Goal: Task Accomplishment & Management: Use online tool/utility

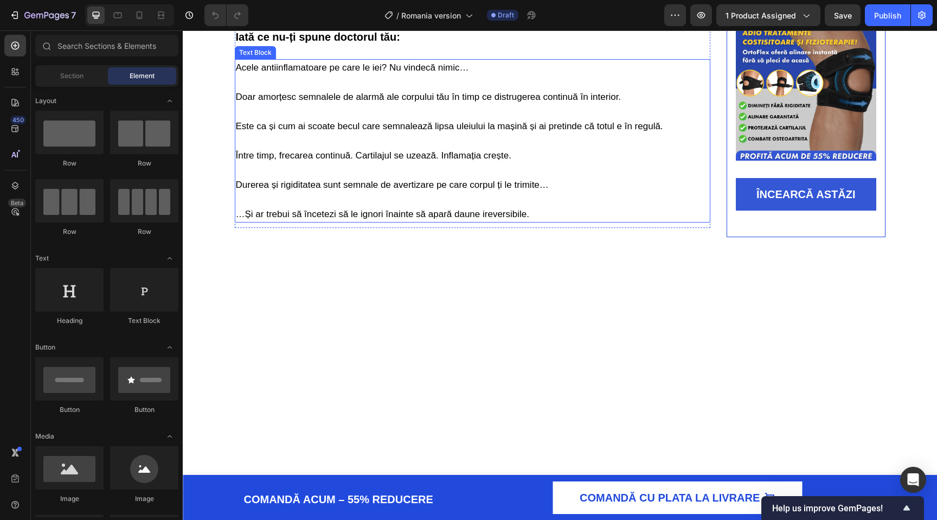
scroll to position [844, 0]
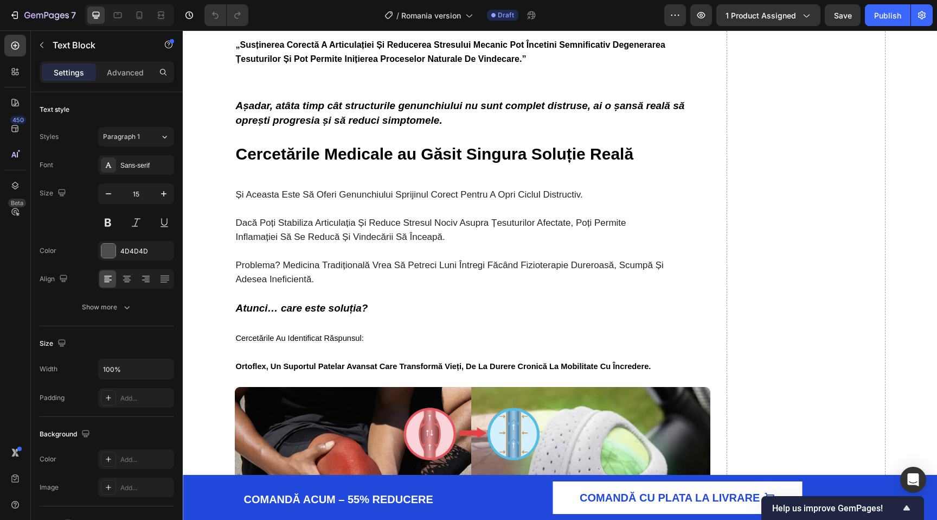
scroll to position [1249, 0]
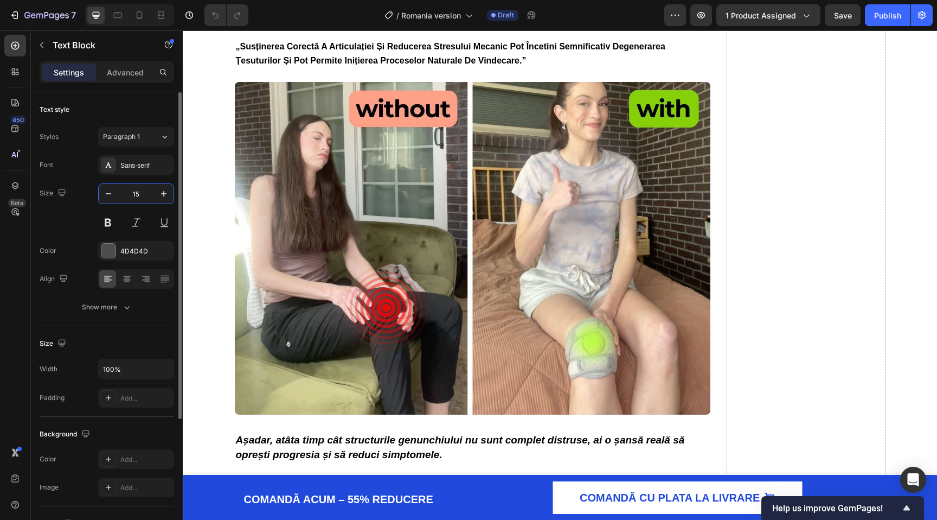
click at [141, 190] on input "15" at bounding box center [136, 194] width 36 height 20
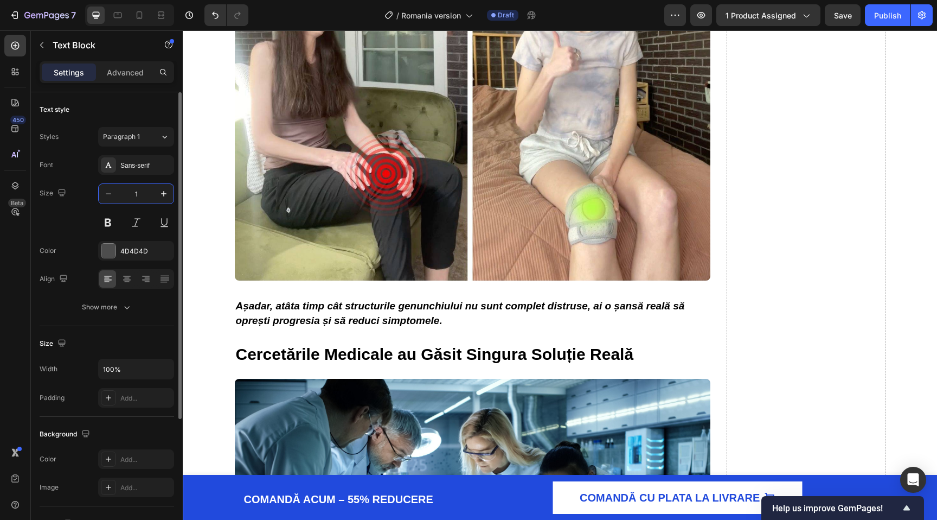
type input "10"
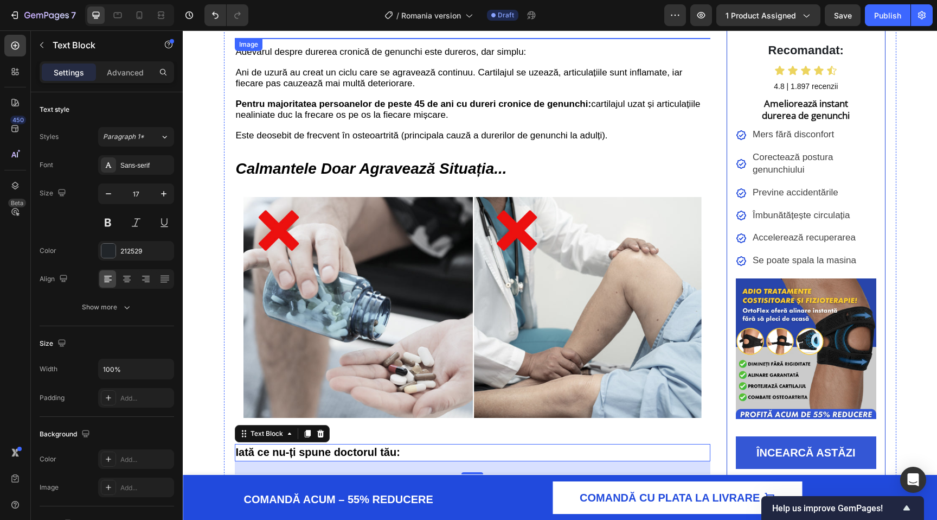
scroll to position [385, 0]
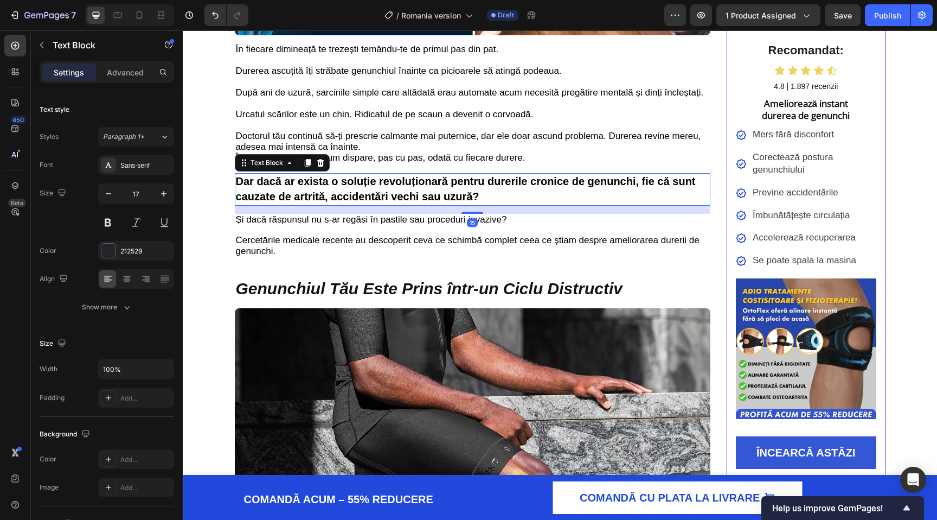
click at [370, 188] on span "Dar dacă ar exista o soluție revoluționară pentru durerile cronice de genunchi,…" at bounding box center [466, 188] width 460 height 27
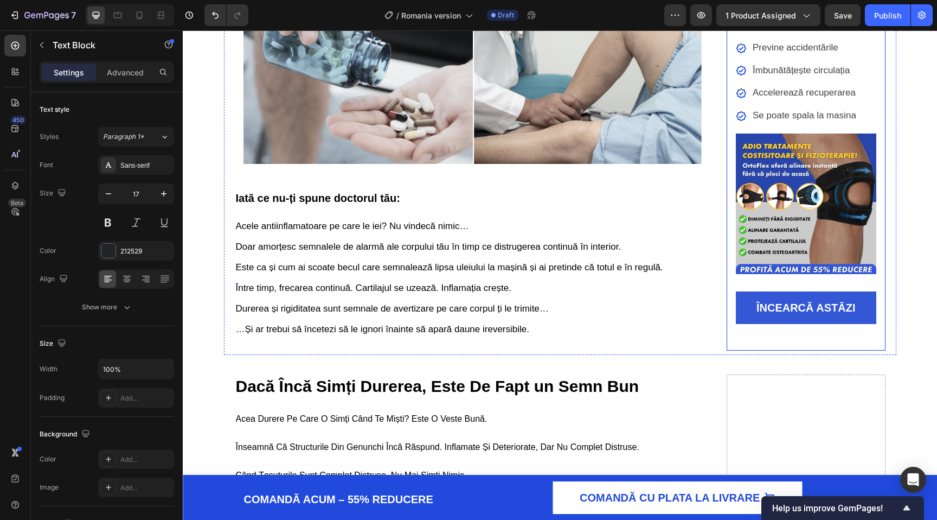
scroll to position [1204, 0]
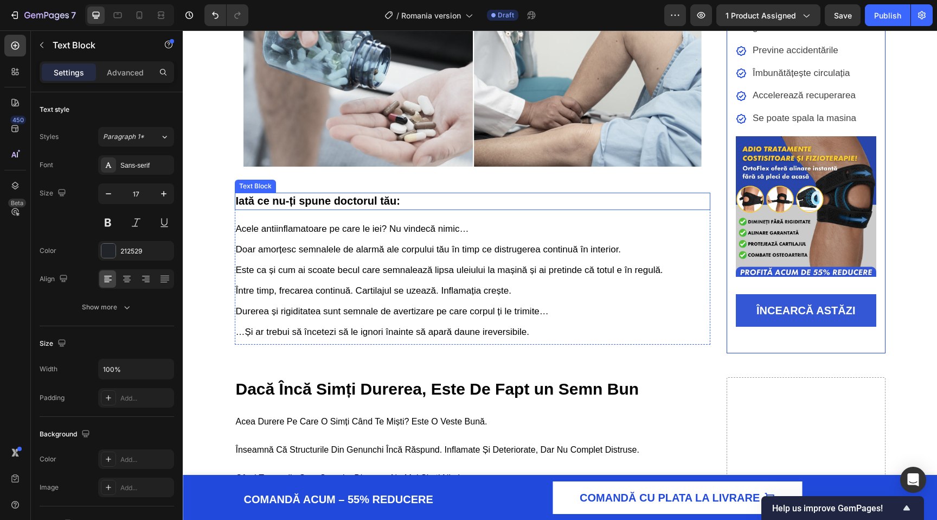
click at [366, 207] on strong "Iată ce nu-ți spune doctorul tău:" at bounding box center [318, 201] width 164 height 12
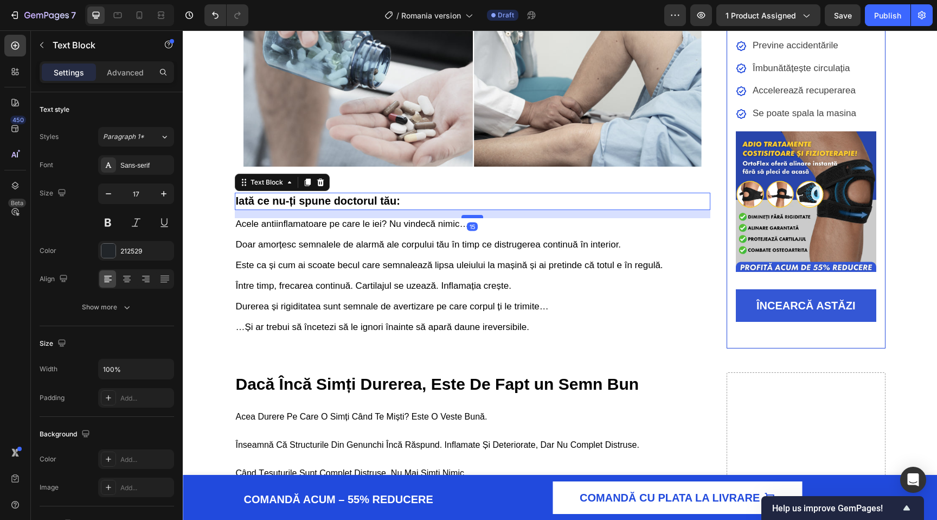
click at [473, 218] on div at bounding box center [473, 216] width 22 height 3
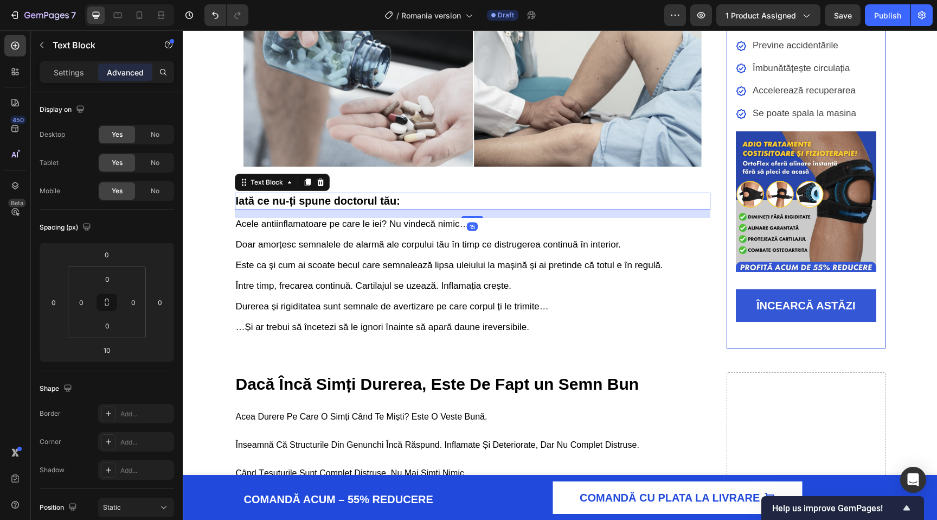
click at [425, 283] on p "Doar amorțesc semnalele de alarmă ale corpului tău în timp ce distrugerea conti…" at bounding box center [473, 286] width 474 height 93
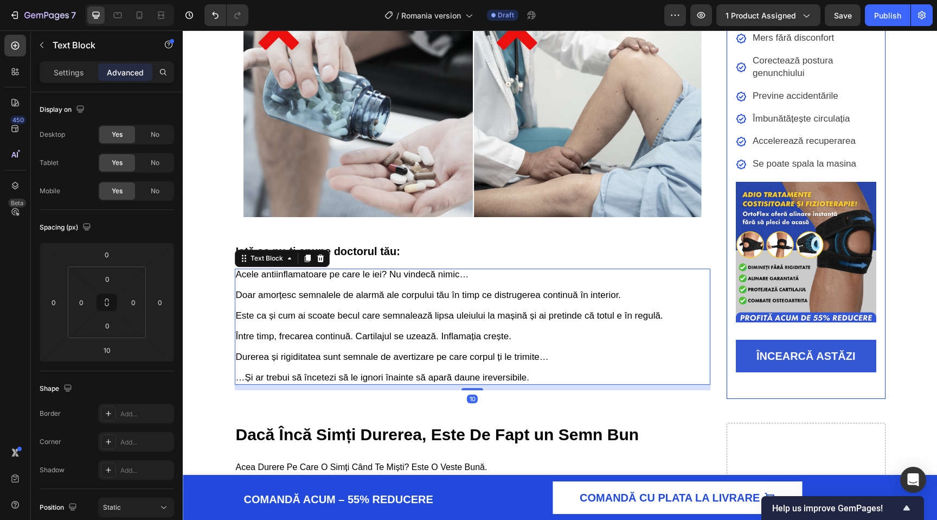
scroll to position [1147, 0]
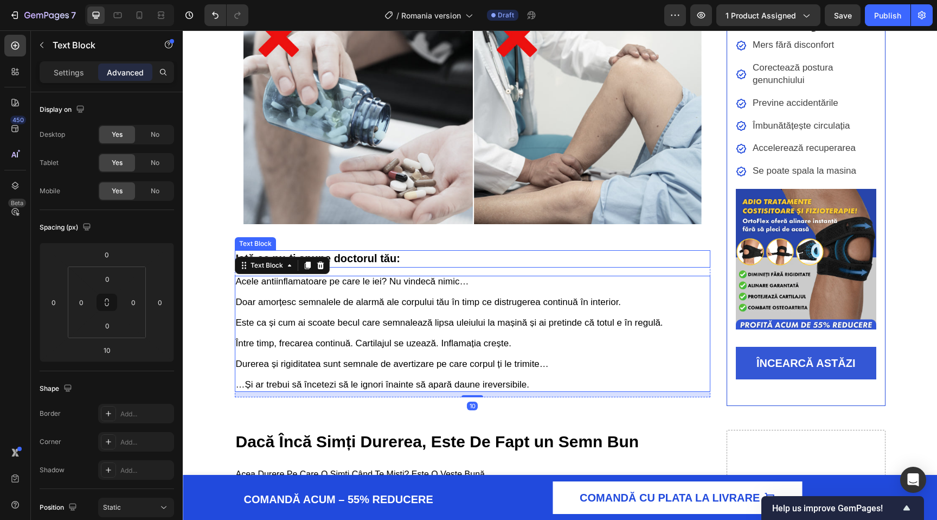
click at [438, 257] on p "Iată ce nu-ți spune doctorul tău:" at bounding box center [473, 258] width 474 height 15
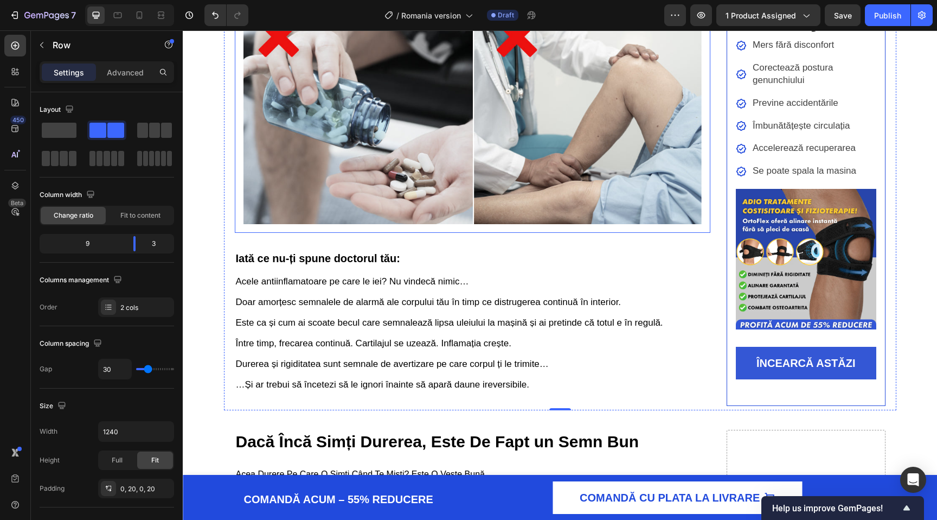
click at [444, 224] on img at bounding box center [473, 113] width 459 height 221
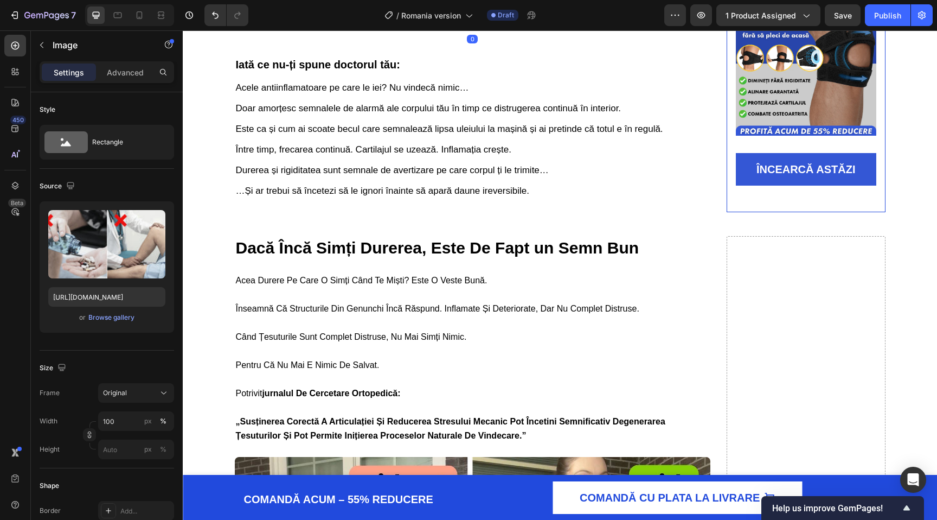
scroll to position [1342, 0]
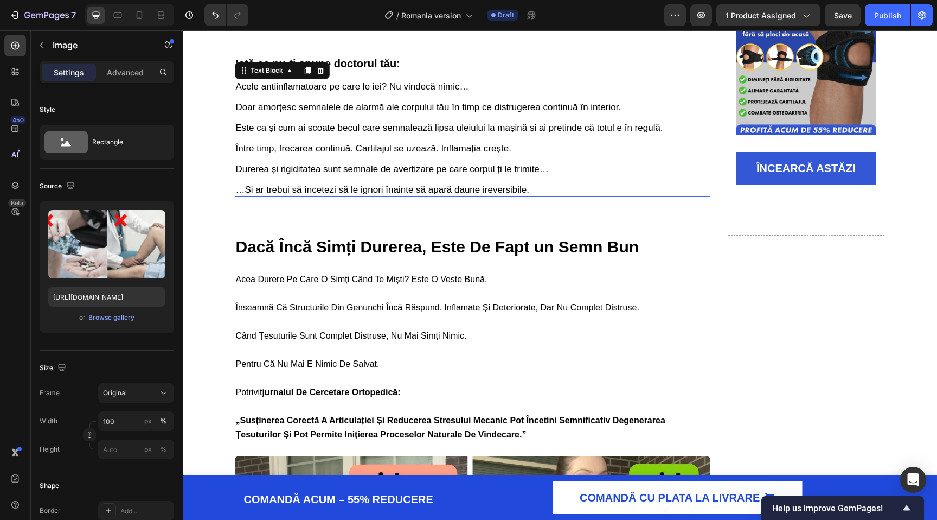
click at [367, 183] on p "Doar amorțesc semnalele de alarmă ale corpului tău în timp ce distrugerea conti…" at bounding box center [473, 149] width 474 height 93
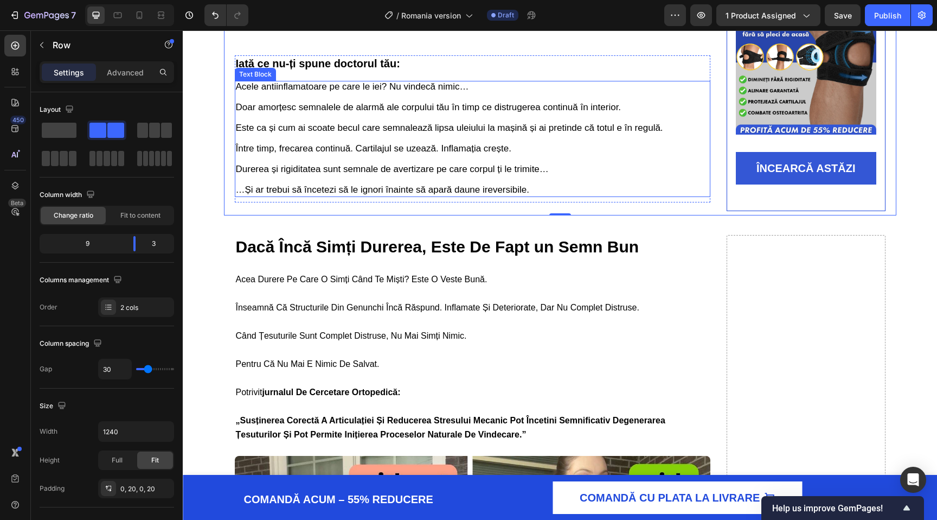
click at [471, 174] on span "Durerea și rigiditatea sunt semnale de avertizare pe care corpul ți le trimite…" at bounding box center [392, 169] width 313 height 10
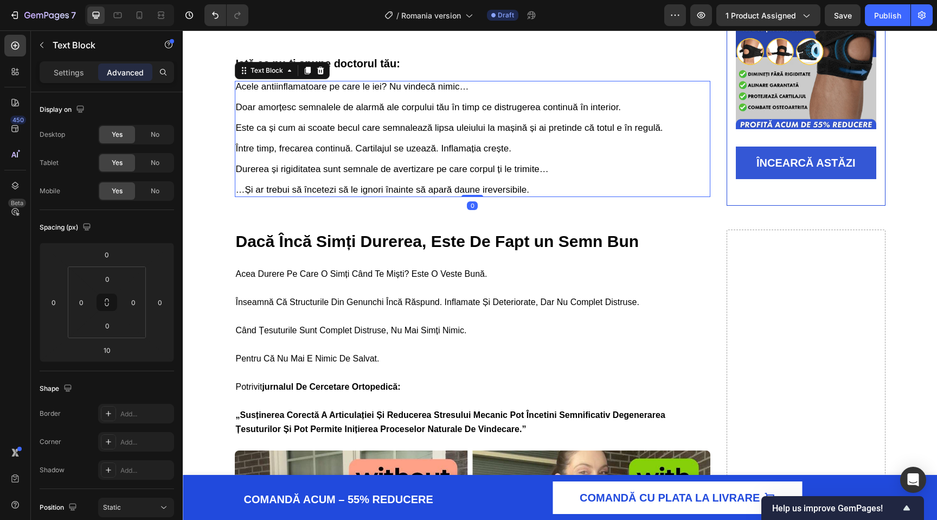
drag, startPoint x: 476, startPoint y: 206, endPoint x: 478, endPoint y: 182, distance: 24.5
click at [478, 182] on div "Acele antiinflamatoare pe care le iei? Nu vindecă nimic… Doar amorțesc semnalel…" at bounding box center [473, 139] width 476 height 116
type input "0"
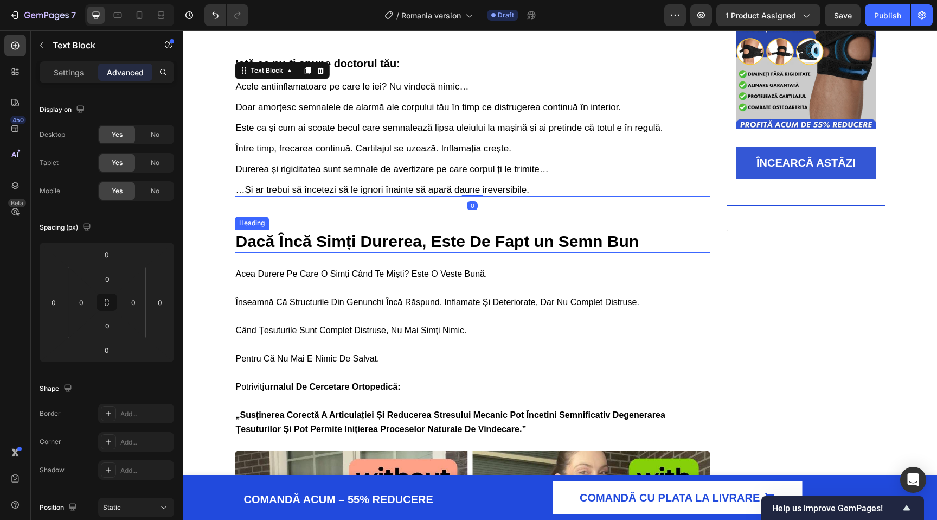
click at [408, 239] on strong "Dacă Încă Simți Durerea, Este De Fapt un Semn Bun" at bounding box center [438, 241] width 404 height 18
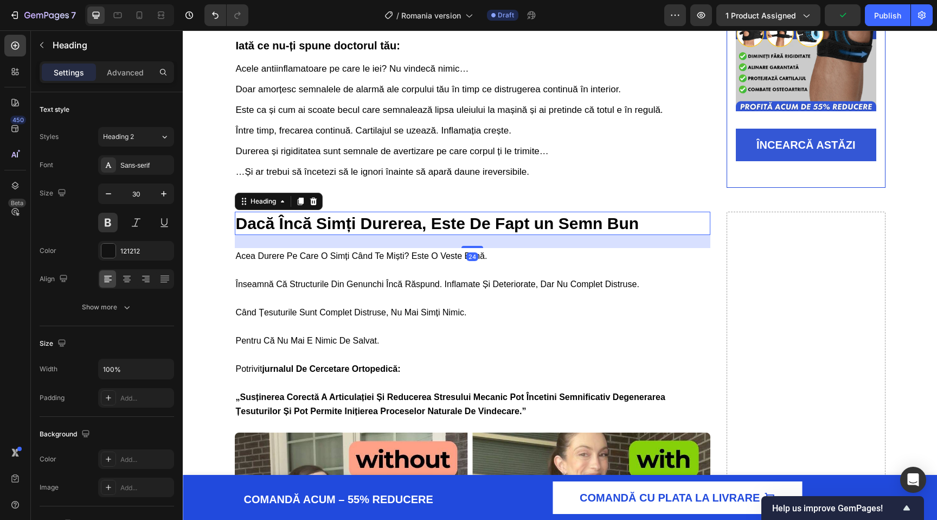
scroll to position [1361, 0]
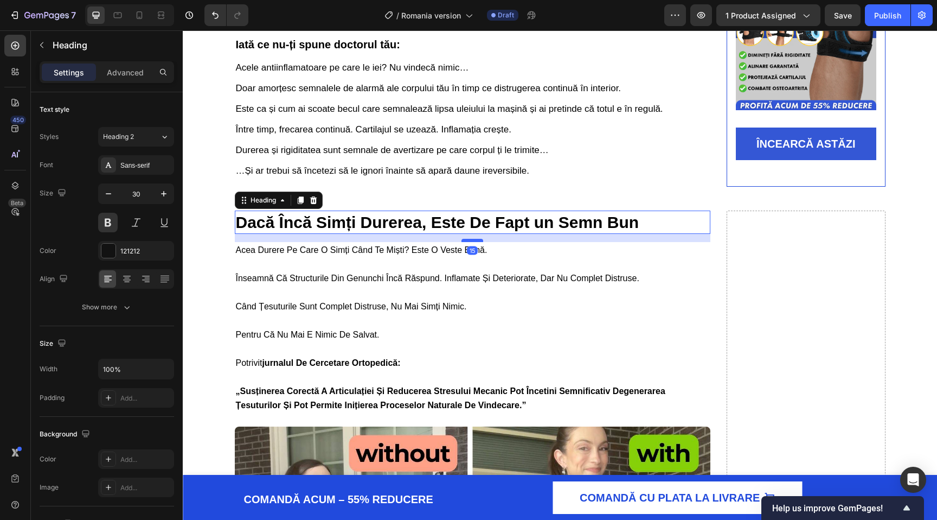
click at [469, 242] on div at bounding box center [473, 240] width 22 height 3
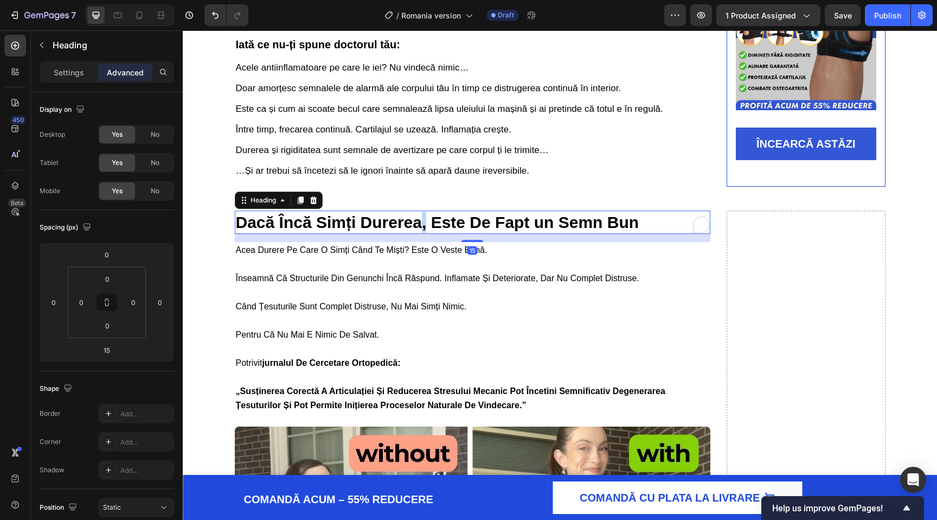
click at [420, 228] on strong "Dacă Încă Simți Durerea, Este De Fapt un Semn Bun" at bounding box center [438, 222] width 404 height 18
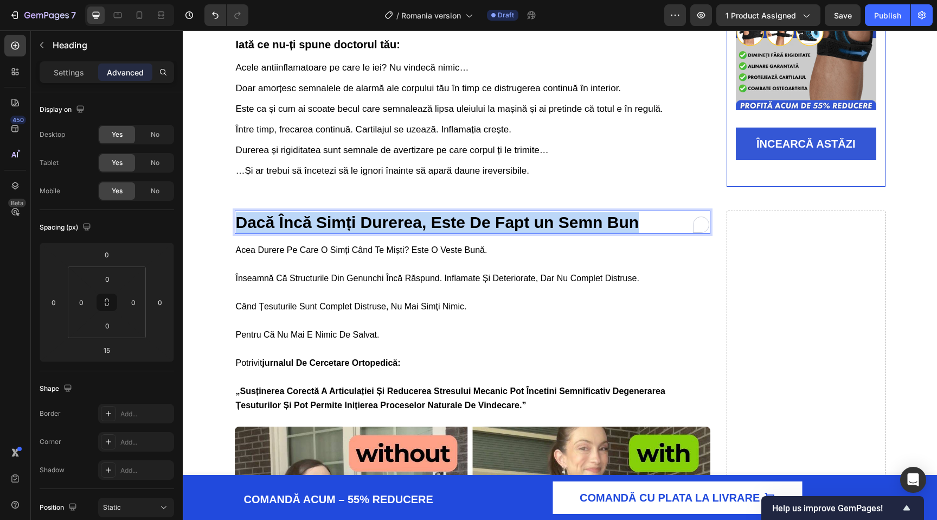
click at [420, 228] on strong "Dacă Încă Simți Durerea, Este De Fapt un Semn Bun" at bounding box center [438, 222] width 404 height 18
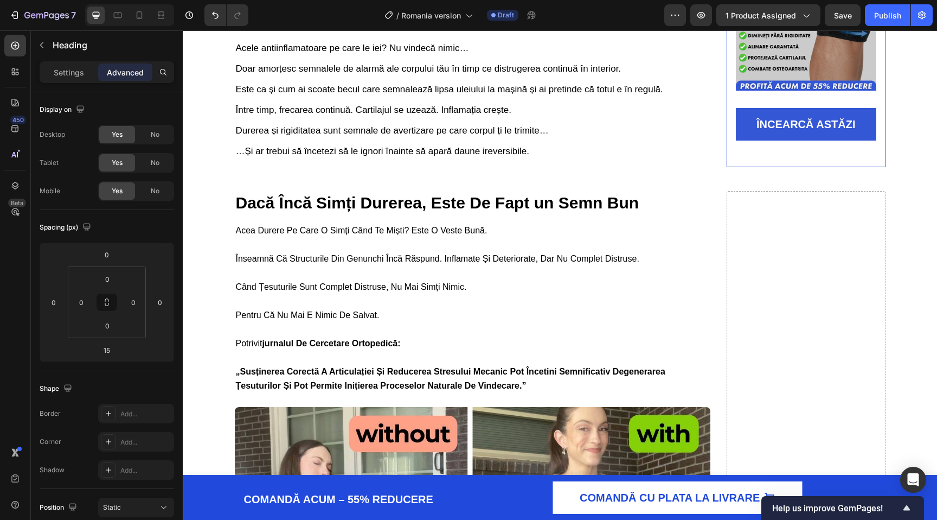
scroll to position [1384, 0]
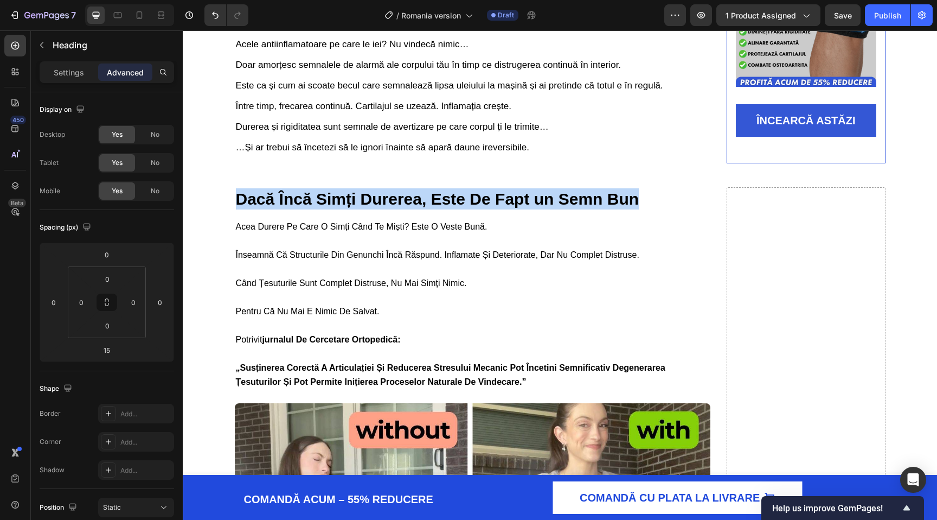
click at [405, 208] on strong "Dacă Încă Simți Durerea, Este De Fapt un Semn Bun" at bounding box center [438, 199] width 404 height 18
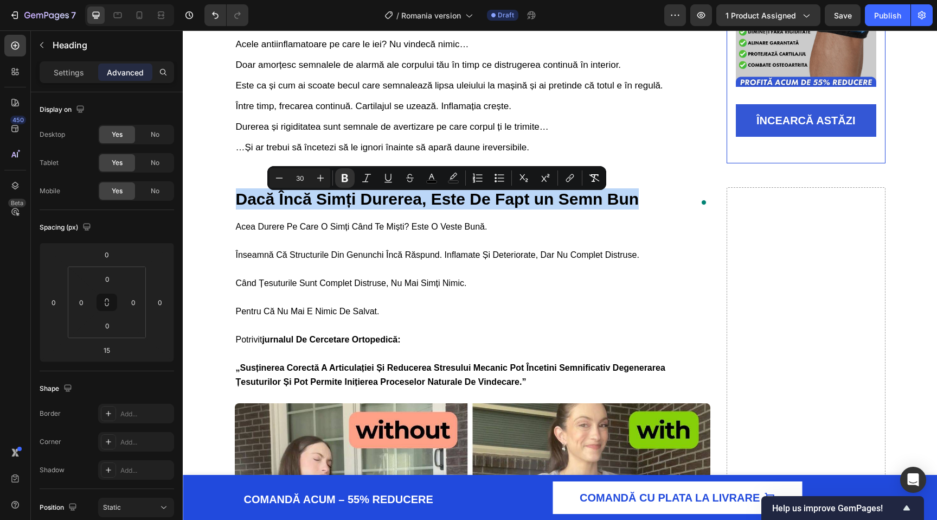
click at [414, 205] on strong "Dacă Încă Simți Durerea, Este De Fapt un Semn Bun" at bounding box center [438, 199] width 404 height 18
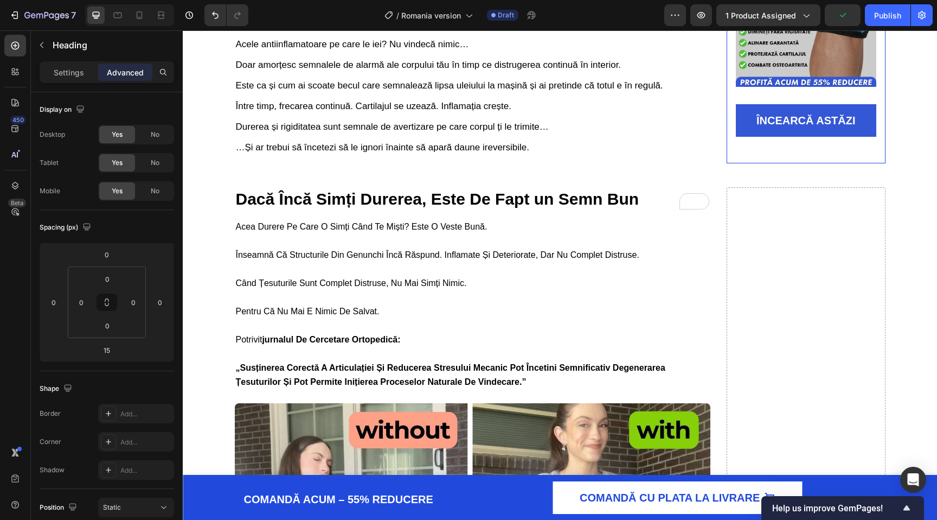
click at [403, 198] on strong "Dacă Încă Simți Durerea, Este De Fapt un Semn Bun" at bounding box center [438, 199] width 404 height 18
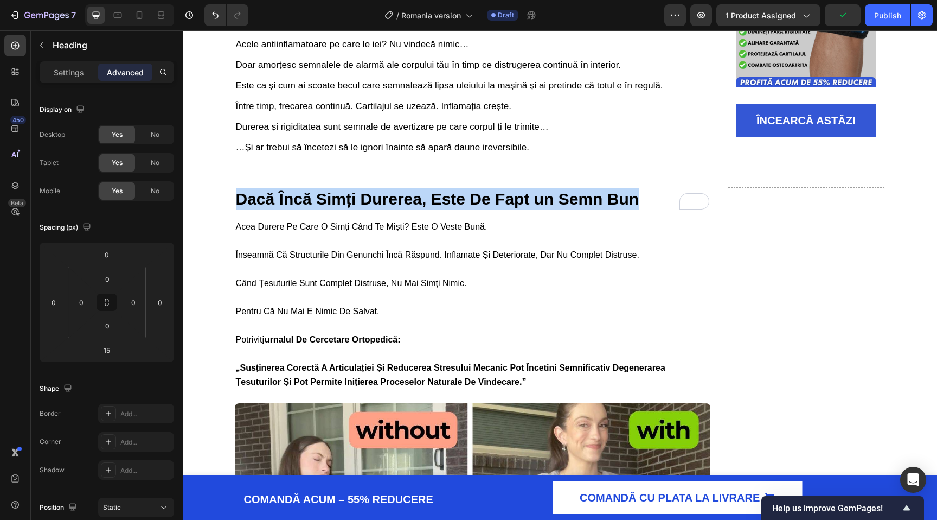
click at [403, 198] on strong "Dacă Încă Simți Durerea, Este De Fapt un Semn Bun" at bounding box center [438, 199] width 404 height 18
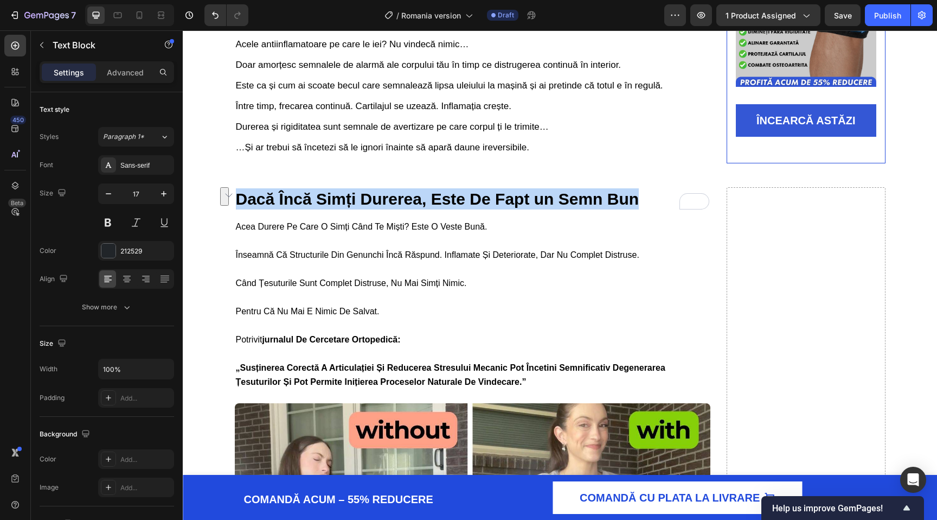
click at [356, 254] on p "înseamnă că structurile din genunchi încă răspund. inflamate și deteriorate, da…" at bounding box center [451, 248] width 431 height 28
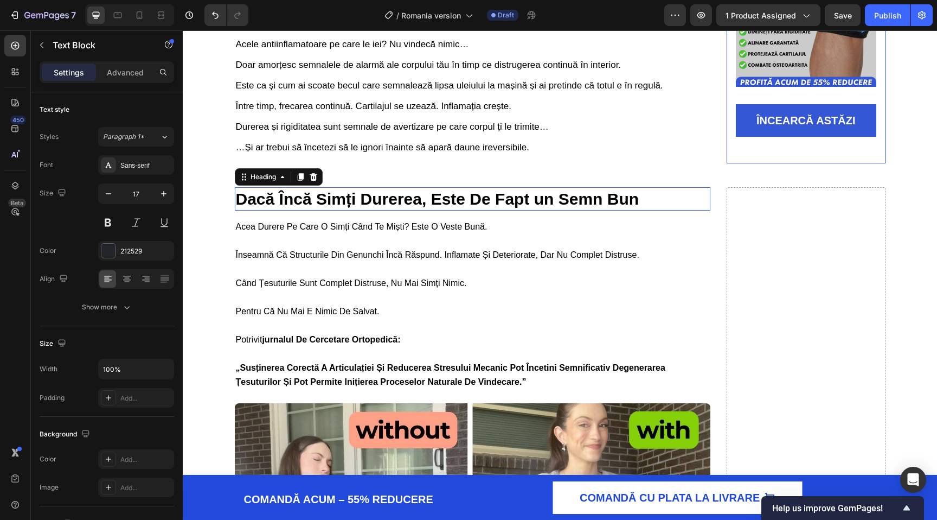
click at [342, 201] on strong "Dacă Încă Simți Durerea, Este De Fapt un Semn Bun" at bounding box center [438, 199] width 404 height 18
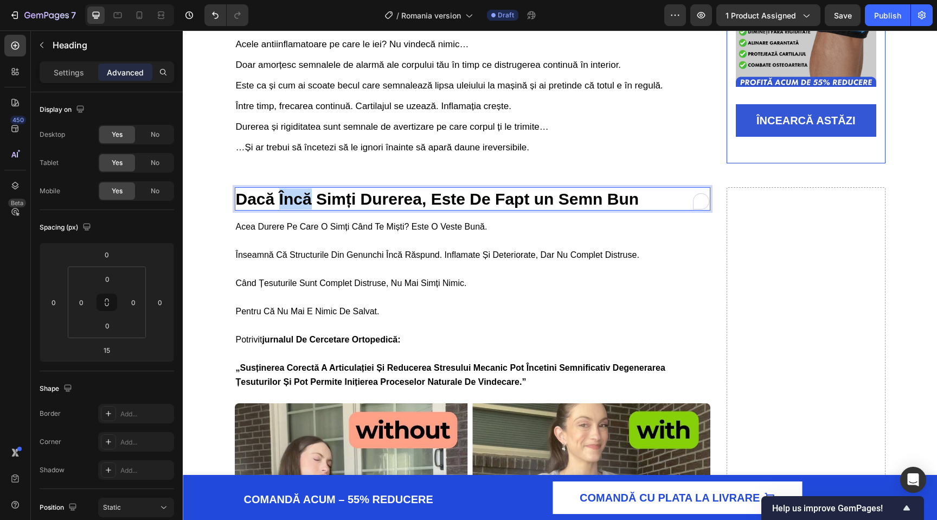
click at [288, 204] on strong "Dacă Încă Simți Durerea, Este De Fapt un Semn Bun" at bounding box center [438, 199] width 404 height 18
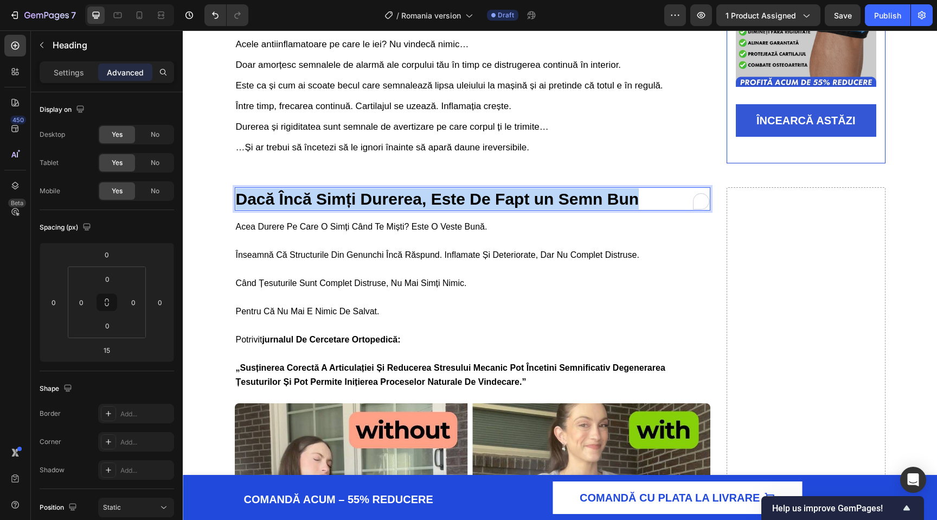
click at [288, 204] on strong "Dacă Încă Simți Durerea, Este De Fapt un Semn Bun" at bounding box center [438, 199] width 404 height 18
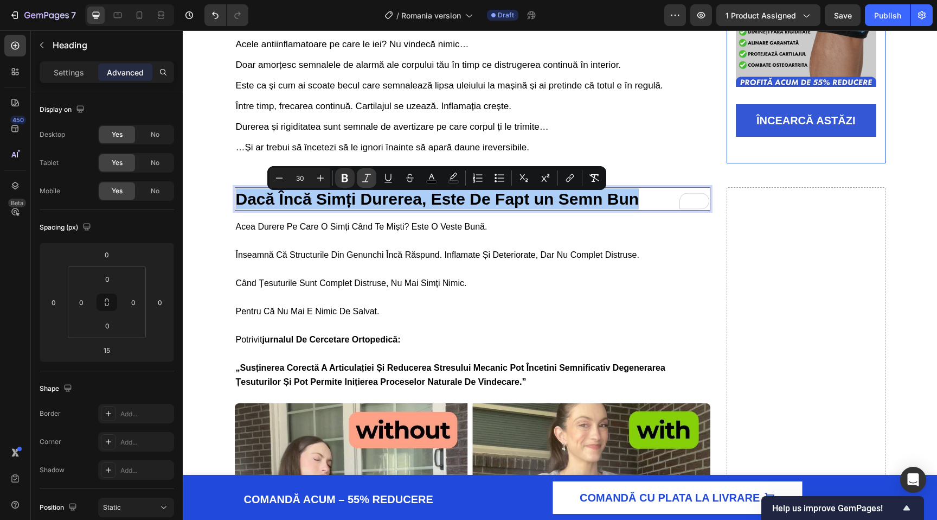
click at [371, 175] on icon "Editor contextual toolbar" at bounding box center [366, 178] width 11 height 11
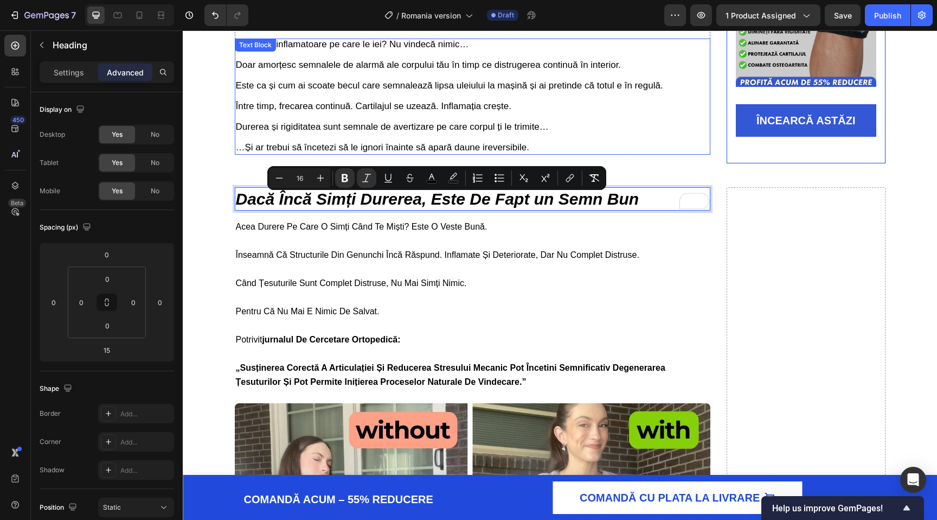
click at [341, 124] on p "Doar amorțesc semnalele de alarmă ale corpului tău în timp ce distrugerea conti…" at bounding box center [473, 106] width 474 height 93
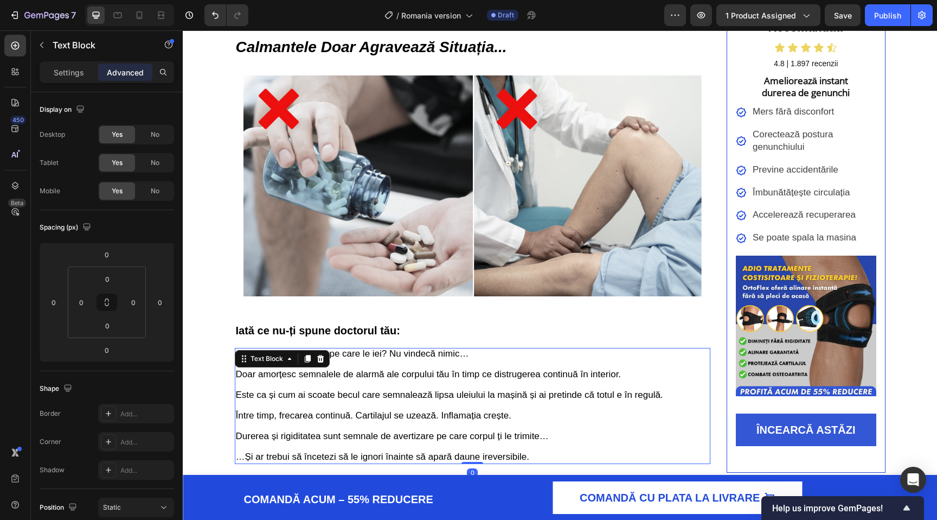
scroll to position [905, 0]
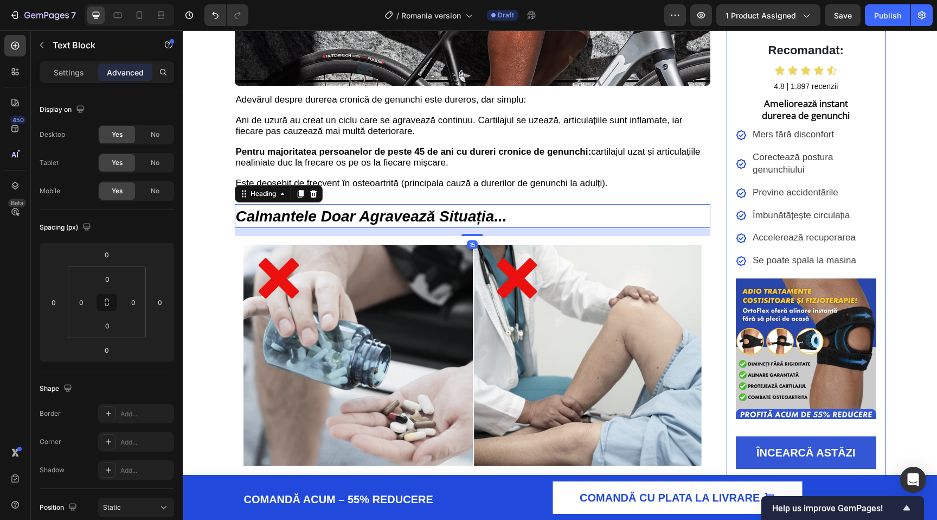
click at [328, 222] on strong "Calmantele Doar Agravează Situația..." at bounding box center [371, 216] width 271 height 17
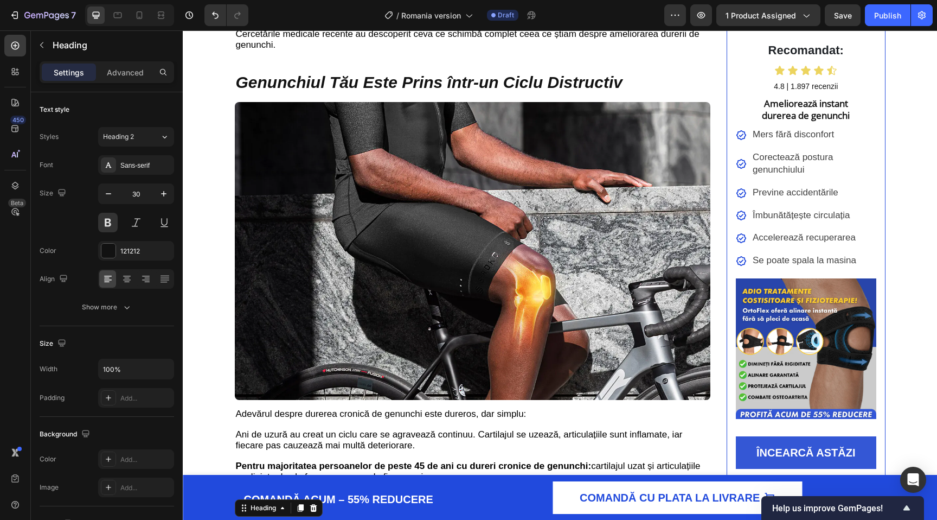
scroll to position [527, 0]
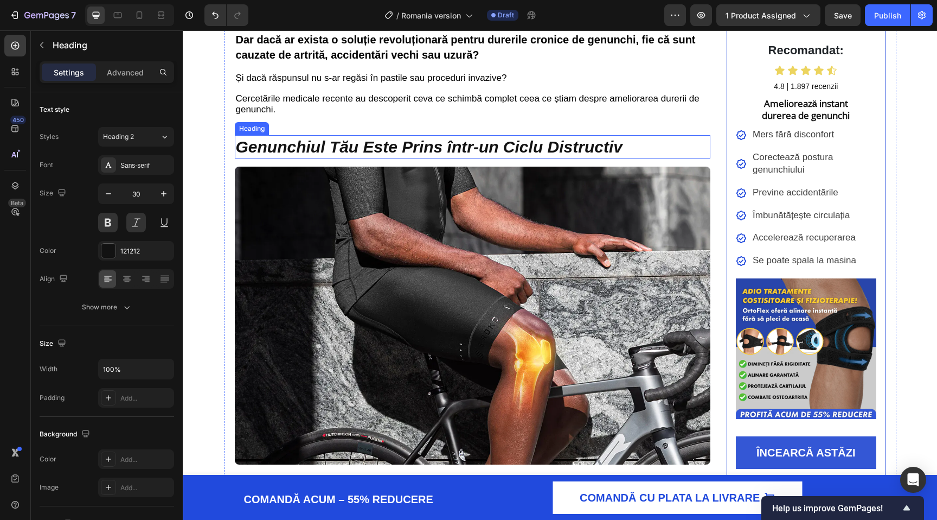
click at [325, 146] on h2 "Genunchiul Tău Este Prins într-un Ciclu Distructiv" at bounding box center [473, 146] width 476 height 23
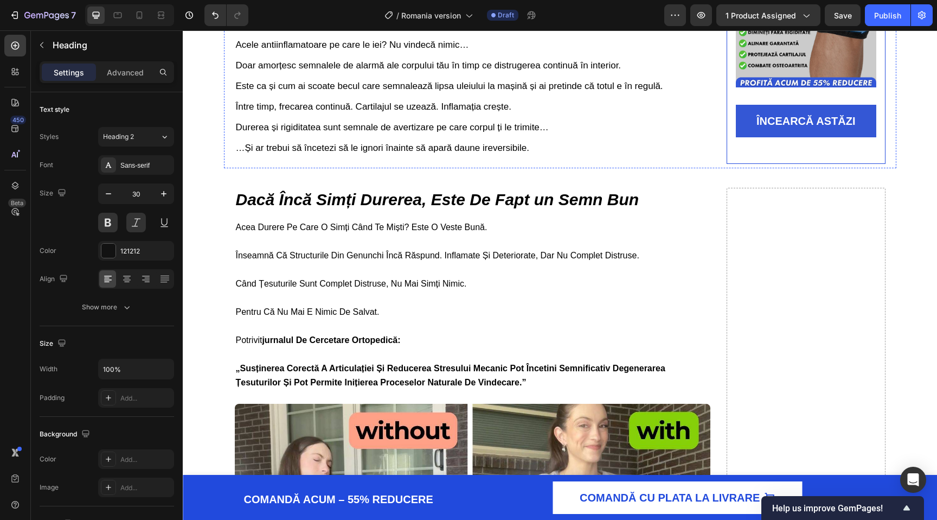
scroll to position [1385, 0]
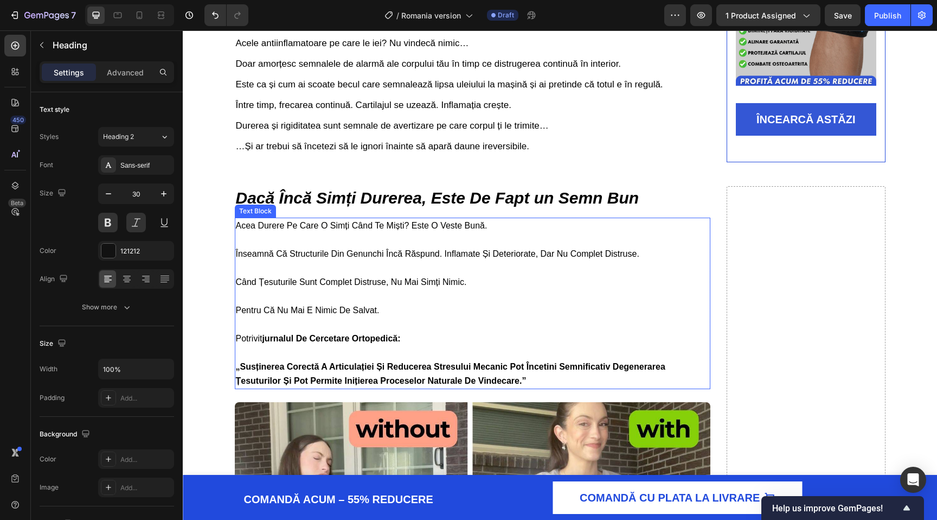
click at [353, 251] on p "înseamnă că structurile din genunchi încă răspund. inflamate și deteriorate, da…" at bounding box center [451, 247] width 431 height 28
click at [357, 305] on p "pentru că nu mai e nimic de salvat." at bounding box center [451, 303] width 431 height 28
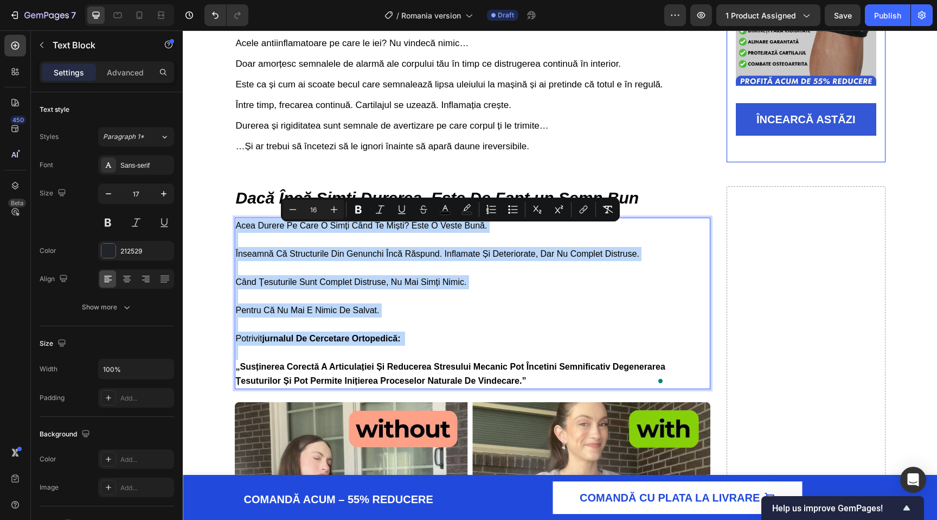
click at [311, 270] on p "când țesuturile sunt complet distruse, nu mai simți nimic." at bounding box center [451, 275] width 431 height 28
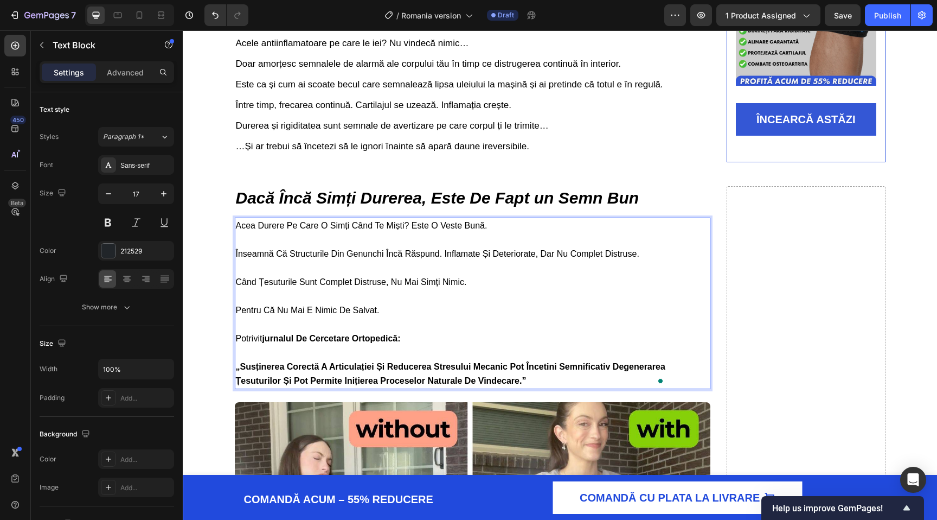
click at [541, 258] on span "înseamnă că structurile din genunchi încă răspund. inflamate și deteriorate, da…" at bounding box center [438, 253] width 404 height 9
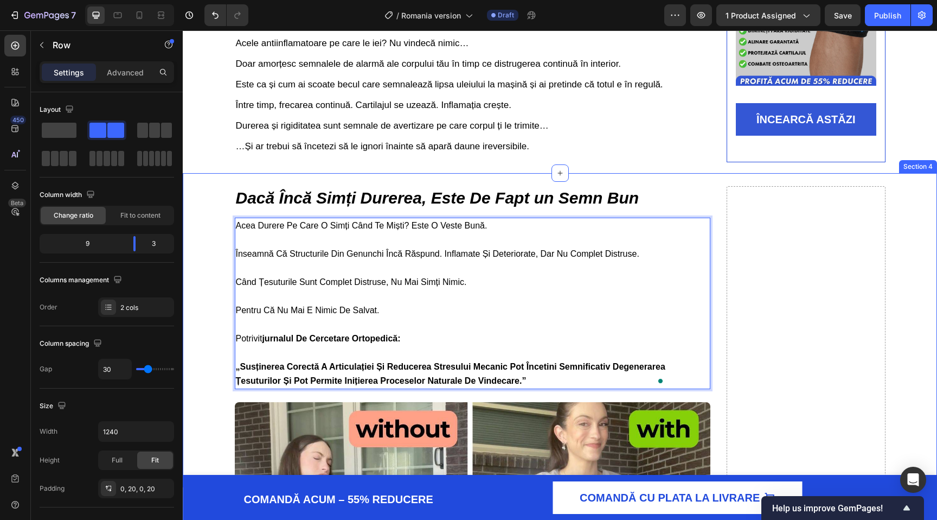
click at [553, 256] on span "înseamnă că structurile din genunchi încă răspund. inflamate și deteriorate, da…" at bounding box center [438, 253] width 404 height 9
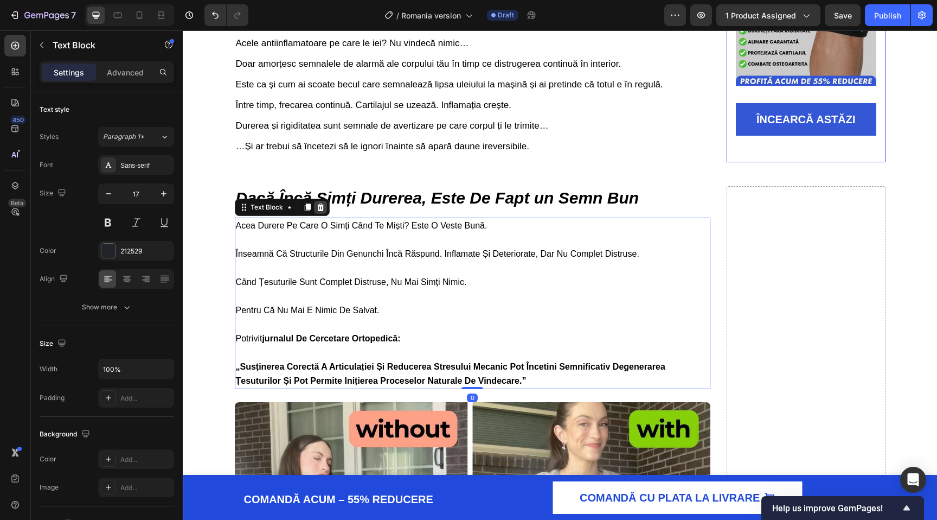
click at [323, 212] on icon at bounding box center [320, 207] width 9 height 9
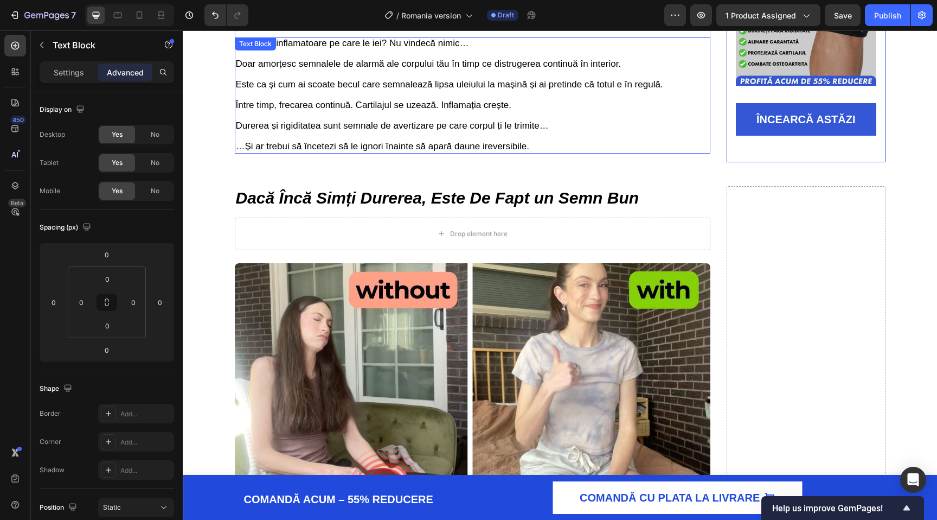
click at [350, 95] on p "Doar amorțesc semnalele de alarmă ale corpului tău în timp ce distrugerea conti…" at bounding box center [473, 105] width 474 height 93
click at [304, 52] on icon at bounding box center [307, 48] width 6 height 8
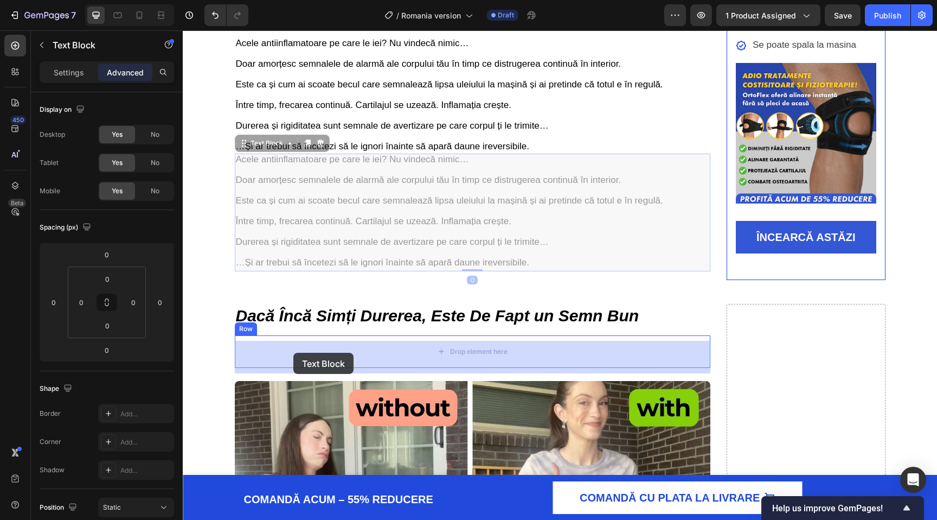
drag, startPoint x: 246, startPoint y: 150, endPoint x: 293, endPoint y: 352, distance: 207.4
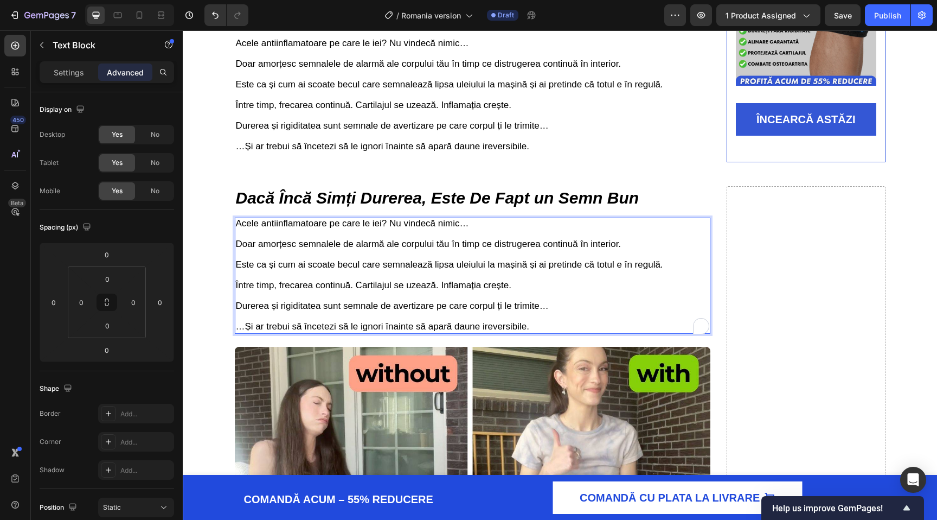
click at [315, 290] on span "Între timp, frecarea continuă. Cartilajul se uzează. Inflamația crește." at bounding box center [374, 285] width 276 height 10
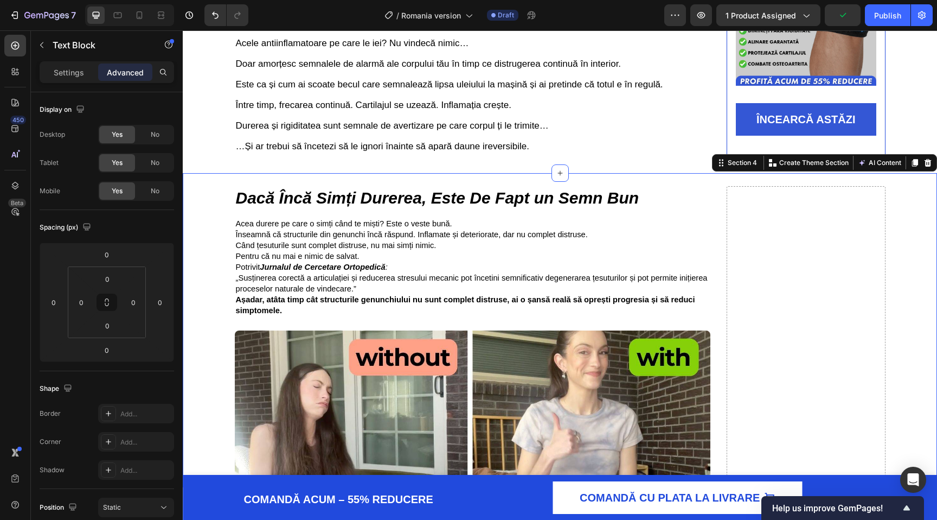
click at [308, 239] on span "Înseamnă că structurile din genunchi încă răspund. Inflamate și deteriorate, da…" at bounding box center [412, 234] width 352 height 9
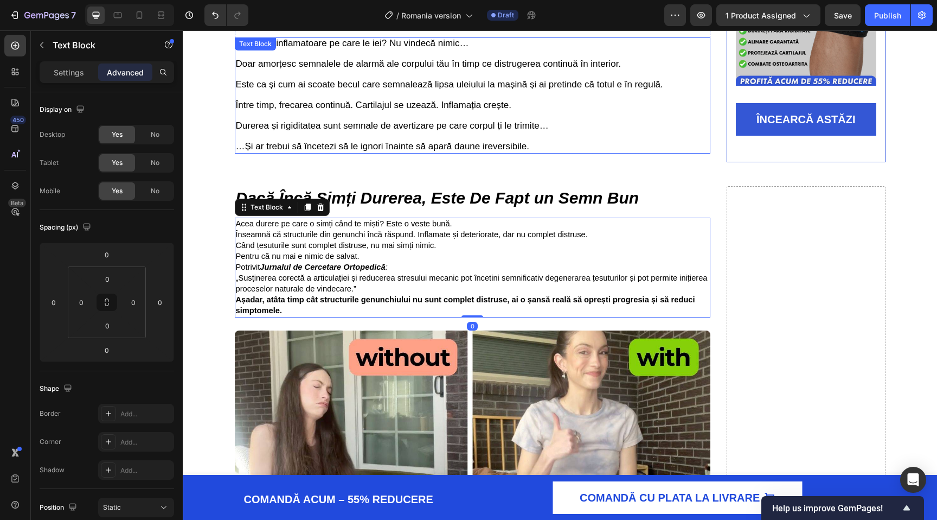
click at [315, 110] on span "Între timp, frecarea continuă. Cartilajul se uzează. Inflamația crește." at bounding box center [374, 105] width 276 height 10
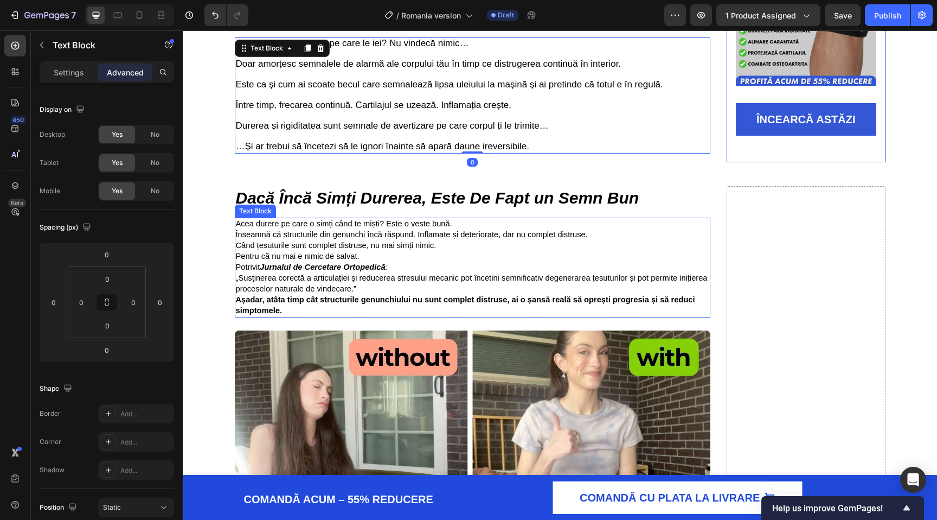
click at [315, 315] on p "Așadar, atâta timp cât structurile genunchiului nu sunt complet distruse, ai o …" at bounding box center [473, 306] width 474 height 22
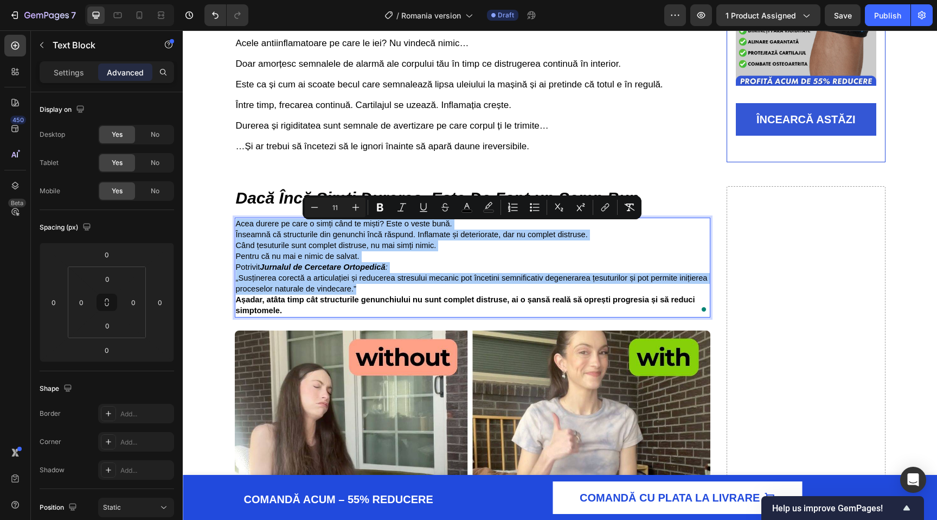
click at [329, 212] on input "11" at bounding box center [335, 207] width 22 height 13
type input "17"
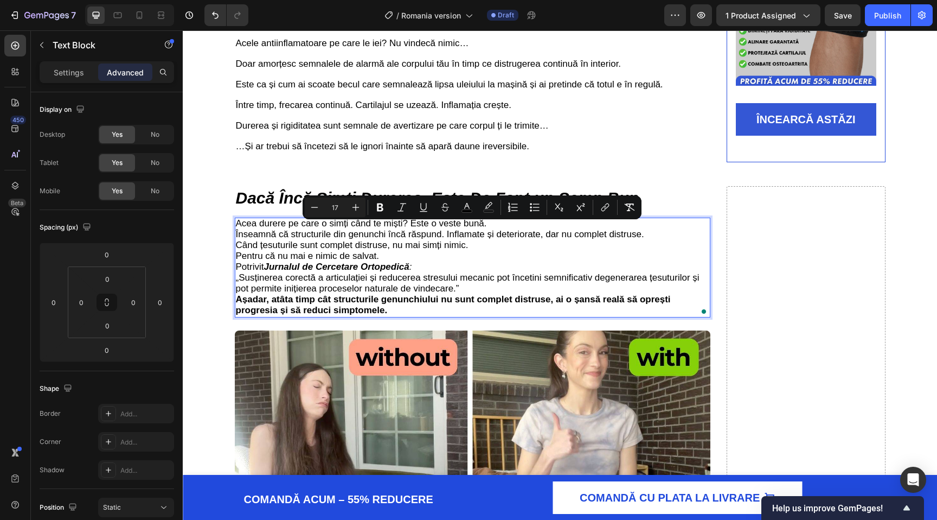
click at [433, 261] on p "Pentru că nu mai e nimic de salvat." at bounding box center [473, 256] width 474 height 11
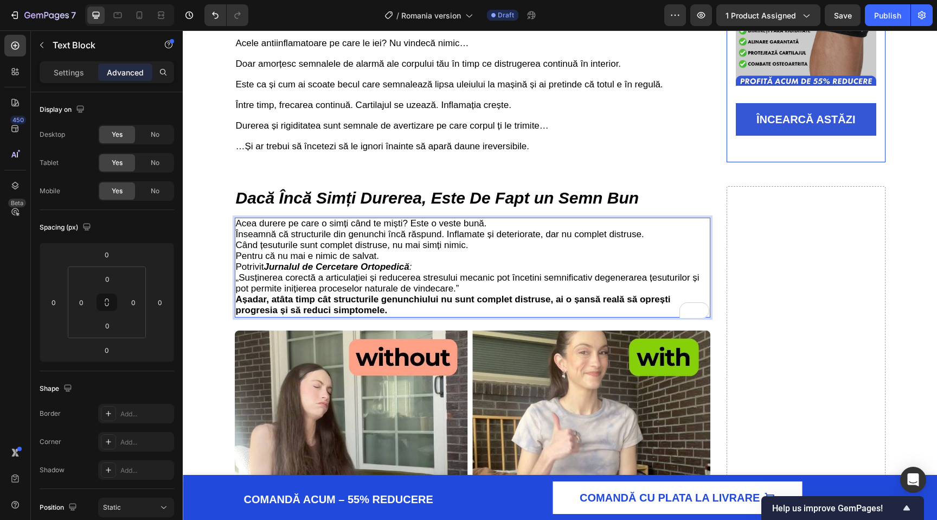
click at [495, 224] on p "Acea durere pe care o simți când te miști? Este o veste bună." at bounding box center [473, 224] width 474 height 11
click at [492, 229] on p "Acea durere pe care o simți când te miști? Este o veste bună." at bounding box center [473, 224] width 474 height 11
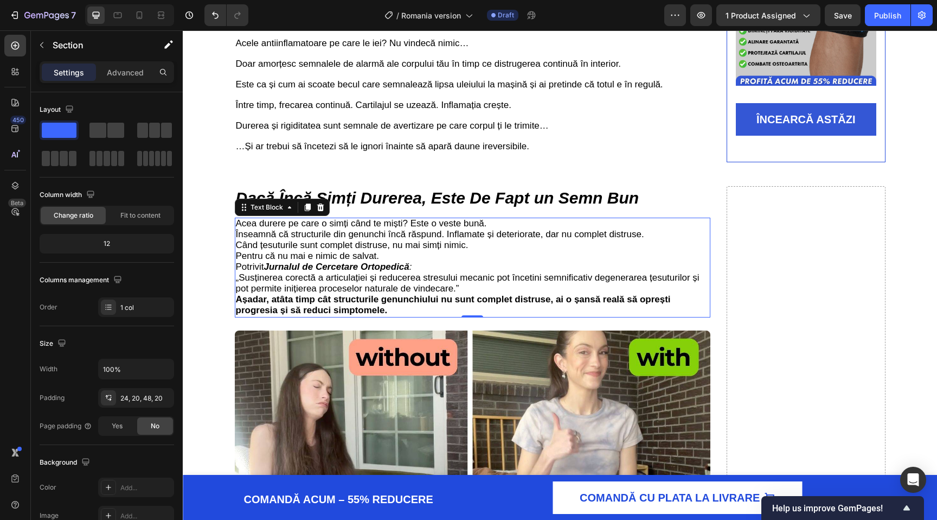
click at [290, 258] on span "Pentru că nu mai e nimic de salvat." at bounding box center [308, 256] width 144 height 10
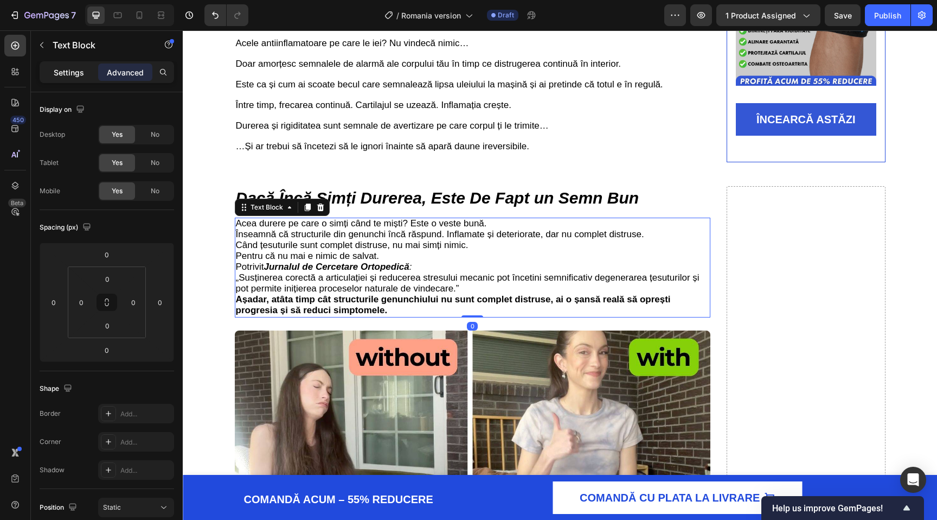
click at [70, 73] on p "Settings" at bounding box center [69, 72] width 30 height 11
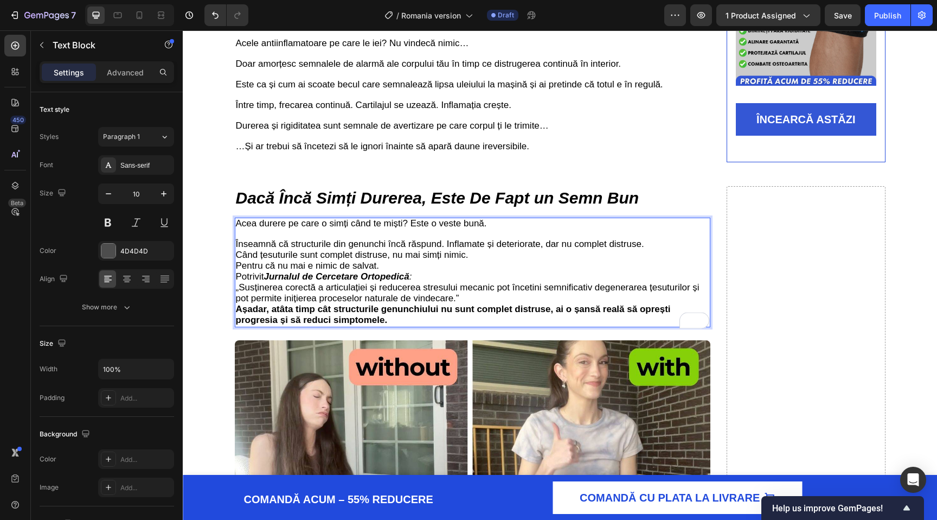
click at [491, 260] on p "Când țesuturile sunt complet distruse, nu mai simți nimic." at bounding box center [473, 255] width 474 height 11
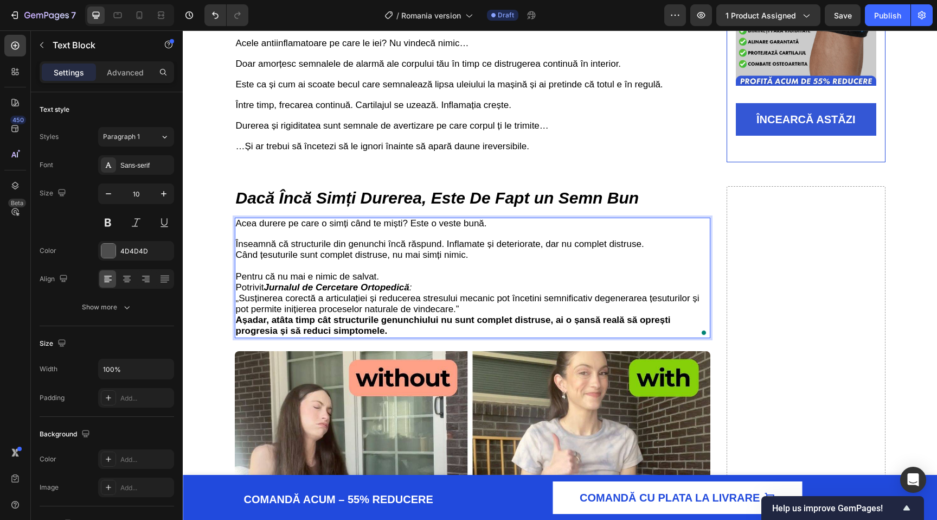
click at [414, 281] on p "Pentru că nu mai e nimic de salvat." at bounding box center [473, 277] width 474 height 11
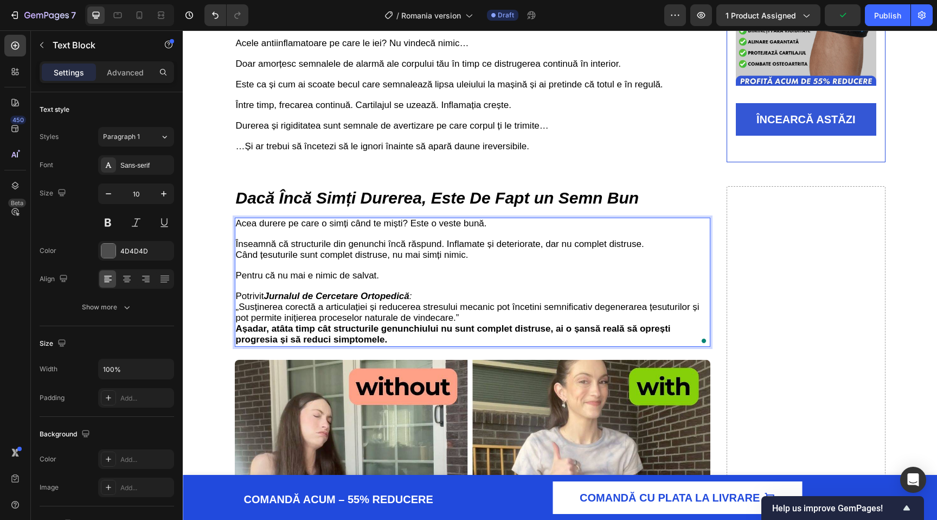
click at [428, 300] on p "Potrivit Jurnalul de Cercetare Ortopedică :" at bounding box center [473, 296] width 474 height 11
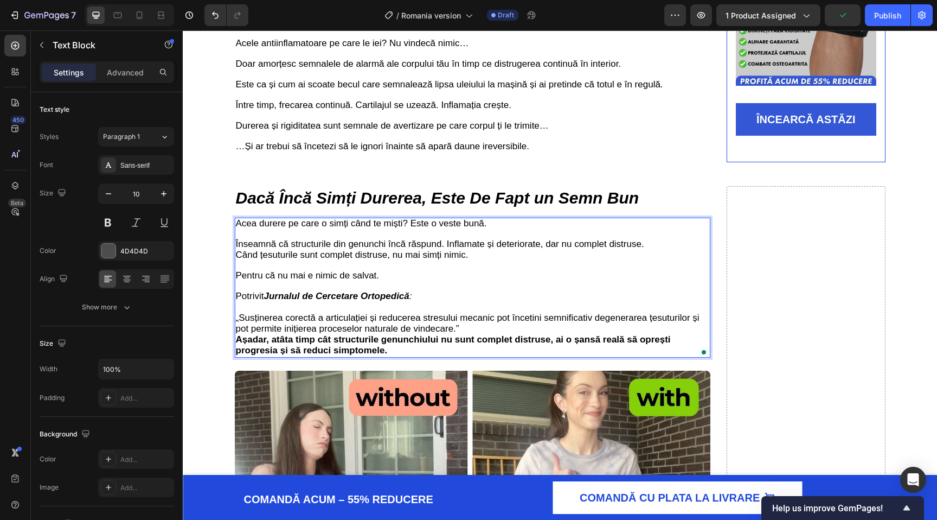
click at [462, 335] on p "„Susținerea corectă a articulației și reducerea stresului mecanic pot încetini …" at bounding box center [473, 324] width 474 height 22
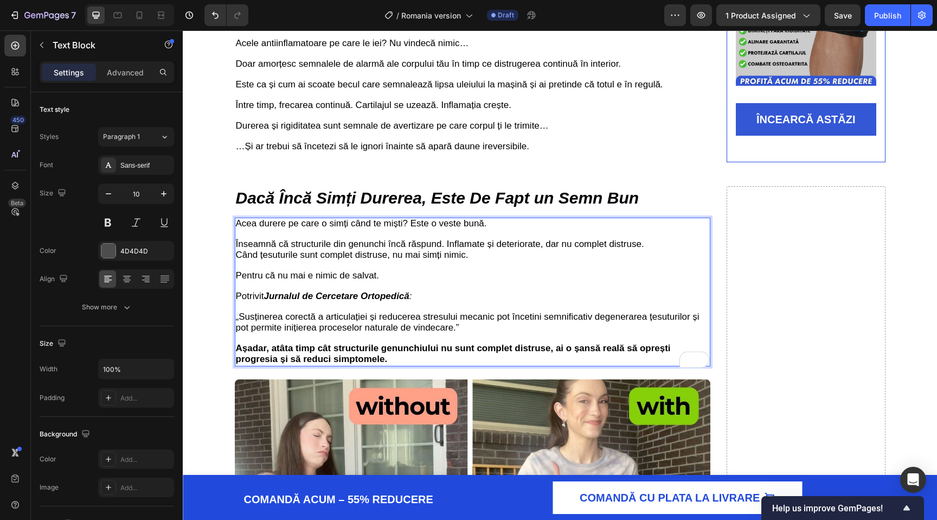
click at [462, 334] on p "„Susținerea corectă a articulației și reducerea stresului mecanic pot încetini …" at bounding box center [473, 323] width 474 height 22
click at [239, 321] on span "„Susținerea corectă a articulației și reducerea stresului mecanic pot încetini …" at bounding box center [468, 321] width 464 height 21
click at [264, 322] on span ""Susținerea corectă a articulației și reducerea stresului mecanic pot încetini …" at bounding box center [468, 321] width 464 height 21
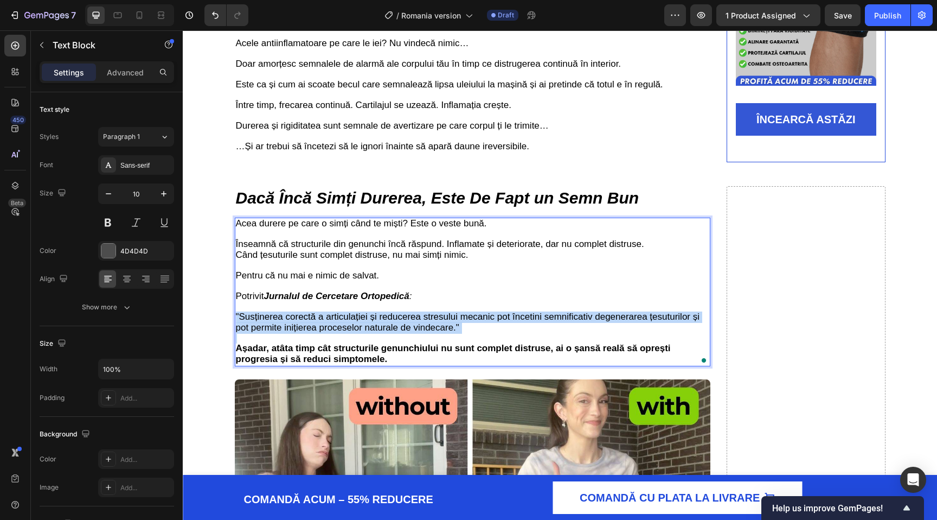
click at [264, 322] on span ""Susținerea corectă a articulației și reducerea stresului mecanic pot încetini …" at bounding box center [468, 321] width 464 height 21
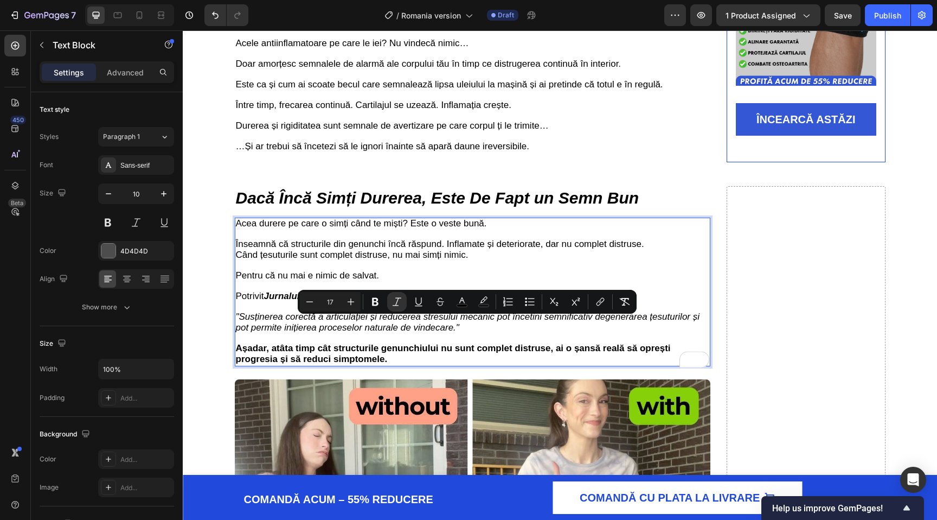
click at [339, 333] on icon ""Susținerea corectă a articulației și reducerea stresului mecanic pot încetini …" at bounding box center [468, 321] width 464 height 21
click at [336, 268] on p "To enrich screen reader interactions, please activate Accessibility in Grammarl…" at bounding box center [473, 266] width 474 height 10
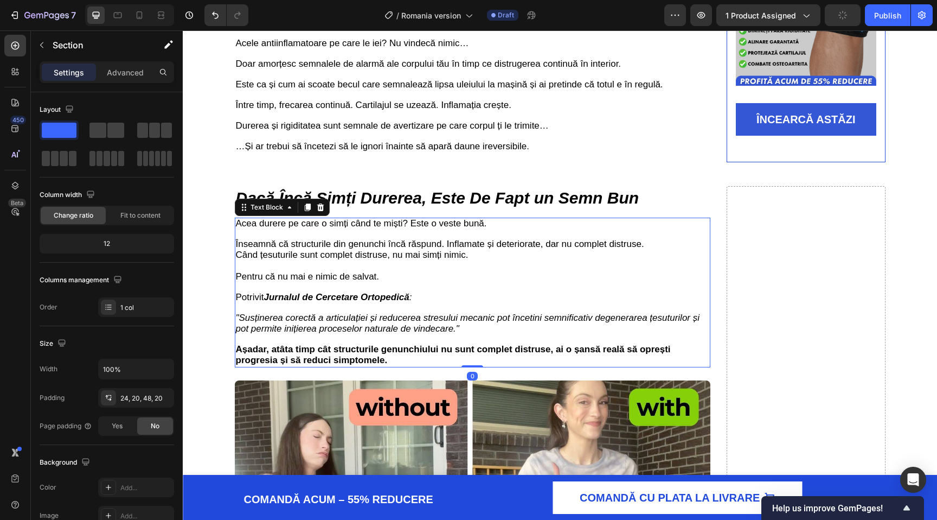
click at [304, 301] on strong "Jurnalul de Cercetare Ortopedică" at bounding box center [336, 297] width 145 height 10
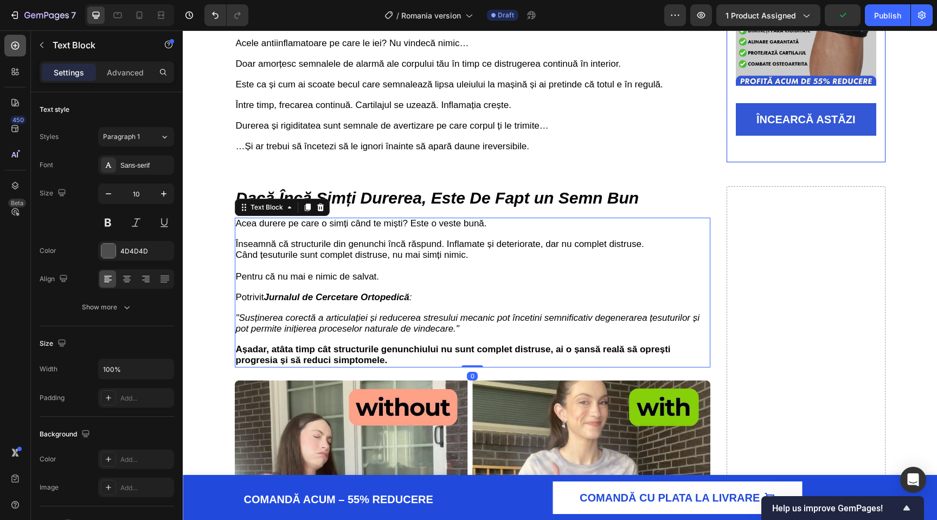
click at [11, 49] on icon at bounding box center [15, 45] width 11 height 11
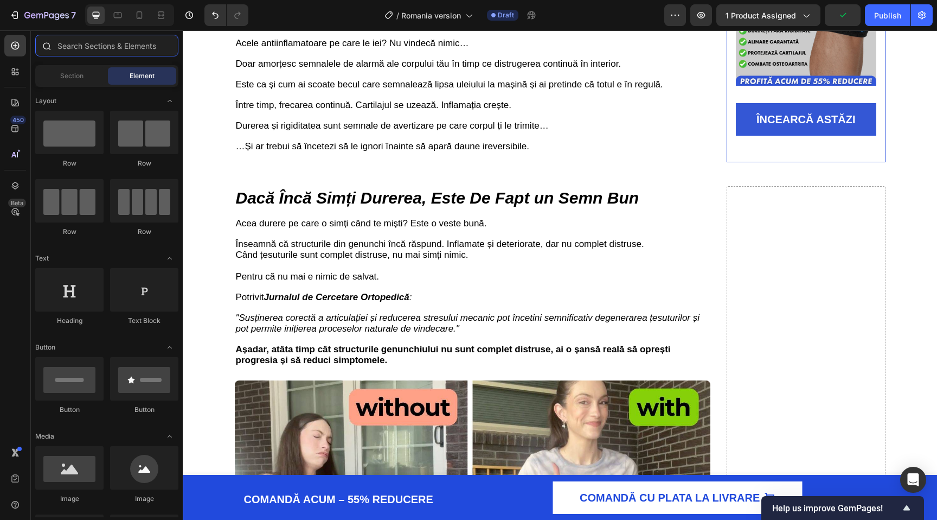
click at [80, 50] on input "text" at bounding box center [106, 46] width 143 height 22
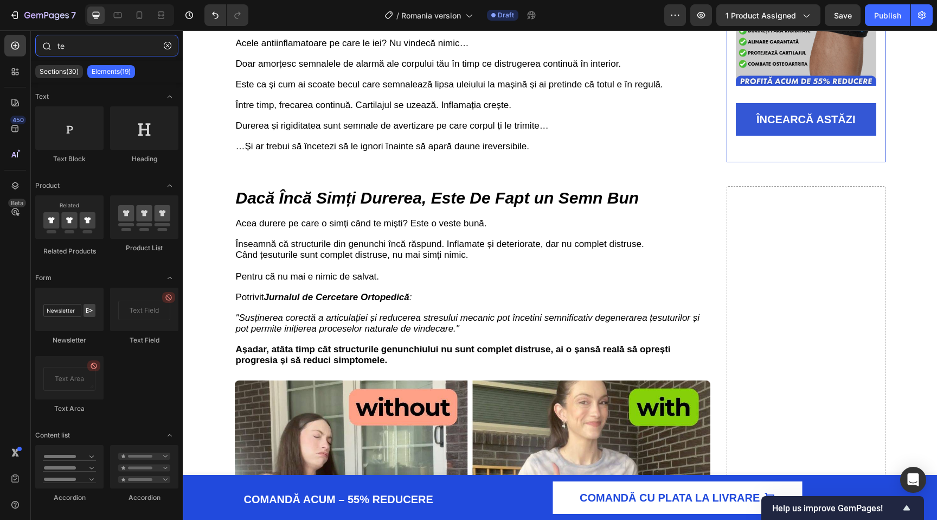
type input "tes"
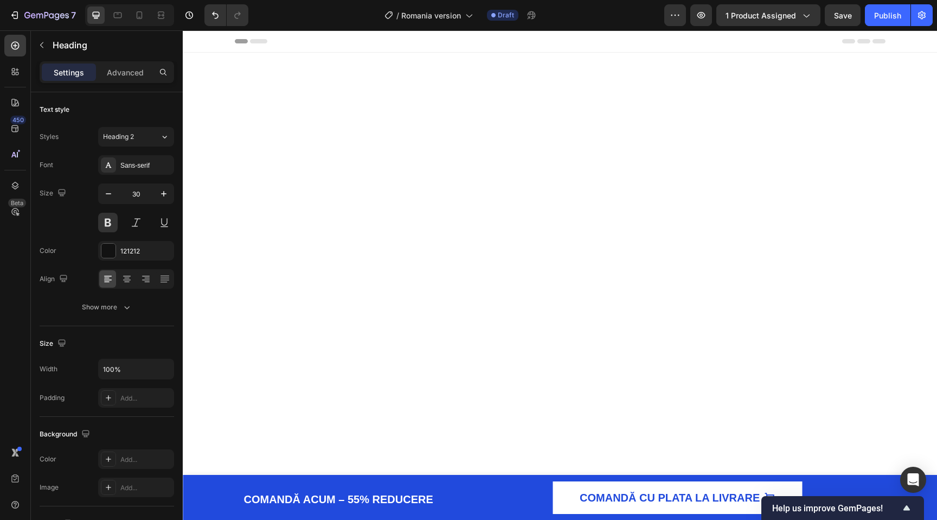
scroll to position [1812, 0]
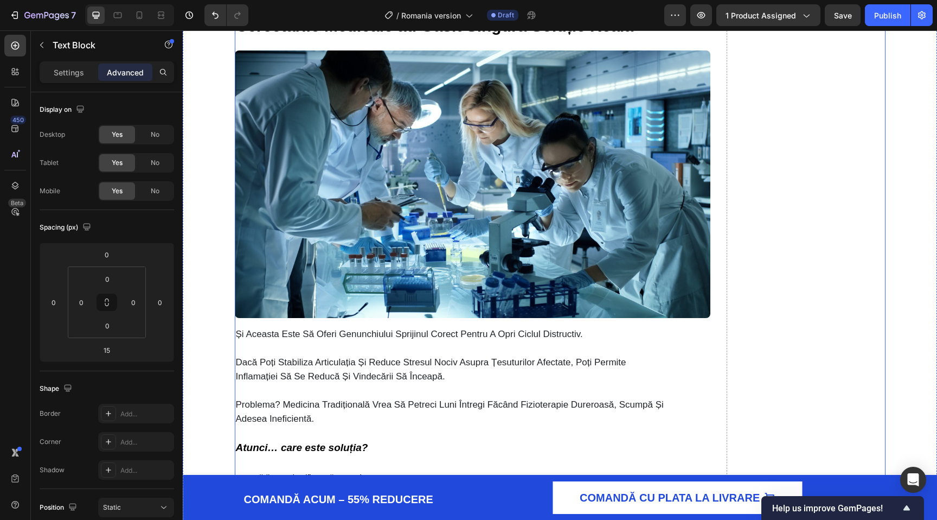
click at [474, 37] on h2 "Cercetările Medicale au Găsit Singura Soluție Reală" at bounding box center [473, 25] width 476 height 23
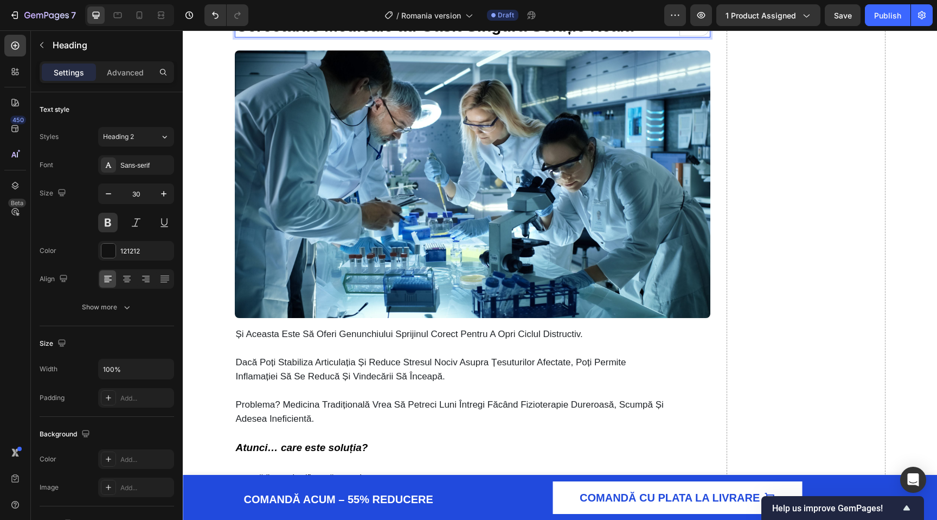
click at [476, 36] on p "Cercetările Medicale au Găsit Singura Soluție Reală" at bounding box center [473, 25] width 474 height 21
click at [476, 35] on strong "Cercetările Medicale au Găsit Singura Soluție Reală" at bounding box center [435, 26] width 398 height 18
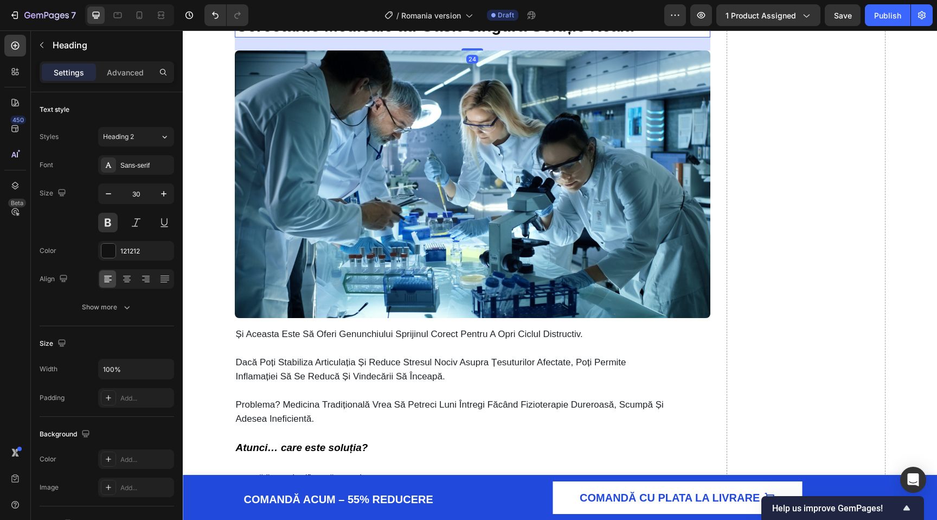
click at [498, 35] on strong "Cercetările Medicale au Găsit Singura Soluție Reală" at bounding box center [435, 26] width 398 height 18
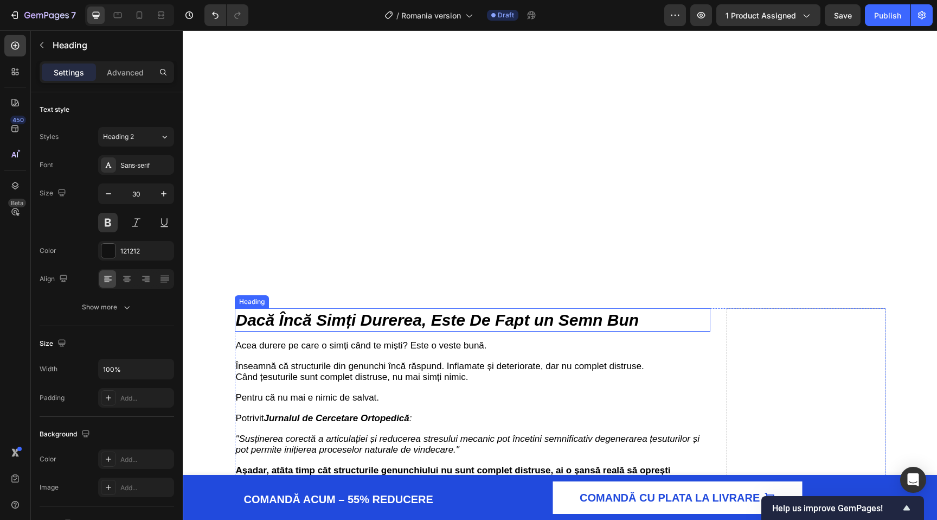
click at [487, 317] on strong "Dacă Încă Simți Durerea, Este De Fapt un Semn Bun" at bounding box center [438, 320] width 404 height 18
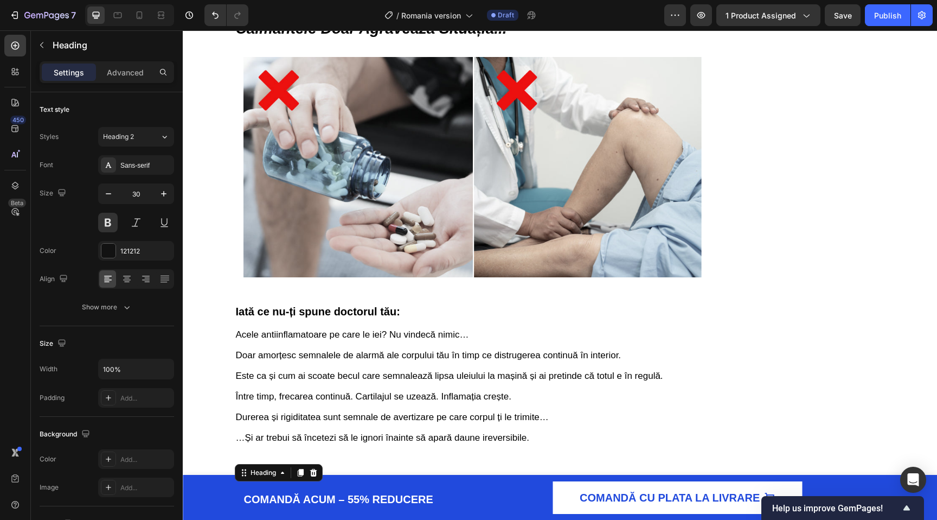
scroll to position [545, 0]
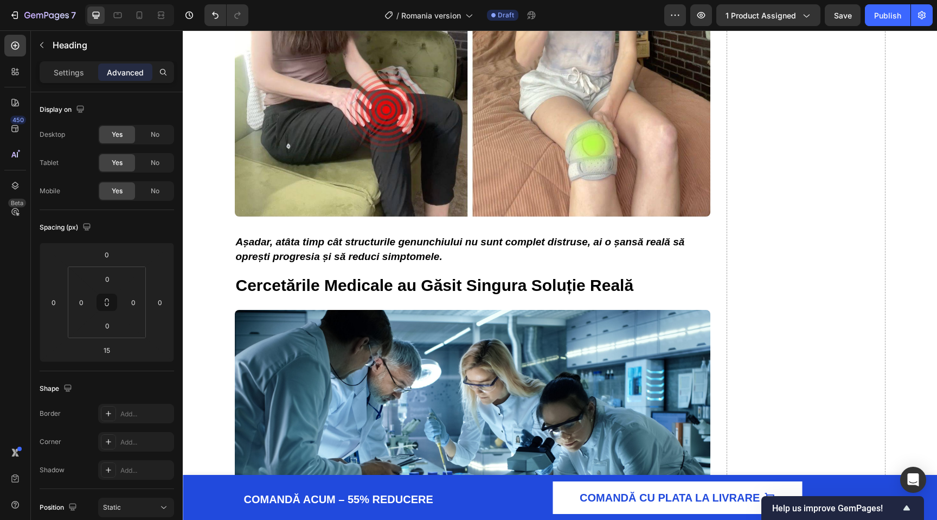
scroll to position [1880, 0]
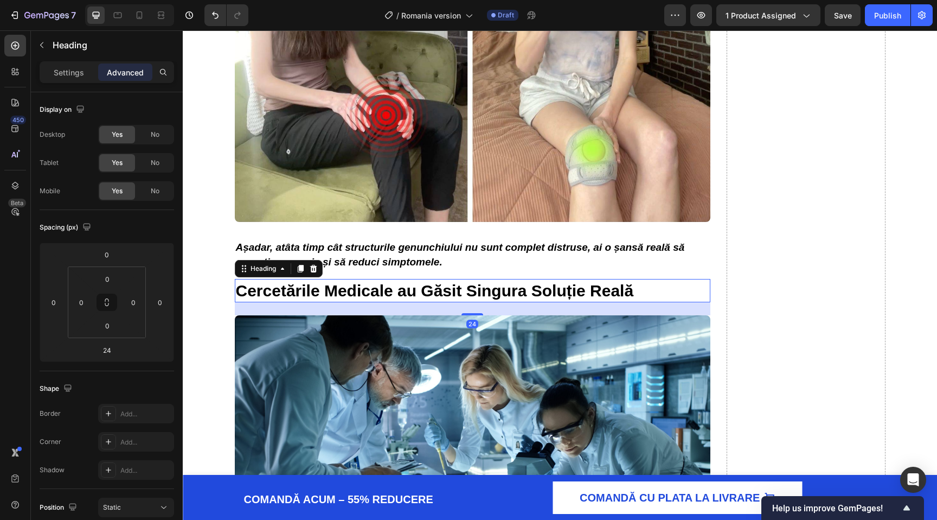
click at [437, 284] on strong "Cercetările Medicale au Găsit Singura Soluție Reală" at bounding box center [435, 291] width 398 height 18
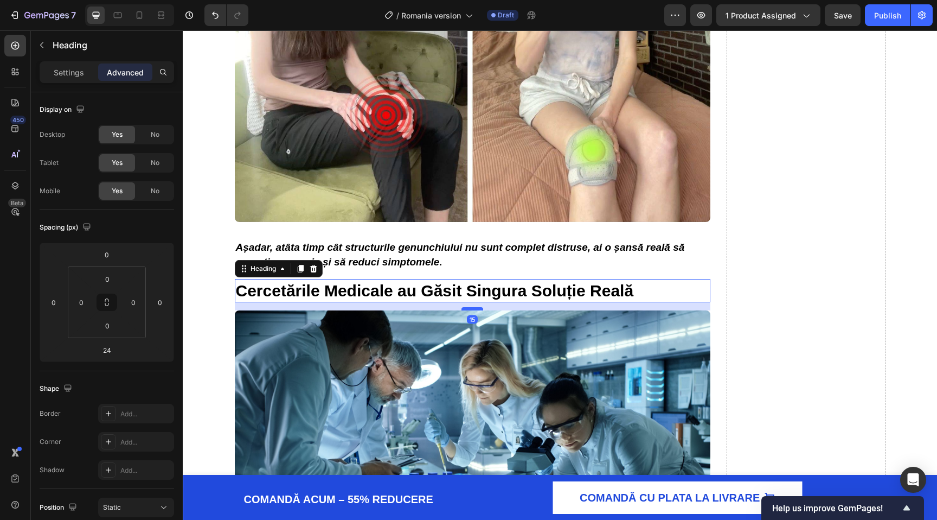
click at [478, 310] on div at bounding box center [473, 308] width 22 height 3
type input "15"
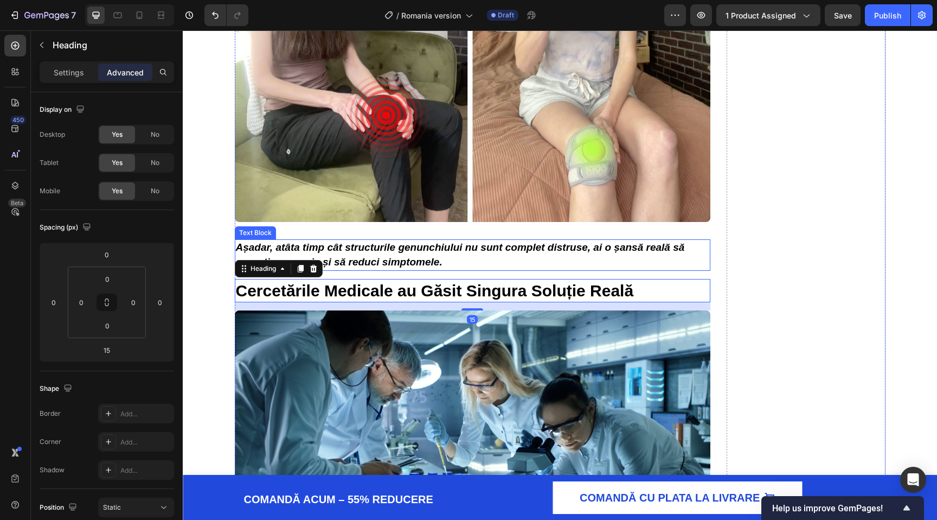
click at [482, 264] on p "Așadar, atâta timp cât structurile genunchiului nu sunt complet distruse, ai o …" at bounding box center [473, 254] width 474 height 29
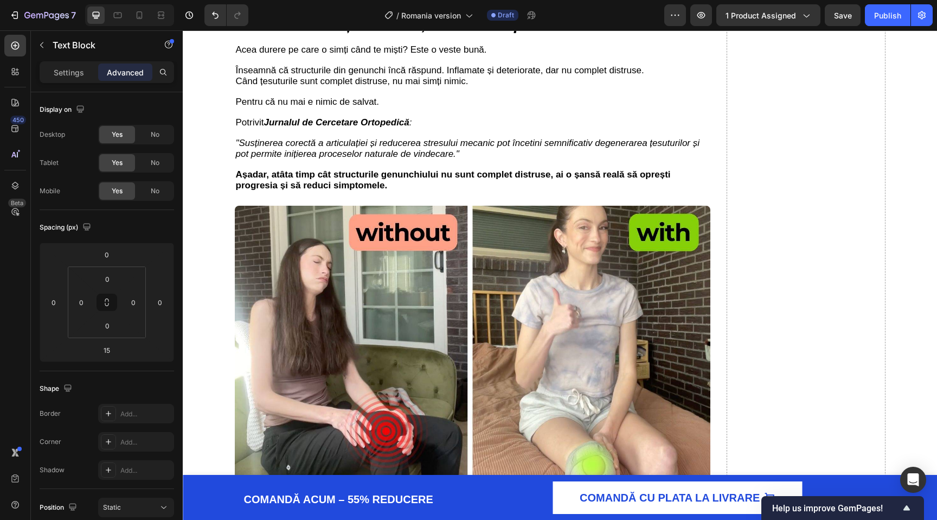
scroll to position [1545, 0]
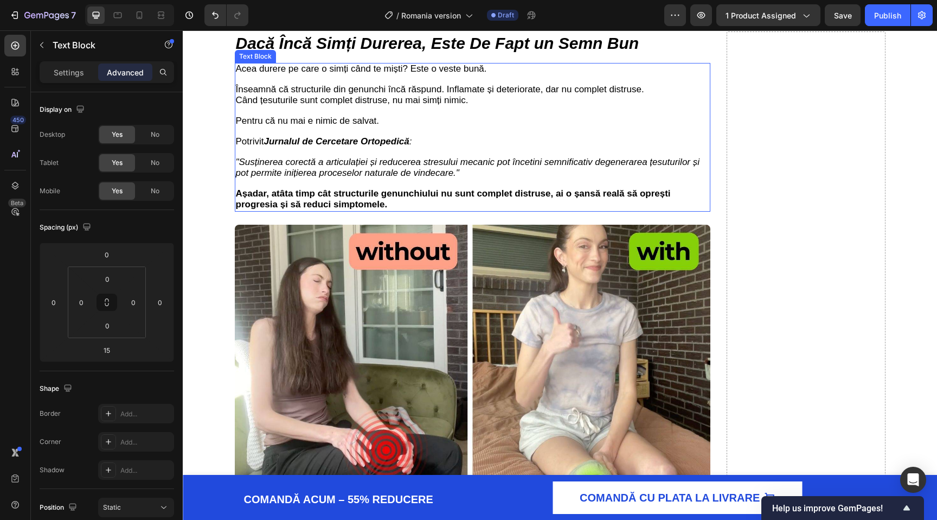
click at [372, 196] on strong "Așadar, atâta timp cât structurile genunchiului nu sunt complet distruse, ai o …" at bounding box center [453, 198] width 435 height 21
click at [532, 297] on img at bounding box center [473, 391] width 476 height 332
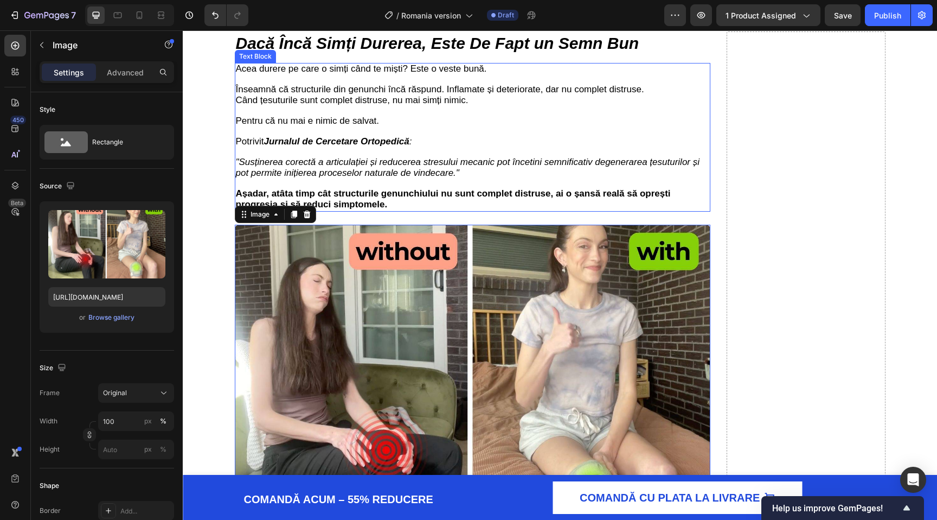
click at [412, 190] on strong "Așadar, atâta timp cât structurile genunchiului nu sunt complet distruse, ai o …" at bounding box center [453, 198] width 435 height 21
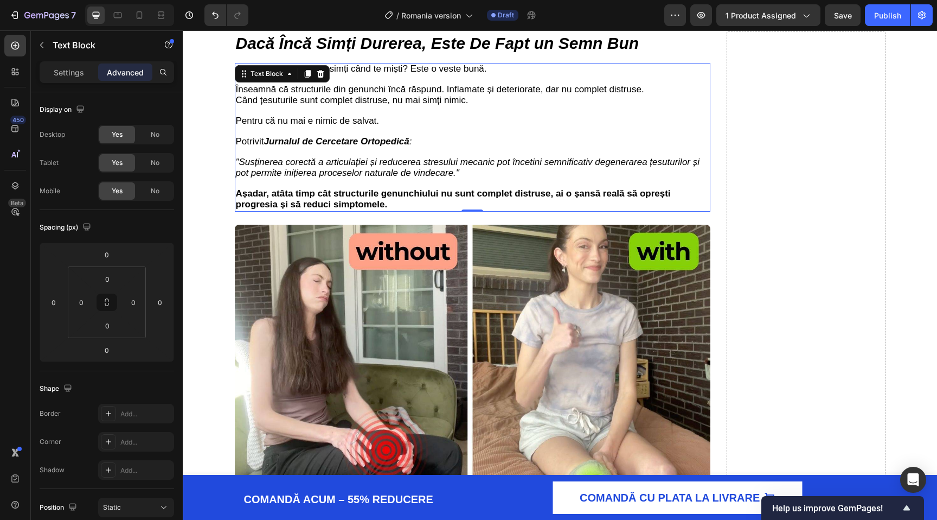
click at [413, 132] on p at bounding box center [473, 132] width 474 height 10
click at [448, 162] on icon ""Susținerea corectă a articulației și reducerea stresului mecanic pot încetini …" at bounding box center [468, 167] width 464 height 21
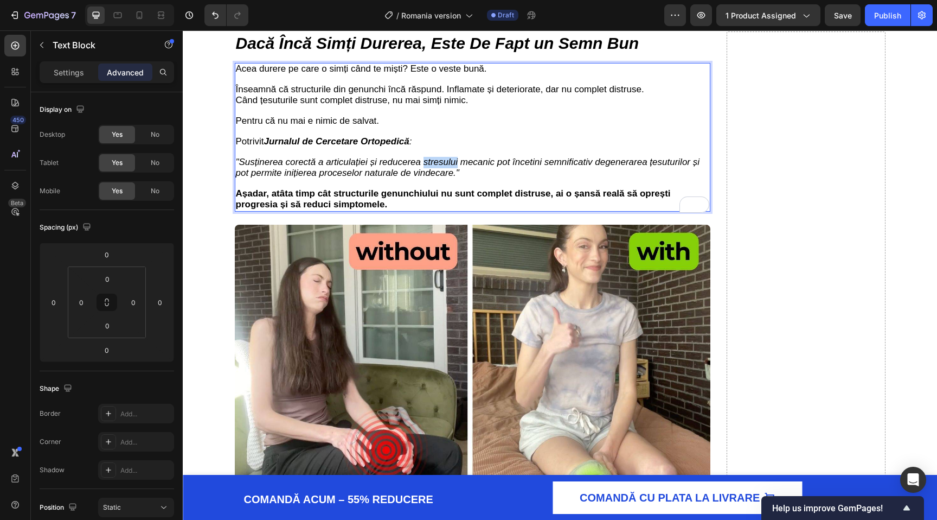
click at [448, 162] on icon ""Susținerea corectă a articulației și reducerea stresului mecanic pot încetini …" at bounding box center [468, 167] width 464 height 21
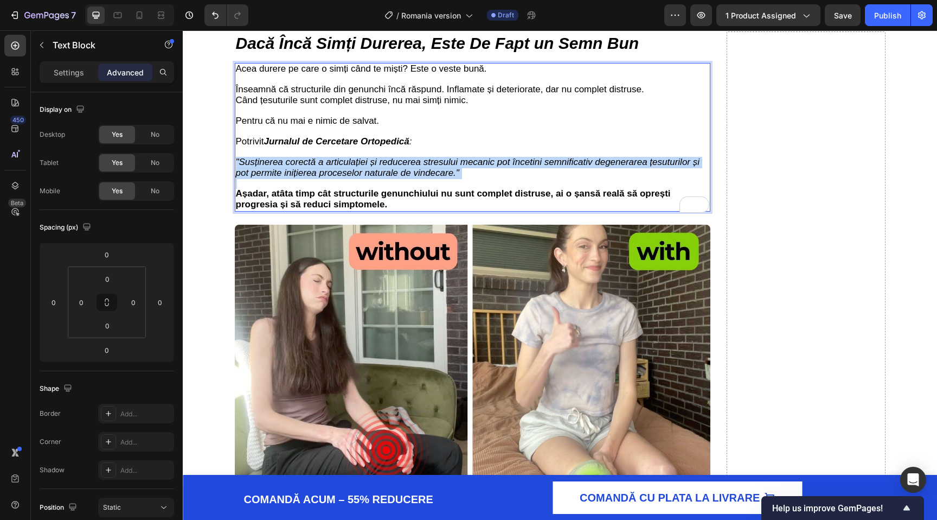
click at [448, 162] on icon ""Susținerea corectă a articulației și reducerea stresului mecanic pot încetini …" at bounding box center [468, 167] width 464 height 21
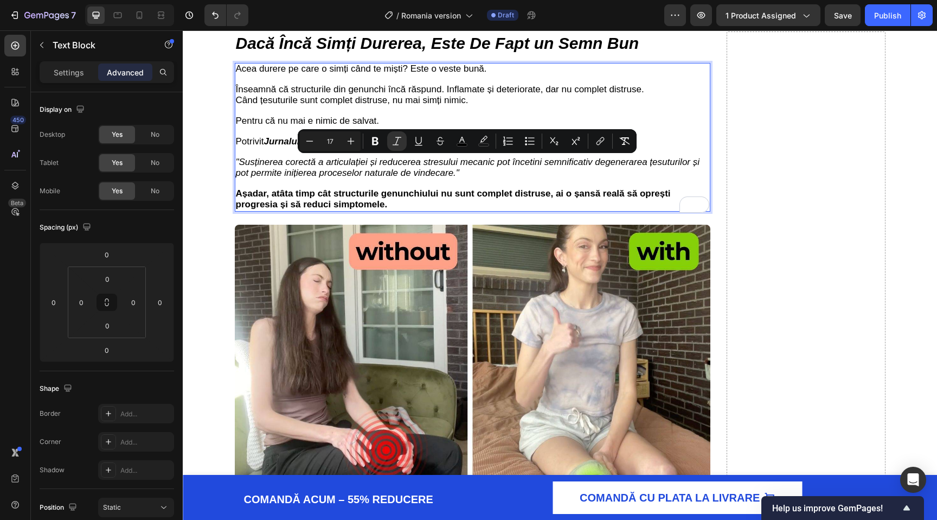
click at [429, 205] on p "Așadar, atâta timp cât structurile genunchiului nu sunt complet distruse, ai o …" at bounding box center [473, 200] width 474 height 22
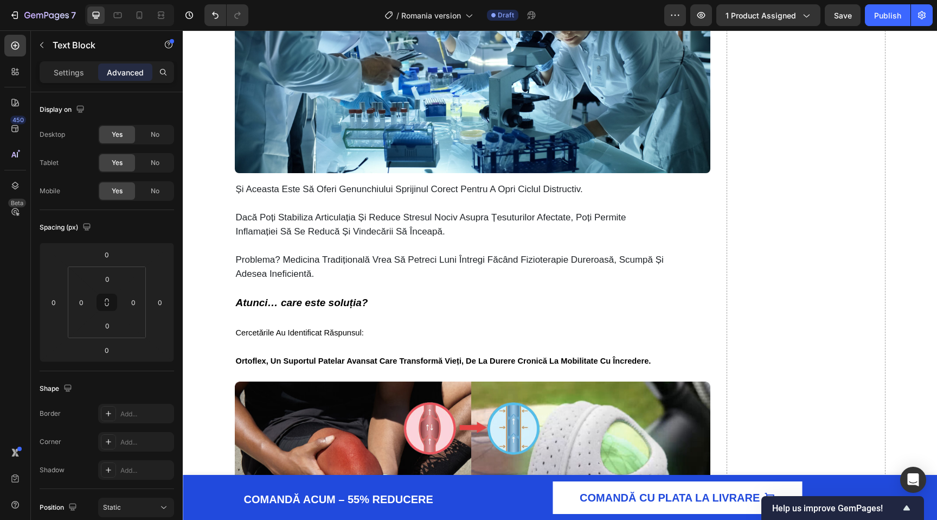
scroll to position [2285, 0]
click at [427, 238] on p "dacă poți stabiliza articulația și reduce stresul nociv asupra țesuturilor afec…" at bounding box center [451, 224] width 431 height 28
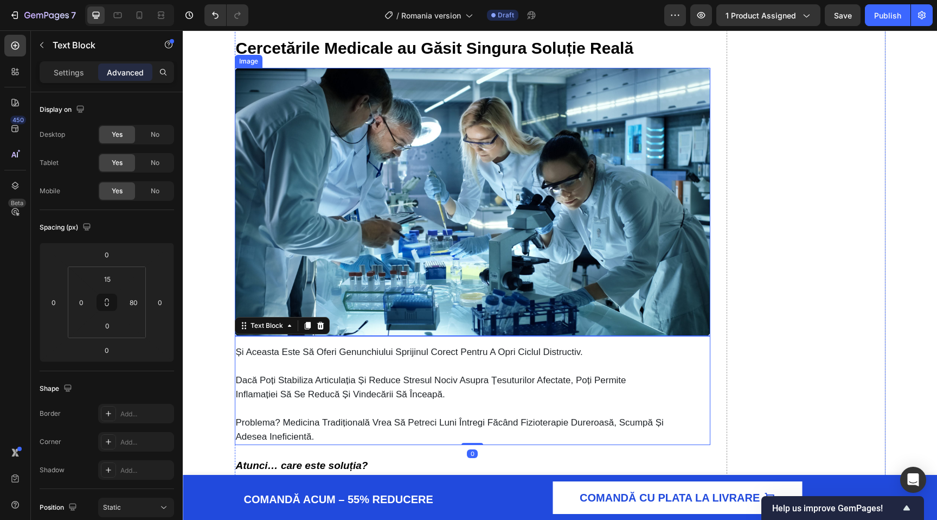
click at [429, 242] on img at bounding box center [473, 202] width 476 height 268
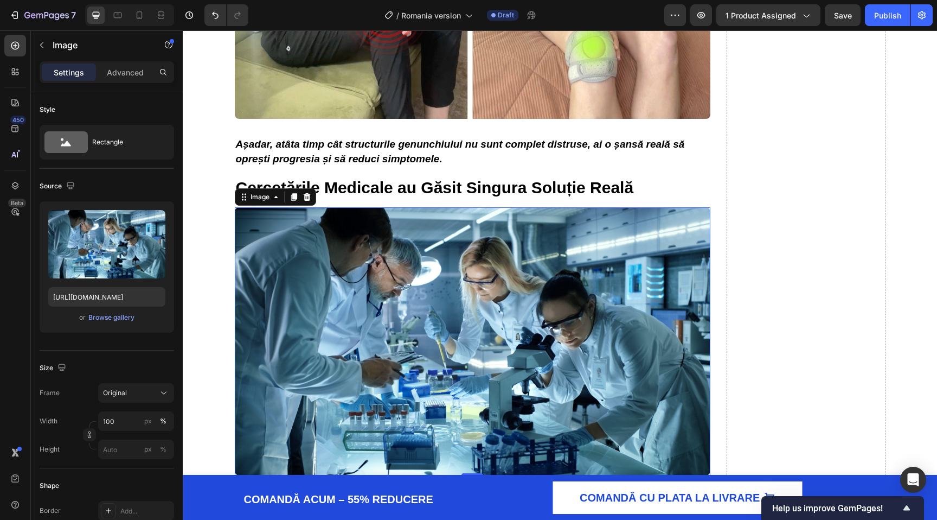
scroll to position [1980, 0]
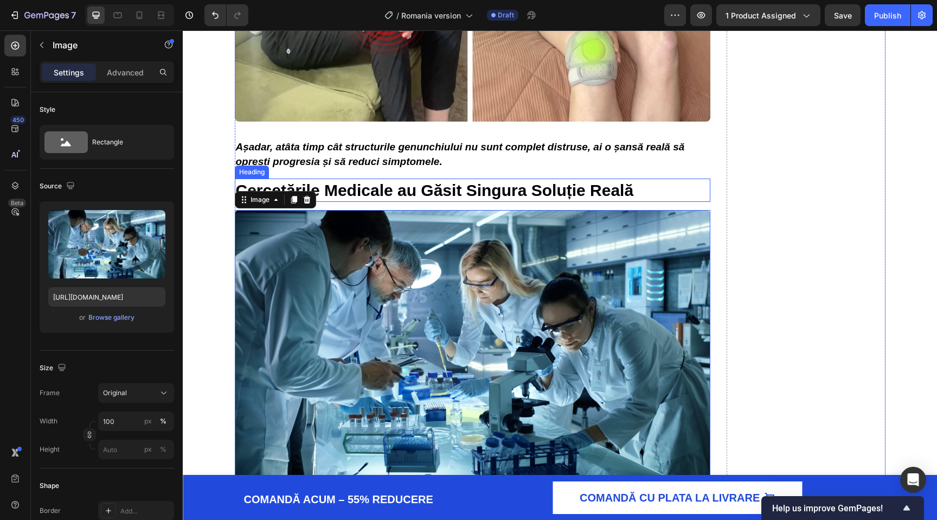
click at [458, 191] on strong "Cercetările Medicale au Găsit Singura Soluție Reală" at bounding box center [435, 190] width 398 height 18
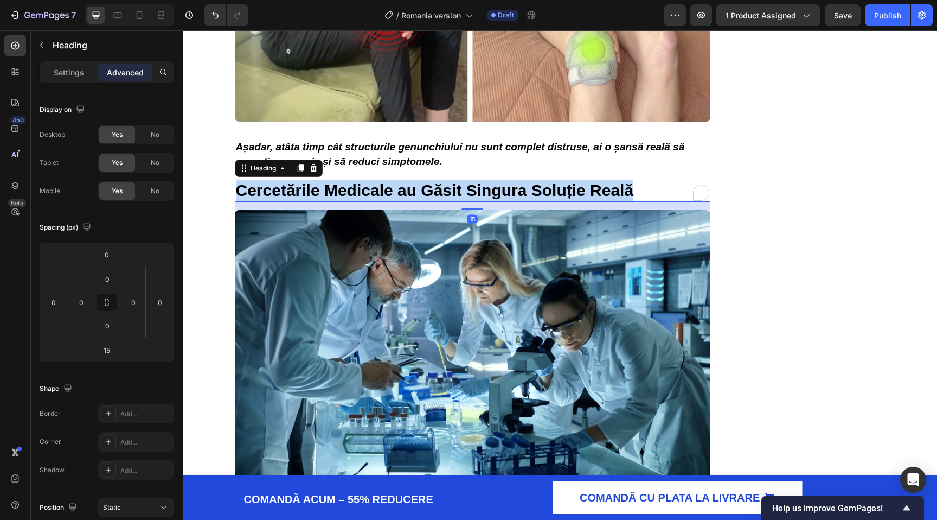
click at [458, 191] on strong "Cercetările Medicale au Găsit Singura Soluție Reală" at bounding box center [435, 190] width 398 height 18
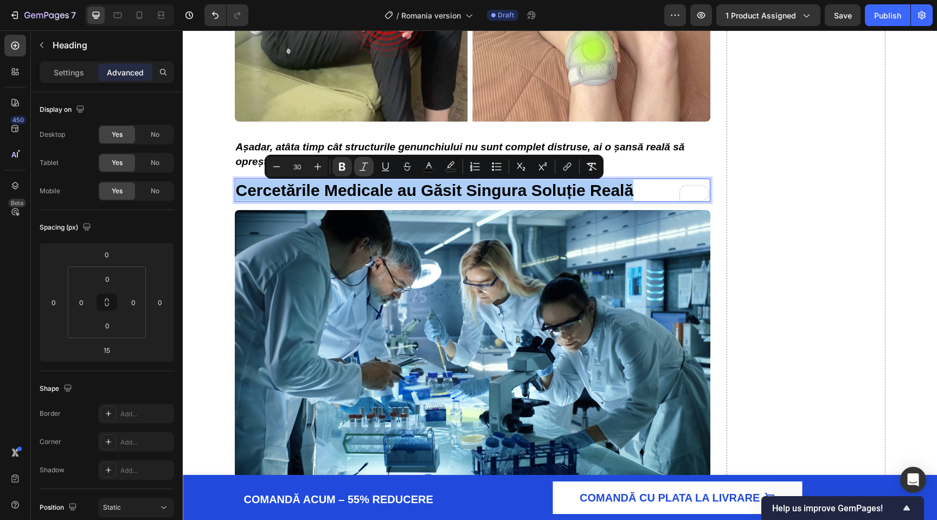
click at [367, 166] on icon "Editor contextual toolbar" at bounding box center [364, 166] width 11 height 11
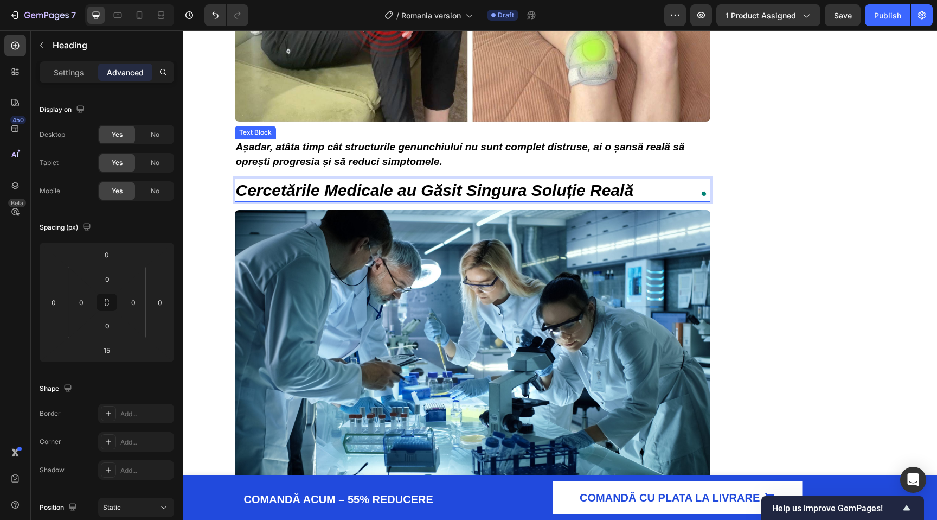
click at [356, 157] on p "Așadar, atâta timp cât structurile genunchiului nu sunt complet distruse, ai o …" at bounding box center [473, 154] width 474 height 29
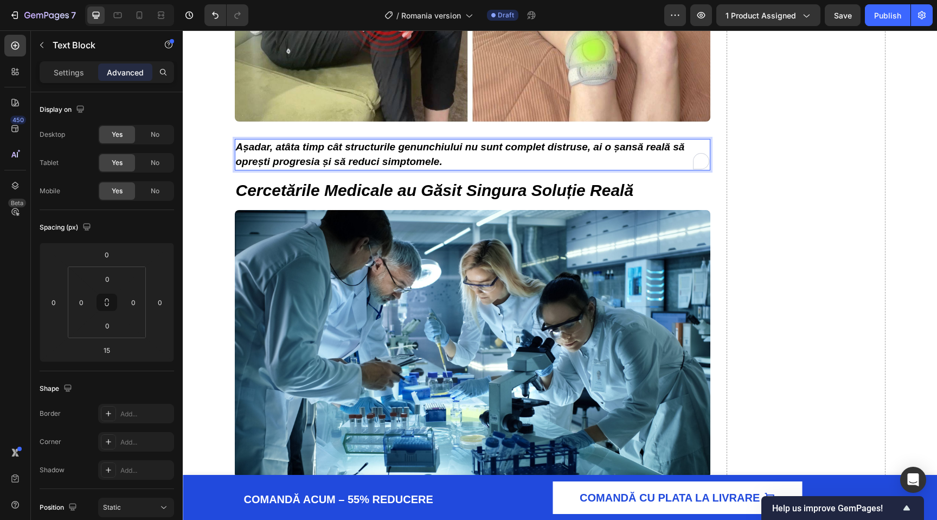
click at [337, 153] on strong "Așadar, atâta timp cât structurile genunchiului nu sunt complet distruse, ai o …" at bounding box center [460, 154] width 449 height 26
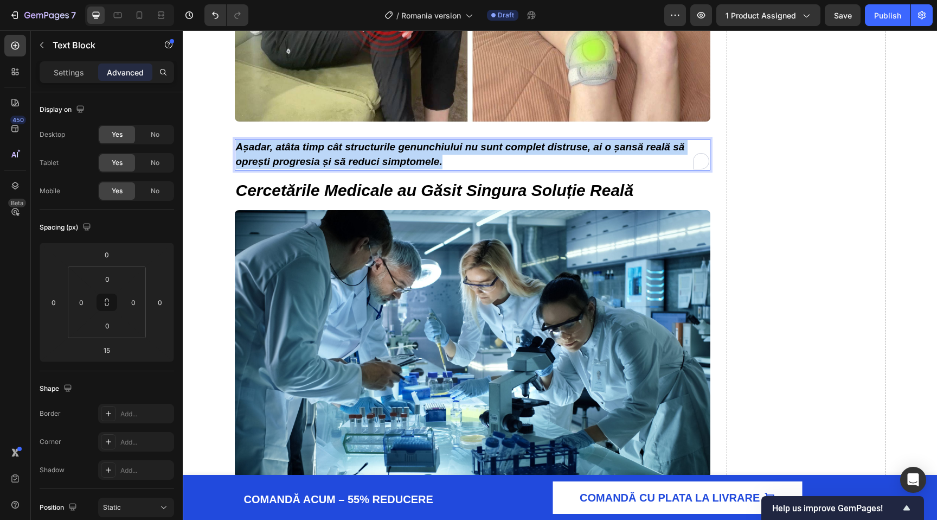
click at [337, 153] on strong "Așadar, atâta timp cât structurile genunchiului nu sunt complet distruse, ai o …" at bounding box center [460, 154] width 449 height 26
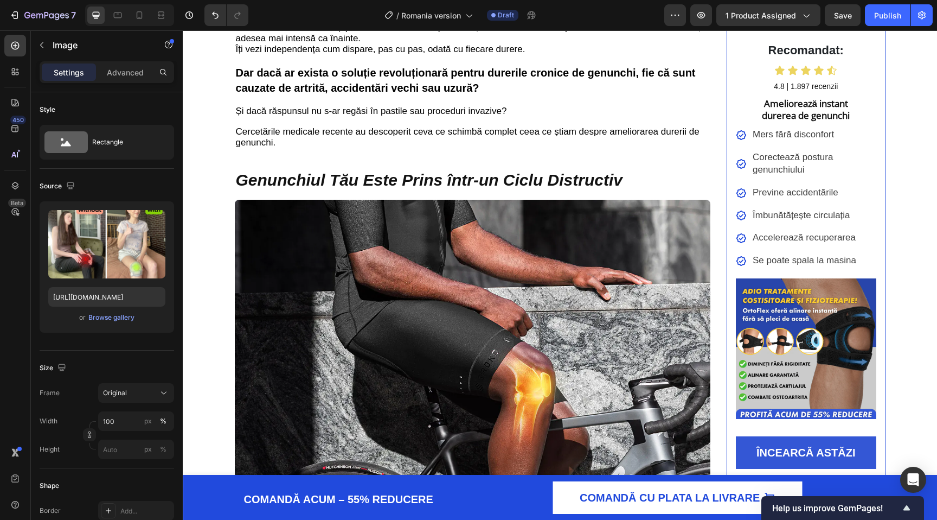
scroll to position [248, 0]
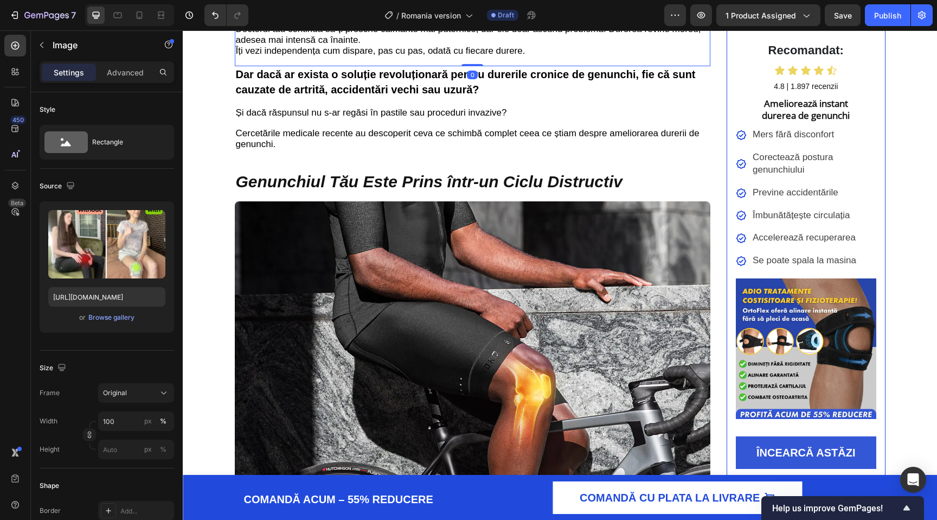
click at [355, 66] on div "În fiecare dimineață te trezești temându-te de primul pas din pat. Durerea ascu…" at bounding box center [473, 2] width 476 height 130
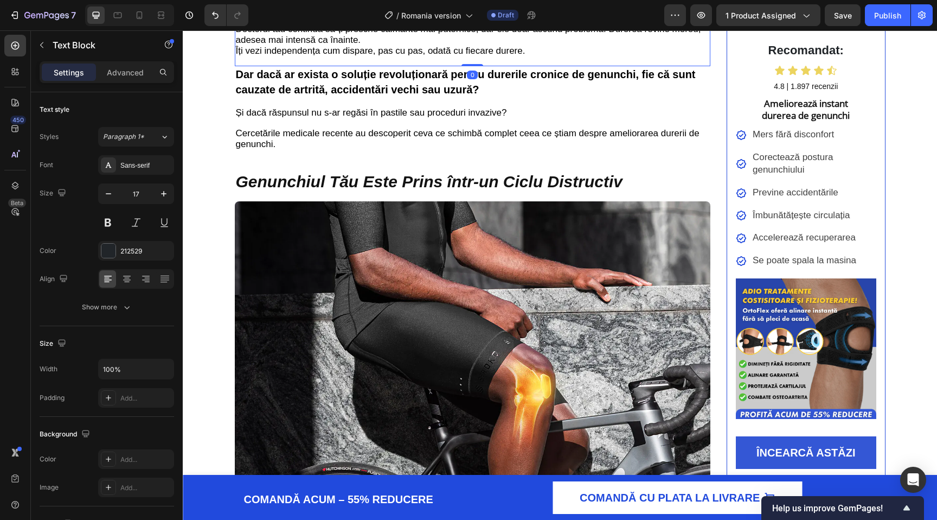
click at [355, 95] on span "Dar dacă ar exista o soluție revoluționară pentru durerile cronice de genunchi,…" at bounding box center [466, 81] width 460 height 27
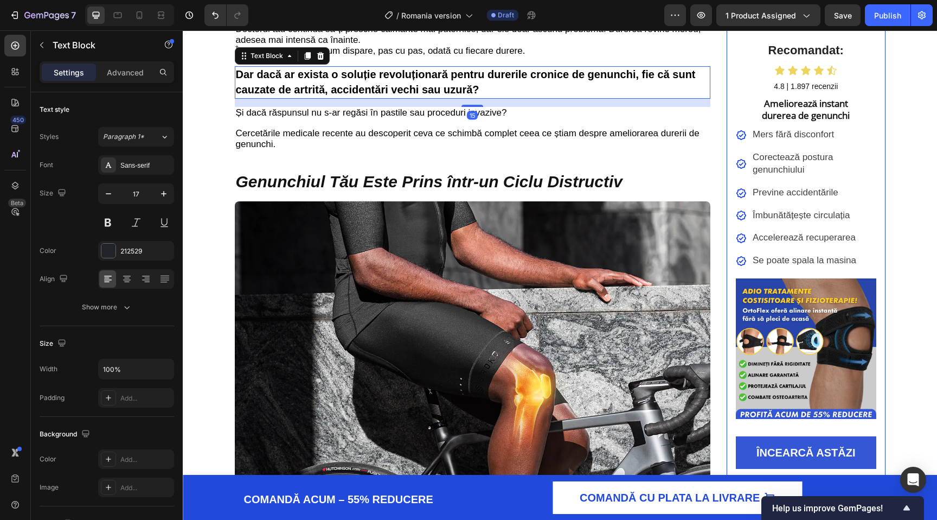
click at [355, 95] on span "Dar dacă ar exista o soluție revoluționară pentru durerile cronice de genunchi,…" at bounding box center [466, 81] width 460 height 27
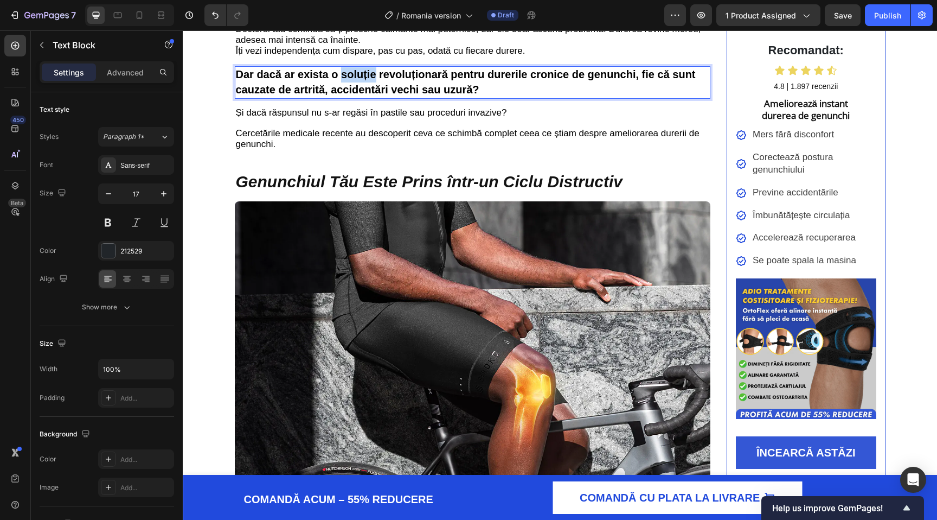
click at [355, 95] on span "Dar dacă ar exista o soluție revoluționară pentru durerile cronice de genunchi,…" at bounding box center [466, 81] width 460 height 27
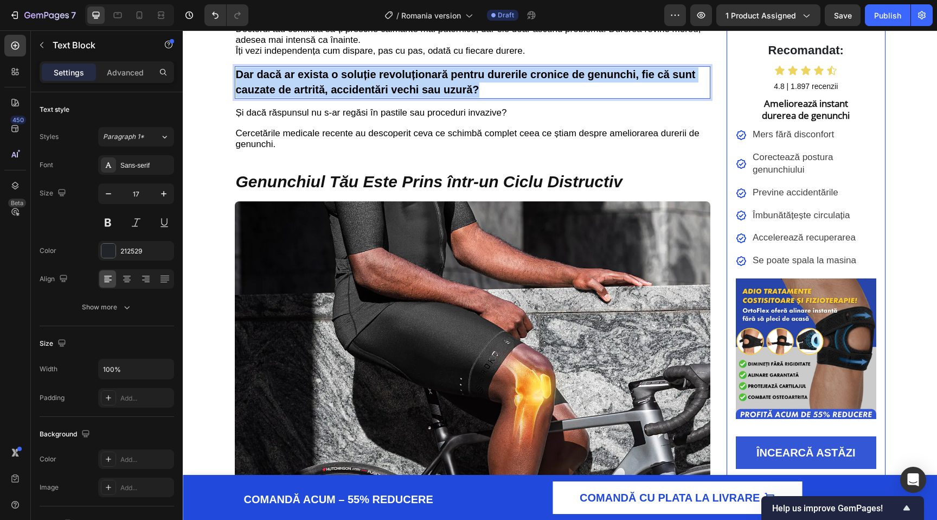
click at [355, 95] on span "Dar dacă ar exista o soluție revoluționară pentru durerile cronice de genunchi,…" at bounding box center [466, 81] width 460 height 27
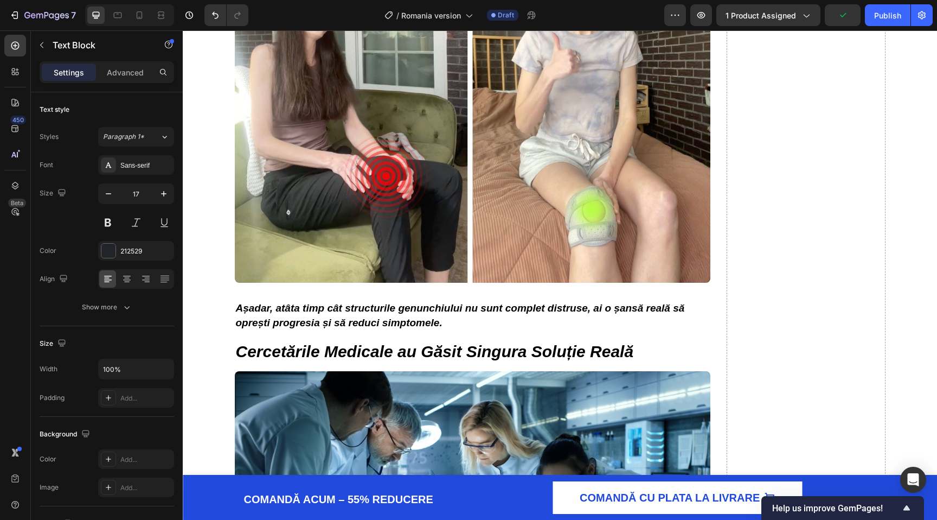
scroll to position [1821, 0]
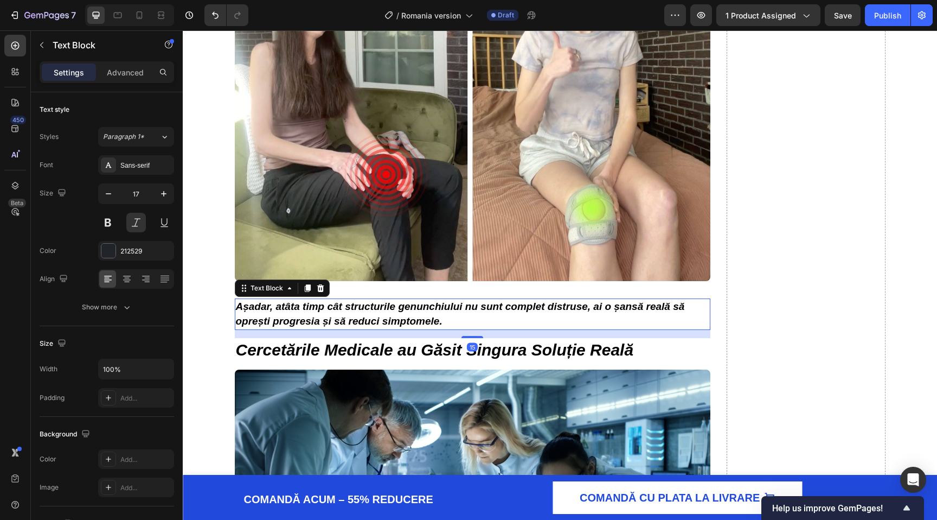
click at [334, 312] on strong "Așadar, atâta timp cât structurile genunchiului nu sunt complet distruse, ai o …" at bounding box center [460, 314] width 449 height 26
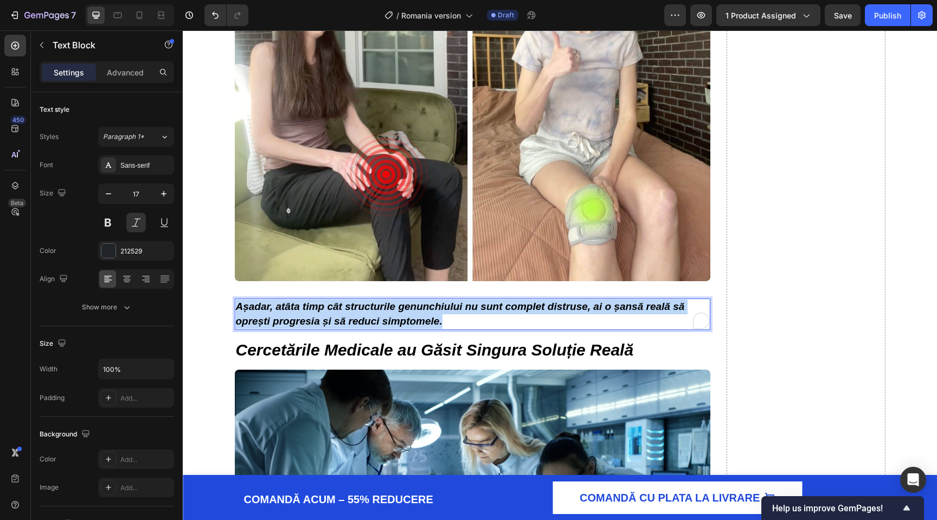
click at [334, 312] on strong "Așadar, atâta timp cât structurile genunchiului nu sunt complet distruse, ai o …" at bounding box center [460, 314] width 449 height 26
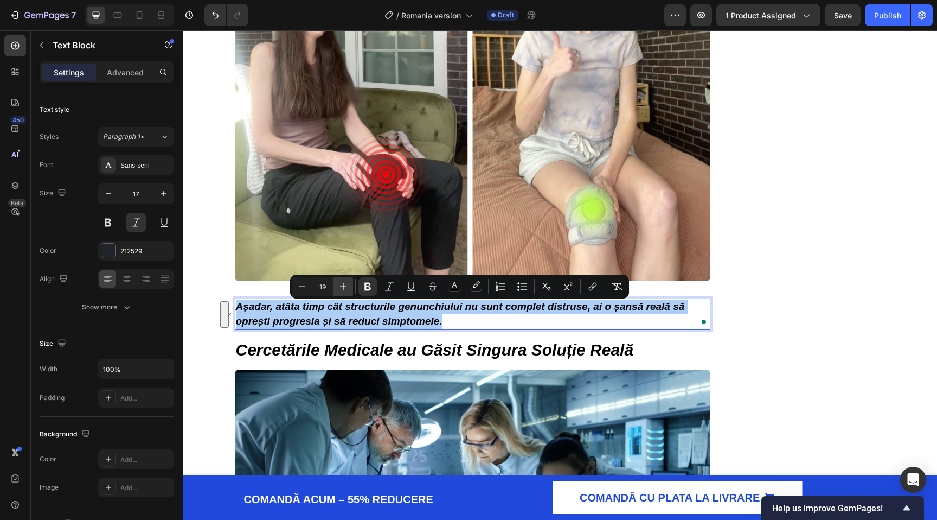
click at [346, 286] on icon "Editor contextual toolbar" at bounding box center [343, 286] width 7 height 7
type input "20"
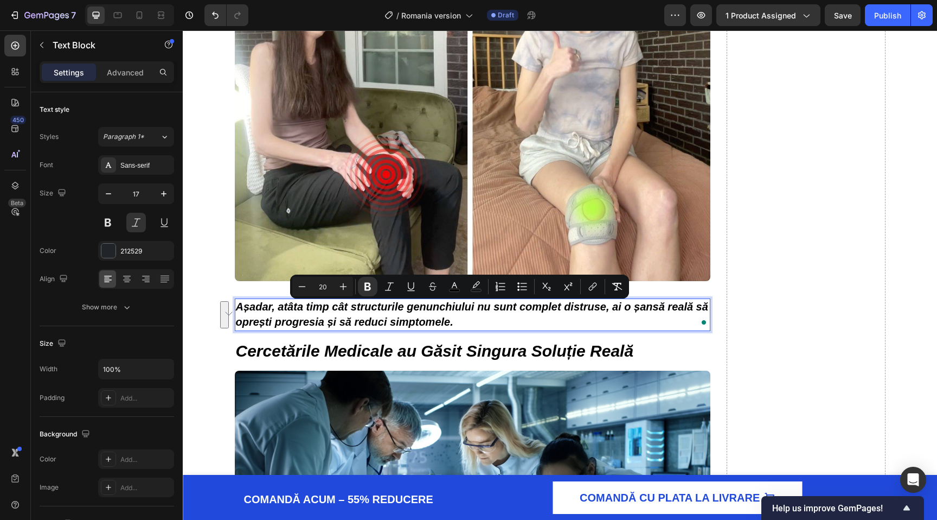
click at [387, 320] on strong "Așadar, atâta timp cât structurile genunchiului nu sunt complet distruse, ai o …" at bounding box center [472, 314] width 473 height 27
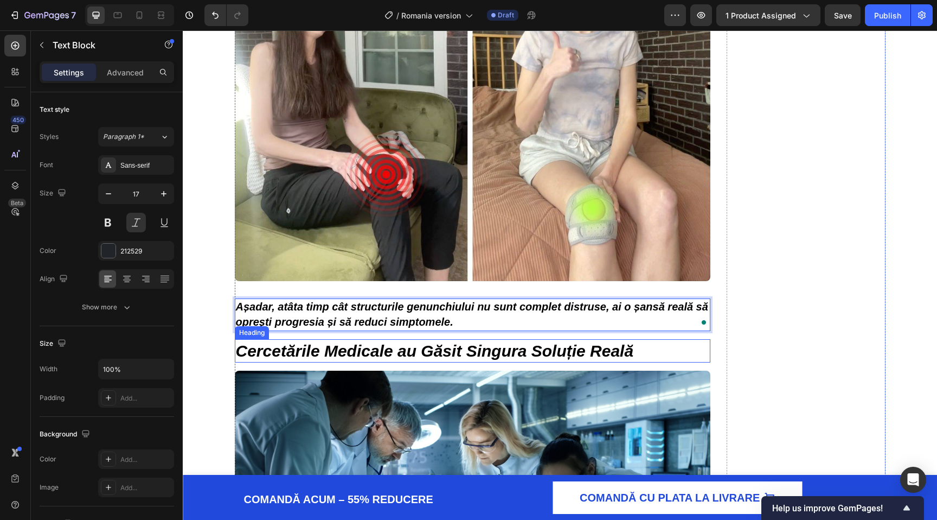
click at [457, 343] on strong "Cercetările Medicale au Găsit Singura Soluție Reală" at bounding box center [435, 351] width 398 height 18
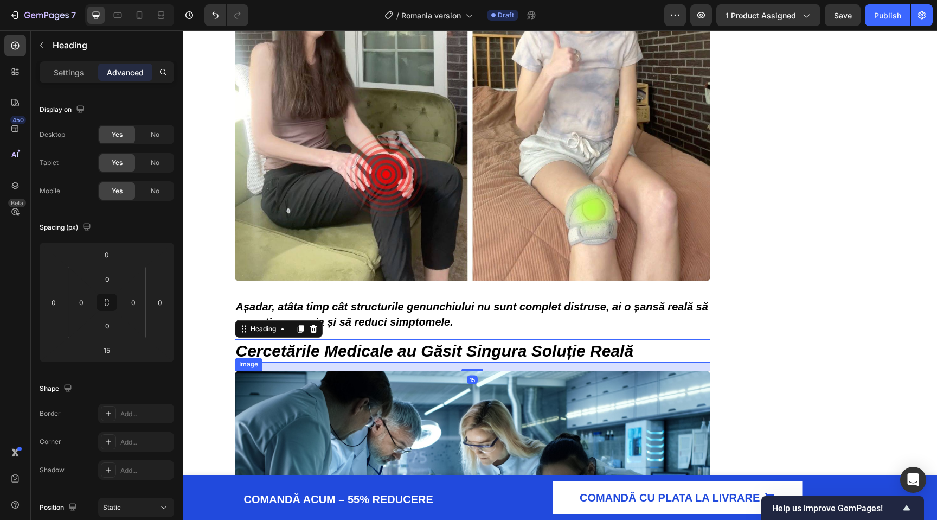
click at [436, 400] on img at bounding box center [473, 505] width 476 height 268
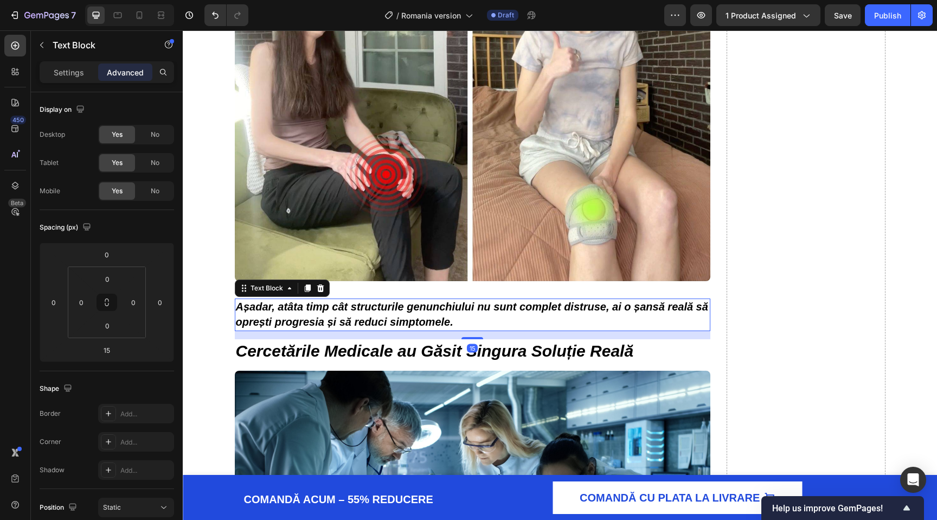
click at [405, 310] on strong "Așadar, atâta timp cât structurile genunchiului nu sunt complet distruse, ai o …" at bounding box center [472, 314] width 473 height 27
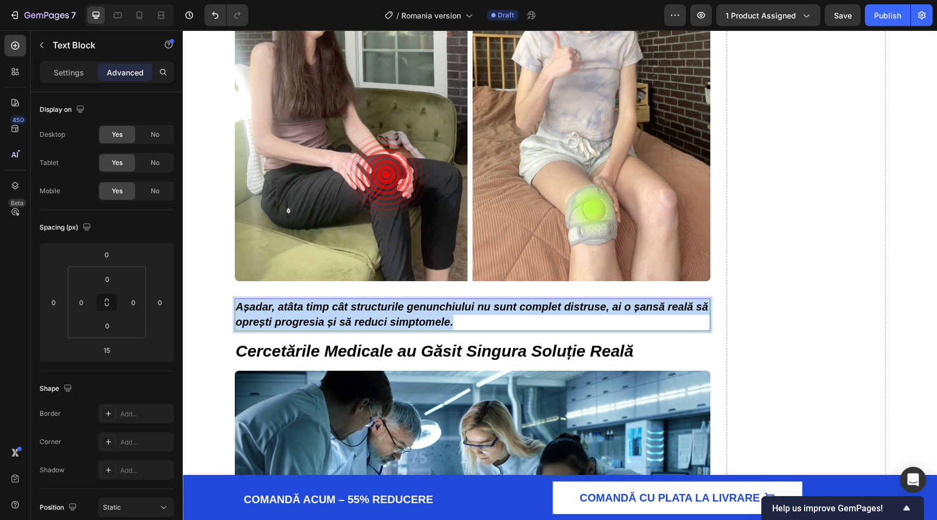
click at [405, 310] on strong "Așadar, atâta timp cât structurile genunchiului nu sunt complet distruse, ai o …" at bounding box center [472, 314] width 473 height 27
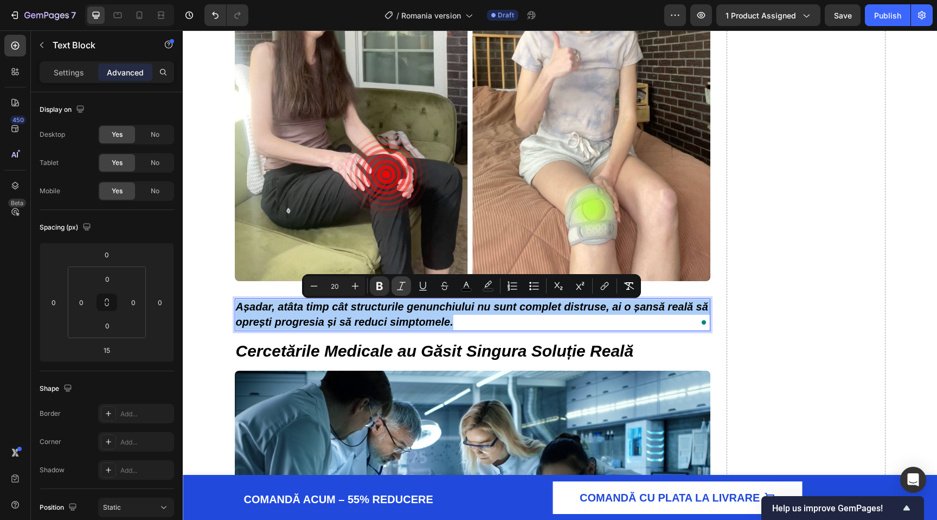
click at [399, 281] on icon "Editor contextual toolbar" at bounding box center [401, 285] width 11 height 11
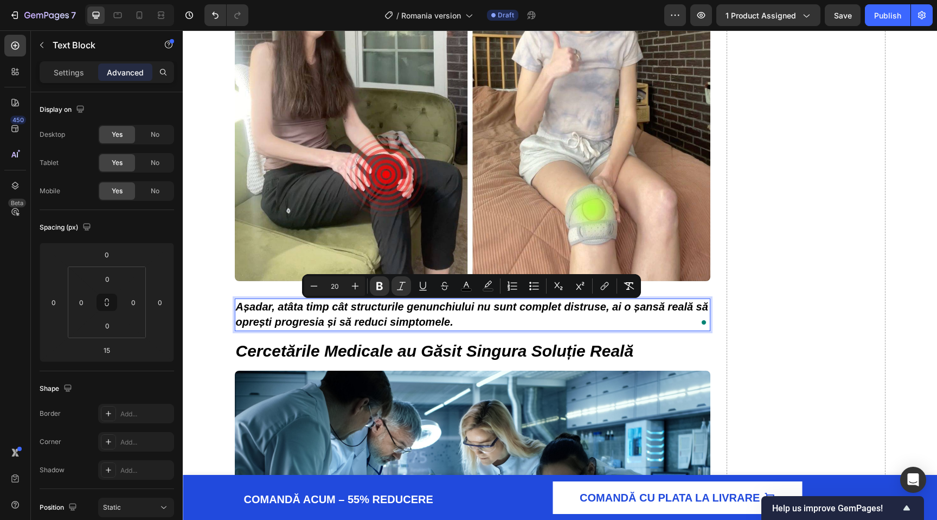
click at [399, 327] on strong "Așadar, atâta timp cât structurile genunchiului nu sunt complet distruse, ai o …" at bounding box center [472, 314] width 473 height 27
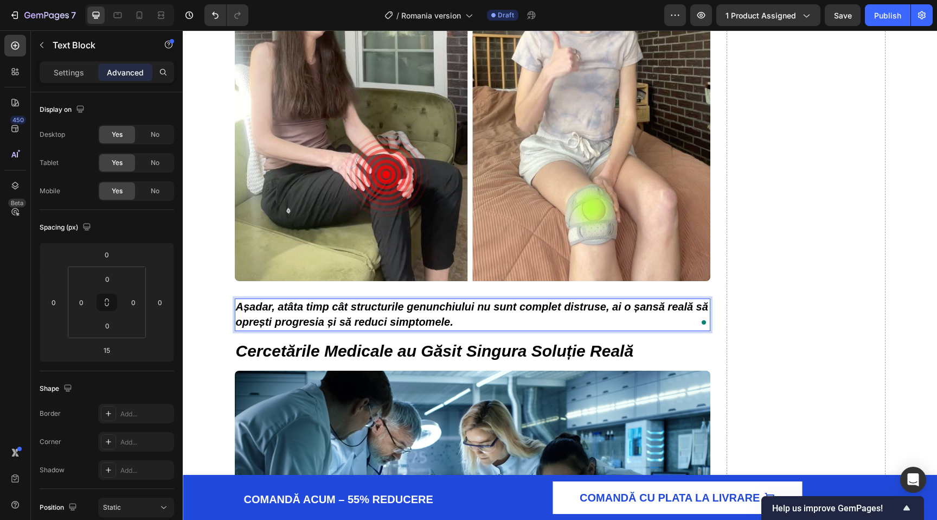
click at [413, 302] on strong "Așadar, atâta timp cât structurile genunchiului nu sunt complet distruse, ai o …" at bounding box center [472, 314] width 473 height 27
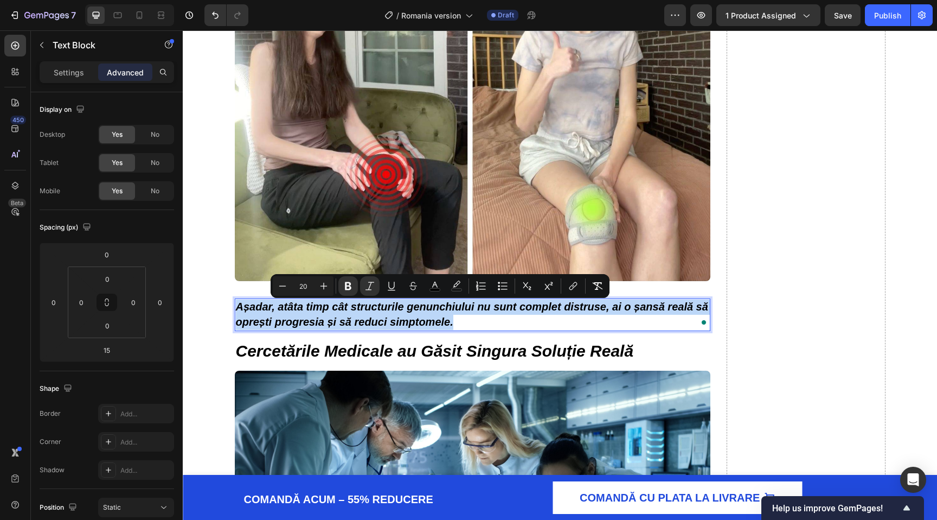
click at [413, 302] on strong "Așadar, atâta timp cât structurile genunchiului nu sunt complet distruse, ai o …" at bounding box center [472, 314] width 473 height 27
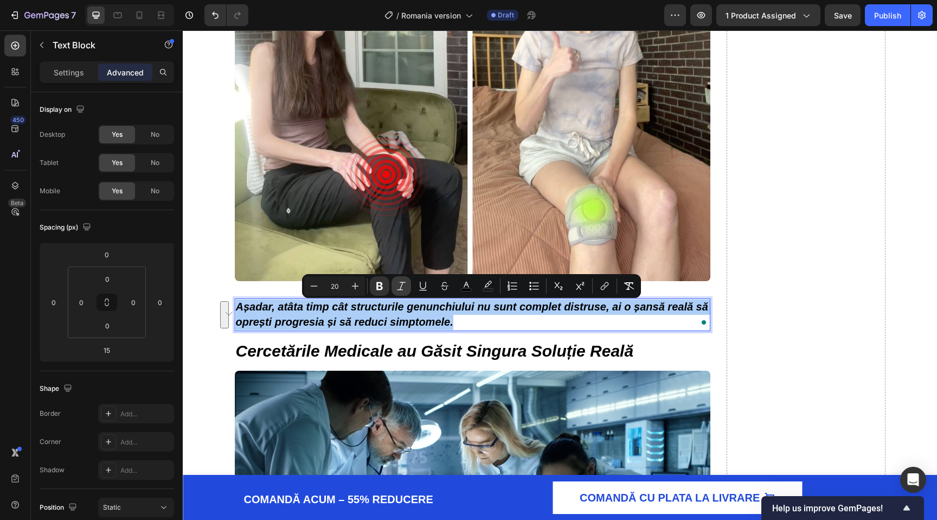
click at [399, 285] on icon "Editor contextual toolbar" at bounding box center [401, 285] width 11 height 11
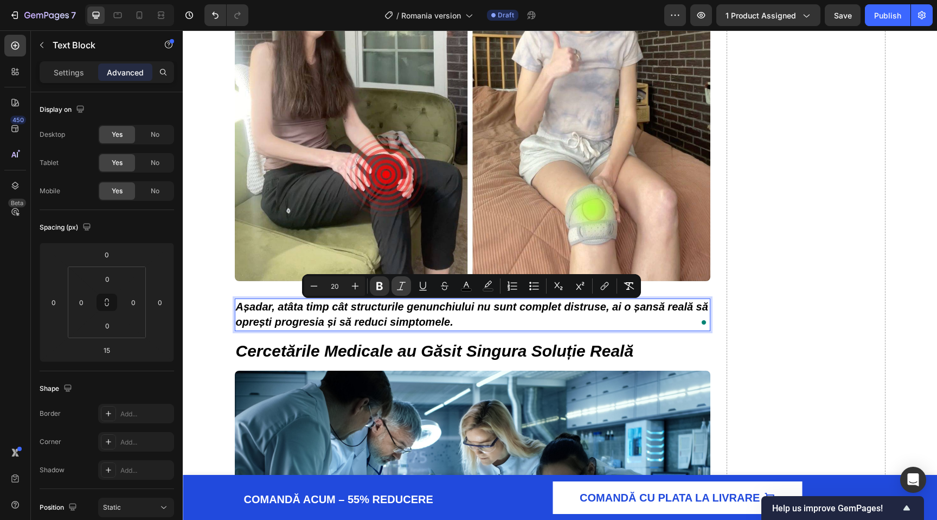
click at [399, 285] on icon "Editor contextual toolbar" at bounding box center [401, 285] width 11 height 11
click at [393, 275] on div "Minus 20 Plus Bold Italic Underline Strikethrough color color Numbered List Bul…" at bounding box center [471, 286] width 339 height 24
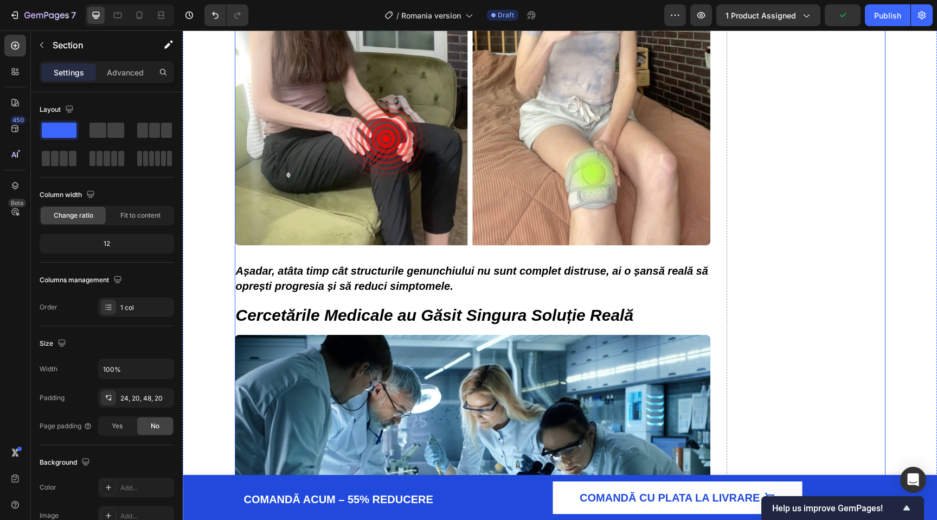
scroll to position [1861, 0]
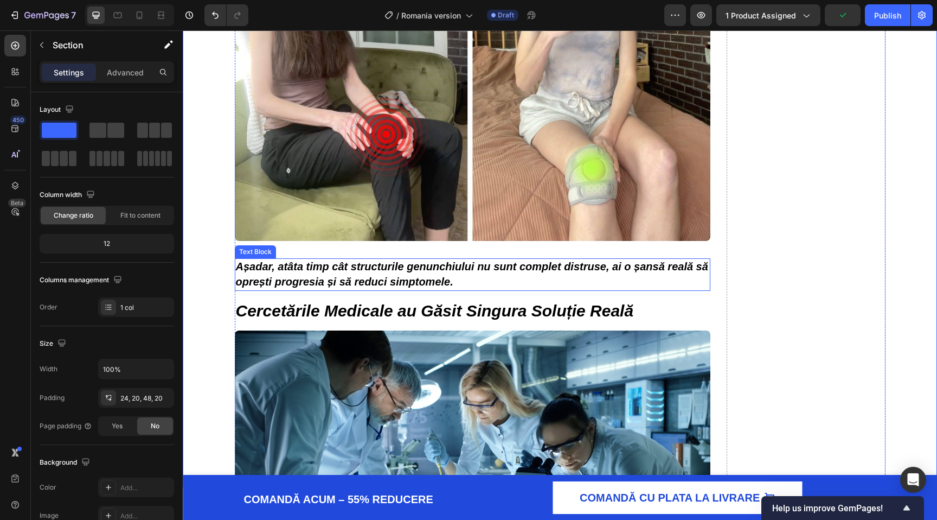
click at [330, 281] on strong "Așadar, atâta timp cât structurile genunchiului nu sunt complet distruse, ai o …" at bounding box center [472, 273] width 473 height 27
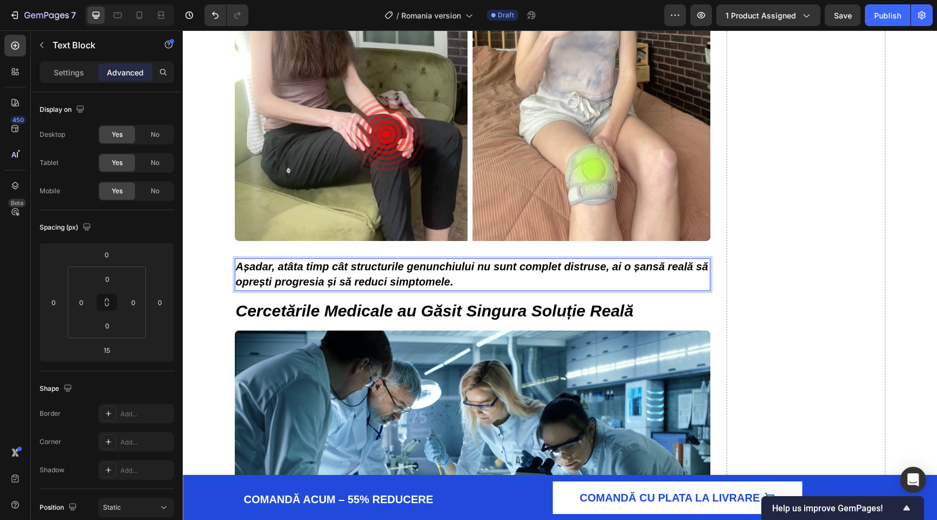
click at [330, 281] on strong "Așadar, atâta timp cât structurile genunchiului nu sunt complet distruse, ai o …" at bounding box center [472, 273] width 473 height 27
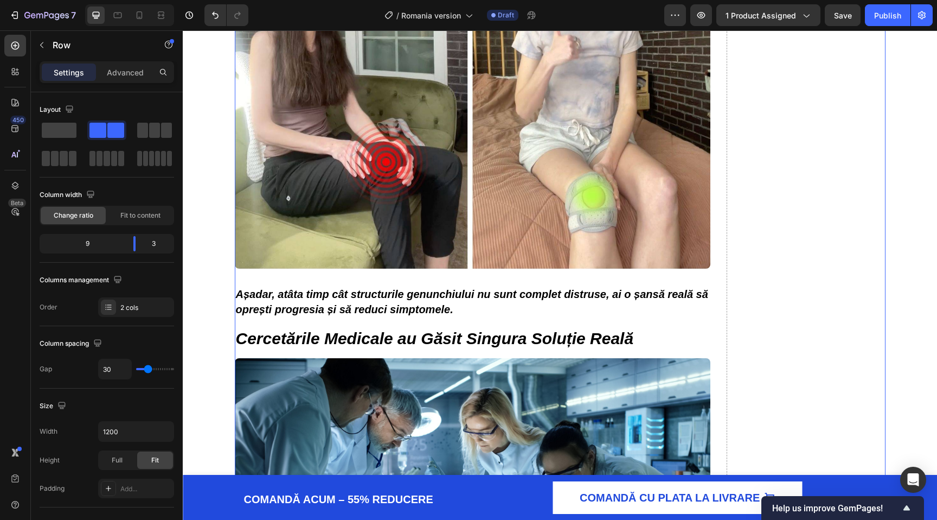
scroll to position [1870, 0]
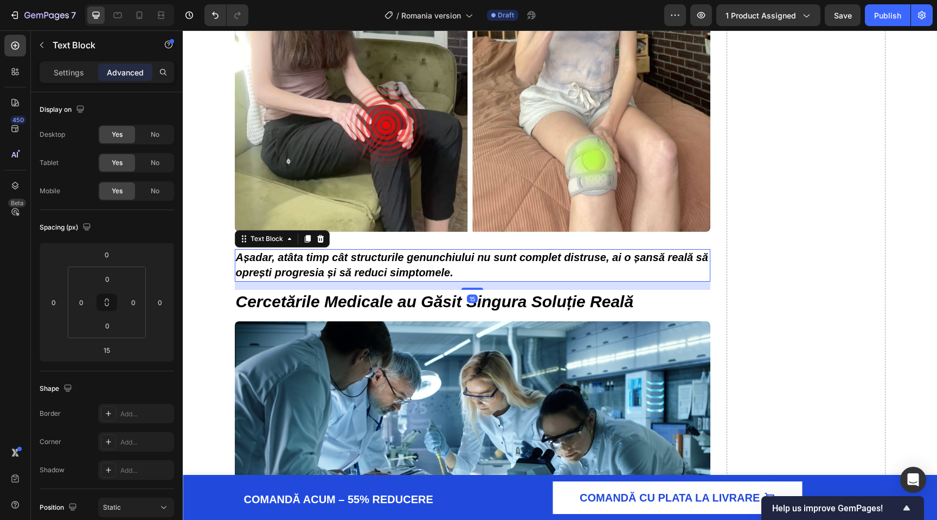
click at [418, 260] on strong "Așadar, atâta timp cât structurile genunchiului nu sunt complet distruse, ai o …" at bounding box center [472, 264] width 473 height 27
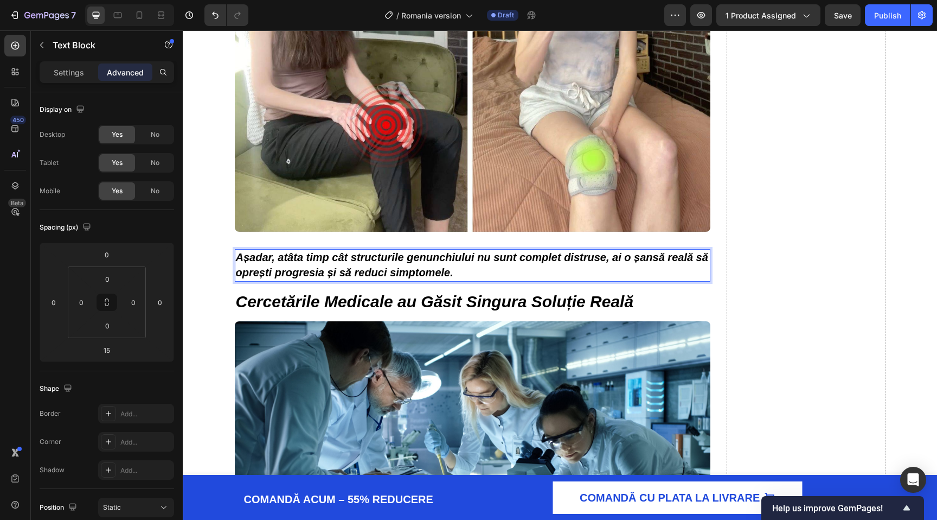
click at [418, 260] on strong "Așadar, atâta timp cât structurile genunchiului nu sunt complet distruse, ai o …" at bounding box center [472, 264] width 473 height 27
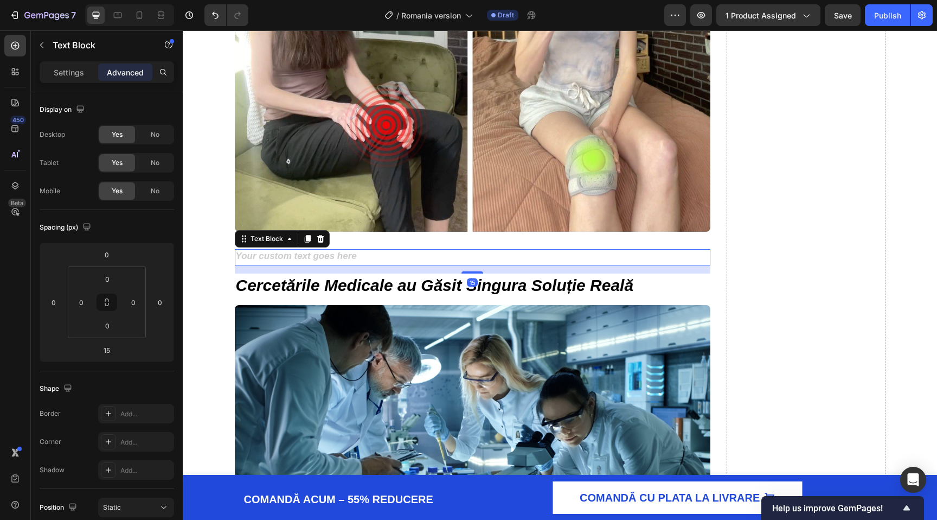
click at [641, 261] on div "To enrich screen reader interactions, please activate Accessibility in Grammarl…" at bounding box center [473, 257] width 476 height 16
click at [320, 242] on icon at bounding box center [320, 239] width 7 height 8
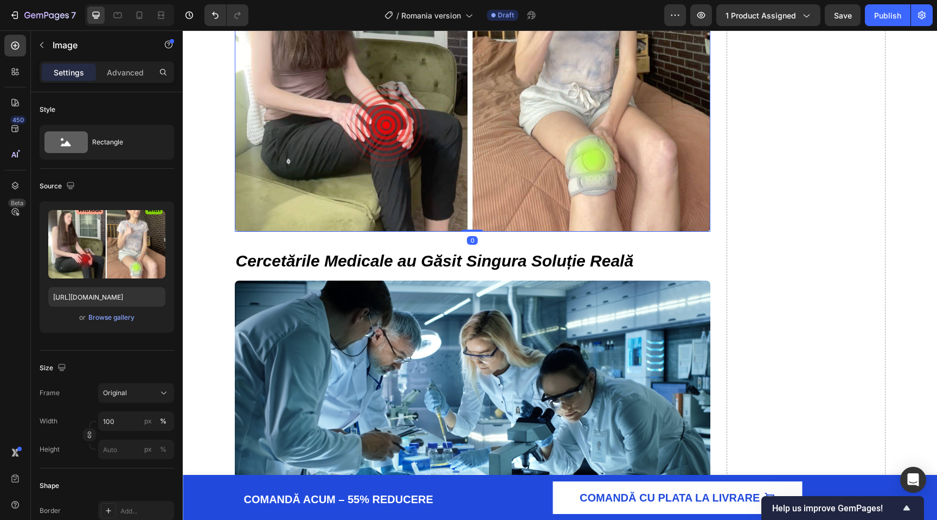
click at [381, 178] on img at bounding box center [473, 66] width 476 height 332
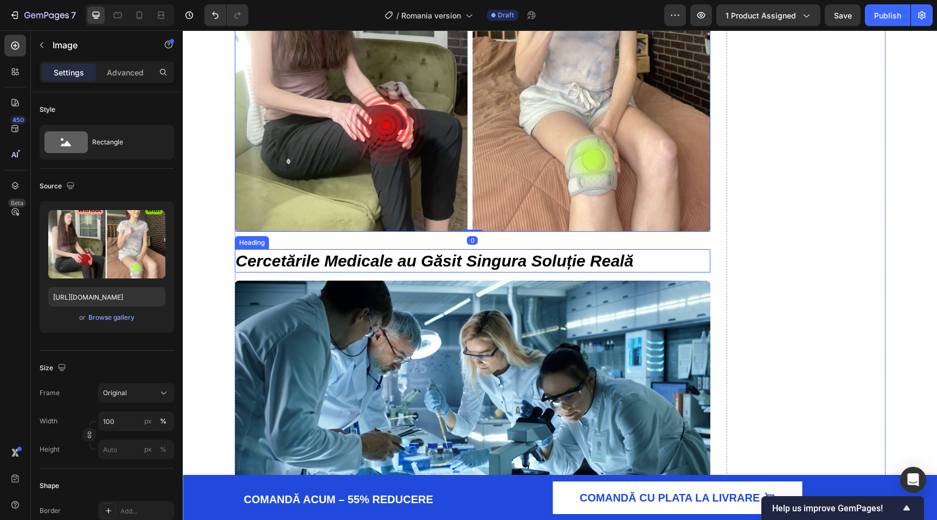
click at [373, 272] on h2 "Cercetările Medicale au Găsit Singura Soluție Reală" at bounding box center [473, 260] width 476 height 23
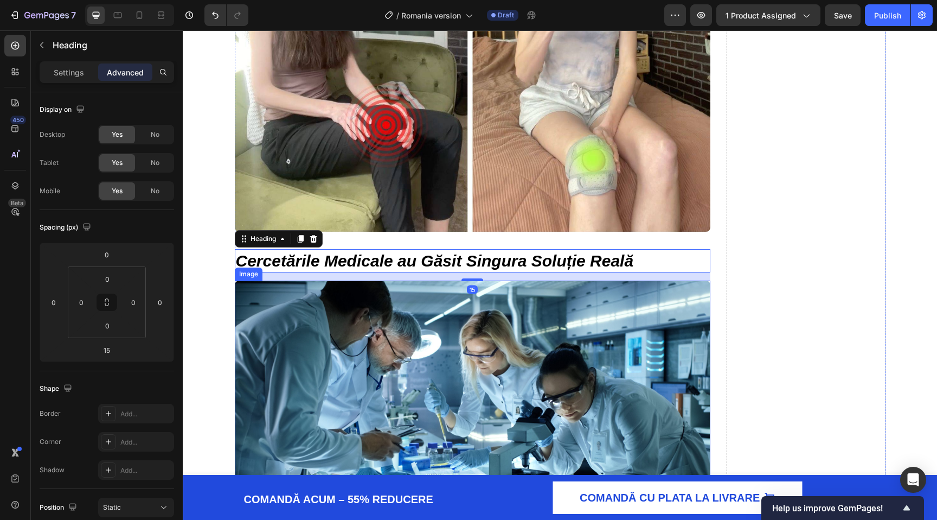
click at [367, 328] on img at bounding box center [473, 414] width 476 height 268
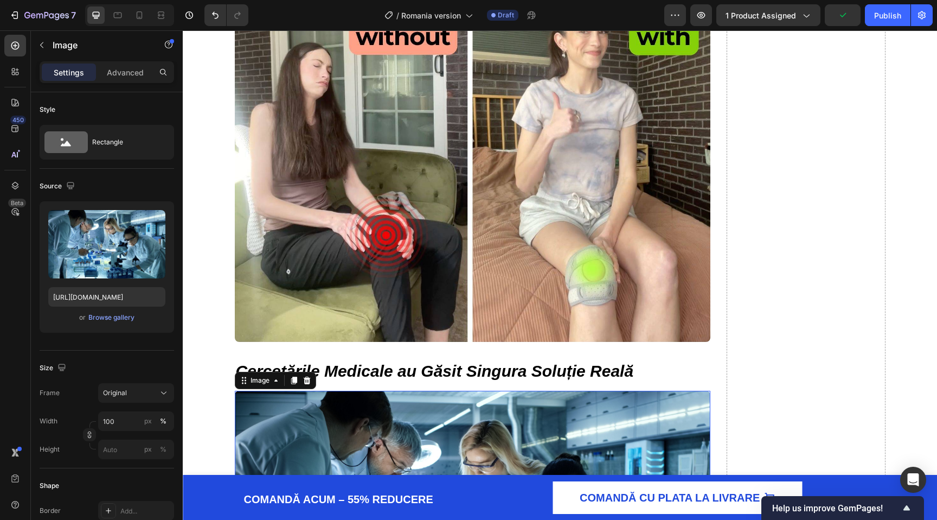
scroll to position [1533, 0]
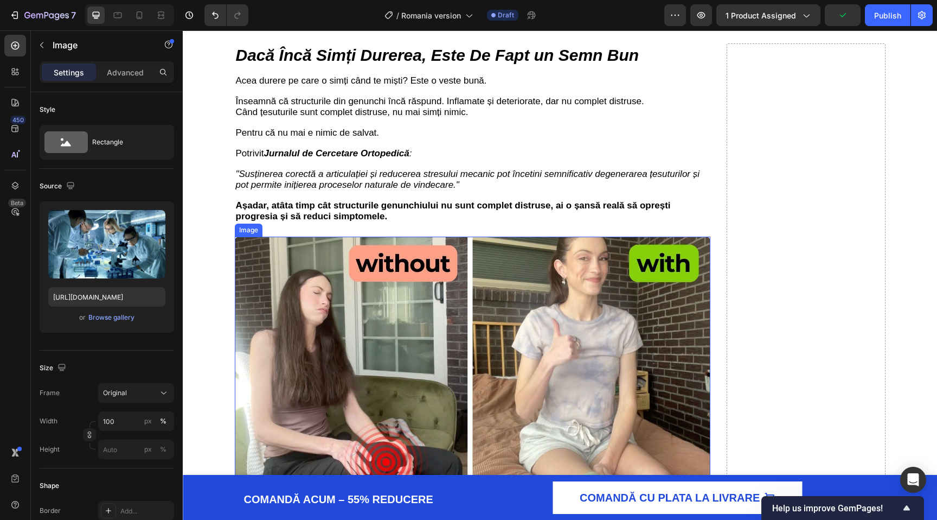
click at [355, 288] on img at bounding box center [473, 403] width 476 height 332
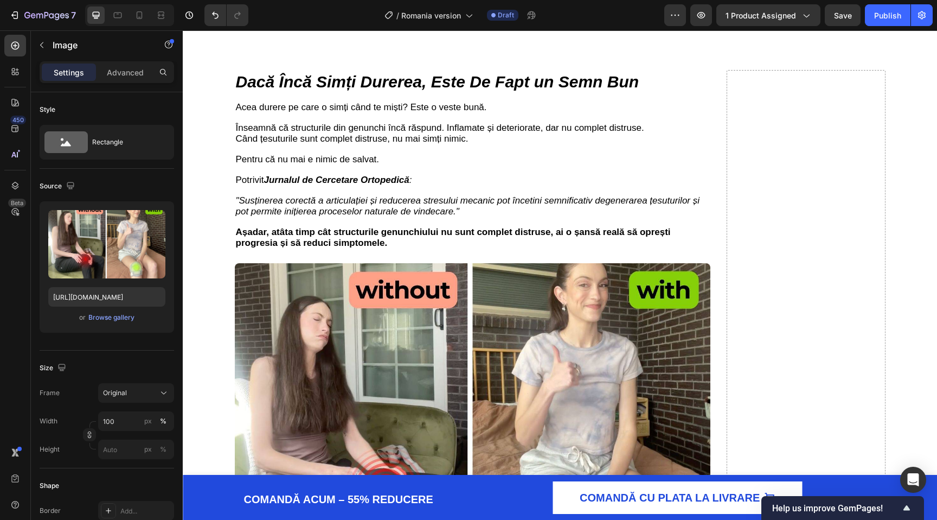
scroll to position [1506, 0]
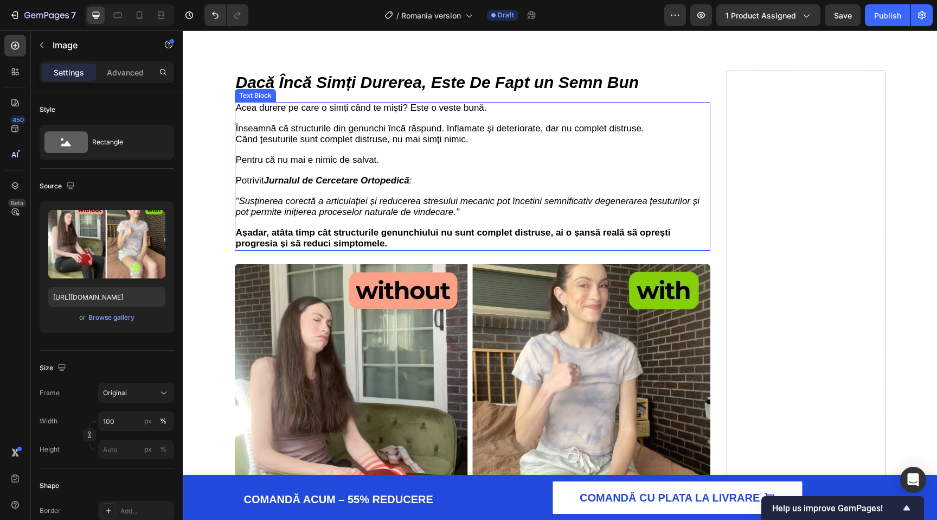
click at [275, 213] on icon ""Susținerea corectă a articulației și reducerea stresului mecanic pot încetini …" at bounding box center [468, 206] width 464 height 21
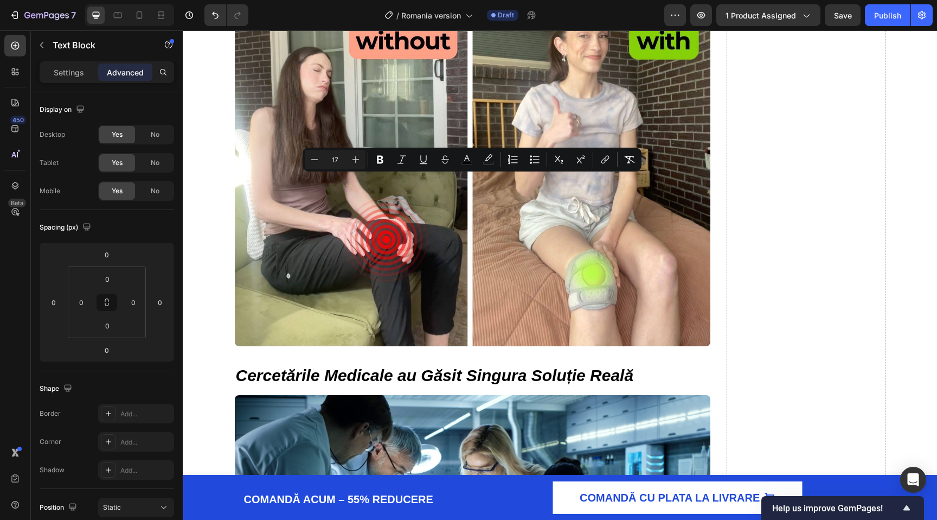
drag, startPoint x: 397, startPoint y: 247, endPoint x: 237, endPoint y: 178, distance: 174.9
copy div "Potrivit Jurnalul de Cercetare Ortopedică : "Susținerea corectă a articulației …"
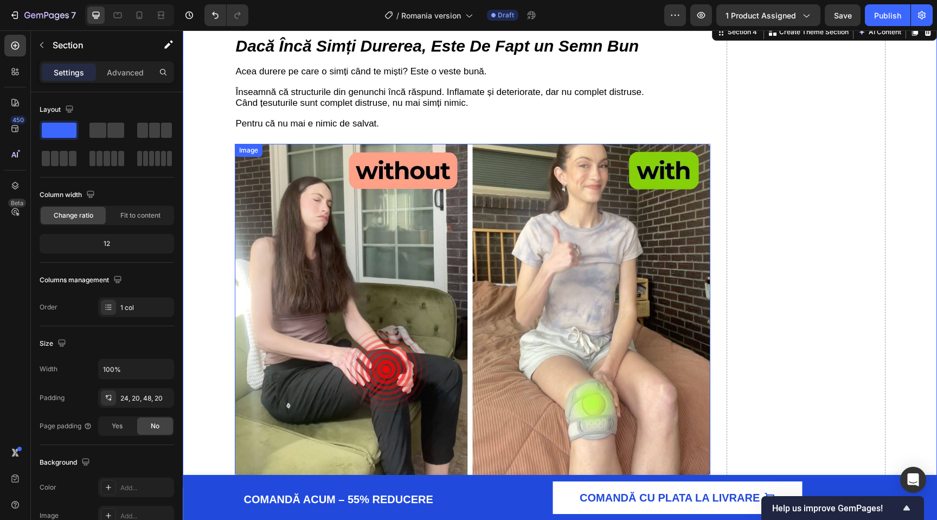
scroll to position [1678, 0]
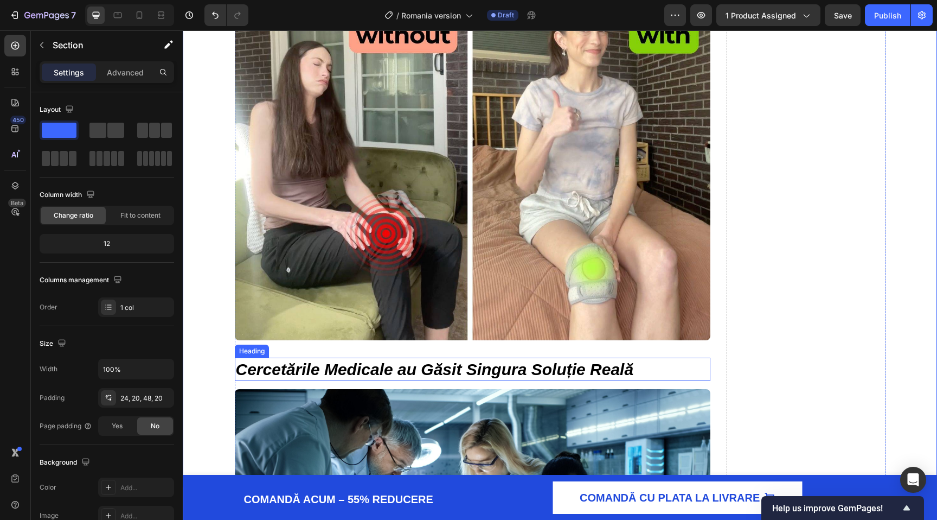
click at [266, 361] on strong "Cercetările Medicale au Găsit Singura Soluție Reală" at bounding box center [435, 369] width 398 height 18
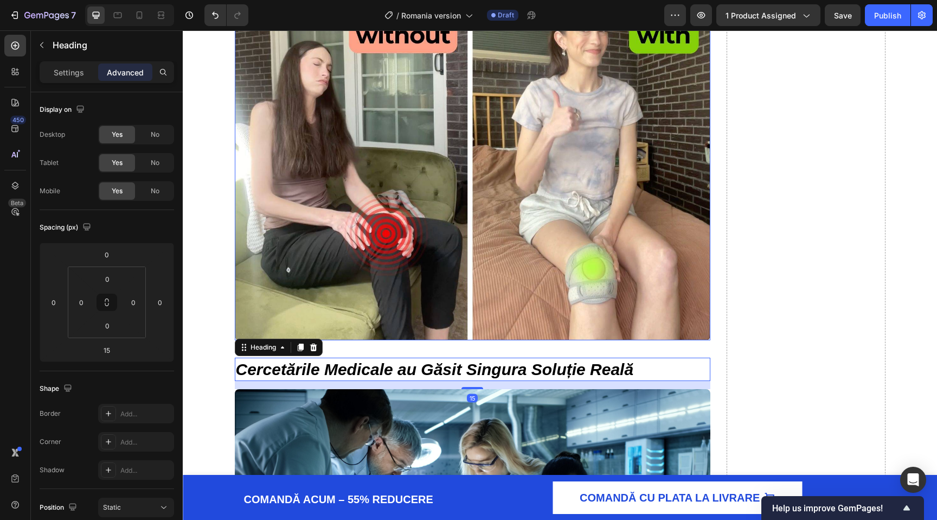
click at [306, 315] on img at bounding box center [473, 174] width 476 height 332
click at [339, 371] on strong "Cercetările Medicale au Găsit Singura Soluție Reală" at bounding box center [435, 369] width 398 height 18
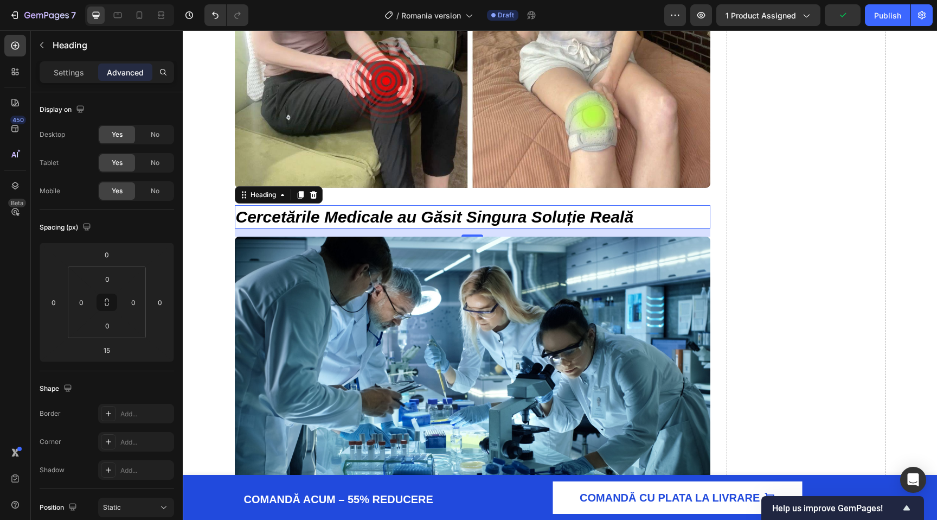
scroll to position [1786, 0]
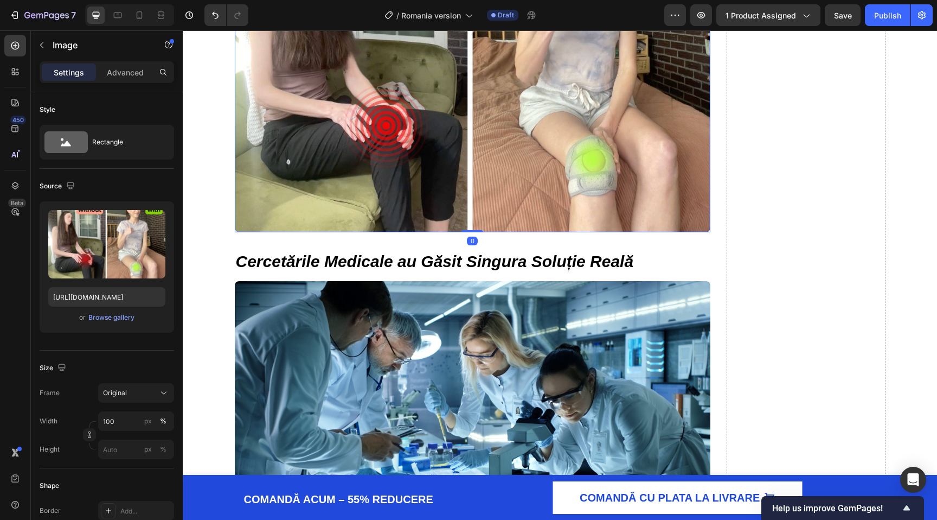
click at [330, 198] on img at bounding box center [473, 66] width 476 height 332
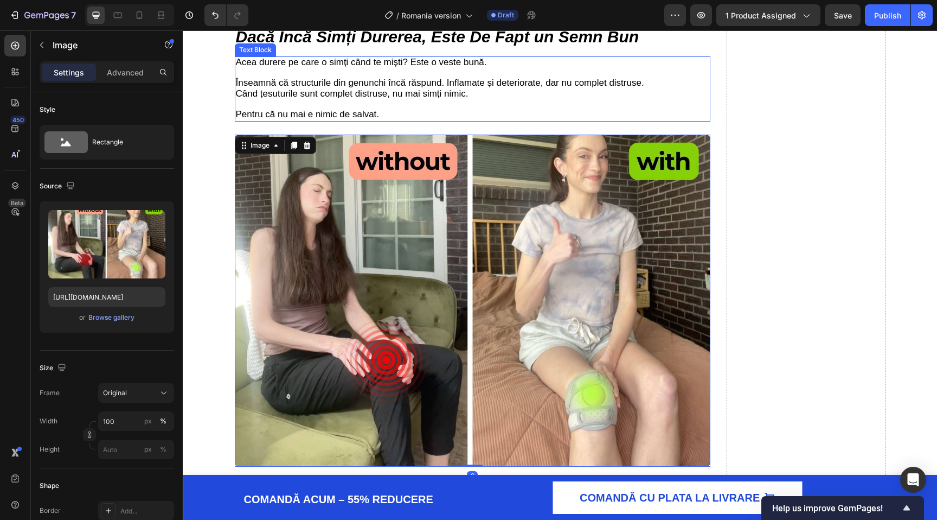
scroll to position [1553, 0]
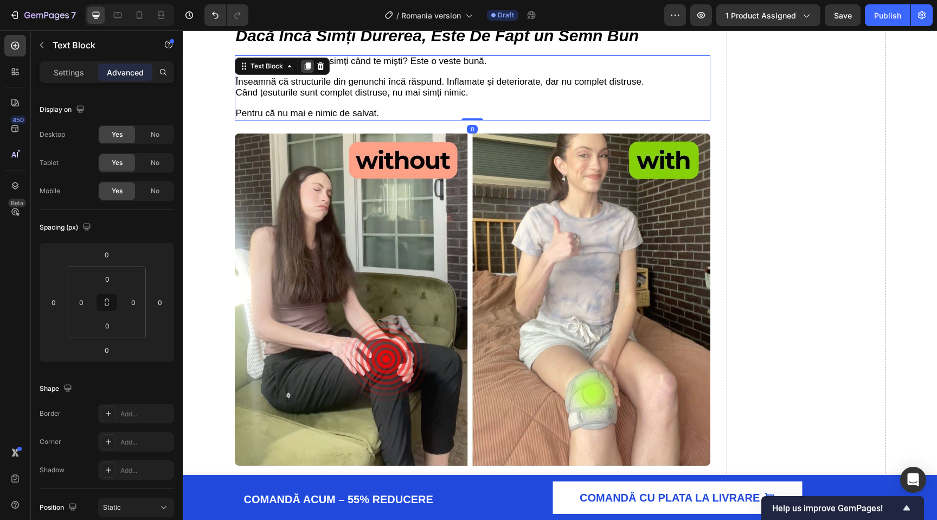
click at [311, 69] on icon at bounding box center [307, 66] width 9 height 9
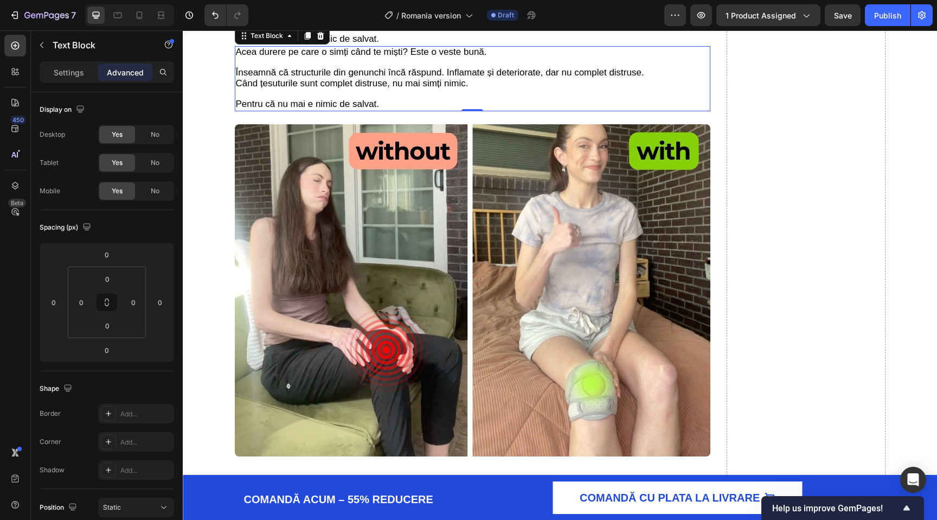
scroll to position [1622, 0]
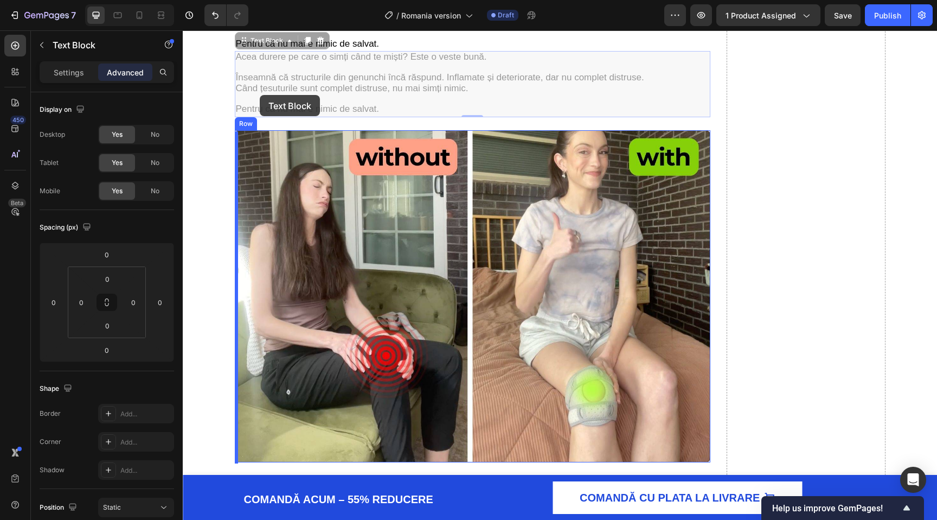
drag, startPoint x: 245, startPoint y: 45, endPoint x: 259, endPoint y: 95, distance: 52.0
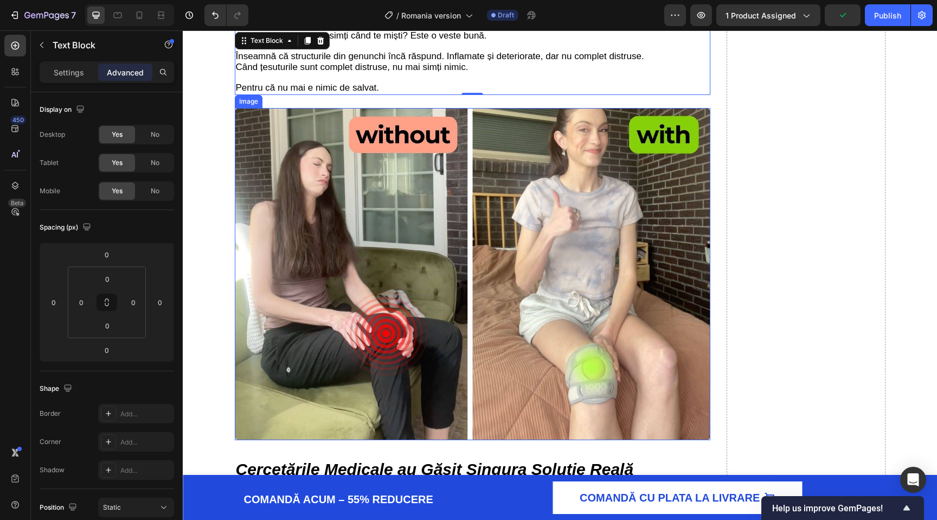
scroll to position [1625, 0]
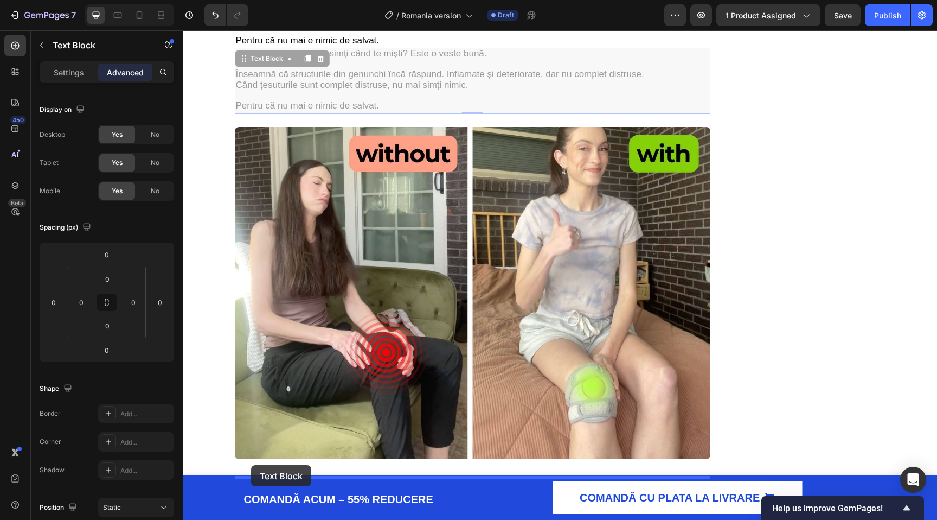
drag, startPoint x: 244, startPoint y: 63, endPoint x: 251, endPoint y: 465, distance: 402.0
type input "32"
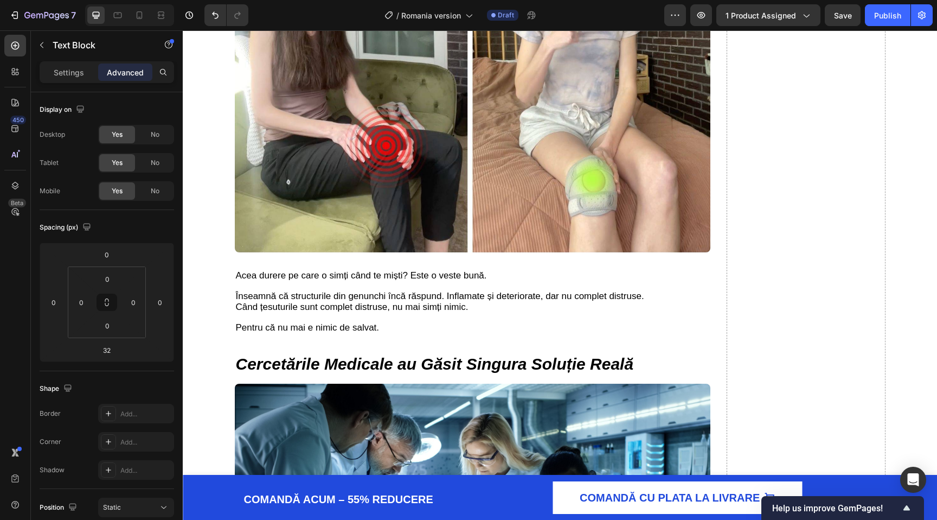
scroll to position [1773, 0]
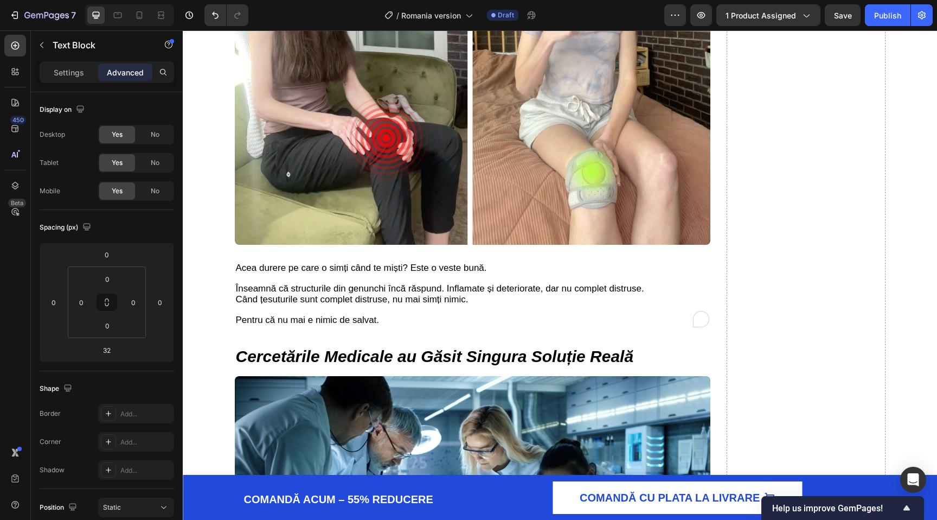
click at [296, 299] on span "Când țesuturile sunt complet distruse, nu mai simți nimic." at bounding box center [352, 299] width 233 height 10
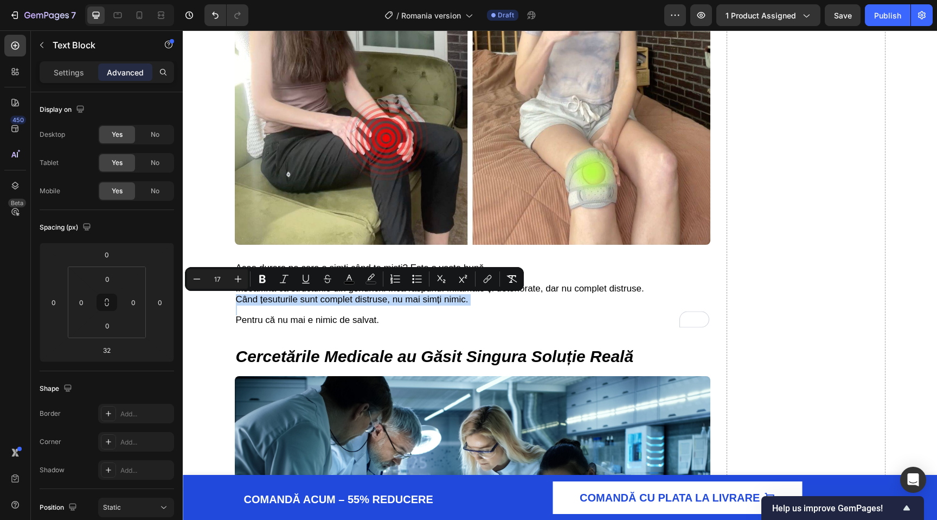
click at [367, 298] on span "Când țesuturile sunt complet distruse, nu mai simți nimic." at bounding box center [352, 299] width 233 height 10
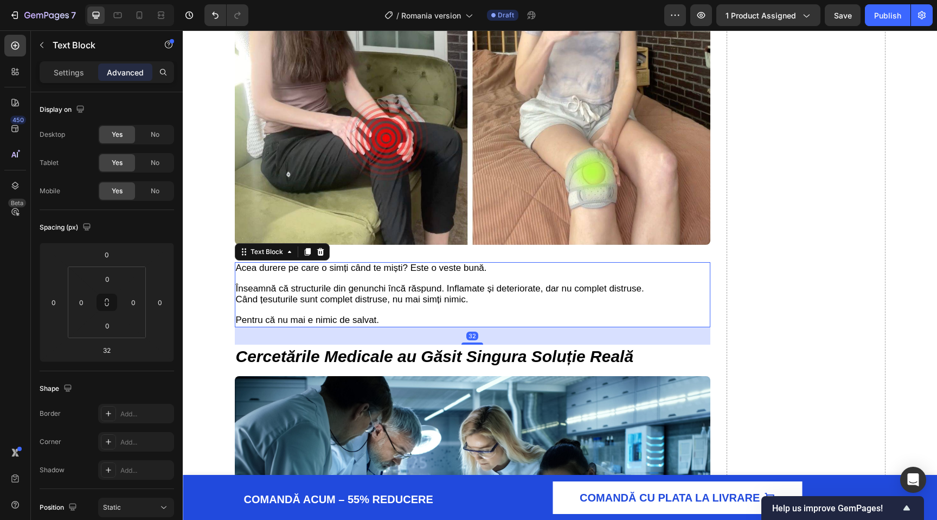
click at [399, 280] on p "Rich Text Editor. Editing area: main" at bounding box center [473, 279] width 474 height 10
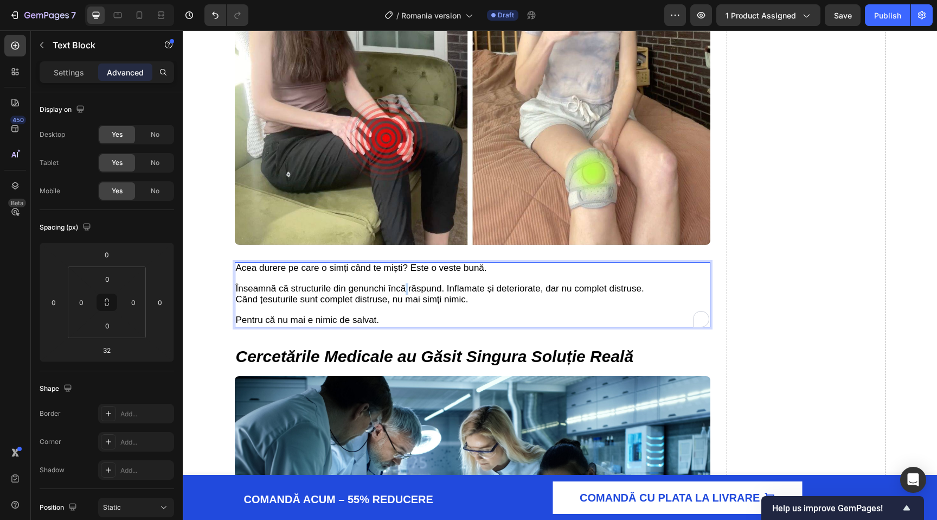
click at [406, 289] on span "Înseamnă că structurile din genunchi încă răspund. Inflamate și deteriorate, da…" at bounding box center [440, 288] width 408 height 10
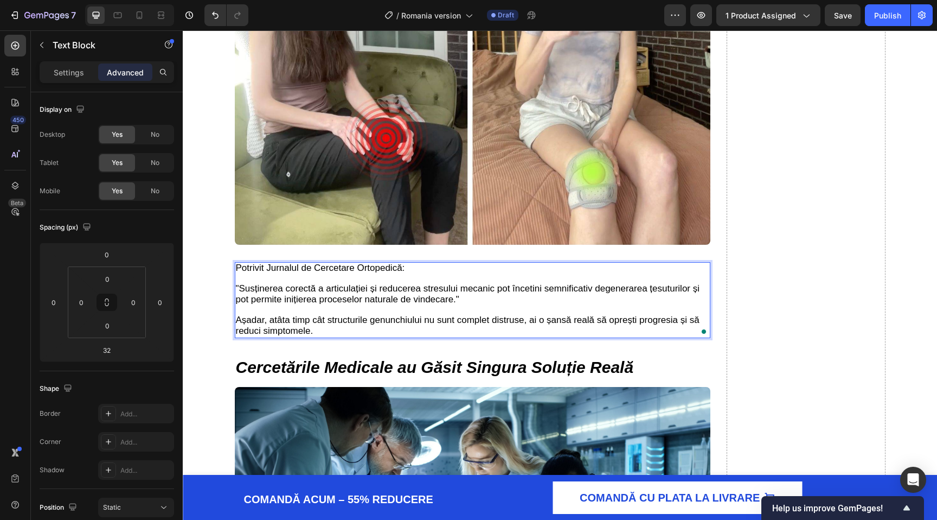
click at [352, 270] on span "Potrivit Jurnalul de Cercetare Ortopedică:" at bounding box center [320, 268] width 169 height 10
drag, startPoint x: 266, startPoint y: 271, endPoint x: 414, endPoint y: 274, distance: 148.1
click at [414, 274] on p "Potrivit Jurnalul de Cercetare Ortopedică:" at bounding box center [473, 268] width 474 height 11
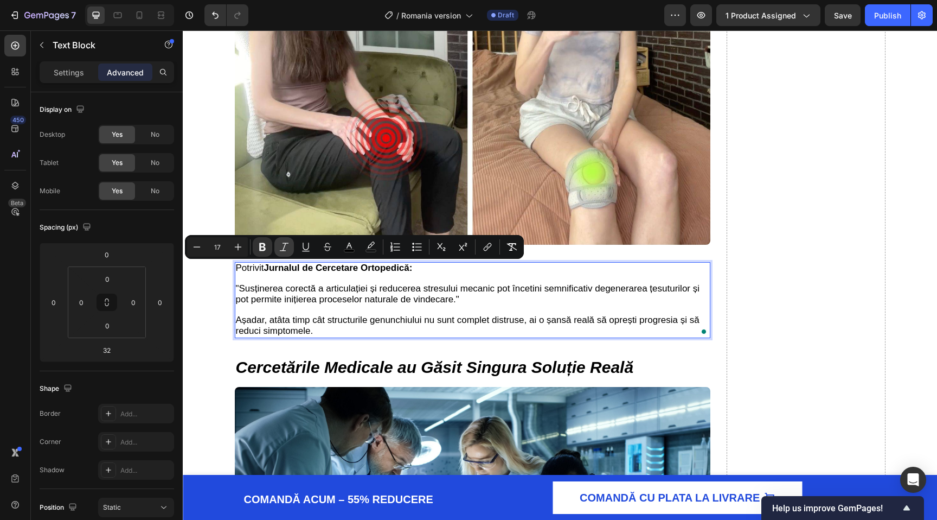
click at [289, 249] on icon "Editor contextual toolbar" at bounding box center [284, 246] width 11 height 11
click at [294, 314] on p "To enrich screen reader interactions, please activate Accessibility in Grammarl…" at bounding box center [473, 310] width 474 height 10
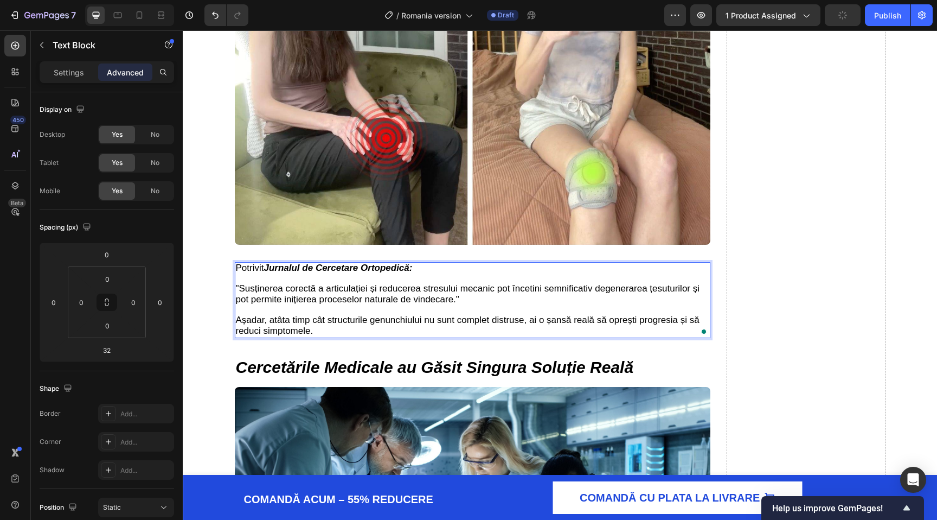
click at [286, 330] on span "Așadar, atâta timp cât structurile genunchiului nu sunt complet distruse, ai o …" at bounding box center [468, 325] width 464 height 21
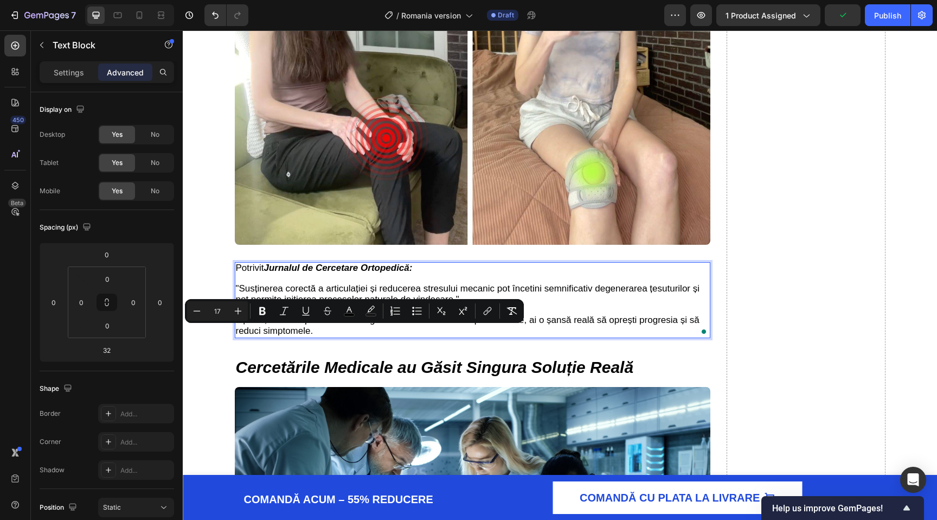
click at [302, 290] on span ""Susținerea corectă a articulației și reducerea stresului mecanic pot încetini …" at bounding box center [468, 293] width 464 height 21
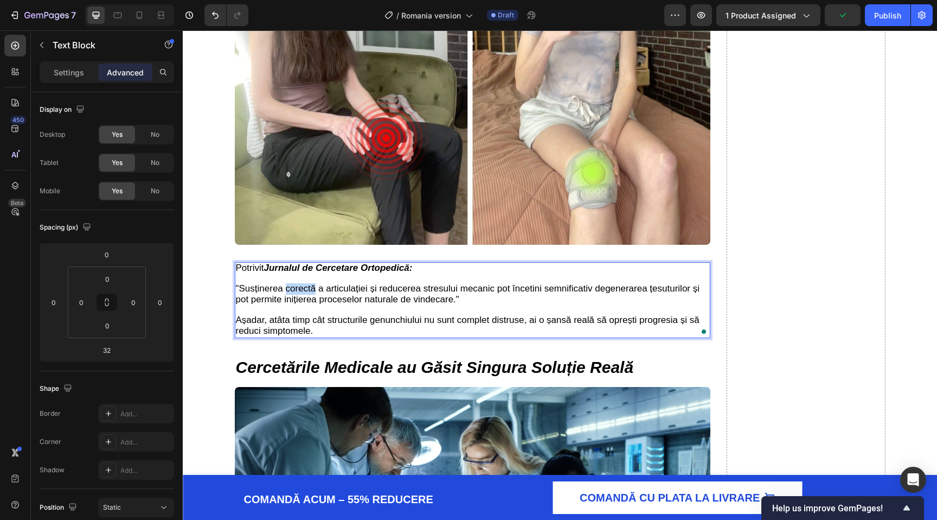
click at [302, 290] on span ""Susținerea corectă a articulației și reducerea stresului mecanic pot încetini …" at bounding box center [468, 293] width 464 height 21
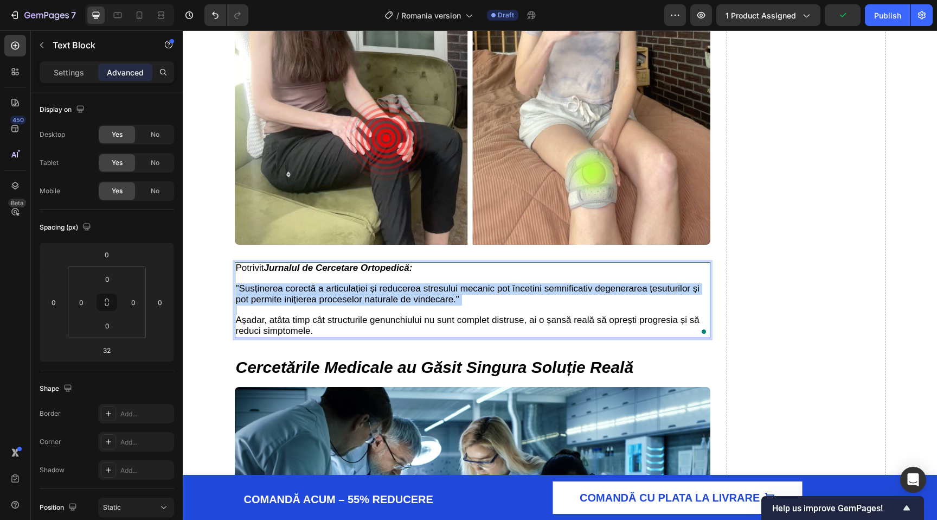
click at [302, 290] on span ""Susținerea corectă a articulației și reducerea stresului mecanic pot încetini …" at bounding box center [468, 293] width 464 height 21
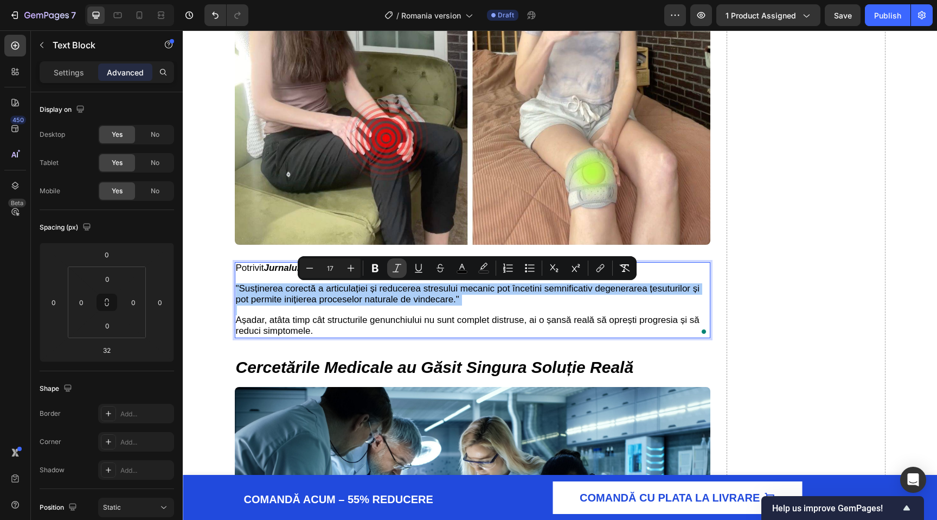
click at [393, 270] on icon "Editor contextual toolbar" at bounding box center [397, 268] width 11 height 11
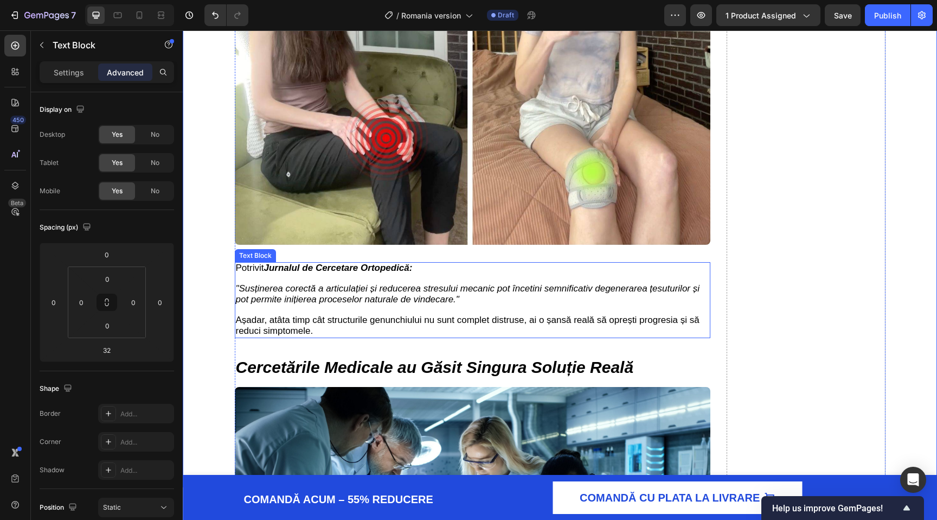
click at [312, 325] on span "Așadar, atâta timp cât structurile genunchiului nu sunt complet distruse, ai o …" at bounding box center [468, 325] width 464 height 21
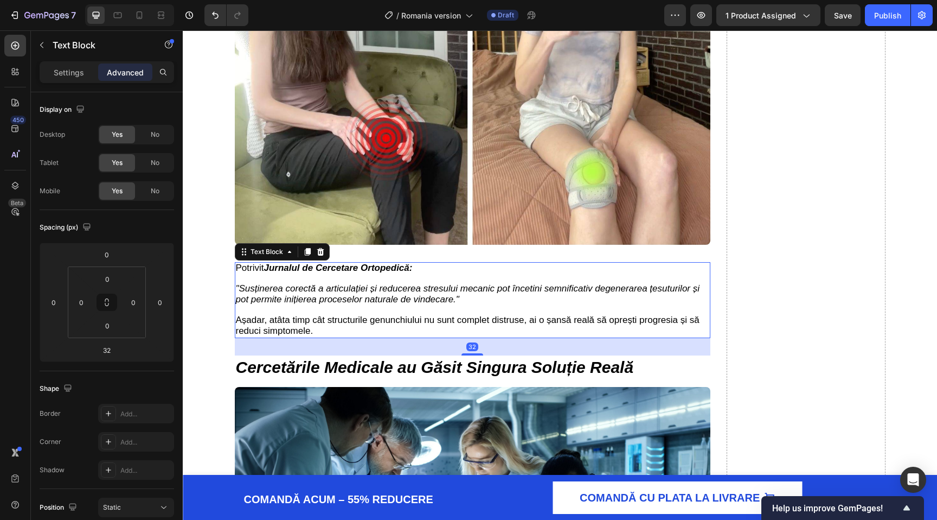
click at [307, 353] on div "32" at bounding box center [473, 346] width 476 height 17
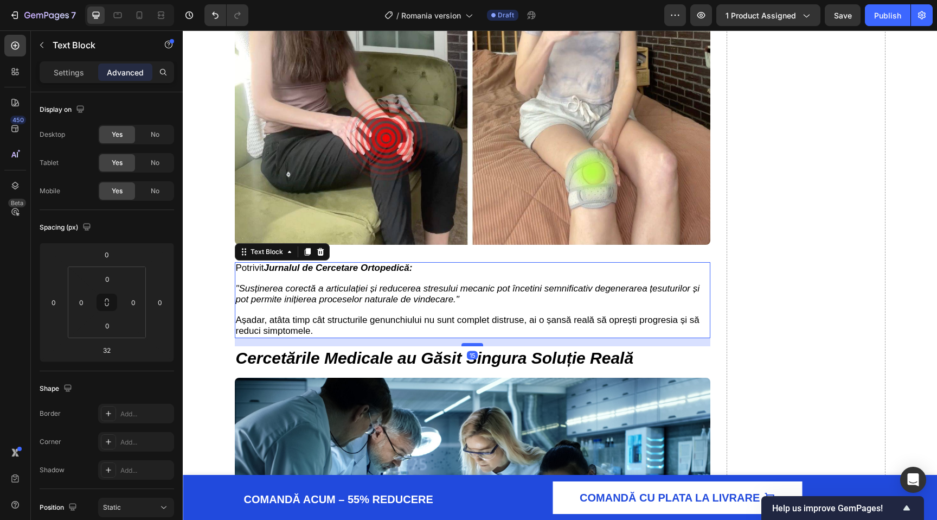
drag, startPoint x: 470, startPoint y: 356, endPoint x: 476, endPoint y: 347, distance: 11.3
click at [476, 346] on div at bounding box center [473, 344] width 22 height 3
type input "15"
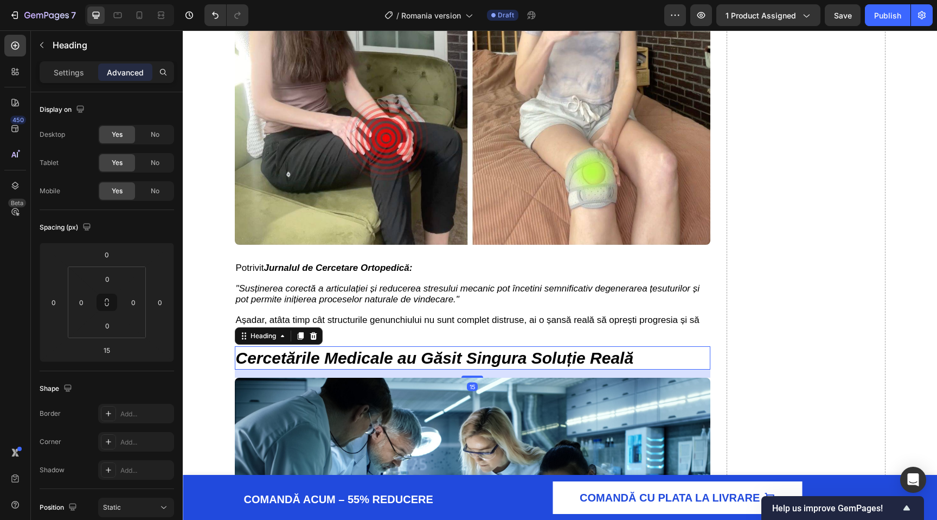
click at [470, 354] on strong "Cercetările Medicale au Găsit Singura Soluție Reală" at bounding box center [435, 358] width 398 height 18
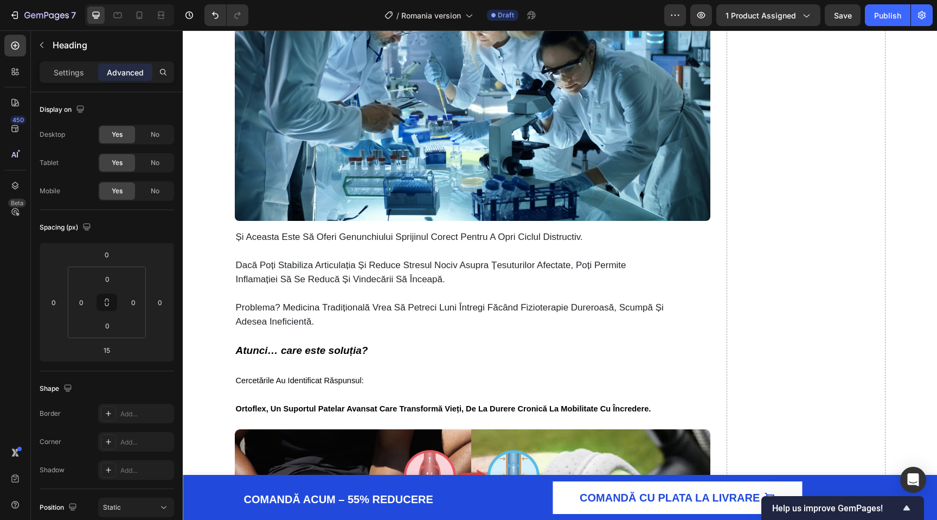
scroll to position [2211, 0]
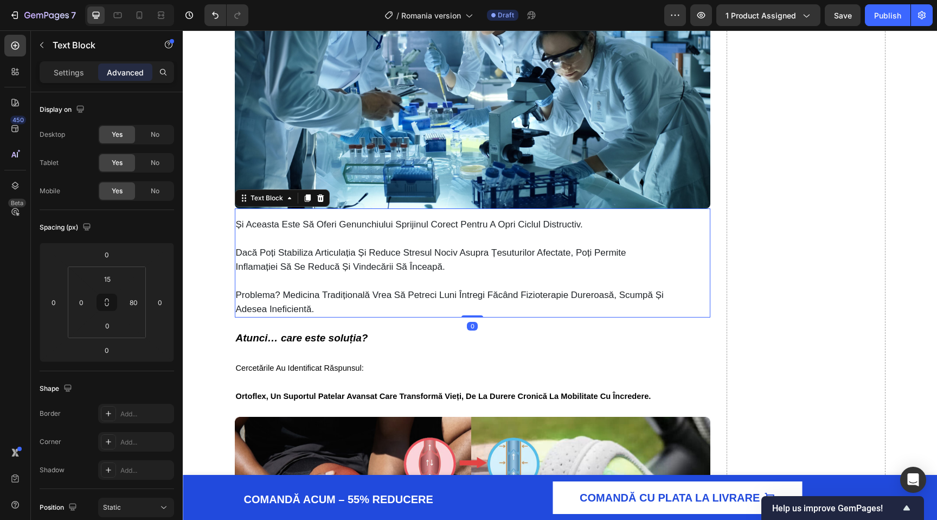
click at [407, 276] on p at bounding box center [451, 281] width 431 height 14
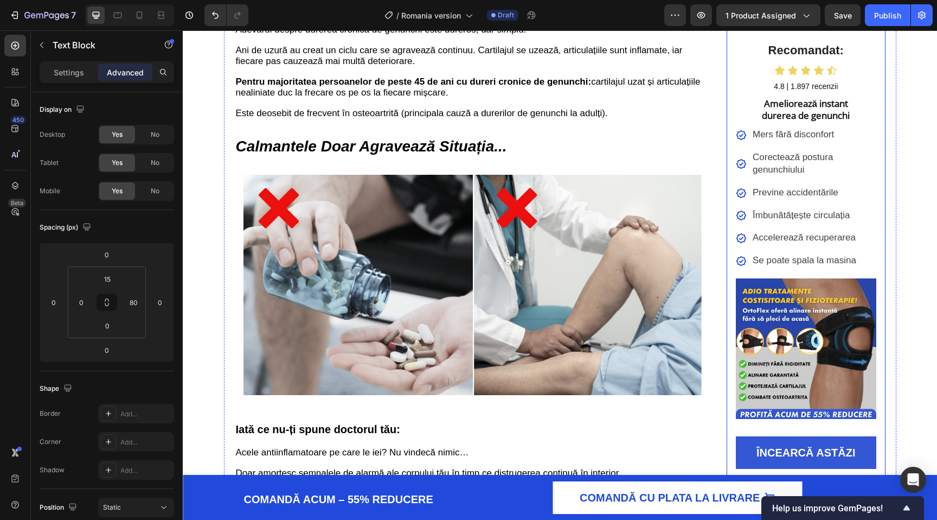
scroll to position [437, 0]
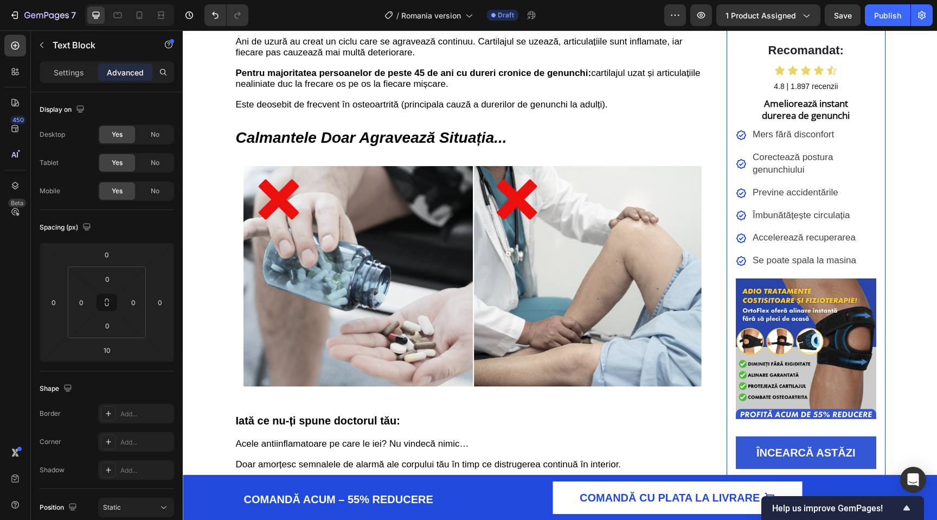
drag, startPoint x: 468, startPoint y: 213, endPoint x: 471, endPoint y: 161, distance: 52.1
type input "0"
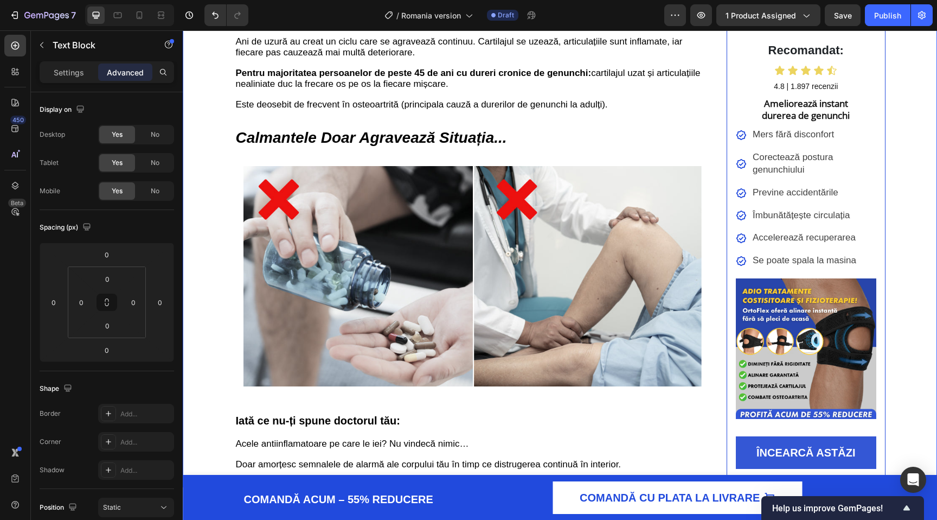
click at [209, 220] on div "Află Cum Mii de Români Au Scăpat de Durerea Cronică de Genunchi în Doar 2 Săptă…" at bounding box center [560, 91] width 755 height 952
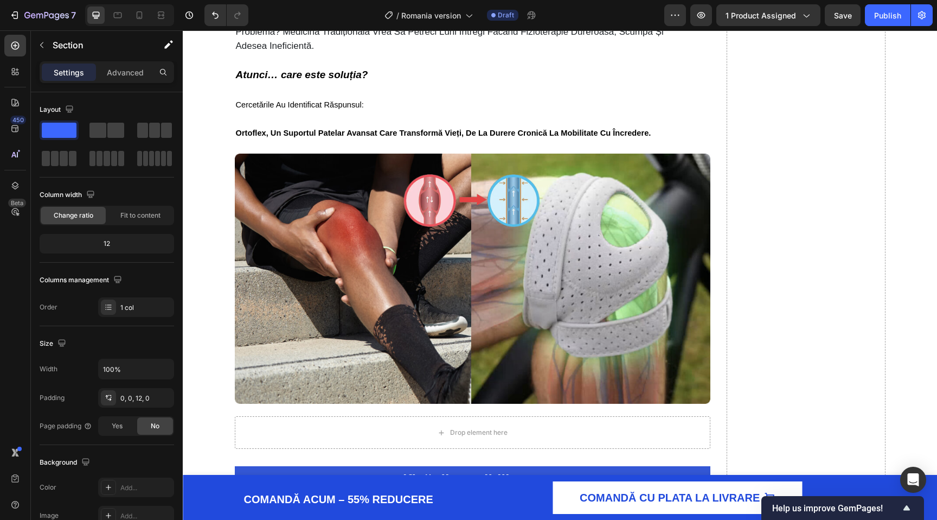
scroll to position [1321, 0]
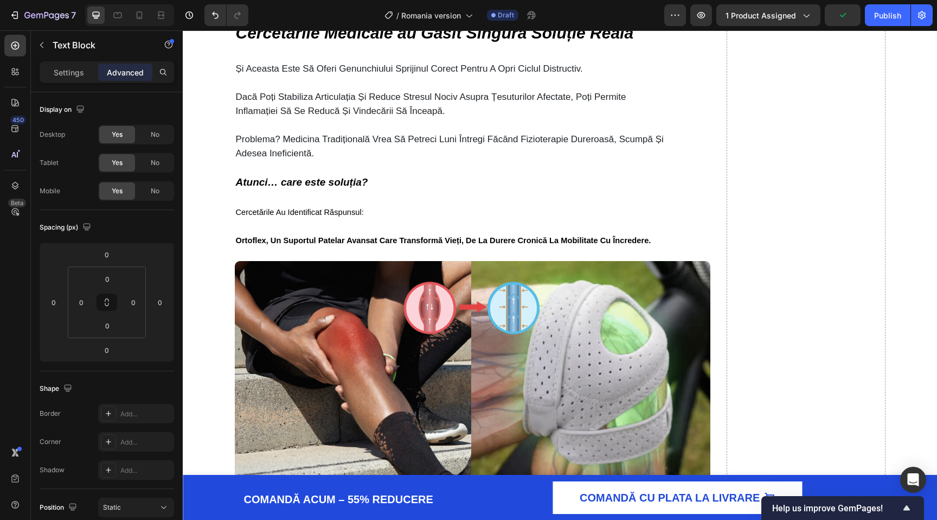
scroll to position [1761, 0]
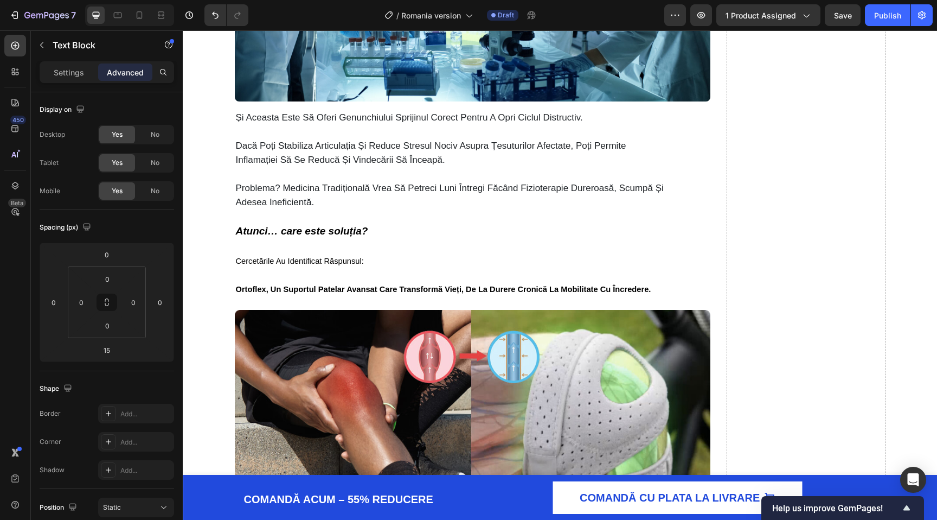
scroll to position [1986, 0]
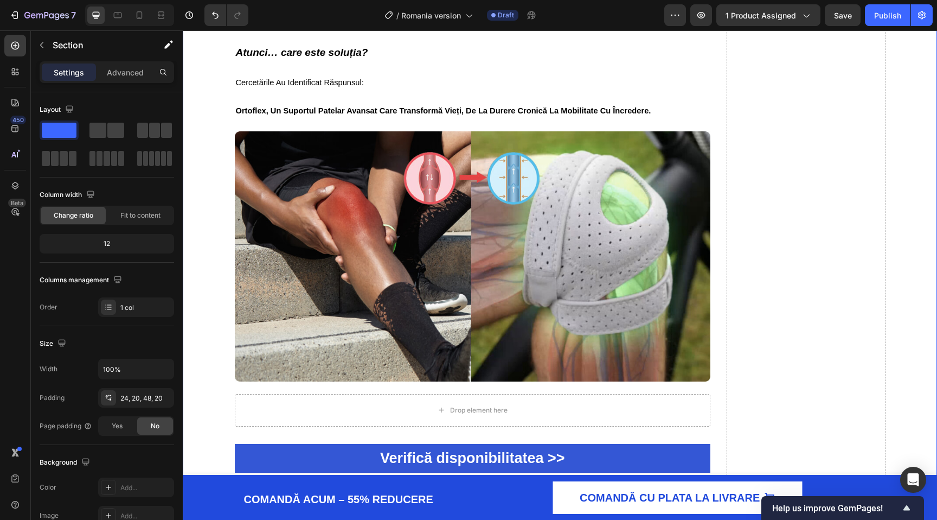
scroll to position [2222, 0]
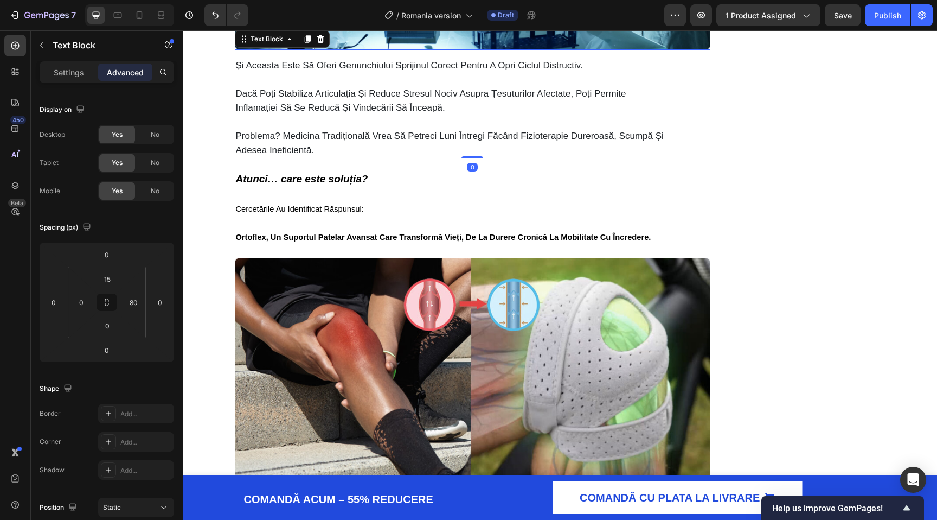
scroll to position [2015, 0]
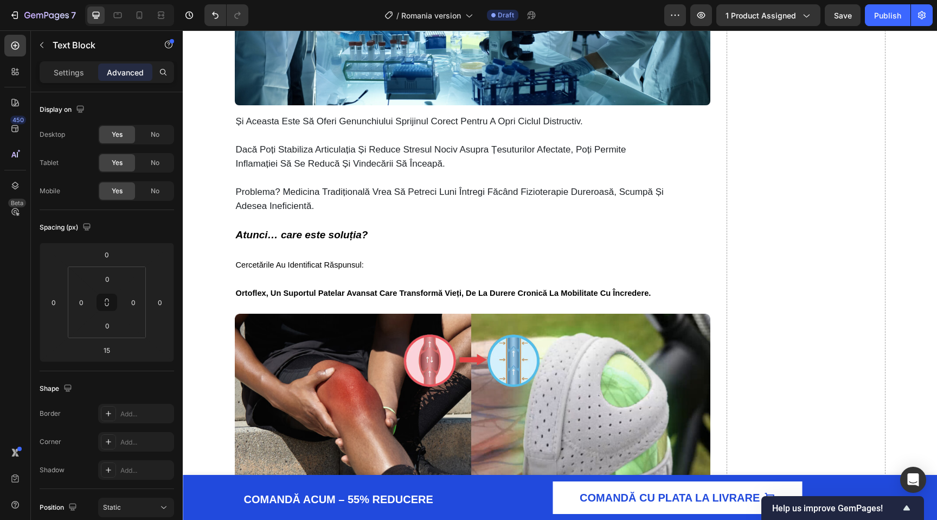
scroll to position [1977, 0]
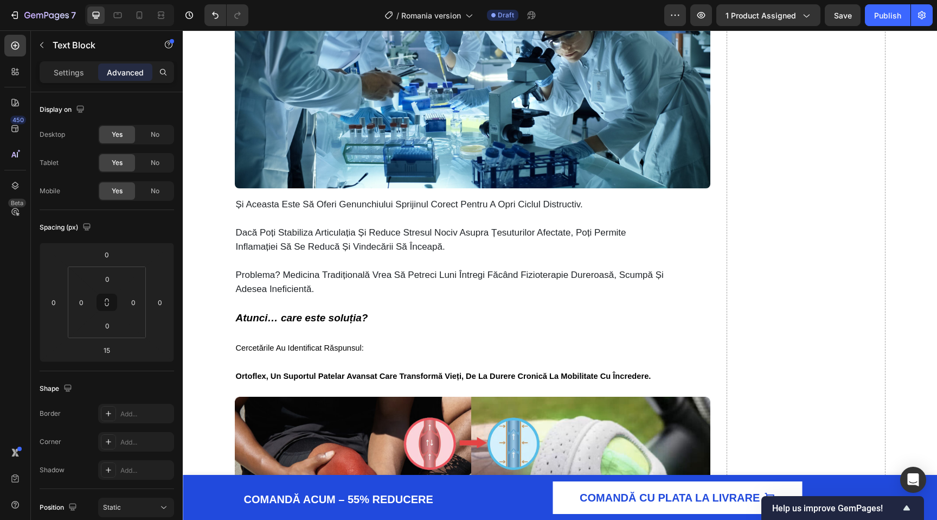
scroll to position [2029, 0]
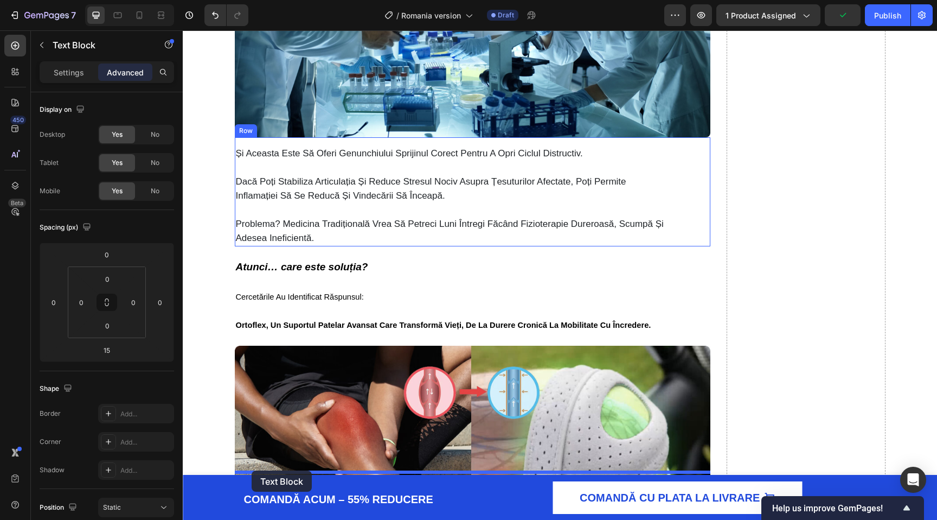
drag, startPoint x: 241, startPoint y: 82, endPoint x: 252, endPoint y: 470, distance: 388.6
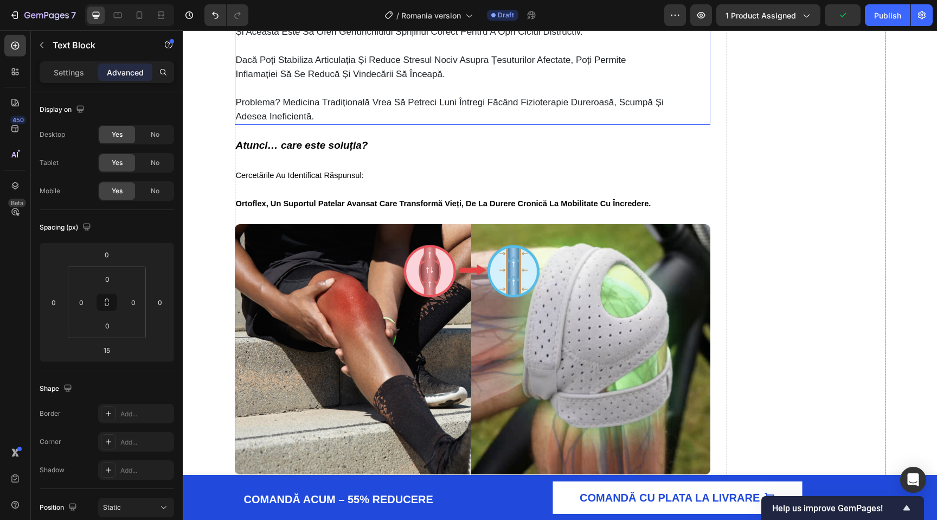
scroll to position [2213, 0]
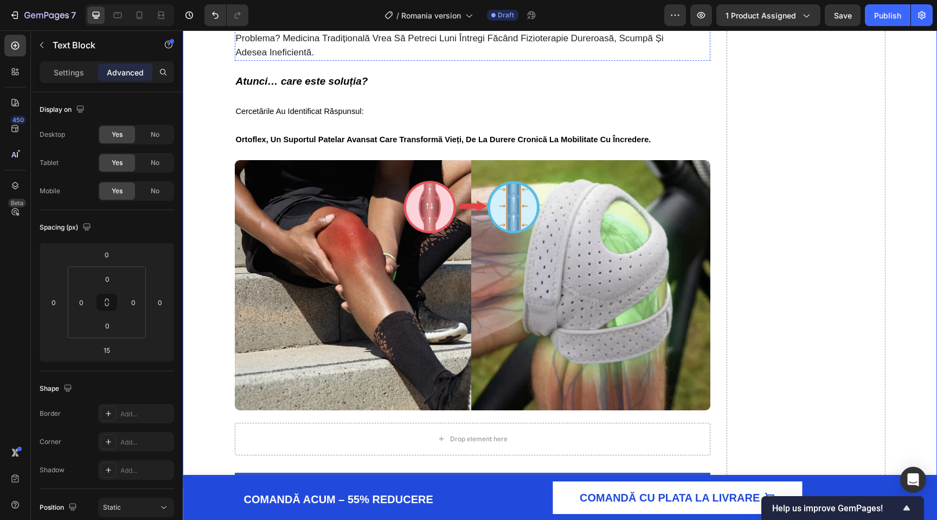
click at [353, 17] on p "dacă poți stabiliza articulația și reduce stresul nociv asupra țesuturilor afec…" at bounding box center [451, 3] width 431 height 28
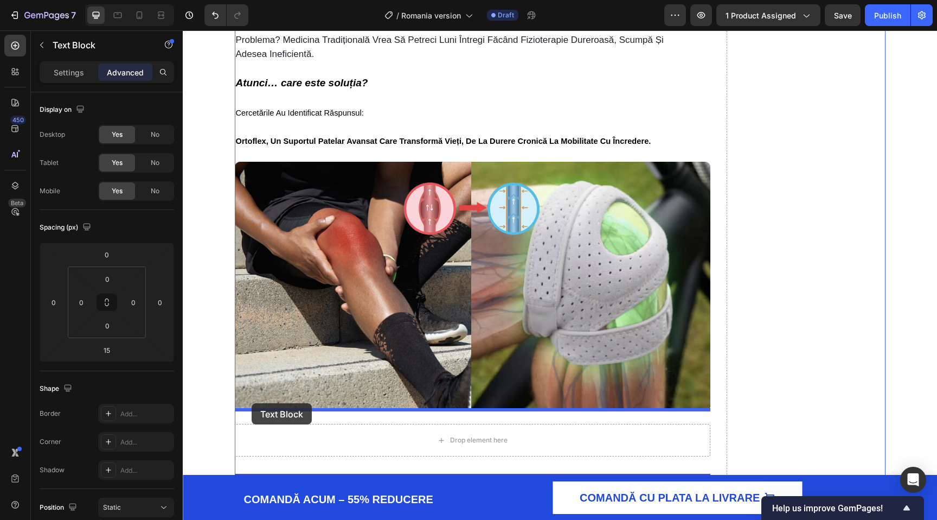
drag, startPoint x: 243, startPoint y: 192, endPoint x: 252, endPoint y: 404, distance: 212.3
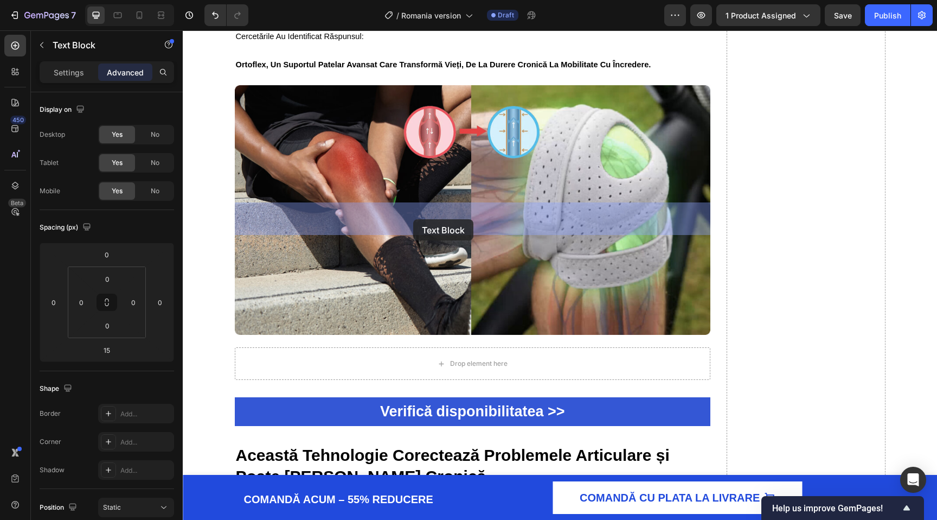
drag, startPoint x: 242, startPoint y: 238, endPoint x: 413, endPoint y: 220, distance: 172.4
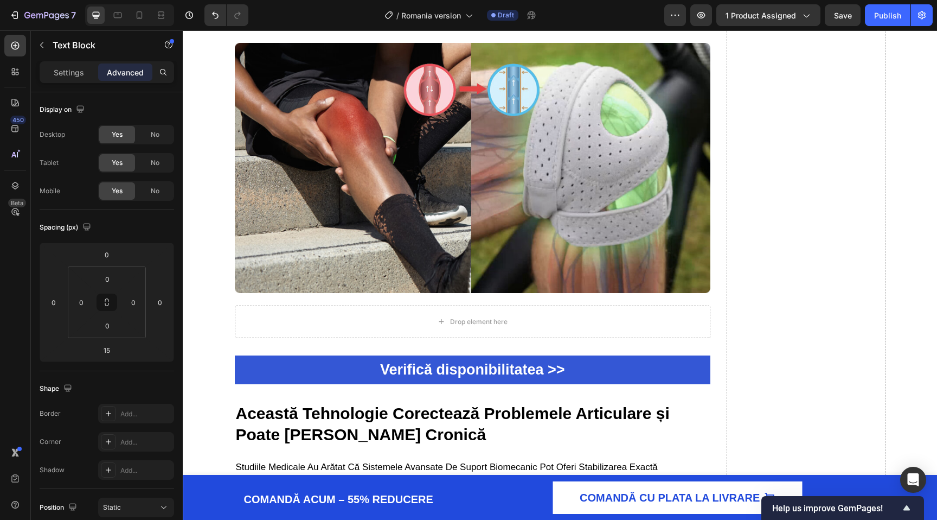
drag, startPoint x: 477, startPoint y: 287, endPoint x: 477, endPoint y: 203, distance: 83.5
type input "0"
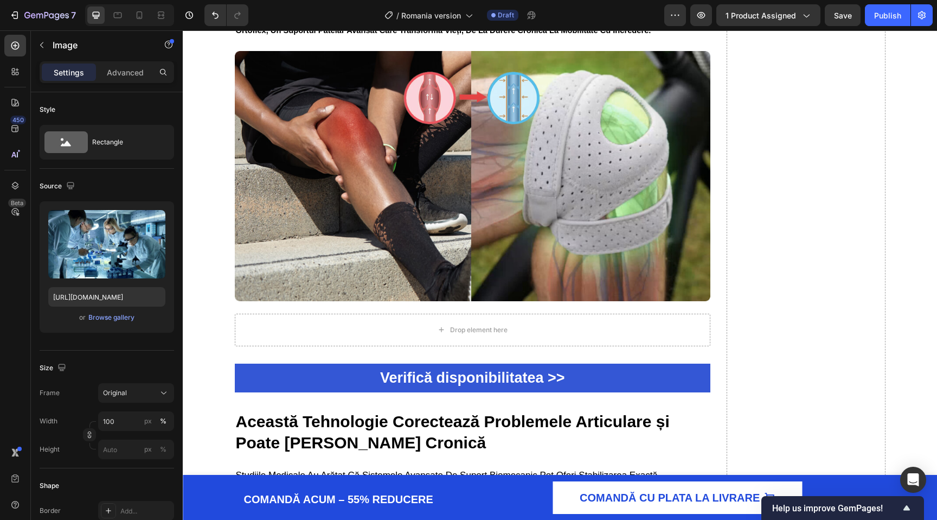
drag, startPoint x: 474, startPoint y: 201, endPoint x: 474, endPoint y: 209, distance: 8.2
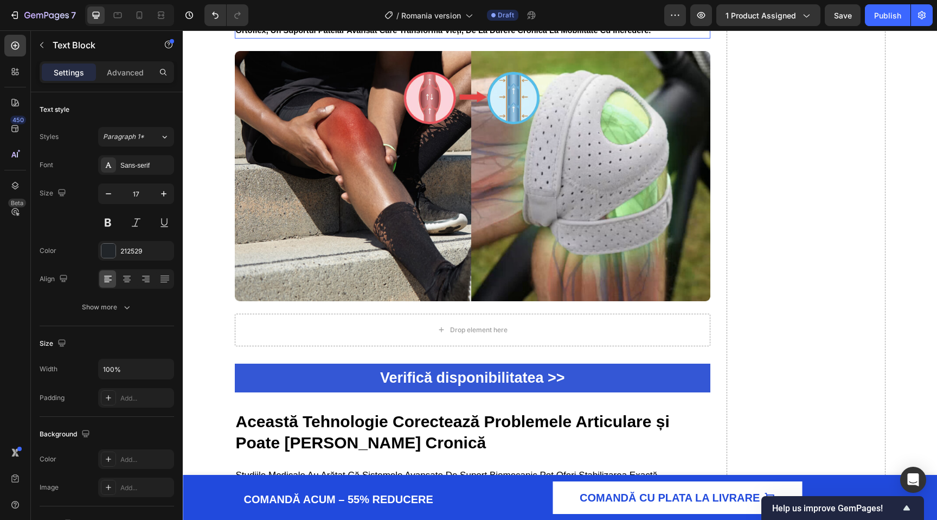
click at [330, 37] on p "ortoflex, un suportul patelar avansat care transformă vieți, de la durere croni…" at bounding box center [451, 23] width 431 height 28
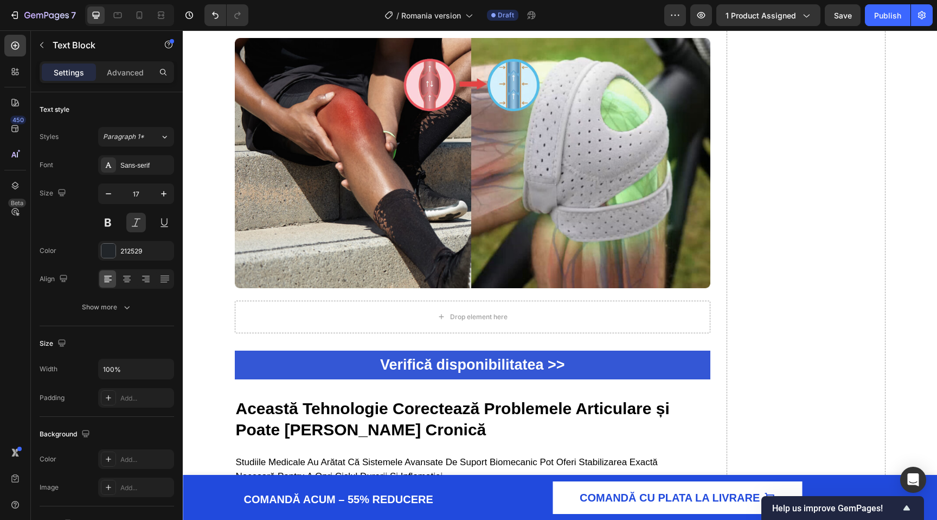
drag, startPoint x: 476, startPoint y: 329, endPoint x: 481, endPoint y: 304, distance: 25.5
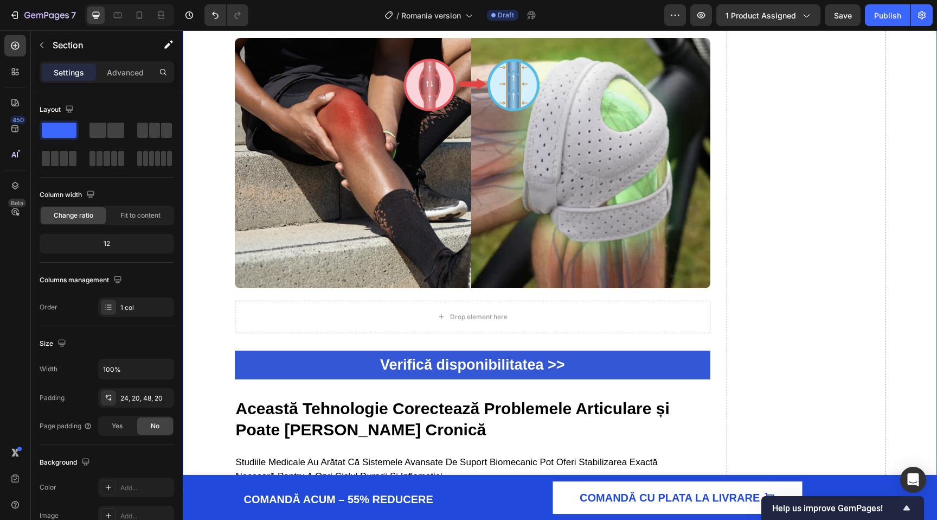
click at [311, 24] on p "ortoflex, un suportul patelar avansat care transformă vieți, de la durere croni…" at bounding box center [451, 10] width 431 height 28
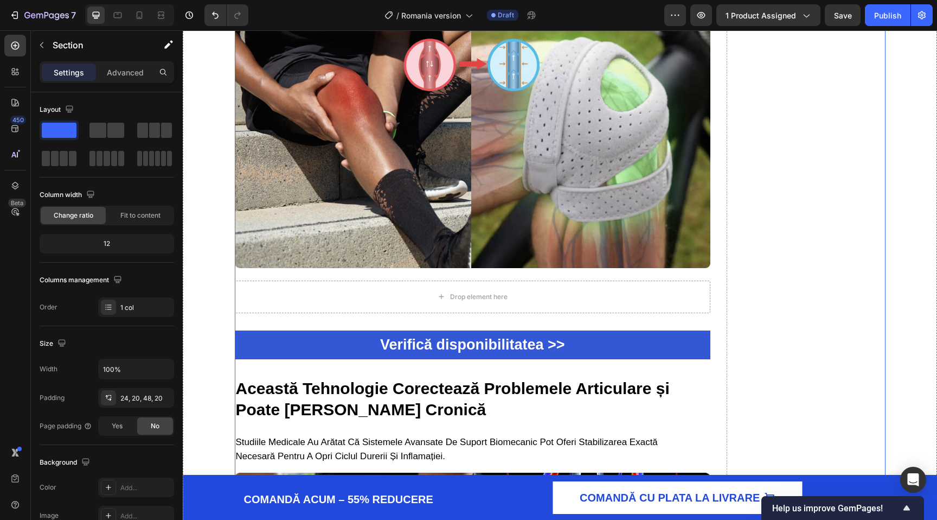
scroll to position [2239, 0]
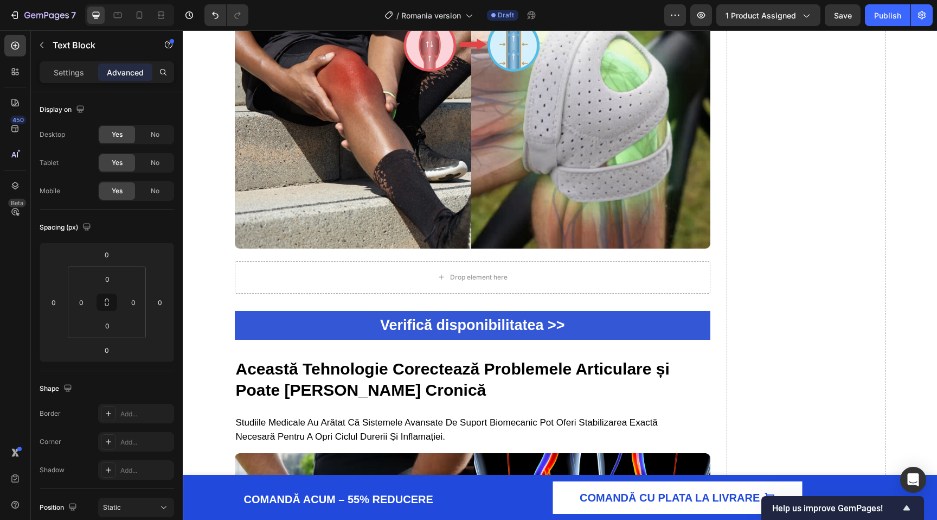
scroll to position [2332, 0]
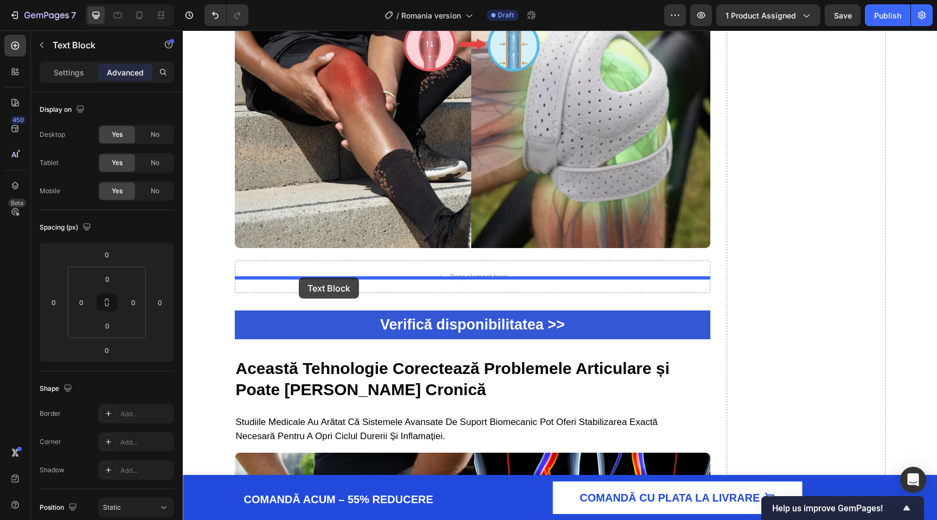
drag, startPoint x: 240, startPoint y: 160, endPoint x: 299, endPoint y: 278, distance: 131.5
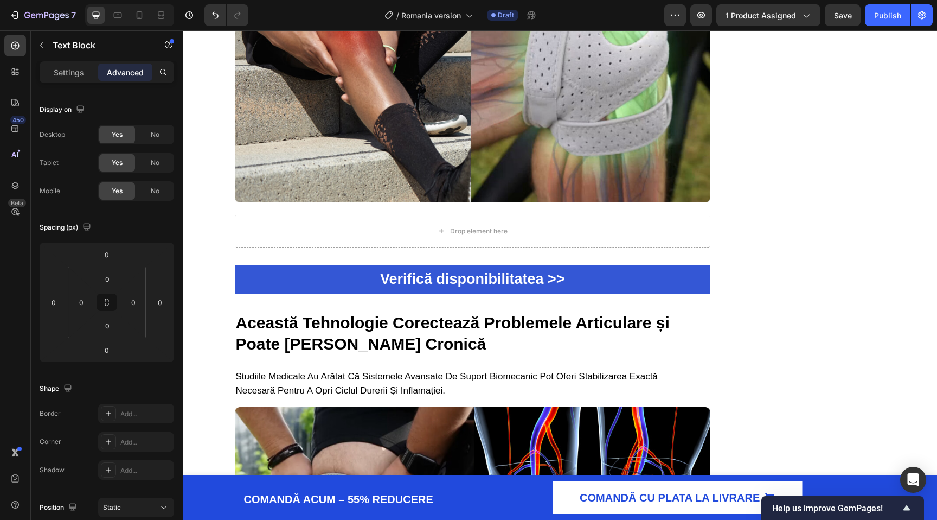
click at [422, 202] on img at bounding box center [473, 77] width 476 height 250
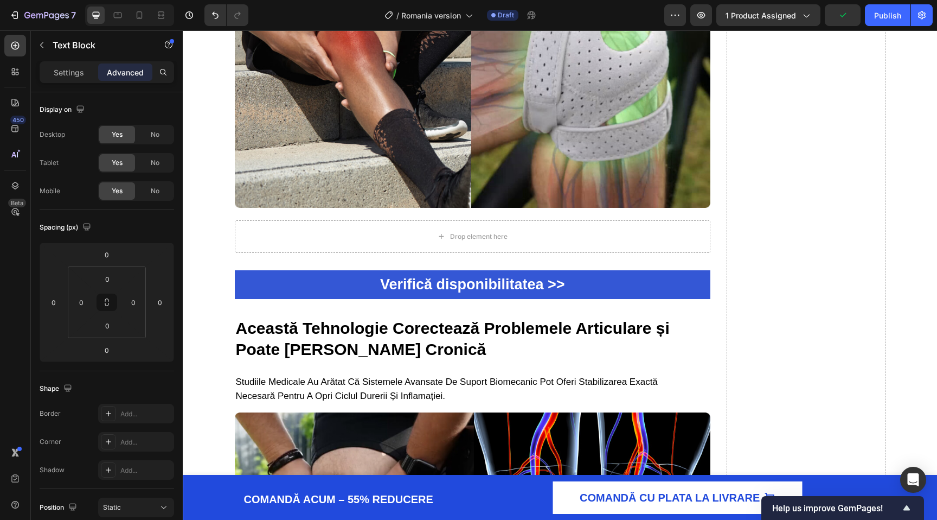
type input "10"
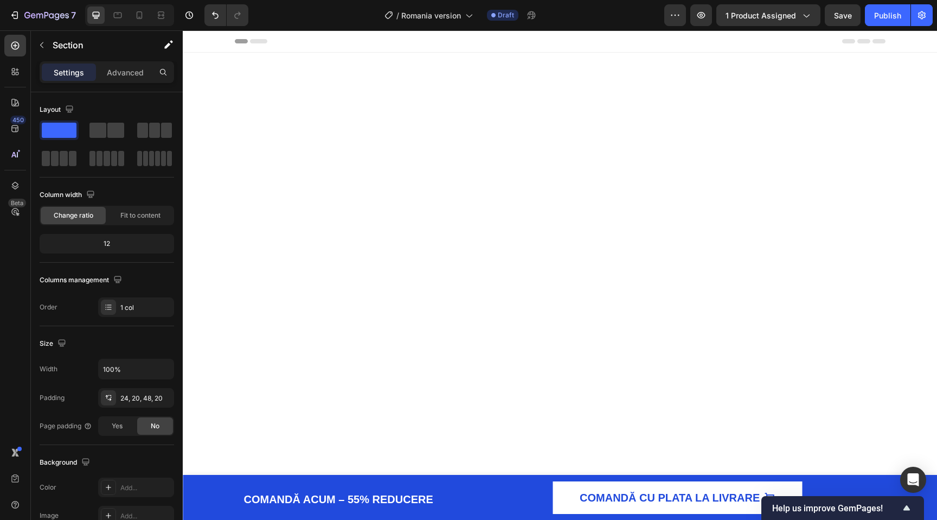
scroll to position [2332, 0]
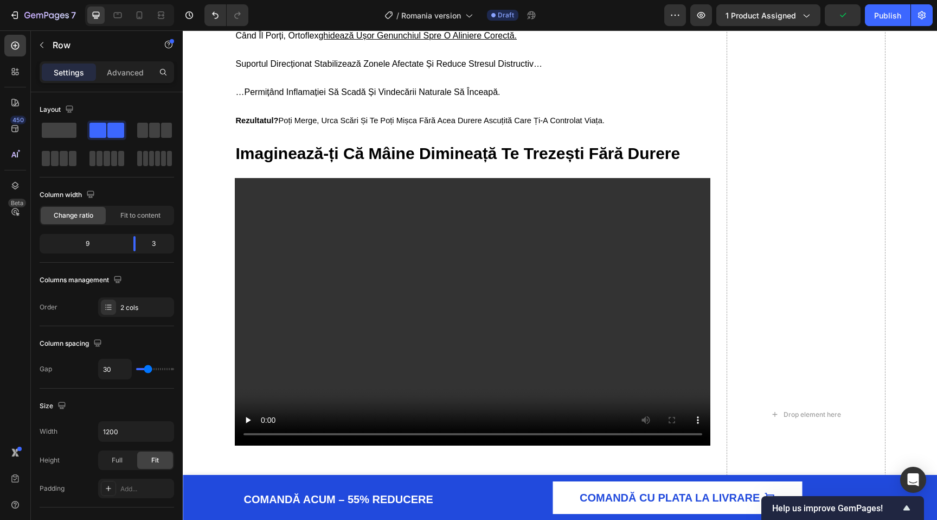
click at [397, 178] on div "Dacă Încă Simți Durerea, Este De Fapt un Semn Bun Heading Acea durere pe care o…" at bounding box center [473, 414] width 476 height 2350
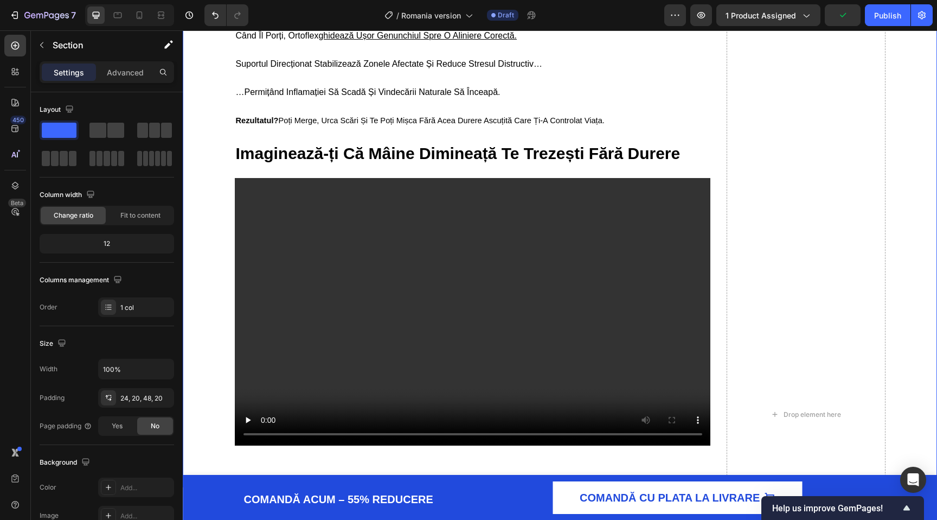
click at [232, 161] on div "Dacă Încă Simți Durerea, Este De Fapt un Semn Bun Heading Acea durere pe care o…" at bounding box center [560, 414] width 733 height 2350
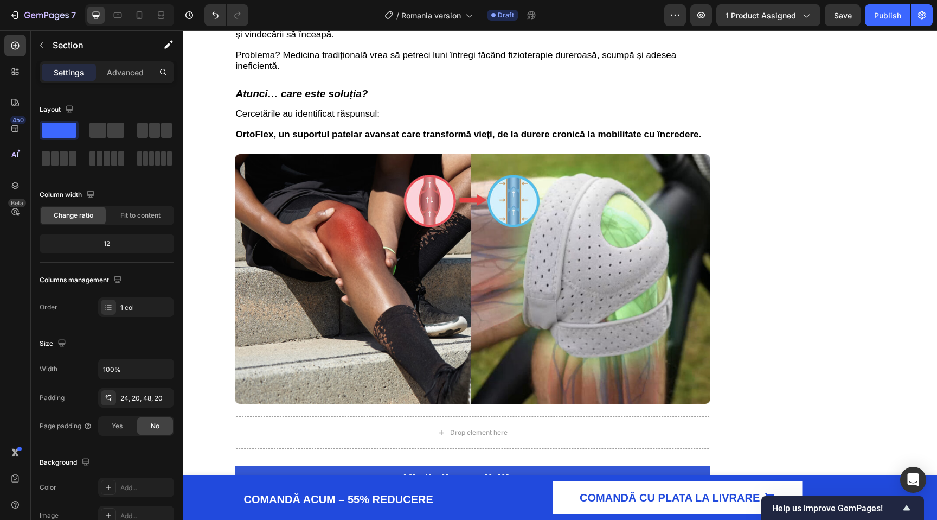
scroll to position [1831, 0]
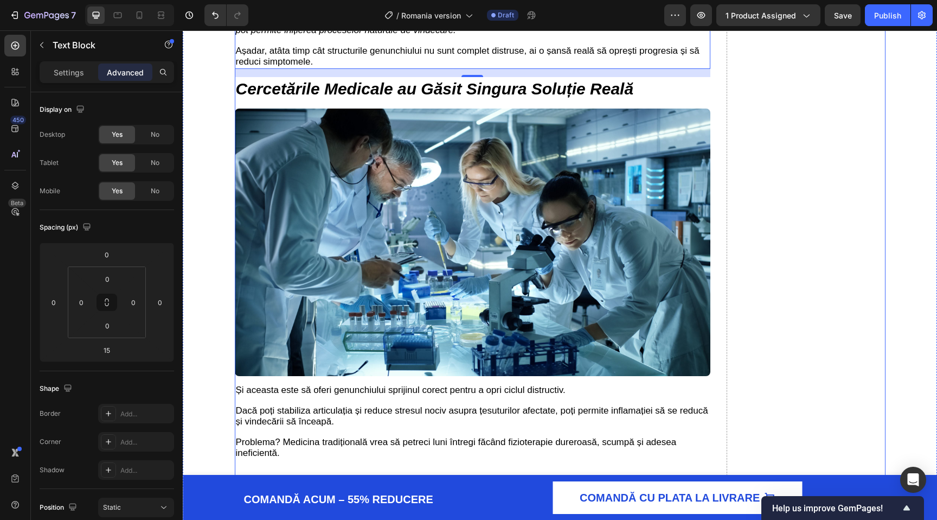
scroll to position [1710, 0]
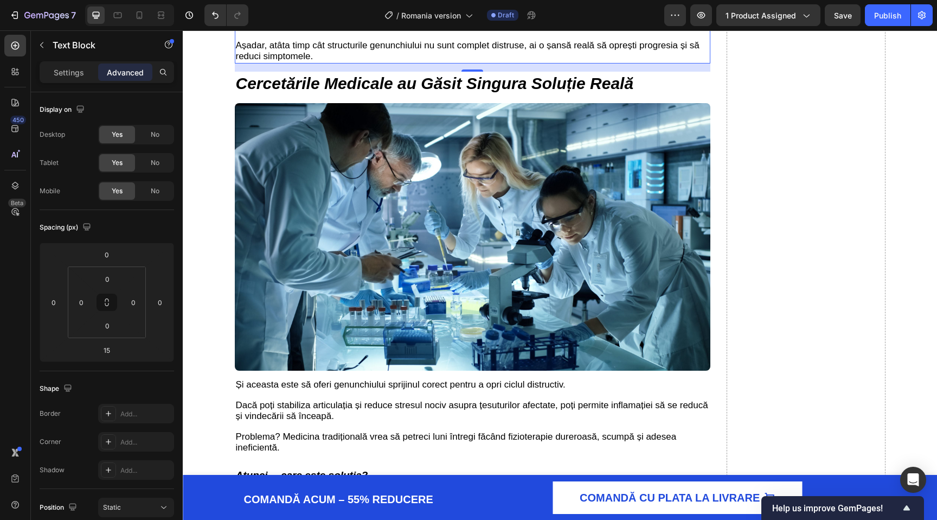
click at [428, 30] on icon ""Susținerea corectă a articulației și reducerea stresului mecanic pot încetini …" at bounding box center [468, 19] width 464 height 21
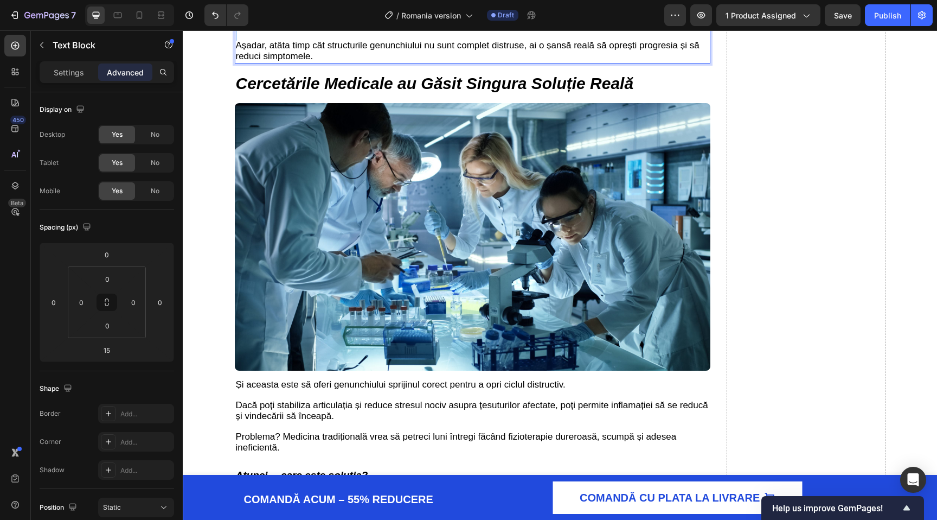
click at [428, 30] on icon ""Susținerea corectă a articulației și reducerea stresului mecanic pot încetini …" at bounding box center [468, 19] width 464 height 21
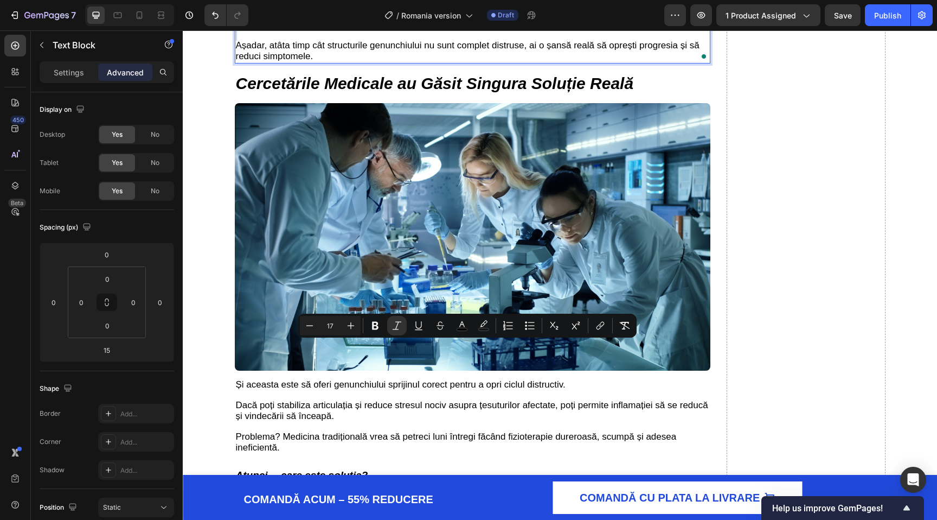
click at [478, 31] on p ""Susținerea corectă a articulației și reducerea stresului mecanic pot încetini …" at bounding box center [473, 20] width 474 height 22
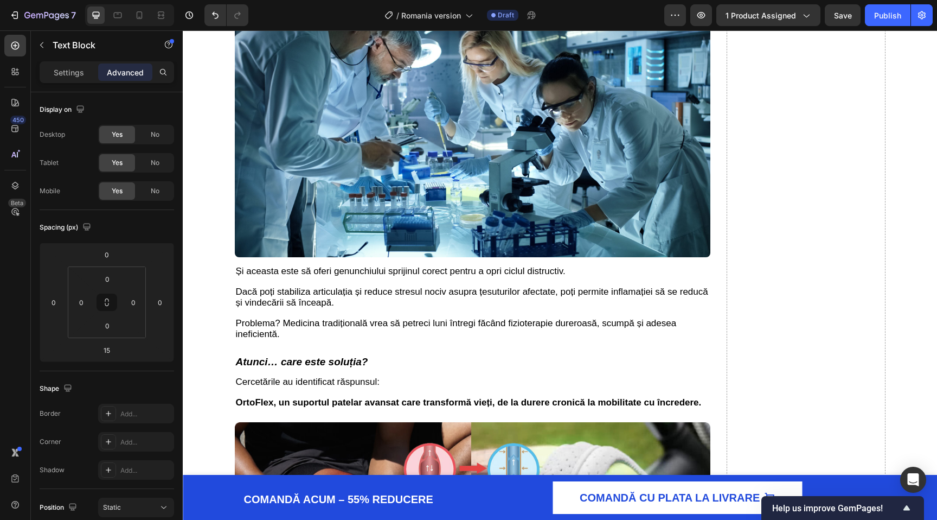
scroll to position [1825, 0]
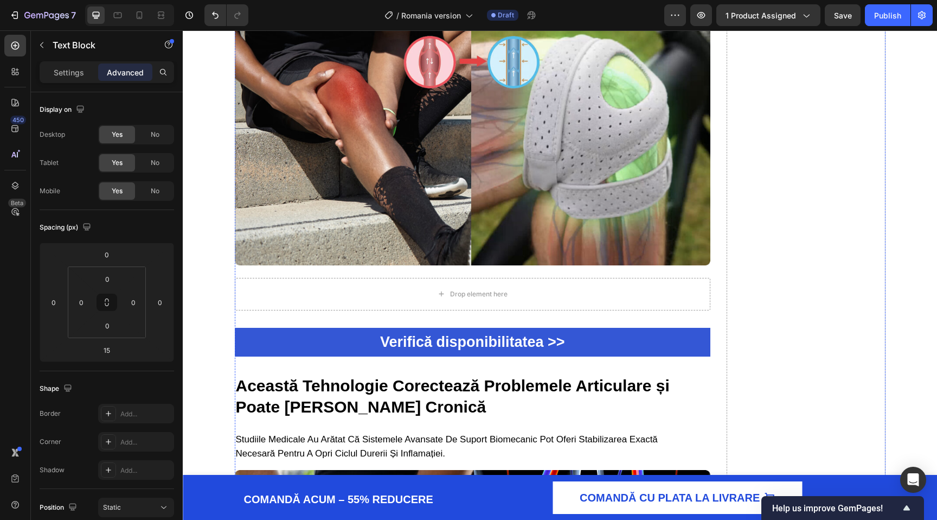
scroll to position [2232, 0]
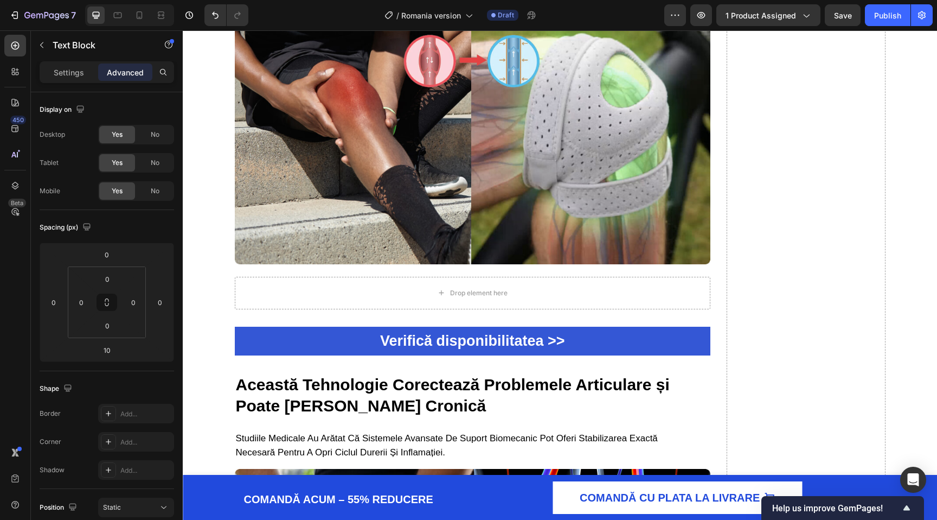
click at [77, 73] on p "Settings" at bounding box center [69, 72] width 30 height 11
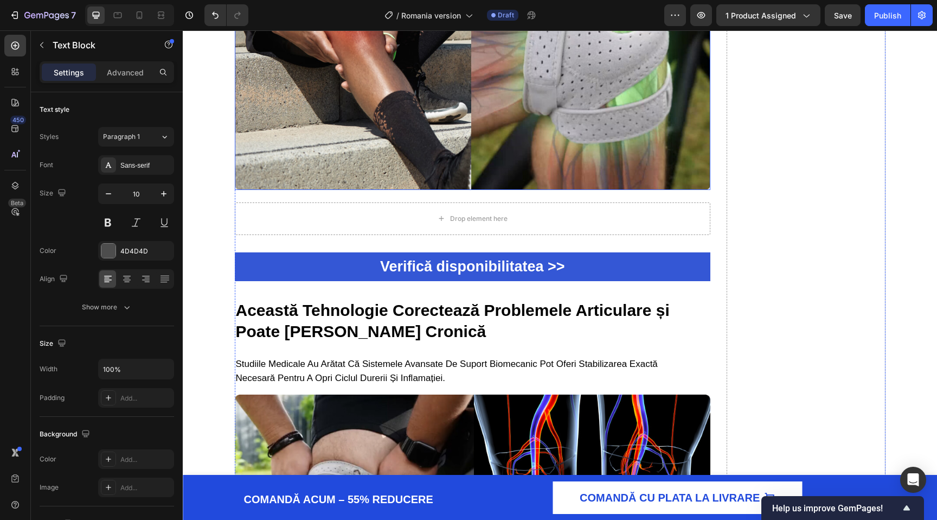
scroll to position [2301, 0]
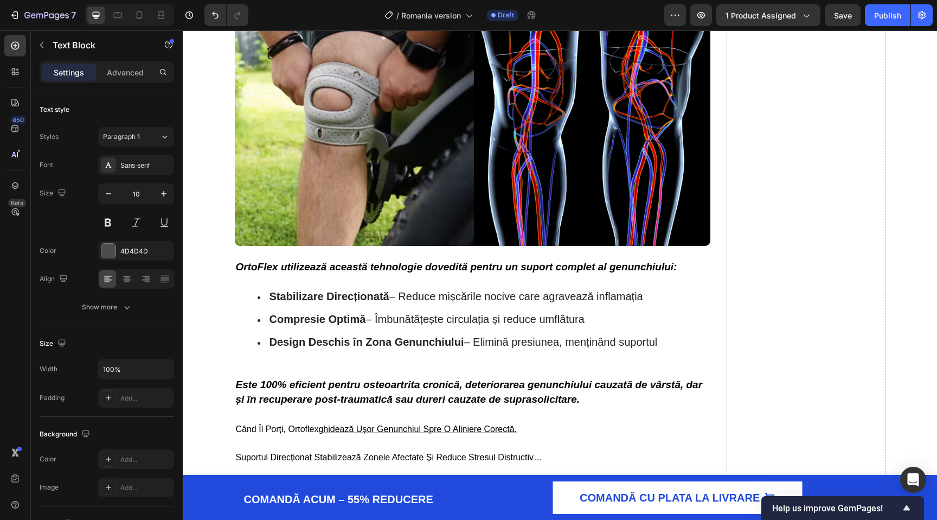
scroll to position [2705, 0]
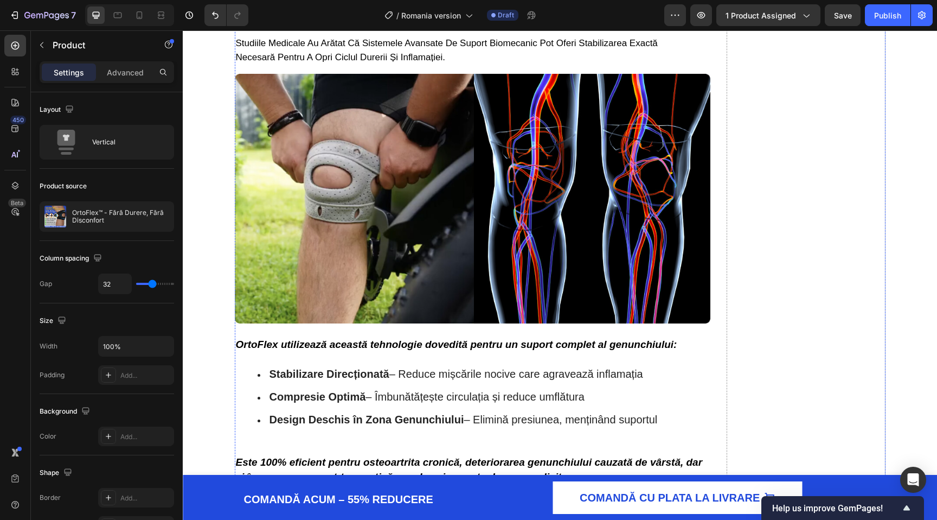
scroll to position [2626, 0]
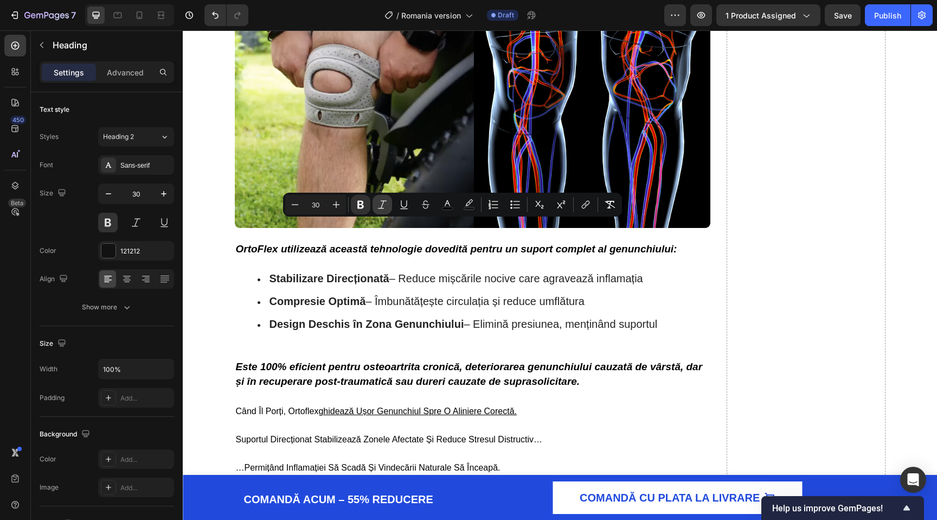
click at [378, 203] on icon "Editor contextual toolbar" at bounding box center [382, 204] width 11 height 11
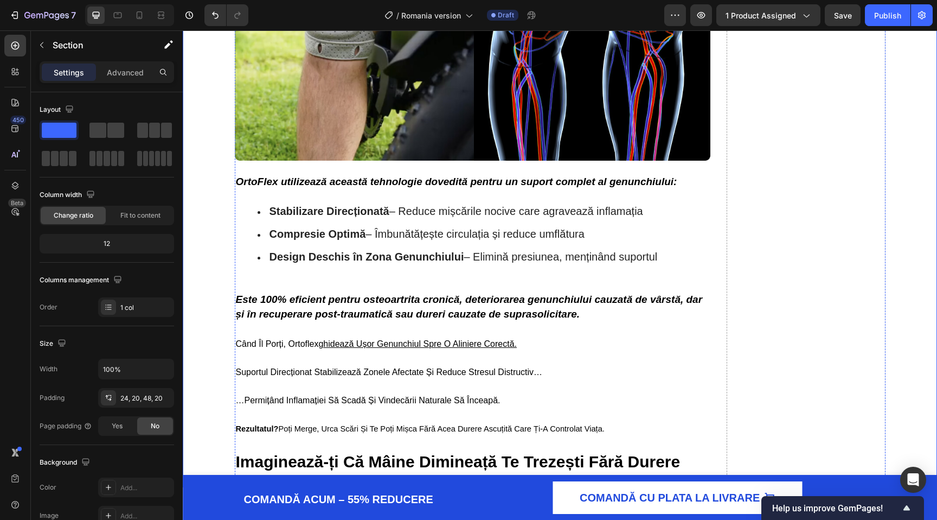
scroll to position [2697, 0]
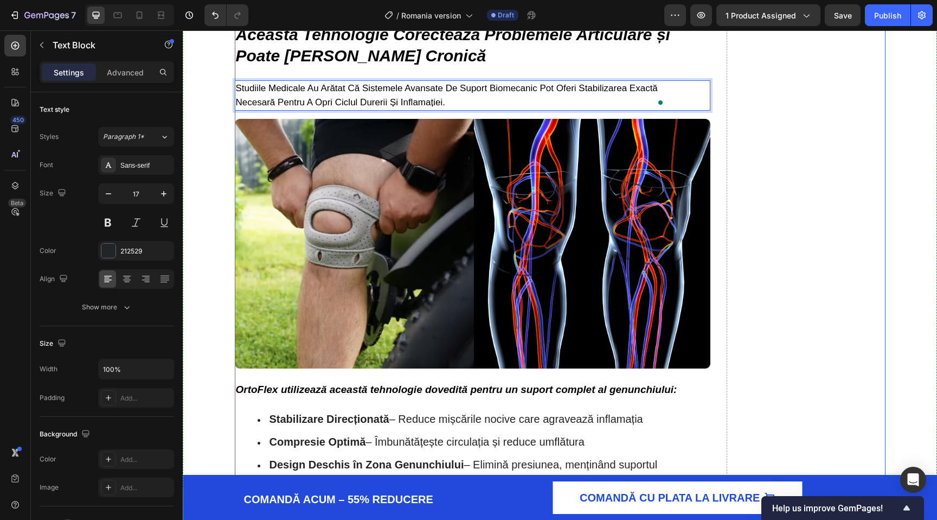
scroll to position [2477, 0]
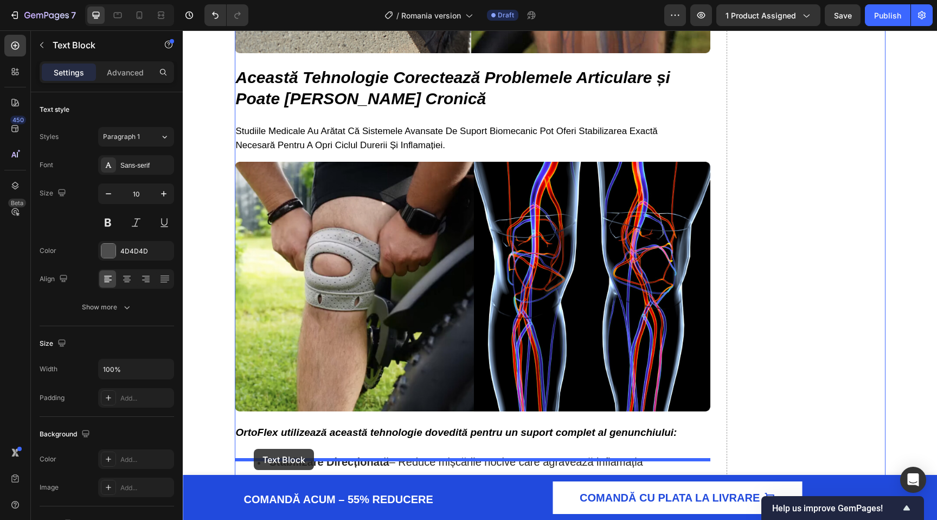
drag, startPoint x: 242, startPoint y: 84, endPoint x: 254, endPoint y: 449, distance: 365.3
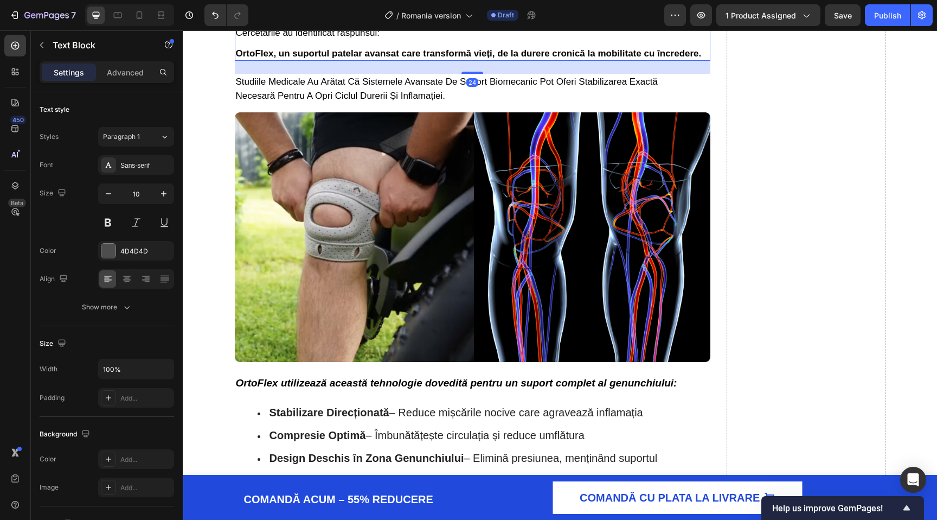
scroll to position [2559, 0]
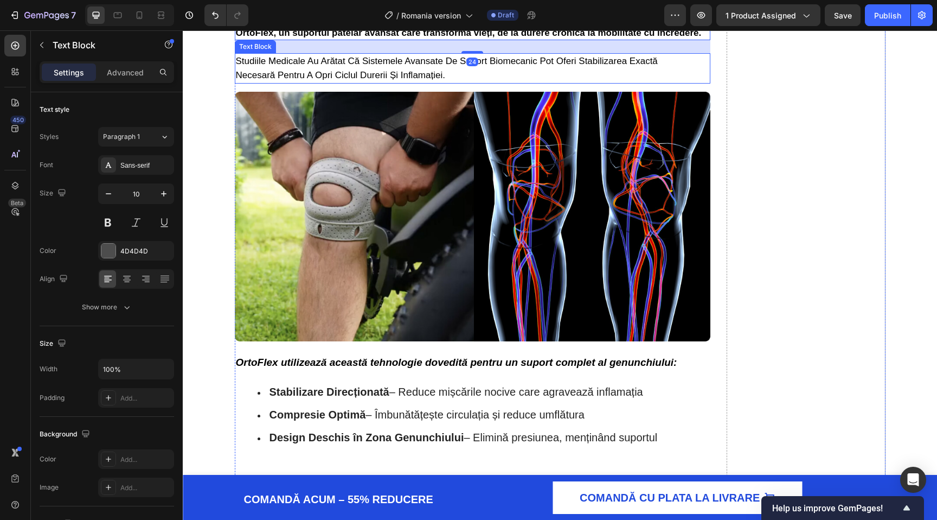
click at [267, 80] on span "studiile medicale au arătat că sistemele avansate de suport biomecanic pot ofer…" at bounding box center [447, 68] width 422 height 24
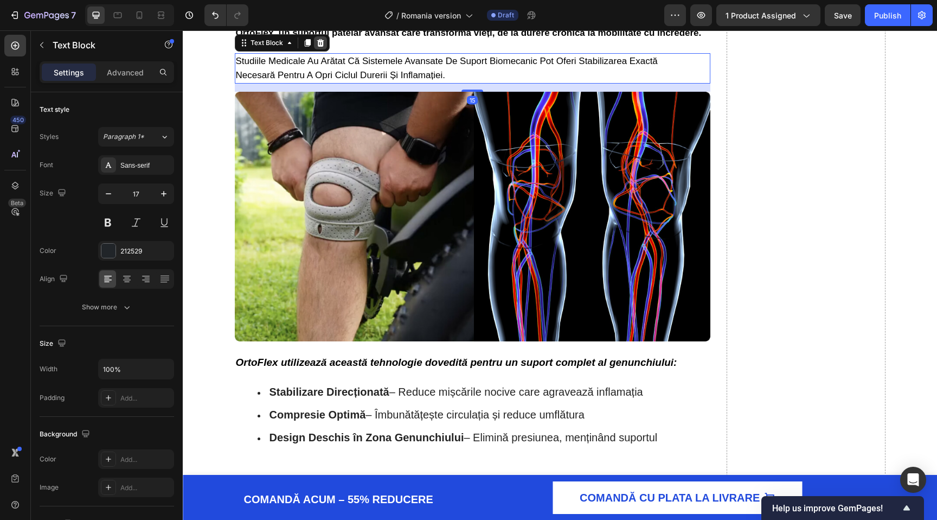
click at [322, 47] on icon at bounding box center [320, 43] width 7 height 8
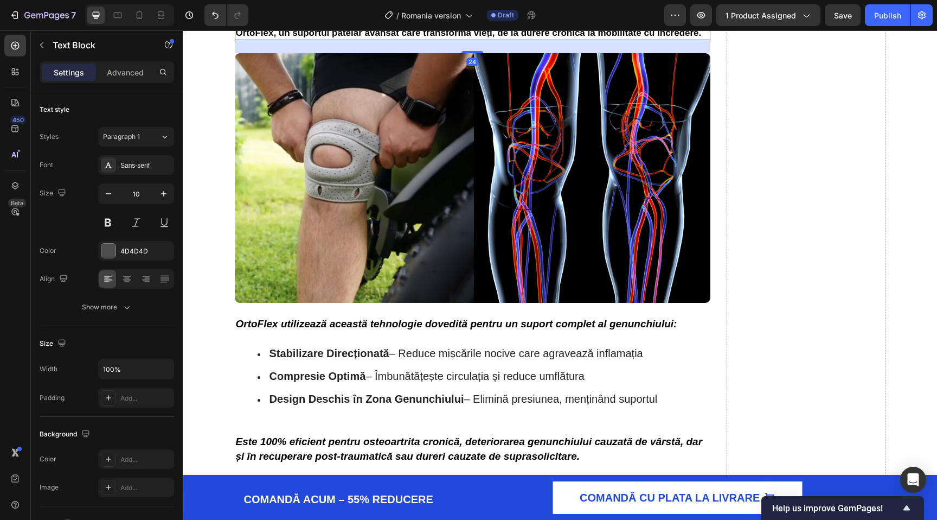
click at [336, 39] on p "Cercetările au identificat răspunsul: OrtoFlex, un suportul patelar avansat car…" at bounding box center [473, 23] width 474 height 31
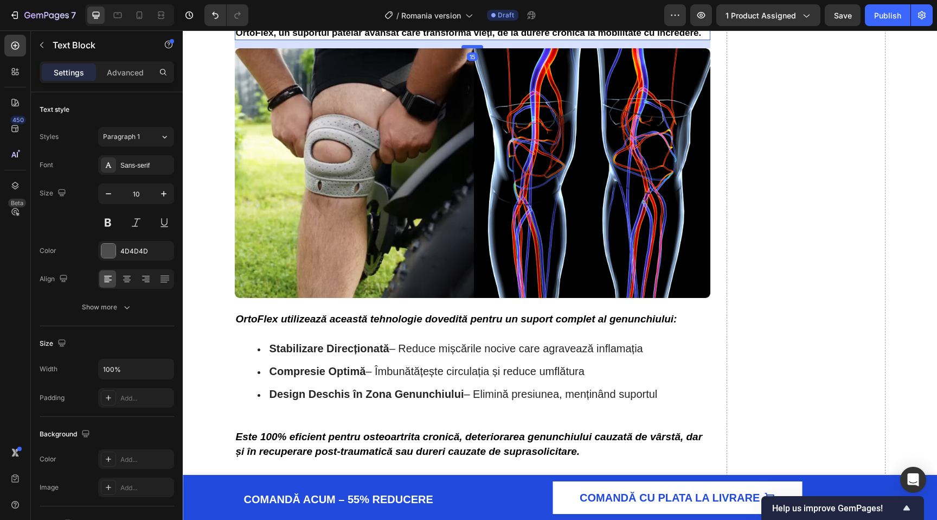
click at [473, 48] on div at bounding box center [473, 46] width 22 height 3
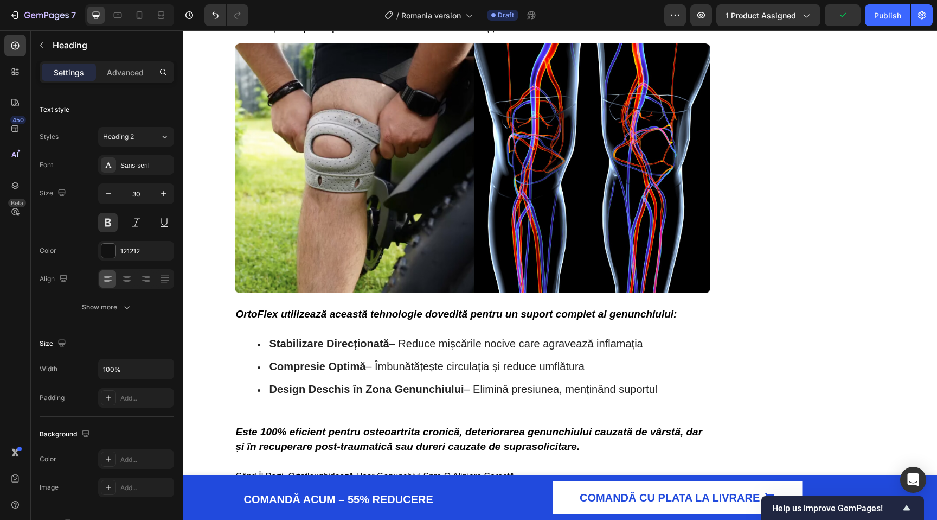
click at [475, 2] on div at bounding box center [473, -1] width 22 height 3
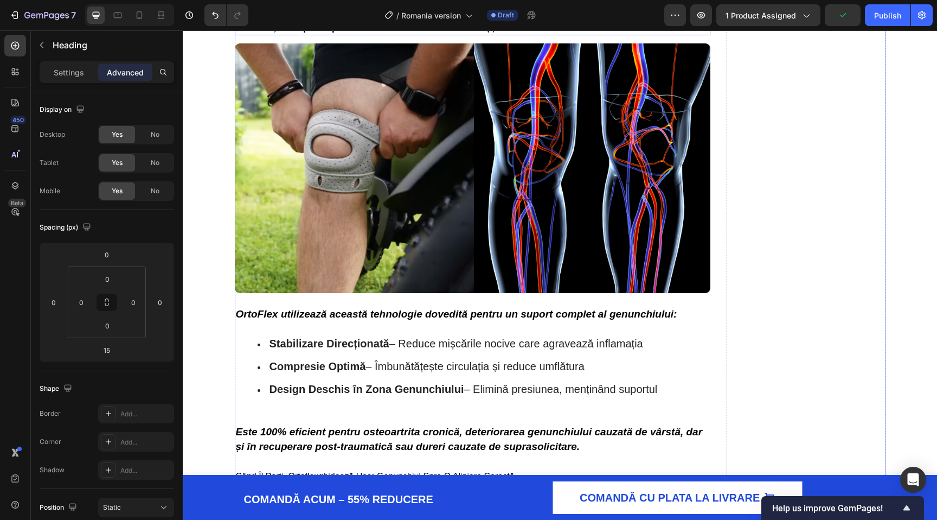
click at [408, 33] on strong "OrtoFlex, un suportul patelar avansat care transformă vieți, de la durere croni…" at bounding box center [469, 28] width 466 height 10
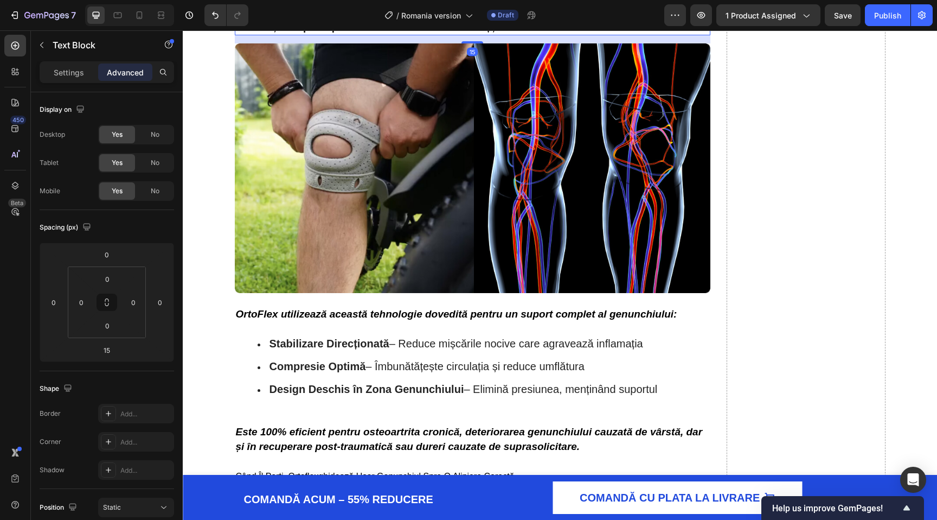
click at [407, 33] on strong "OrtoFlex, un suportul patelar avansat care transformă vieți, de la durere croni…" at bounding box center [469, 28] width 466 height 10
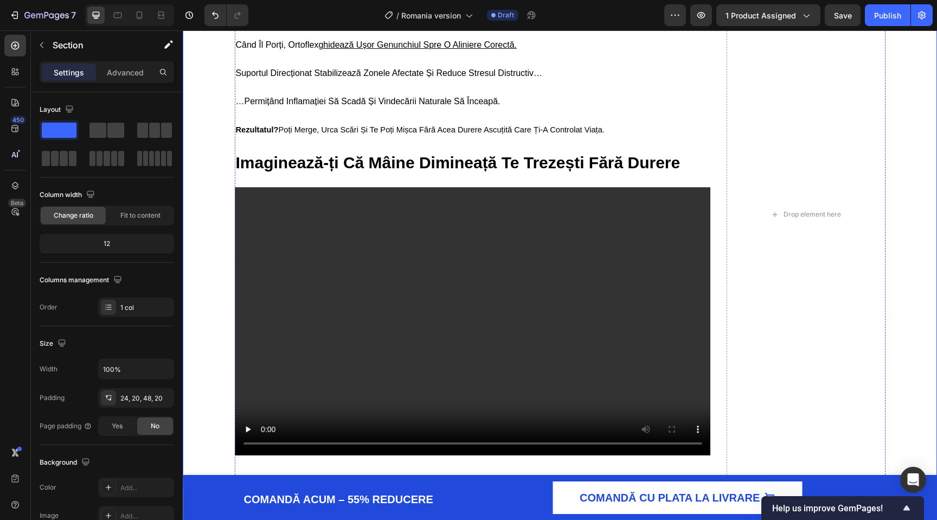
scroll to position [2983, 0]
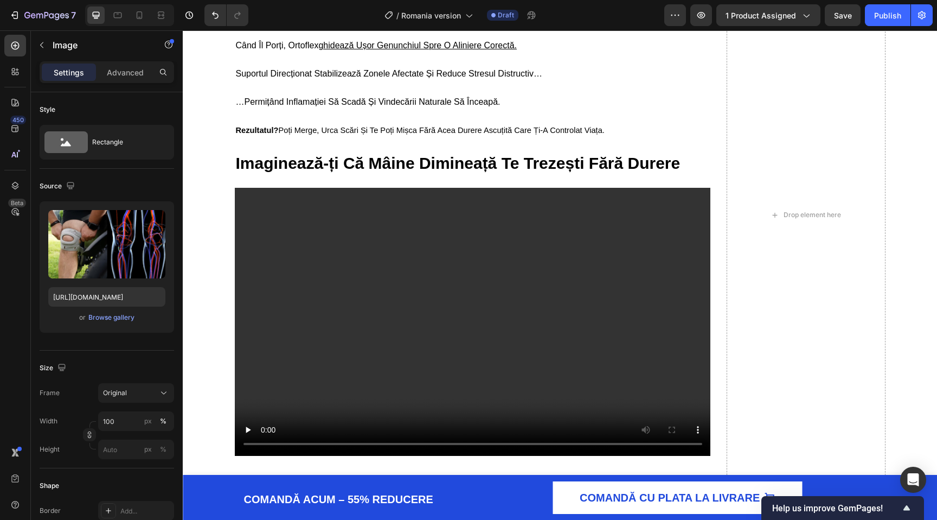
scroll to position [2980, 0]
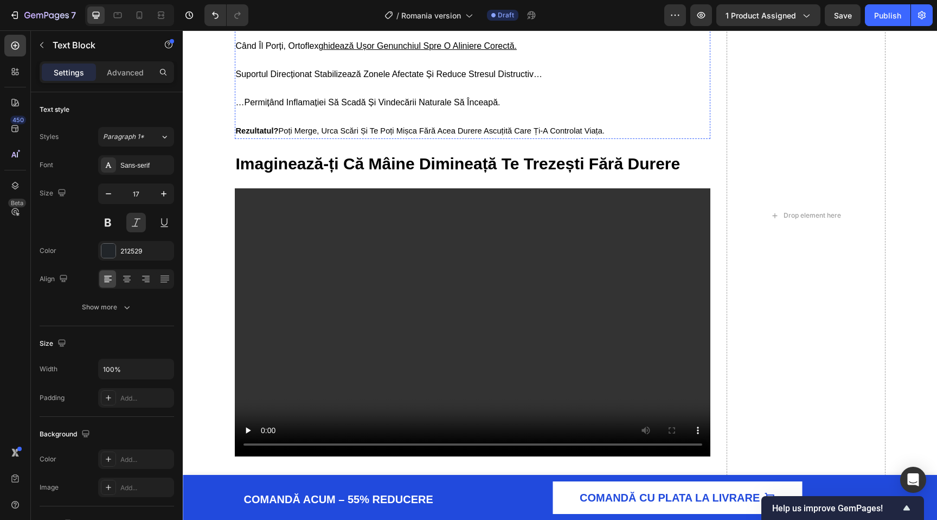
click at [526, 22] on strong "Este 100% eficient pentru osteoartrita cronică, deteriorarea genunchiului cauza…" at bounding box center [469, 9] width 467 height 26
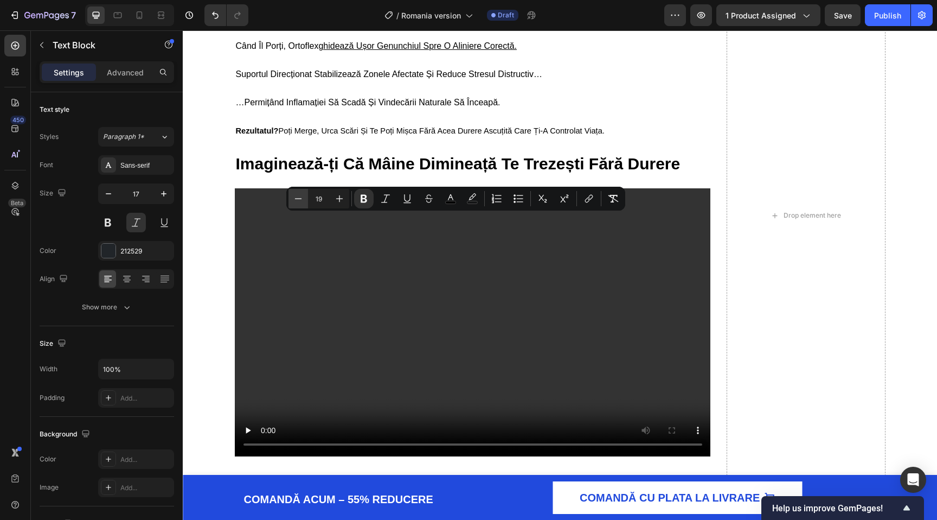
click at [308, 197] on button "Minus" at bounding box center [299, 199] width 20 height 20
click at [320, 197] on input "17" at bounding box center [319, 198] width 22 height 13
type input "20"
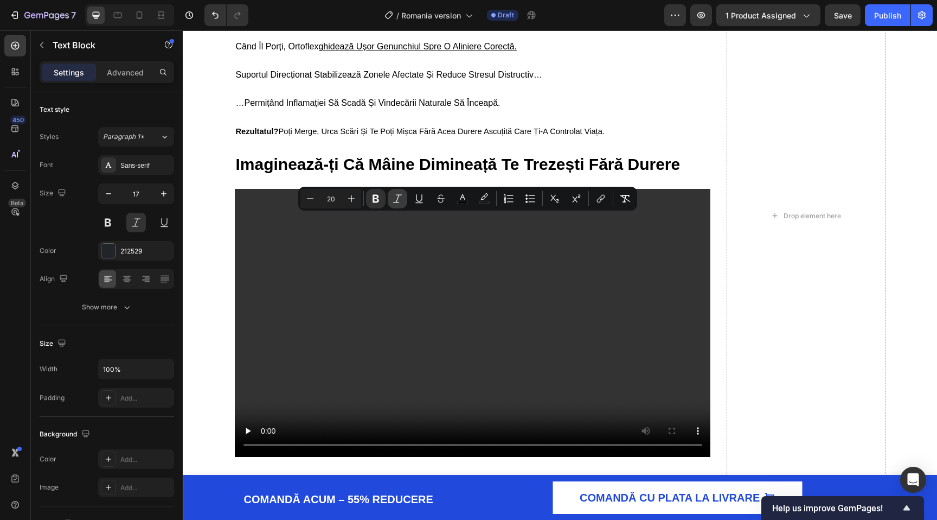
click at [398, 195] on icon "Editor contextual toolbar" at bounding box center [397, 198] width 11 height 11
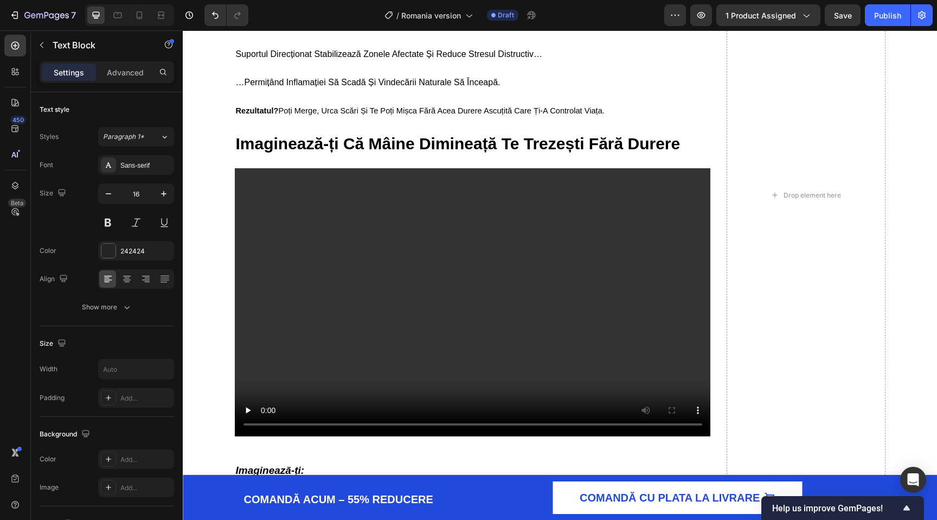
scroll to position [3004, 0]
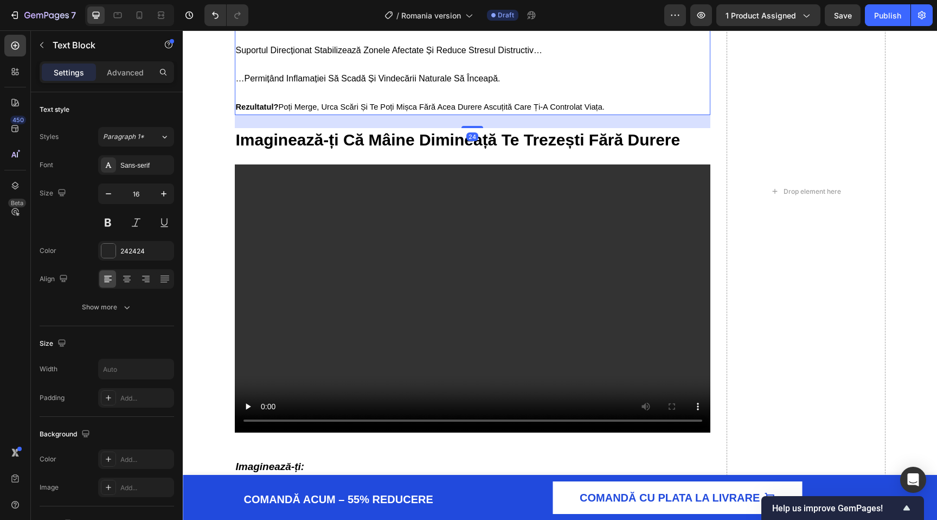
click at [525, 115] on div "Este 100% eficient pentru osteoartrita cronică, deteriorarea genunchiului cauza…" at bounding box center [473, 42] width 476 height 145
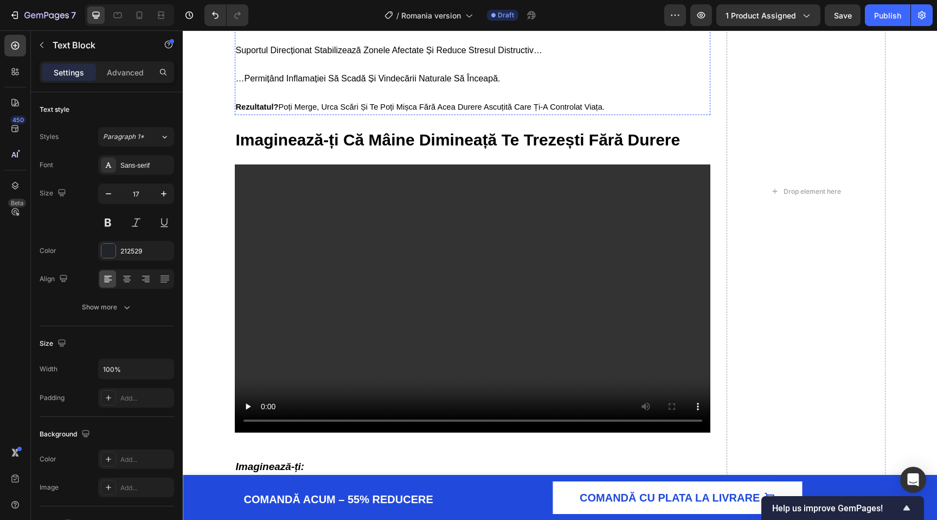
click at [337, 58] on p "suportul direcționat stabilizează zonele afectate și reduce stresul distructiv…" at bounding box center [451, 43] width 431 height 28
click at [108, 194] on icon "button" at bounding box center [108, 193] width 11 height 11
type input "15"
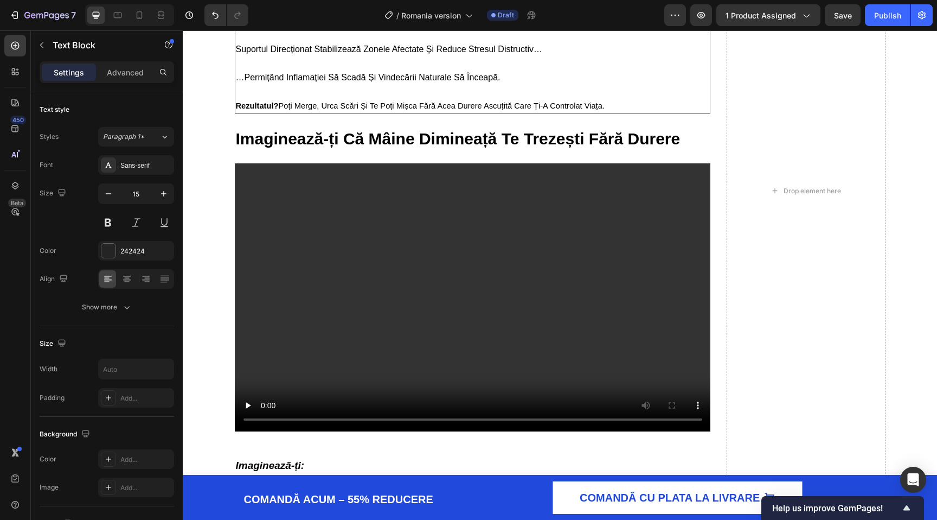
click at [495, 54] on span "suportul direcționat stabilizează zonele afectate și reduce stresul distructiv…" at bounding box center [389, 48] width 307 height 9
click at [466, 54] on span "suportul direcționat stabilizează zonele afectate și reduce stresul distructiv…" at bounding box center [389, 48] width 307 height 9
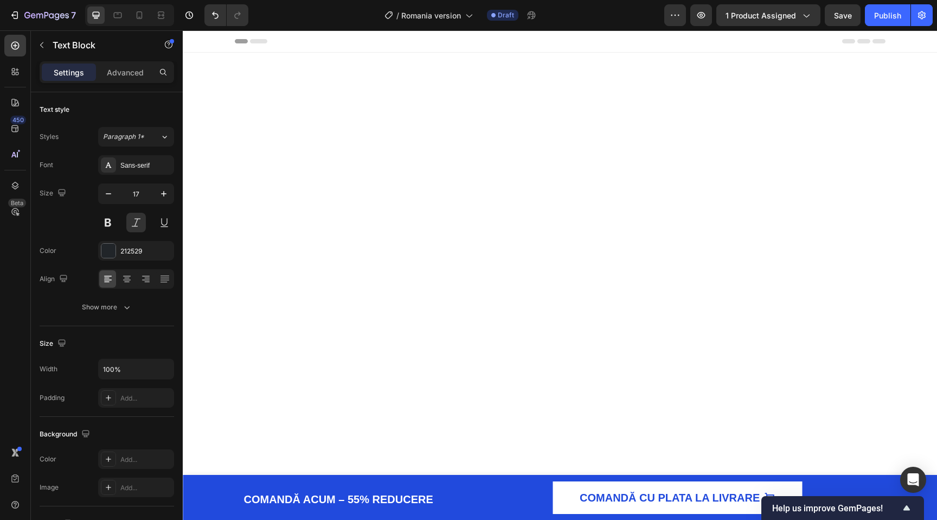
scroll to position [3088, 0]
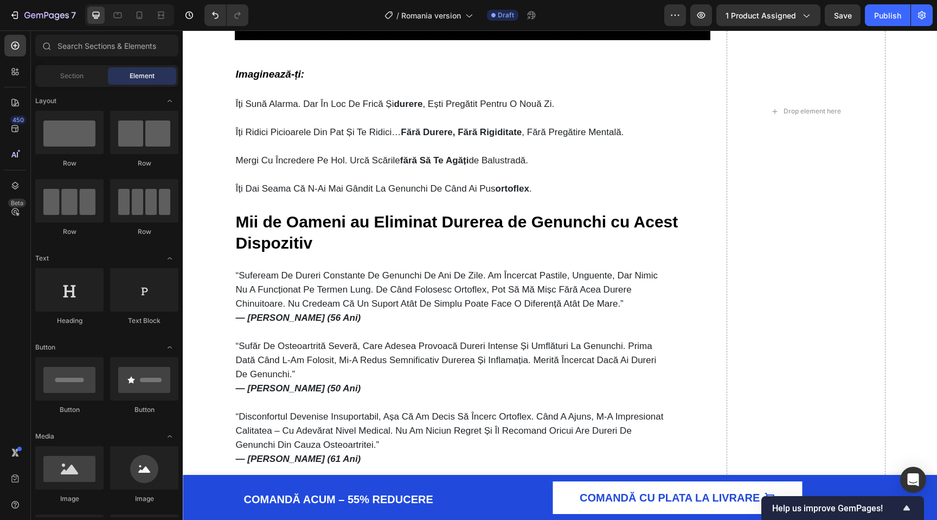
scroll to position [2773, 0]
click at [270, 153] on div "Dacă Încă Simți Durerea, Este De Fapt un Semn Bun Heading Acea durere pe care o…" at bounding box center [473, 110] width 476 height 2625
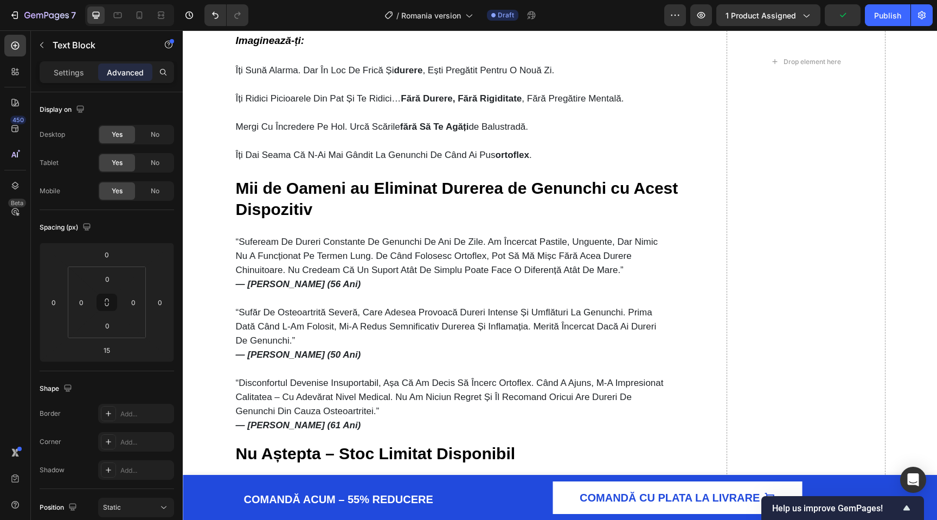
scroll to position [2839, 0]
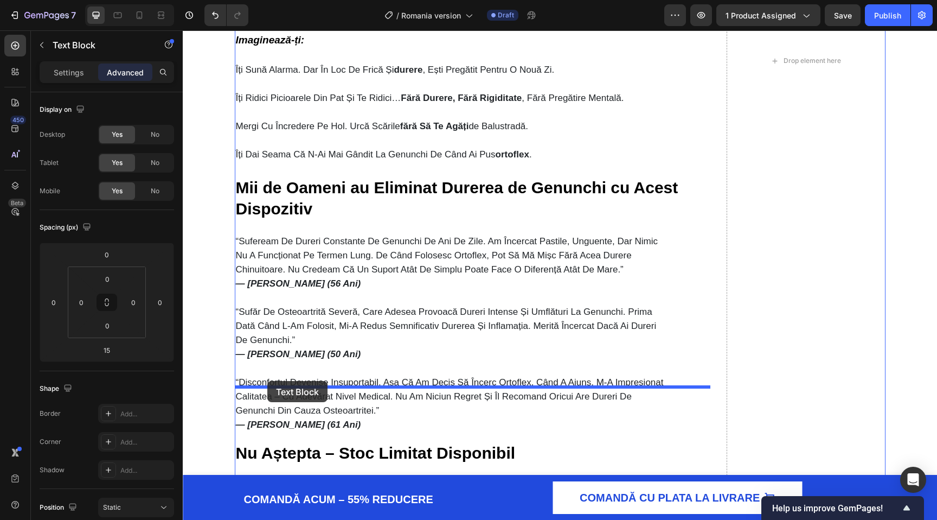
drag, startPoint x: 244, startPoint y: 80, endPoint x: 267, endPoint y: 381, distance: 302.0
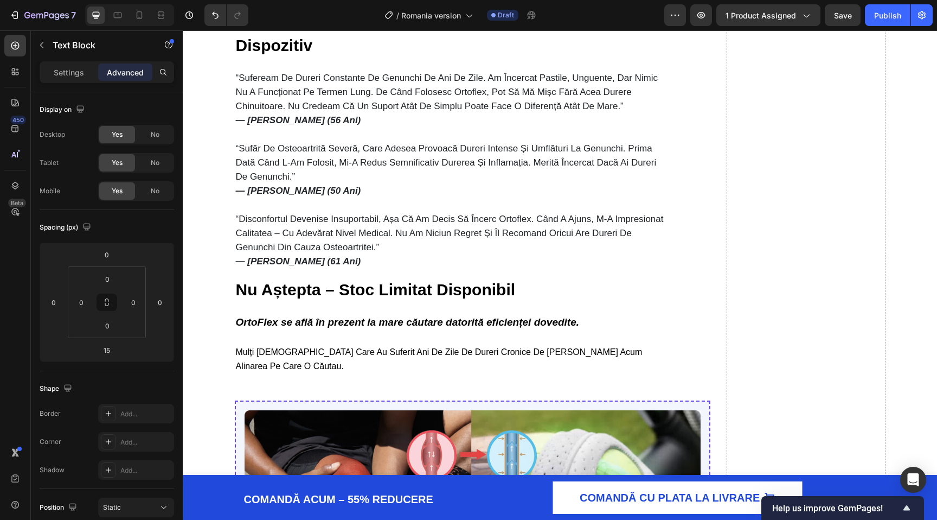
scroll to position [3024, 0]
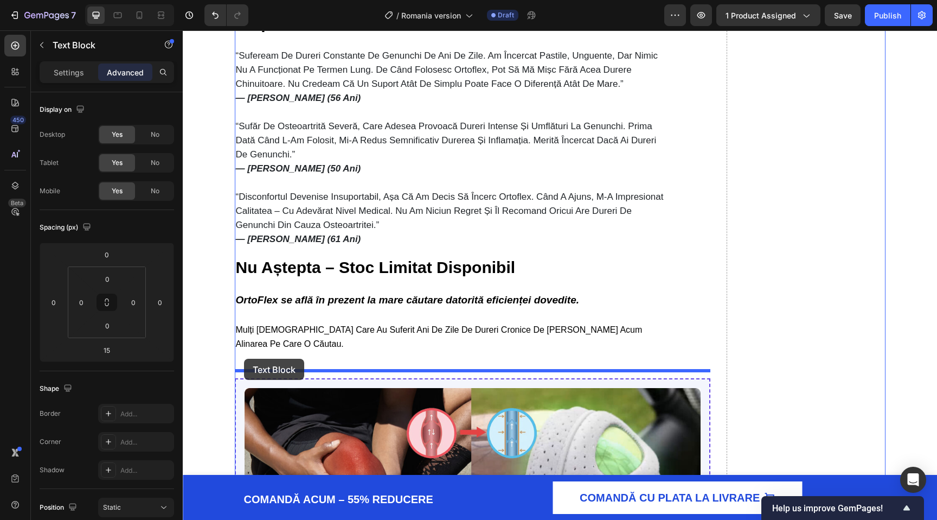
drag, startPoint x: 241, startPoint y: 145, endPoint x: 244, endPoint y: 359, distance: 213.2
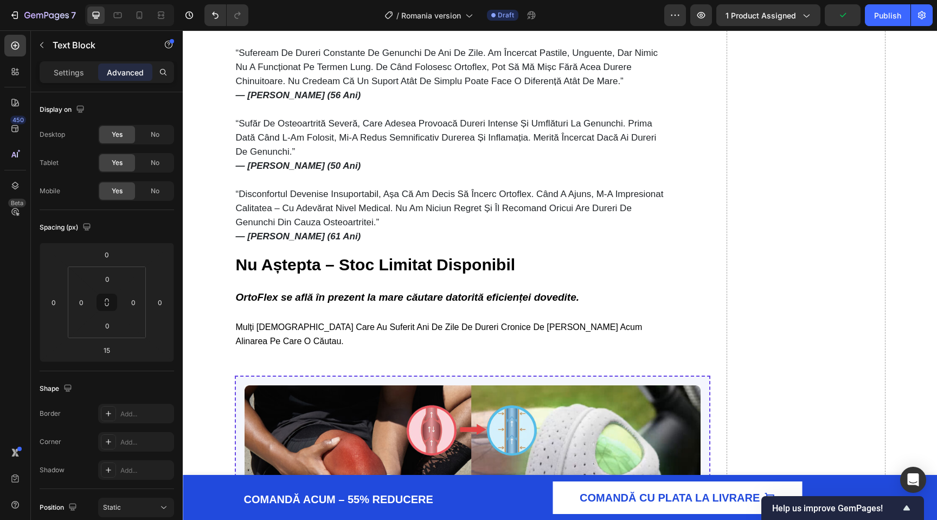
drag, startPoint x: 476, startPoint y: 324, endPoint x: 476, endPoint y: 209, distance: 114.5
type input "0"
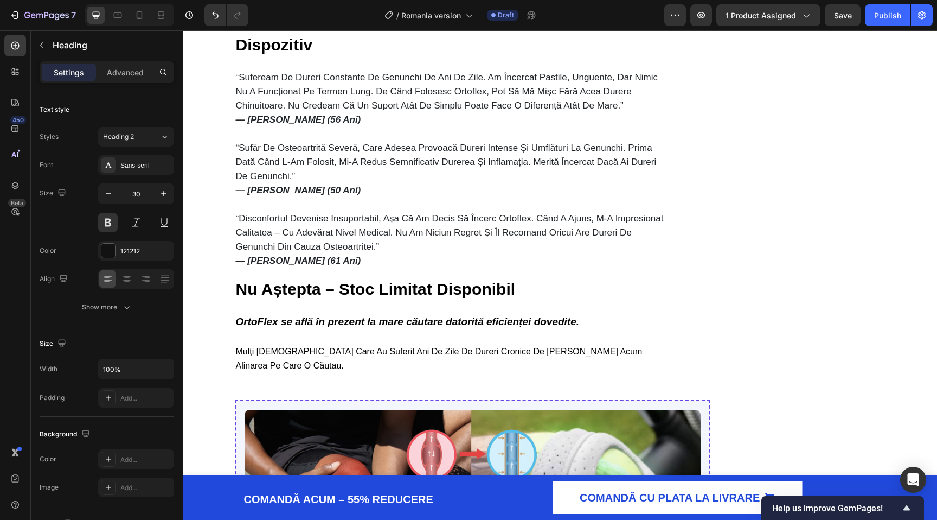
scroll to position [3093, 0]
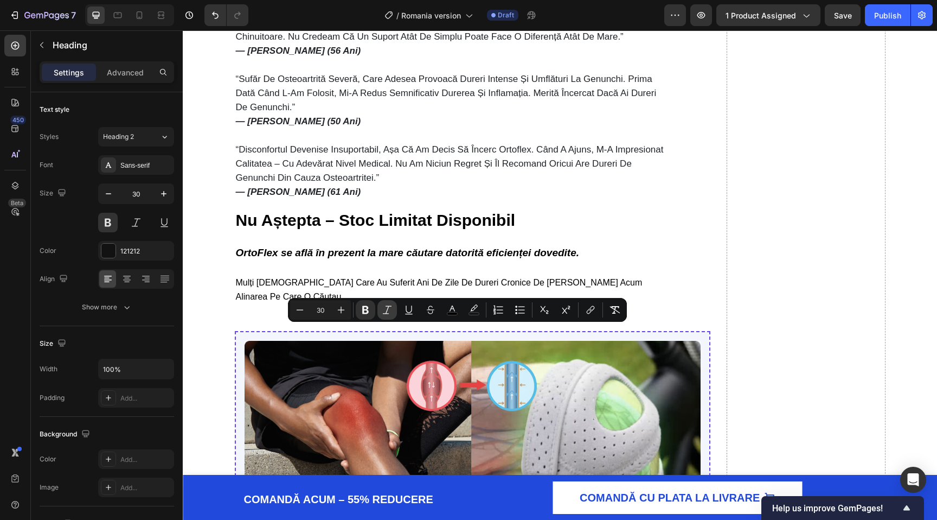
click at [385, 313] on icon "Editor contextual toolbar" at bounding box center [387, 309] width 11 height 11
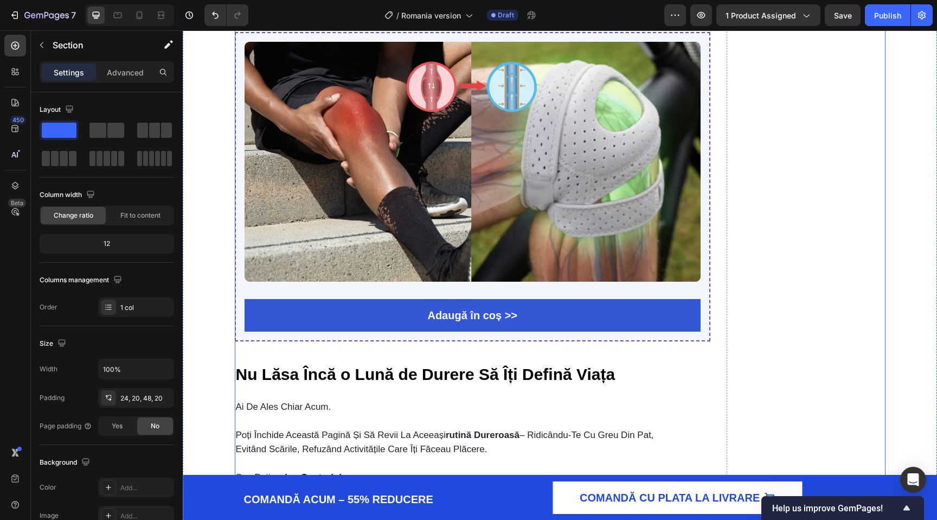
scroll to position [3476, 0]
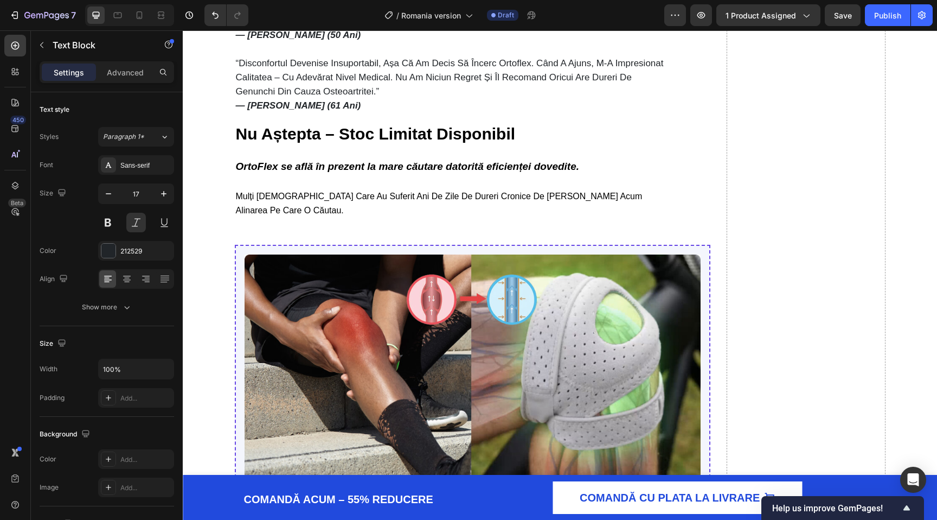
scroll to position [3168, 0]
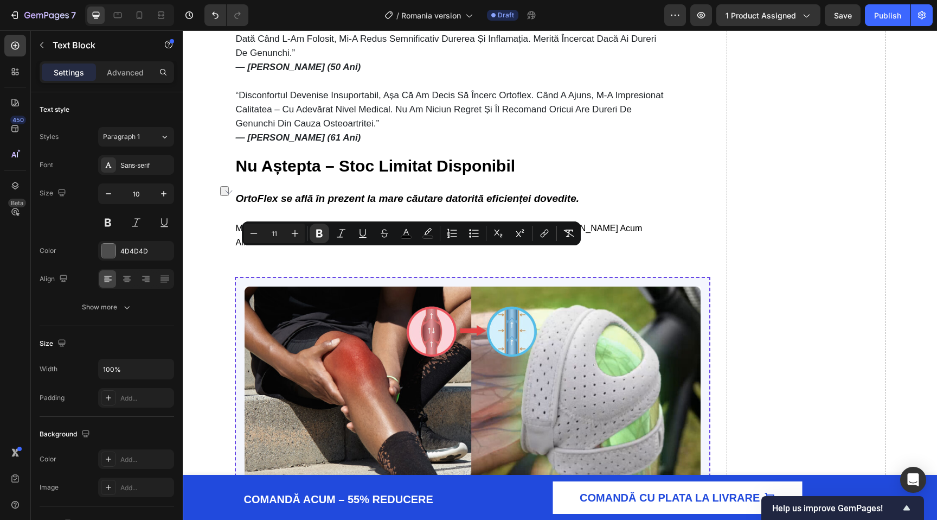
click at [278, 233] on input "11" at bounding box center [275, 233] width 22 height 13
type input "17"
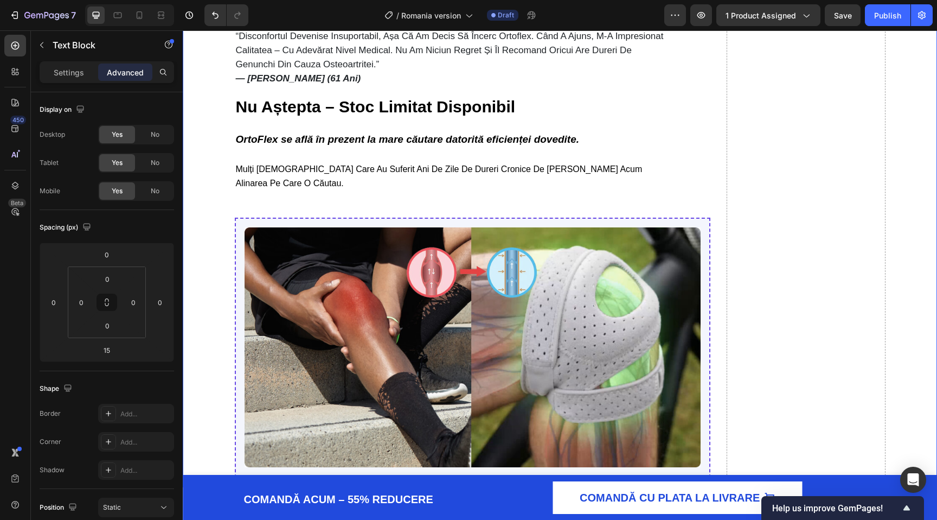
drag, startPoint x: 284, startPoint y: 197, endPoint x: 215, endPoint y: 197, distance: 69.4
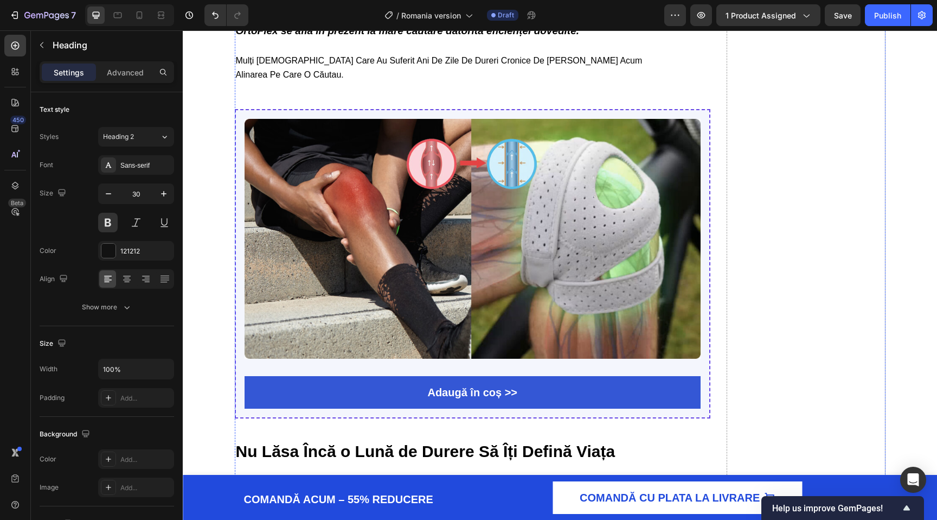
scroll to position [3335, 0]
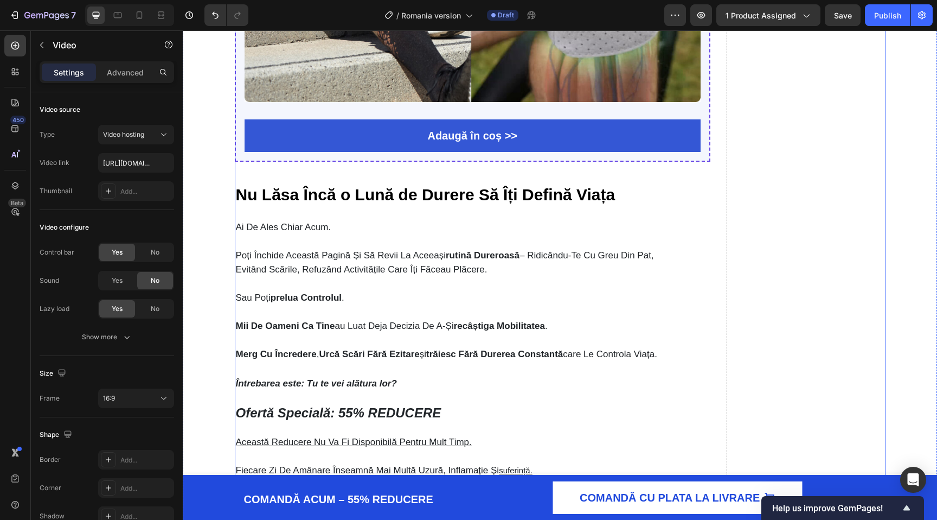
scroll to position [3607, 0]
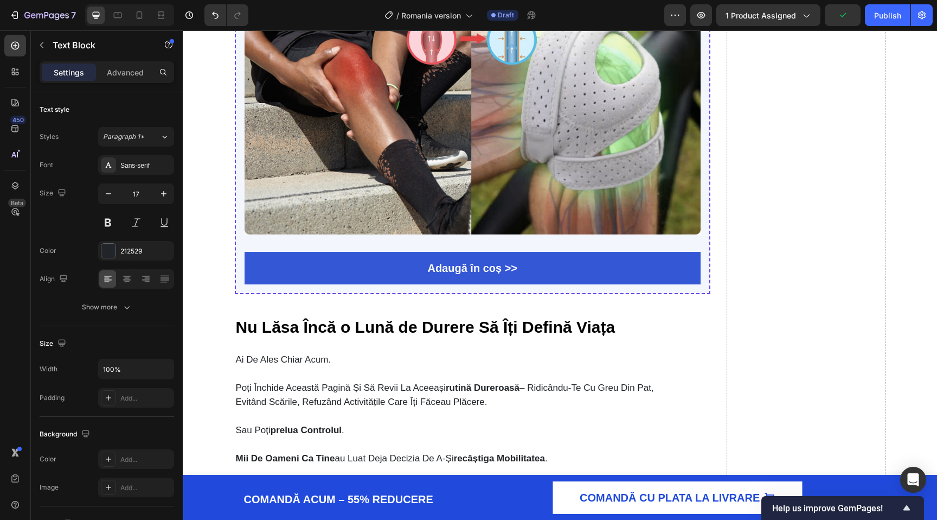
scroll to position [3464, 0]
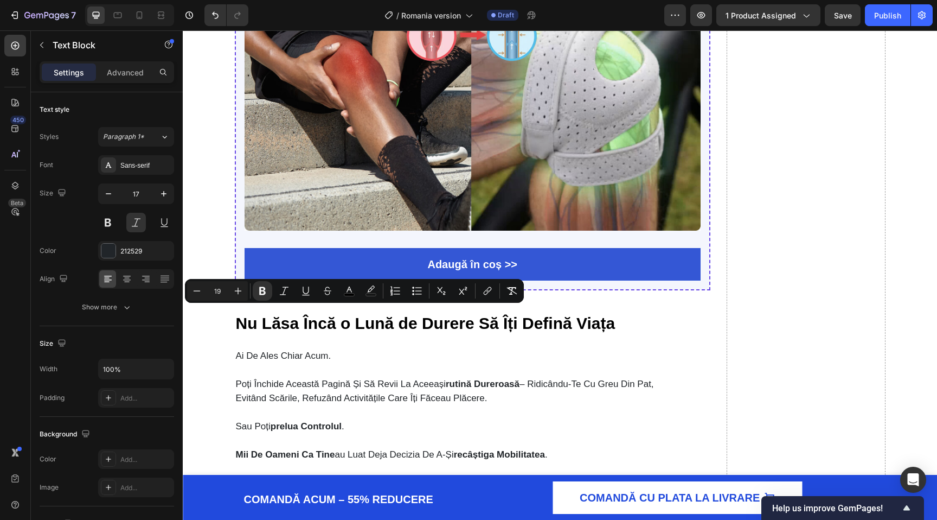
click at [213, 287] on input "19" at bounding box center [218, 290] width 22 height 13
type input "20"
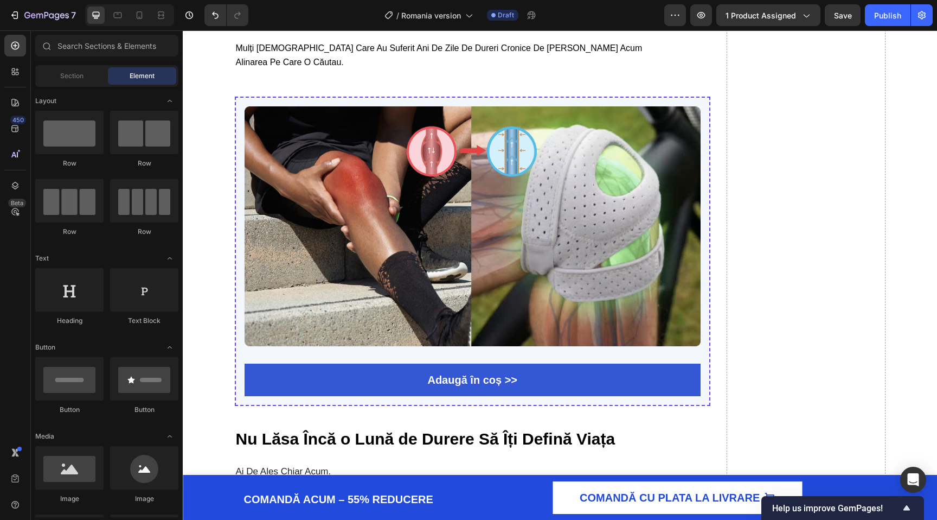
scroll to position [3162, 0]
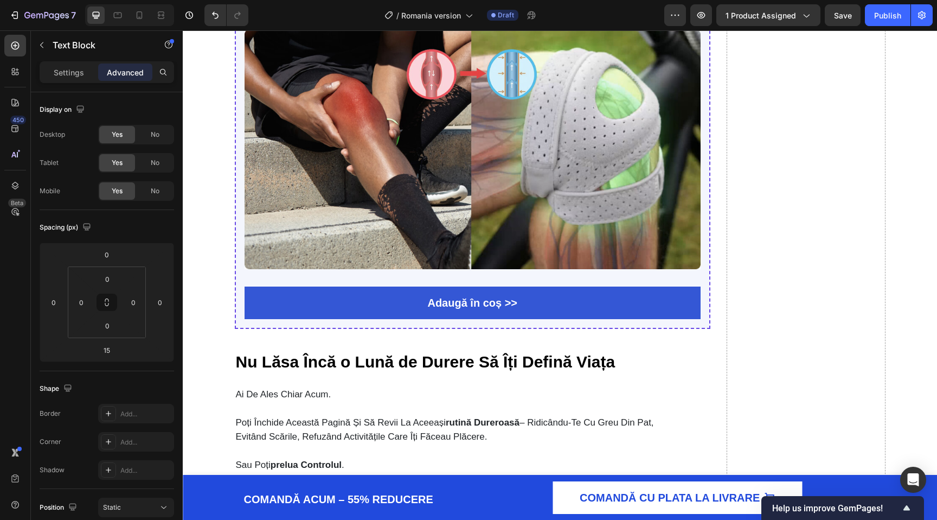
scroll to position [3393, 0]
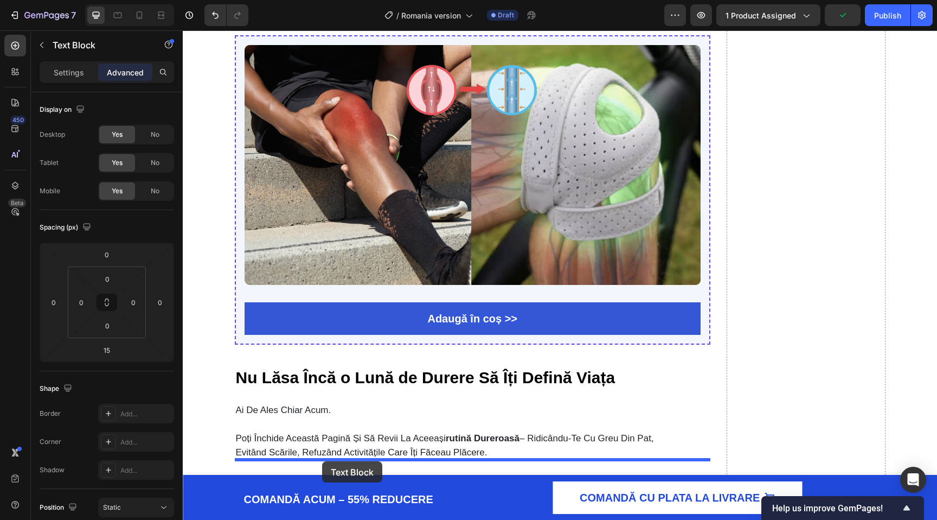
drag, startPoint x: 244, startPoint y: 38, endPoint x: 322, endPoint y: 461, distance: 430.4
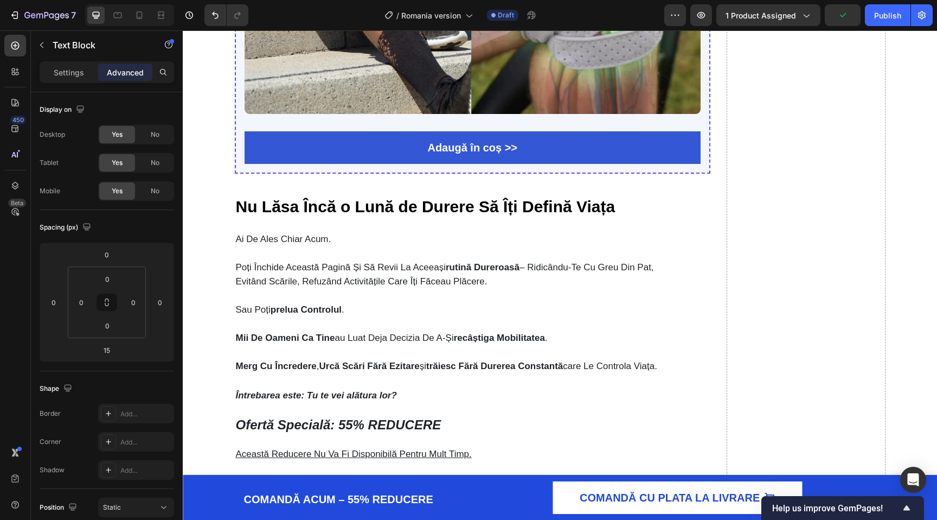
scroll to position [3580, 0]
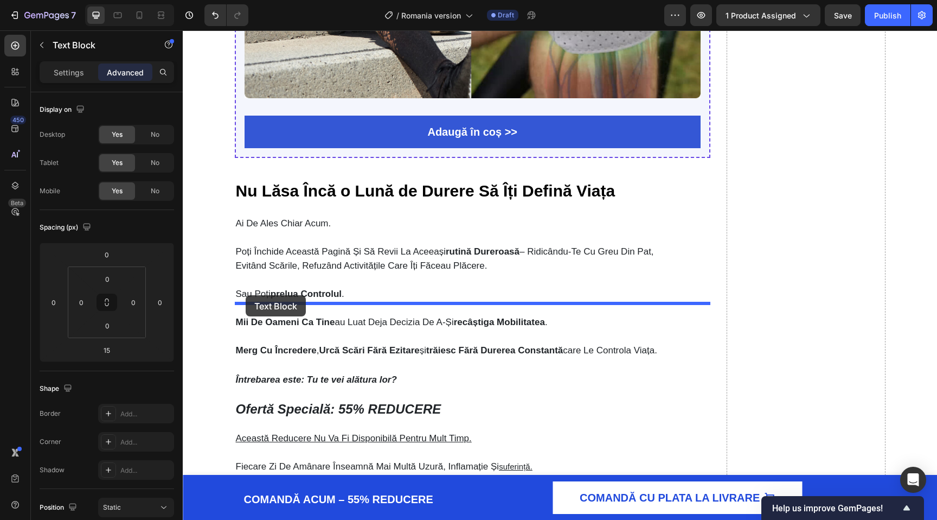
drag, startPoint x: 242, startPoint y: 182, endPoint x: 246, endPoint y: 296, distance: 114.0
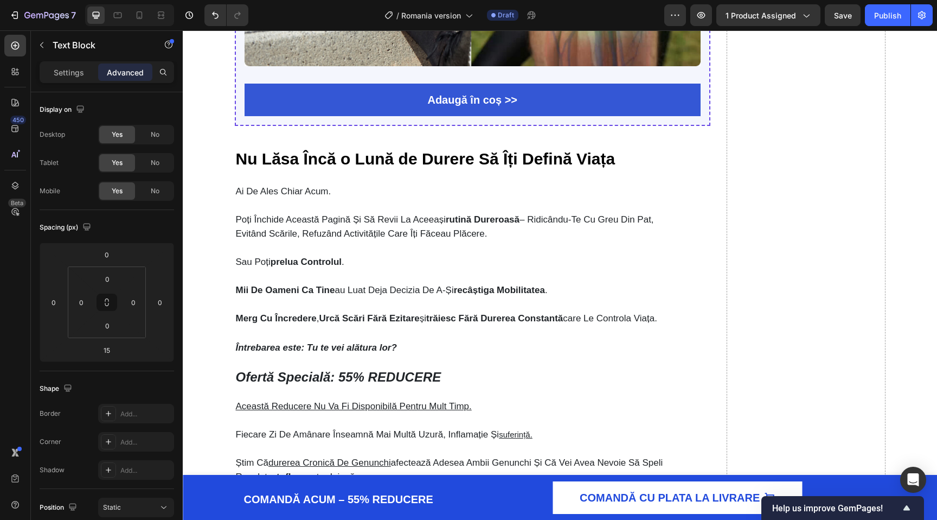
scroll to position [3624, 0]
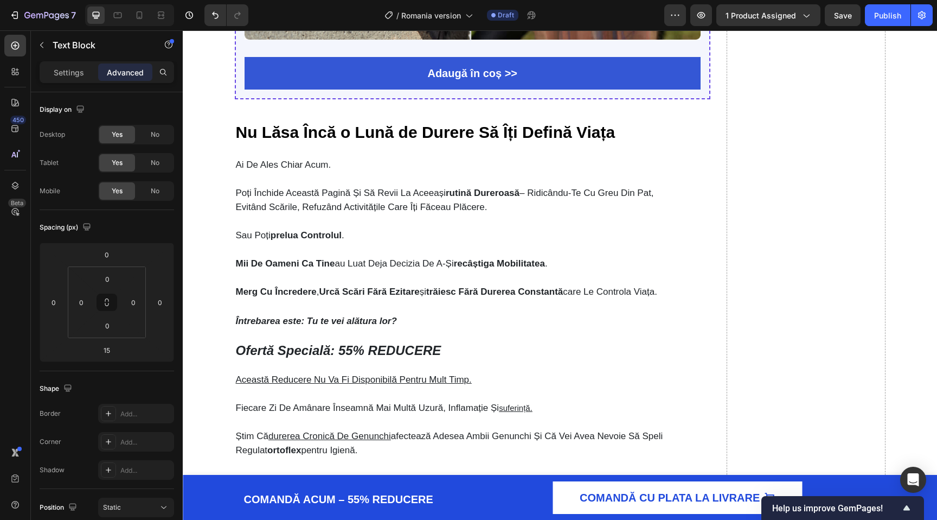
drag, startPoint x: 474, startPoint y: 251, endPoint x: 474, endPoint y: 189, distance: 61.3
type input "0"
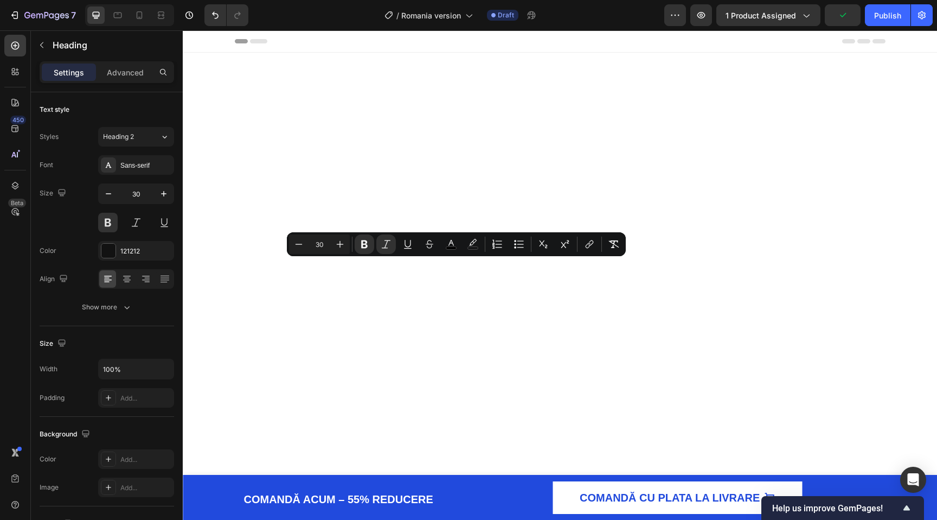
scroll to position [3624, 0]
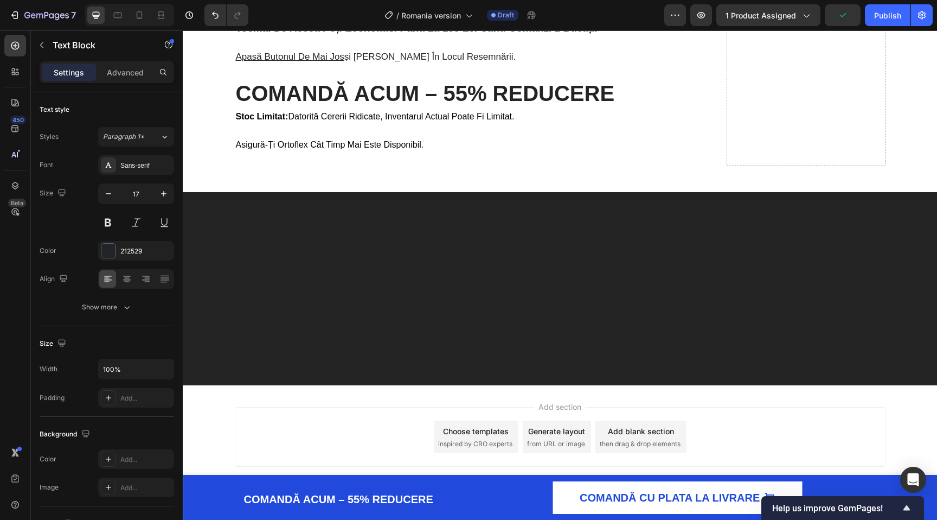
scroll to position [3584, 0]
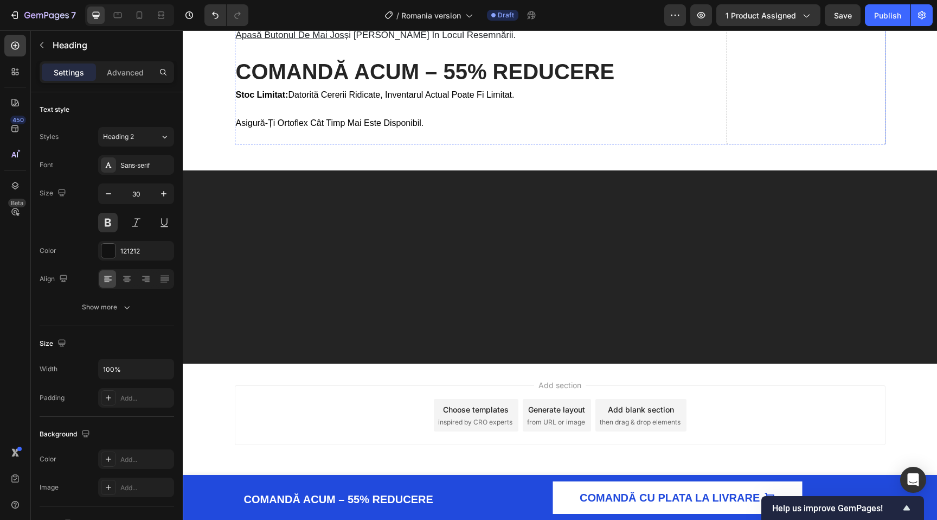
scroll to position [3800, 0]
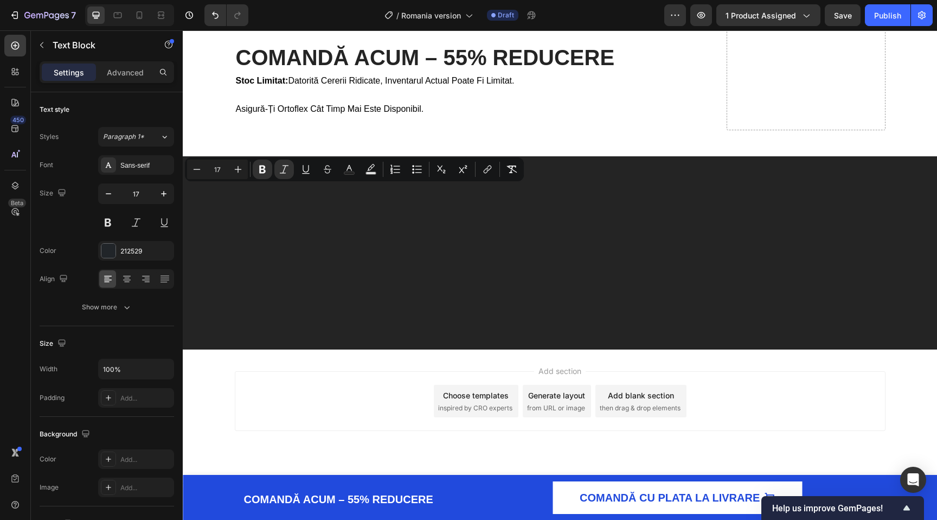
click at [10, 42] on icon at bounding box center [15, 45] width 11 height 11
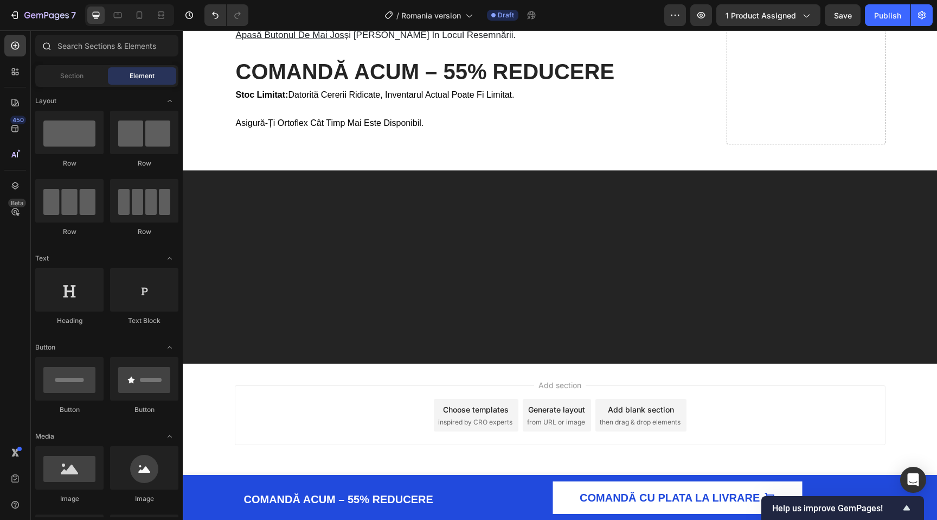
click at [101, 58] on div at bounding box center [107, 48] width 152 height 26
click at [101, 50] on input "text" at bounding box center [106, 46] width 143 height 22
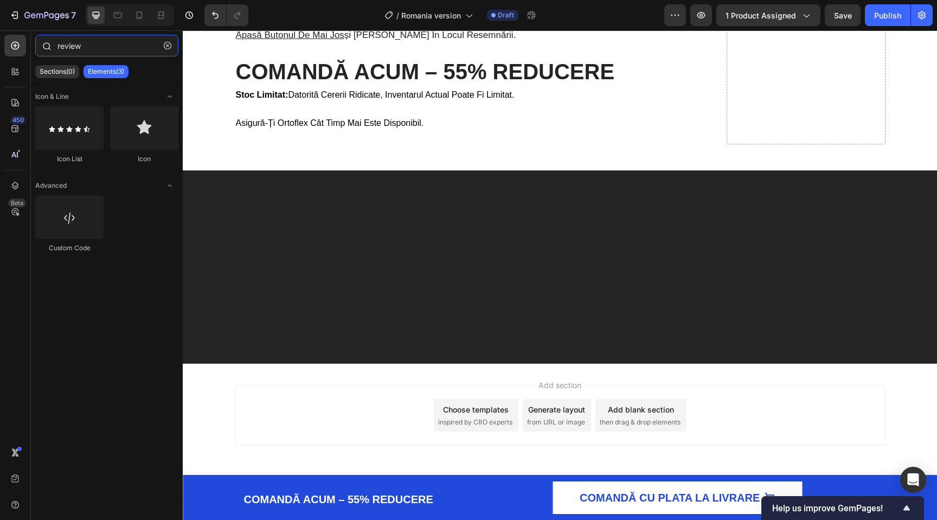
click at [60, 42] on input "review" at bounding box center [106, 46] width 143 height 22
click at [72, 51] on input "review" at bounding box center [106, 46] width 143 height 22
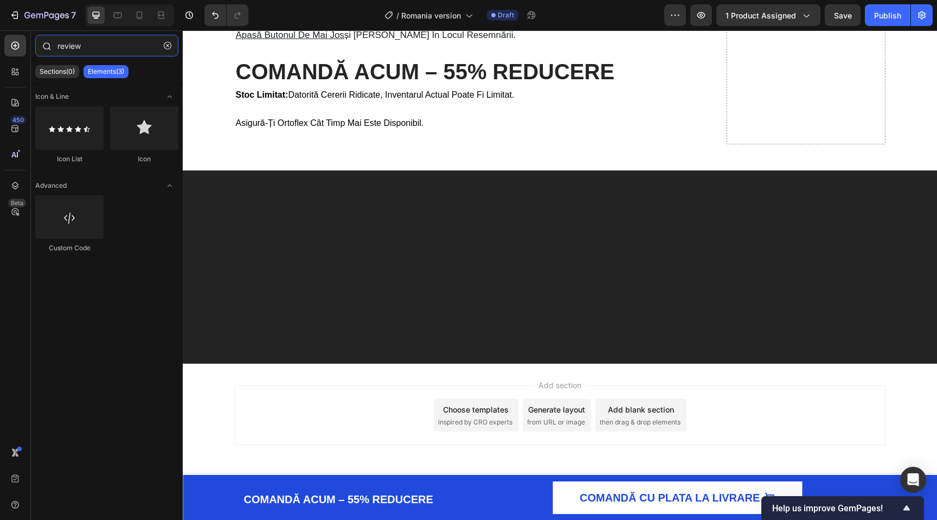
click at [72, 51] on input "review" at bounding box center [106, 46] width 143 height 22
click at [90, 50] on input "review" at bounding box center [106, 46] width 143 height 22
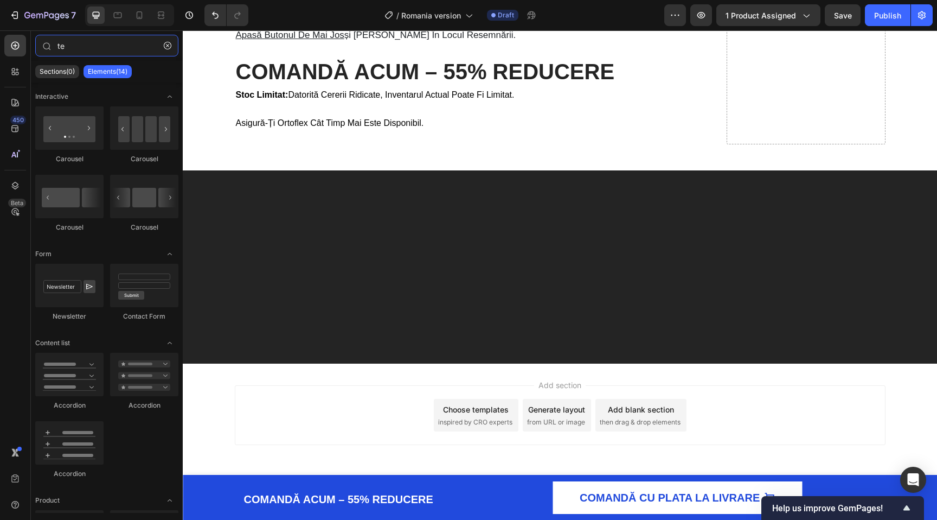
type input "t"
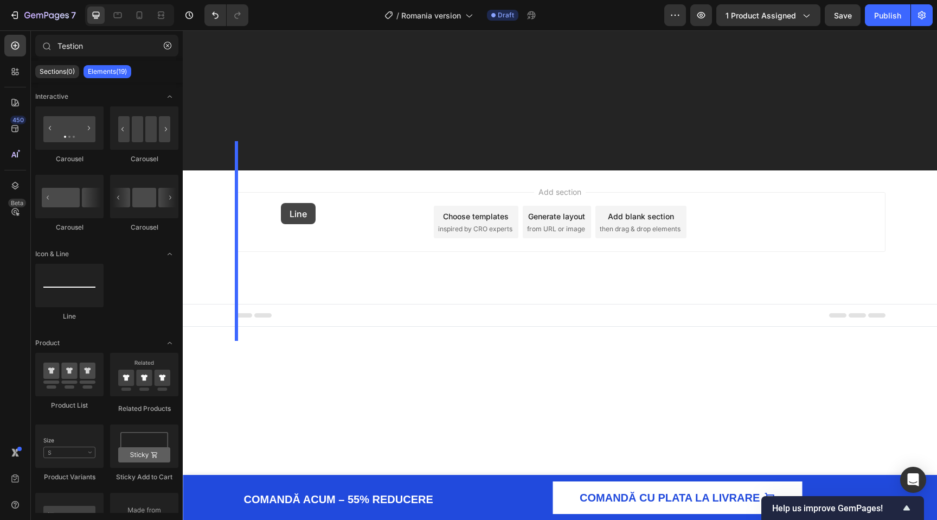
drag, startPoint x: 239, startPoint y: 319, endPoint x: 281, endPoint y: 203, distance: 123.6
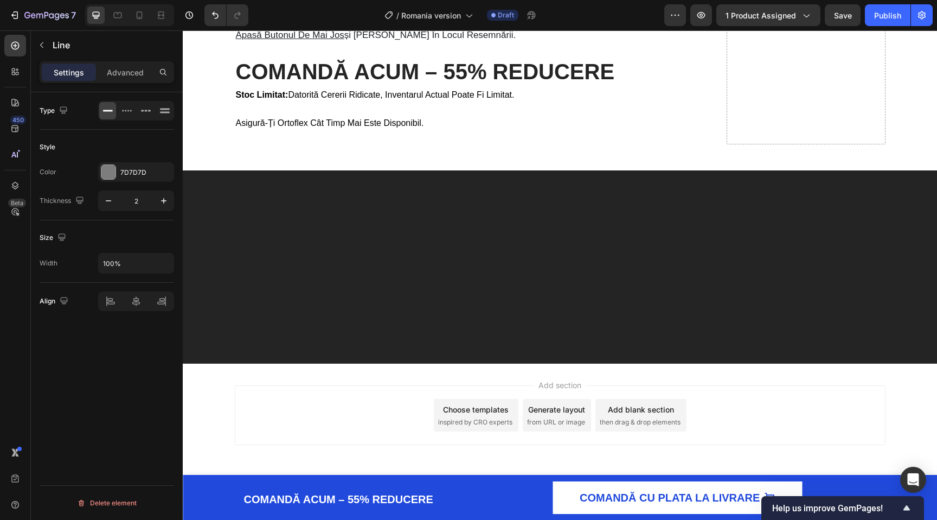
type input "Testio"
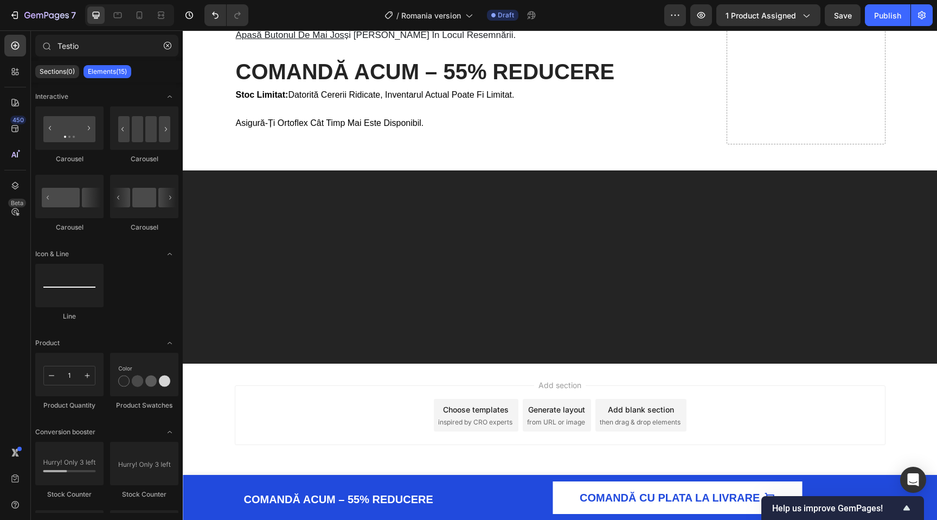
scroll to position [3758, 0]
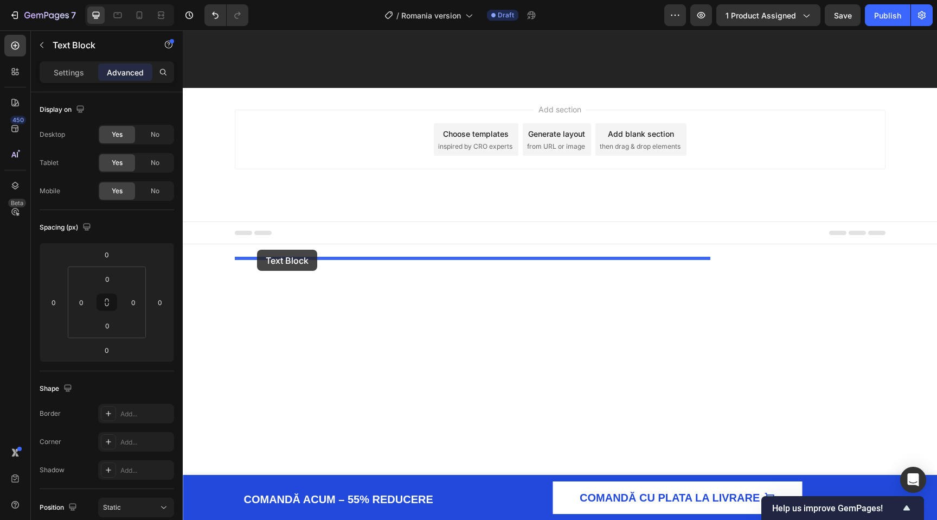
drag, startPoint x: 241, startPoint y: 100, endPoint x: 257, endPoint y: 250, distance: 150.6
type input "24"
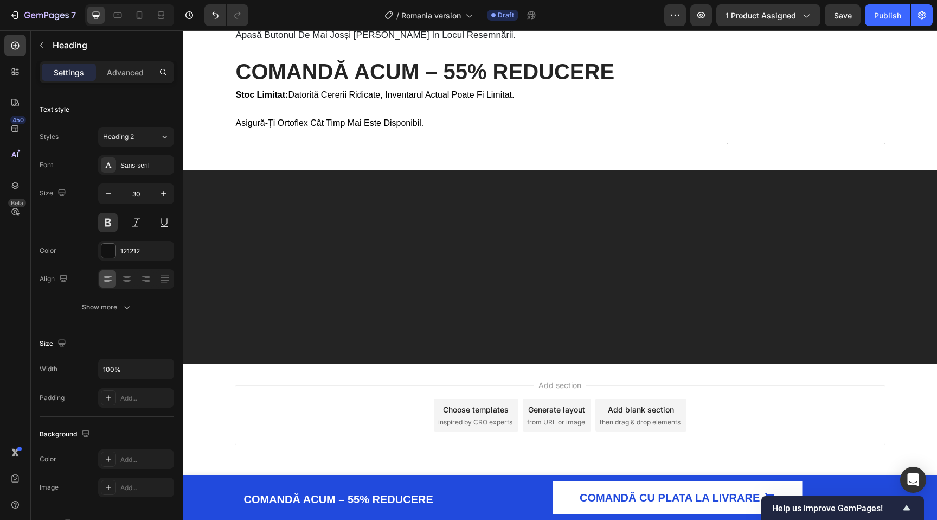
drag, startPoint x: 474, startPoint y: 180, endPoint x: 484, endPoint y: 175, distance: 10.9
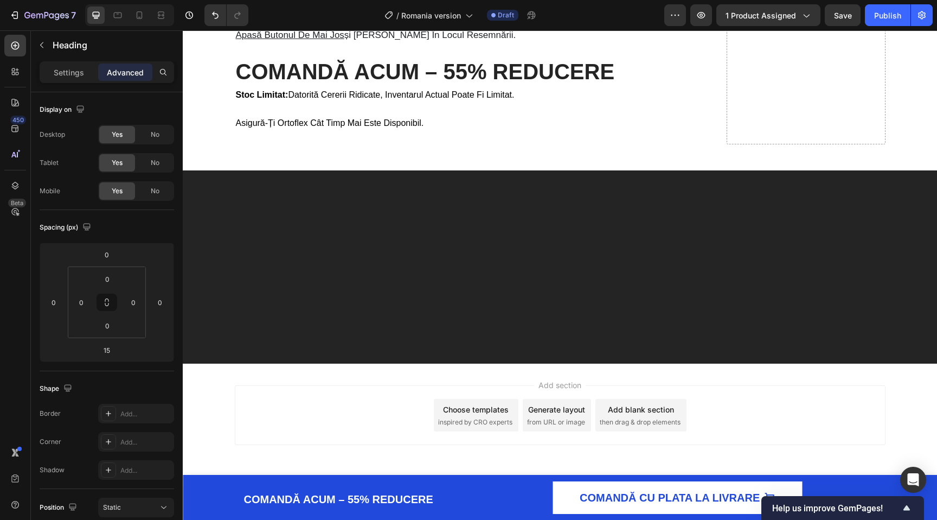
drag, startPoint x: 476, startPoint y: 265, endPoint x: 486, endPoint y: 168, distance: 98.1
type input "0"
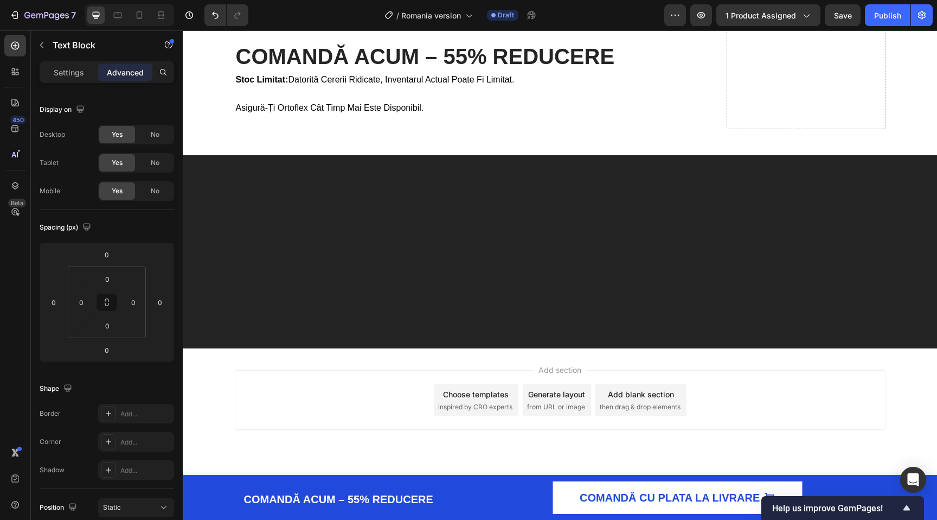
click at [289, 198] on icon "Editor contextual toolbar" at bounding box center [284, 194] width 11 height 11
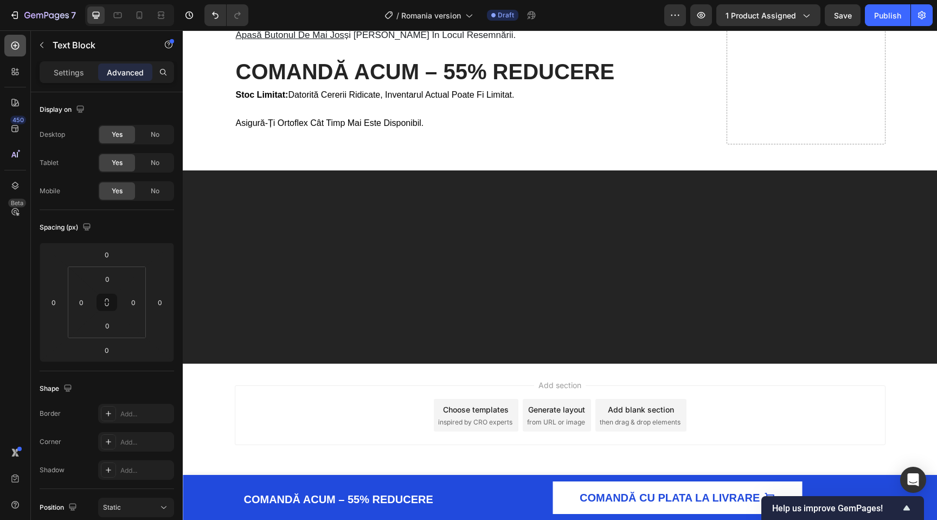
click at [20, 44] on icon at bounding box center [15, 45] width 11 height 11
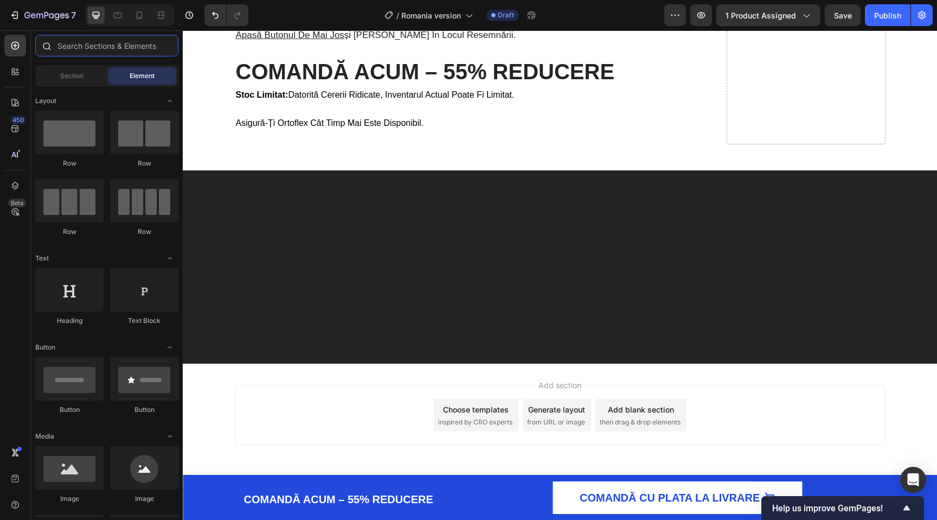
click at [66, 44] on input "text" at bounding box center [106, 46] width 143 height 22
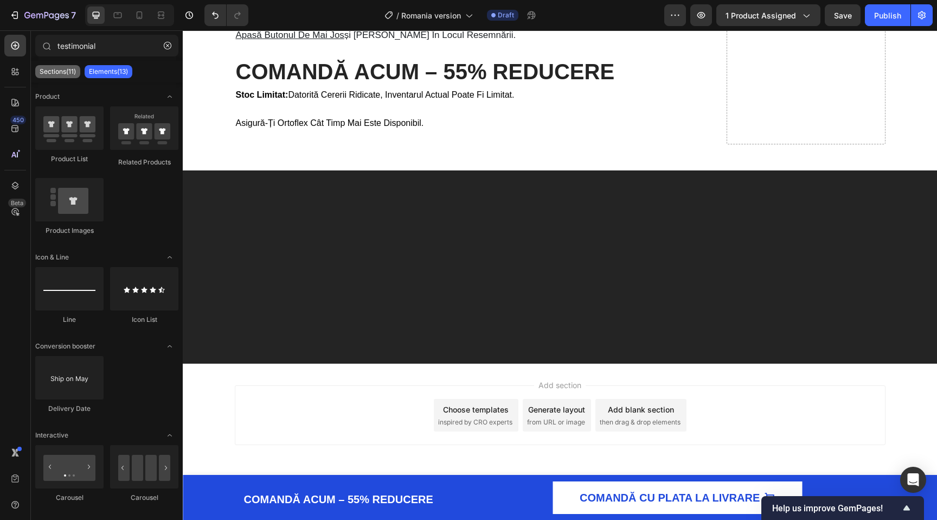
click at [67, 73] on p "Sections(11)" at bounding box center [58, 71] width 36 height 9
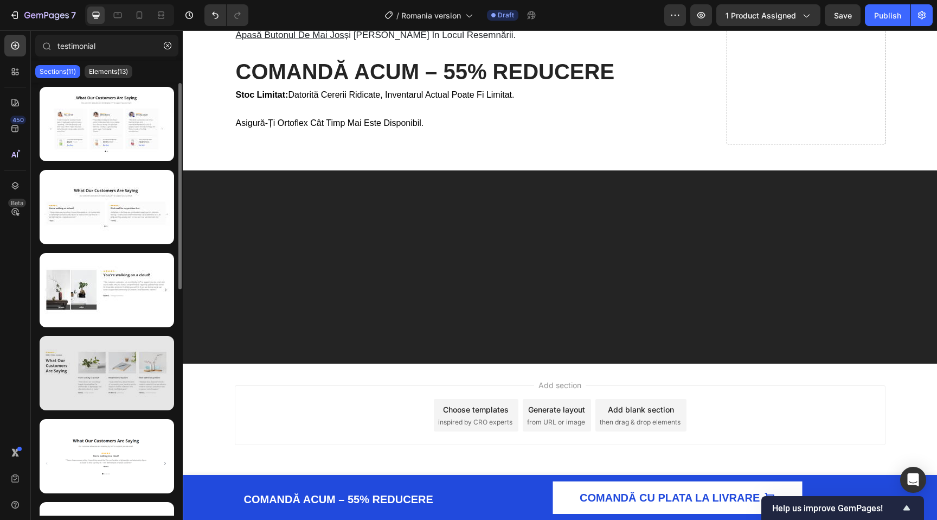
scroll to position [1, 0]
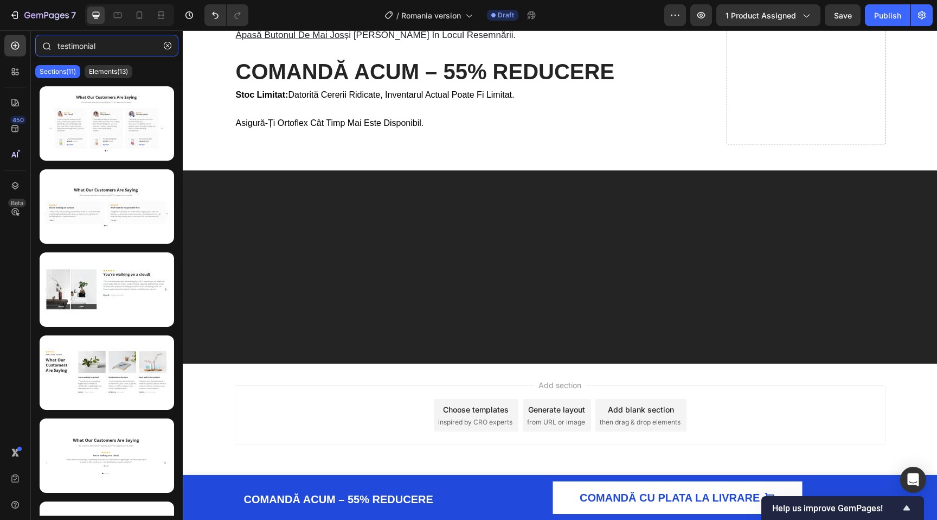
click at [85, 38] on input "testimonial" at bounding box center [106, 46] width 143 height 22
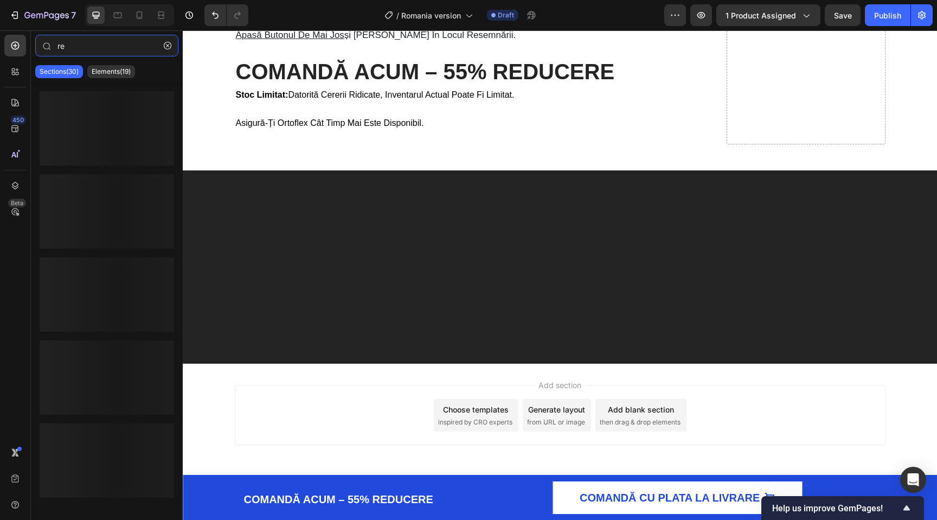
type input "r"
type input "testimonial"
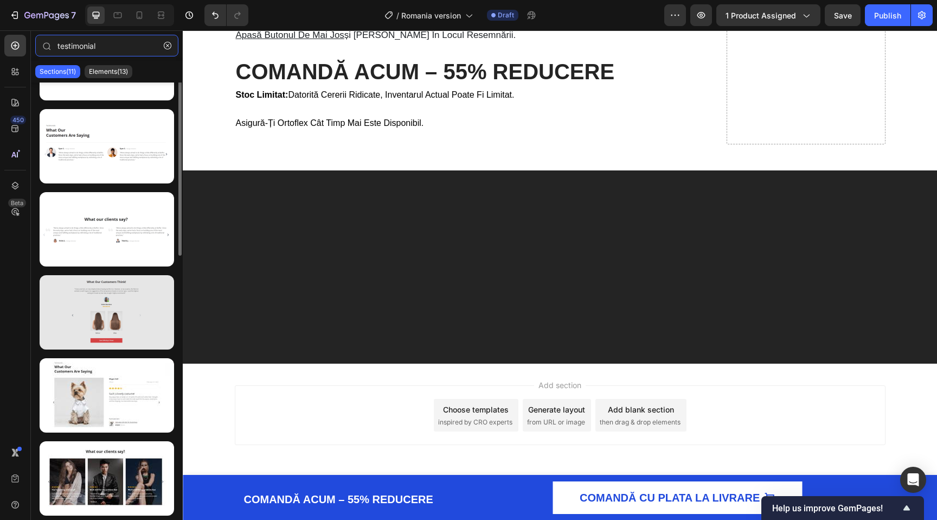
scroll to position [300, 0]
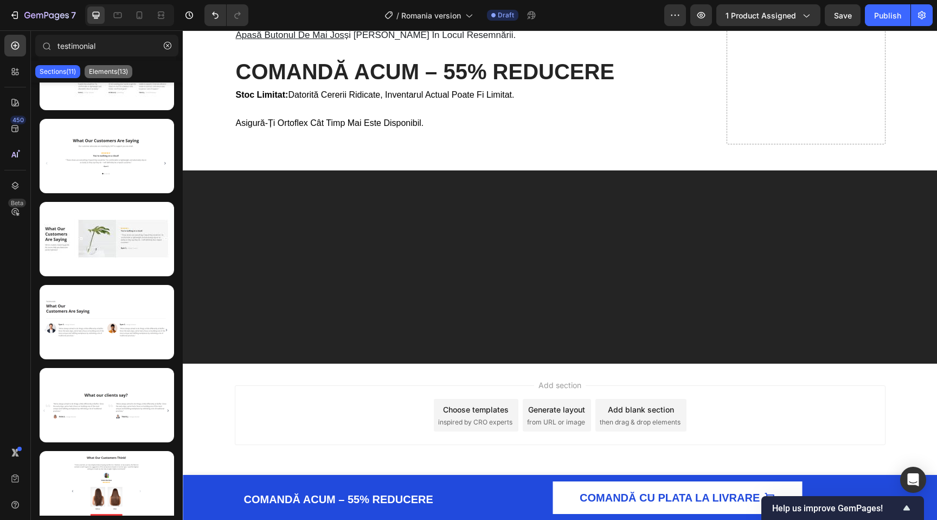
click at [111, 77] on div "Elements(13)" at bounding box center [109, 71] width 48 height 13
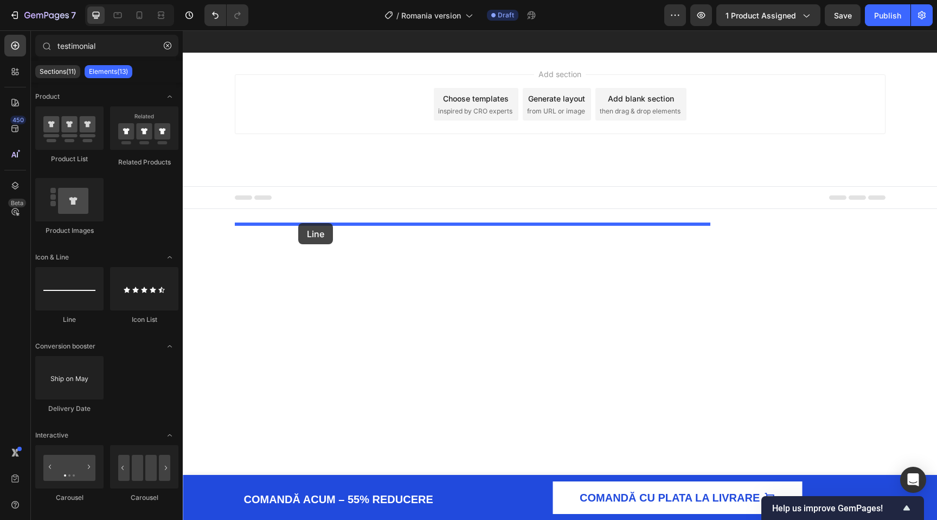
drag, startPoint x: 259, startPoint y: 323, endPoint x: 298, endPoint y: 223, distance: 107.2
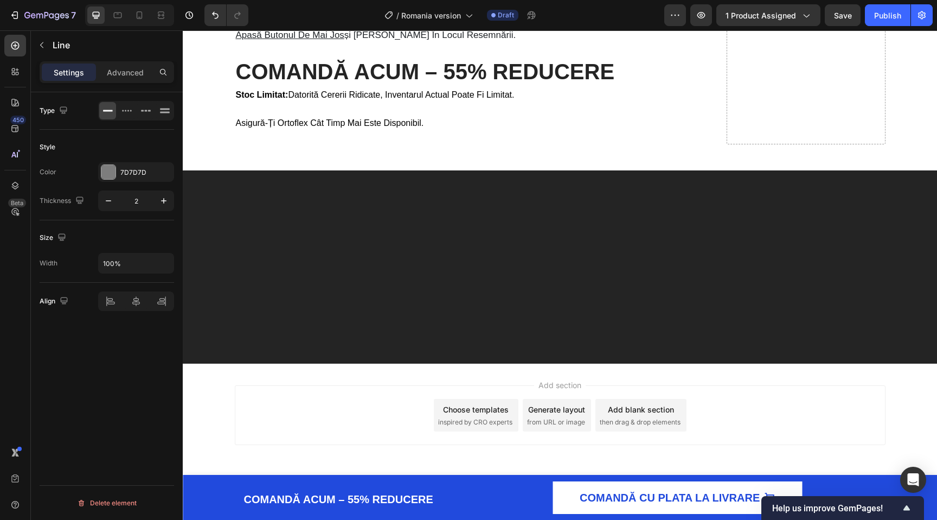
click at [107, 173] on div at bounding box center [108, 172] width 14 height 14
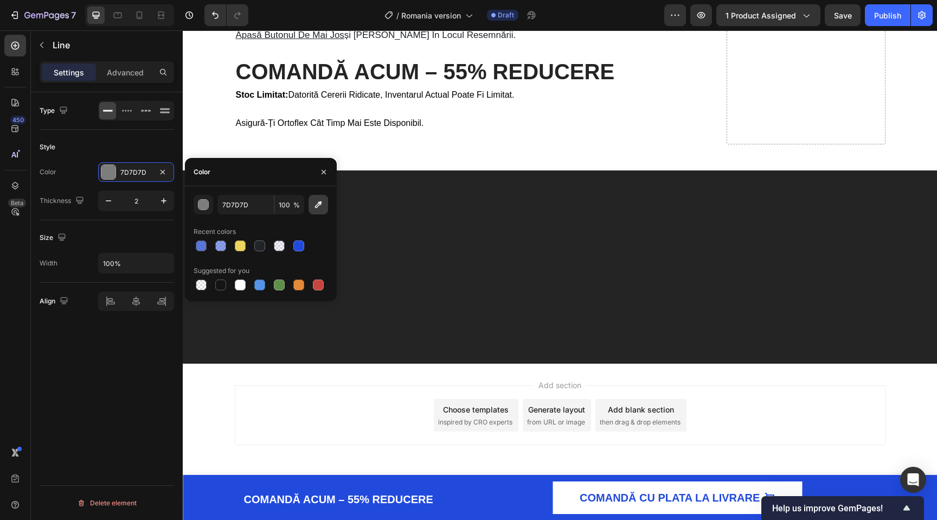
click at [325, 208] on button "button" at bounding box center [319, 205] width 20 height 20
type input "224ADD"
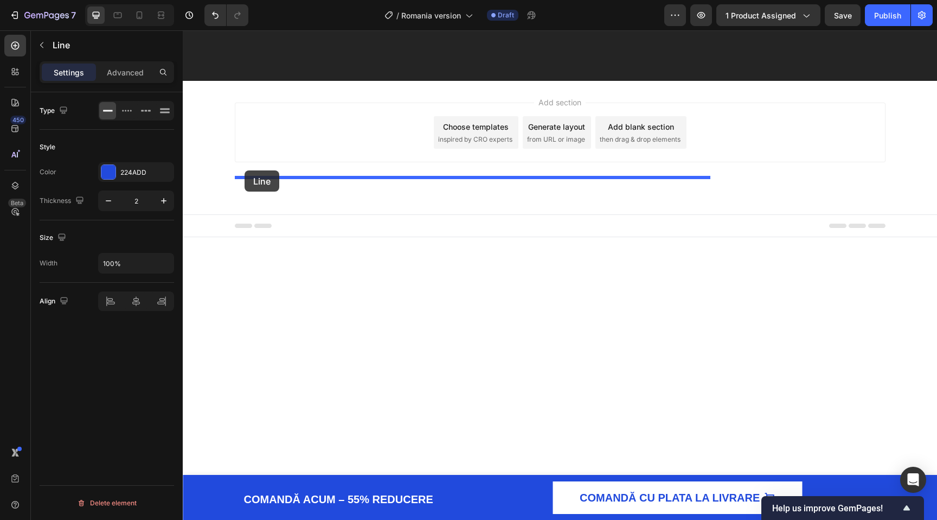
drag, startPoint x: 245, startPoint y: 232, endPoint x: 245, endPoint y: 173, distance: 59.1
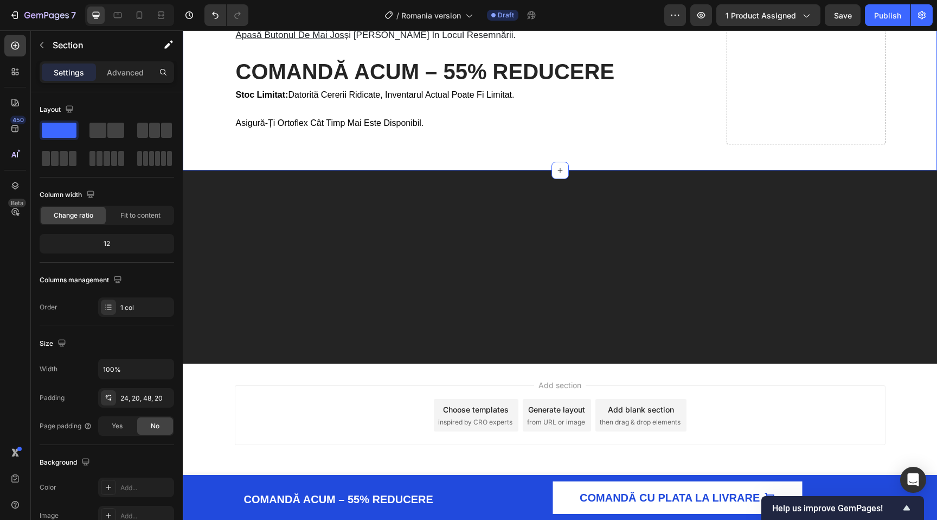
scroll to position [3796, 0]
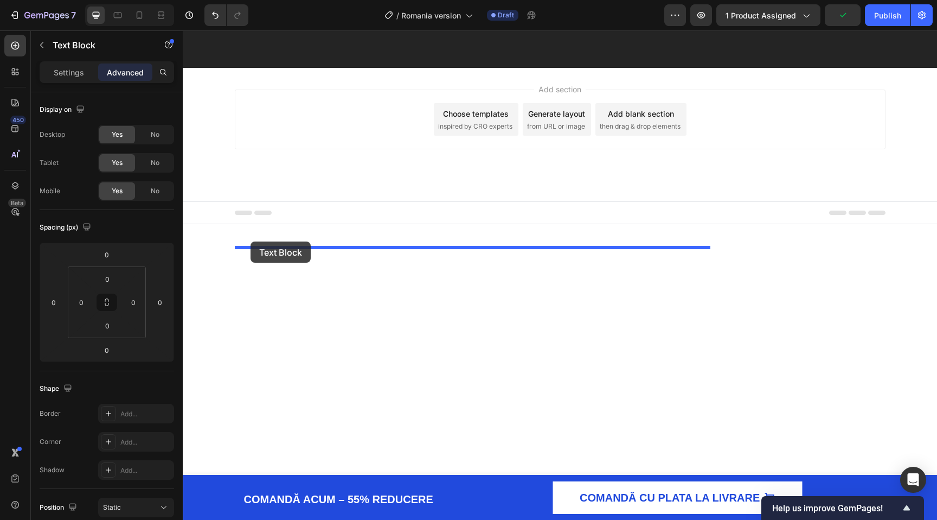
drag, startPoint x: 245, startPoint y: 169, endPoint x: 251, endPoint y: 241, distance: 72.4
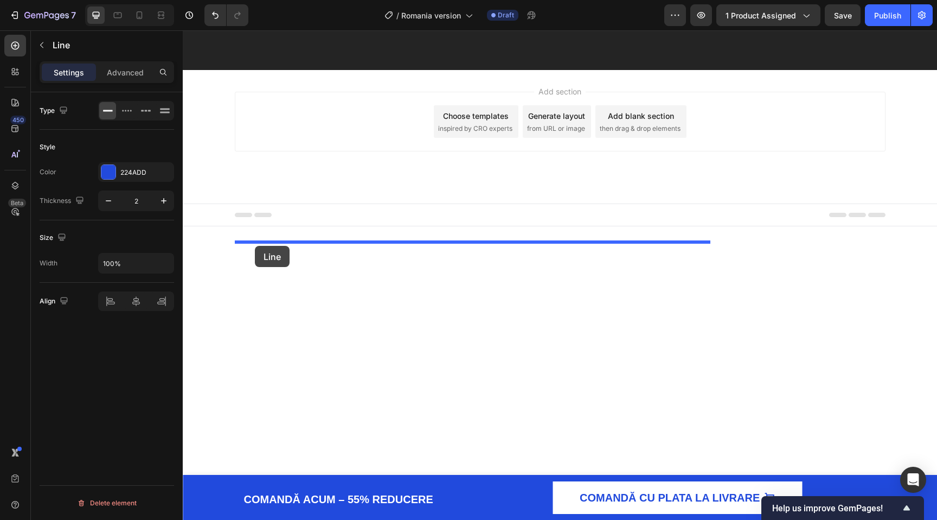
drag, startPoint x: 242, startPoint y: 182, endPoint x: 255, endPoint y: 245, distance: 64.3
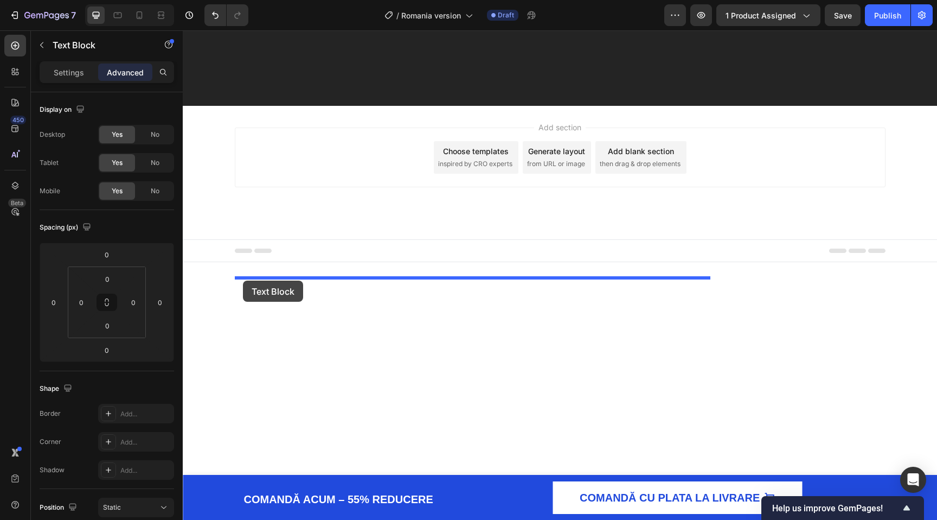
drag, startPoint x: 242, startPoint y: 221, endPoint x: 243, endPoint y: 280, distance: 59.7
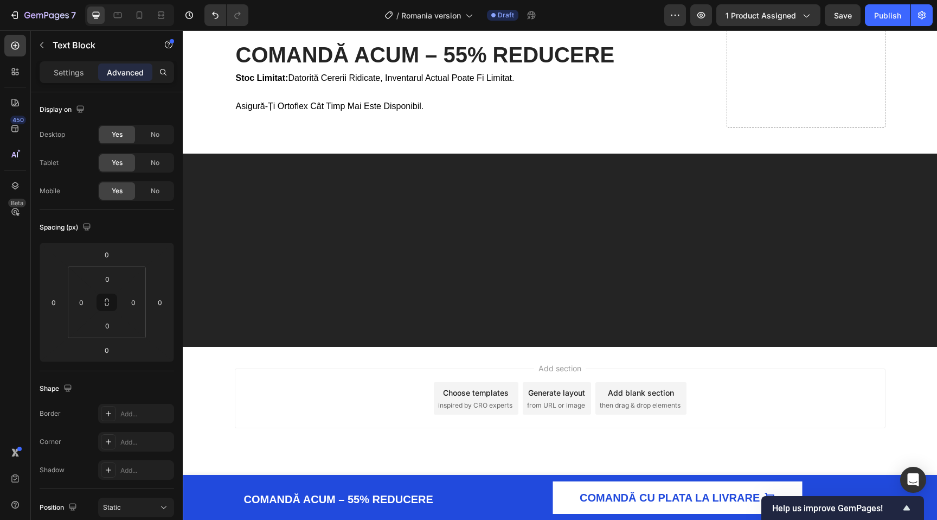
click at [443, 245] on icon "Editor contextual toolbar" at bounding box center [441, 248] width 11 height 11
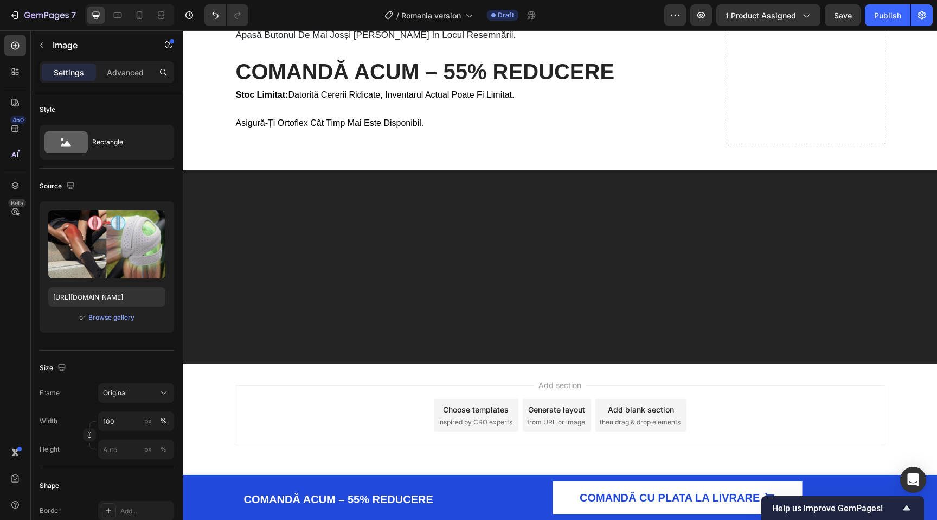
scroll to position [3879, 0]
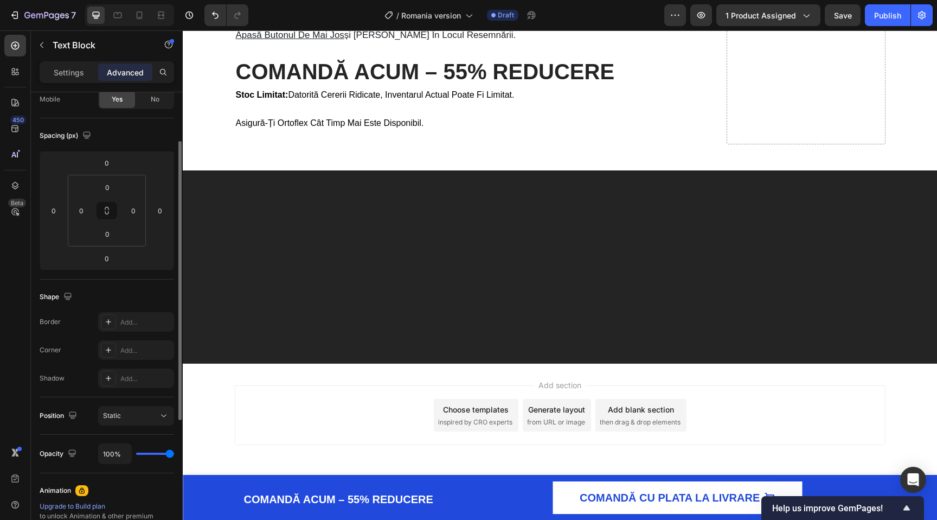
scroll to position [97, 0]
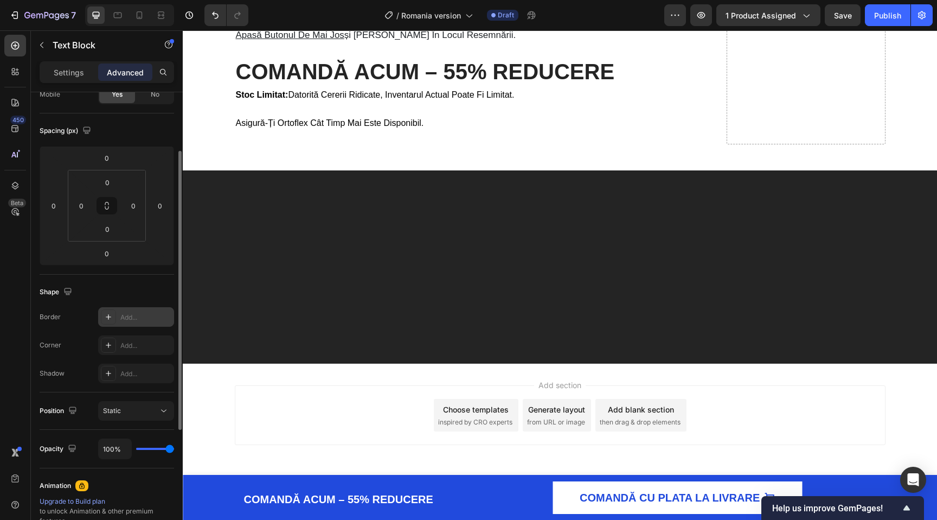
click at [108, 317] on icon at bounding box center [108, 316] width 9 height 9
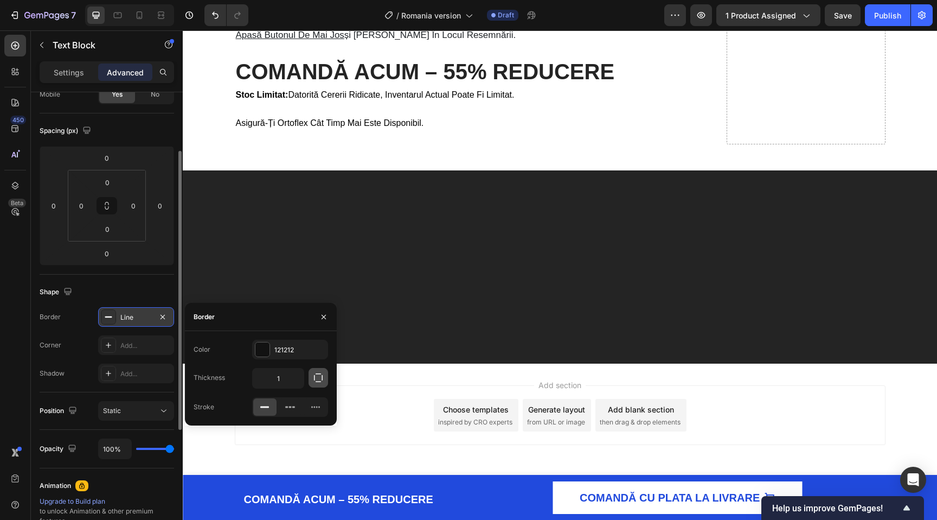
click at [322, 374] on icon "button" at bounding box center [318, 377] width 11 height 11
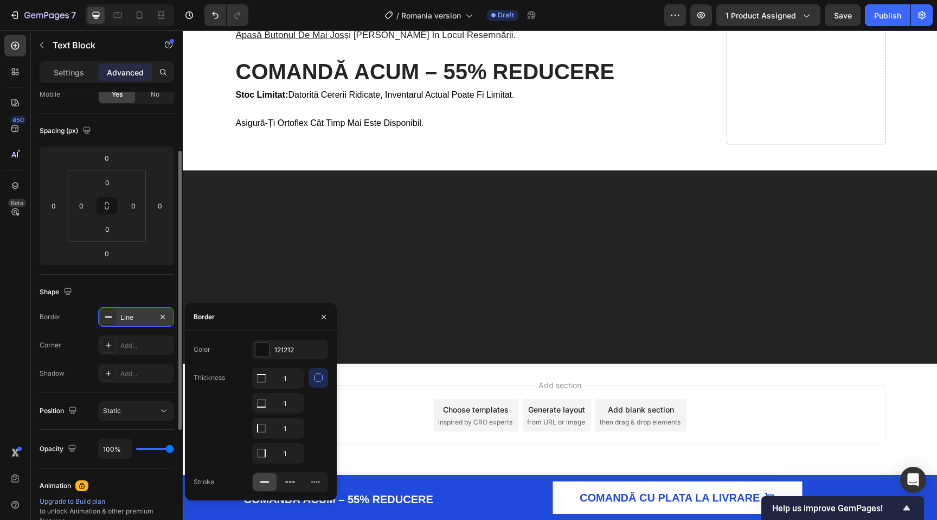
click at [317, 376] on icon "button" at bounding box center [318, 377] width 11 height 11
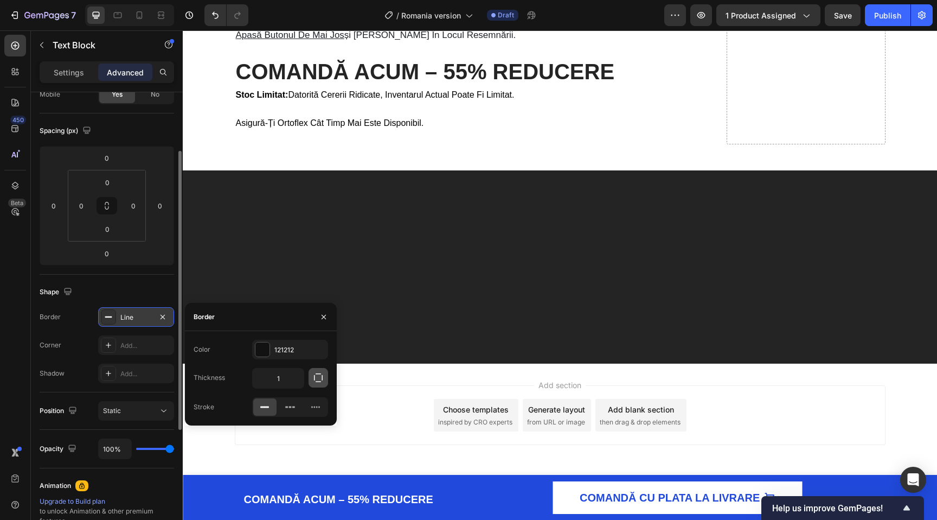
click at [317, 376] on icon "button" at bounding box center [318, 377] width 11 height 11
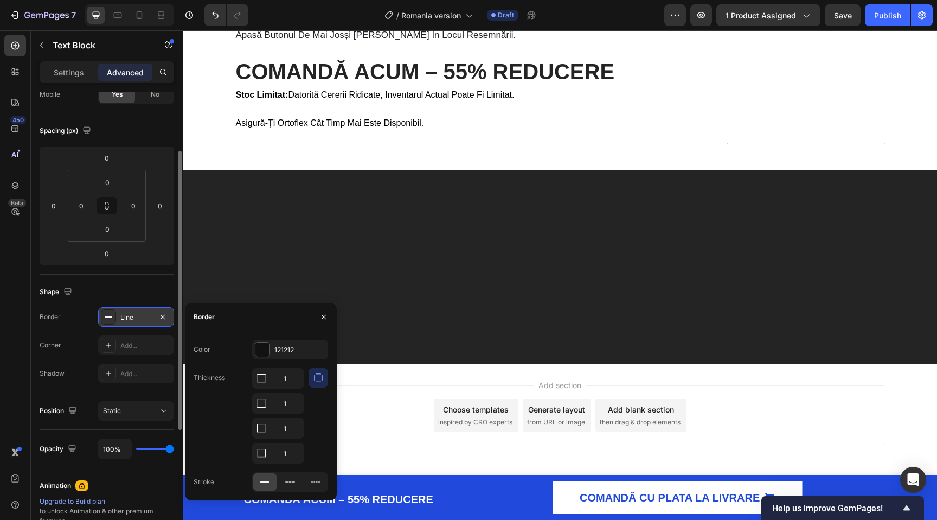
click at [317, 376] on icon "button" at bounding box center [318, 377] width 11 height 11
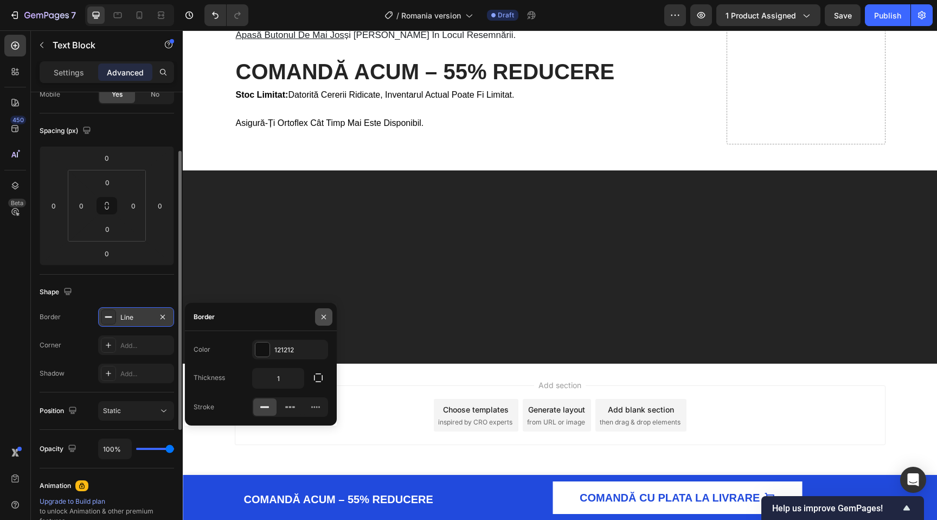
click at [322, 310] on button "button" at bounding box center [323, 316] width 17 height 17
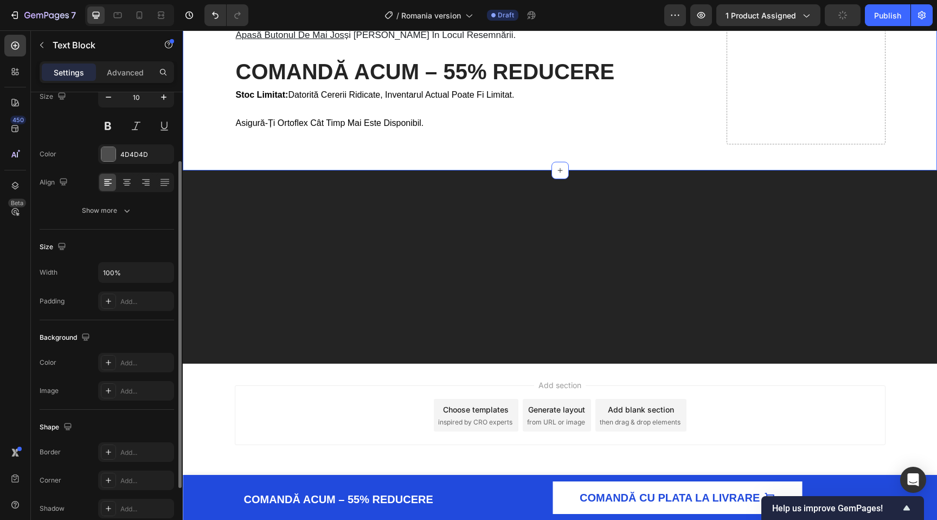
scroll to position [0, 0]
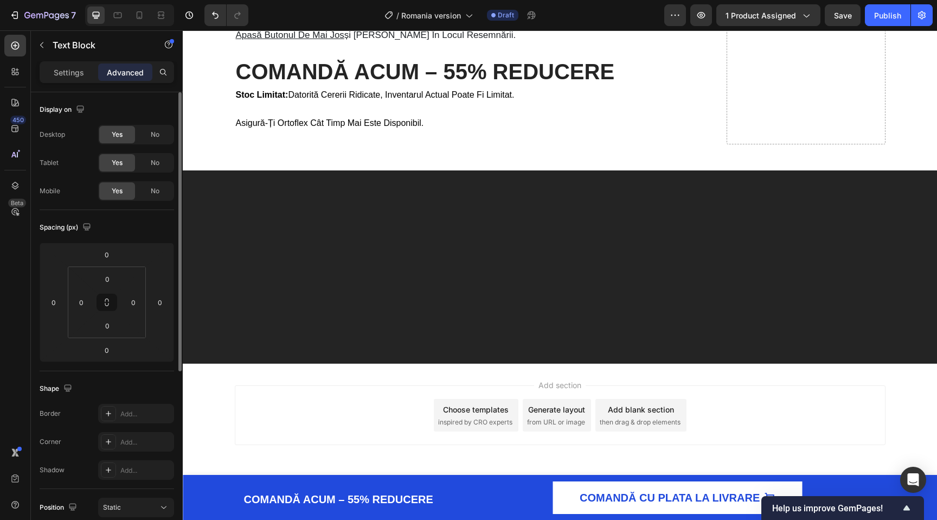
click at [108, 410] on icon at bounding box center [108, 413] width 9 height 9
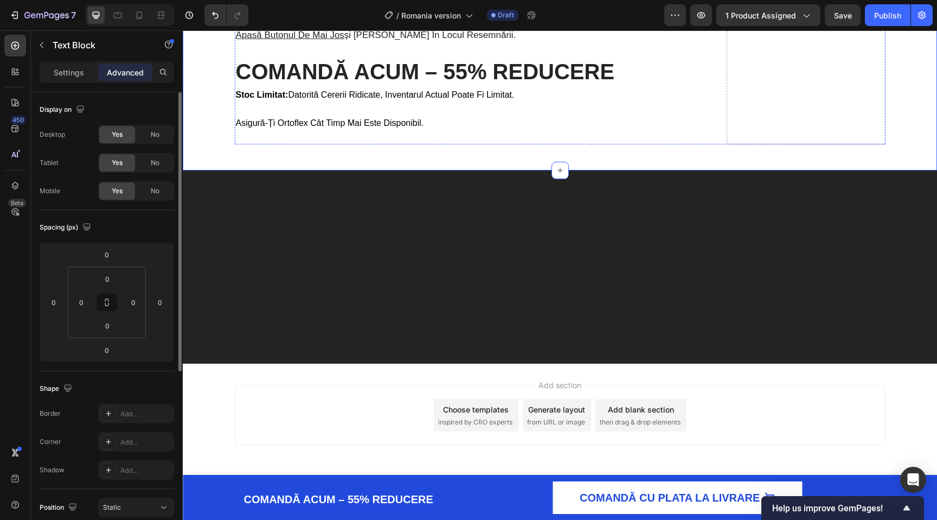
click at [110, 416] on icon at bounding box center [108, 413] width 9 height 9
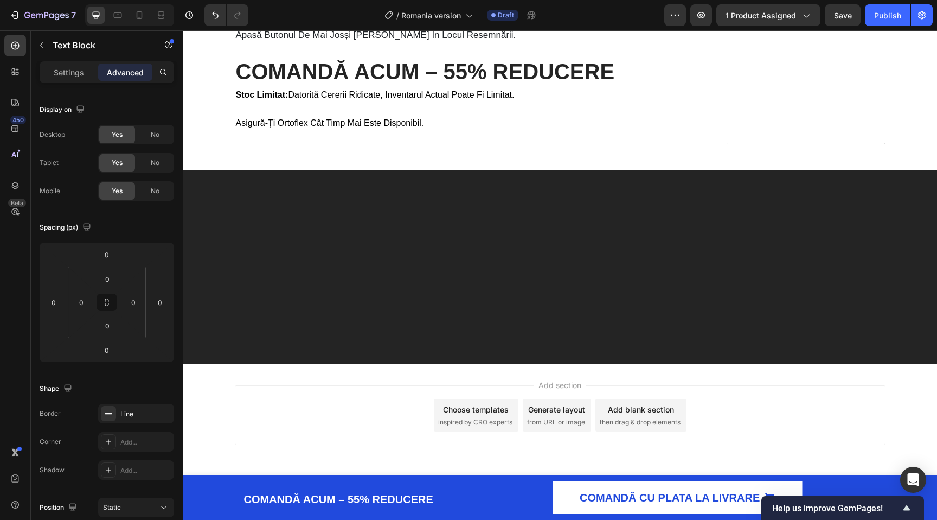
drag, startPoint x: 477, startPoint y: 205, endPoint x: 478, endPoint y: 213, distance: 8.2
type input "15"
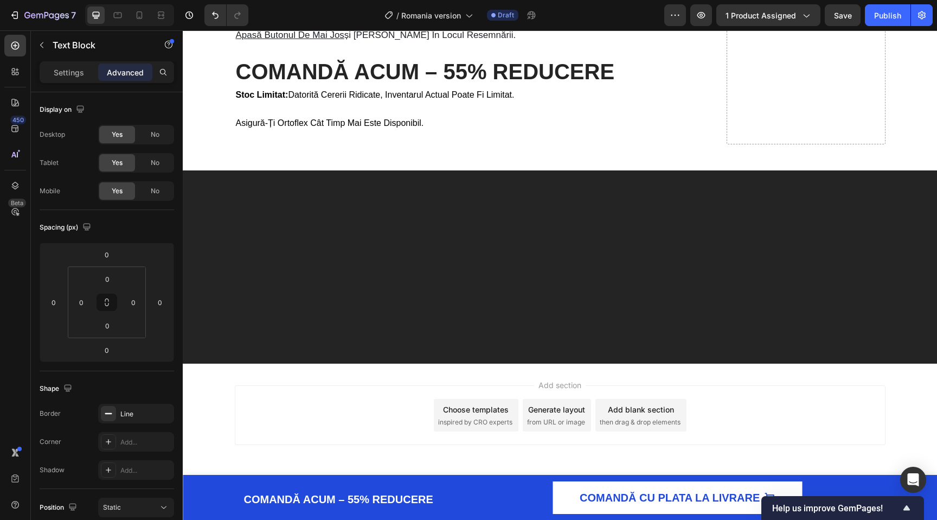
drag, startPoint x: 470, startPoint y: 250, endPoint x: 469, endPoint y: 258, distance: 8.2
type input "15"
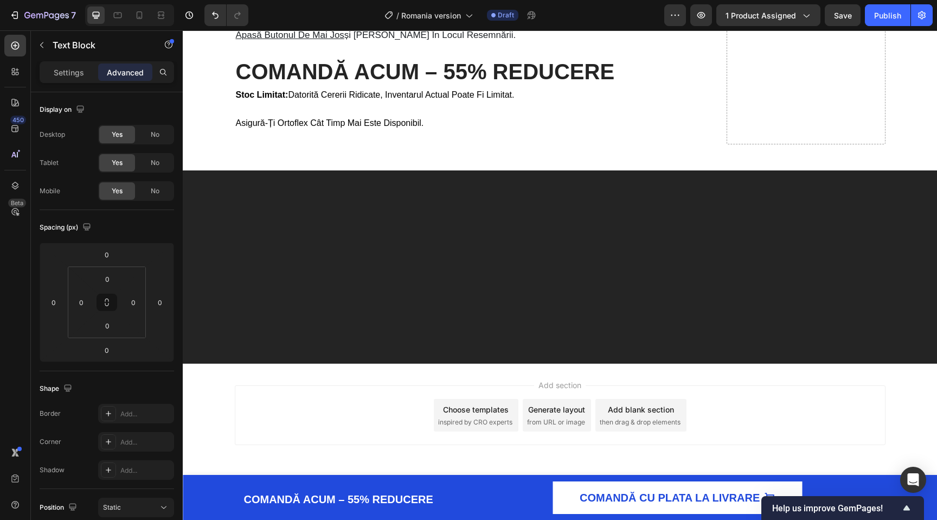
click at [131, 413] on div "Line" at bounding box center [135, 414] width 31 height 10
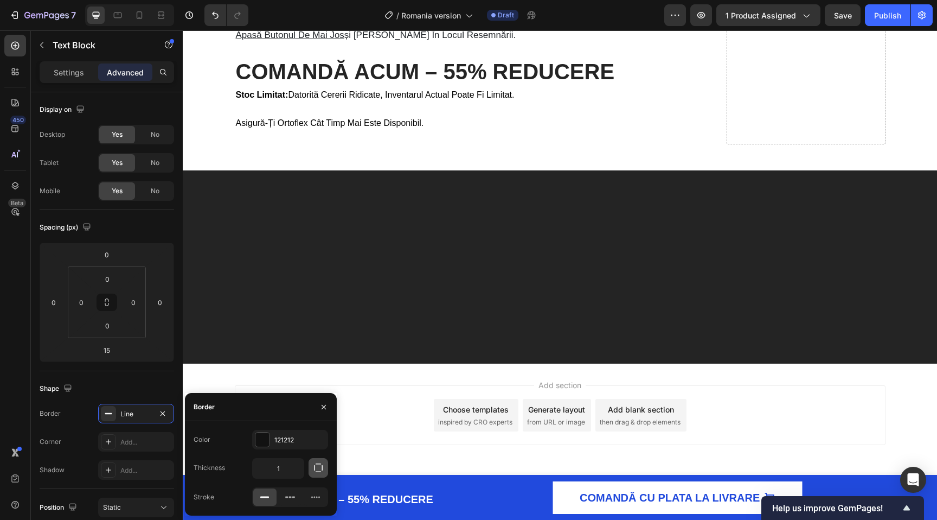
click at [321, 467] on icon "button" at bounding box center [318, 467] width 11 height 11
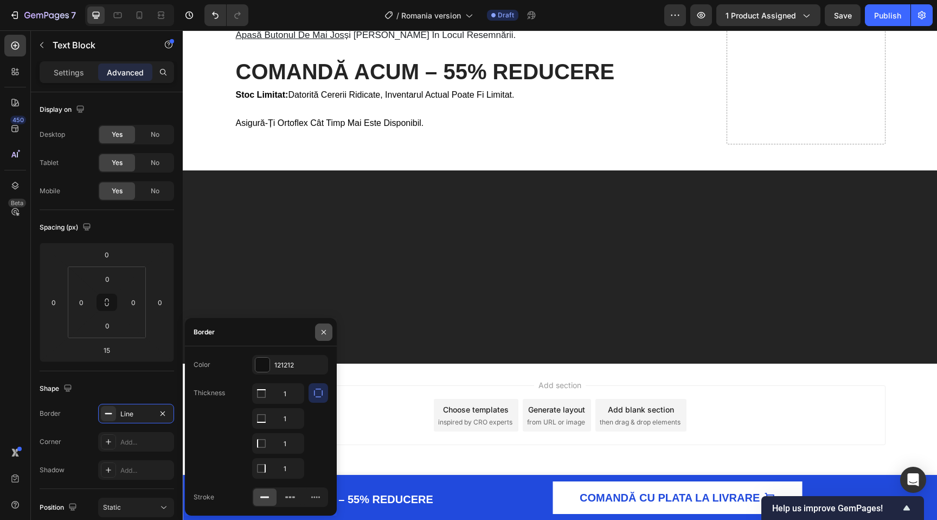
click at [327, 334] on icon "button" at bounding box center [324, 332] width 9 height 9
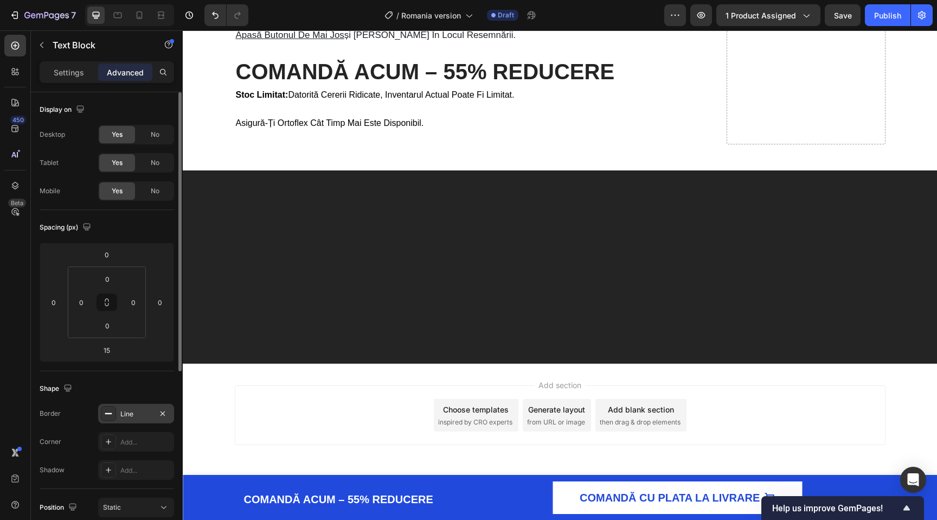
click at [109, 410] on icon at bounding box center [108, 413] width 9 height 9
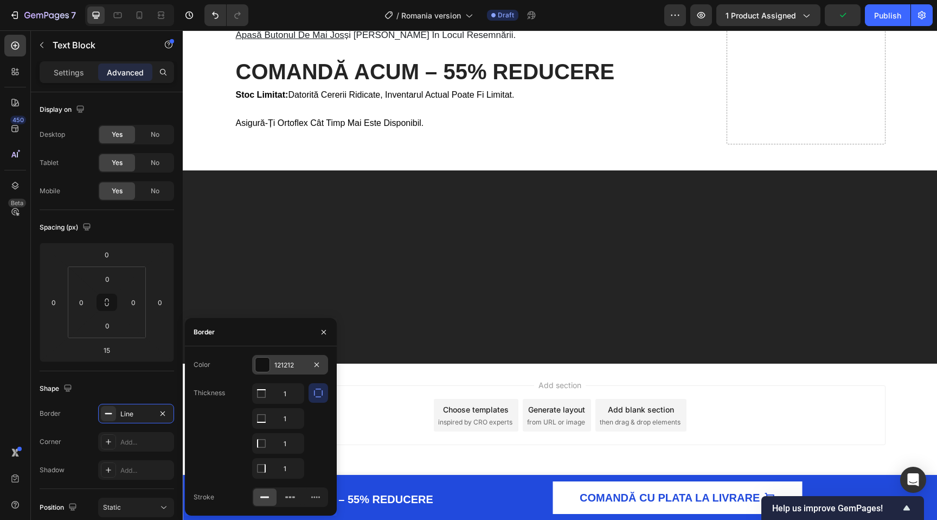
click at [269, 363] on div at bounding box center [263, 364] width 14 height 14
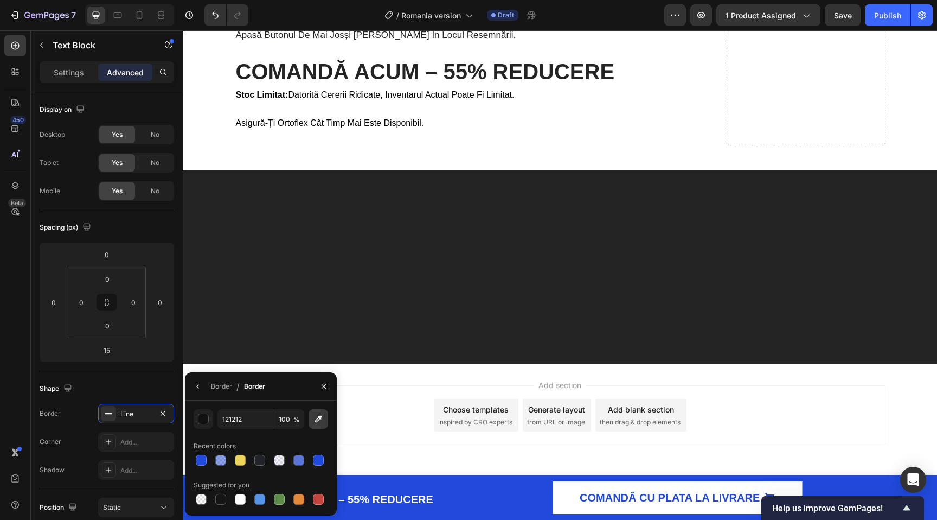
click at [315, 416] on icon "button" at bounding box center [318, 418] width 11 height 11
type input "224ADD"
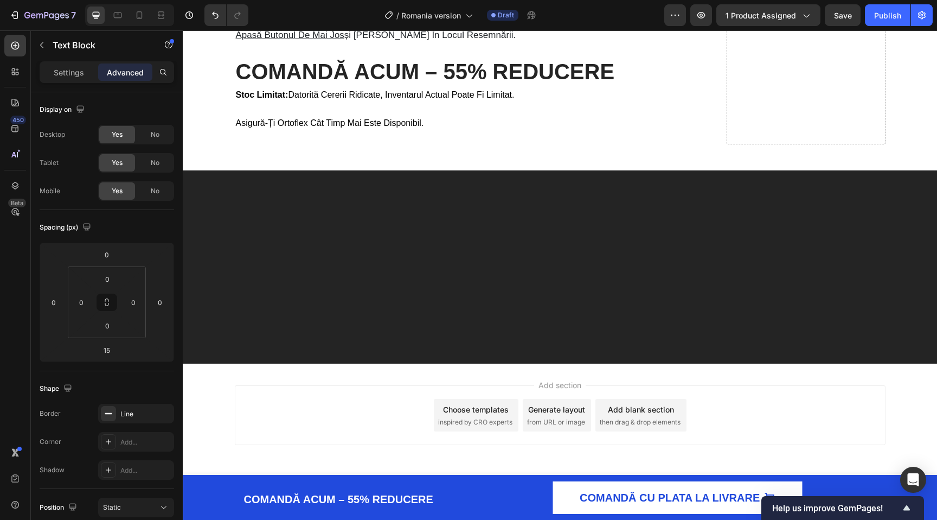
click at [107, 417] on icon at bounding box center [108, 413] width 9 height 9
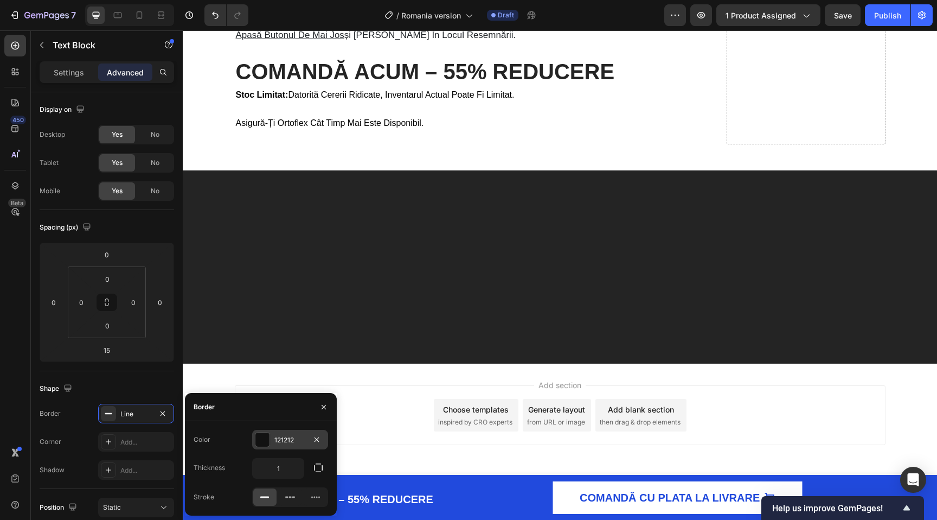
click at [265, 438] on div at bounding box center [263, 439] width 14 height 14
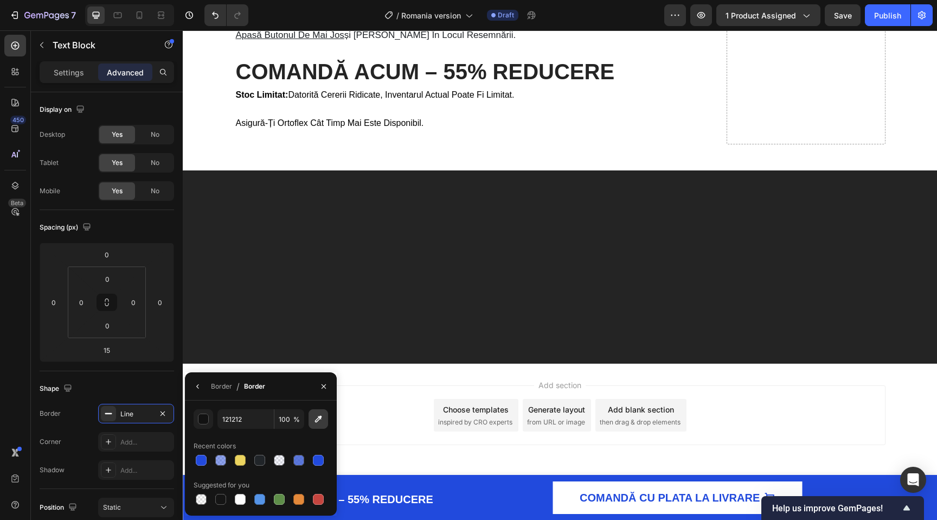
click at [321, 412] on button "button" at bounding box center [319, 419] width 20 height 20
type input "224ADD"
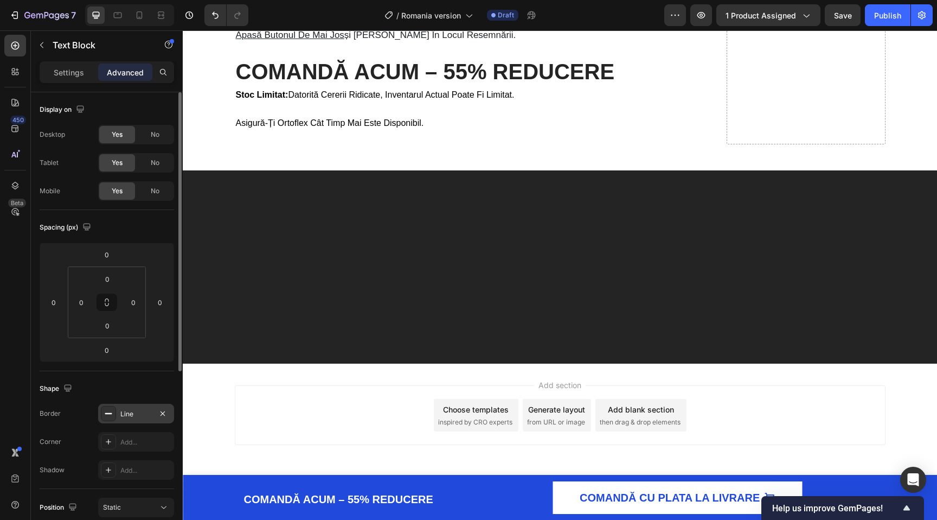
click at [132, 413] on div "Line" at bounding box center [135, 414] width 31 height 10
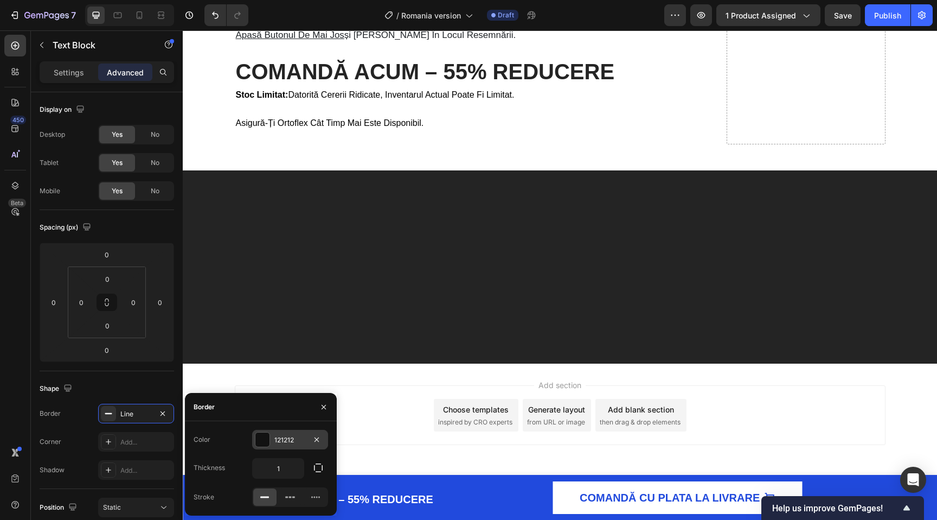
click at [253, 435] on div "121212" at bounding box center [290, 440] width 76 height 20
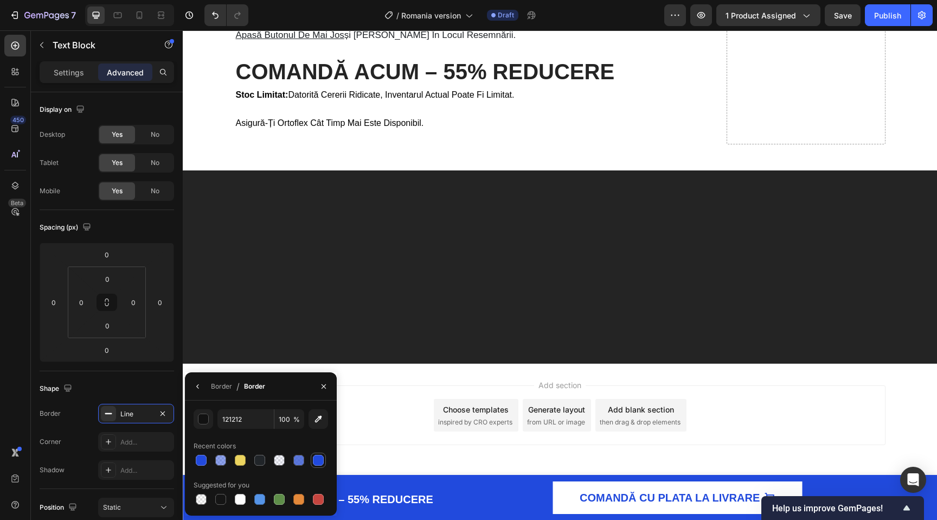
click at [317, 454] on div at bounding box center [318, 460] width 13 height 13
type input "214ADD"
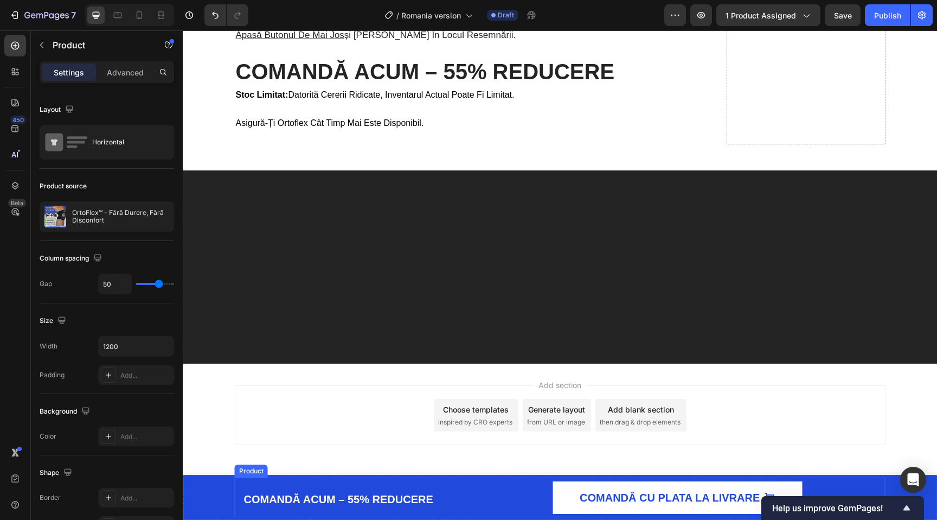
click at [456, 494] on div "COMANDĂ ACUM – 55% REDUCERE Heading COMANDĂ CU PLATA LA LIVRARE Add to Cart Pro…" at bounding box center [560, 497] width 651 height 40
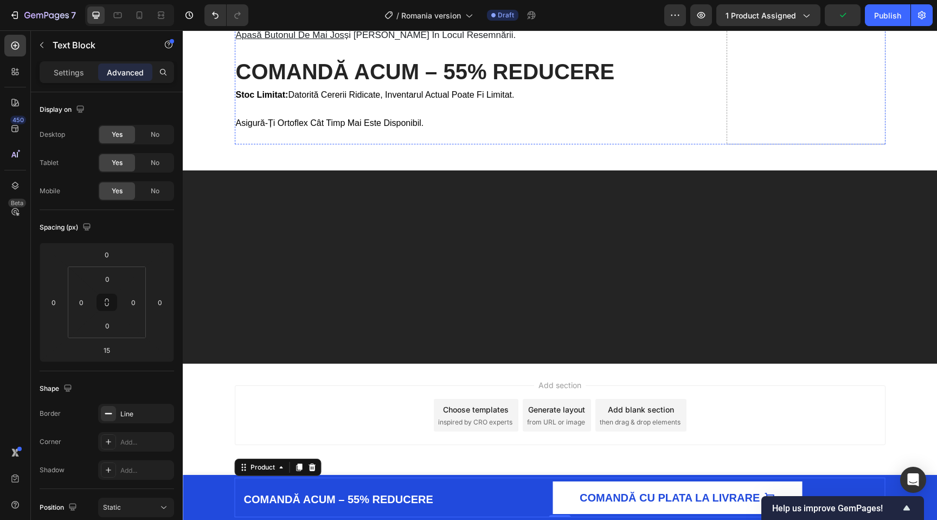
click at [111, 407] on div at bounding box center [108, 413] width 15 height 15
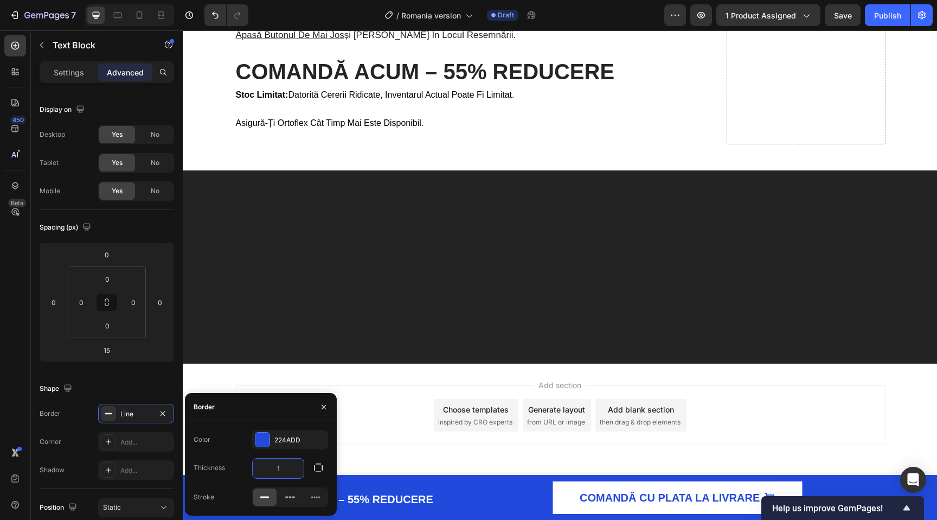
click at [289, 466] on input "1" at bounding box center [278, 468] width 51 height 20
type input "2"
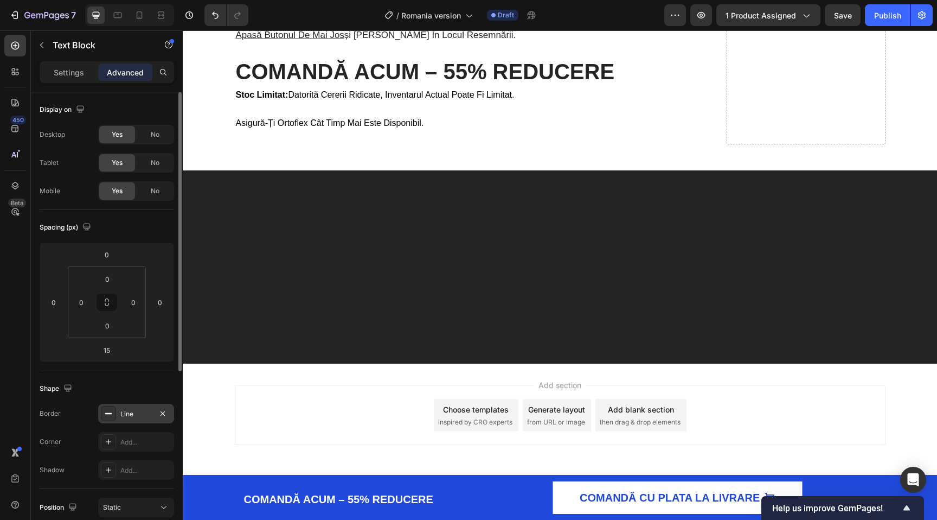
click at [138, 419] on div "Line" at bounding box center [136, 414] width 76 height 20
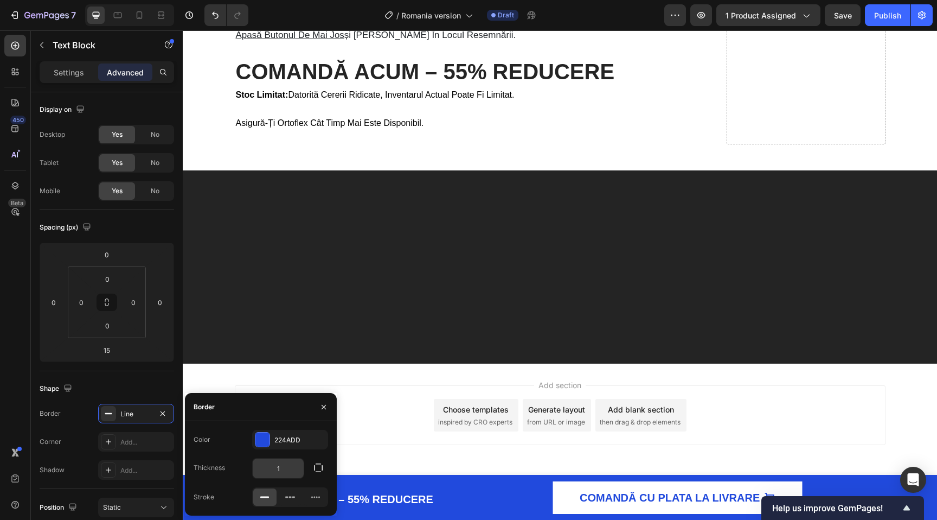
click at [289, 471] on input "1" at bounding box center [278, 468] width 51 height 20
type input "2"
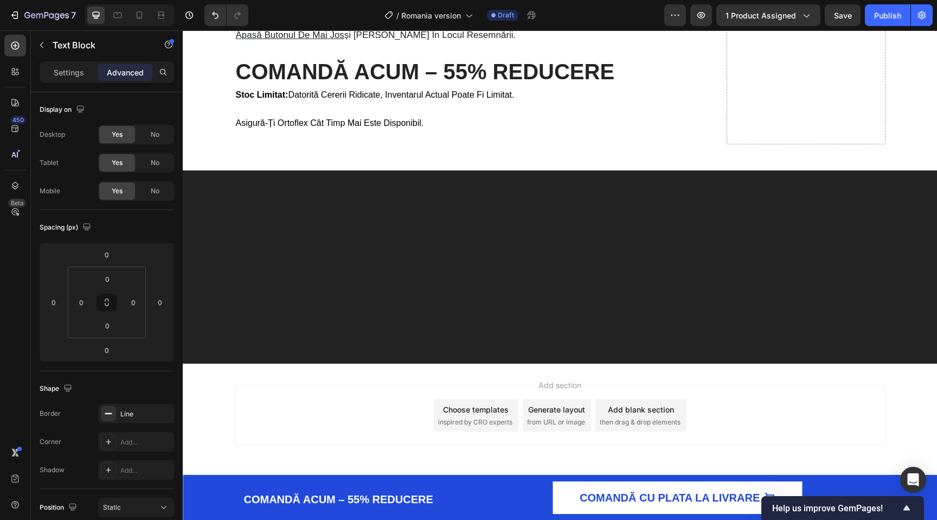
click at [134, 416] on div "Line" at bounding box center [135, 414] width 31 height 10
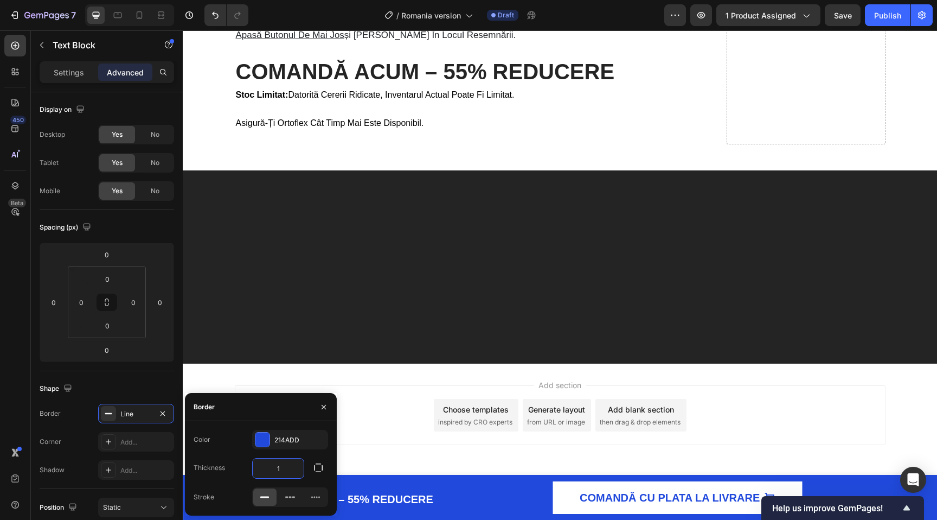
click at [287, 467] on input "1" at bounding box center [278, 468] width 51 height 20
type input "2"
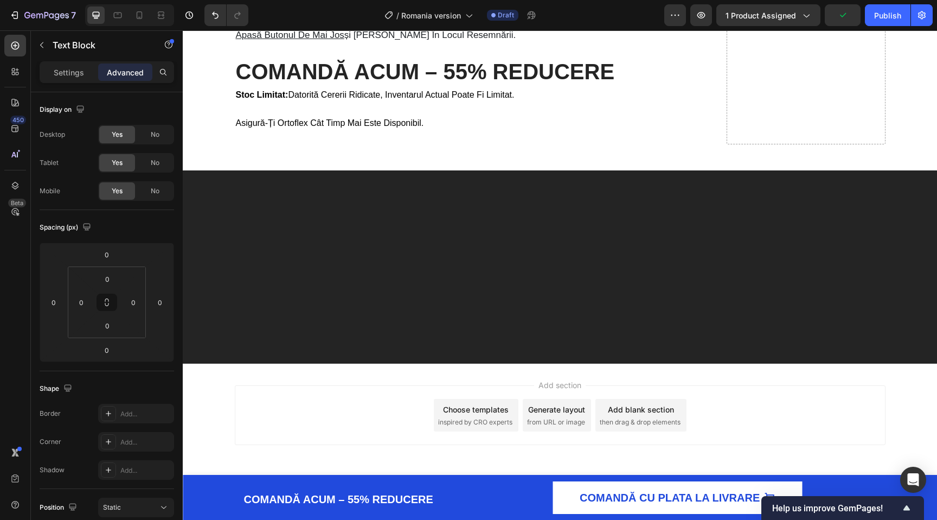
scroll to position [3859, 0]
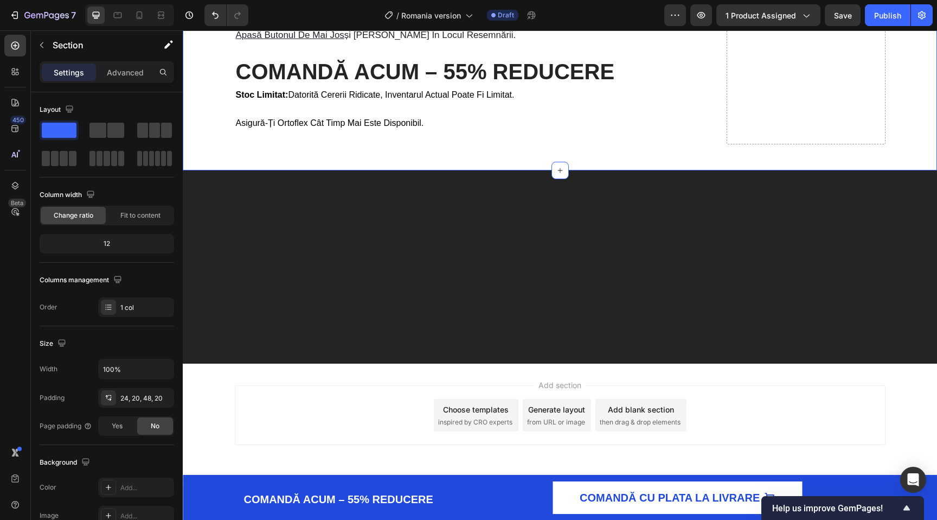
scroll to position [3795, 0]
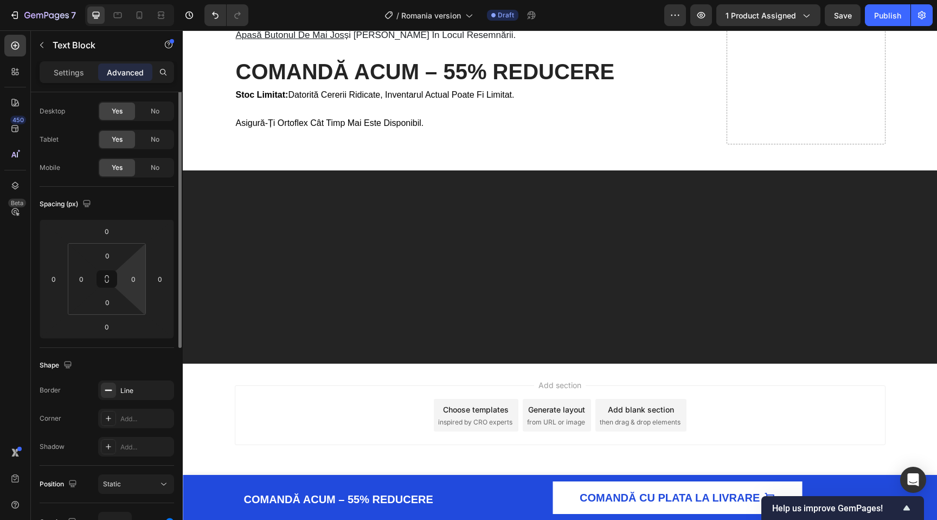
scroll to position [0, 0]
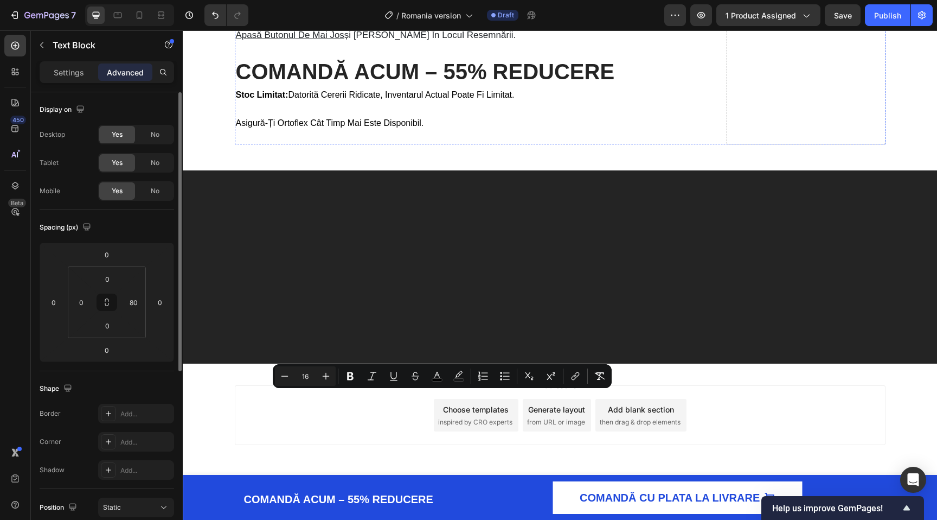
scroll to position [3751, 0]
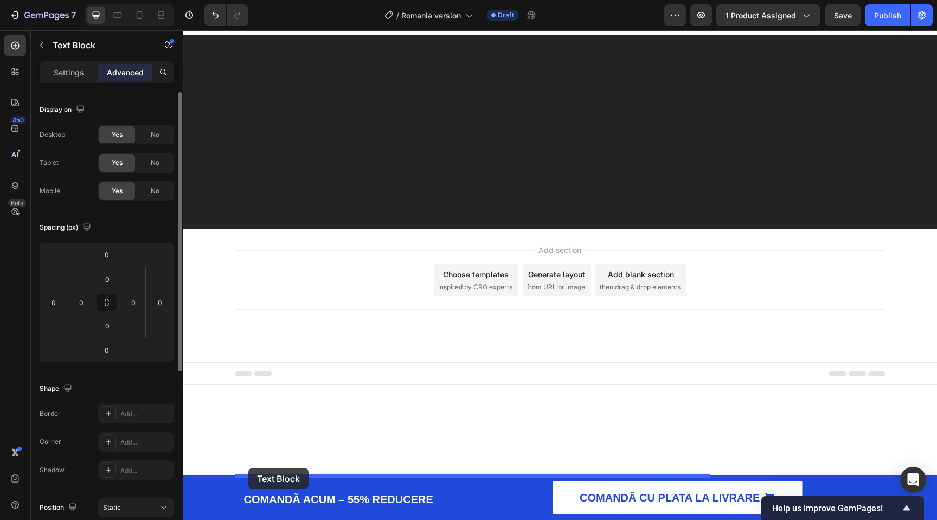
drag, startPoint x: 245, startPoint y: 111, endPoint x: 248, endPoint y: 468, distance: 357.0
type input "24"
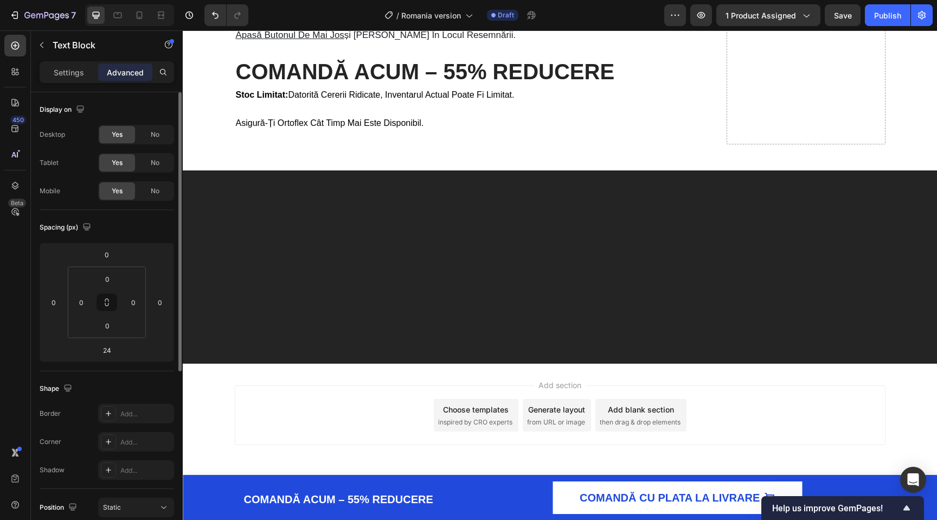
scroll to position [3876, 0]
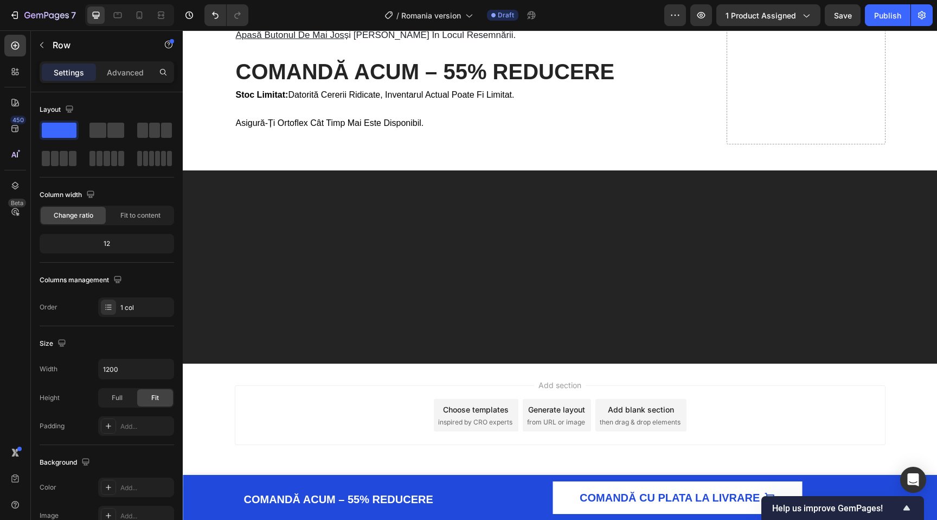
drag, startPoint x: 468, startPoint y: 325, endPoint x: 468, endPoint y: 95, distance: 230.0
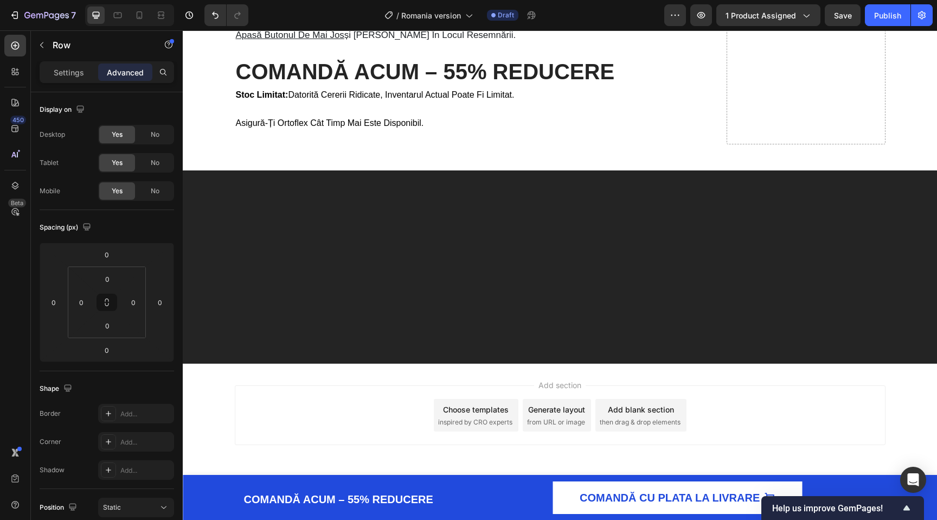
drag, startPoint x: 475, startPoint y: 311, endPoint x: 475, endPoint y: 144, distance: 167.6
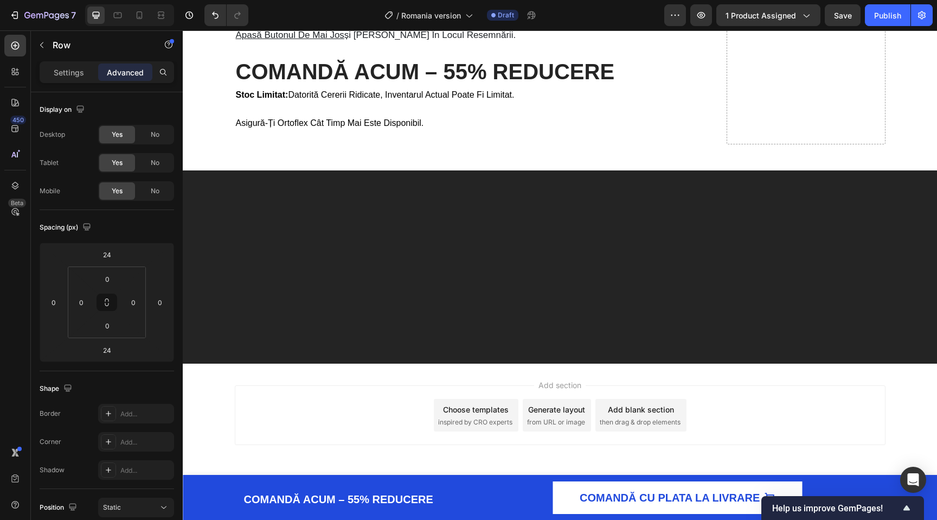
type input "0"
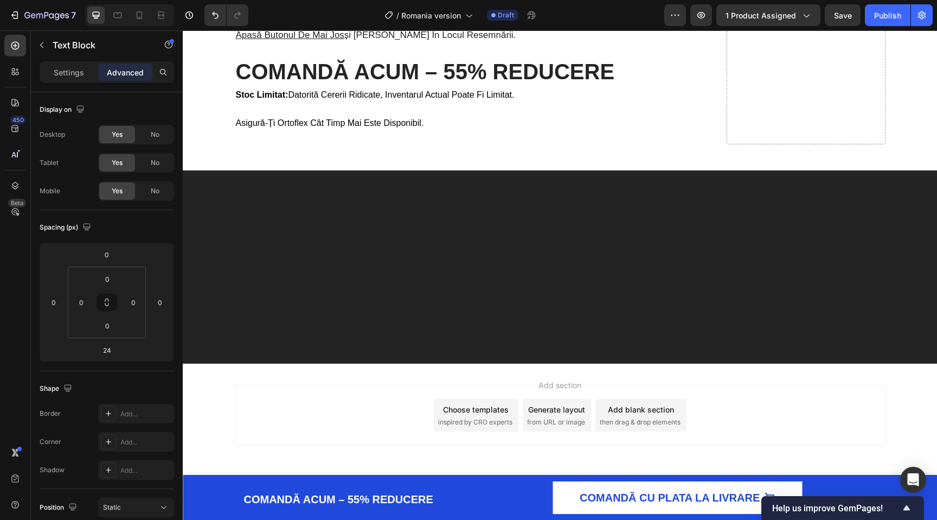
type input "15"
type input "16"
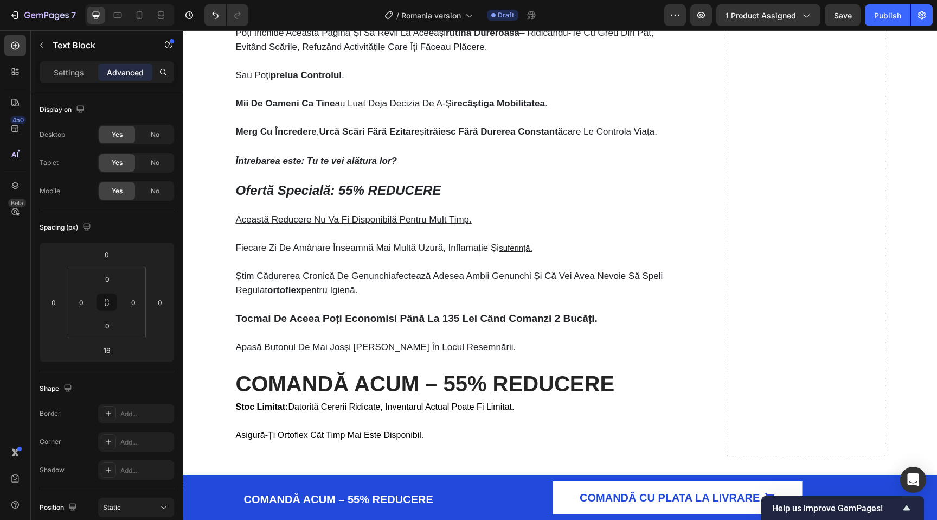
scroll to position [3227, 0]
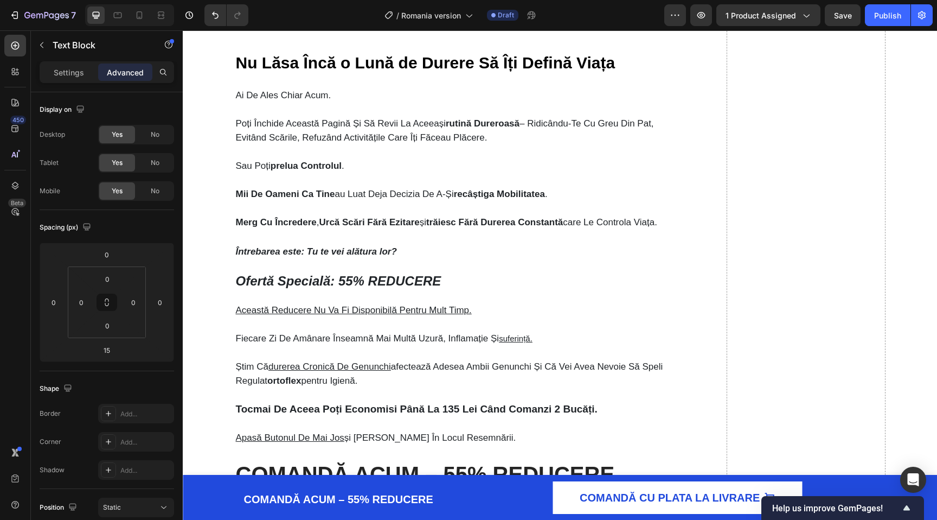
scroll to position [3105, 0]
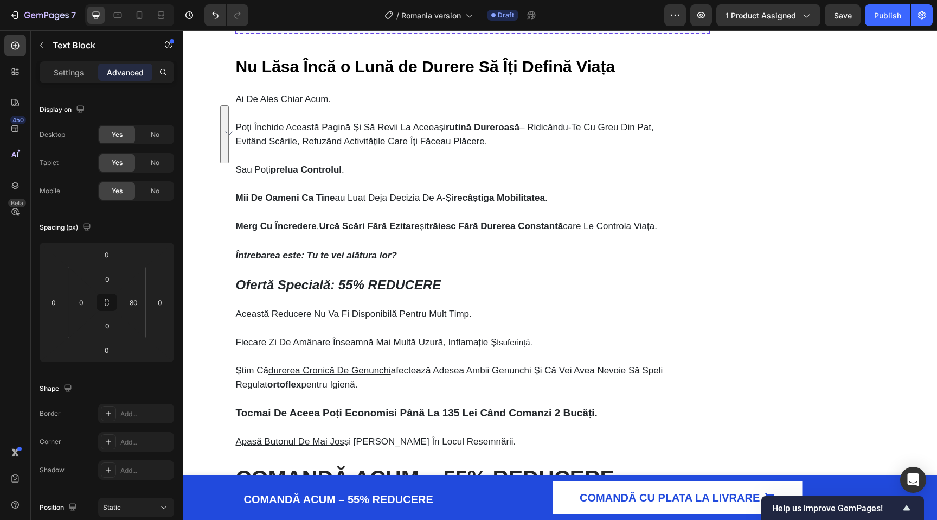
drag, startPoint x: 666, startPoint y: 170, endPoint x: 254, endPoint y: 121, distance: 414.6
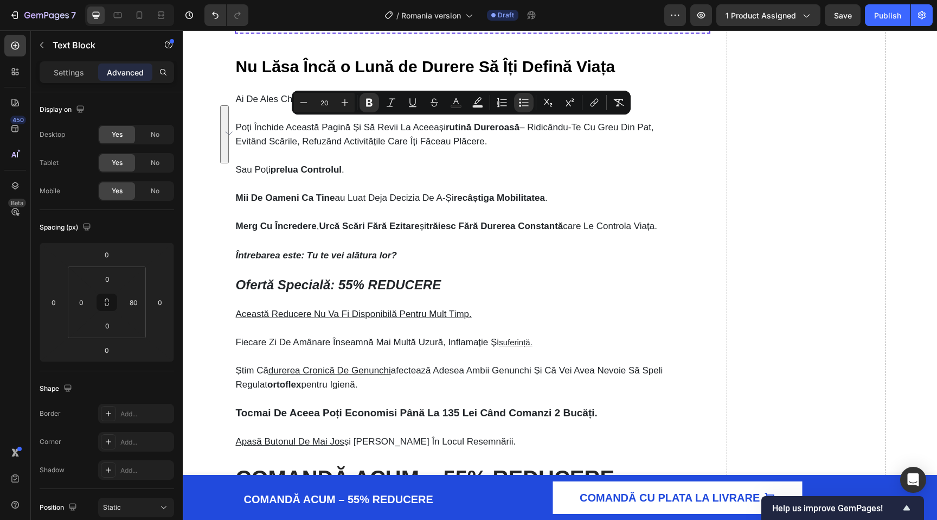
click at [320, 102] on input "20" at bounding box center [325, 102] width 22 height 13
type input "17"
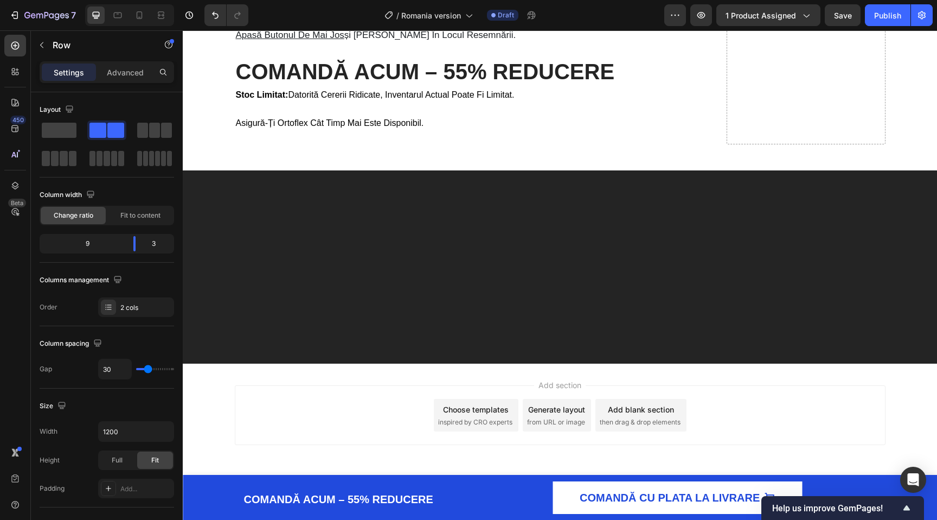
scroll to position [3831, 0]
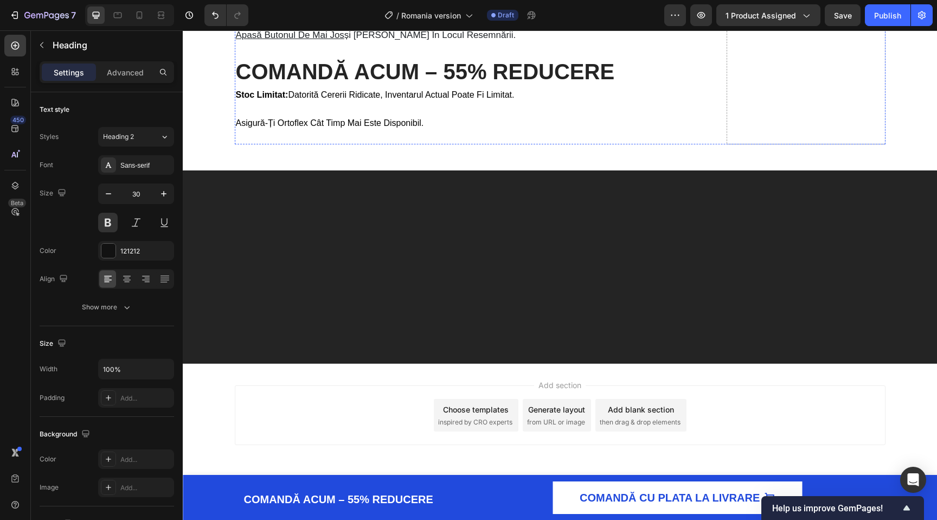
scroll to position [3861, 0]
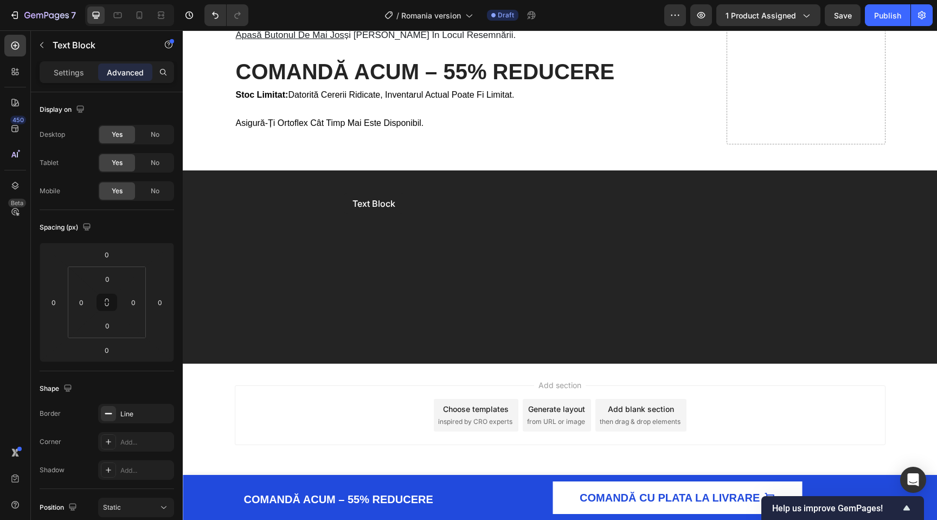
drag, startPoint x: 344, startPoint y: 193, endPoint x: 227, endPoint y: 192, distance: 117.2
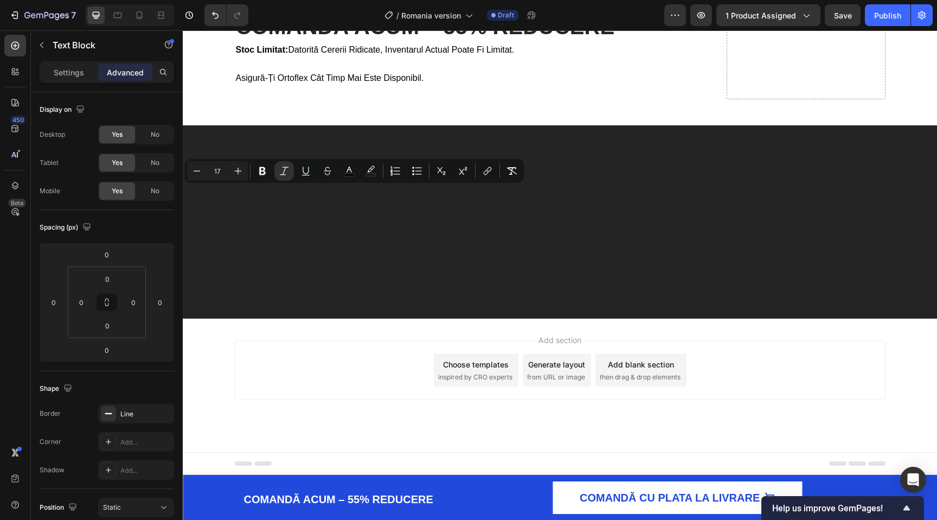
drag, startPoint x: 344, startPoint y: 194, endPoint x: 240, endPoint y: 195, distance: 104.7
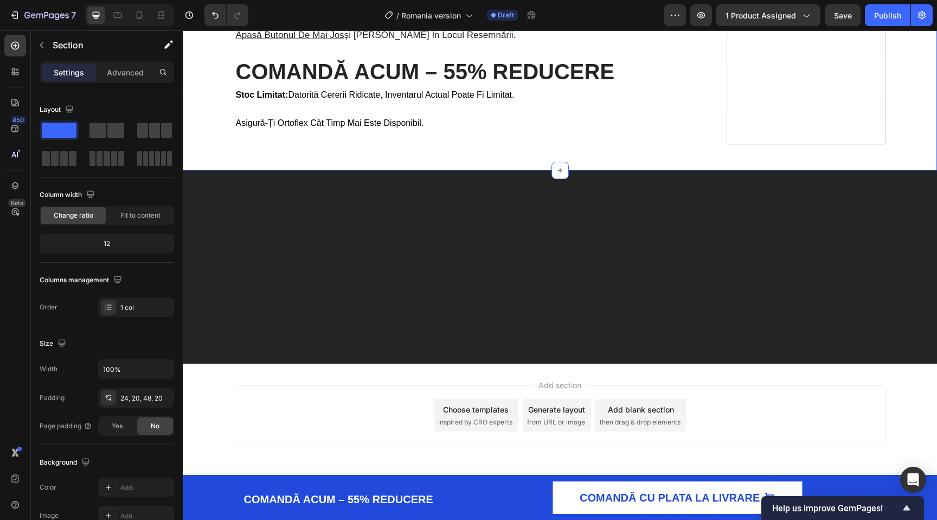
scroll to position [3967, 0]
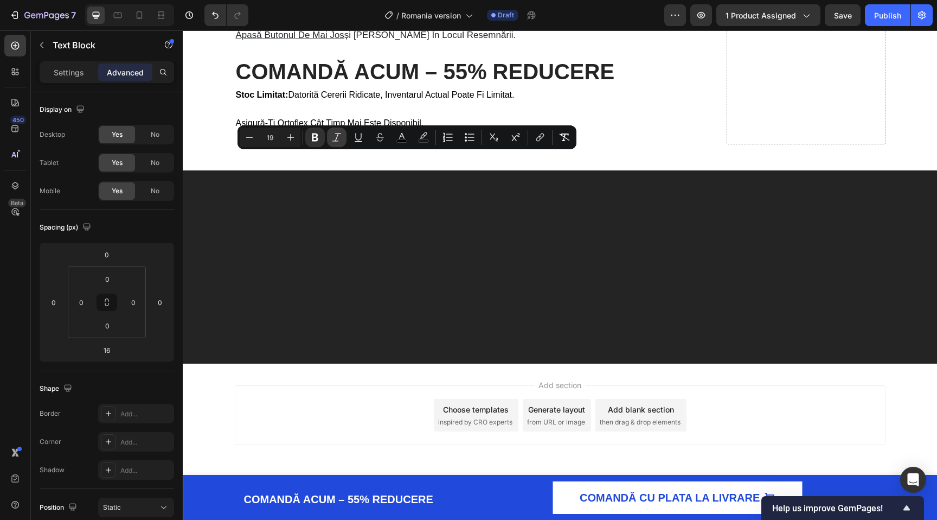
click at [339, 136] on icon "Editor contextual toolbar" at bounding box center [336, 137] width 11 height 11
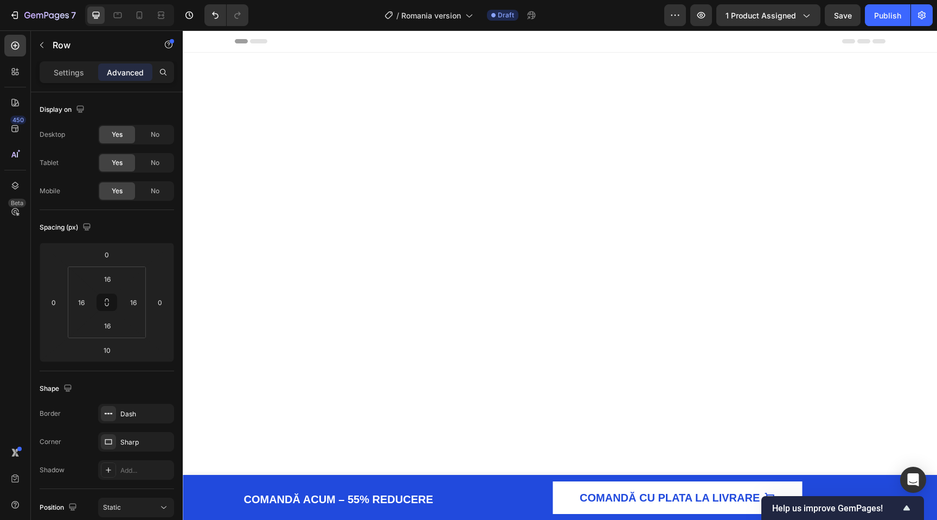
scroll to position [4196, 0]
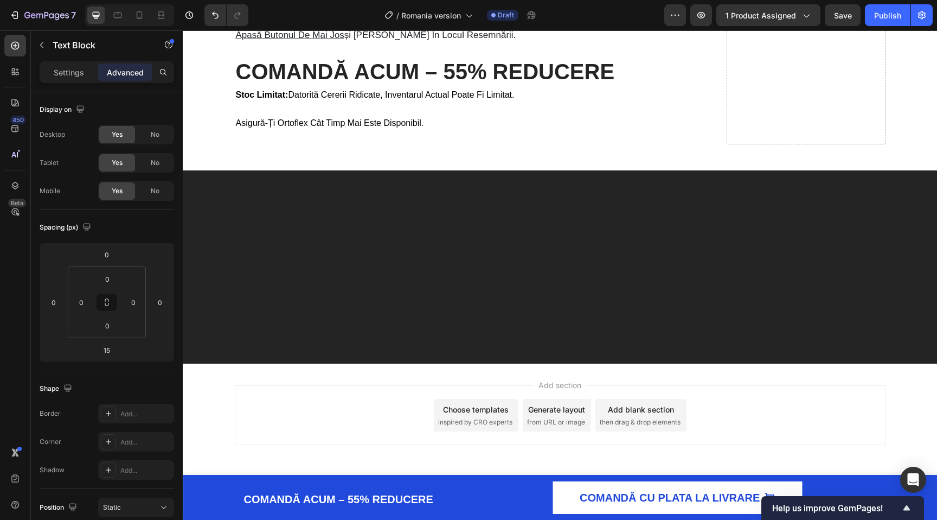
scroll to position [4067, 0]
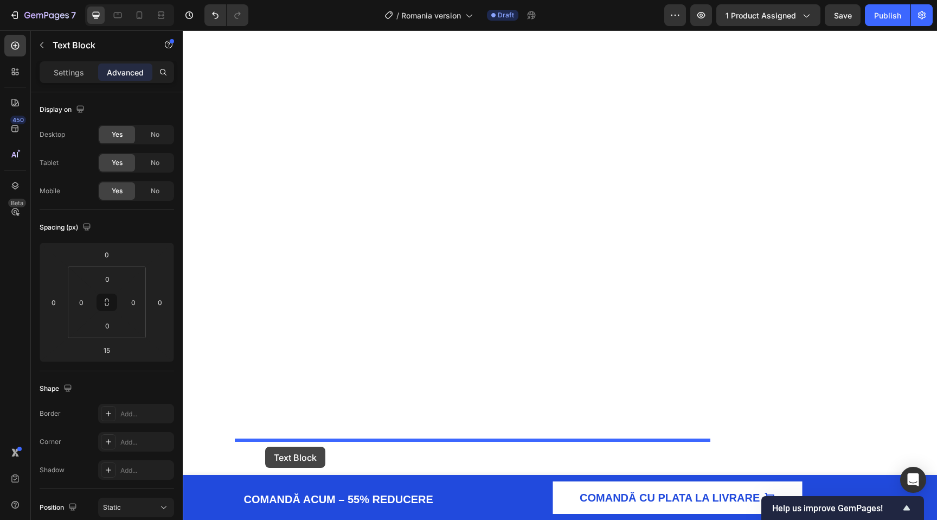
drag, startPoint x: 245, startPoint y: 63, endPoint x: 265, endPoint y: 446, distance: 384.1
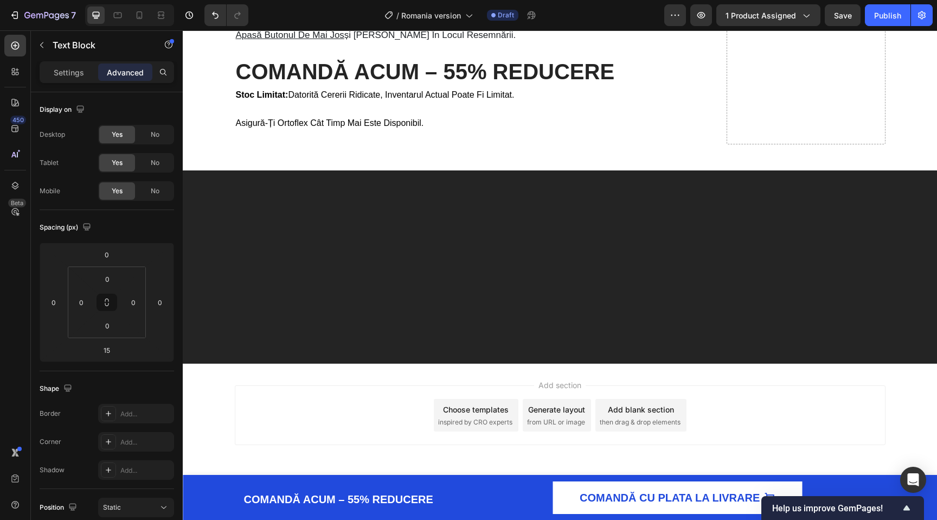
scroll to position [4196, 0]
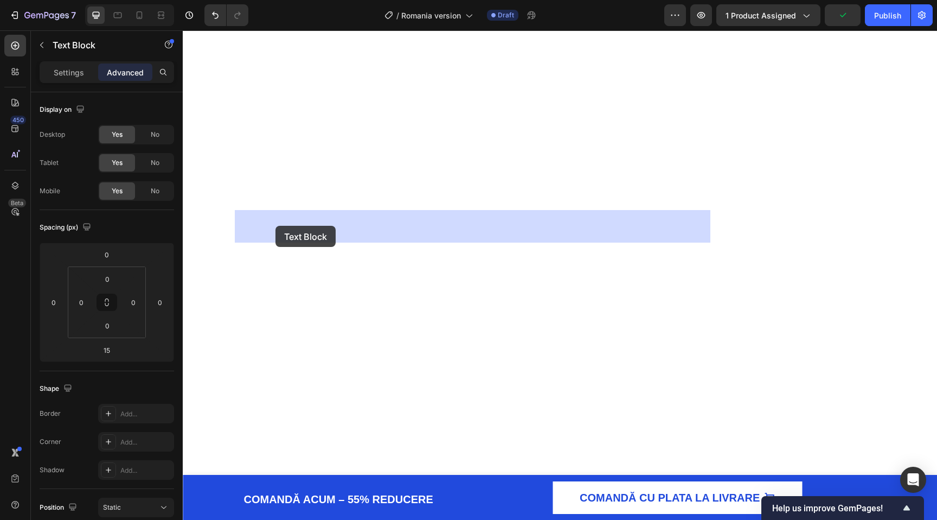
drag, startPoint x: 242, startPoint y: 111, endPoint x: 276, endPoint y: 225, distance: 119.3
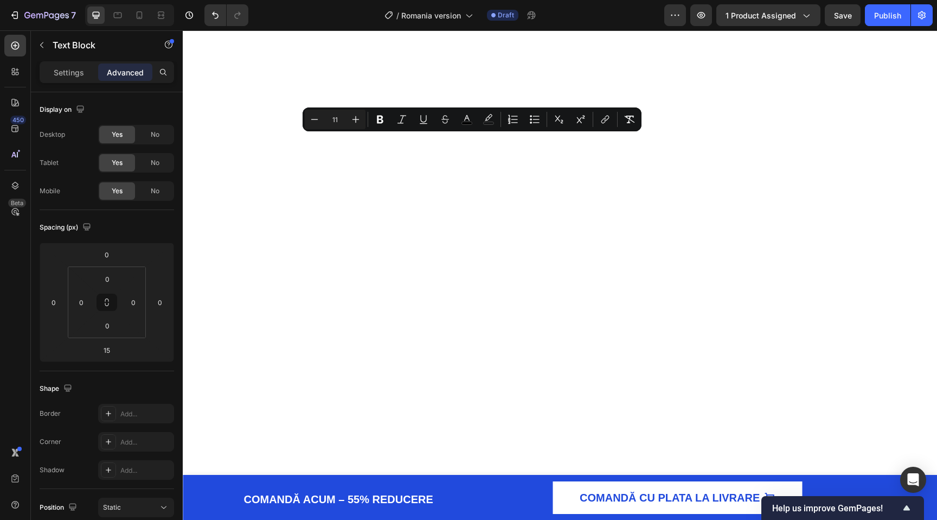
click at [334, 115] on input "11" at bounding box center [335, 119] width 22 height 13
type input "17"
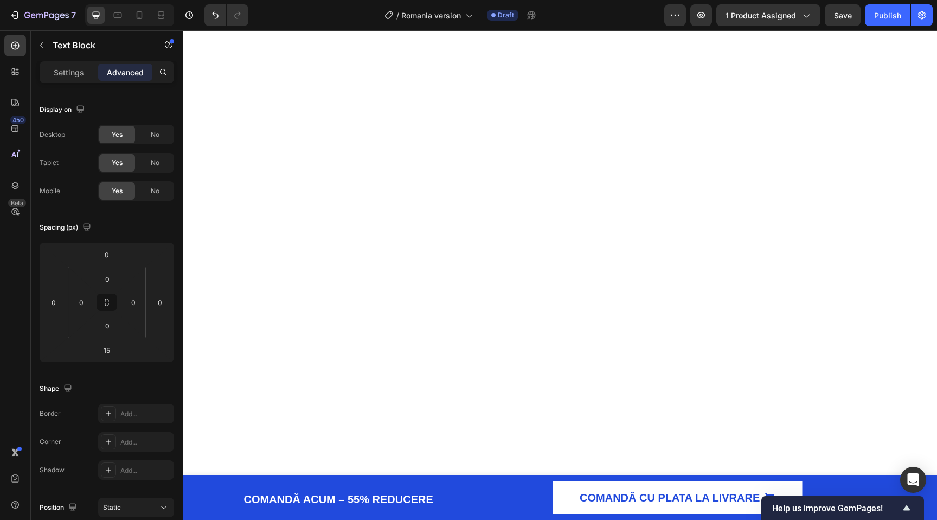
scroll to position [4383, 0]
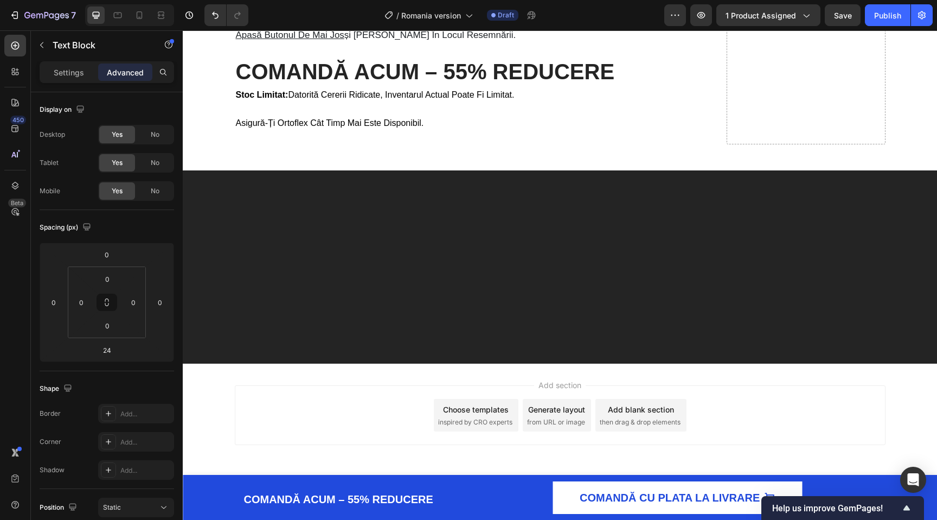
copy p "Întrebarea este: Tu te vei alătura lor?"
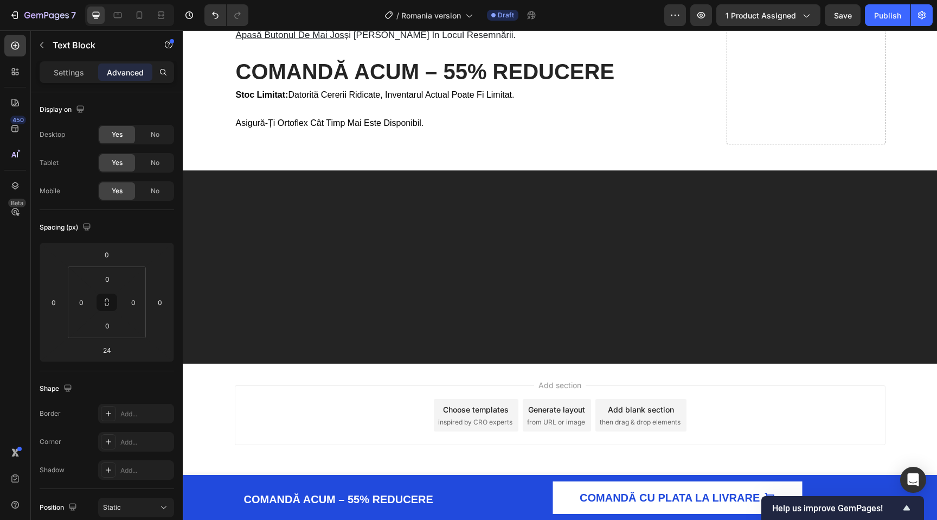
drag, startPoint x: 474, startPoint y: 253, endPoint x: 474, endPoint y: 97, distance: 155.7
type input "0"
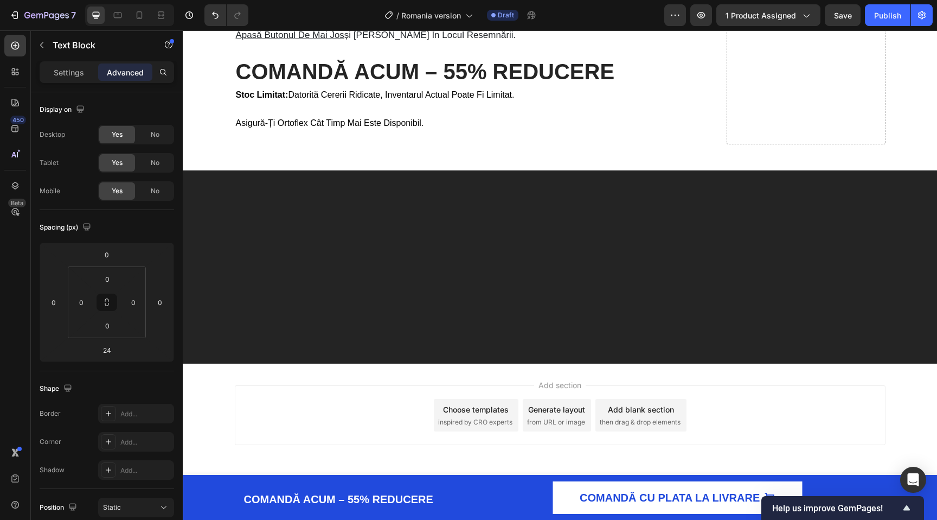
click at [242, 240] on icon "Editor contextual toolbar" at bounding box center [238, 243] width 11 height 11
type input "25"
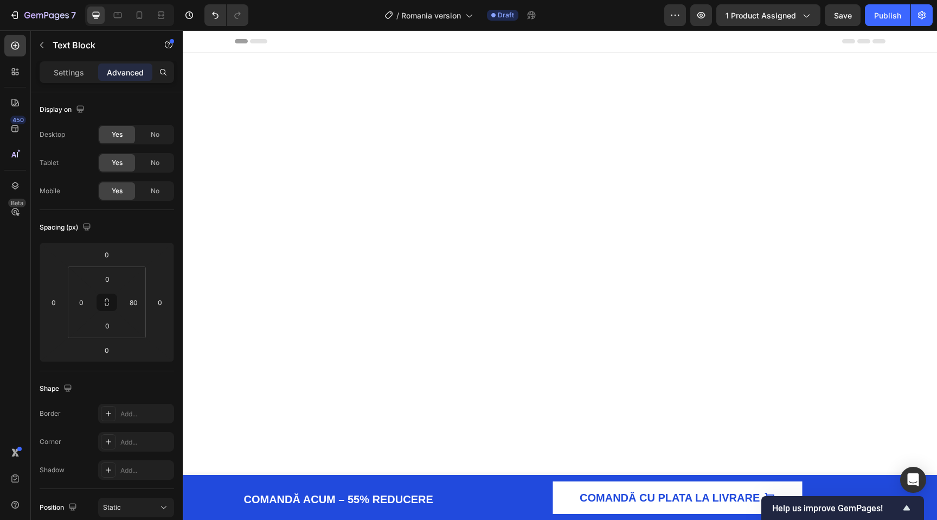
scroll to position [4383, 0]
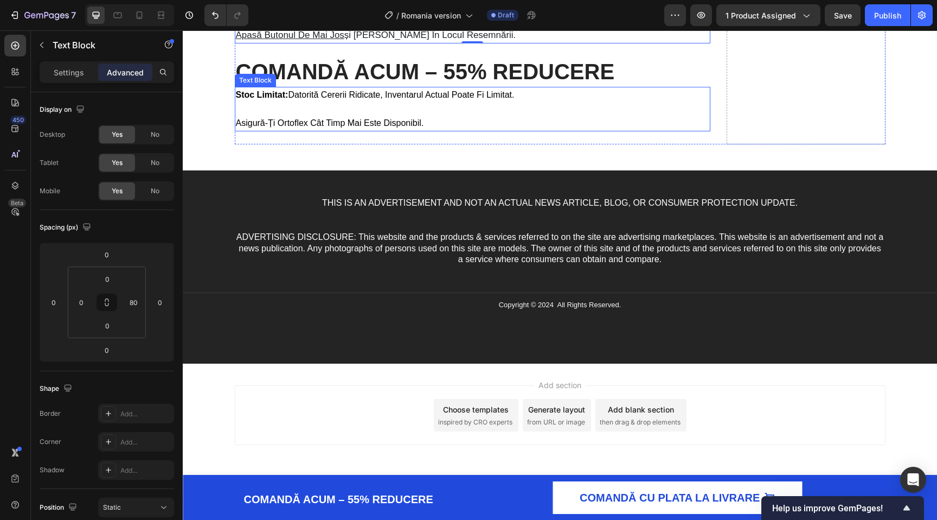
click at [424, 87] on h2 "COMANDĂ ACUM – 55% REDUCERE" at bounding box center [473, 71] width 476 height 30
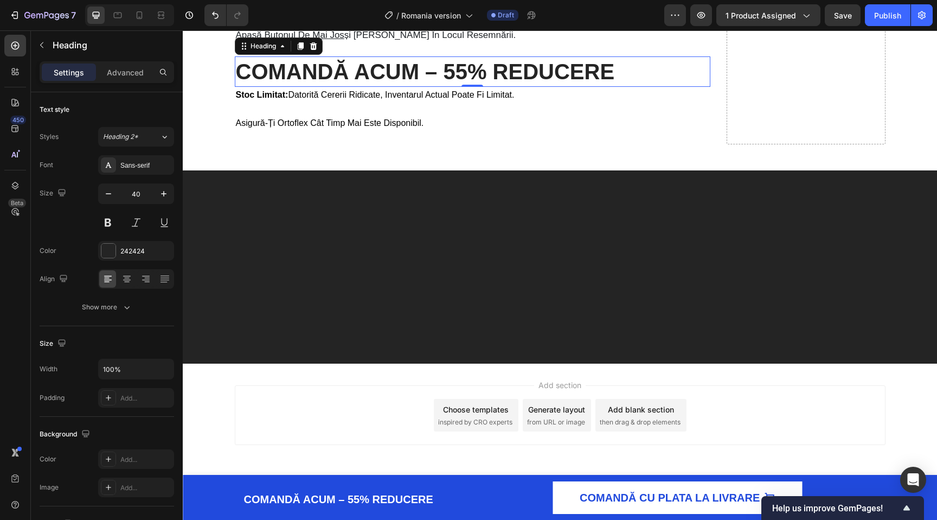
scroll to position [4100, 0]
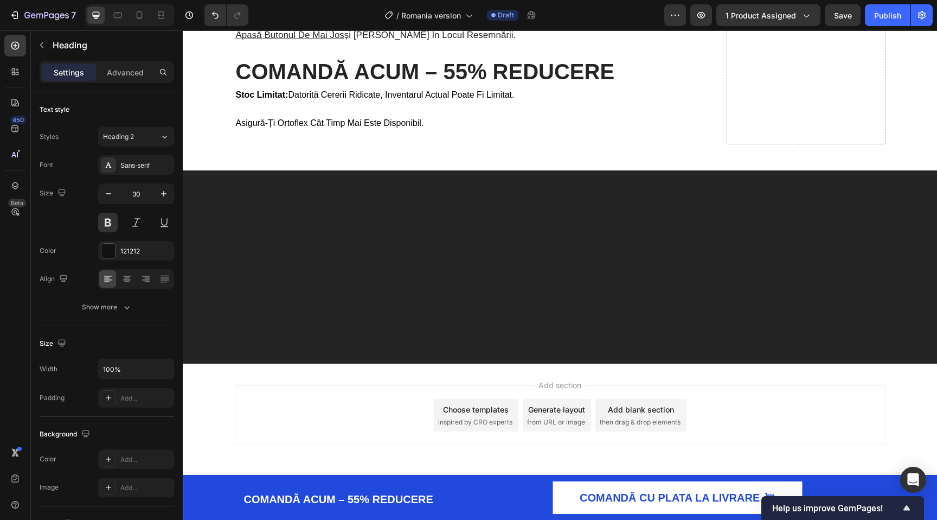
scroll to position [4181, 0]
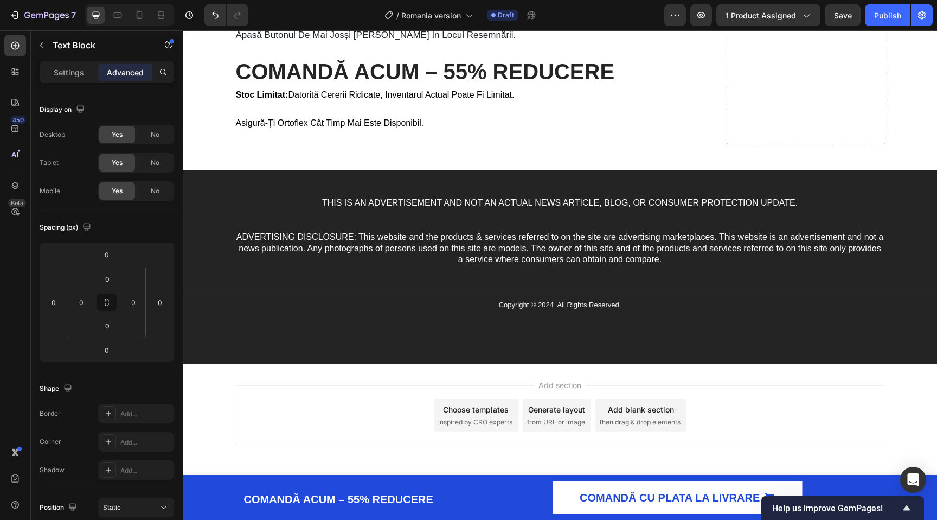
scroll to position [4430, 0]
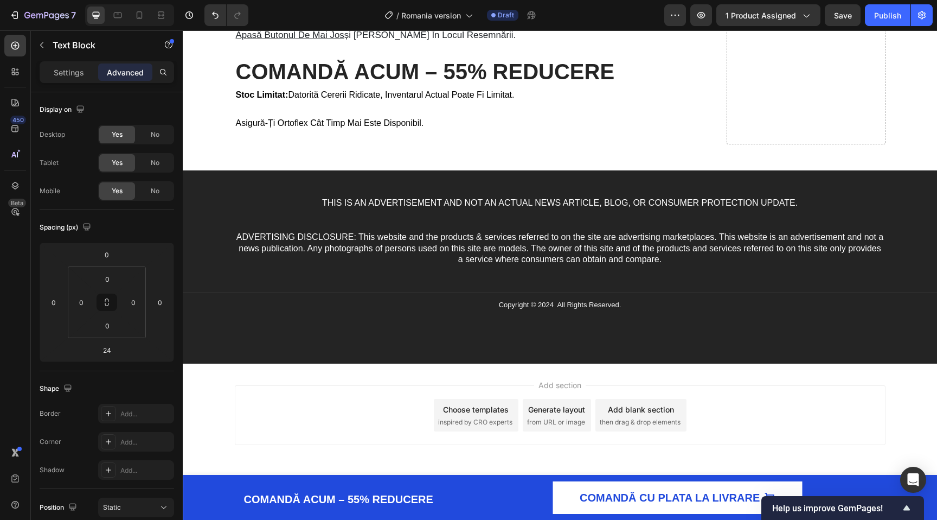
copy span "Ofertă Specială: 55% REDUCERE"
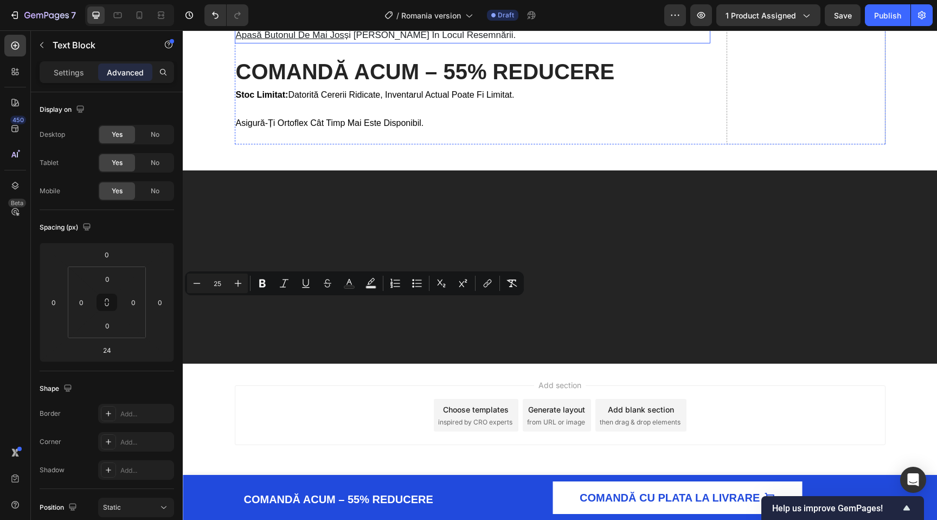
scroll to position [4387, 0]
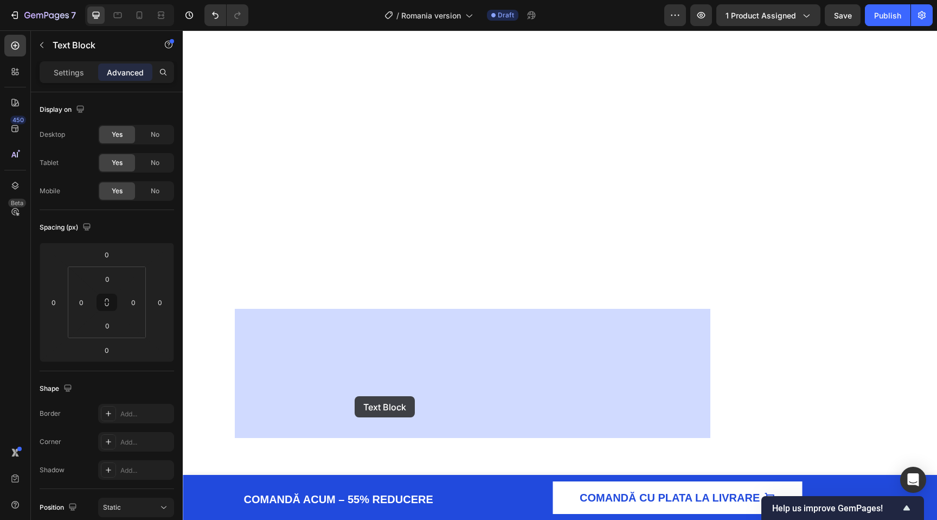
drag, startPoint x: 398, startPoint y: 429, endPoint x: 365, endPoint y: 393, distance: 48.0
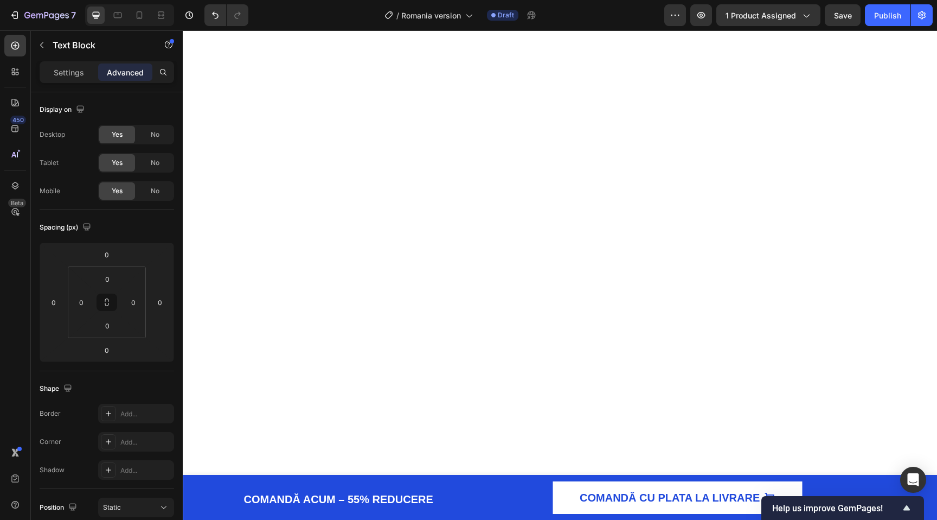
drag, startPoint x: 408, startPoint y: 431, endPoint x: 272, endPoint y: 368, distance: 150.0
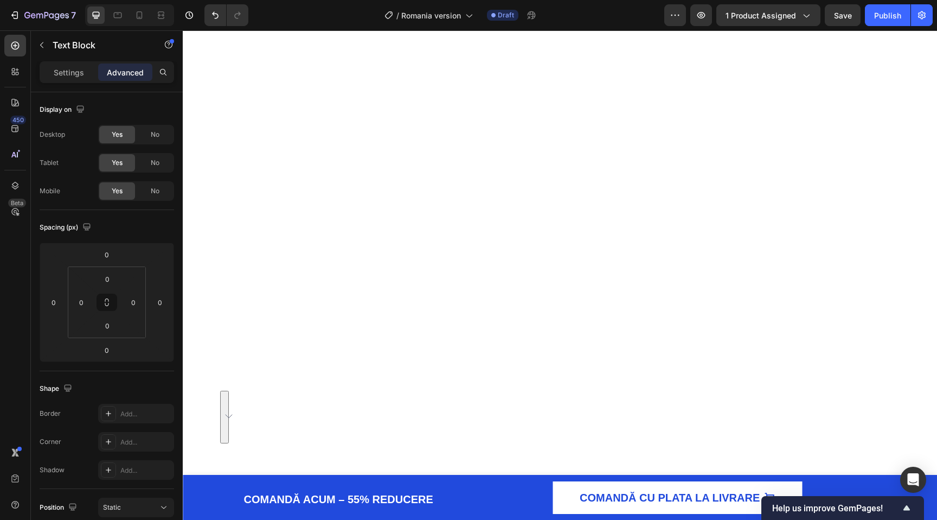
drag, startPoint x: 237, startPoint y: 386, endPoint x: 440, endPoint y: 429, distance: 207.9
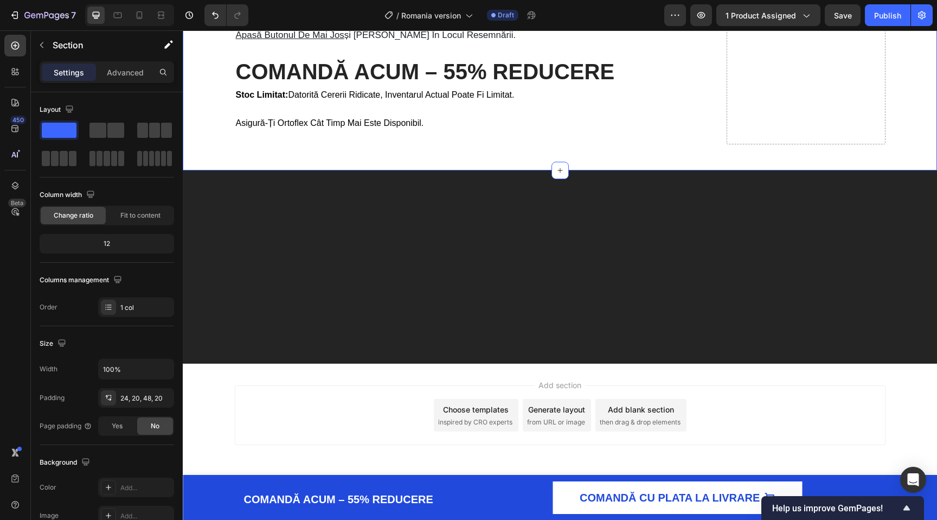
scroll to position [3933, 0]
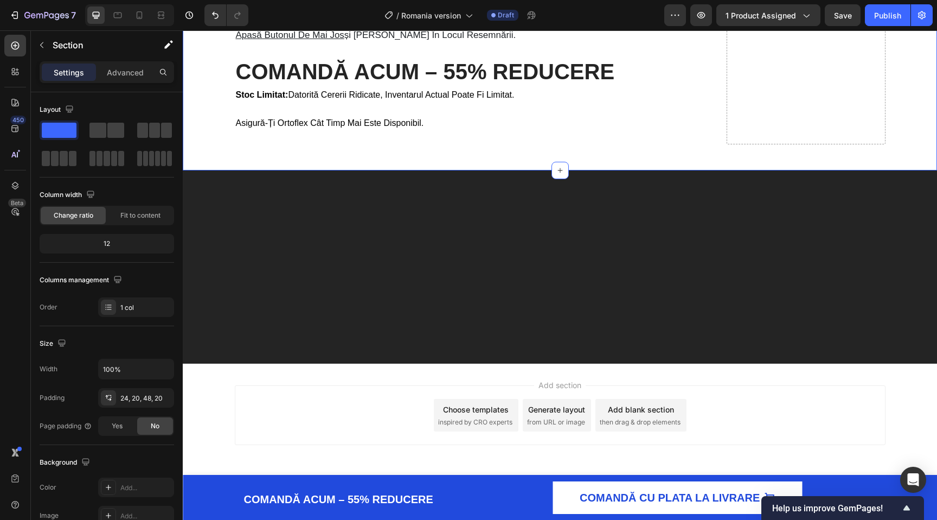
scroll to position [4241, 0]
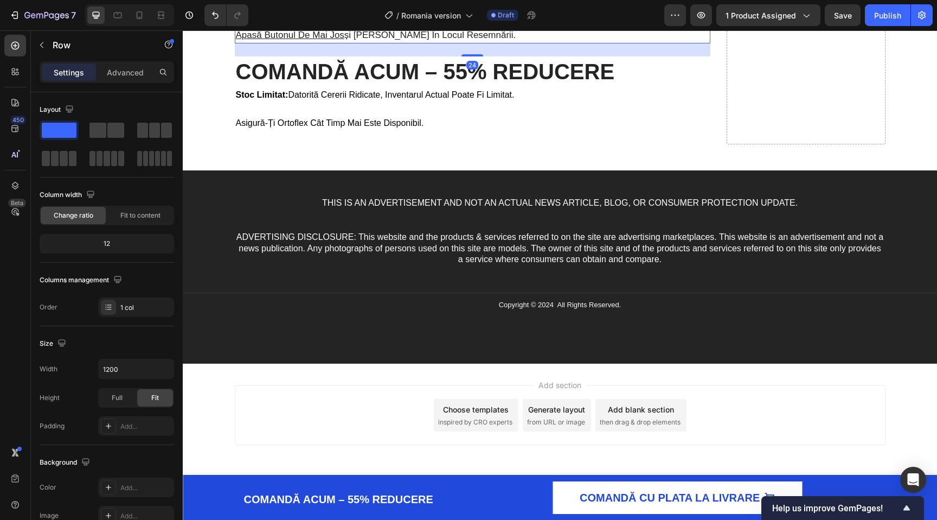
scroll to position [4338, 0]
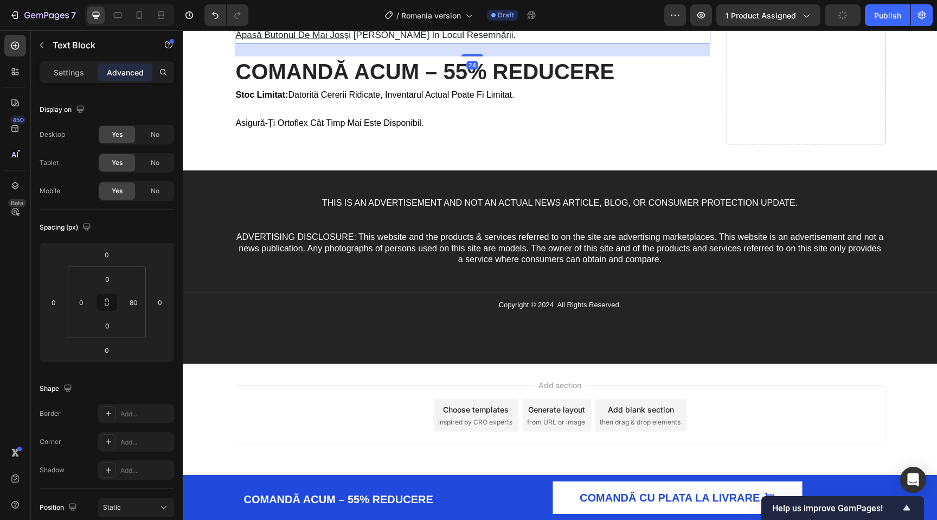
click at [337, 40] on u "apasă butonul de mai jos" at bounding box center [290, 35] width 108 height 10
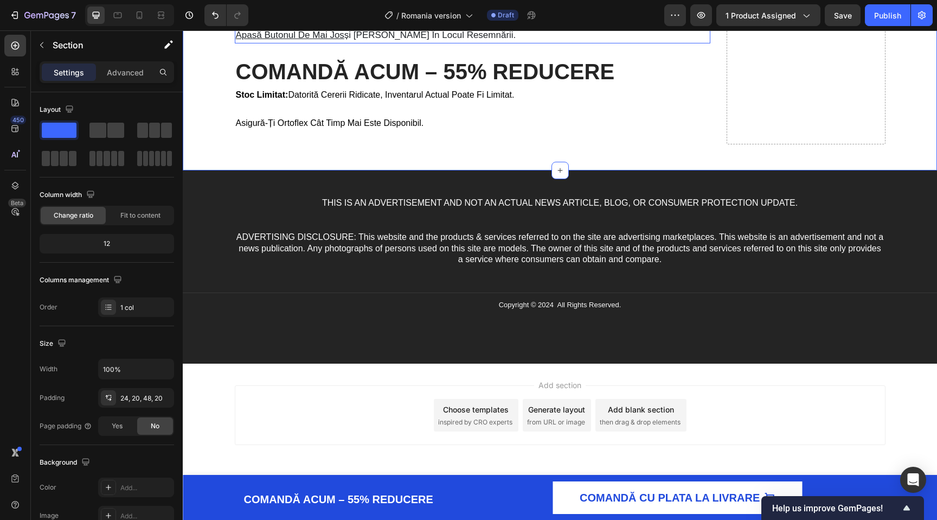
scroll to position [4398, 0]
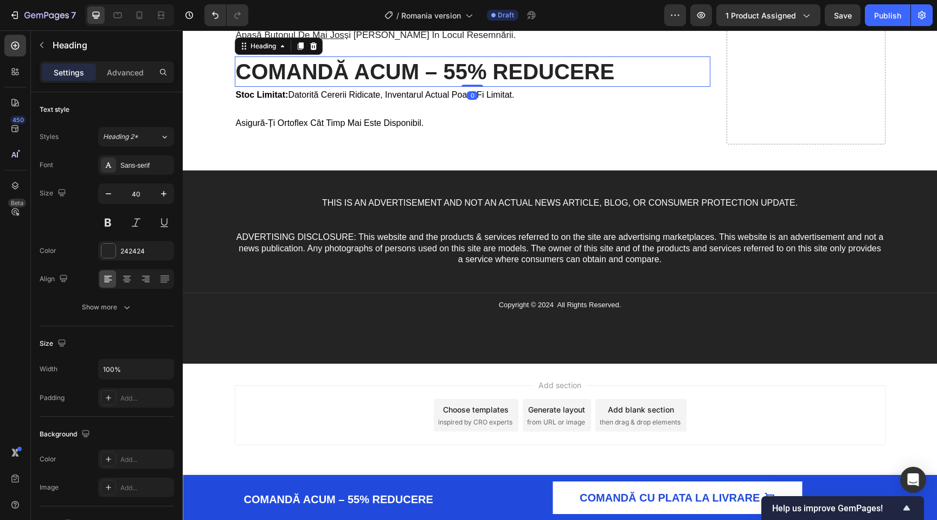
click at [363, 87] on h2 "COMANDĂ ACUM – 55% REDUCERE" at bounding box center [473, 71] width 476 height 30
click at [381, 99] on span "stoc limitat: datorită cererii ridicate, inventarul actual poate fi limitat." at bounding box center [375, 94] width 279 height 9
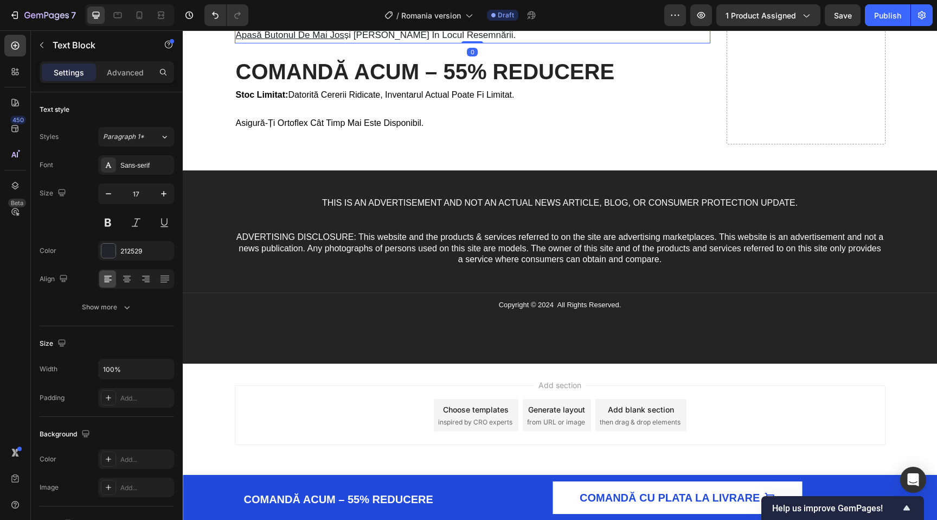
click at [367, 28] on p at bounding box center [451, 21] width 431 height 14
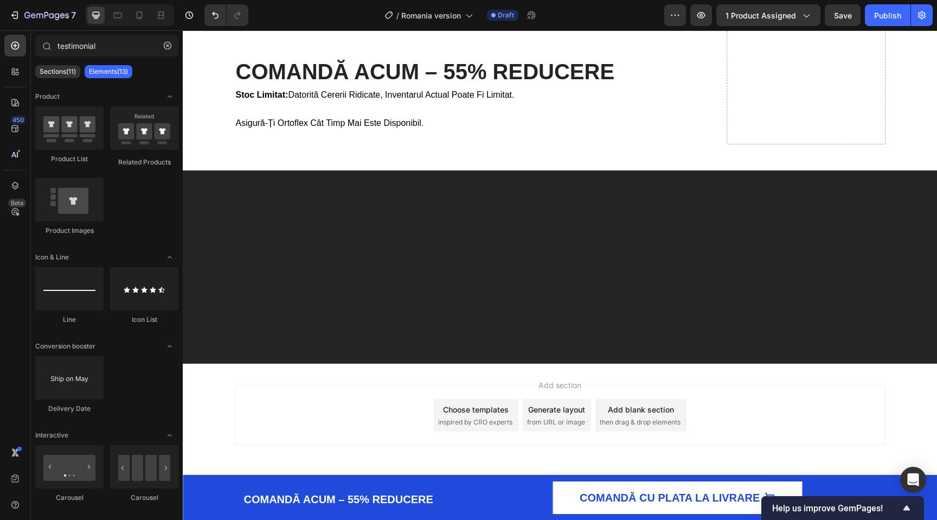
scroll to position [3925, 0]
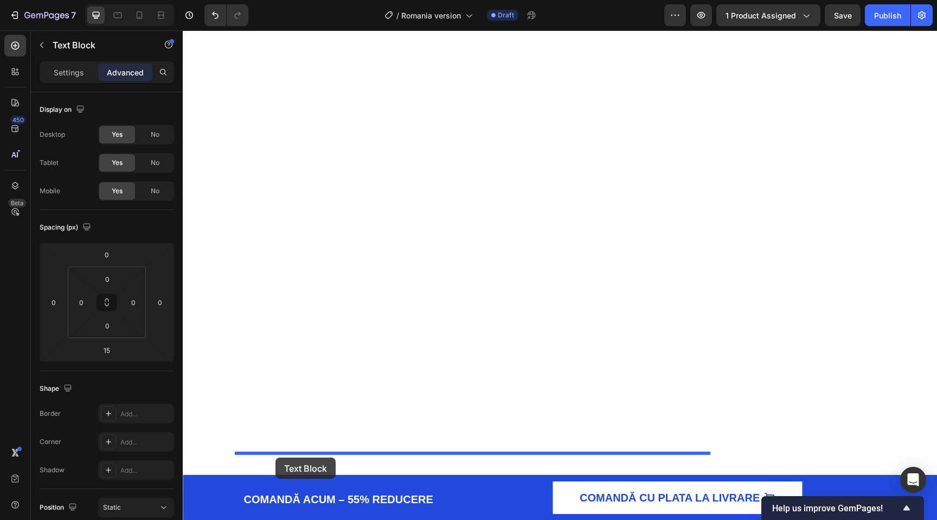
drag, startPoint x: 242, startPoint y: 36, endPoint x: 276, endPoint y: 457, distance: 422.8
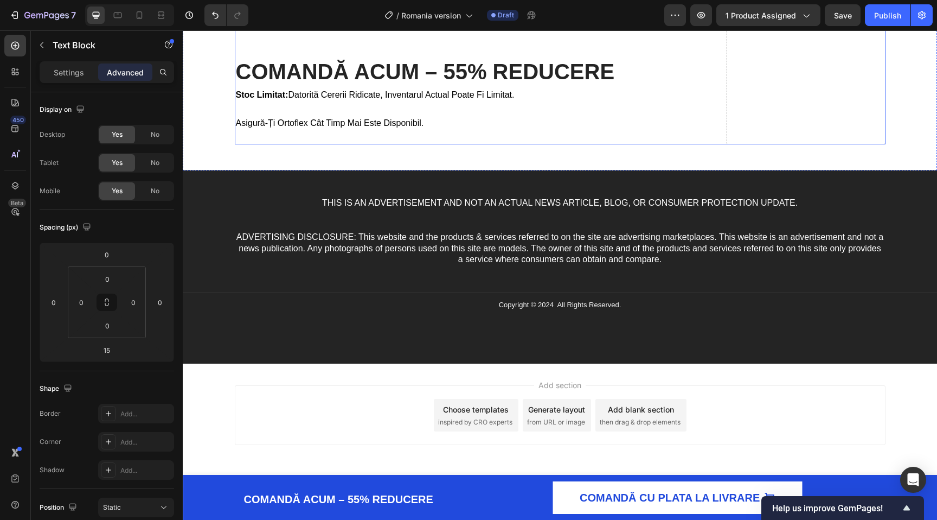
scroll to position [4285, 0]
click at [242, 87] on div "COMANDĂ ACUM – 55% REDUCERE Heading" at bounding box center [473, 71] width 476 height 30
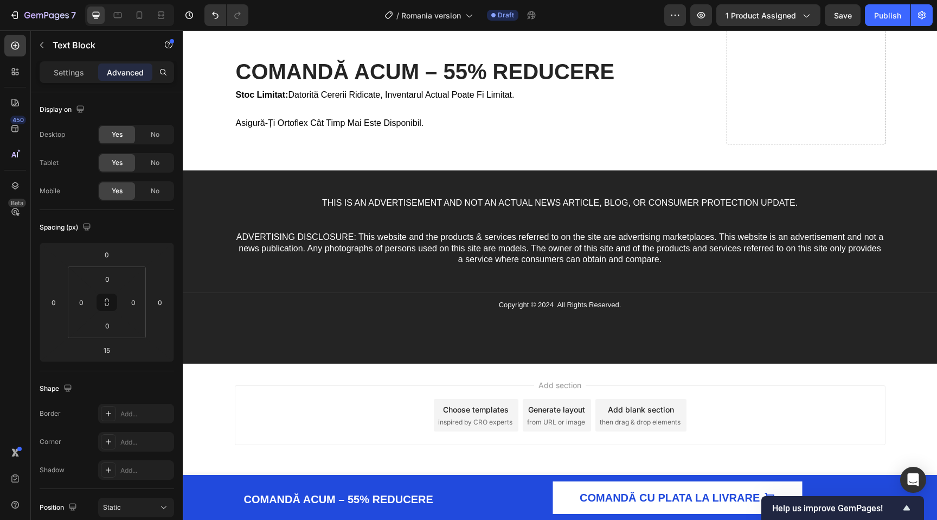
drag, startPoint x: 470, startPoint y: 309, endPoint x: 477, endPoint y: 143, distance: 166.7
type input "0"
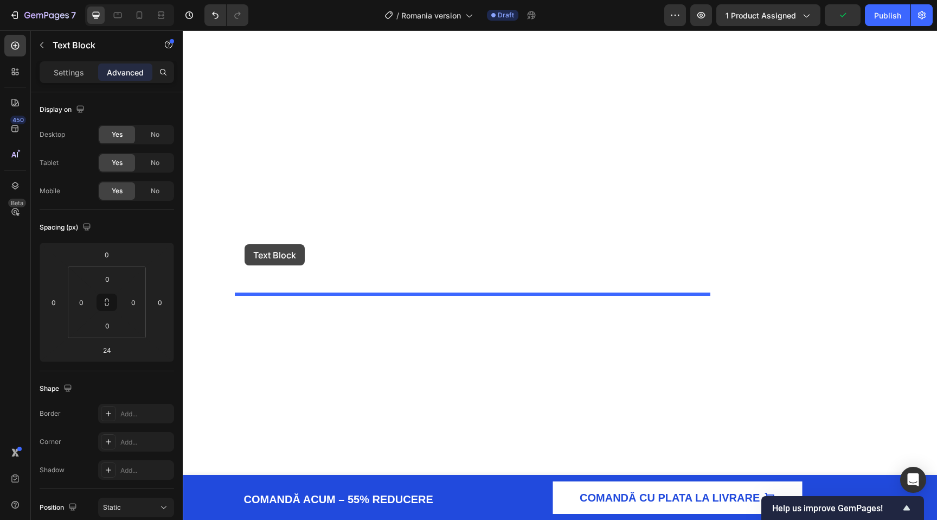
drag, startPoint x: 245, startPoint y: 333, endPoint x: 245, endPoint y: 245, distance: 88.4
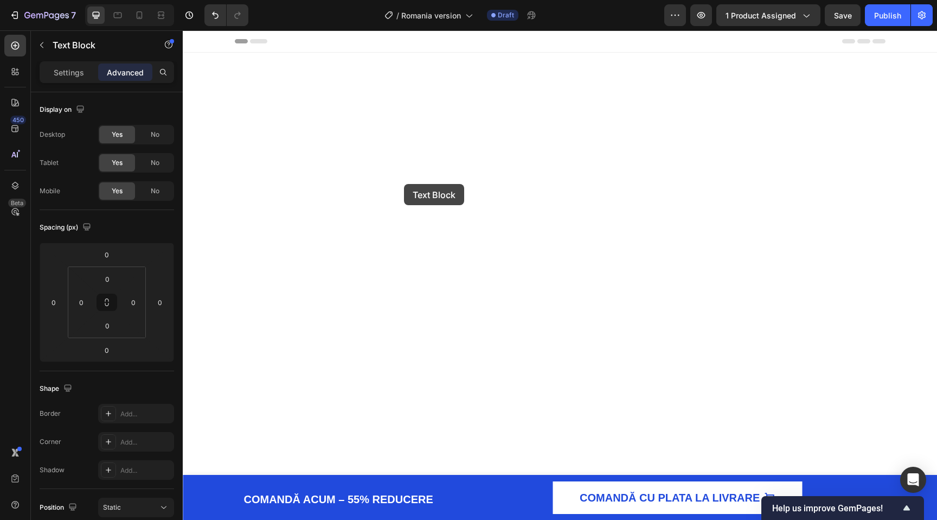
scroll to position [4296, 0]
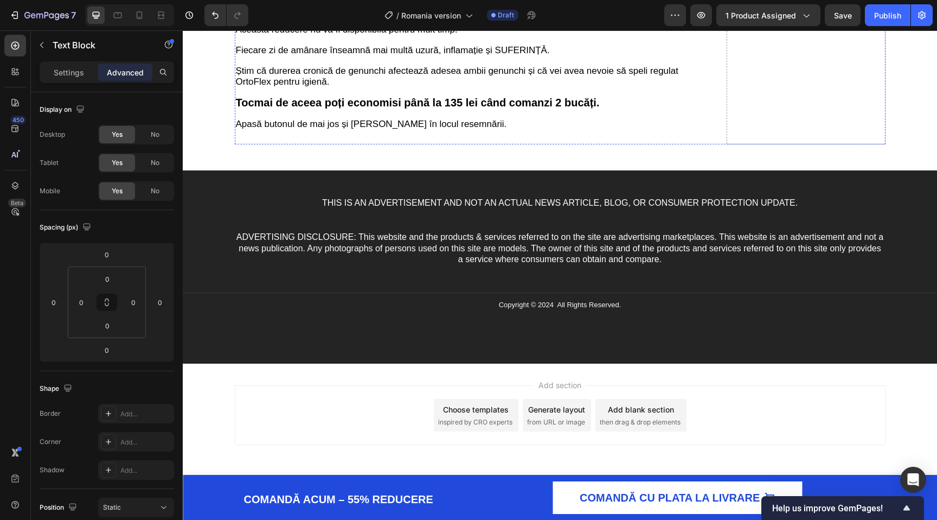
click at [68, 74] on p "Settings" at bounding box center [69, 72] width 30 height 11
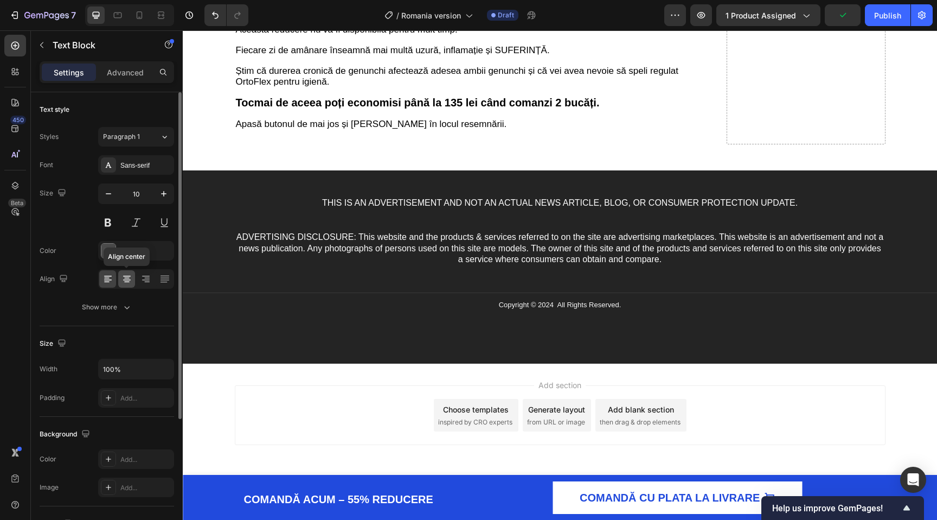
click at [126, 283] on icon at bounding box center [127, 278] width 11 height 11
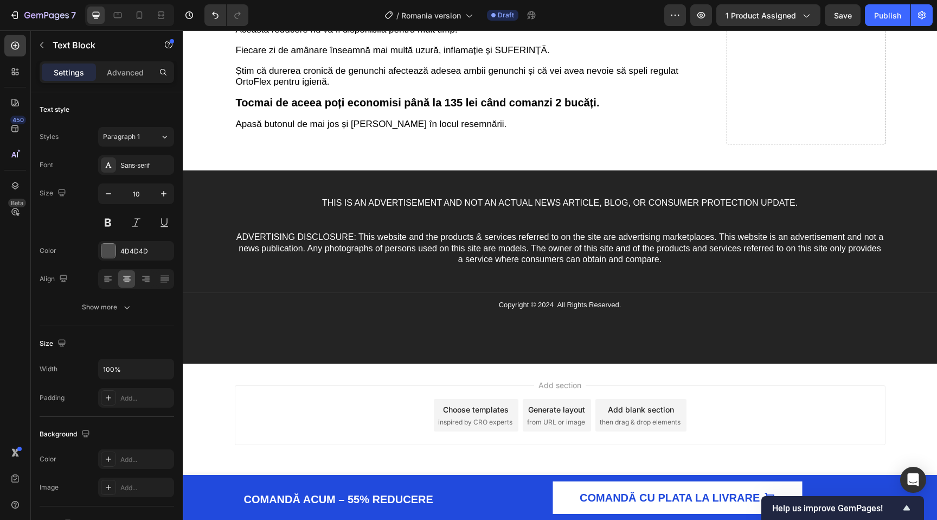
copy span "stoc limitat: datorită cererii ridicate, inventarul actual poate fi limitat."
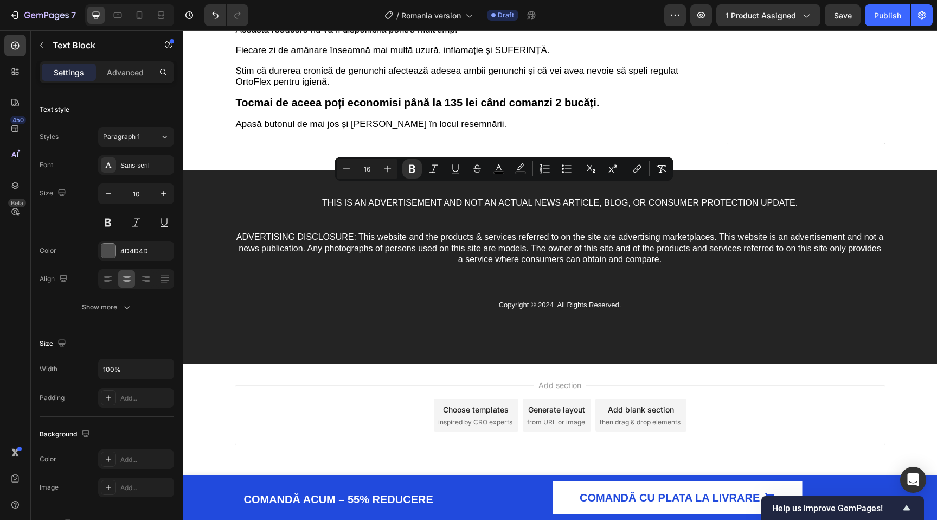
drag, startPoint x: 354, startPoint y: 189, endPoint x: 658, endPoint y: 189, distance: 303.8
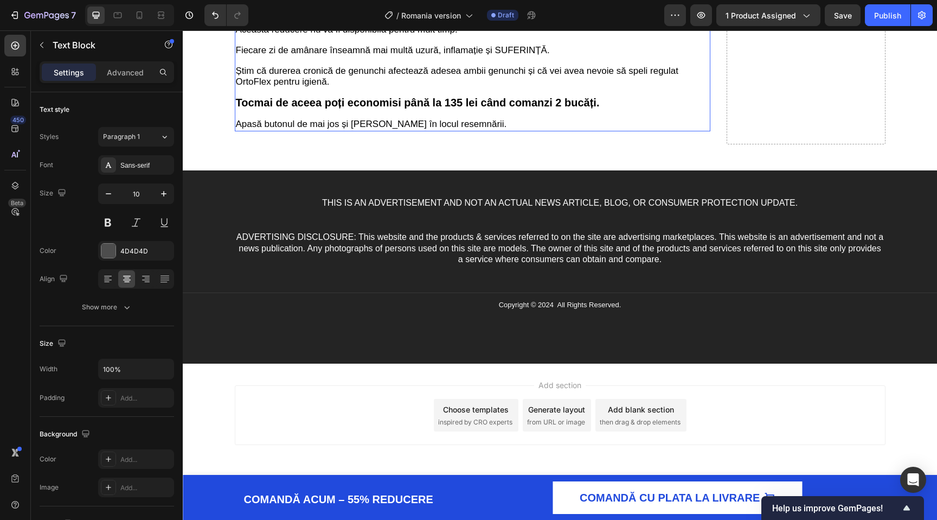
click at [526, 130] on p "Această reducere nu va fi disponibilă pentru mult timp. Fiecare zi de amânare î…" at bounding box center [473, 77] width 474 height 105
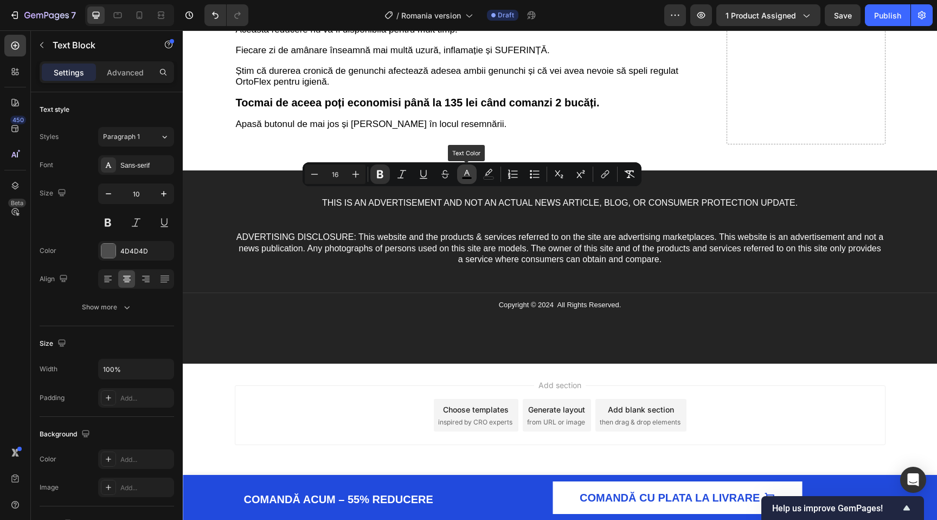
click at [463, 174] on icon "Editor contextual toolbar" at bounding box center [467, 174] width 11 height 11
type input "000000"
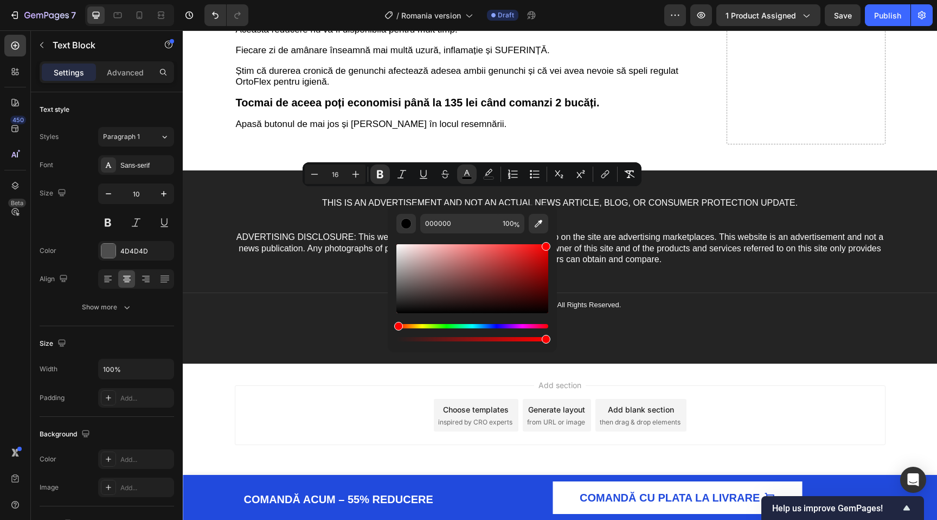
drag, startPoint x: 514, startPoint y: 273, endPoint x: 615, endPoint y: 162, distance: 150.6
click at [615, 162] on div "Minus 16 Plus Bold Italic Underline Strikethrough color color Numbered List Bul…" at bounding box center [472, 174] width 339 height 24
type input "FF0000"
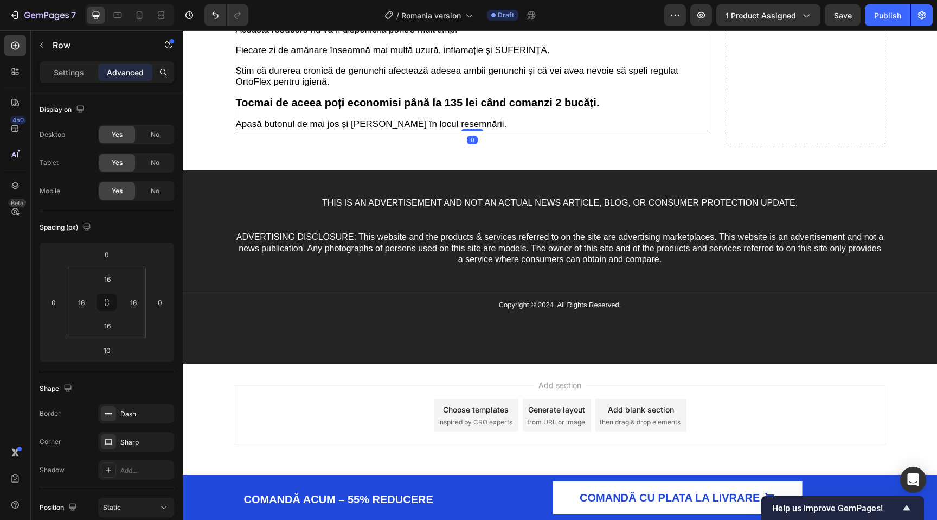
click at [501, 130] on p "Această reducere nu va fi disponibilă pentru mult timp. Fiecare zi de amânare î…" at bounding box center [473, 77] width 474 height 105
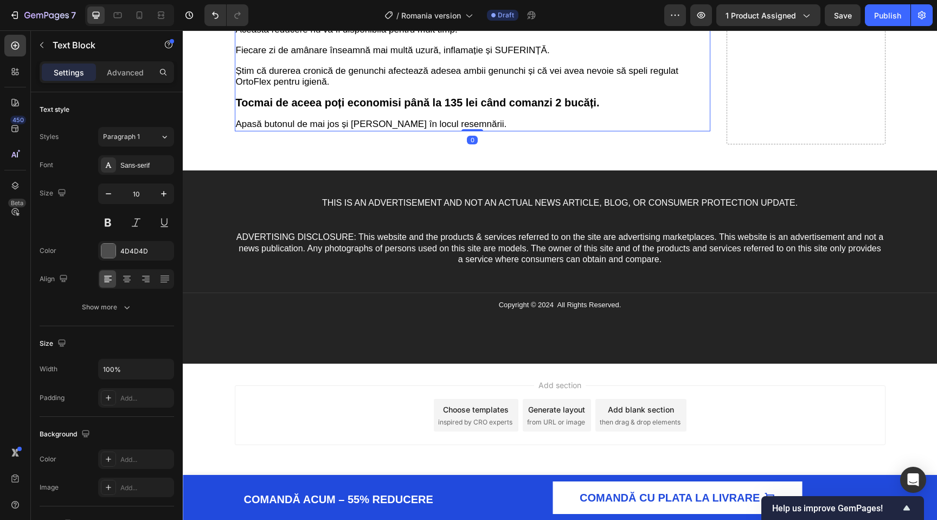
scroll to position [4464, 0]
click at [295, 129] on span "Apasă butonul de mai jos și [PERSON_NAME] în locul resemnării." at bounding box center [371, 124] width 271 height 10
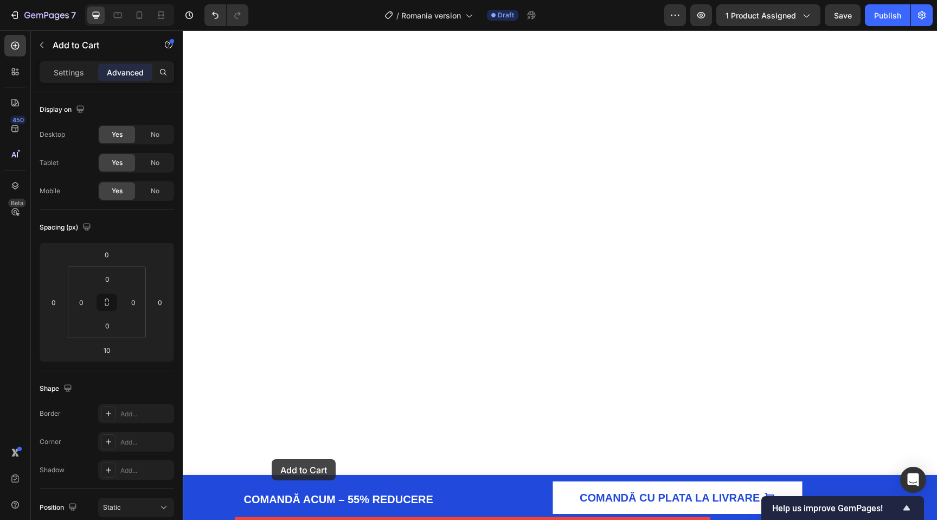
drag, startPoint x: 250, startPoint y: 199, endPoint x: 272, endPoint y: 459, distance: 261.3
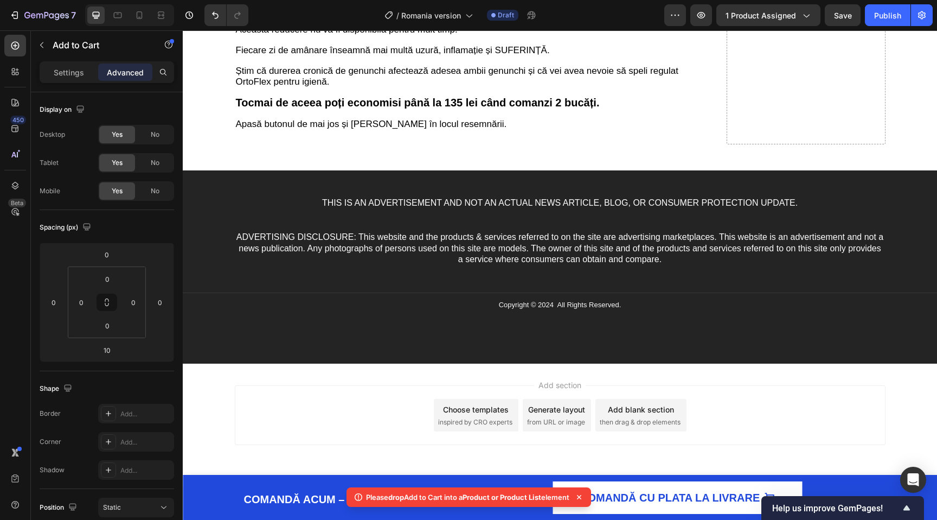
scroll to position [4311, 0]
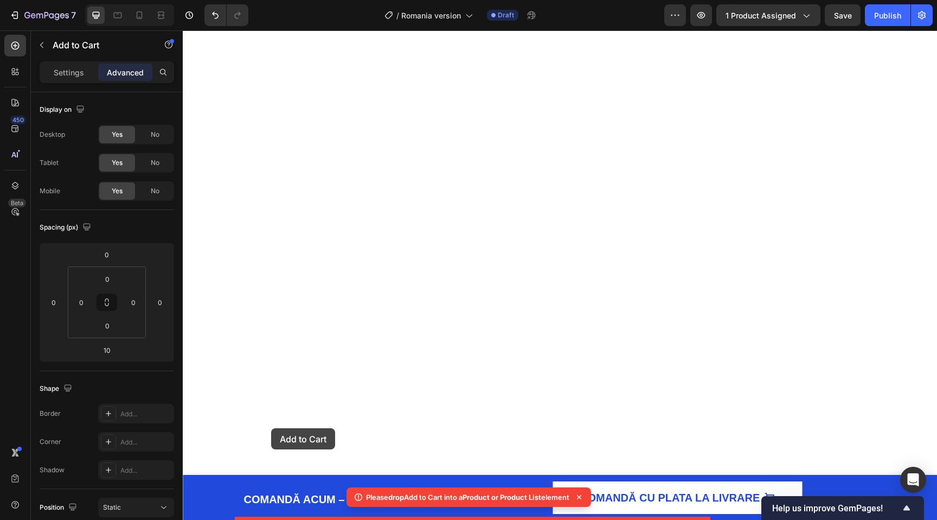
drag, startPoint x: 256, startPoint y: 166, endPoint x: 271, endPoint y: 429, distance: 263.0
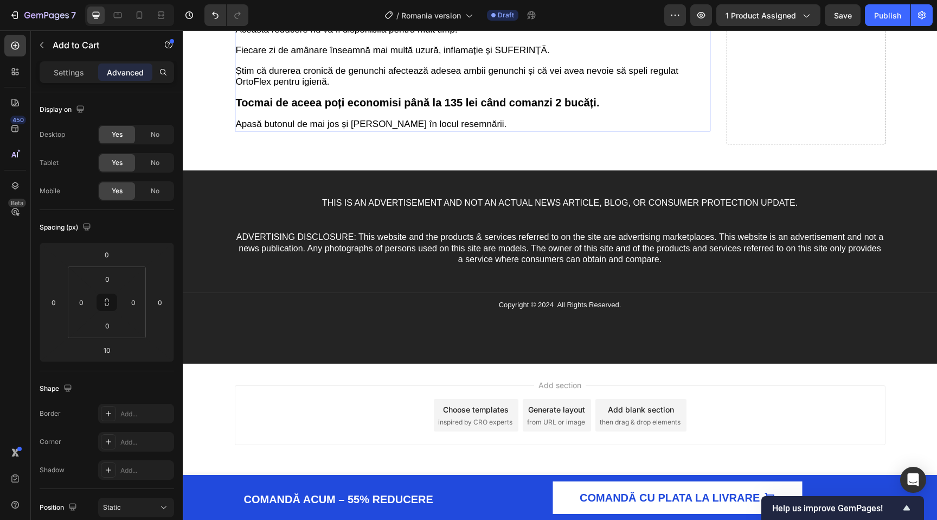
scroll to position [4602, 0]
click at [470, 254] on span "ADVERTISING DISCLOSURE: This website and the products & services referred to on…" at bounding box center [560, 248] width 647 height 32
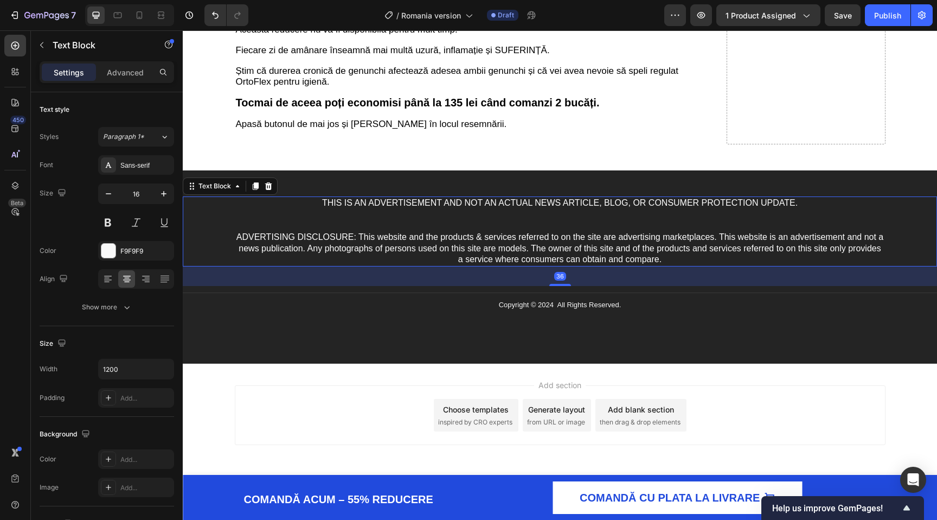
click at [465, 228] on p "ADVERTISING DISCLOSURE: This website and the products & services referred to on…" at bounding box center [560, 237] width 649 height 56
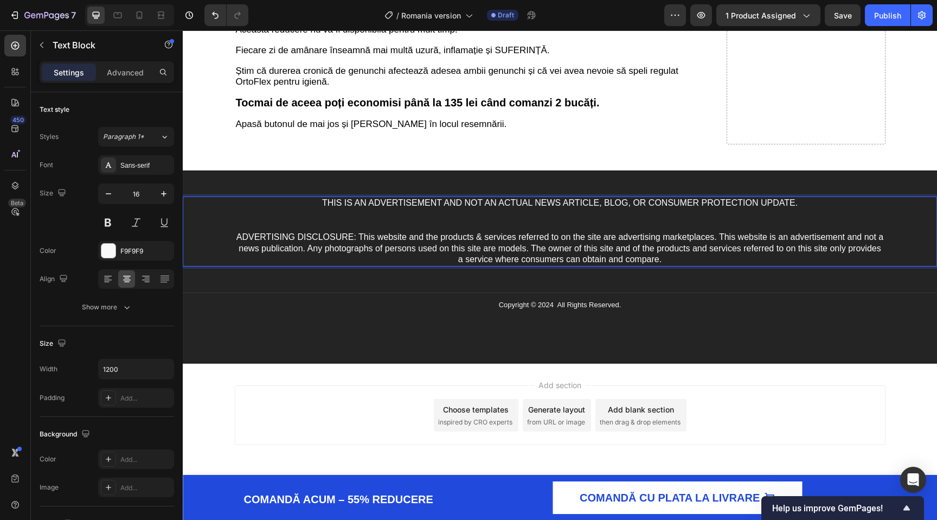
click at [465, 228] on p "⁠⁠⁠⁠⁠⁠⁠ ADVERTISING DISCLOSURE: This website and the products & services referr…" at bounding box center [560, 237] width 649 height 56
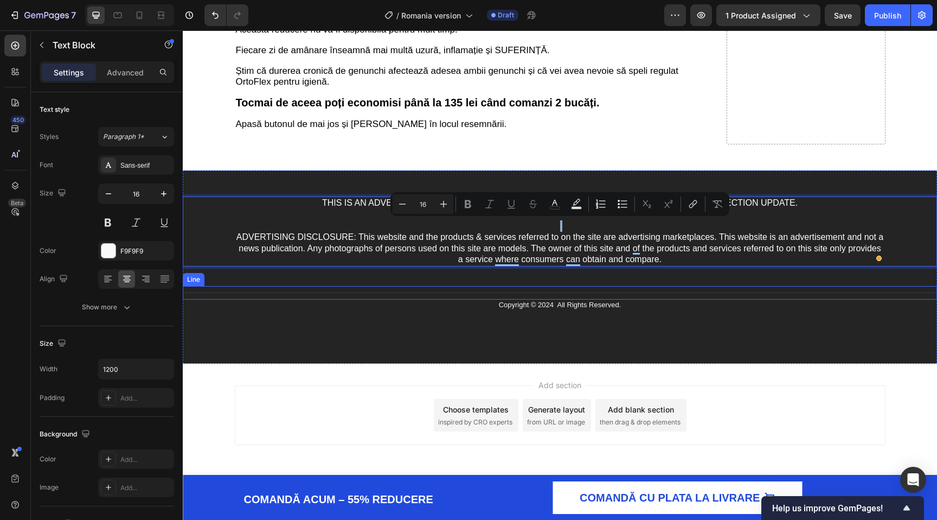
click at [456, 279] on div "THIS IS AN ADVERTISEMENT AND NOT AN ACTUAL NEWS ARTICLE, BLOG, OR CONSUMER PROT…" at bounding box center [560, 256] width 755 height 121
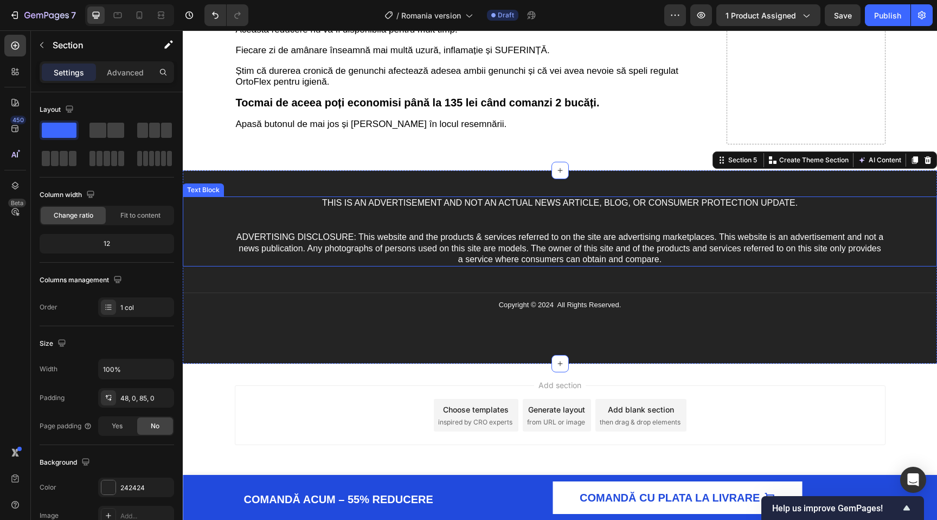
click at [471, 212] on p "ADVERTISING DISCLOSURE: This website and the products & services referred to on…" at bounding box center [560, 237] width 649 height 56
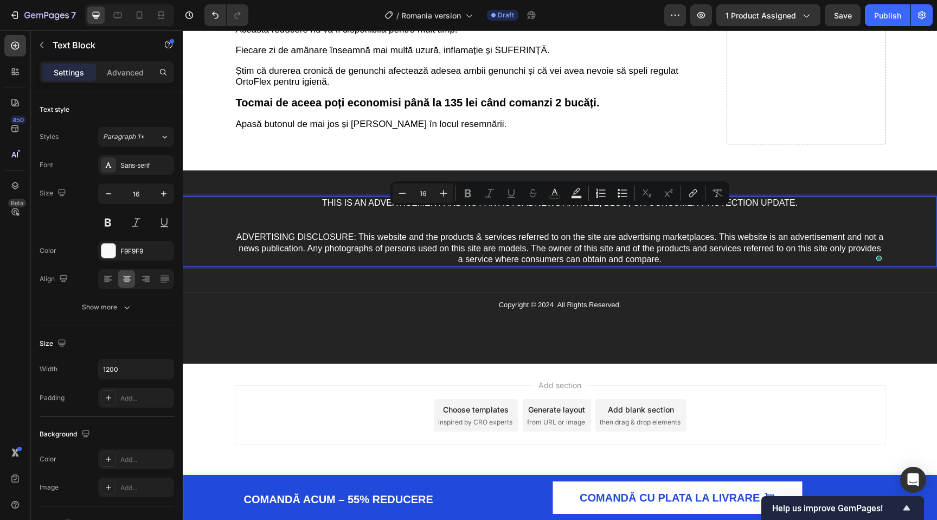
click at [471, 212] on p "ADVERTISING DISCLOSURE: This website and the products & services referred to on…" at bounding box center [560, 237] width 649 height 56
click at [468, 219] on p "ADVERTISING DISCLOSURE: This website and the products & services referred to on…" at bounding box center [560, 237] width 649 height 56
click at [468, 243] on span "ADVERTISING DISCLOSURE: This website and the products & services referred to on…" at bounding box center [560, 248] width 647 height 32
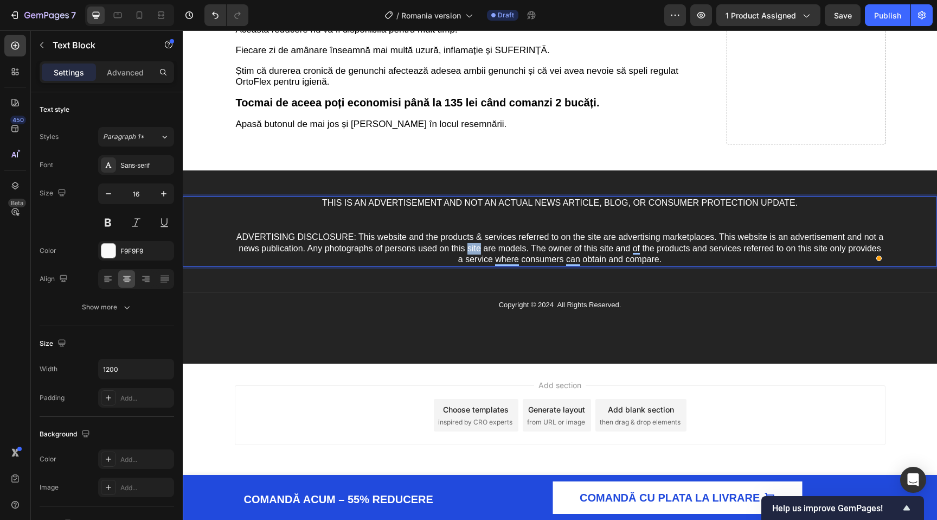
click at [468, 243] on span "ADVERTISING DISCLOSURE: This website and the products & services referred to on…" at bounding box center [560, 248] width 647 height 32
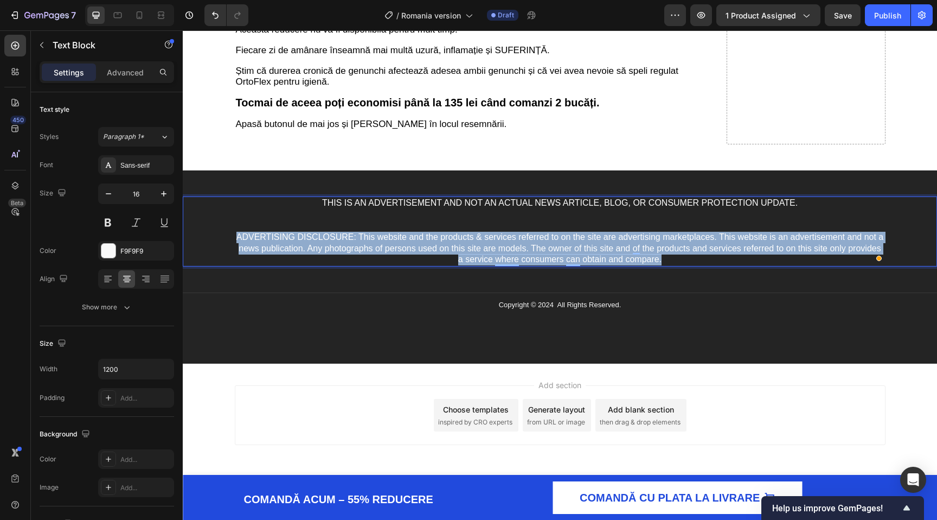
click at [468, 243] on span "ADVERTISING DISCLOSURE: This website and the products & services referred to on…" at bounding box center [560, 248] width 647 height 32
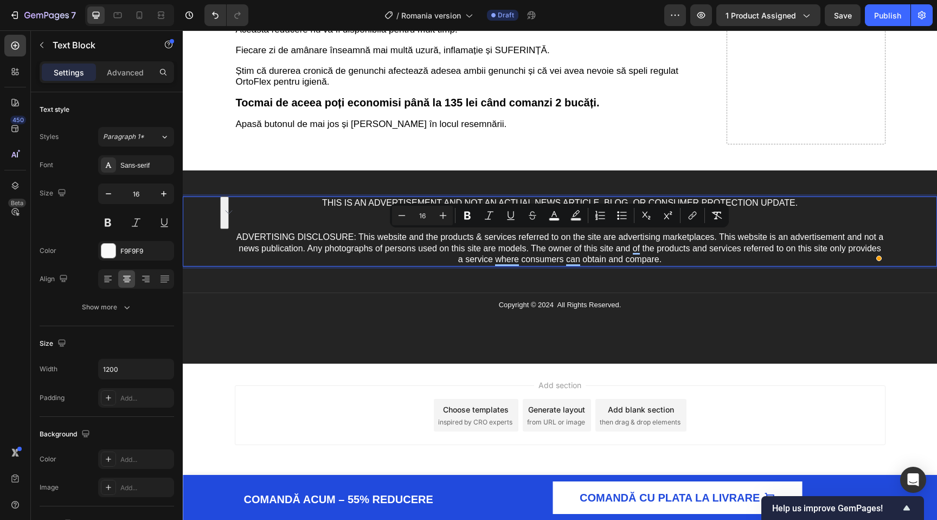
click at [318, 227] on p "ADVERTISING DISCLOSURE: This website and the products & services referred to on…" at bounding box center [560, 237] width 649 height 56
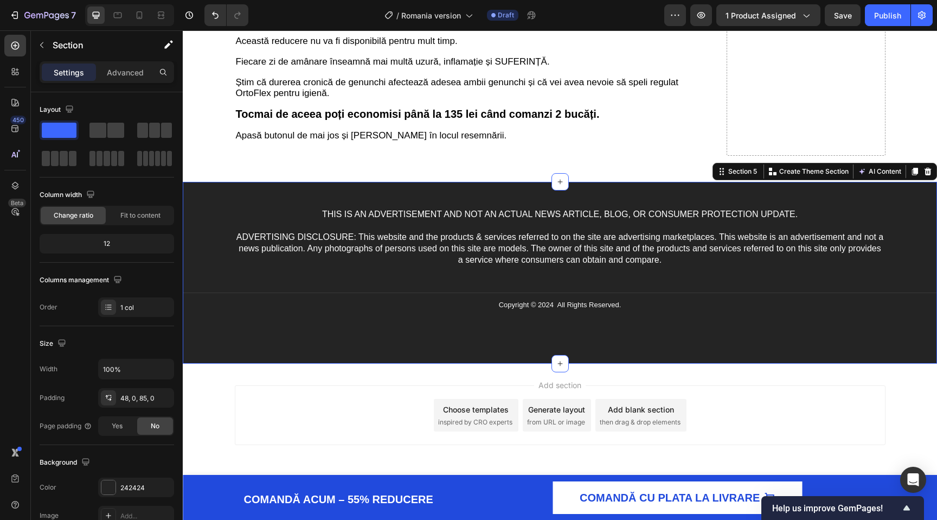
click at [585, 193] on div "THIS IS AN ADVERTISEMENT AND NOT AN ACTUAL NEWS ARTICLE, BLOG, OR CONSUMER PROT…" at bounding box center [560, 273] width 755 height 182
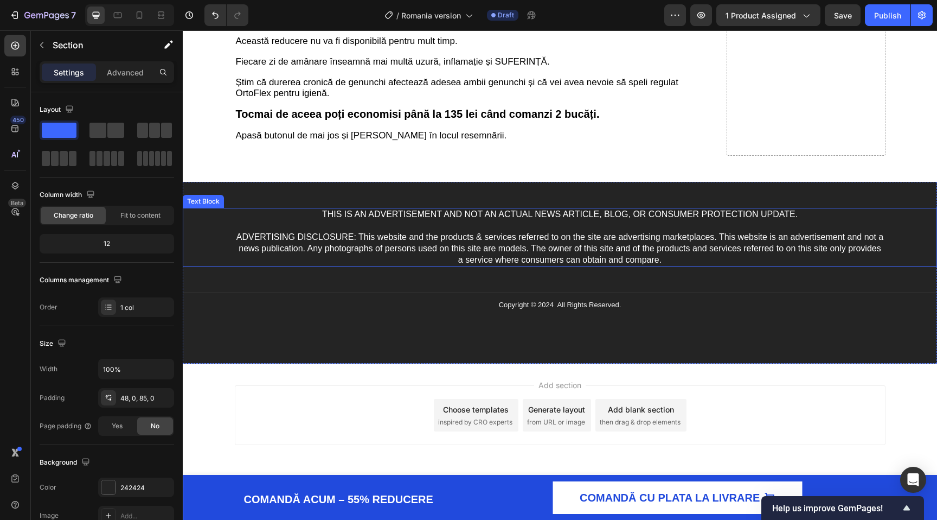
click at [465, 241] on span "ADVERTISING DISCLOSURE: This website and the products & services referred to on…" at bounding box center [560, 248] width 647 height 32
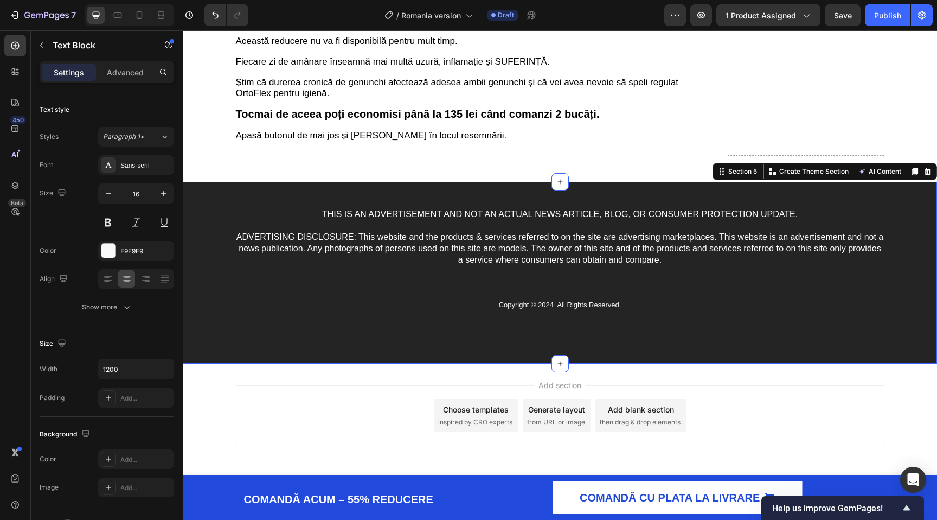
click at [545, 324] on div "THIS IS AN ADVERTISEMENT AND NOT AN ACTUAL NEWS ARTICLE, BLOG, OR CONSUMER PROT…" at bounding box center [560, 273] width 755 height 182
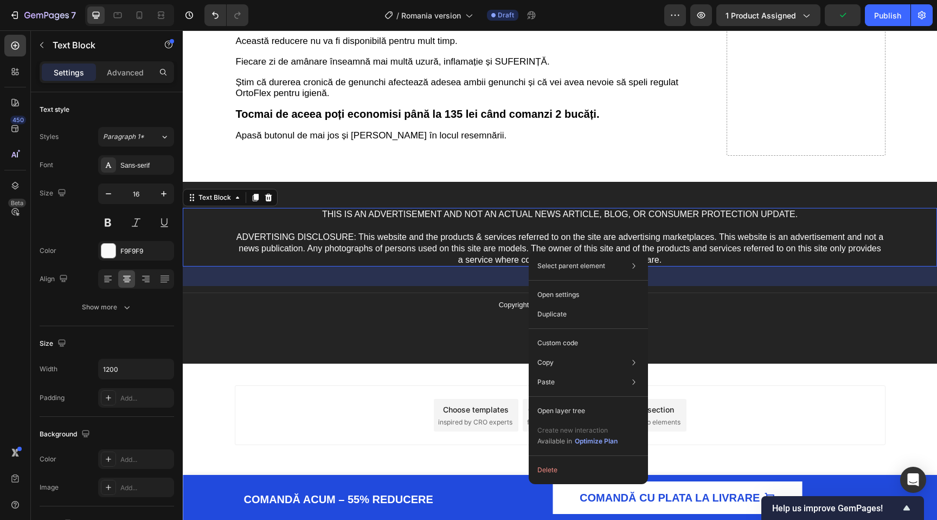
click at [448, 274] on div "36" at bounding box center [560, 276] width 755 height 20
click at [490, 226] on p "ADVERTISING DISCLOSURE: This website and the products & services referred to on…" at bounding box center [560, 242] width 649 height 45
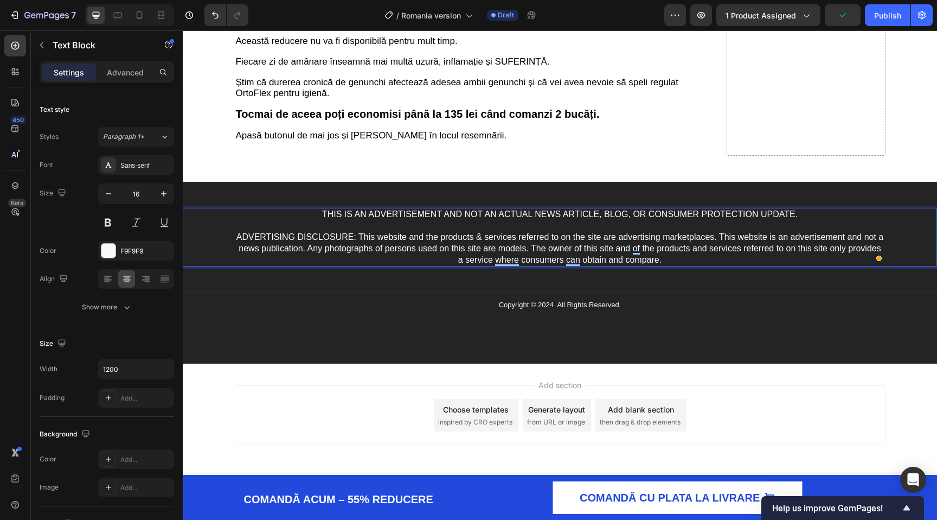
click at [572, 244] on span "ADVERTISING DISCLOSURE: This website and the products & services referred to on…" at bounding box center [560, 248] width 647 height 32
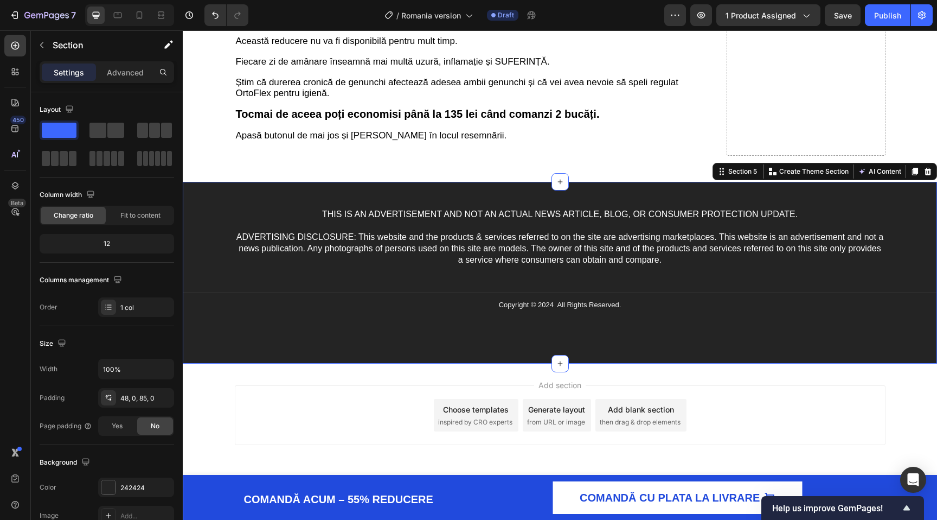
click at [649, 280] on div "THIS IS AN ADVERTISEMENT AND NOT AN ACTUAL NEWS ARTICLE, BLOG, OR CONSUMER PROT…" at bounding box center [560, 263] width 755 height 110
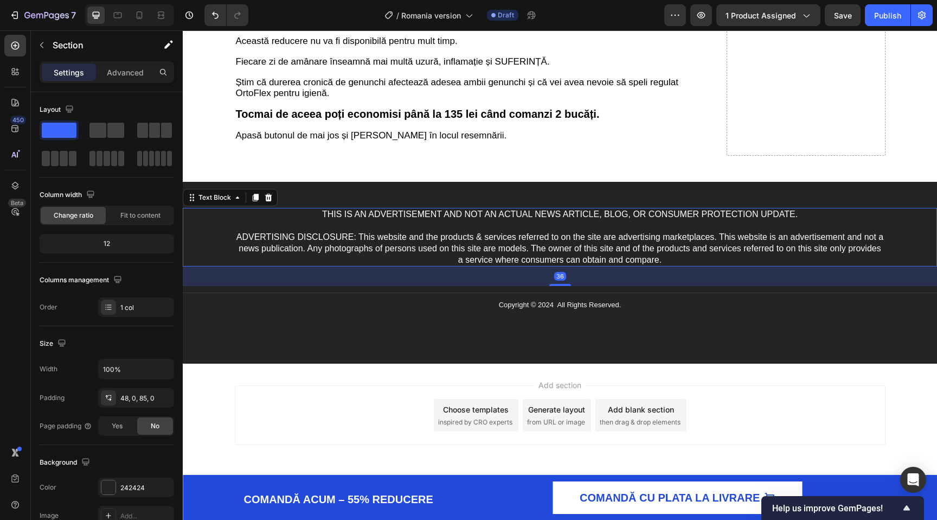
click at [669, 229] on p "ADVERTISING DISCLOSURE: This website and the products & services referred to on…" at bounding box center [560, 242] width 649 height 45
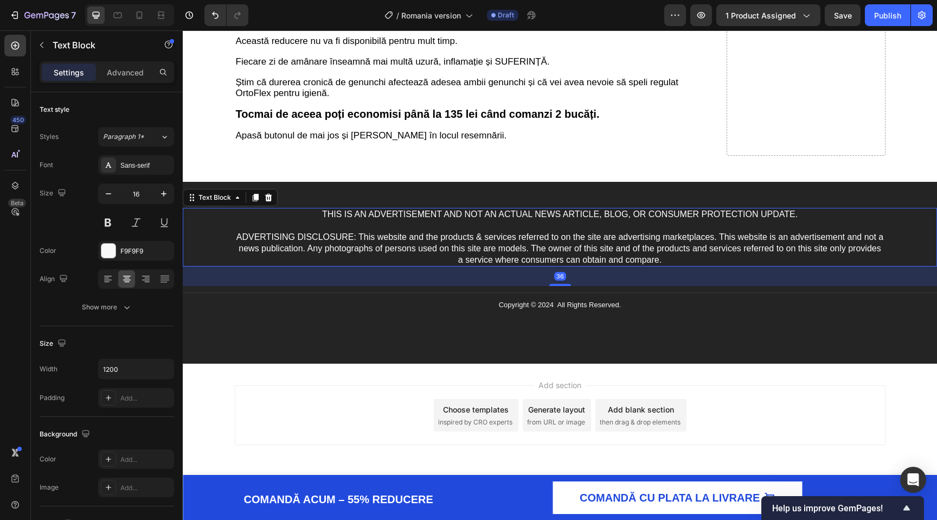
scroll to position [4571, 0]
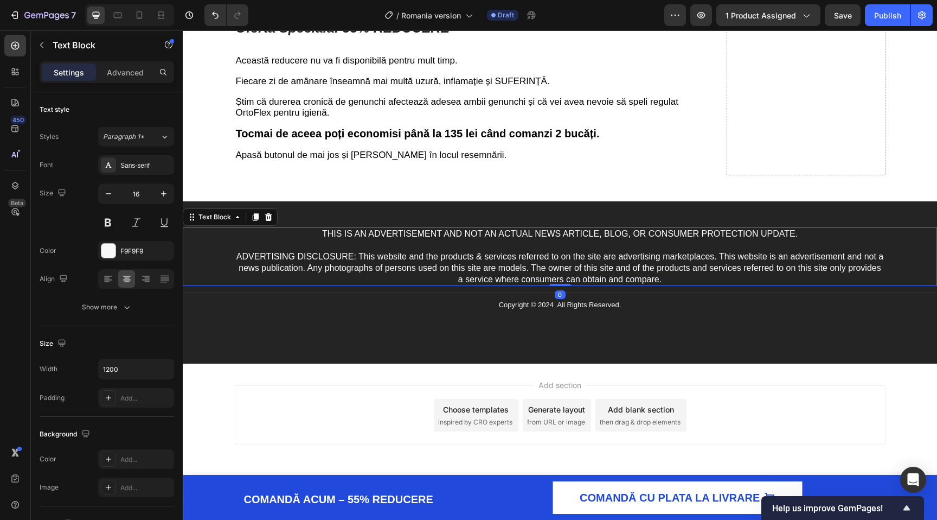
drag, startPoint x: 561, startPoint y: 284, endPoint x: 574, endPoint y: 221, distance: 63.7
click at [574, 221] on div "THIS IS AN ADVERTISEMENT AND NOT AN ACTUAL NEWS ARTICLE, BLOG, OR CONSUMER PROT…" at bounding box center [560, 282] width 755 height 162
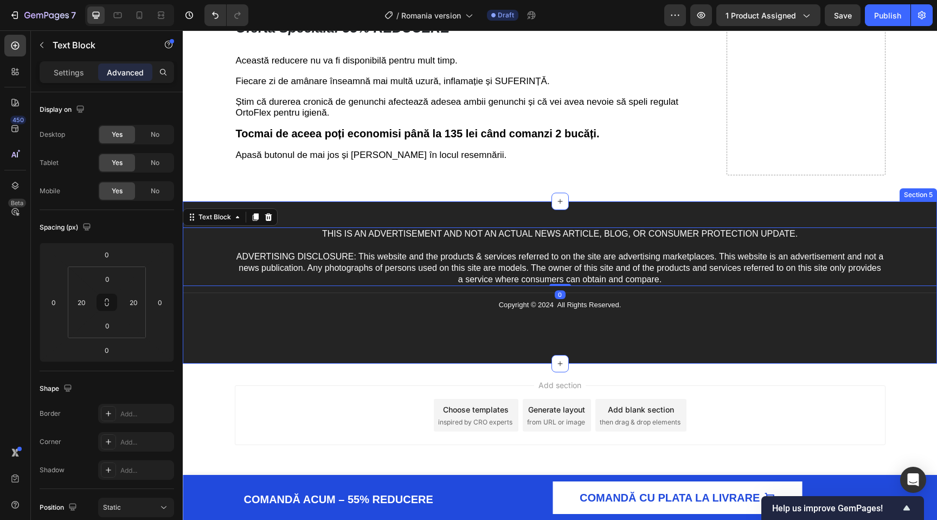
click at [671, 339] on div "THIS IS AN ADVERTISEMENT AND NOT AN ACTUAL NEWS ARTICLE, BLOG, OR CONSUMER PROT…" at bounding box center [560, 282] width 755 height 162
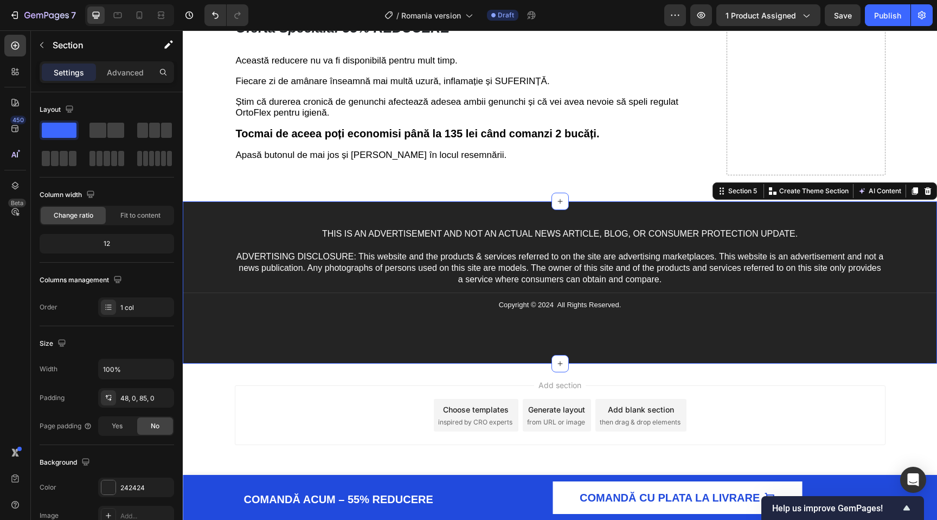
click at [661, 333] on div "THIS IS AN ADVERTISEMENT AND NOT AN ACTUAL NEWS ARTICLE, BLOG, OR CONSUMER PROT…" at bounding box center [560, 282] width 755 height 162
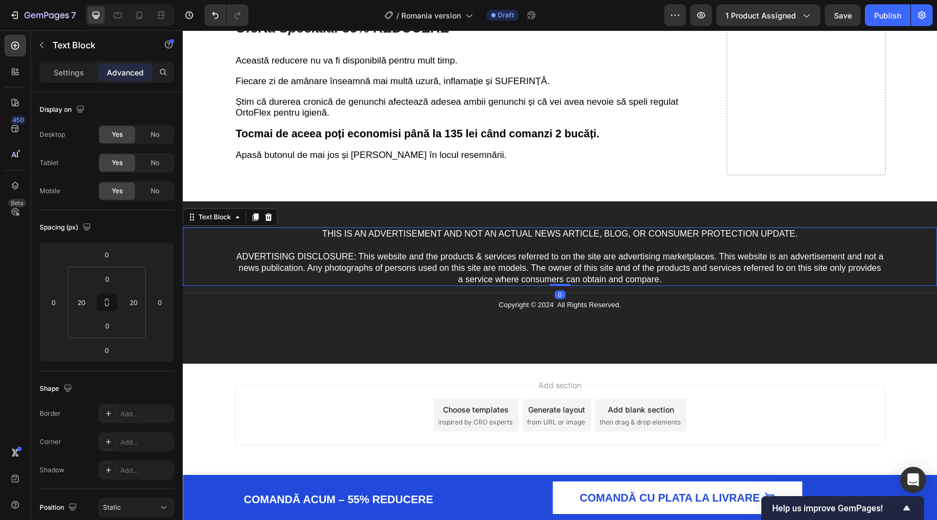
click at [623, 285] on p "ADVERTISING DISCLOSURE: This website and the products & services referred to on…" at bounding box center [560, 262] width 649 height 45
click at [606, 284] on span "ADVERTISING DISCLOSURE: This website and the products & services referred to on…" at bounding box center [560, 268] width 647 height 32
click at [740, 285] on p "ADVERTISING DISCLOSURE: This website and the products & services referred to on…" at bounding box center [560, 262] width 649 height 45
click at [687, 284] on span "ADVERTISING DISCLOSURE: This website and the products & services referred to on…" at bounding box center [560, 268] width 647 height 32
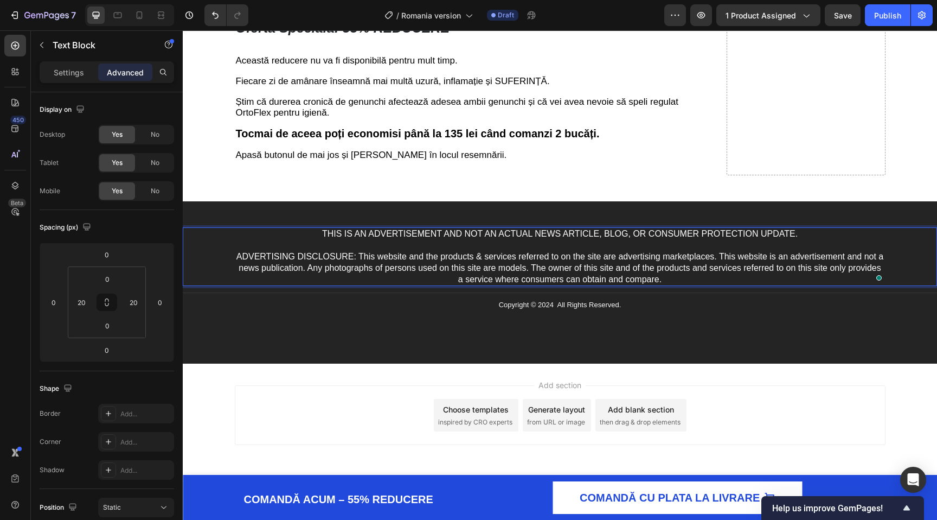
click at [687, 284] on span "ADVERTISING DISCLOSURE: This website and the products & services referred to on…" at bounding box center [560, 268] width 647 height 32
click at [559, 238] on span "THIS IS AN ADVERTISEMENT AND NOT AN ACTUAL NEWS ARTICLE, BLOG, OR CONSUMER PROT…" at bounding box center [560, 233] width 476 height 9
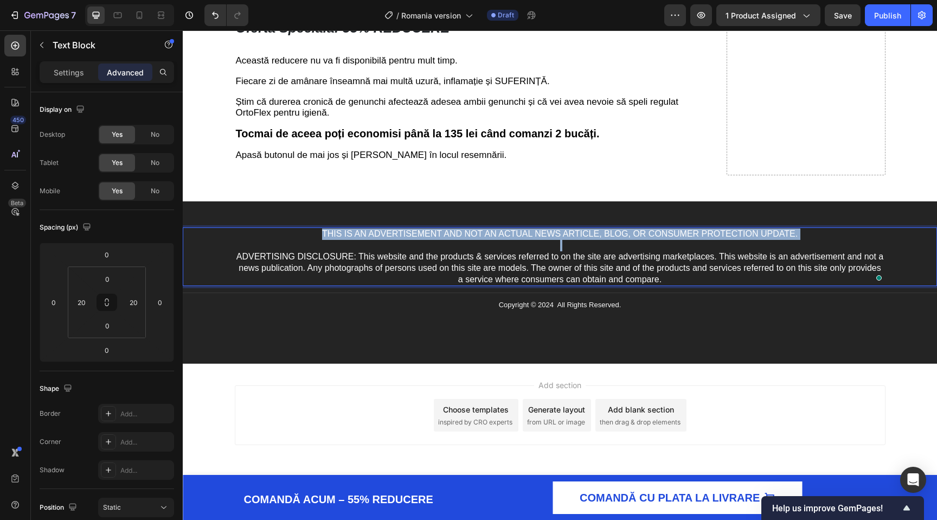
click at [559, 238] on span "THIS IS AN ADVERTISEMENT AND NOT AN ACTUAL NEWS ARTICLE, BLOG, OR CONSUMER PROT…" at bounding box center [560, 233] width 476 height 9
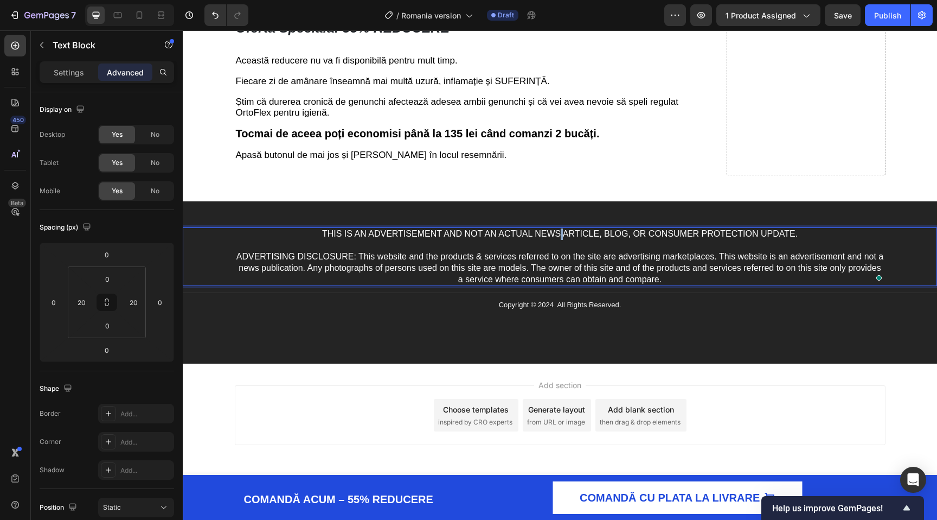
click at [559, 238] on span "THIS IS AN ADVERTISEMENT AND NOT AN ACTUAL NEWS ARTICLE, BLOG, OR CONSUMER PROT…" at bounding box center [560, 233] width 476 height 9
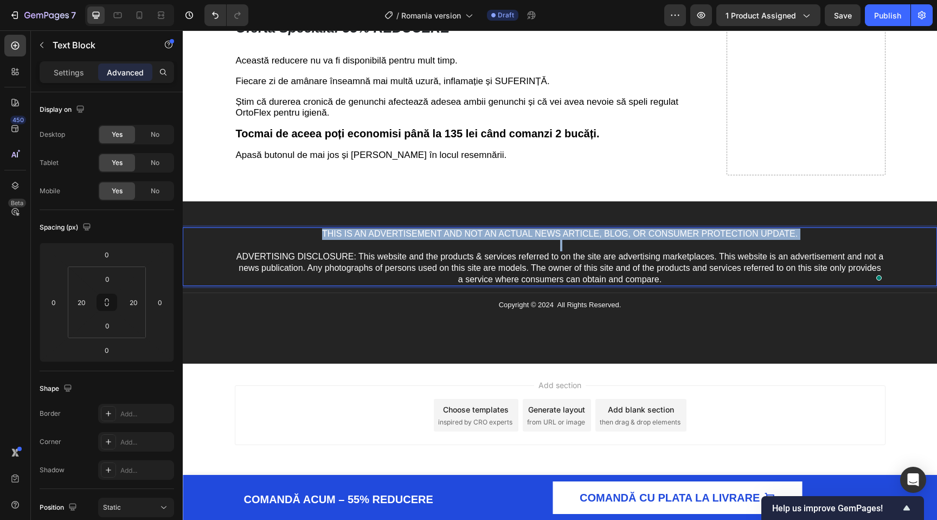
click at [559, 238] on span "THIS IS AN ADVERTISEMENT AND NOT AN ACTUAL NEWS ARTICLE, BLOG, OR CONSUMER PROT…" at bounding box center [560, 233] width 476 height 9
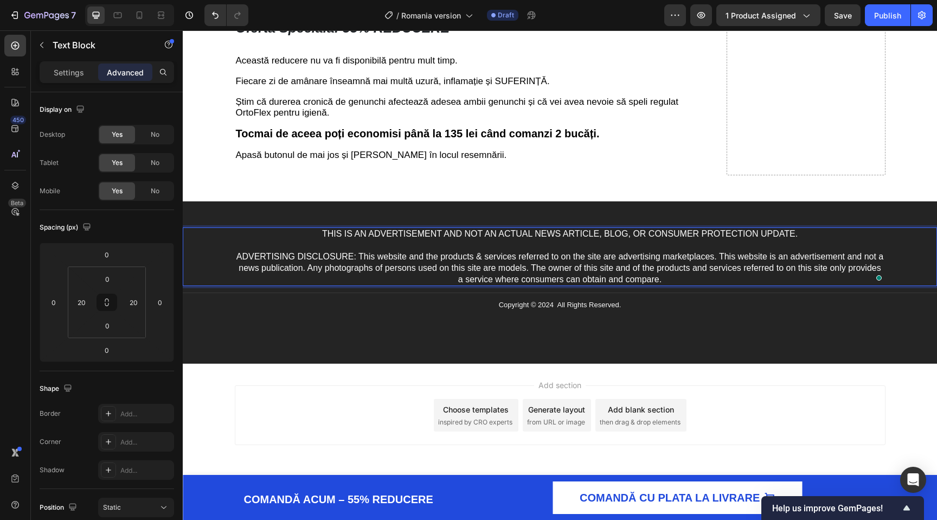
click at [552, 284] on span "ADVERTISING DISCLOSURE: This website and the products & services referred to on…" at bounding box center [560, 268] width 647 height 32
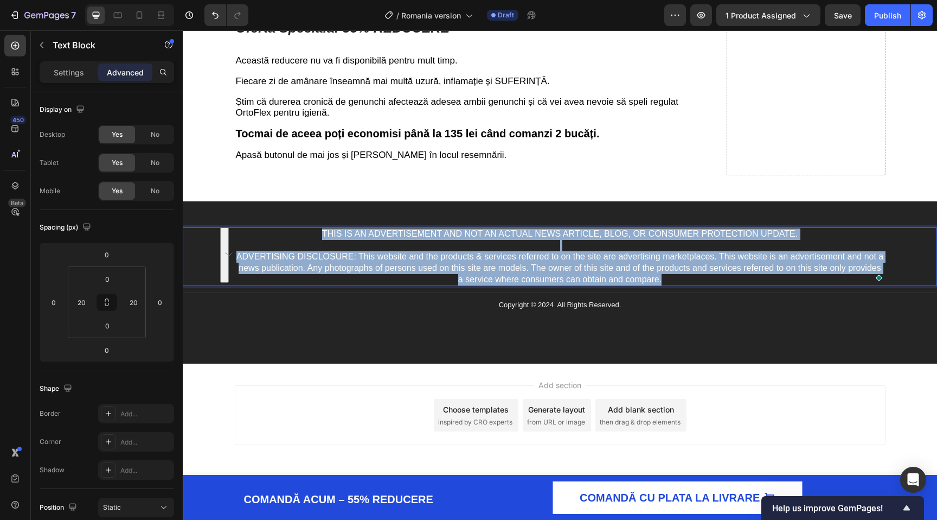
drag, startPoint x: 674, startPoint y: 323, endPoint x: 317, endPoint y: 280, distance: 359.0
click at [317, 280] on div "THIS IS AN ADVERTISEMENT AND NOT AN ACTUAL NEWS ARTICLE, BLOG, OR CONSUMER PROT…" at bounding box center [560, 256] width 651 height 59
copy div "THIS IS AN ADVERTISEMENT AND NOT AN ACTUAL NEWS ARTICLE, BLOG, OR CONSUMER PROT…"
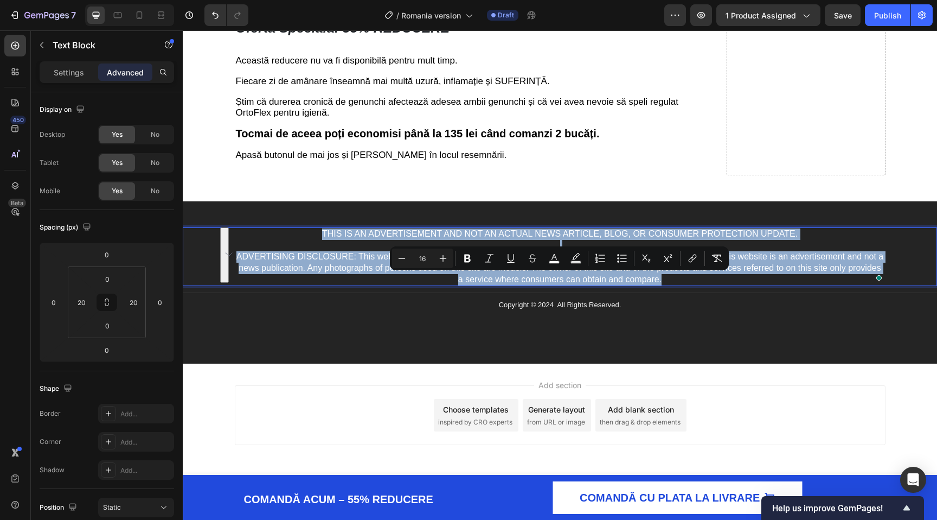
click at [469, 284] on span "ADVERTISING DISCLOSURE: This website and the products & services referred to on…" at bounding box center [560, 268] width 647 height 32
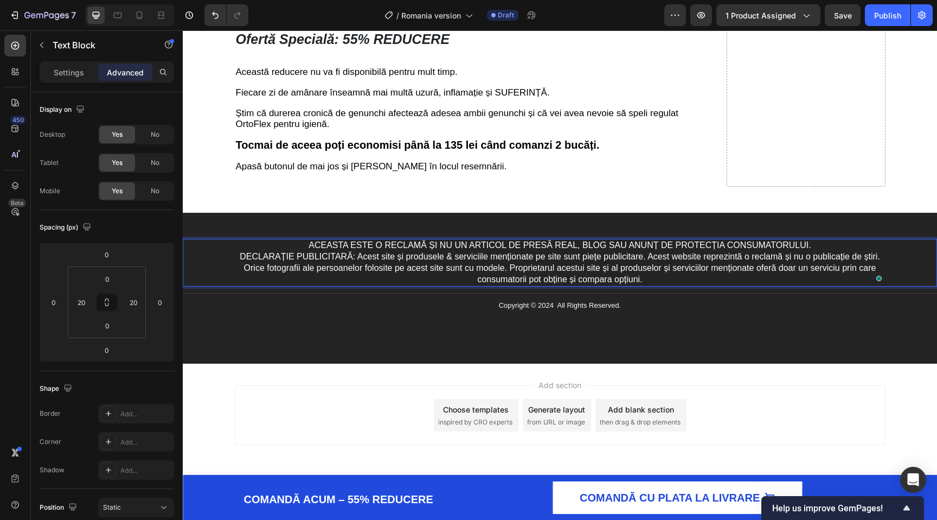
click at [835, 251] on p "ACEASTA ESTE O RECLAMĂ ȘI NU UN ARTICOL DE PRESĂ REAL, BLOG SAU ANUNȚ DE PROTEC…" at bounding box center [560, 245] width 649 height 11
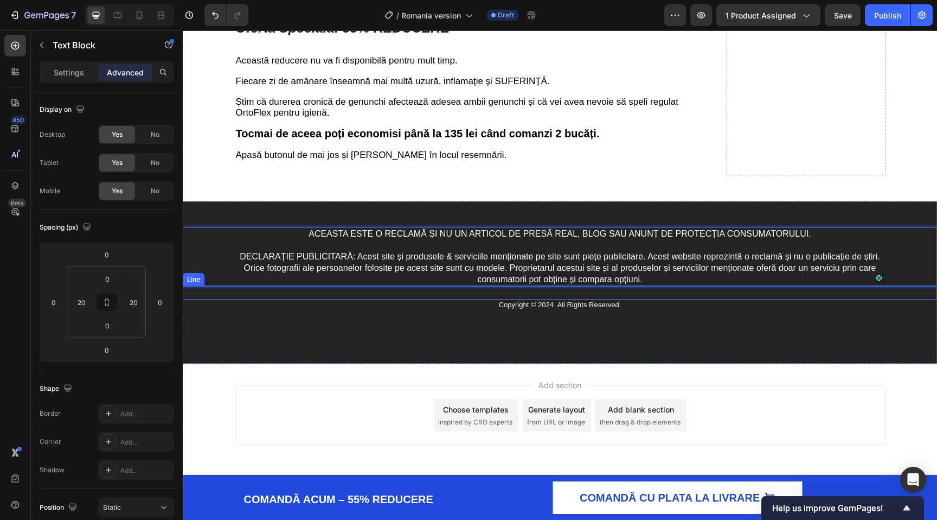
click at [571, 363] on div "ACEASTA ESTE O RECLAMĂ ȘI NU UN ARTICOL DE PRESĂ REAL, BLOG SAU ANUNȚ DE PROTEC…" at bounding box center [560, 282] width 755 height 162
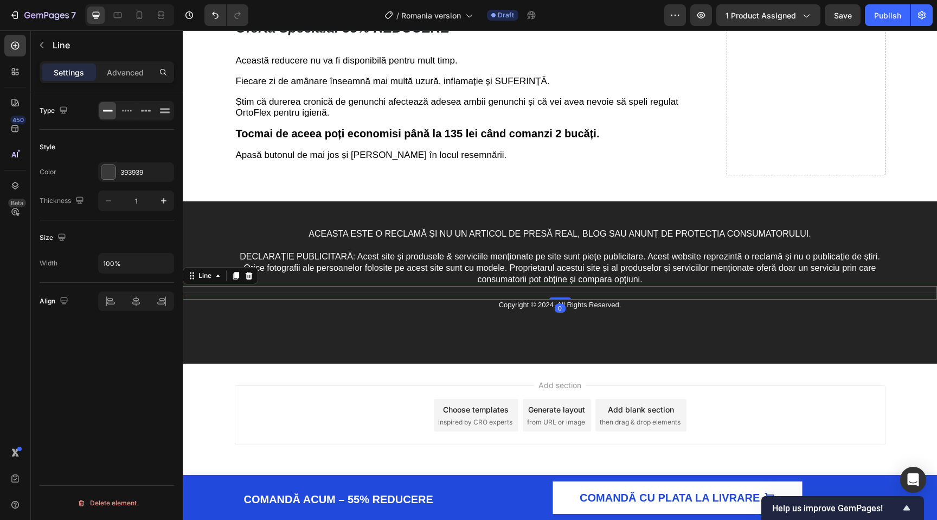
click at [525, 299] on div "Title Line 0" at bounding box center [560, 293] width 755 height 14
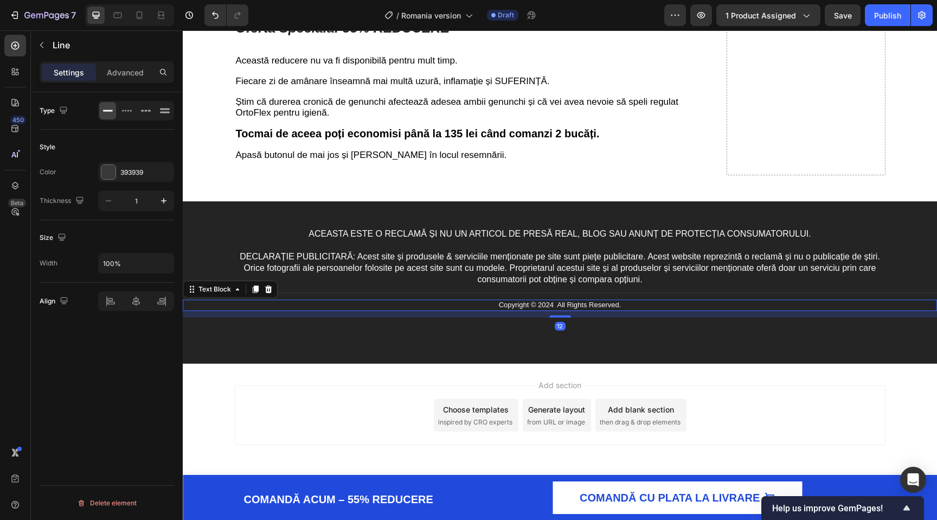
click at [533, 310] on p "Copyright © 2024 All Rights Reserved." at bounding box center [560, 305] width 649 height 9
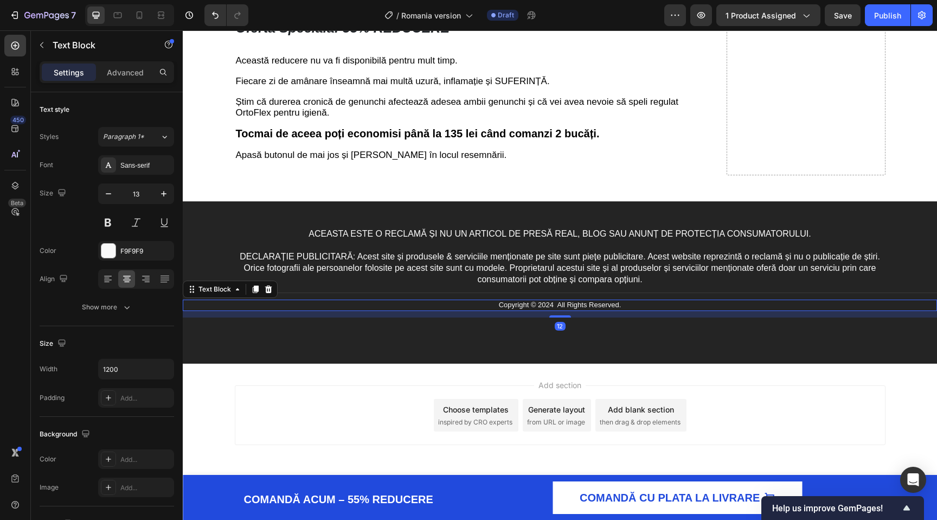
click at [606, 310] on p "Copyright © 2024 All Rights Reserved." at bounding box center [560, 305] width 649 height 9
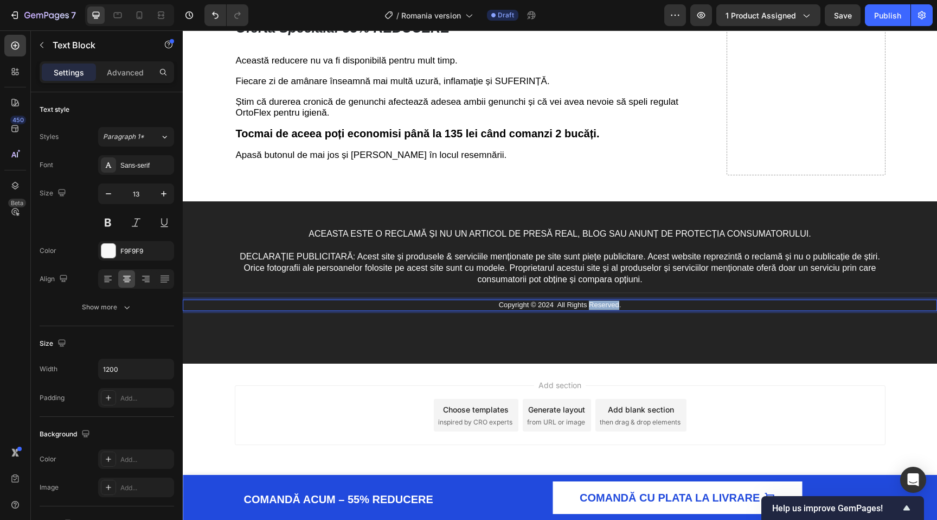
click at [606, 310] on p "Copyright © 2024 All Rights Reserved." at bounding box center [560, 305] width 649 height 9
click at [553, 310] on p "Copyright © 2024 All Rights Reserved." at bounding box center [560, 305] width 649 height 9
click at [508, 310] on p "Copyright © 2025 All Rights Reserved." at bounding box center [560, 305] width 649 height 9
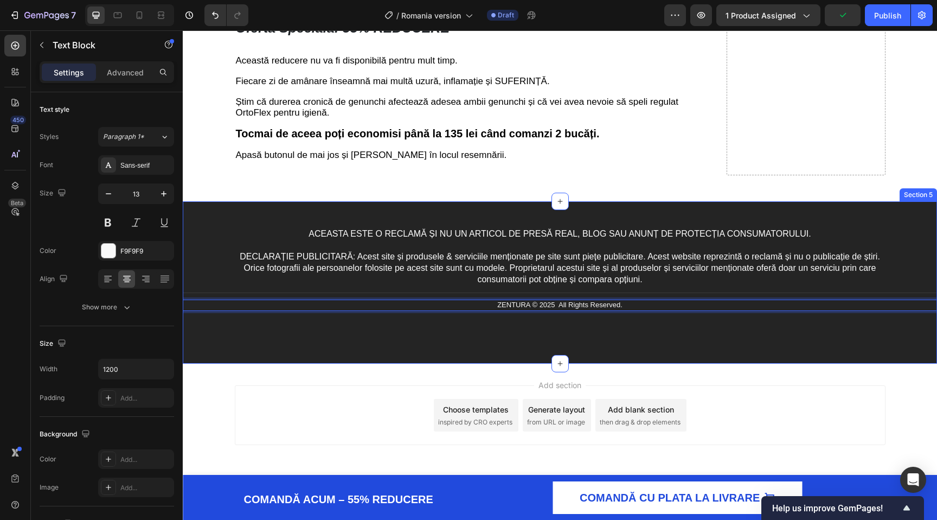
click at [493, 363] on div "ACEASTA ESTE O RECLAMĂ ȘI NU UN ARTICOL DE PRESĂ REAL, BLOG SAU ANUNȚ DE PROTEC…" at bounding box center [560, 282] width 755 height 162
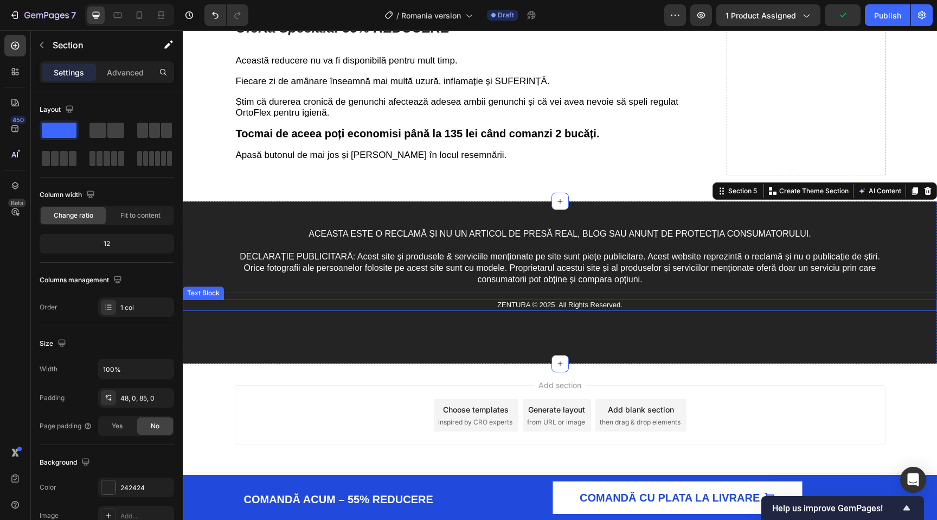
click at [567, 310] on p "ZENTURA © 2025 All Rights Reserved." at bounding box center [560, 305] width 649 height 9
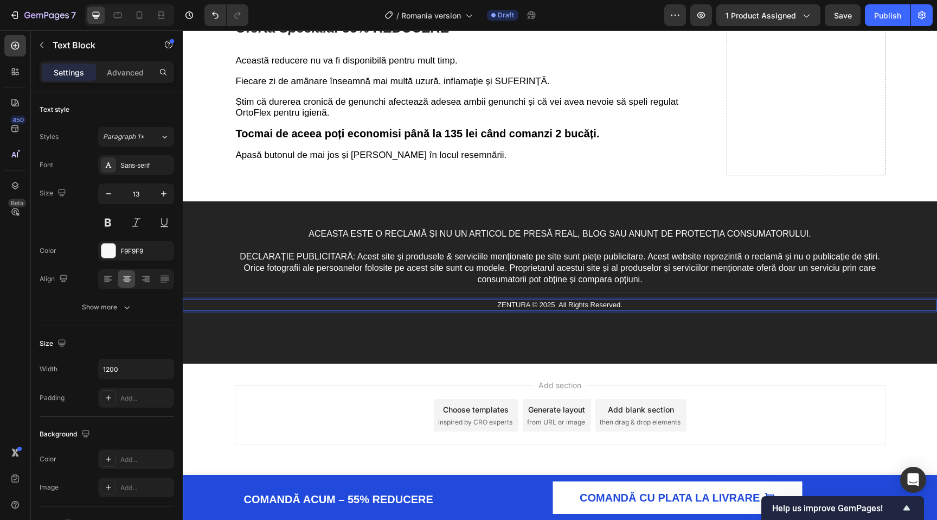
click at [556, 310] on p "ZENTURA © 2025 All Rights Reserved." at bounding box center [560, 305] width 649 height 9
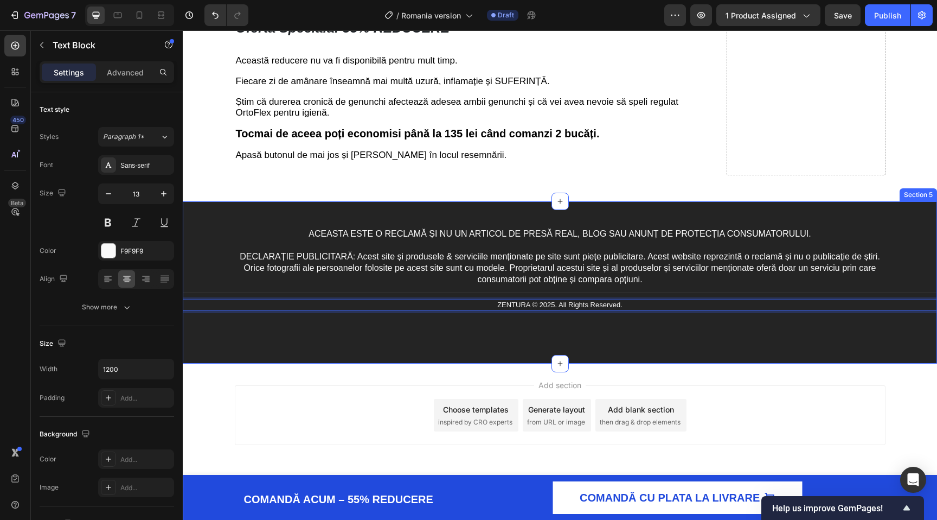
click at [689, 363] on div "ACEASTA ESTE O RECLAMĂ ȘI NU UN ARTICOL DE PRESĂ REAL, BLOG SAU ANUNȚ DE PROTEC…" at bounding box center [560, 282] width 755 height 162
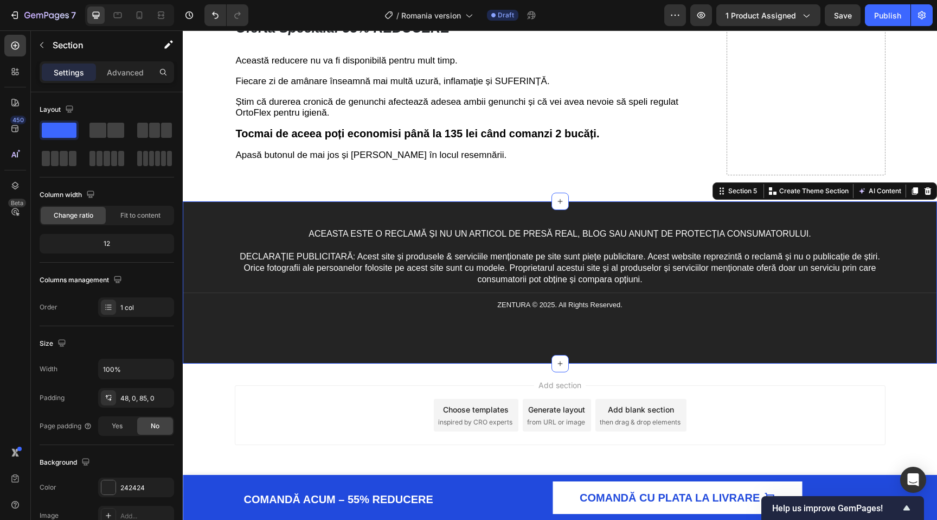
click at [380, 363] on div "ACEASTA ESTE O RECLAMĂ ȘI NU UN ARTICOL DE PRESĂ REAL, BLOG SAU ANUNȚ DE PROTEC…" at bounding box center [560, 282] width 755 height 162
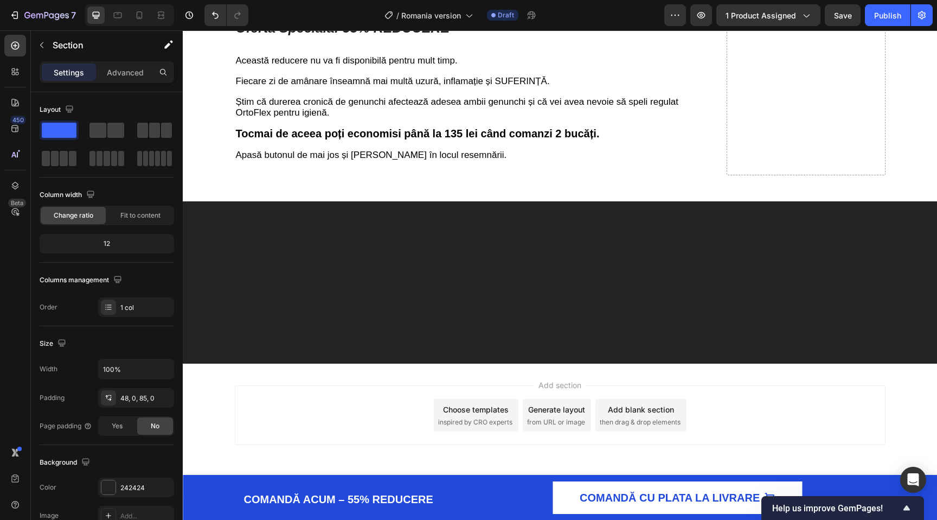
scroll to position [4331, 0]
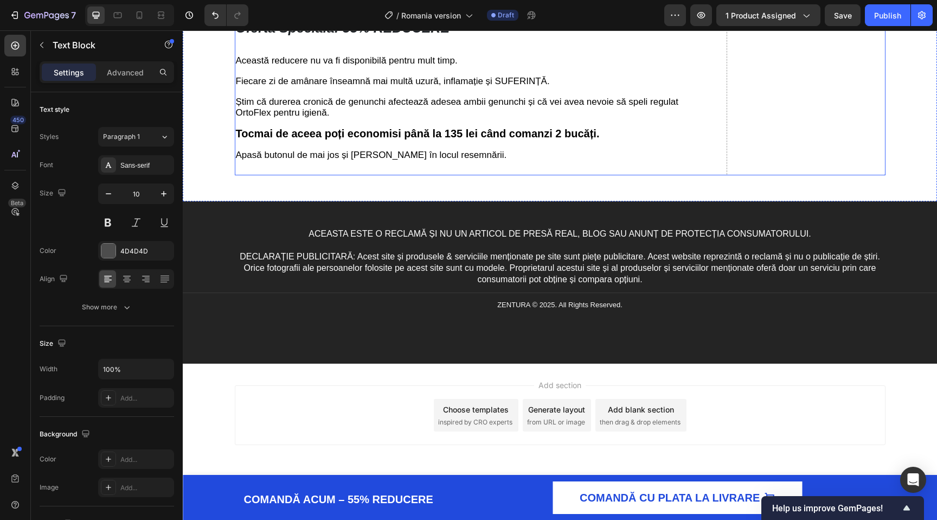
click at [445, 139] on strong "Tocmai de aceea poți economisi până la 135 lei când comanzi 2 bucăți." at bounding box center [418, 133] width 364 height 12
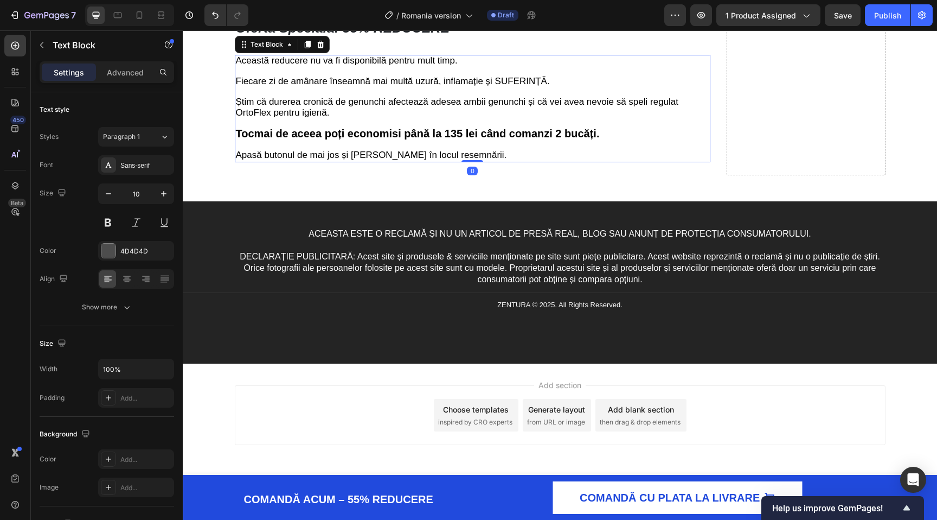
click at [406, 160] on span "Apasă butonul de mai jos și [PERSON_NAME] în locul resemnării." at bounding box center [371, 155] width 271 height 10
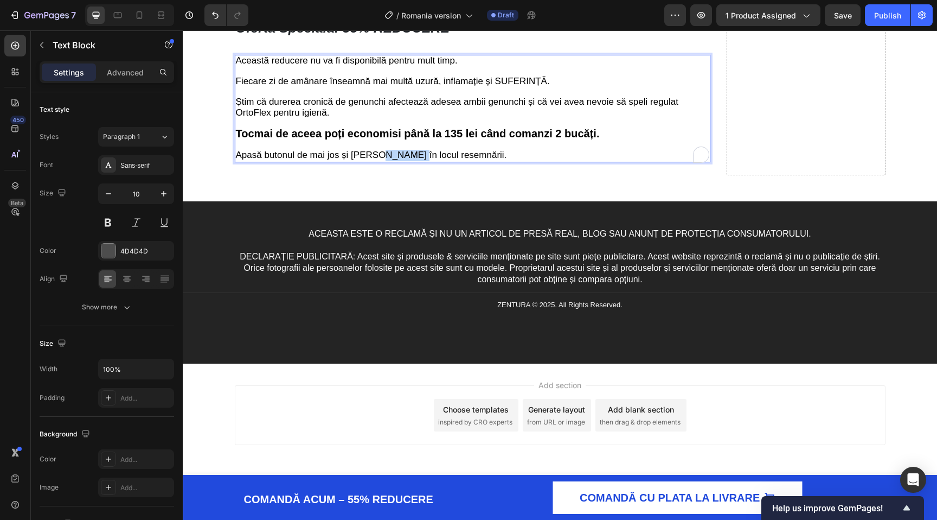
click at [406, 160] on span "Apasă butonul de mai jos și [PERSON_NAME] în locul resemnării." at bounding box center [371, 155] width 271 height 10
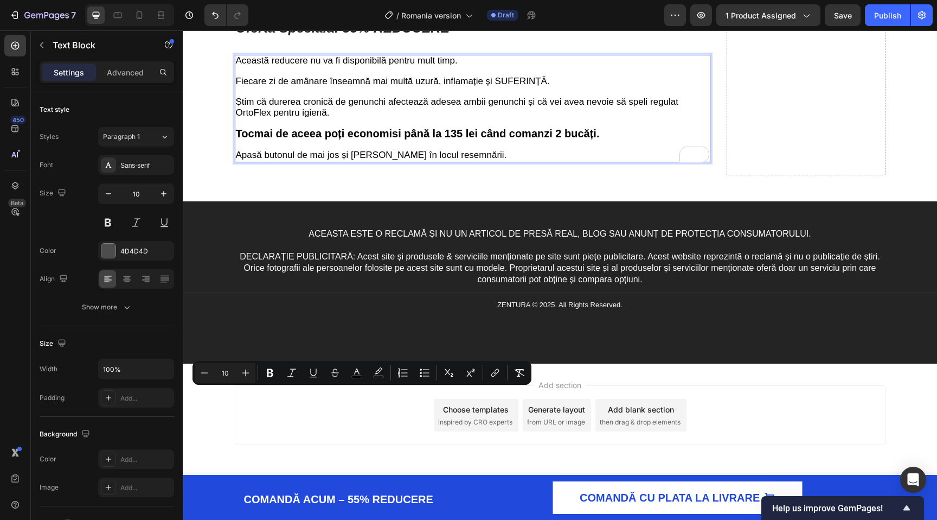
click at [445, 161] on p "Această reducere nu va fi disponibilă pentru mult timp. Fiecare zi de amânare î…" at bounding box center [473, 108] width 474 height 105
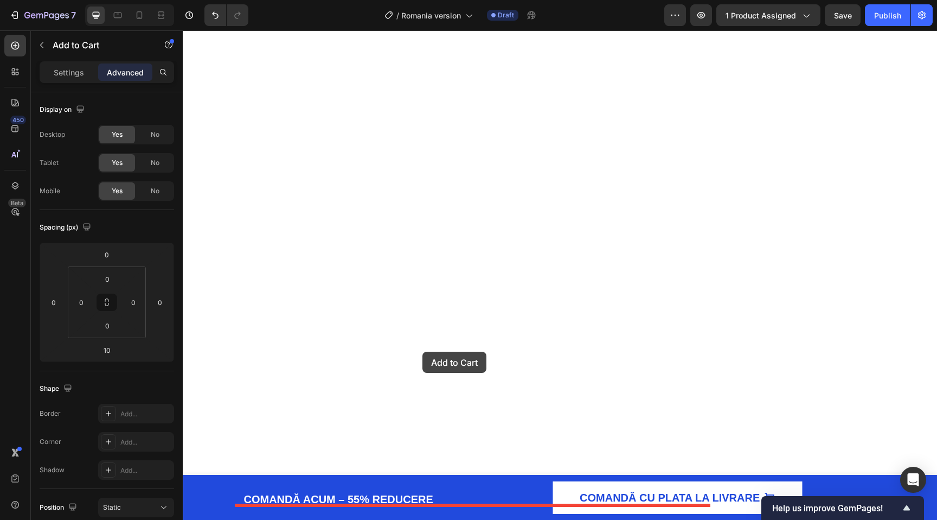
drag, startPoint x: 259, startPoint y: 144, endPoint x: 423, endPoint y: 352, distance: 264.3
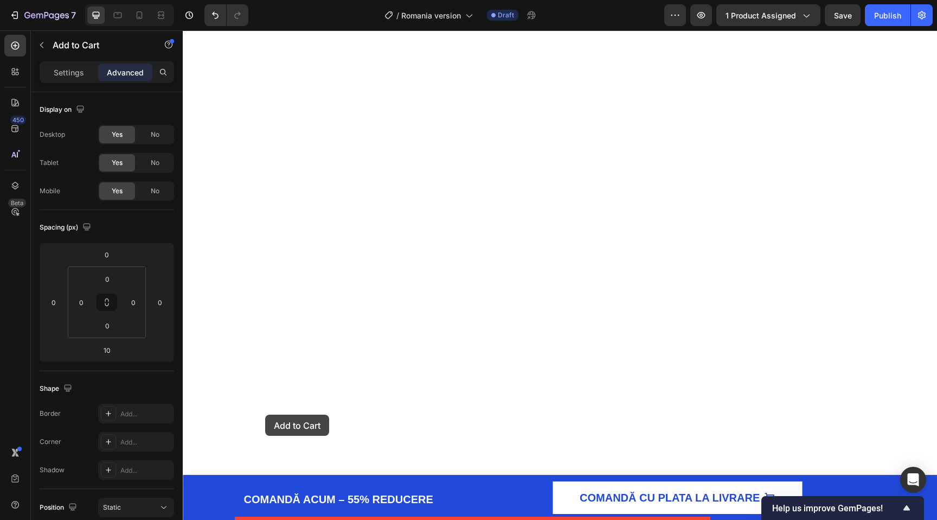
drag, startPoint x: 251, startPoint y: 147, endPoint x: 265, endPoint y: 414, distance: 267.8
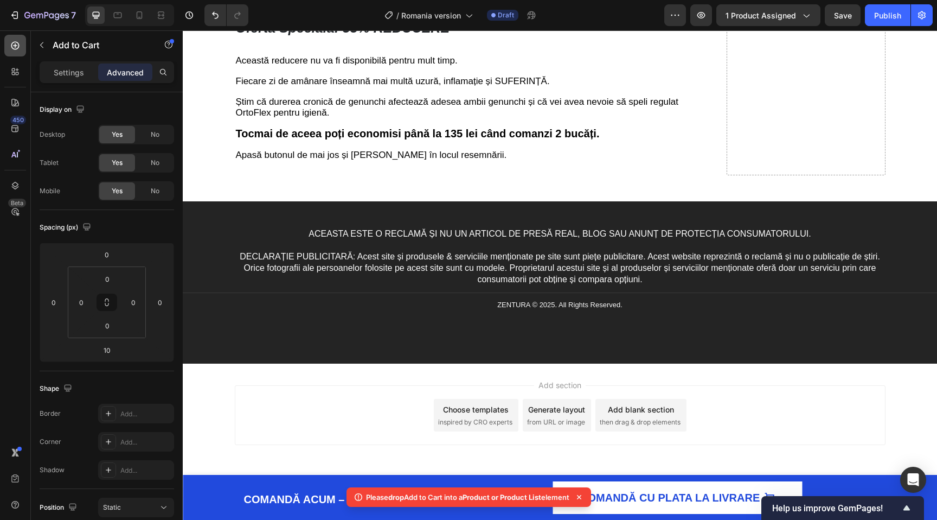
click at [22, 47] on div at bounding box center [15, 46] width 22 height 22
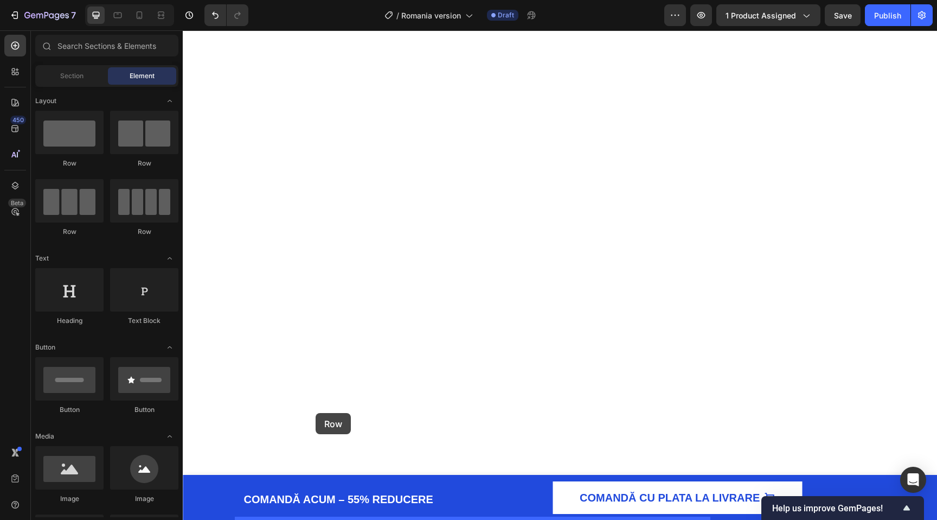
drag, startPoint x: 254, startPoint y: 170, endPoint x: 316, endPoint y: 412, distance: 249.1
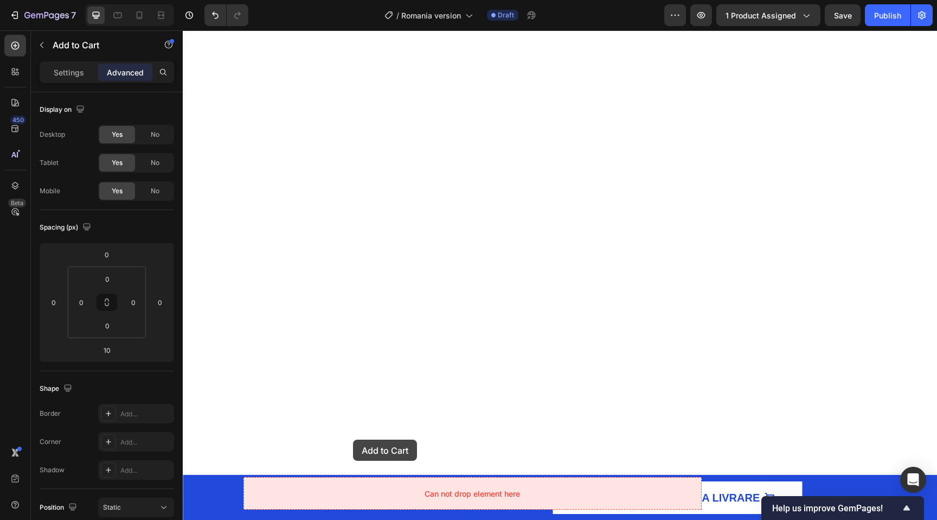
drag, startPoint x: 253, startPoint y: 144, endPoint x: 353, endPoint y: 439, distance: 311.7
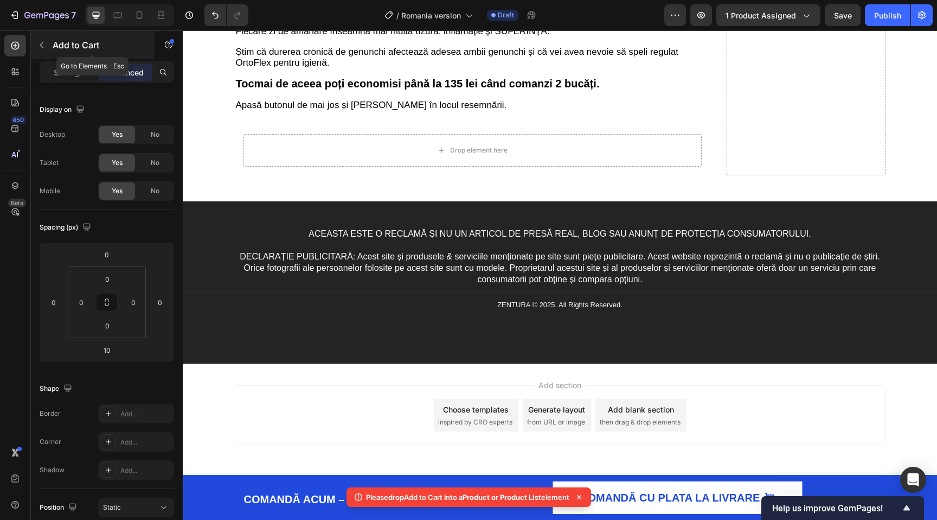
click at [41, 44] on icon "button" at bounding box center [41, 45] width 9 height 9
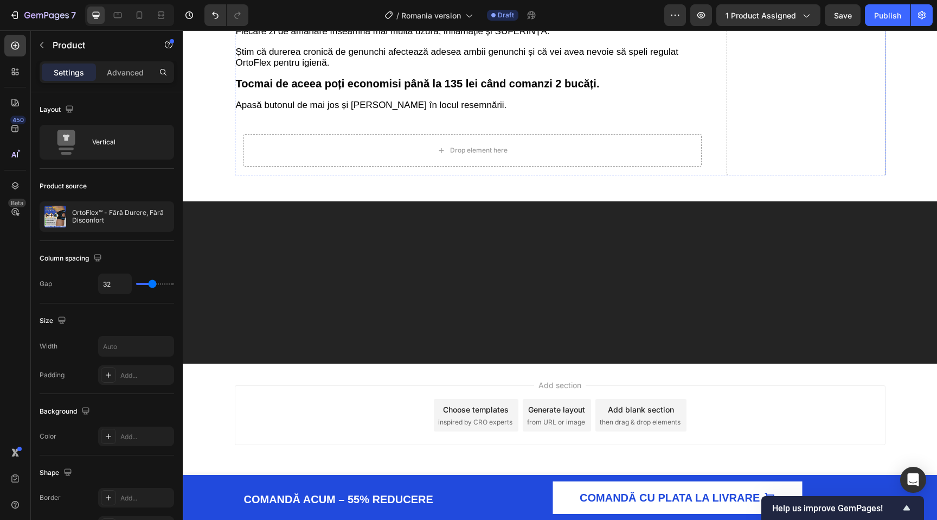
scroll to position [4214, 0]
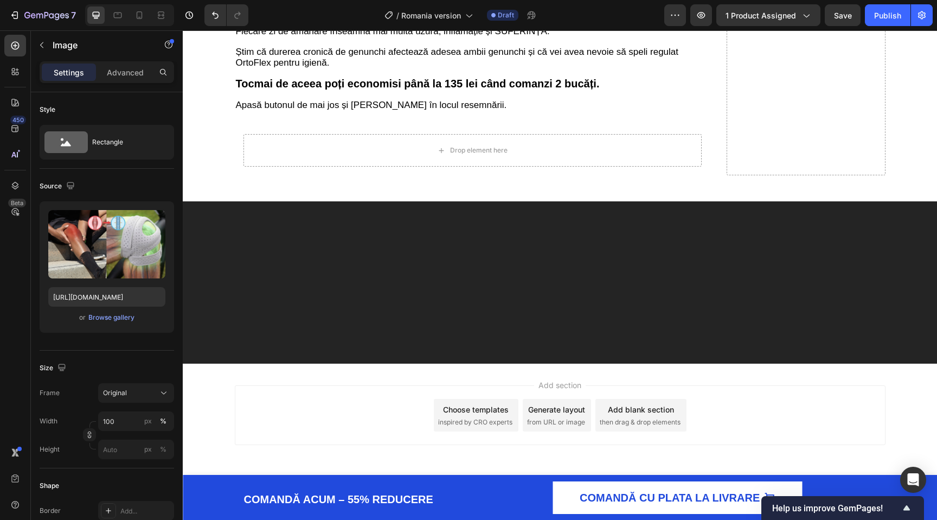
scroll to position [4020, 0]
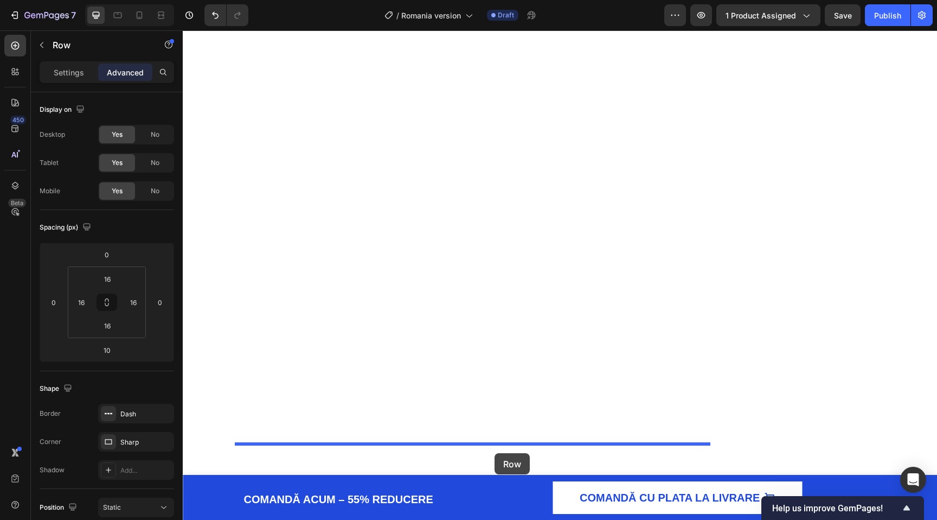
drag, startPoint x: 245, startPoint y: 33, endPoint x: 493, endPoint y: 438, distance: 475.3
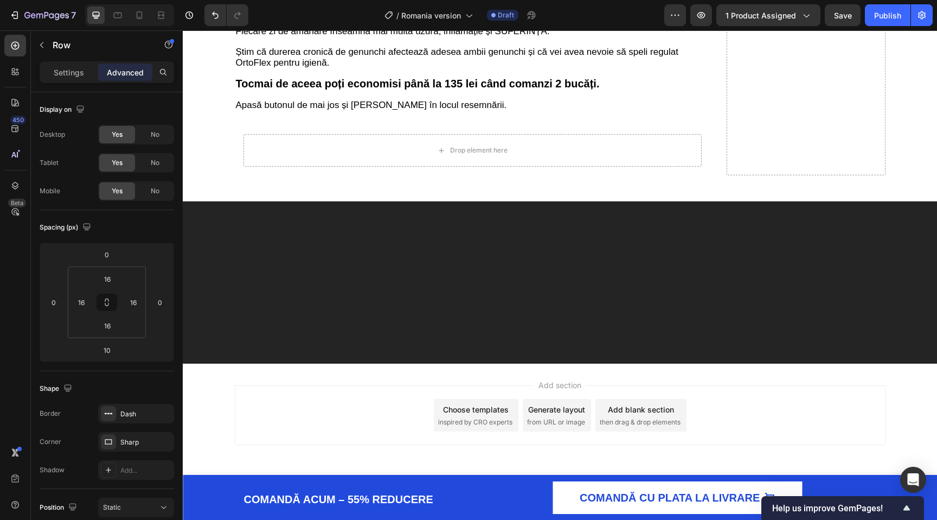
scroll to position [4484, 0]
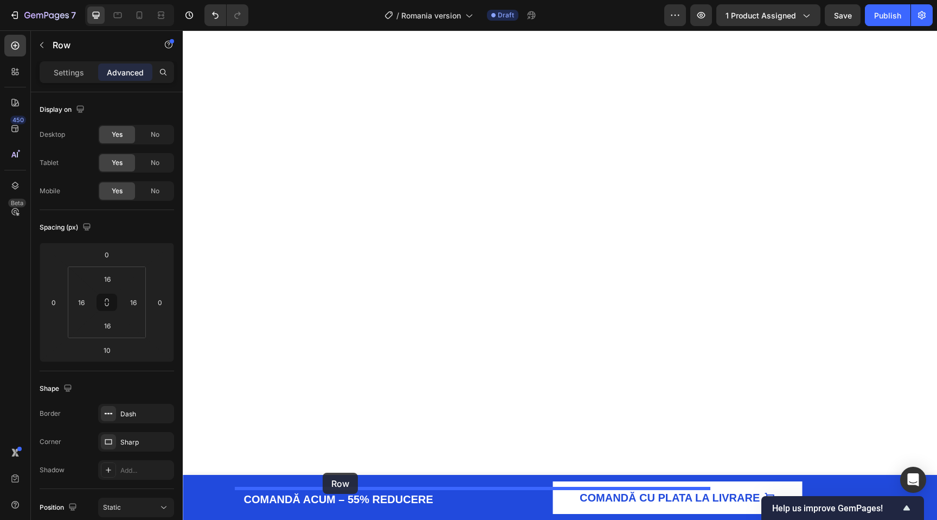
drag, startPoint x: 242, startPoint y: 55, endPoint x: 323, endPoint y: 473, distance: 424.8
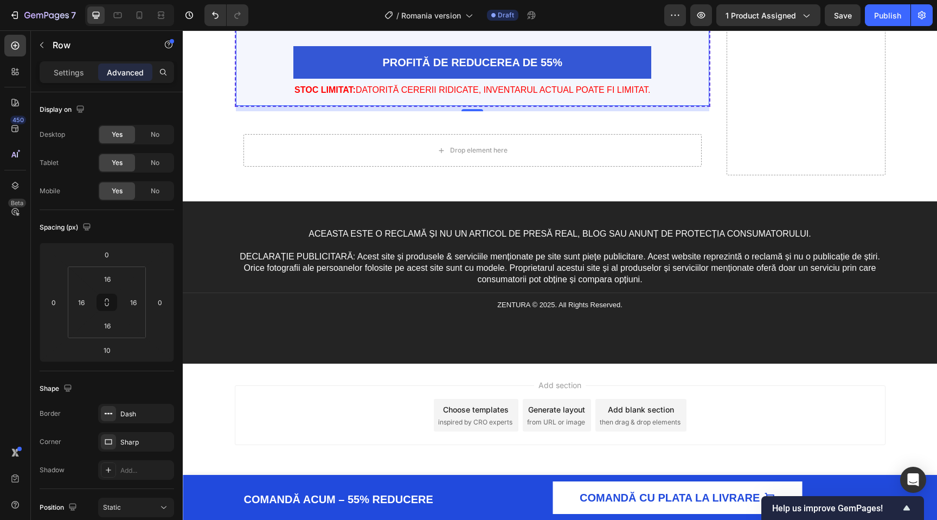
scroll to position [4643, 0]
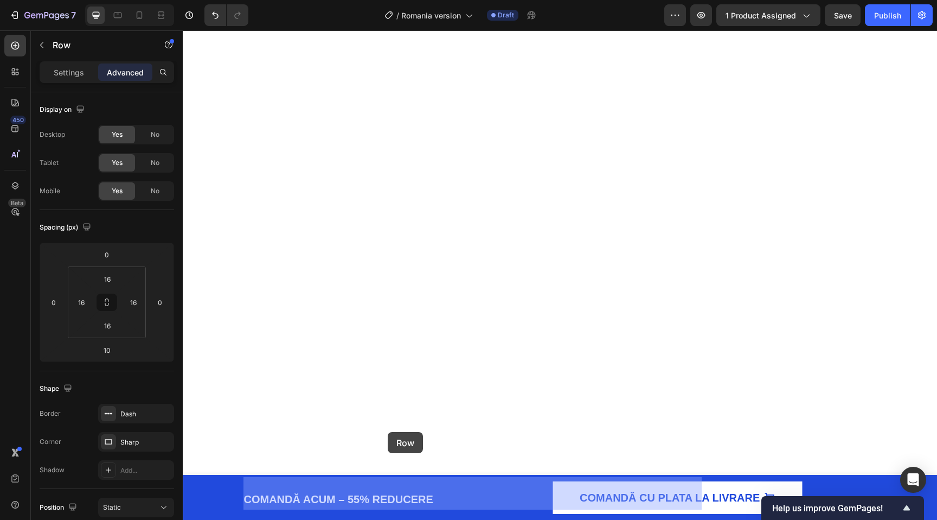
drag, startPoint x: 244, startPoint y: 44, endPoint x: 388, endPoint y: 432, distance: 413.2
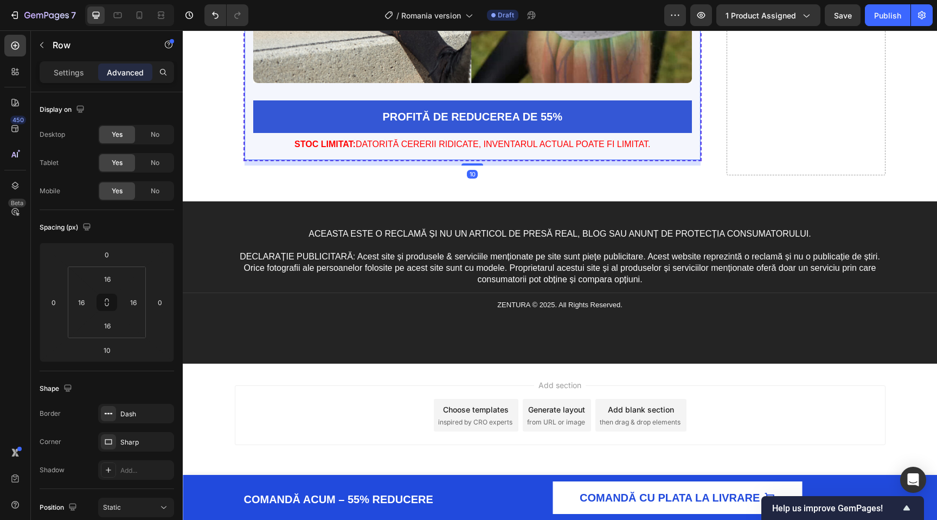
scroll to position [4558, 0]
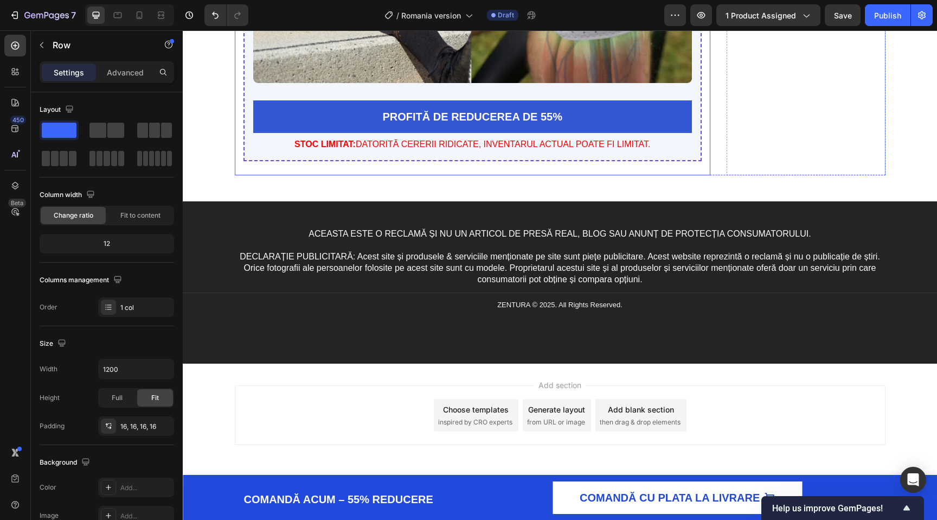
click at [432, 156] on div "Image PROFITĂ DE REDUCEREA DE 55% Add to Cart STOC LIMITAT: DATORITĂ CERERII RI…" at bounding box center [473, 5] width 476 height 341
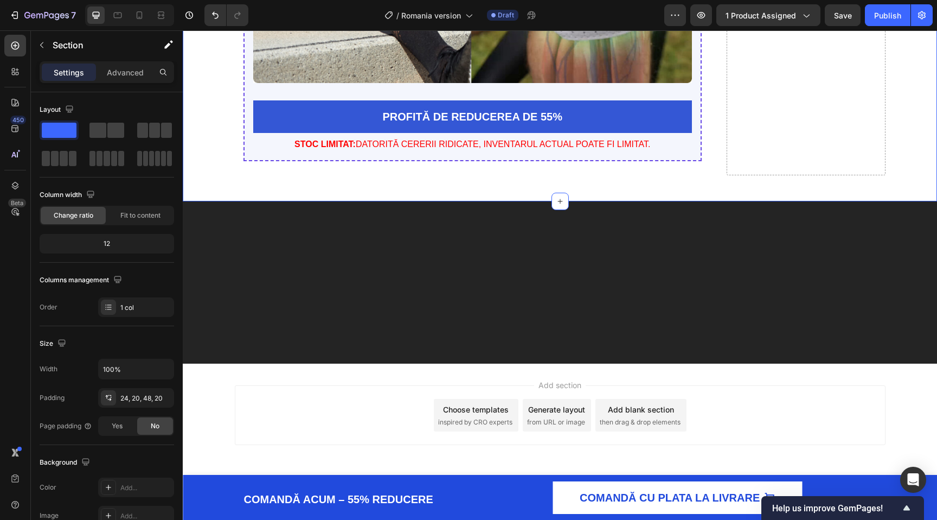
scroll to position [4528, 0]
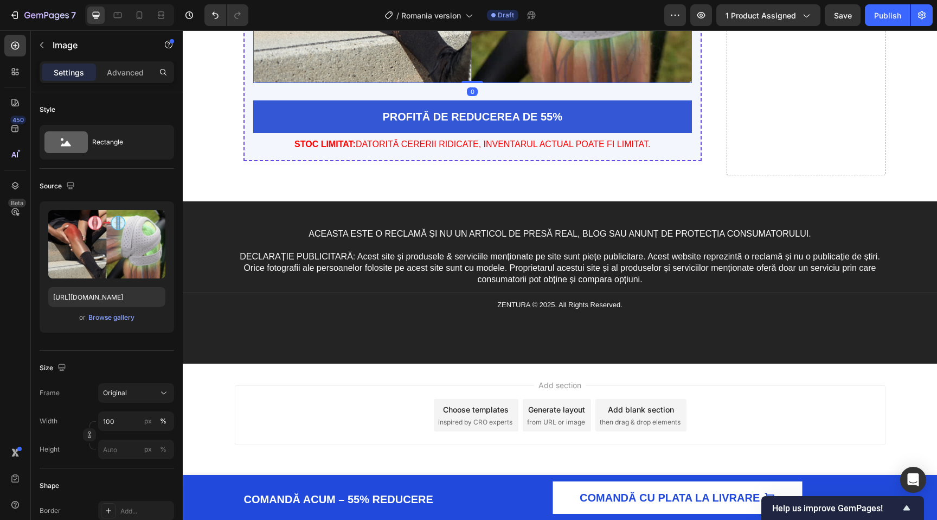
scroll to position [4688, 0]
click at [502, 149] on span "STOC LIMITAT: DATORITĂ CERERII RIDICATE, INVENTARUL ACTUAL POATE FI LIMITAT." at bounding box center [473, 143] width 356 height 9
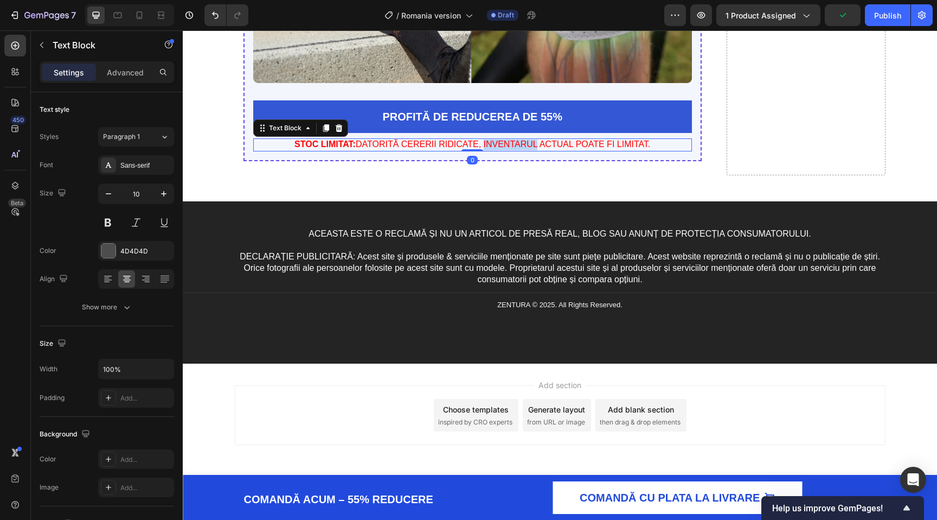
click at [502, 149] on span "STOC LIMITAT: DATORITĂ CERERII RIDICATE, INVENTARUL ACTUAL POATE FI LIMITAT." at bounding box center [473, 143] width 356 height 9
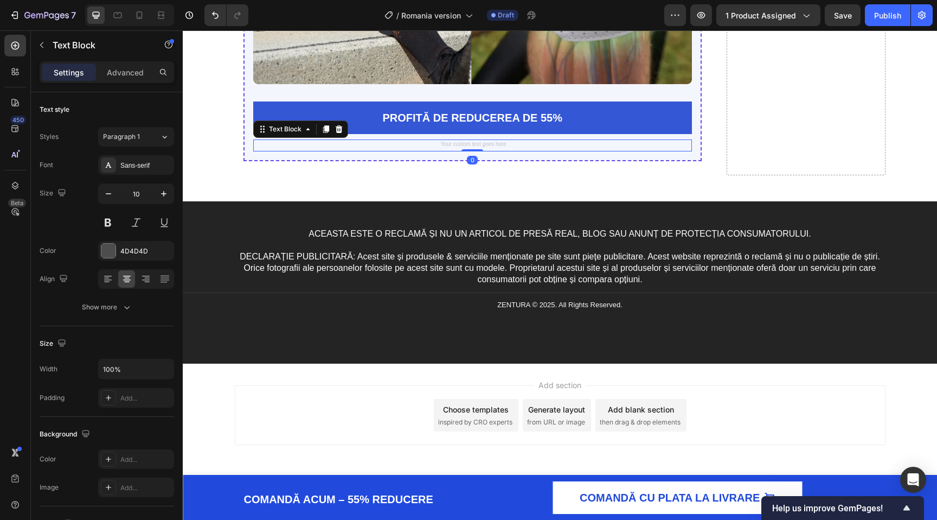
click at [528, 150] on p "Rich Text Editor. Editing area: main" at bounding box center [472, 146] width 437 height 10
click at [336, 133] on icon at bounding box center [338, 129] width 7 height 8
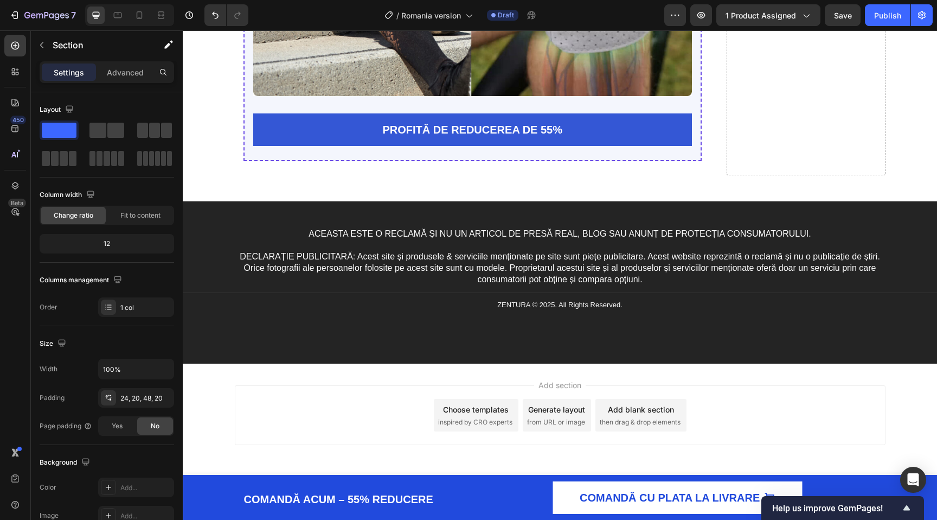
scroll to position [4649, 0]
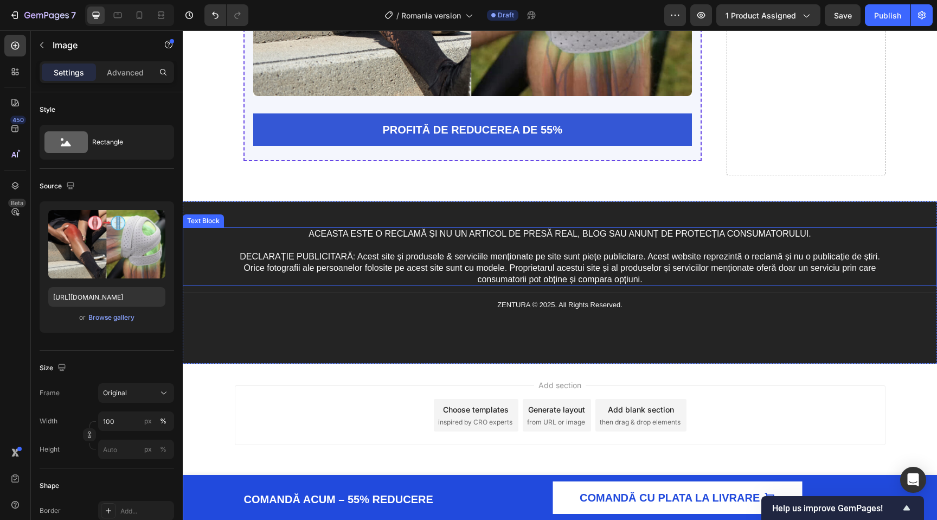
scroll to position [4861, 0]
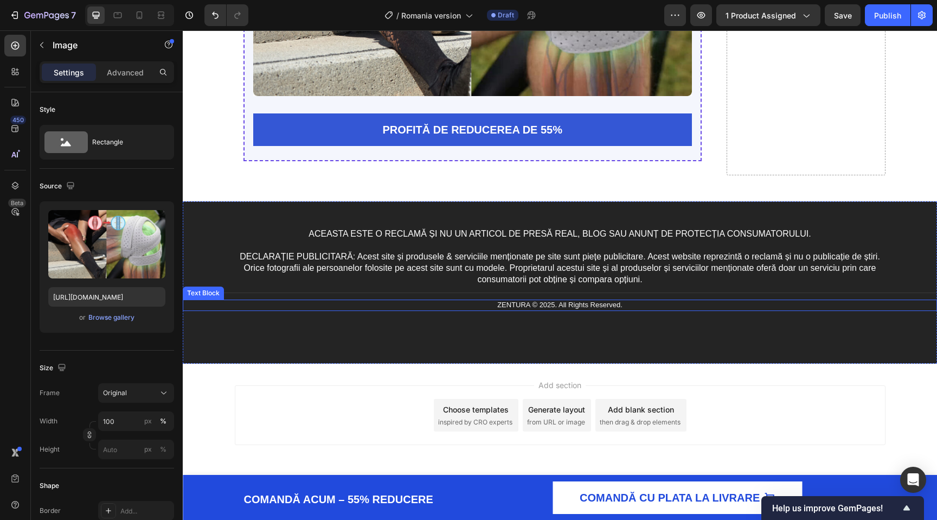
click at [558, 306] on p "ZENTURA © 2025. All Rights Reserved." at bounding box center [560, 305] width 649 height 9
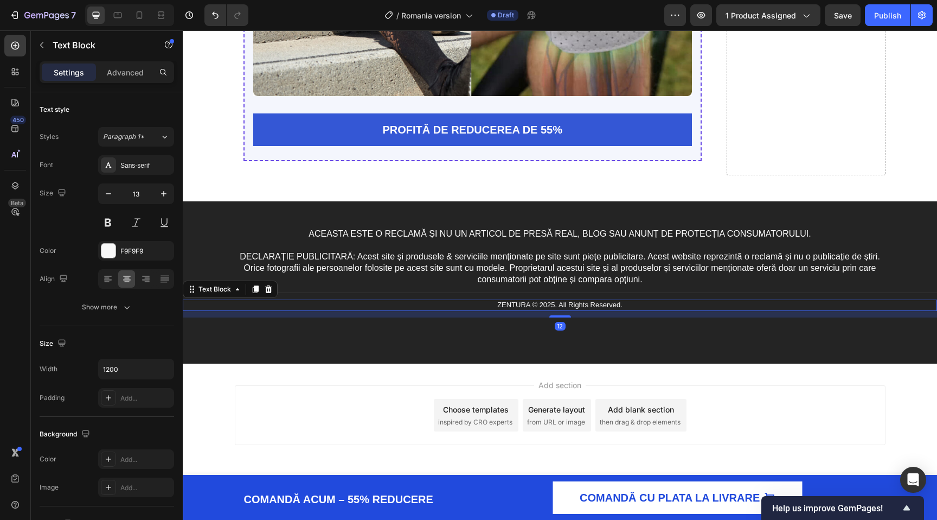
click at [558, 306] on p "ZENTURA © 2025. All Rights Reserved." at bounding box center [560, 305] width 649 height 9
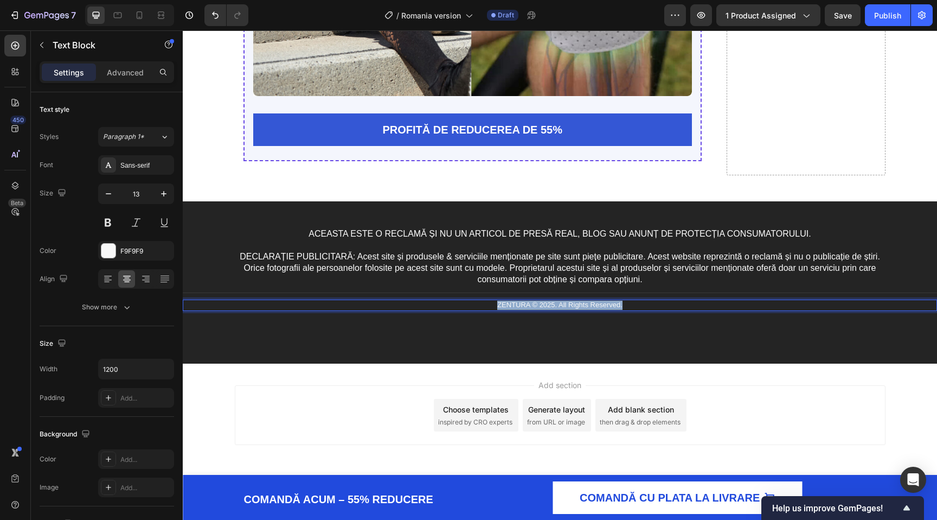
click at [558, 306] on p "ZENTURA © 2025. All Rights Reserved." at bounding box center [560, 305] width 649 height 9
copy p "ZENTURA © 2025. All Rights Reserved."
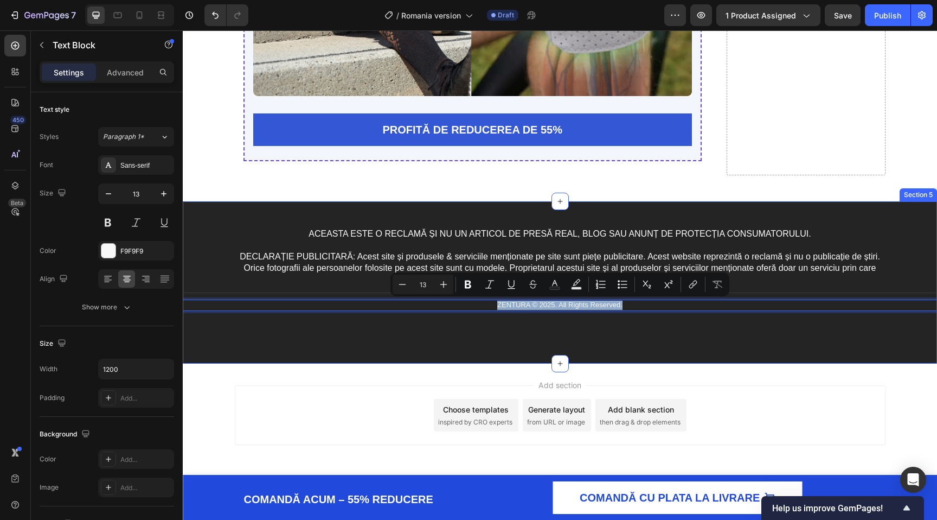
click at [665, 336] on div "ACEASTA ESTE O RECLAMĂ ȘI NU UN ARTICOL DE PRESĂ REAL, BLOG SAU ANUNȚ DE PROTEC…" at bounding box center [560, 282] width 755 height 162
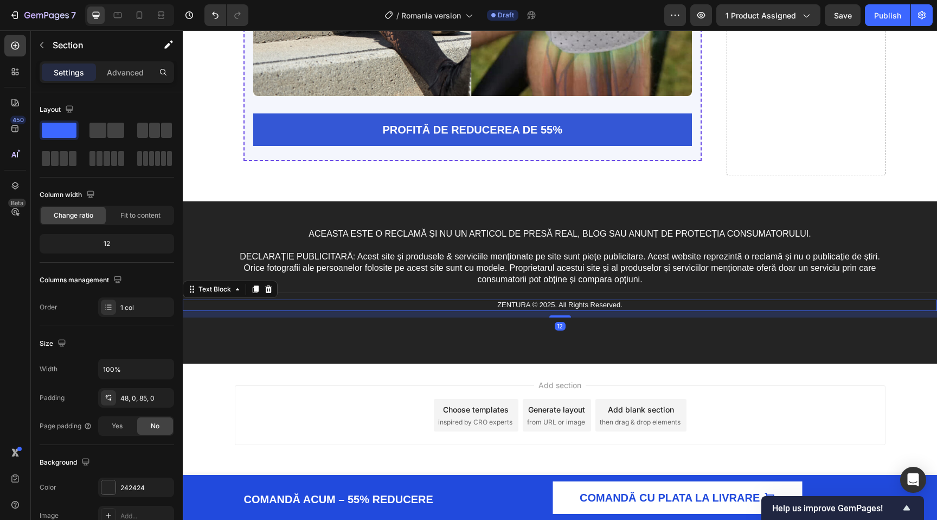
click at [602, 302] on p "ZENTURA © 2025. All Rights Reserved." at bounding box center [560, 305] width 649 height 9
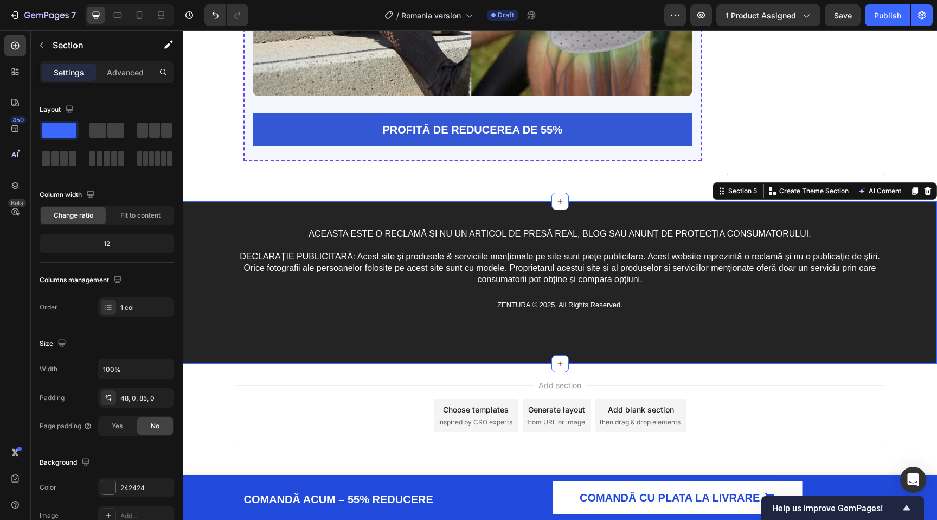
click at [451, 323] on div "ACEASTA ESTE O RECLAMĂ ȘI NU UN ARTICOL DE PRESĂ REAL, BLOG SAU ANUNȚ DE PROTEC…" at bounding box center [560, 282] width 755 height 162
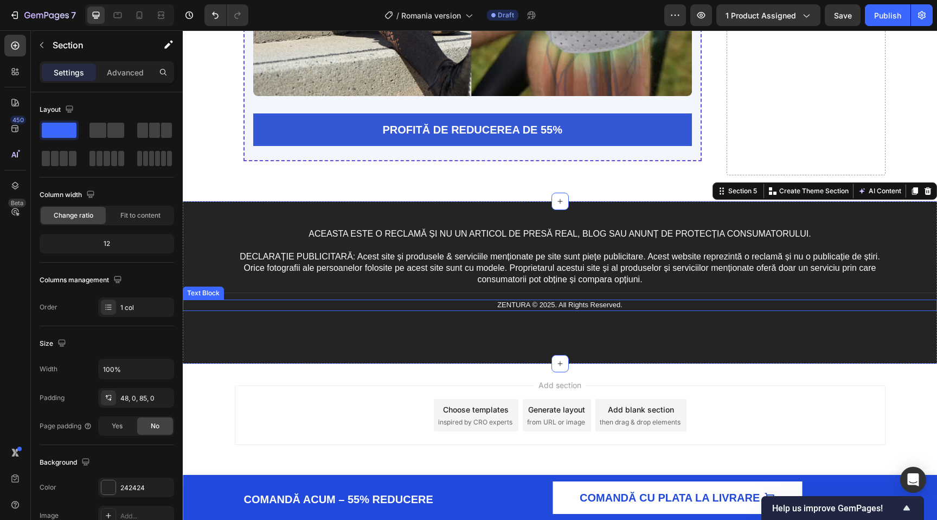
click at [382, 306] on p "ZENTURA © 2025. All Rights Reserved." at bounding box center [560, 305] width 649 height 9
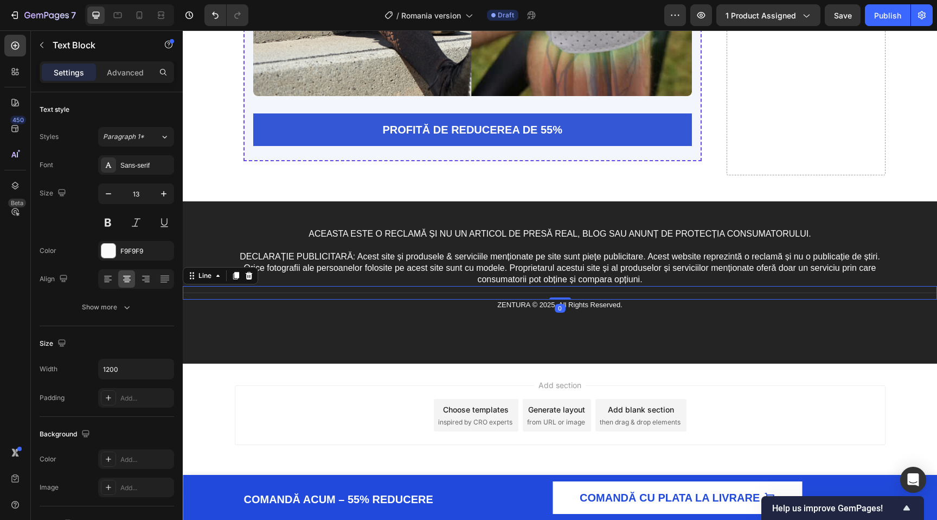
click at [383, 292] on div at bounding box center [560, 292] width 755 height 1
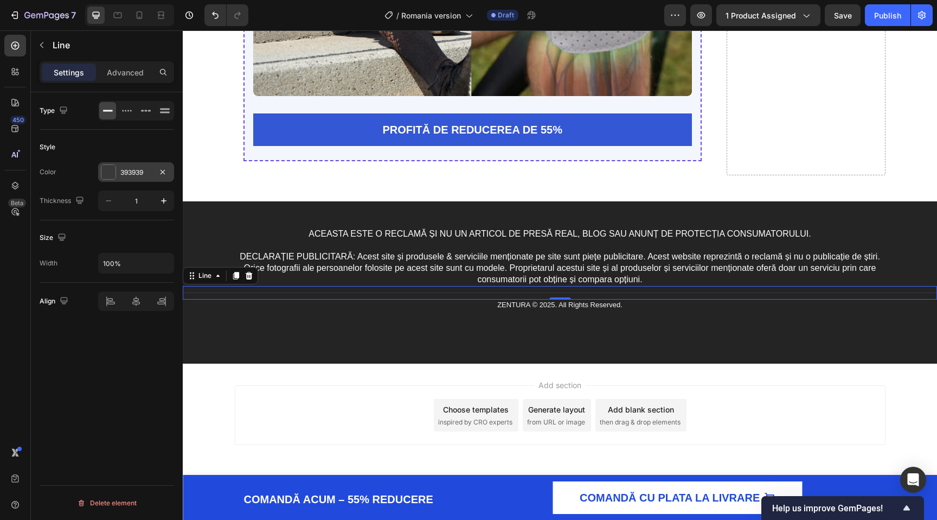
click at [111, 180] on div "393939" at bounding box center [136, 172] width 76 height 20
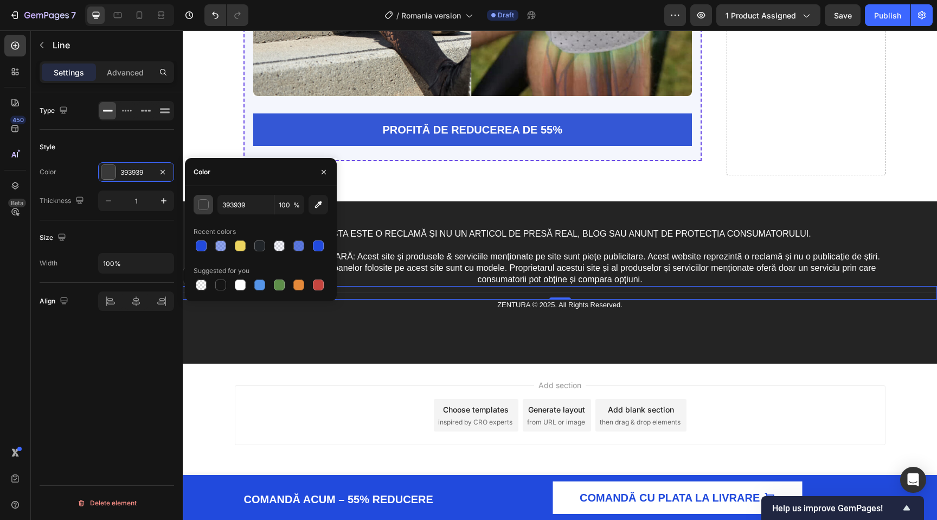
click at [206, 202] on div "button" at bounding box center [204, 205] width 11 height 11
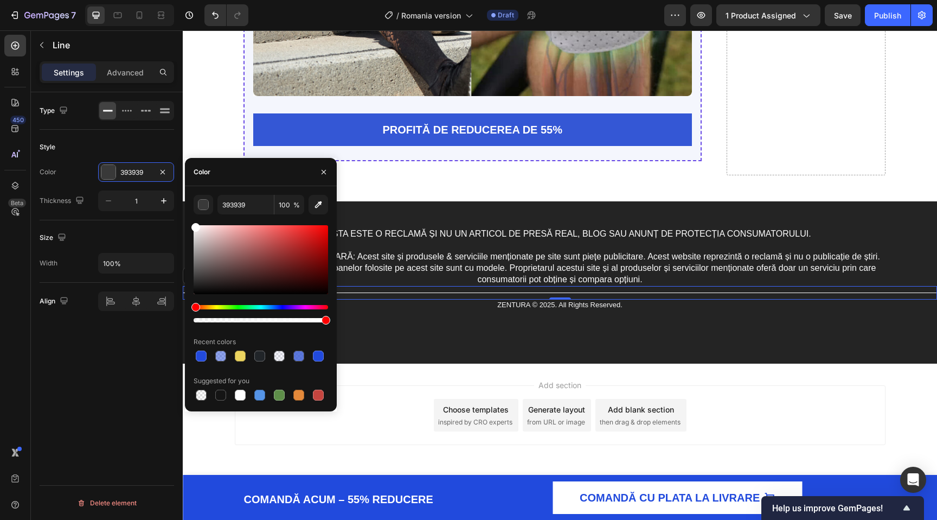
drag, startPoint x: 242, startPoint y: 258, endPoint x: 91, endPoint y: 158, distance: 182.1
click at [91, 158] on div "450 Beta Sections(30) Elements(84) Section Element Hero Section Product Detail …" at bounding box center [91, 274] width 183 height 489
type input "FFFFFF"
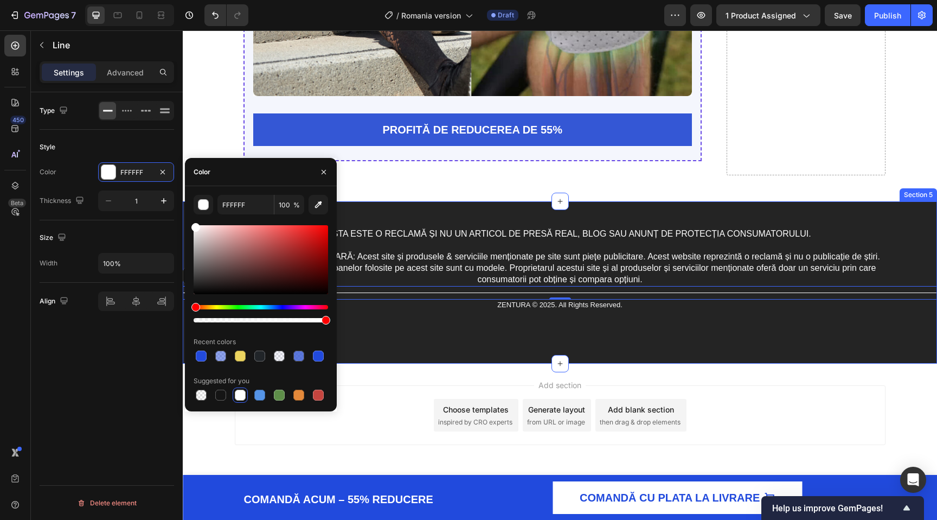
click at [500, 338] on div "ACEASTA ESTE O RECLAMĂ ȘI NU UN ARTICOL DE PRESĂ REAL, BLOG SAU ANUNȚ DE PROTEC…" at bounding box center [560, 282] width 755 height 162
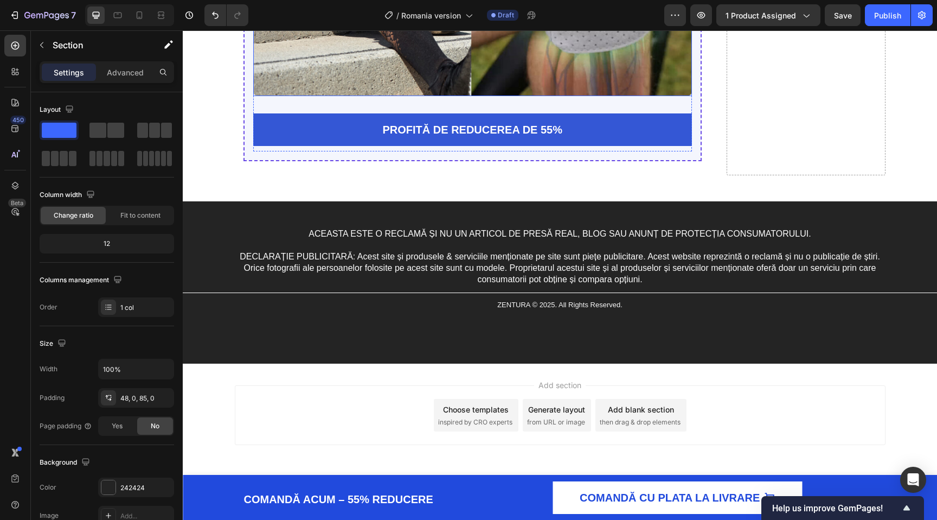
scroll to position [4769, 0]
click at [844, 14] on span "Save" at bounding box center [843, 15] width 18 height 9
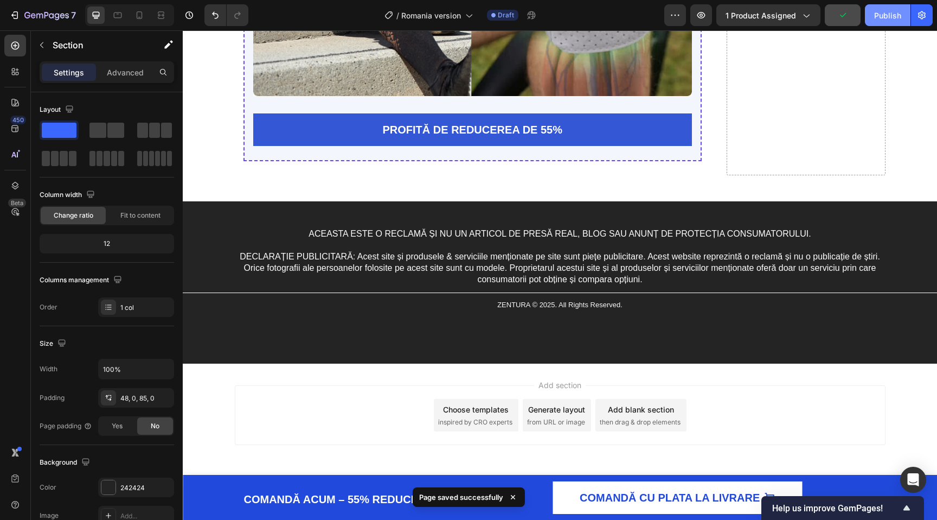
click at [880, 16] on div "Publish" at bounding box center [887, 15] width 27 height 11
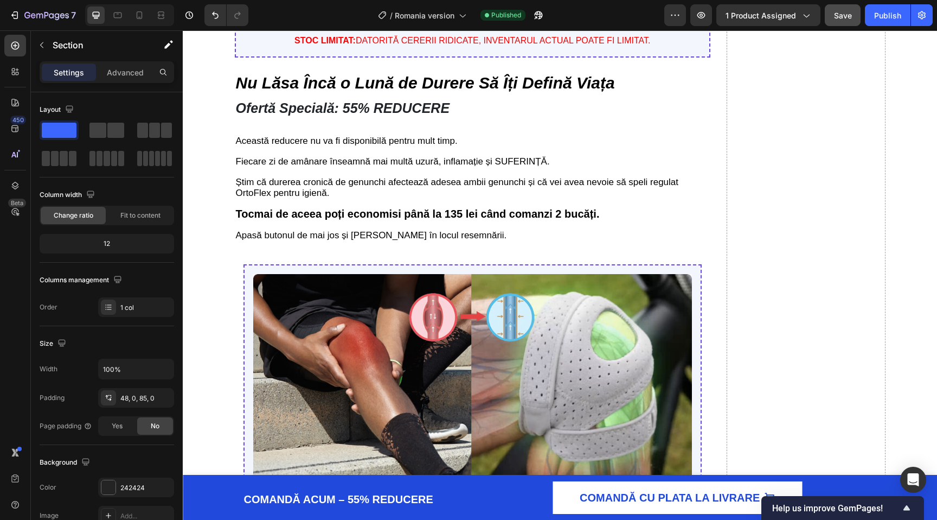
scroll to position [3561, 0]
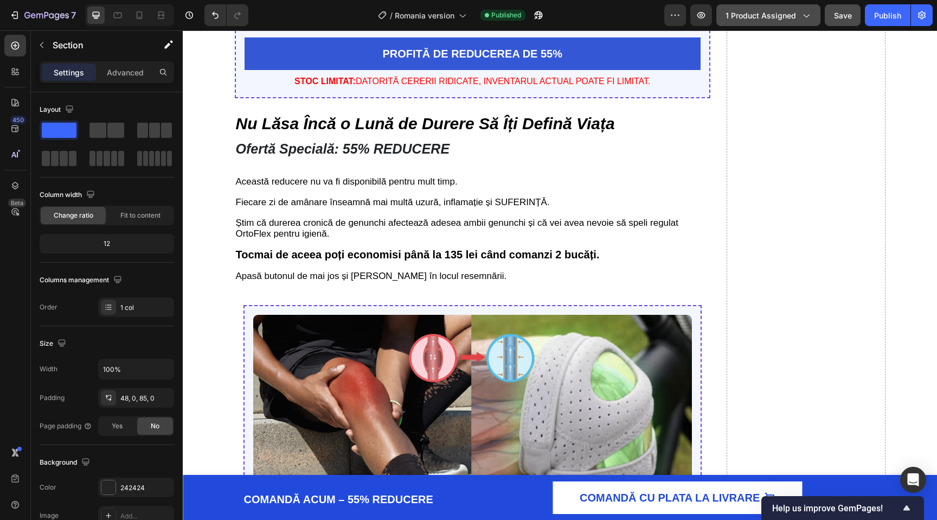
click at [794, 16] on span "1 product assigned" at bounding box center [761, 15] width 71 height 11
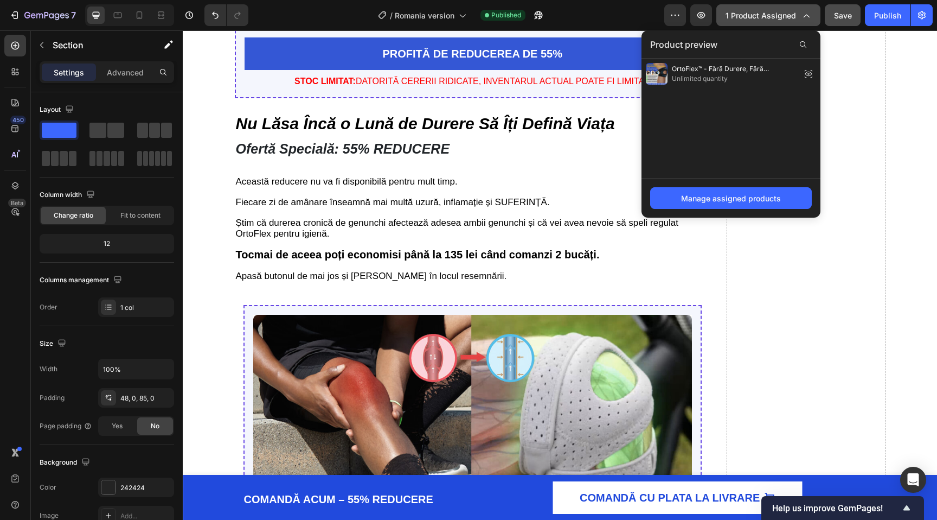
click at [794, 15] on span "1 product assigned" at bounding box center [761, 15] width 71 height 11
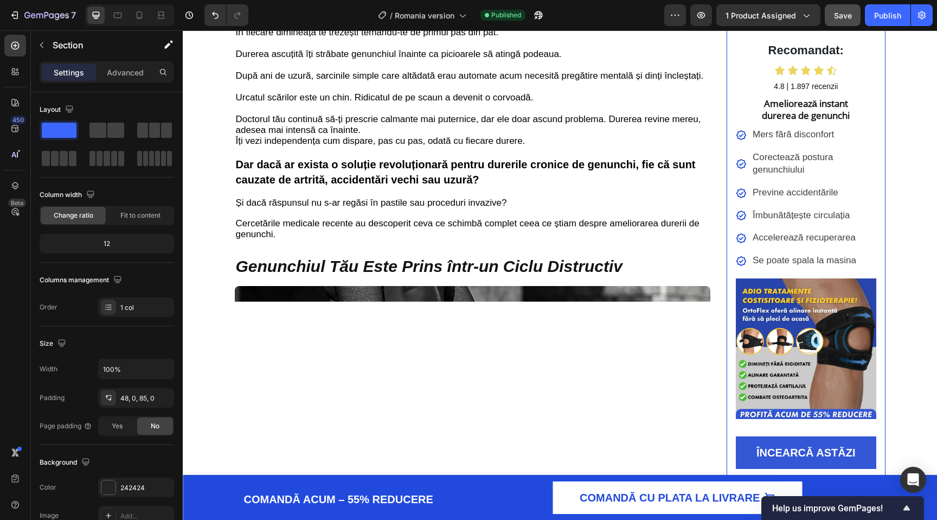
scroll to position [176, 0]
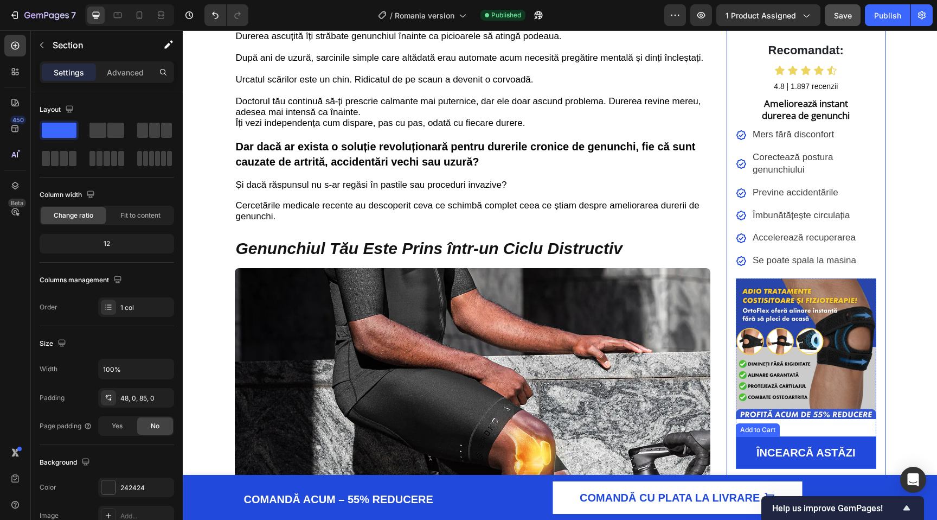
click at [754, 462] on button "ÎNCEARCĂ ASTĂZI" at bounding box center [806, 452] width 141 height 33
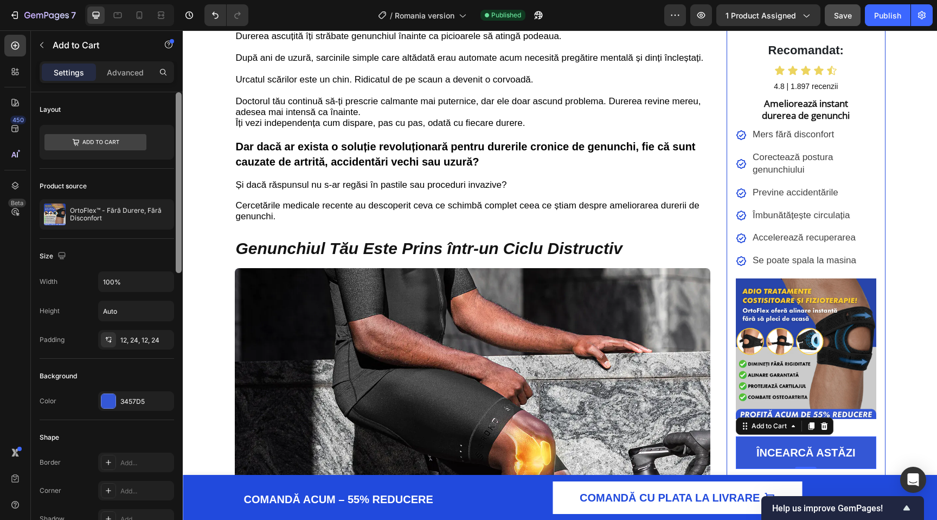
scroll to position [458, 0]
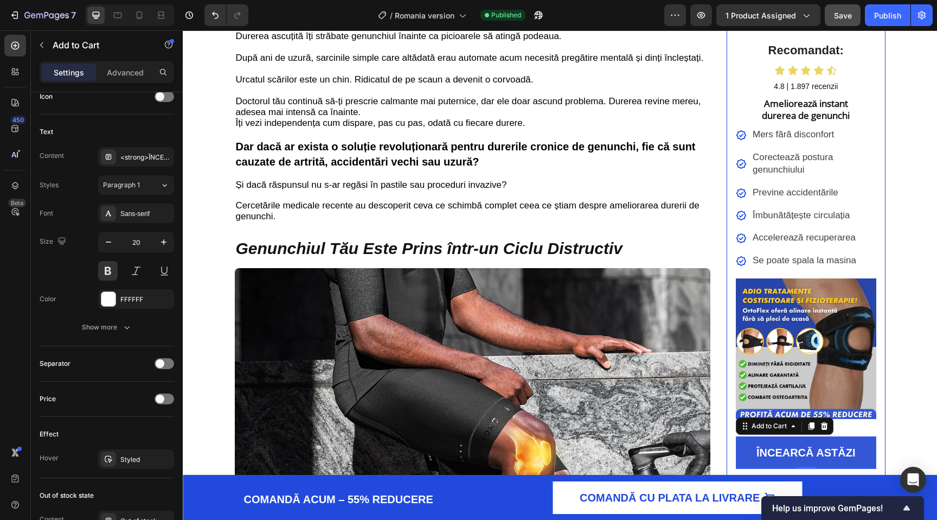
click at [748, 462] on button "ÎNCEARCĂ ASTĂZI" at bounding box center [806, 452] width 141 height 33
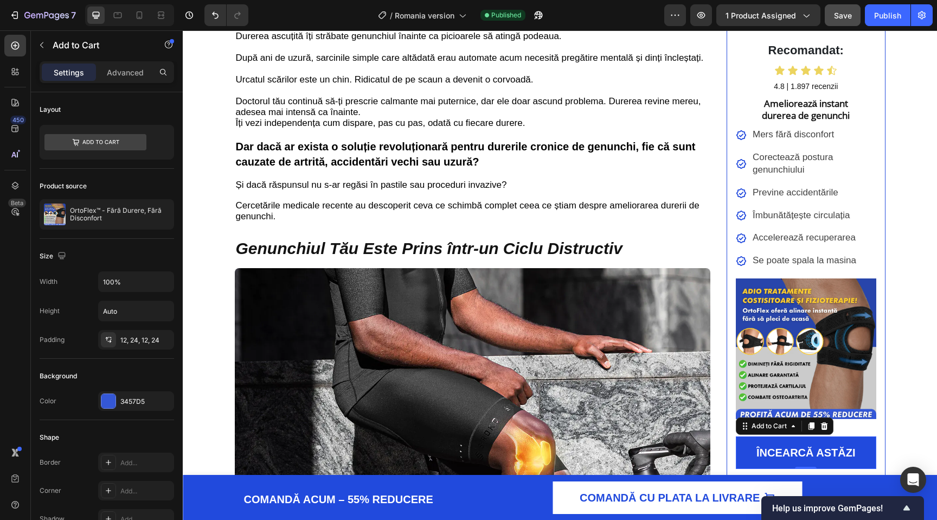
click at [744, 453] on button "ÎNCEARCĂ ASTĂZI" at bounding box center [806, 452] width 141 height 33
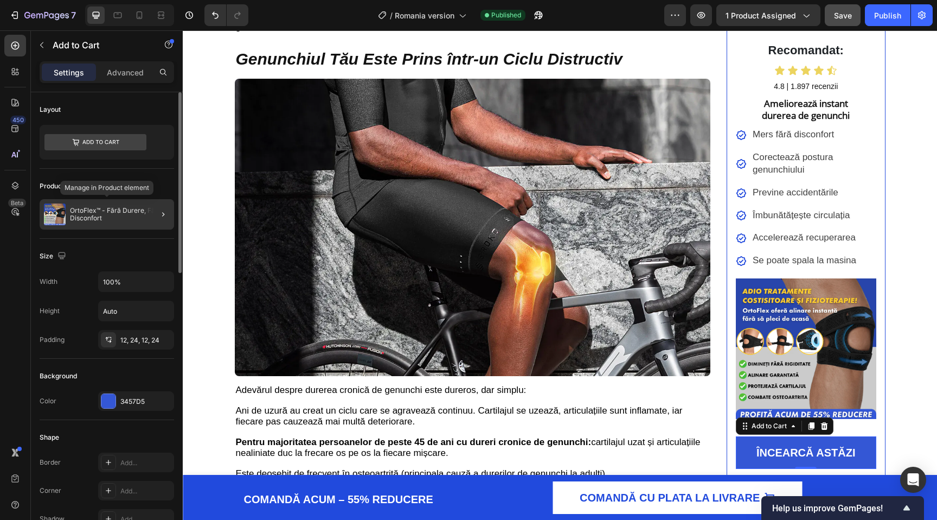
click at [120, 216] on p "OrtoFlex™ - Fără Durere, Fără Disconfort" at bounding box center [120, 214] width 100 height 15
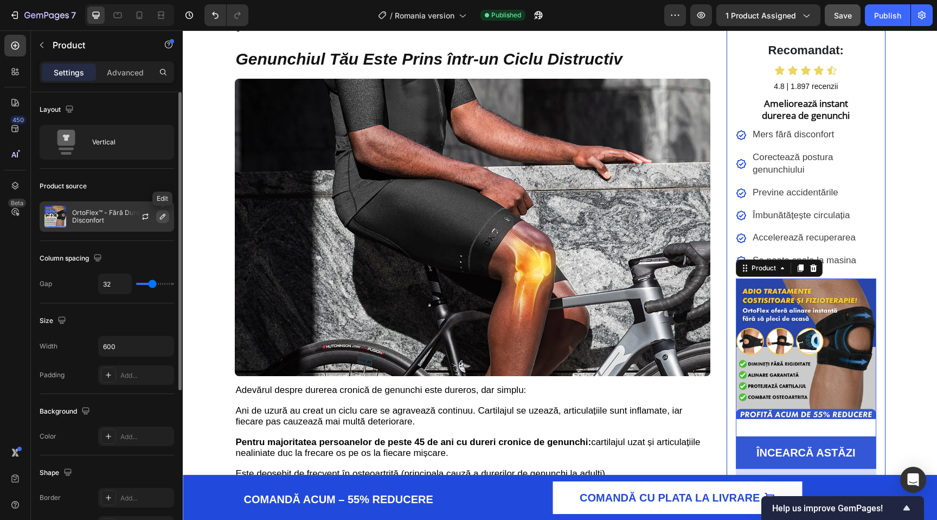
click at [162, 216] on icon "button" at bounding box center [162, 216] width 9 height 9
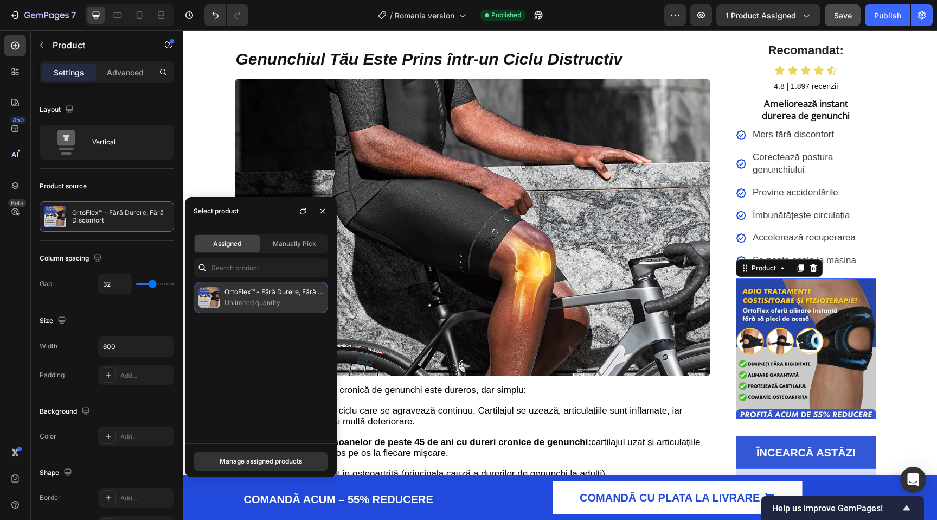
click at [276, 301] on p "Unlimited quantity" at bounding box center [274, 302] width 99 height 11
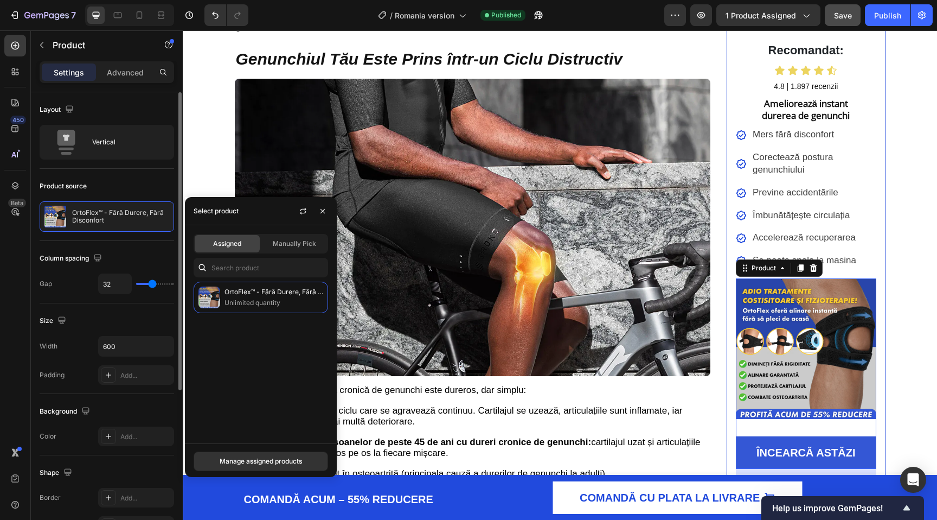
click at [125, 182] on div "Product source" at bounding box center [107, 185] width 135 height 17
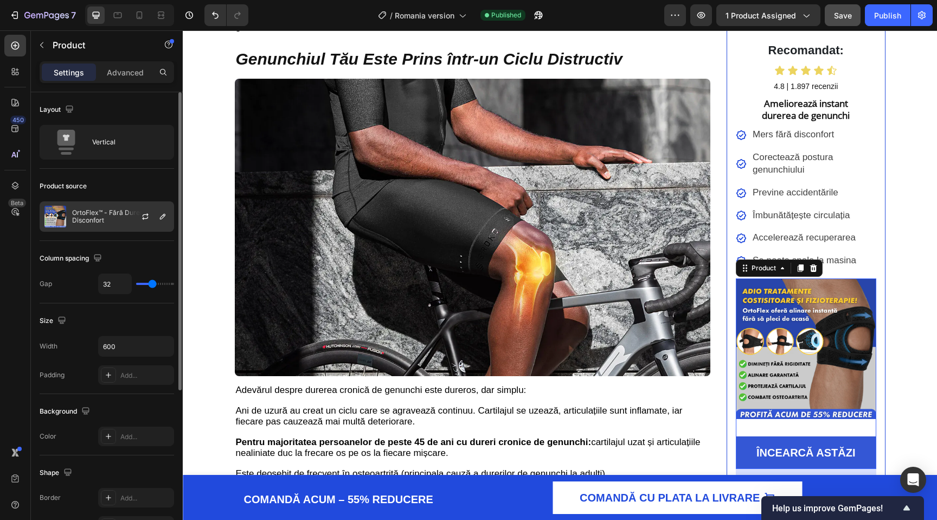
click at [117, 225] on div "OrtoFlex™ - Fără Durere, Fără Disconfort" at bounding box center [107, 216] width 135 height 30
click at [113, 178] on div "Product source" at bounding box center [107, 185] width 135 height 17
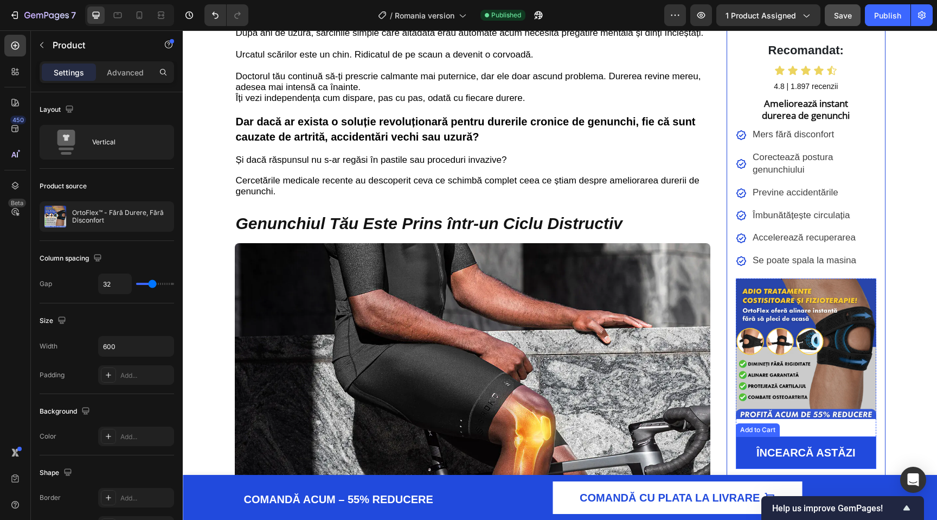
scroll to position [202, 0]
click at [745, 457] on button "ÎNCEARCĂ ASTĂZI" at bounding box center [806, 452] width 141 height 33
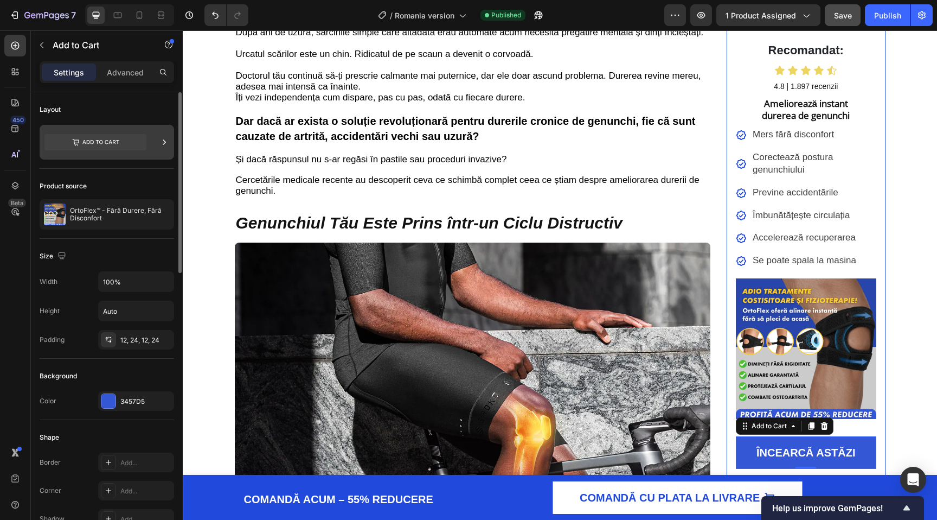
click at [99, 130] on icon at bounding box center [95, 142] width 102 height 25
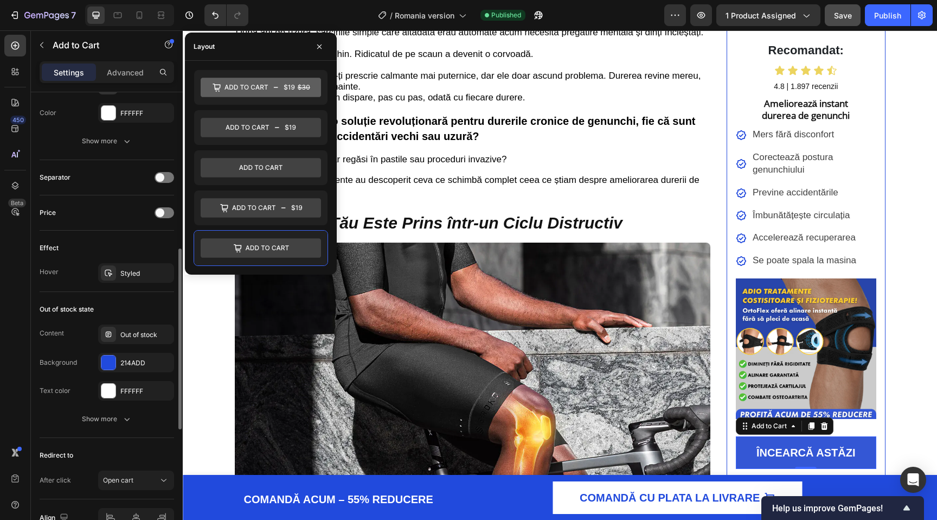
scroll to position [0, 0]
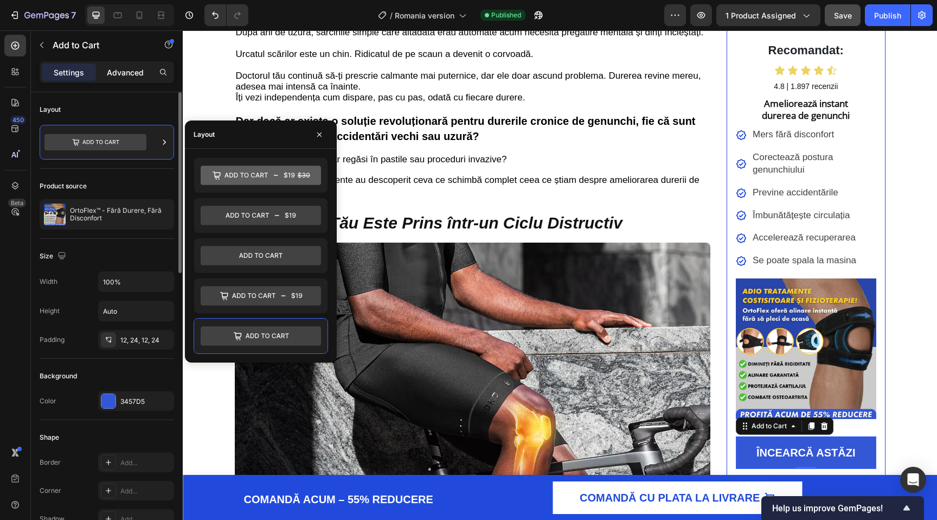
click at [124, 71] on p "Advanced" at bounding box center [125, 72] width 37 height 11
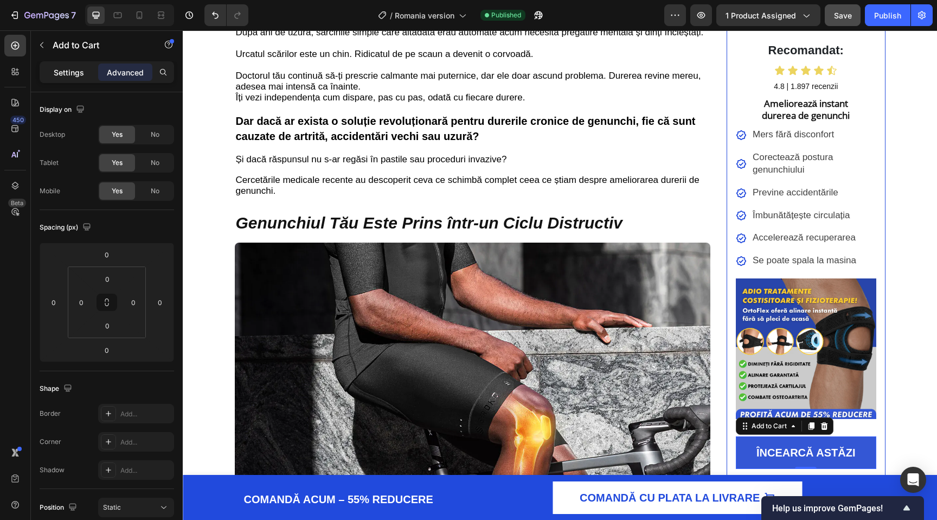
click at [55, 79] on div "Settings" at bounding box center [69, 71] width 54 height 17
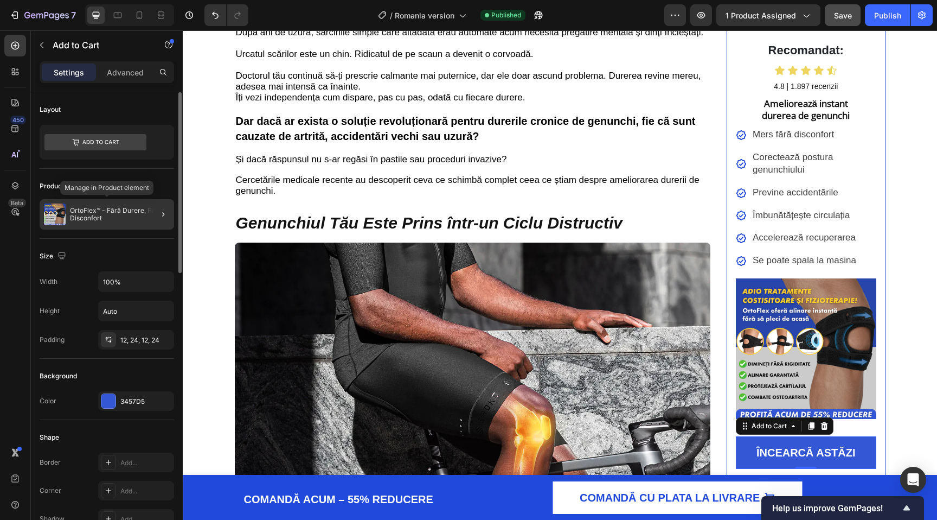
click at [110, 216] on p "OrtoFlex™ - Fără Durere, Fără Disconfort" at bounding box center [120, 214] width 100 height 15
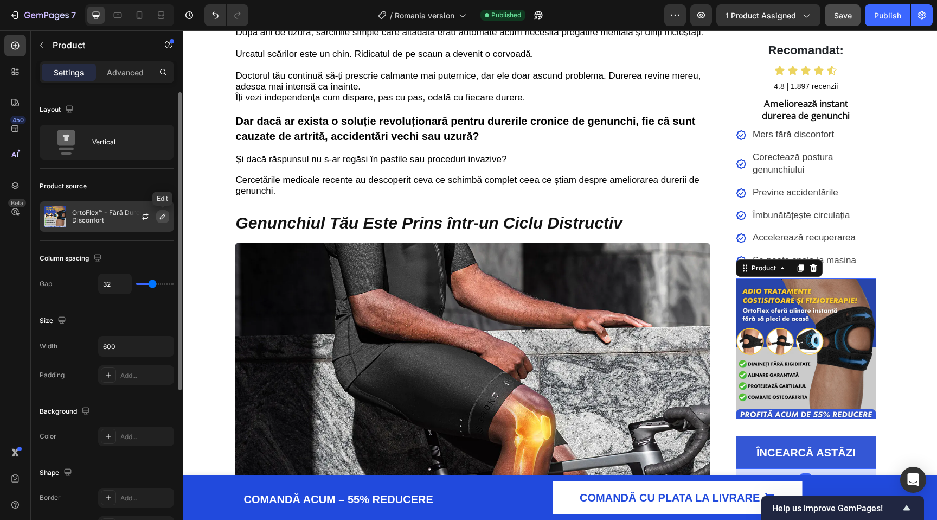
click at [159, 221] on button "button" at bounding box center [162, 216] width 13 height 13
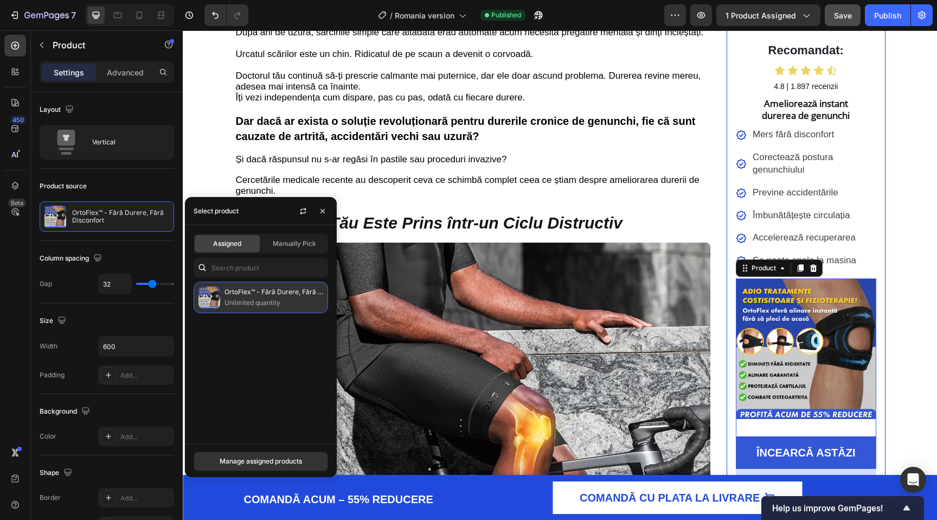
click at [248, 305] on p "Unlimited quantity" at bounding box center [274, 302] width 99 height 11
click at [254, 299] on p "Unlimited quantity" at bounding box center [274, 302] width 99 height 11
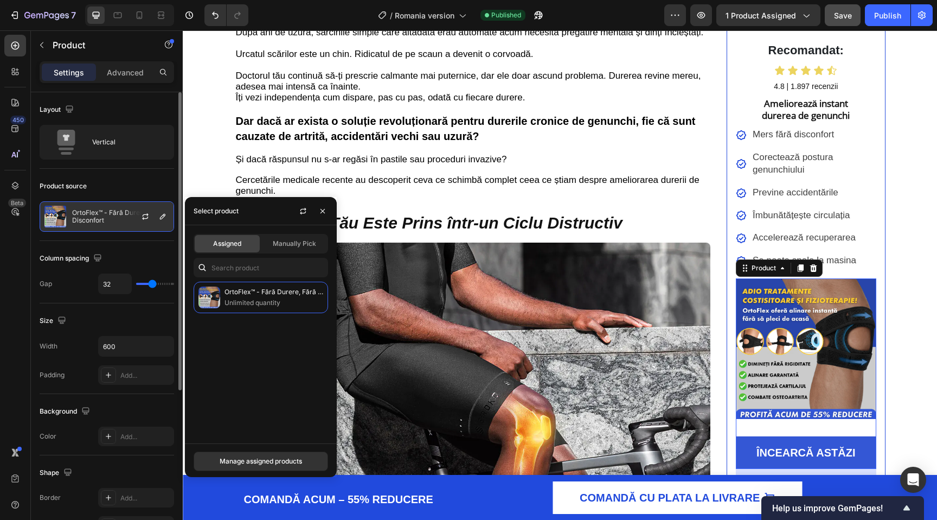
click at [86, 214] on p "OrtoFlex™ - Fără Durere, Fără Disconfort" at bounding box center [120, 216] width 97 height 15
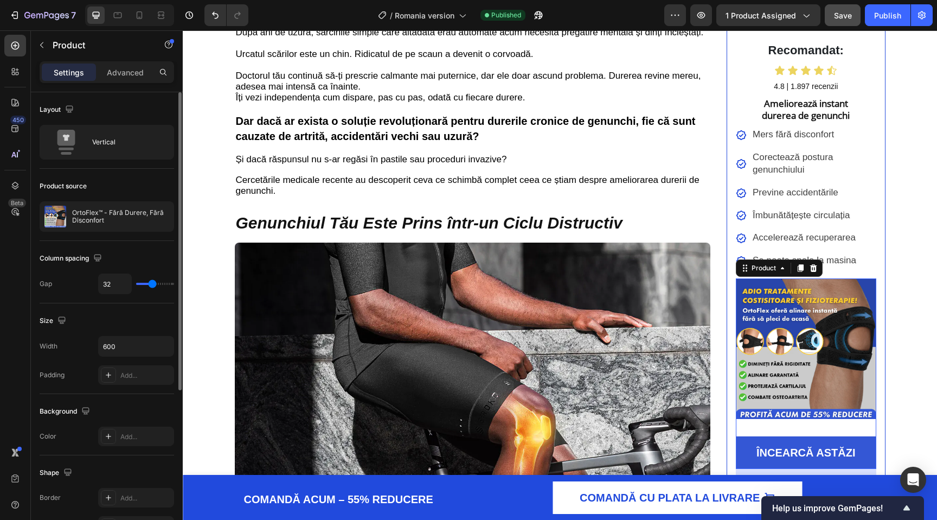
click at [93, 193] on div "Product source" at bounding box center [107, 185] width 135 height 17
click at [17, 53] on div at bounding box center [15, 46] width 22 height 22
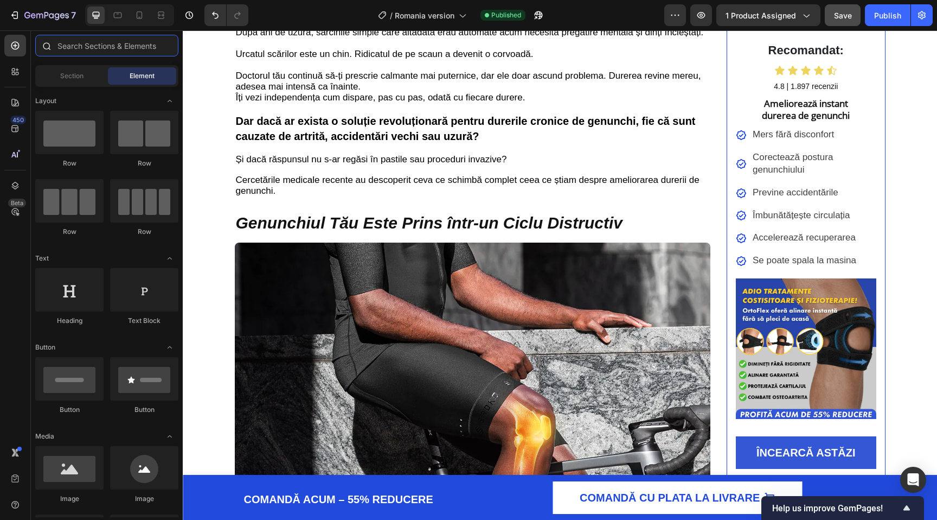
click at [68, 43] on input "text" at bounding box center [106, 46] width 143 height 22
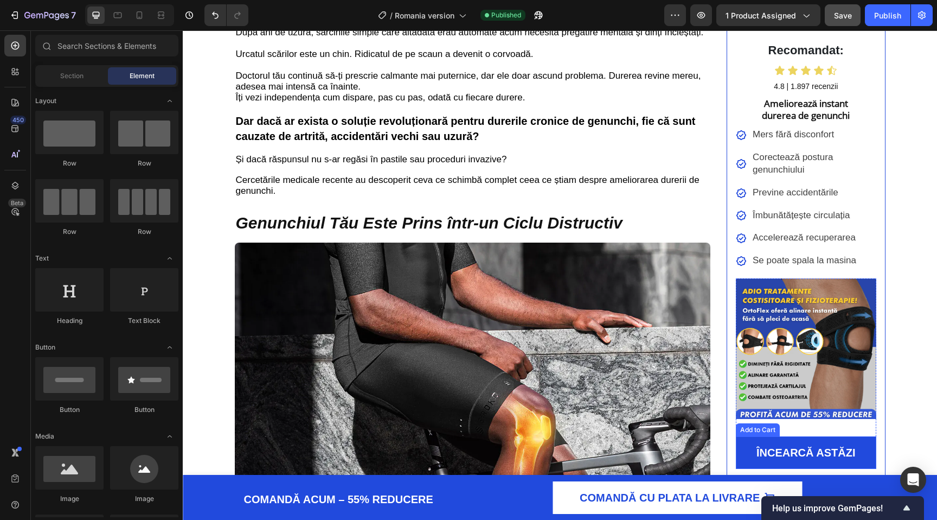
click at [742, 454] on button "ÎNCEARCĂ ASTĂZI" at bounding box center [806, 452] width 141 height 33
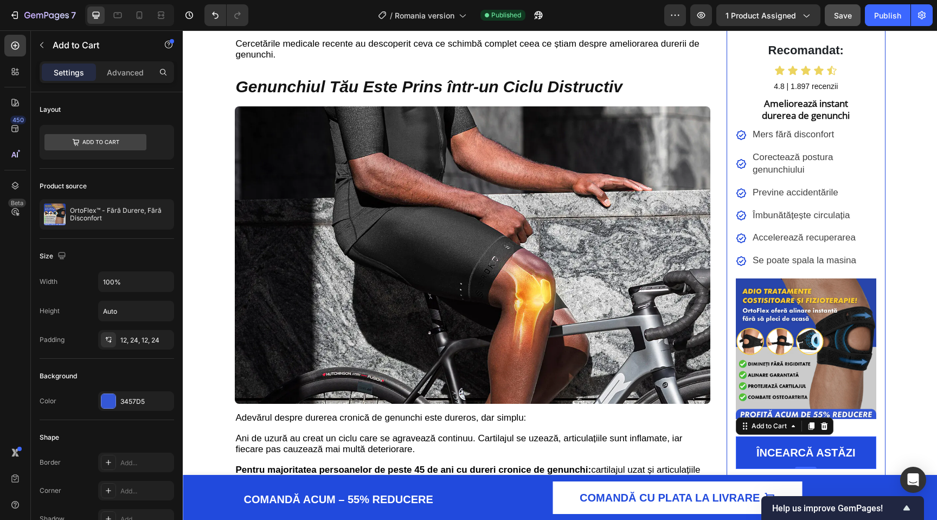
scroll to position [340, 0]
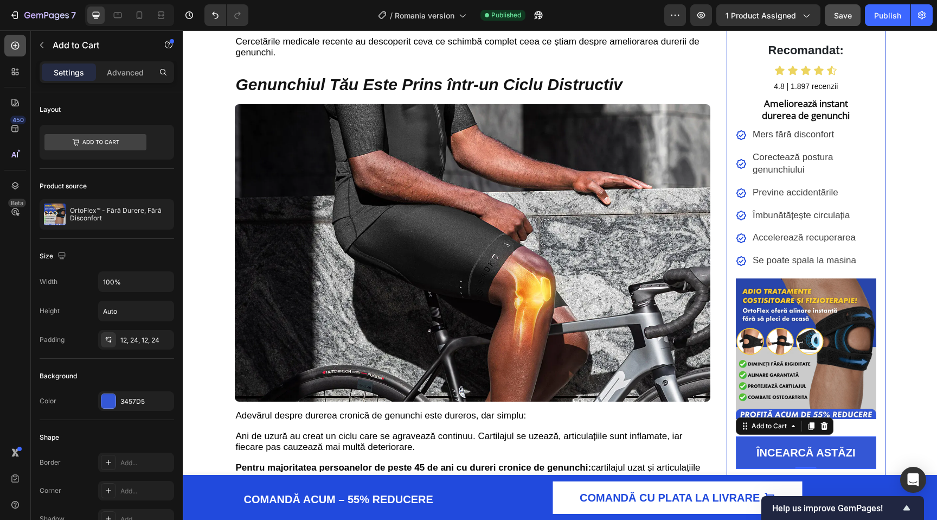
click at [11, 40] on icon at bounding box center [15, 45] width 11 height 11
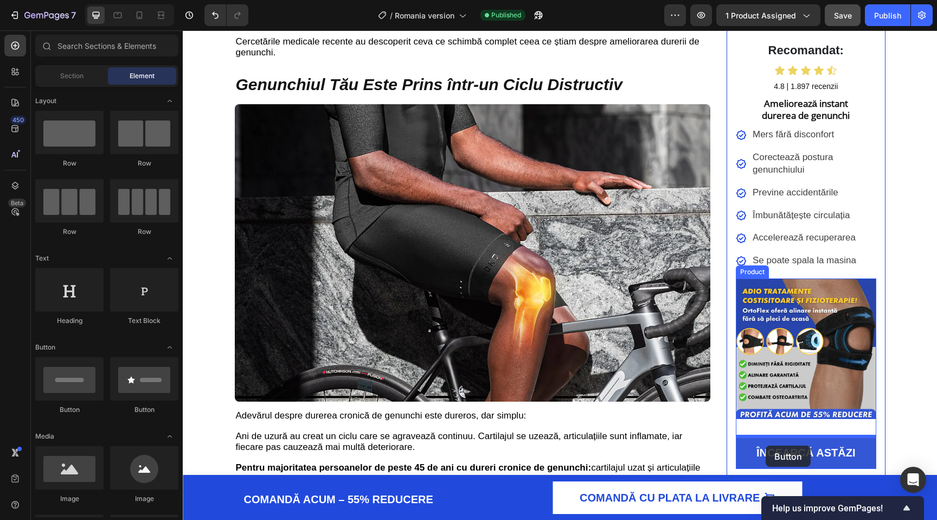
drag, startPoint x: 251, startPoint y: 424, endPoint x: 766, endPoint y: 444, distance: 515.2
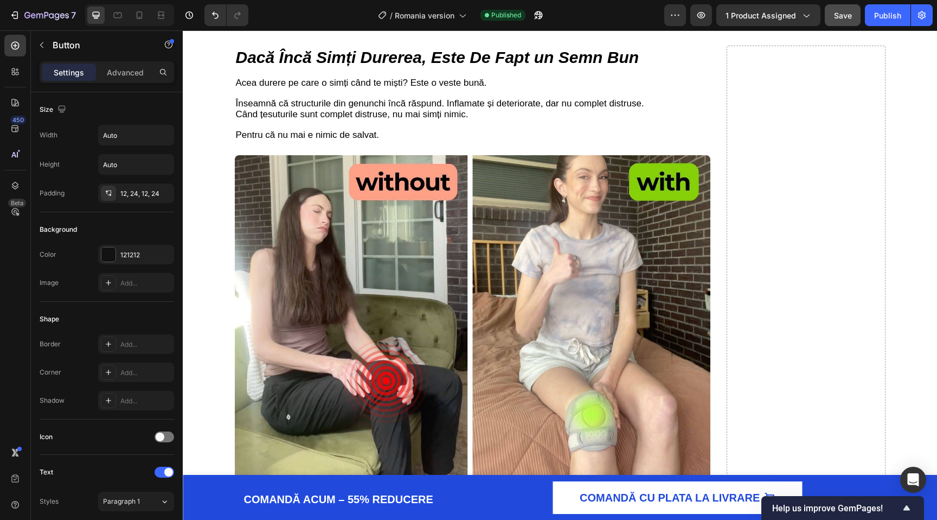
scroll to position [1253, 0]
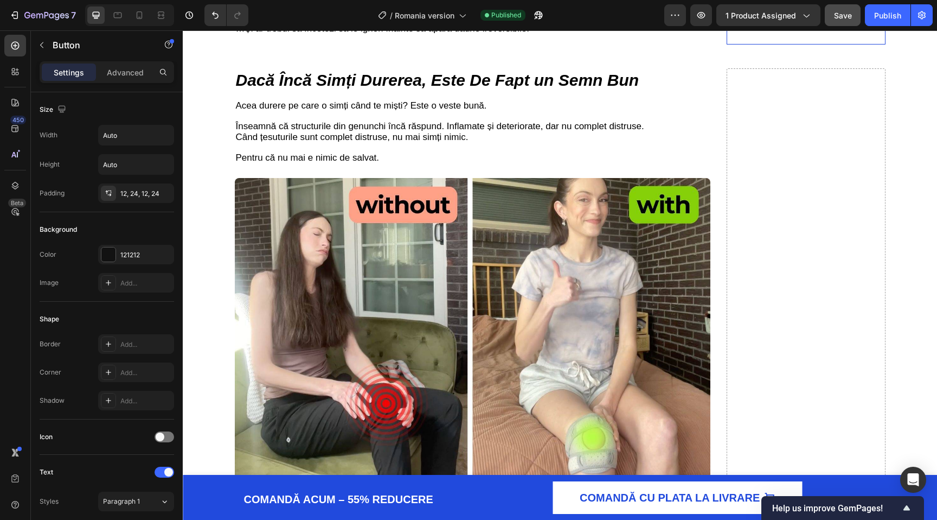
click at [744, 18] on button "ÎNCEARCĂ ASTĂZI" at bounding box center [806, 1] width 141 height 33
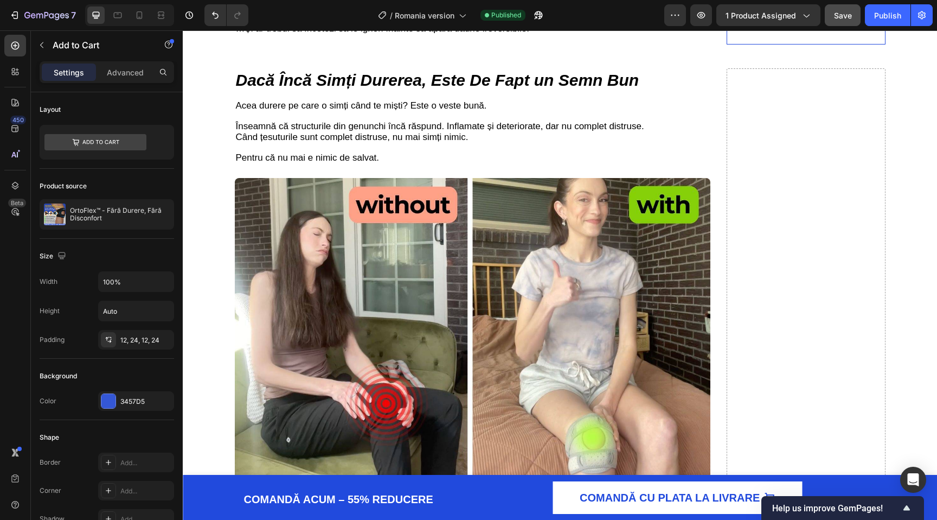
click at [769, 8] on strong "ÎNCEARCĂ ASTĂZI" at bounding box center [806, 2] width 99 height 12
copy strong "ÎNCEARCĂ ASTĂZI"
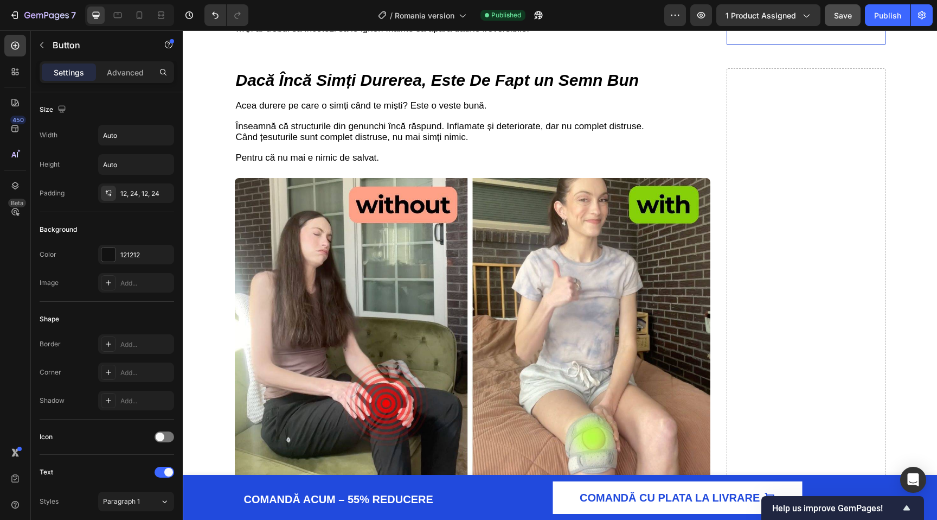
click at [781, 8] on strong "ÎNCEARCĂ ASTĂZI" at bounding box center [806, 2] width 99 height 12
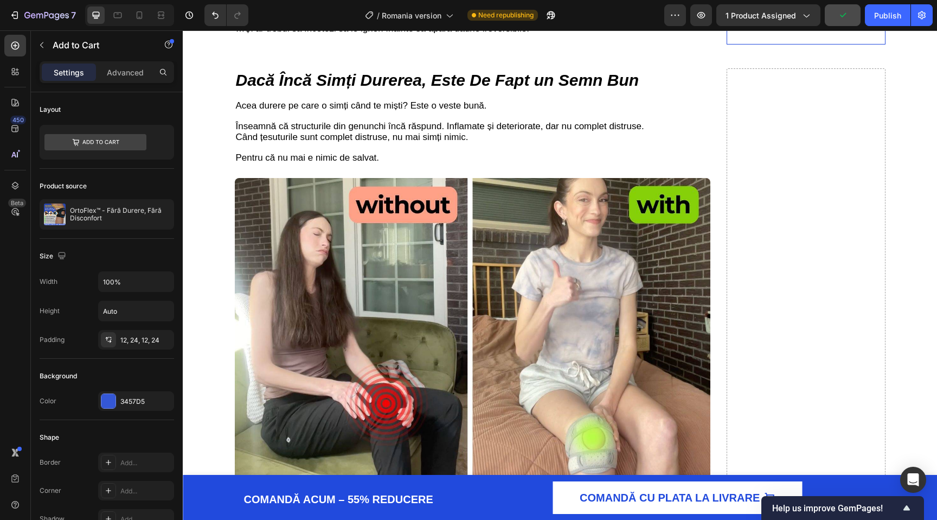
click at [744, 18] on button "ÎNCEARCĂ ASTĂZI" at bounding box center [806, 1] width 141 height 33
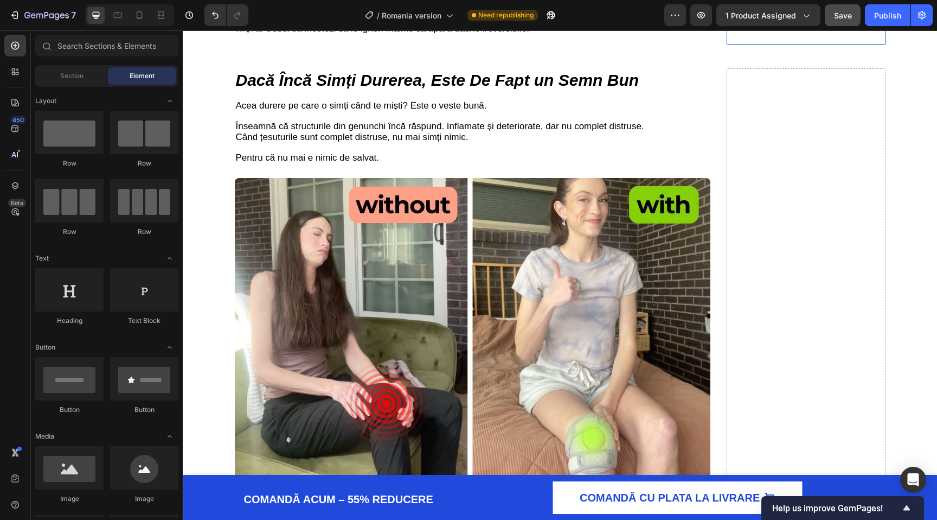
click at [859, 18] on div "ÎNCEARCĂ ASTĂZI Button 0" at bounding box center [806, 3] width 141 height 29
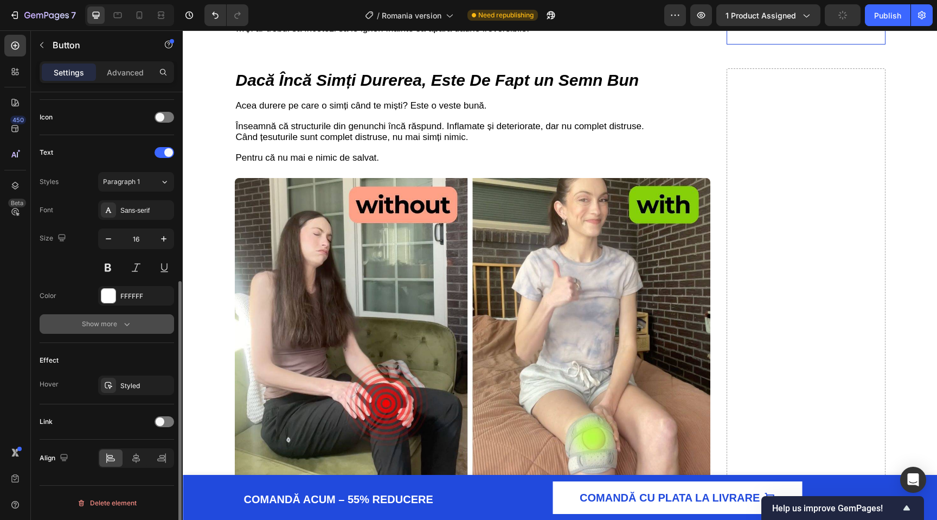
scroll to position [0, 0]
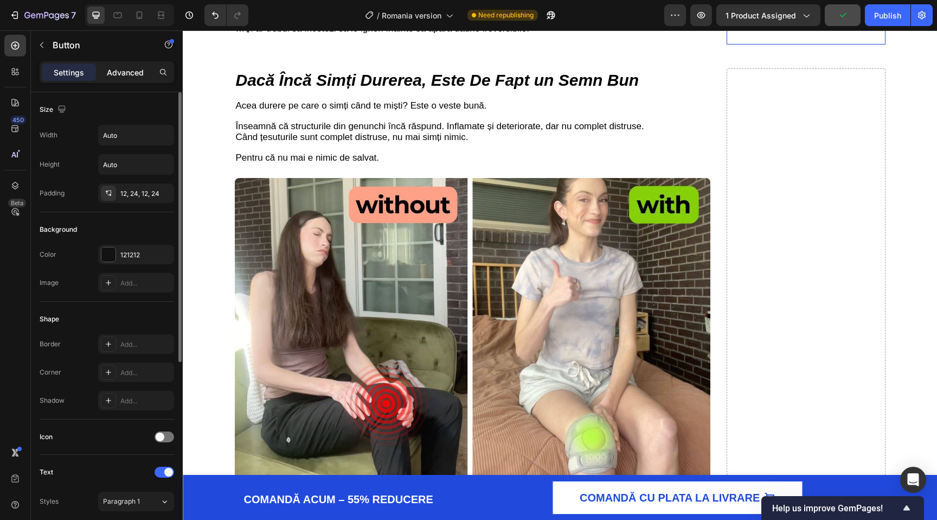
click at [121, 76] on p "Advanced" at bounding box center [125, 72] width 37 height 11
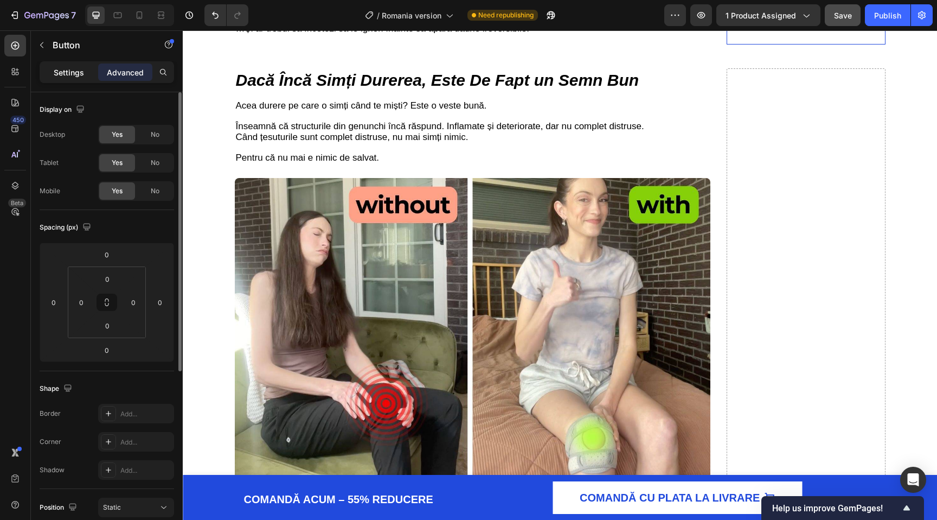
click at [63, 73] on p "Settings" at bounding box center [69, 72] width 30 height 11
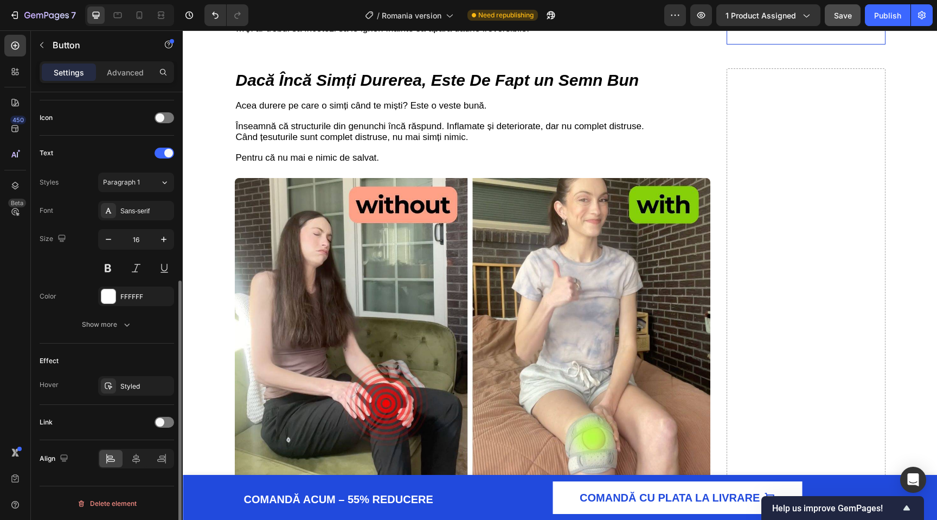
scroll to position [320, 0]
click at [760, 12] on span "1 product assigned" at bounding box center [761, 15] width 71 height 11
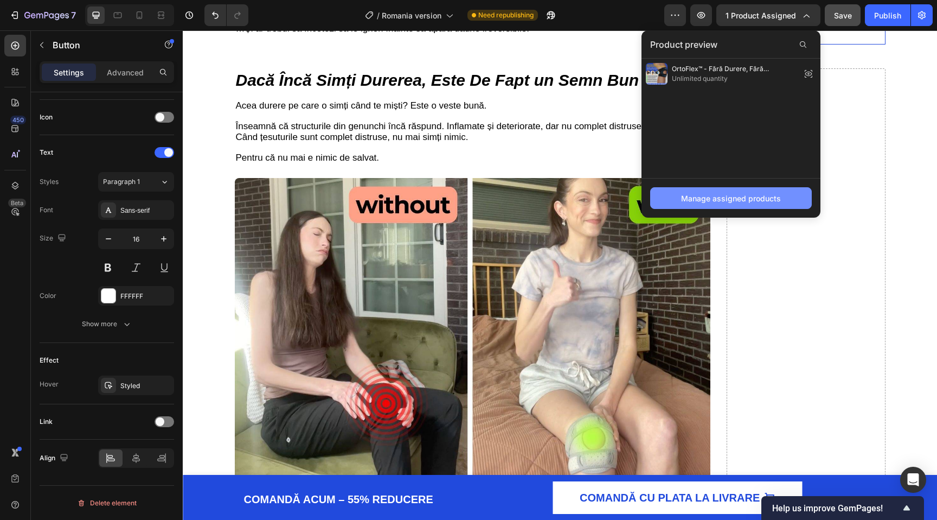
click at [729, 197] on div "Manage assigned products" at bounding box center [731, 198] width 100 height 11
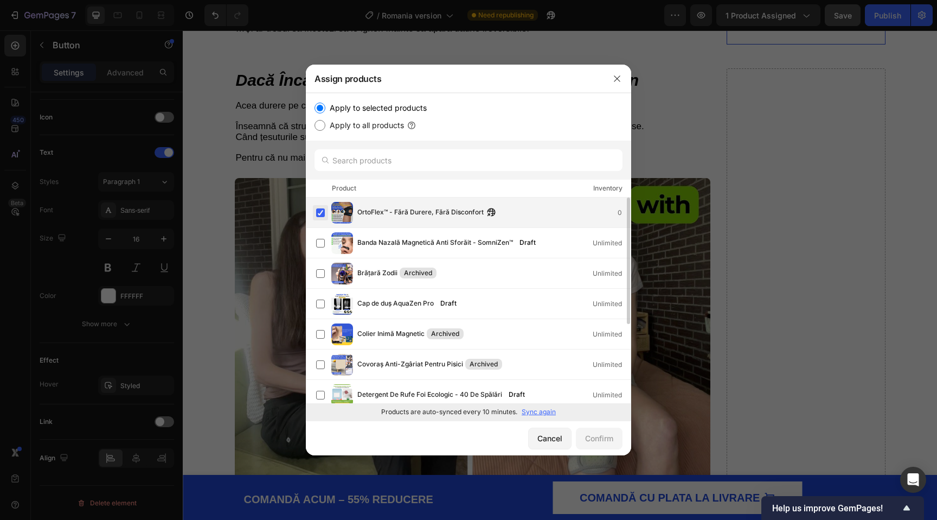
click at [319, 215] on label at bounding box center [320, 212] width 9 height 9
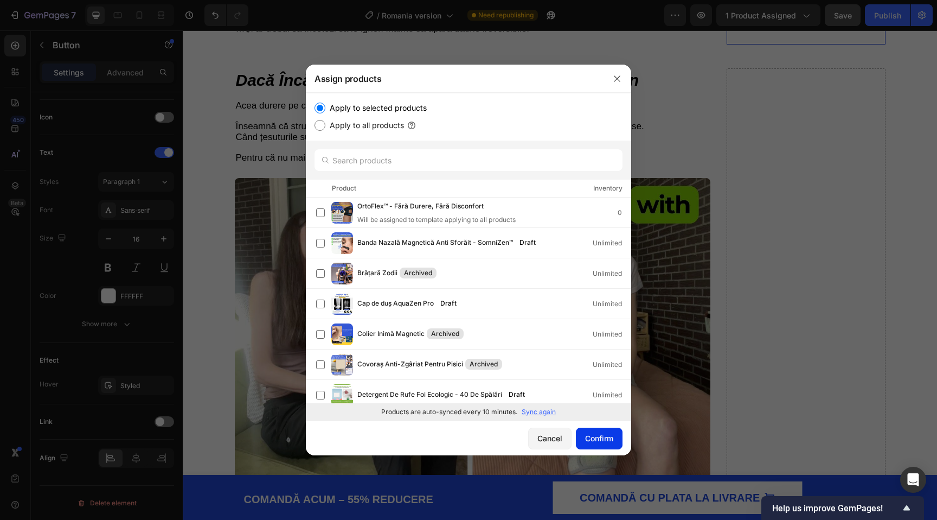
click at [586, 437] on div "Confirm" at bounding box center [599, 437] width 28 height 11
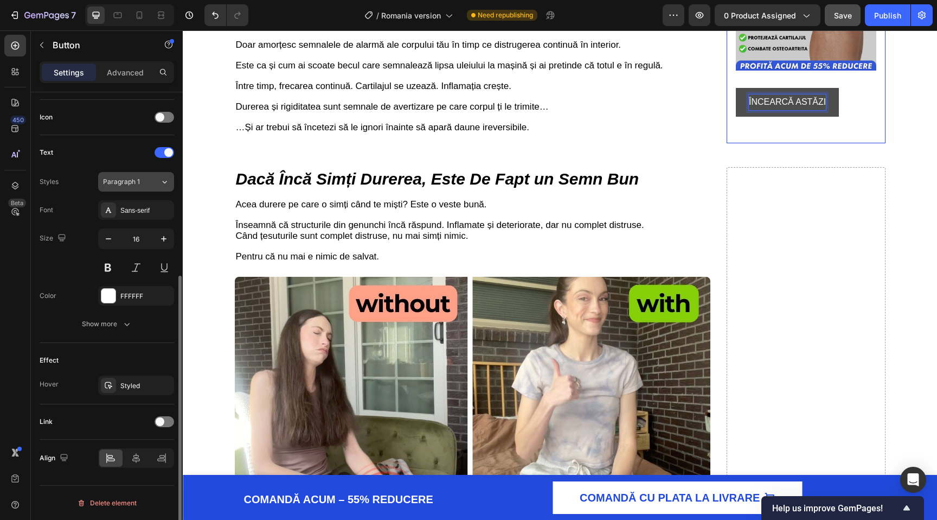
scroll to position [0, 0]
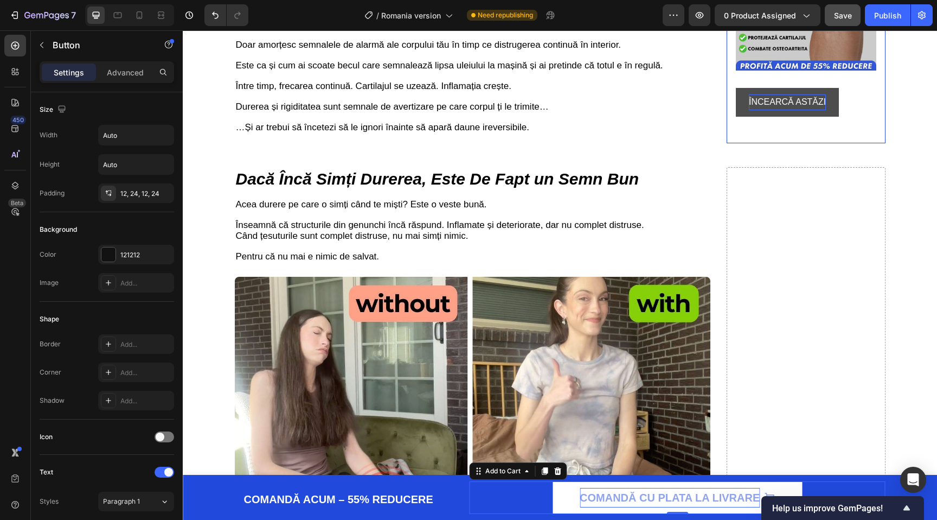
click at [621, 497] on p "COMANDĂ CU PLATA LA LIVRARE" at bounding box center [670, 498] width 180 height 20
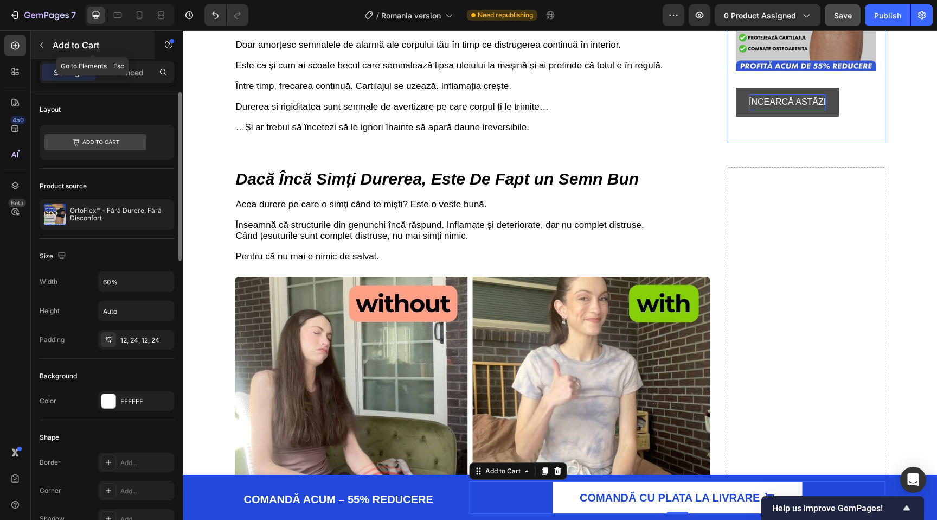
click at [46, 47] on button "button" at bounding box center [41, 44] width 17 height 17
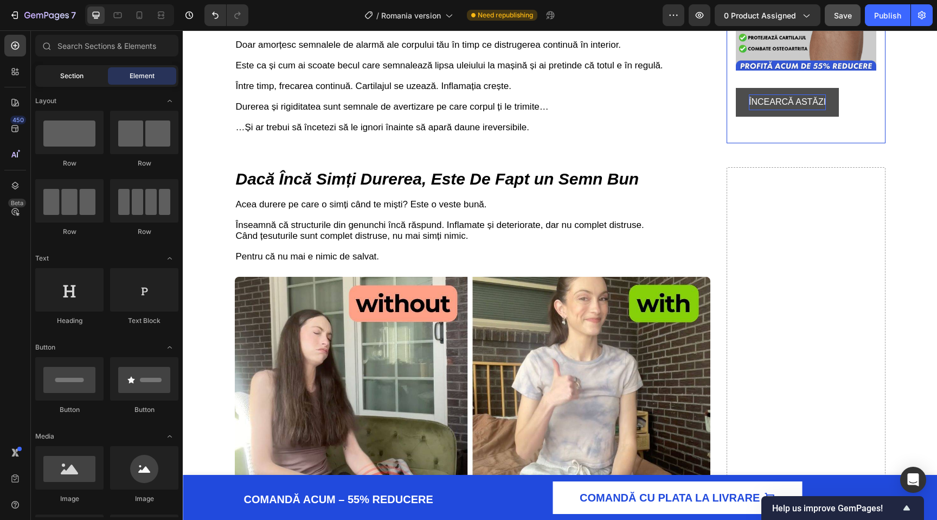
click at [82, 79] on span "Section" at bounding box center [71, 76] width 23 height 10
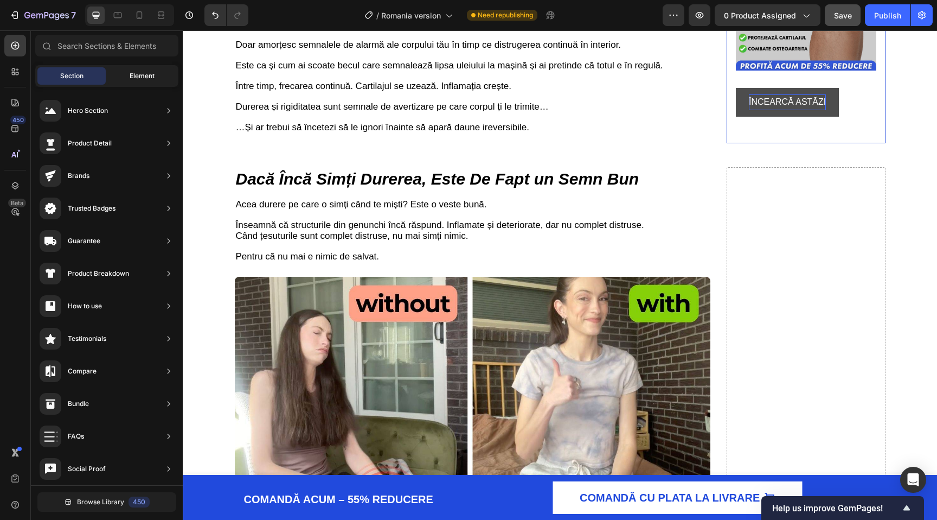
click at [148, 78] on span "Element" at bounding box center [142, 76] width 25 height 10
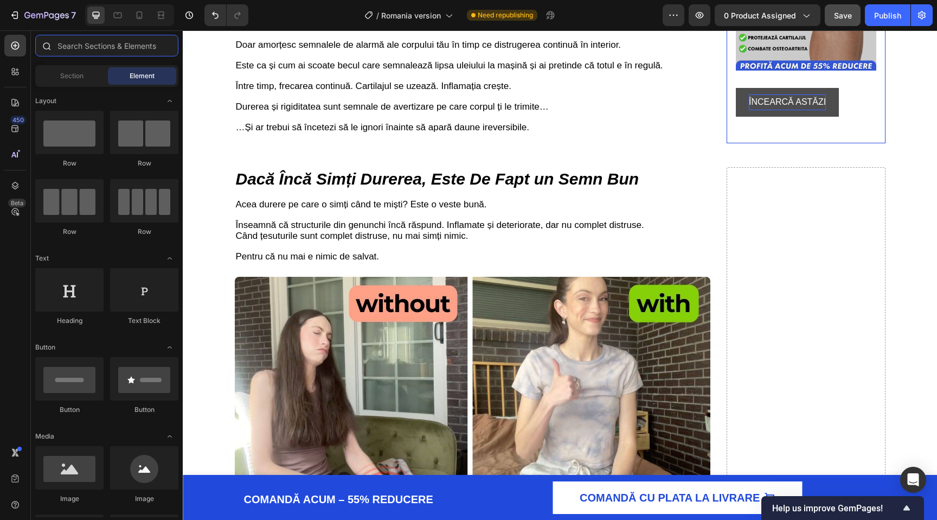
click at [68, 43] on input "text" at bounding box center [106, 46] width 143 height 22
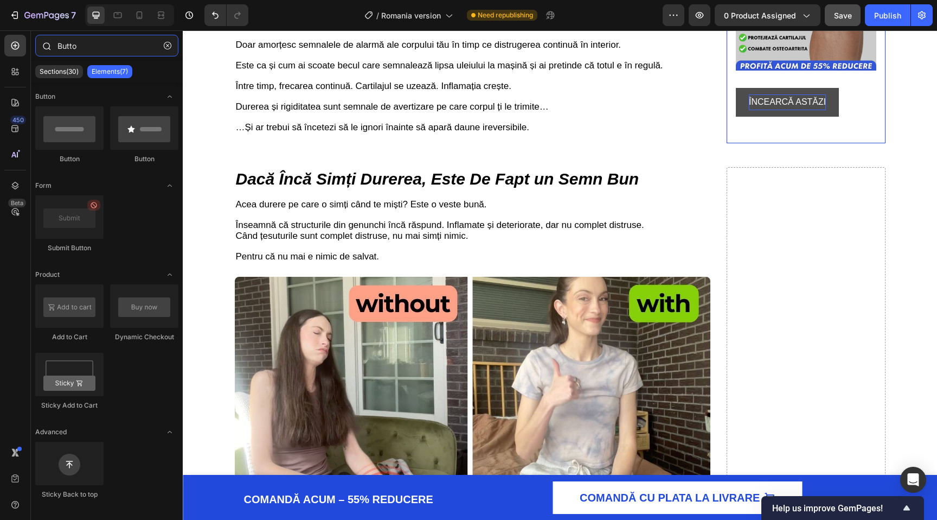
type input "Button"
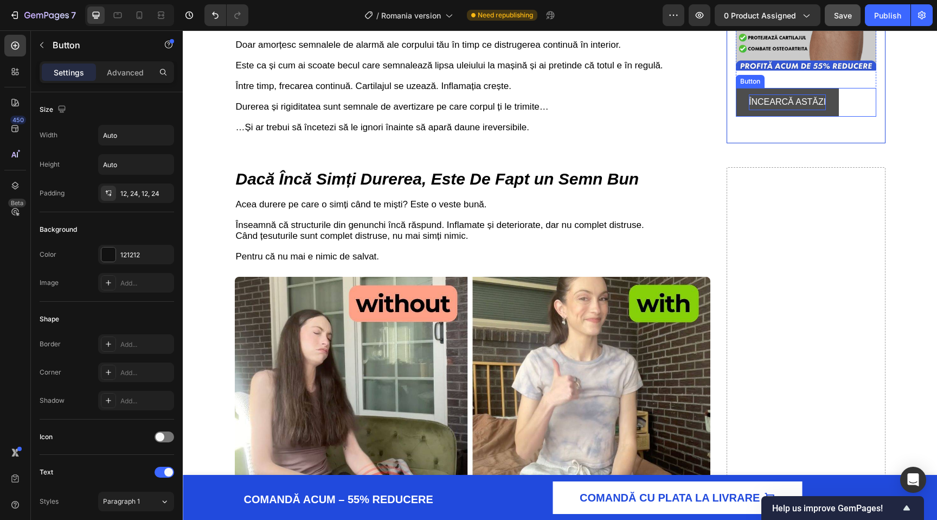
click at [755, 110] on p "ÎNCEARCĂ ASTĂZI" at bounding box center [787, 102] width 77 height 16
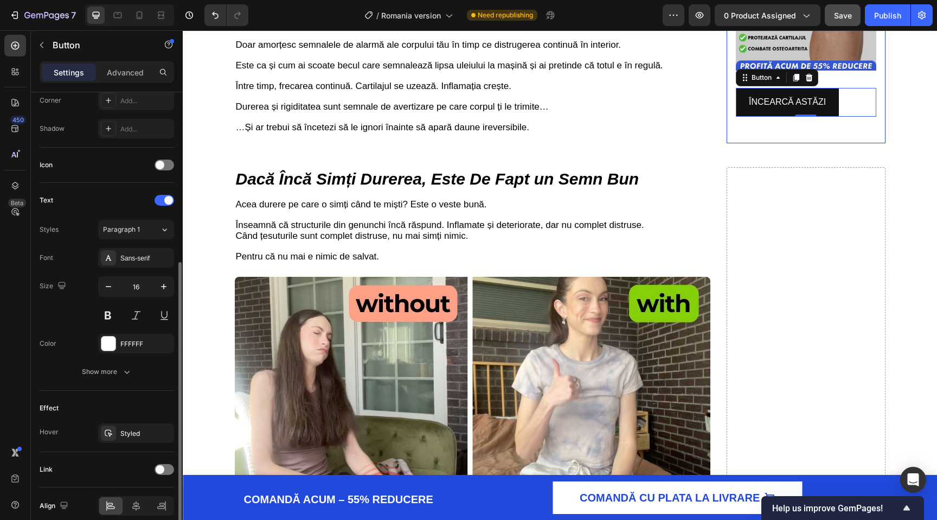
scroll to position [320, 0]
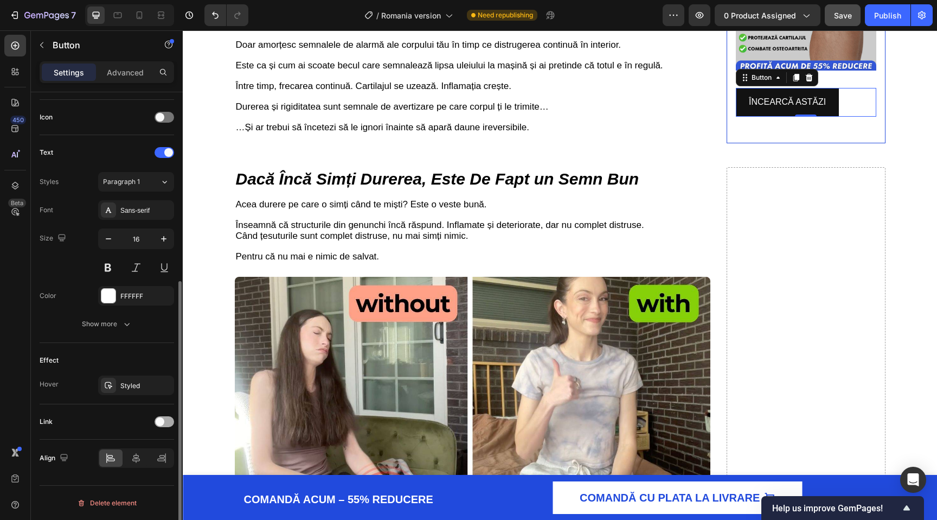
click at [163, 422] on span at bounding box center [160, 421] width 9 height 9
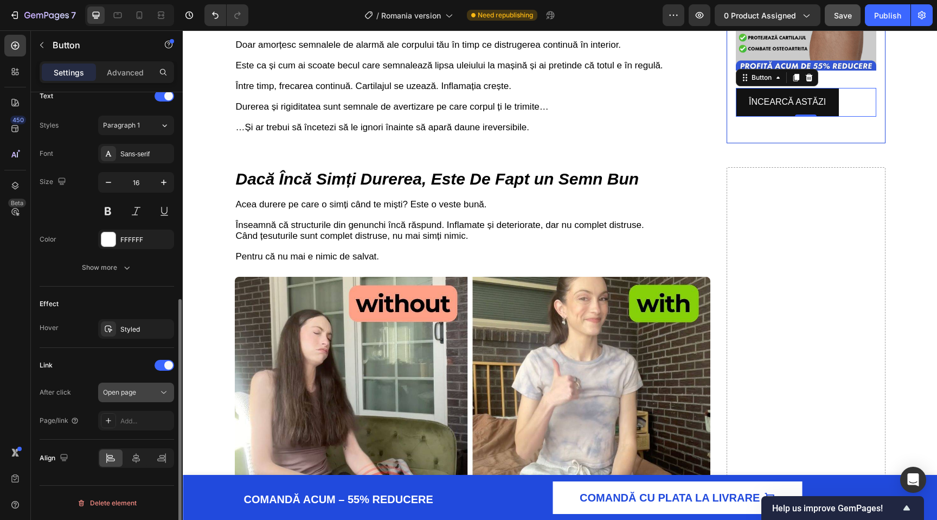
click at [138, 388] on div "Open page" at bounding box center [130, 392] width 55 height 10
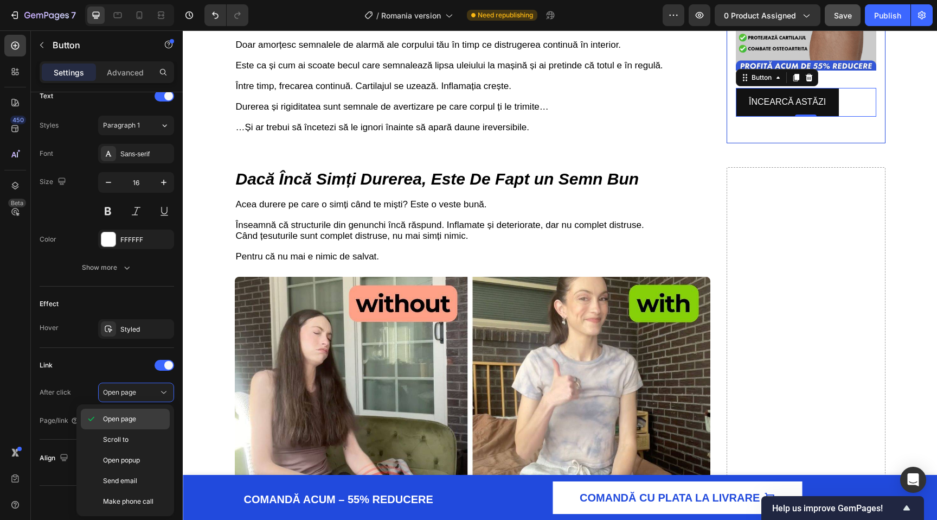
click at [126, 416] on span "Open page" at bounding box center [119, 419] width 33 height 10
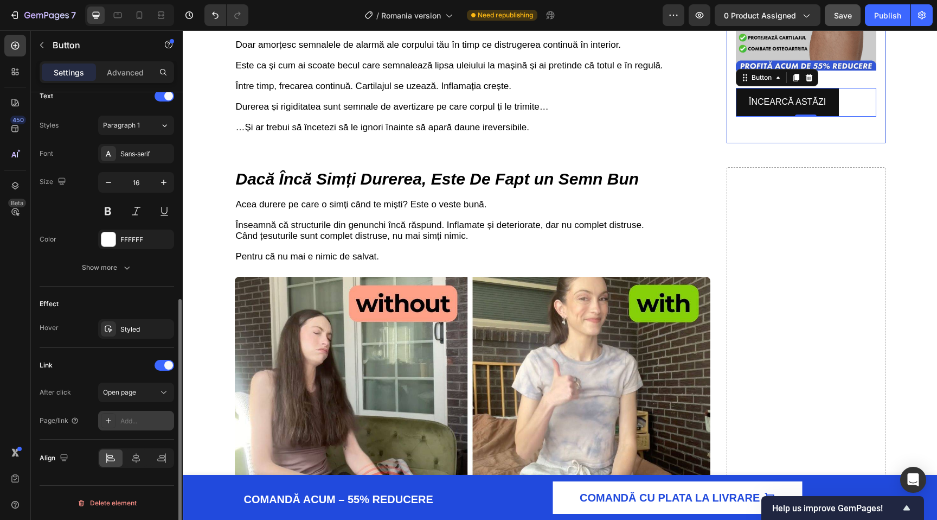
click at [141, 423] on div "Add..." at bounding box center [145, 421] width 51 height 10
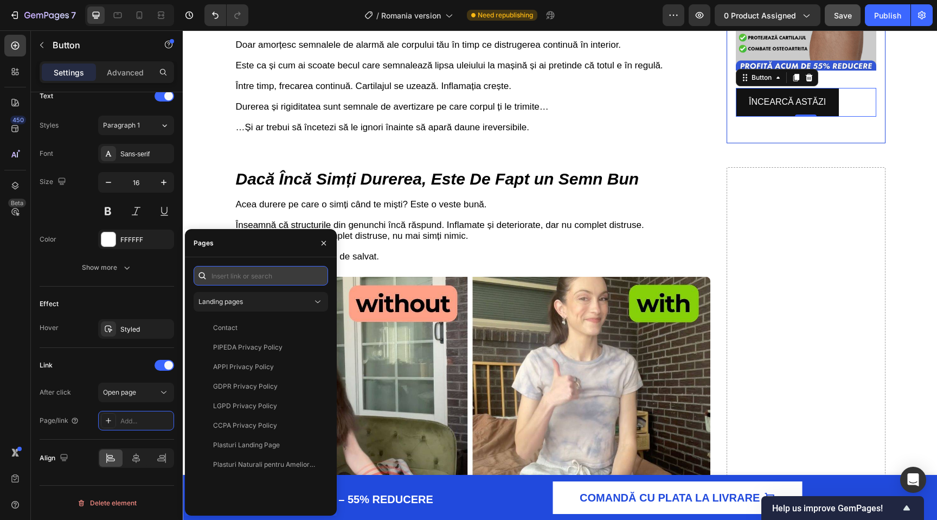
click at [251, 278] on input "text" at bounding box center [261, 276] width 135 height 20
paste input "ÎNCEARCĂ ASTĂZI"
type input "ÎNCEARCĂ ASTĂZI"
paste input "https://zentura.ro/products/ortoflex"
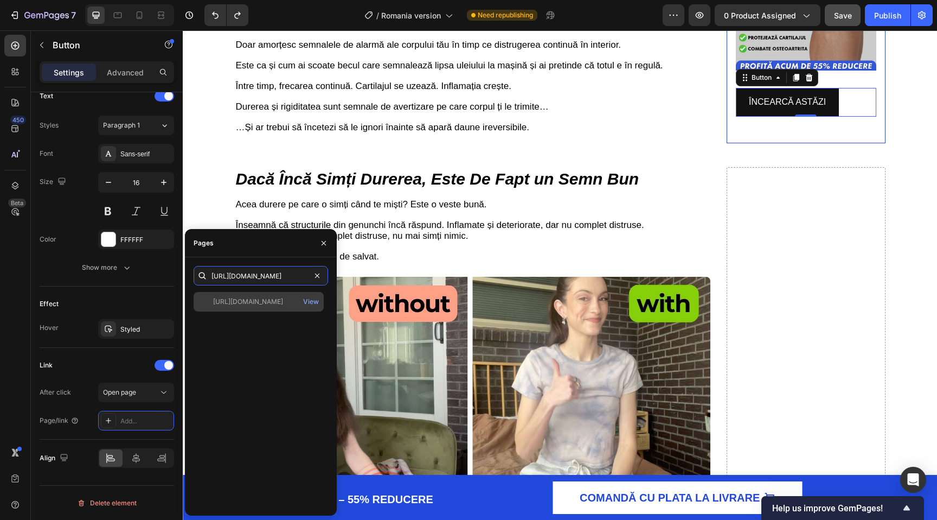
type input "https://zentura.ro/products/ortoflex"
click at [267, 305] on div "https://zentura.ro/products/ortoflex" at bounding box center [248, 302] width 70 height 10
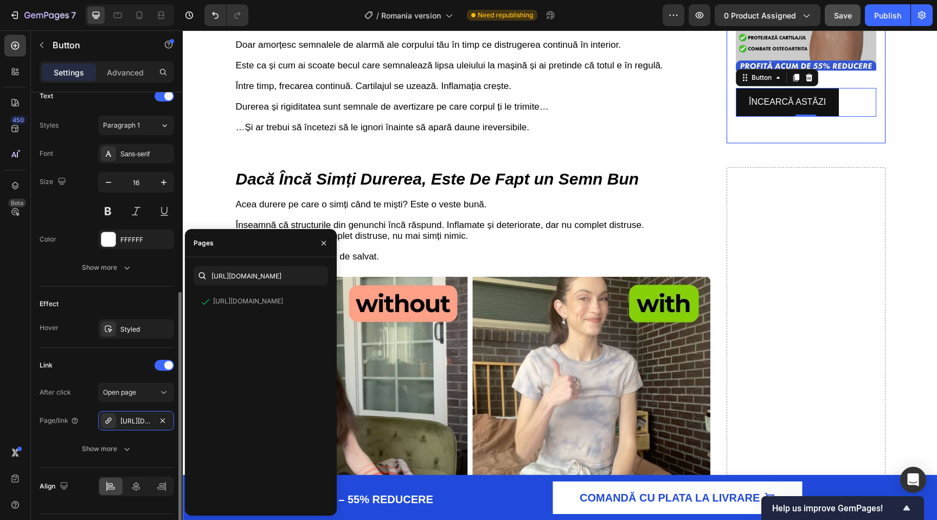
click at [82, 287] on div "Effect Hover Styled" at bounding box center [107, 316] width 135 height 61
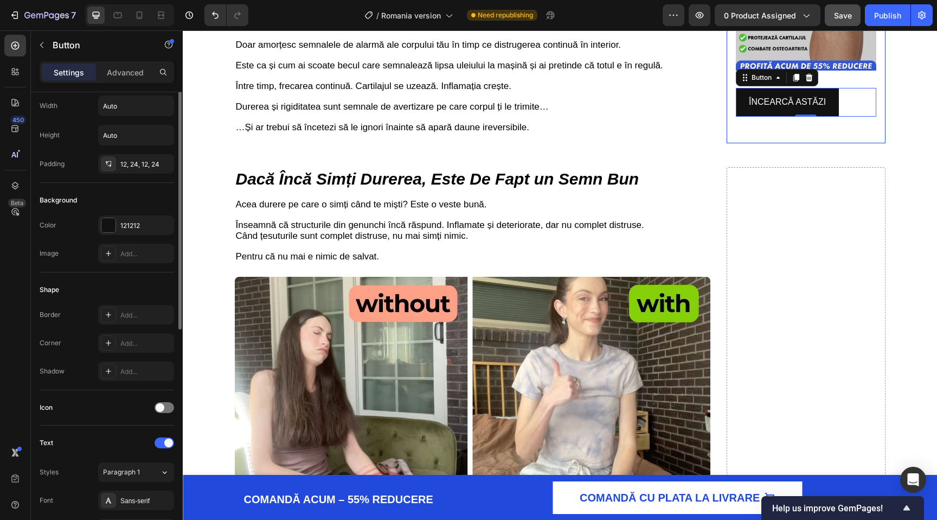
scroll to position [30, 0]
click at [111, 226] on div at bounding box center [108, 224] width 14 height 14
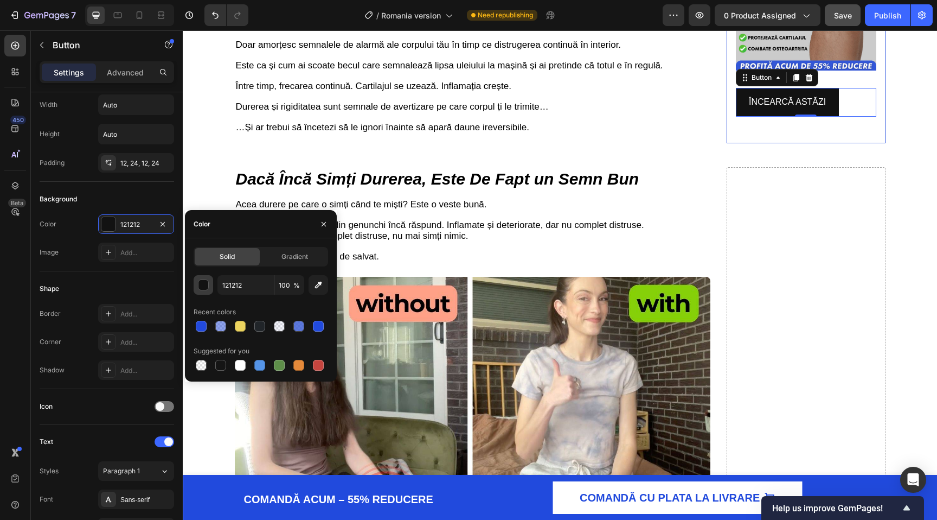
click at [206, 290] on button "button" at bounding box center [204, 285] width 20 height 20
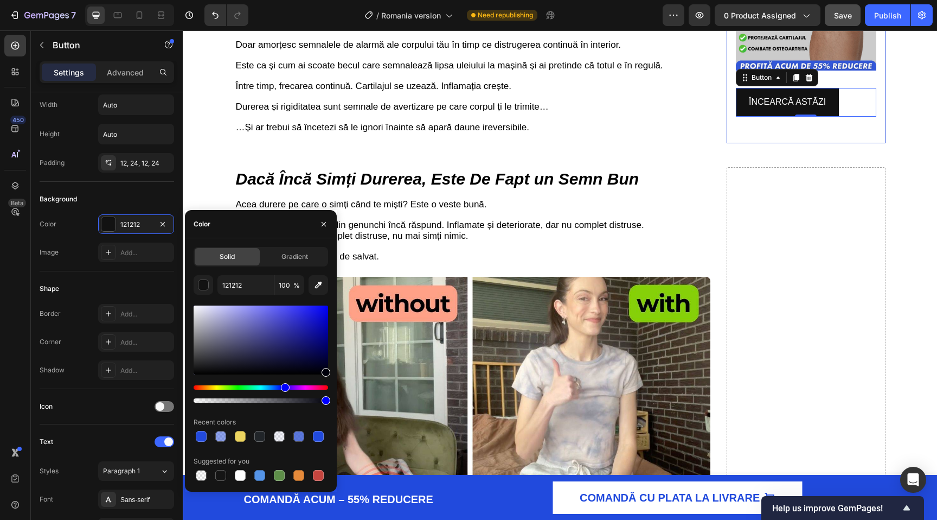
click at [307, 283] on div "121212 100 %" at bounding box center [261, 285] width 135 height 20
click at [317, 283] on icon "button" at bounding box center [318, 284] width 11 height 11
type input "224ADD"
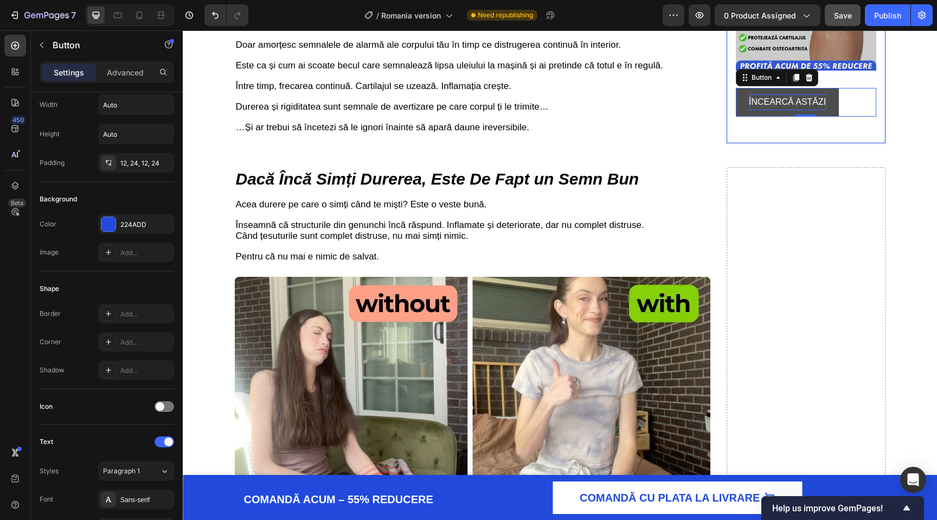
click at [787, 110] on p "ÎNCEARCĂ ASTĂZI" at bounding box center [787, 102] width 77 height 16
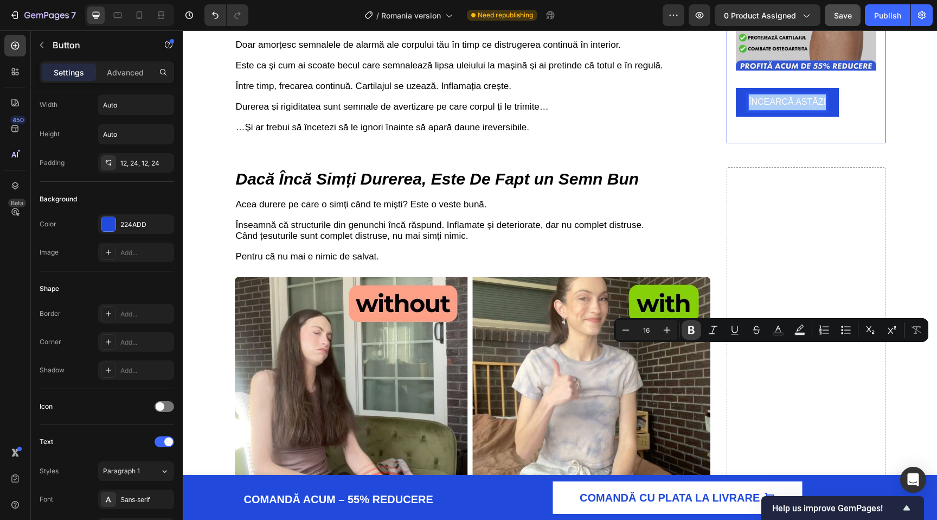
click at [695, 331] on icon "Editor contextual toolbar" at bounding box center [691, 329] width 11 height 11
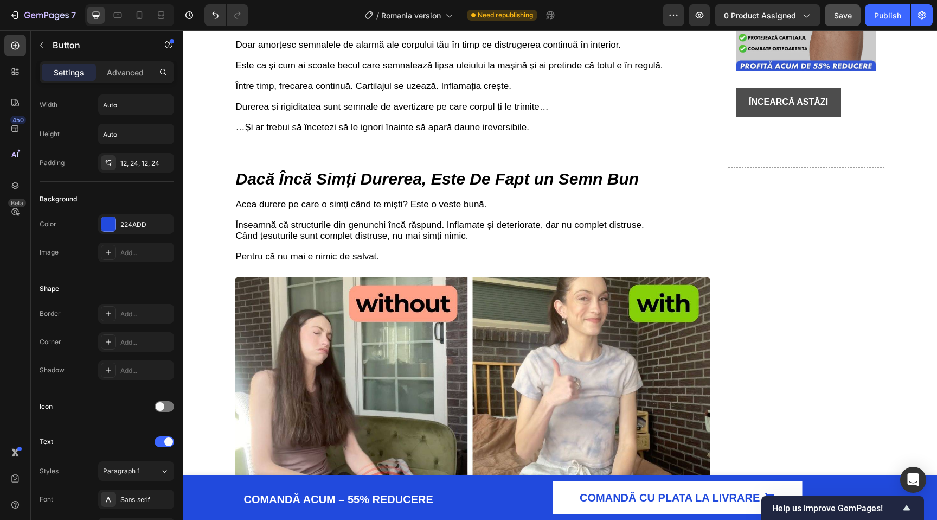
click at [837, 117] on link "ÎNCEARCĂ ASTĂZI" at bounding box center [788, 102] width 105 height 29
click at [863, 117] on div "ÎNCEARCĂ ASTĂZI Button 0" at bounding box center [806, 102] width 141 height 29
click at [840, 117] on link "ÎNCEARCĂ ASTĂZI" at bounding box center [788, 102] width 105 height 29
click at [834, 117] on link "ÎNCEARCĂ ASTĂZI" at bounding box center [788, 102] width 105 height 29
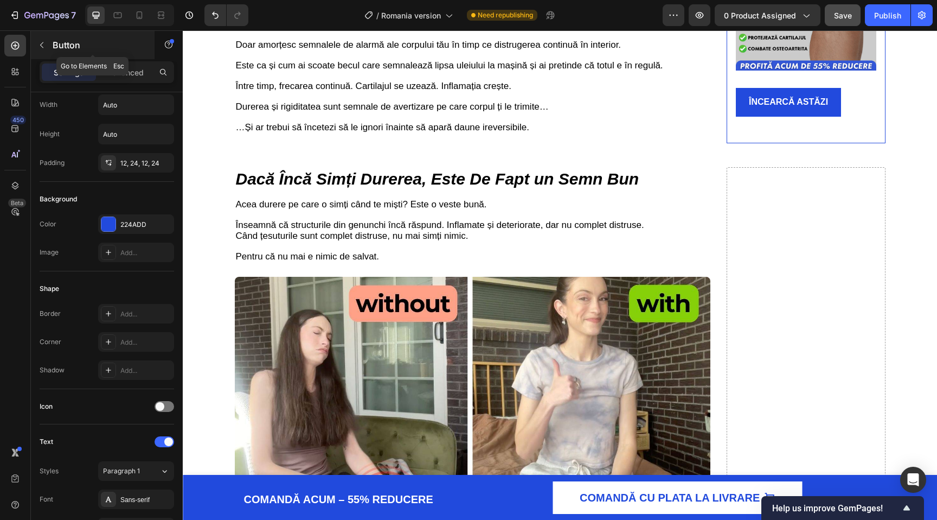
click at [39, 44] on icon "button" at bounding box center [41, 45] width 9 height 9
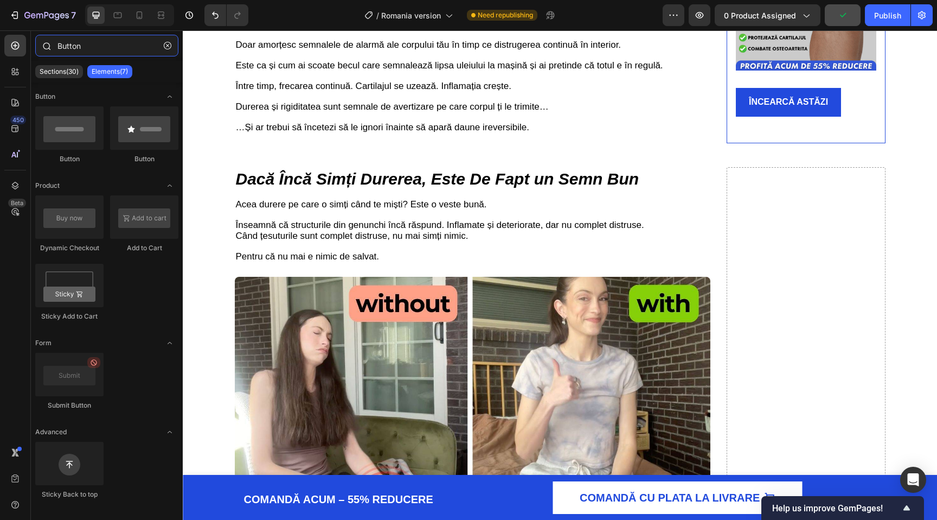
click at [82, 50] on input "Button" at bounding box center [106, 46] width 143 height 22
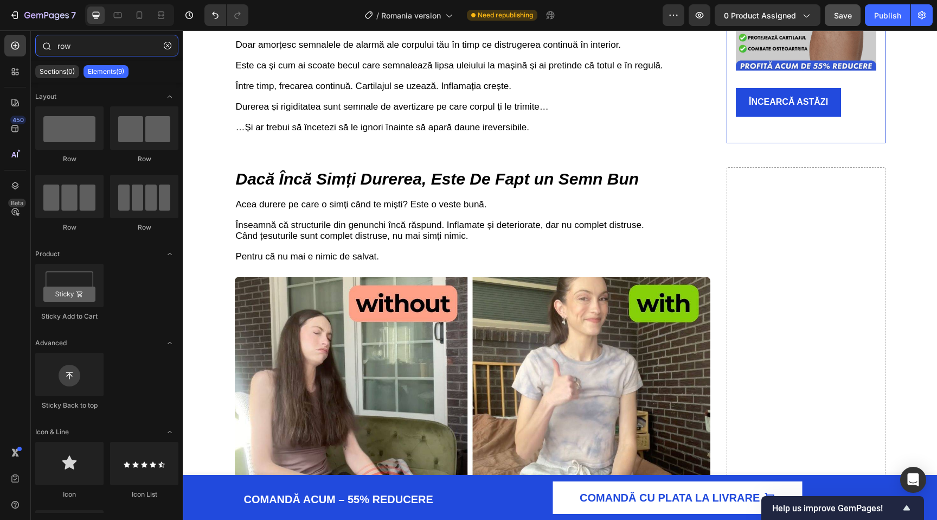
click at [115, 41] on input "row" at bounding box center [106, 46] width 143 height 22
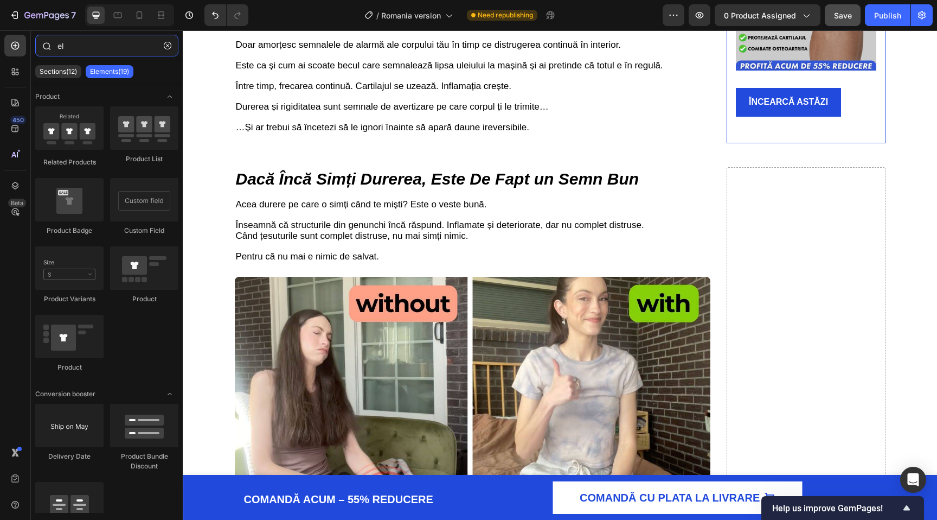
type input "e"
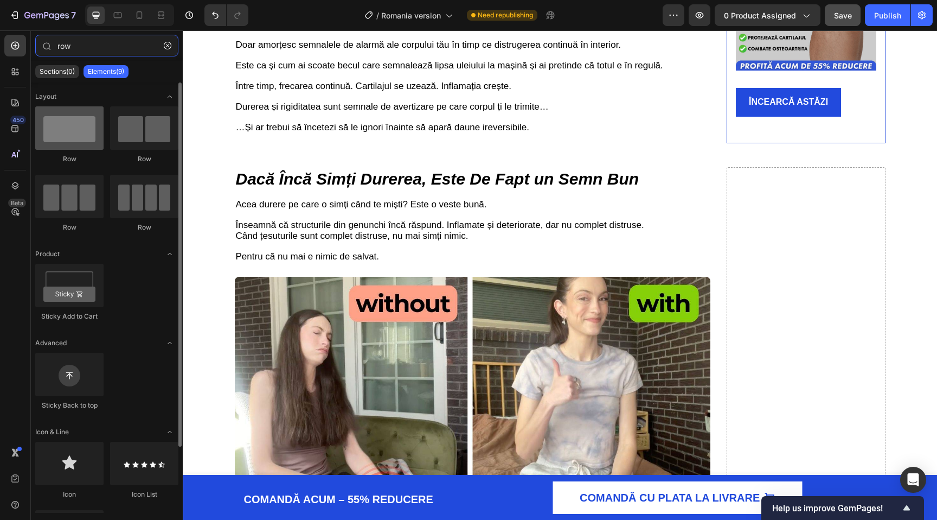
type input "row"
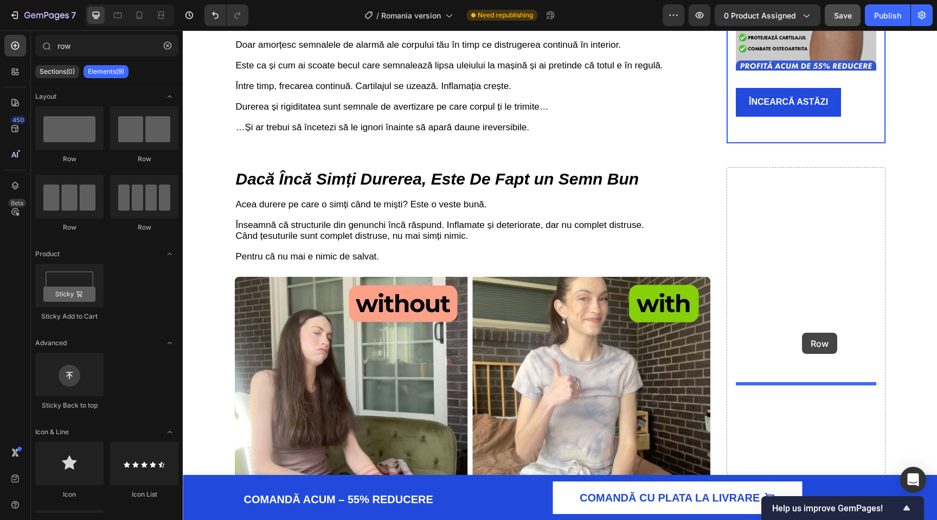
drag, startPoint x: 250, startPoint y: 167, endPoint x: 804, endPoint y: 342, distance: 580.8
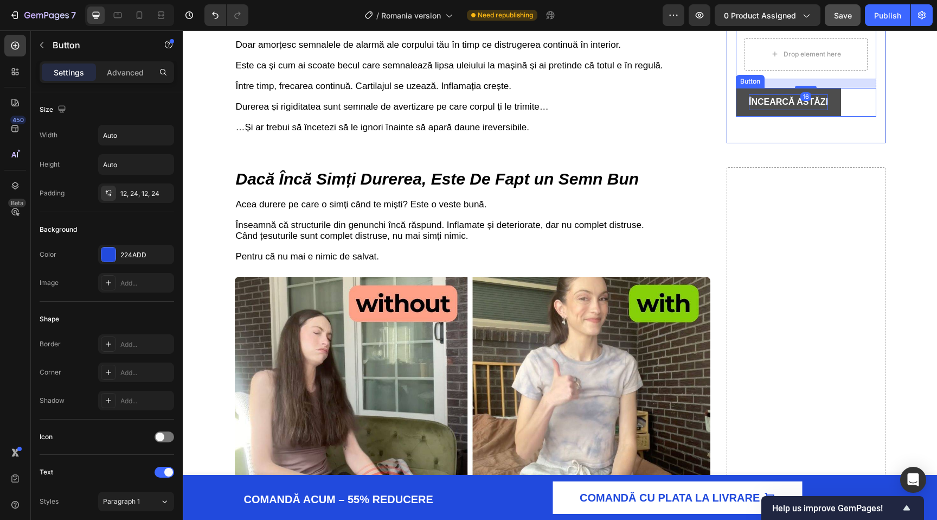
click at [762, 106] on strong "ÎNCEARCĂ ASTĂZI" at bounding box center [788, 101] width 79 height 9
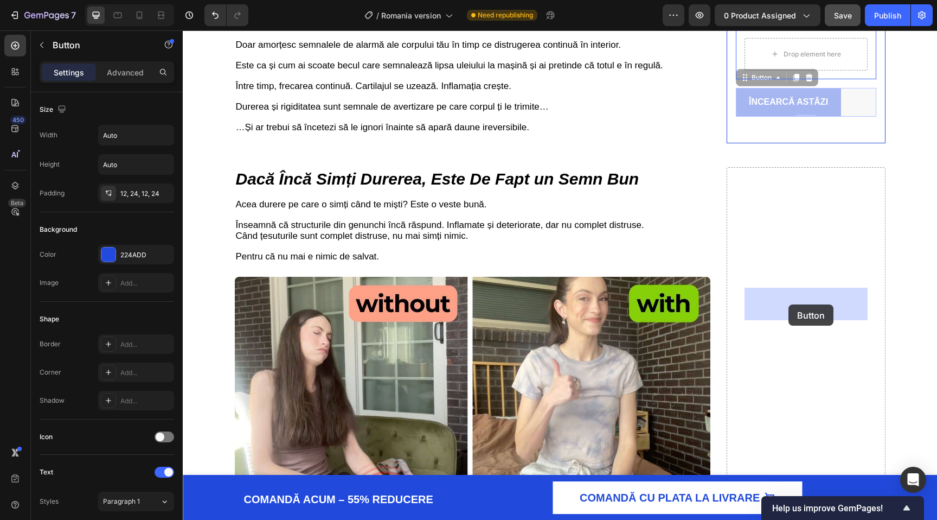
drag, startPoint x: 748, startPoint y: 333, endPoint x: 789, endPoint y: 304, distance: 50.0
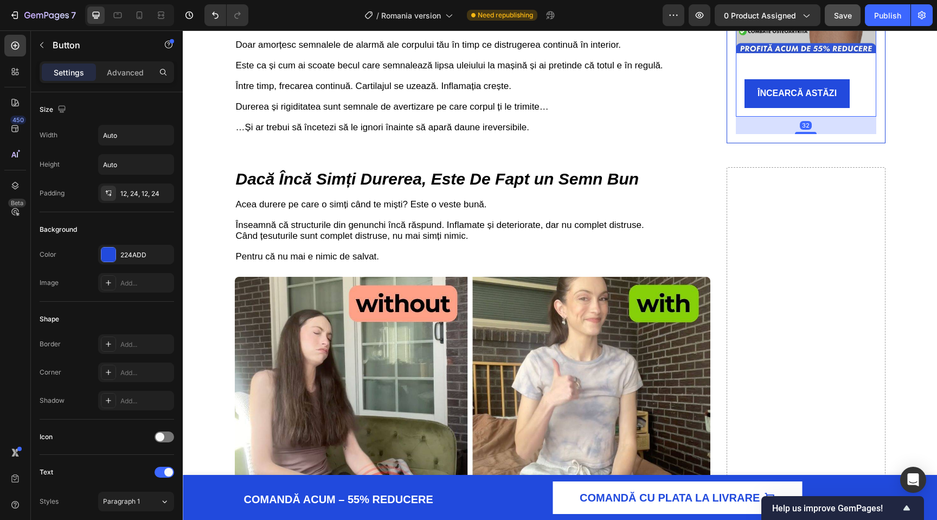
click at [852, 117] on div "Image ÎNCEARCĂ ASTĂZI Button Row Product 32" at bounding box center [806, 14] width 141 height 203
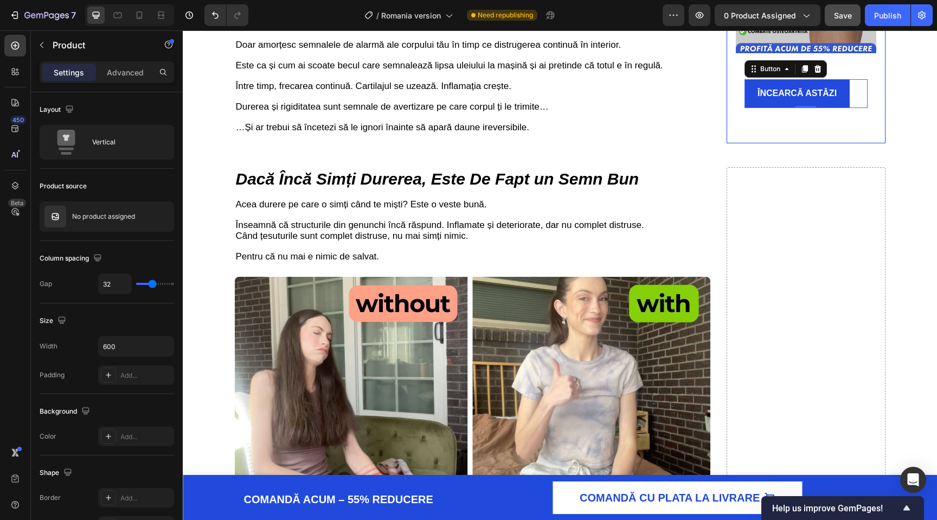
click at [865, 108] on div "ÎNCEARCĂ ASTĂZI Button 0" at bounding box center [806, 93] width 123 height 29
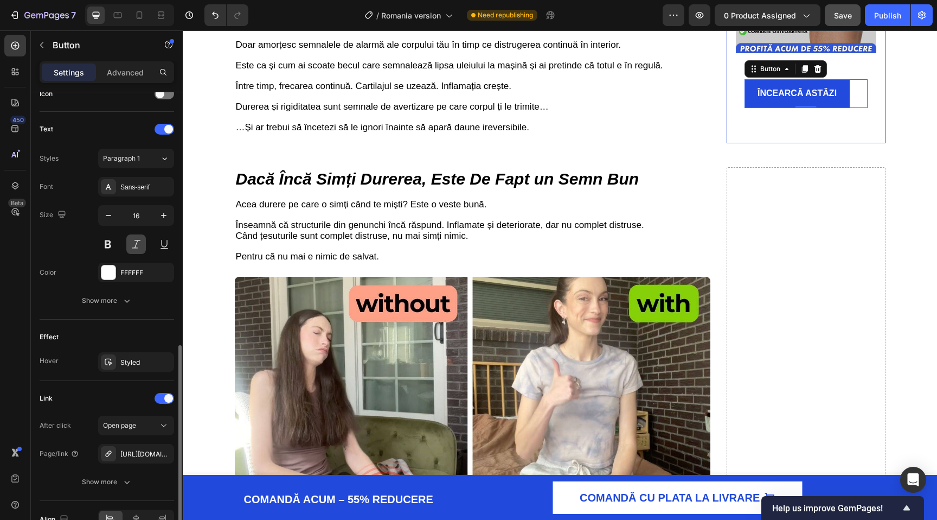
scroll to position [404, 0]
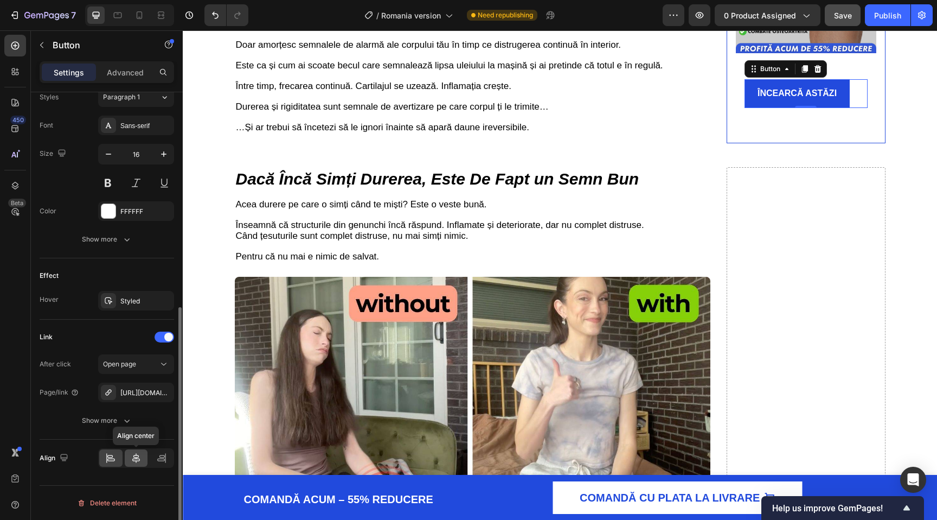
click at [138, 459] on icon at bounding box center [136, 457] width 11 height 11
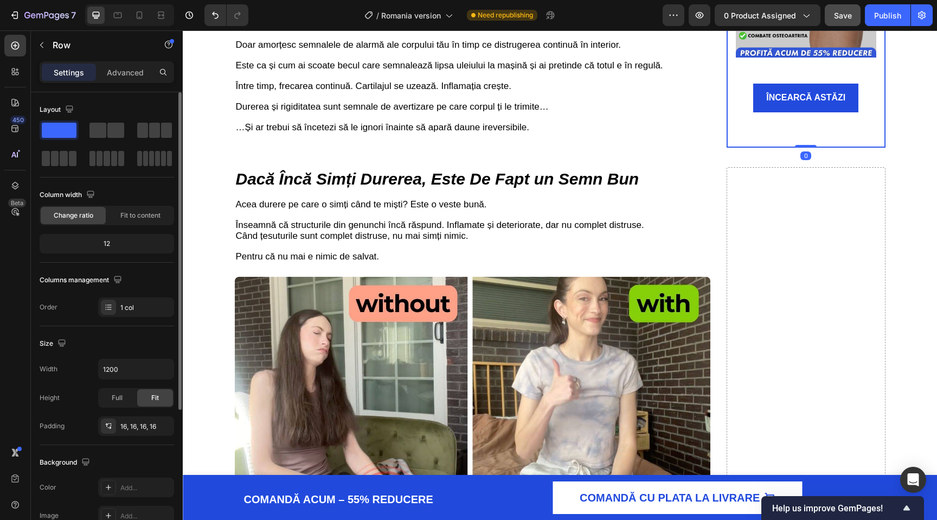
drag, startPoint x: 804, startPoint y: 395, endPoint x: 804, endPoint y: 263, distance: 131.8
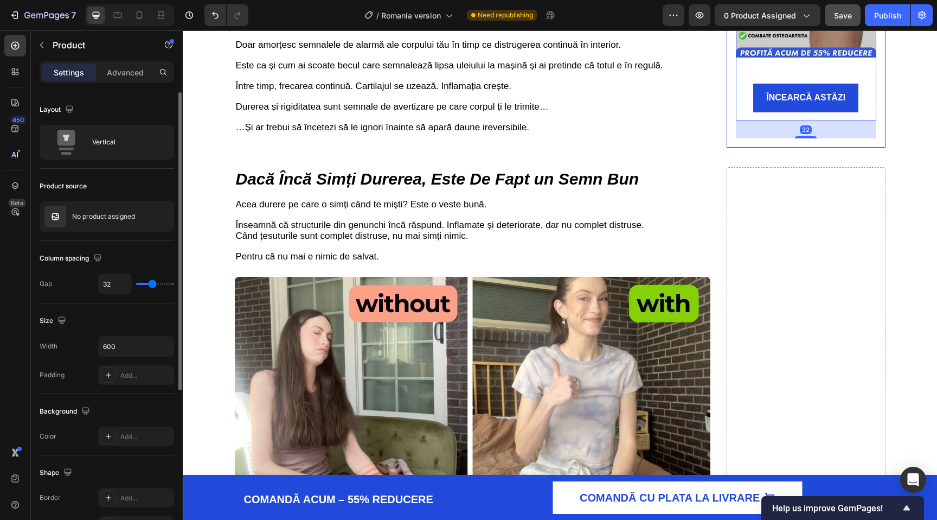
click at [802, 121] on div "Image ÎNCEARCĂ ASTĂZI Button Row Product 32" at bounding box center [806, 19] width 141 height 203
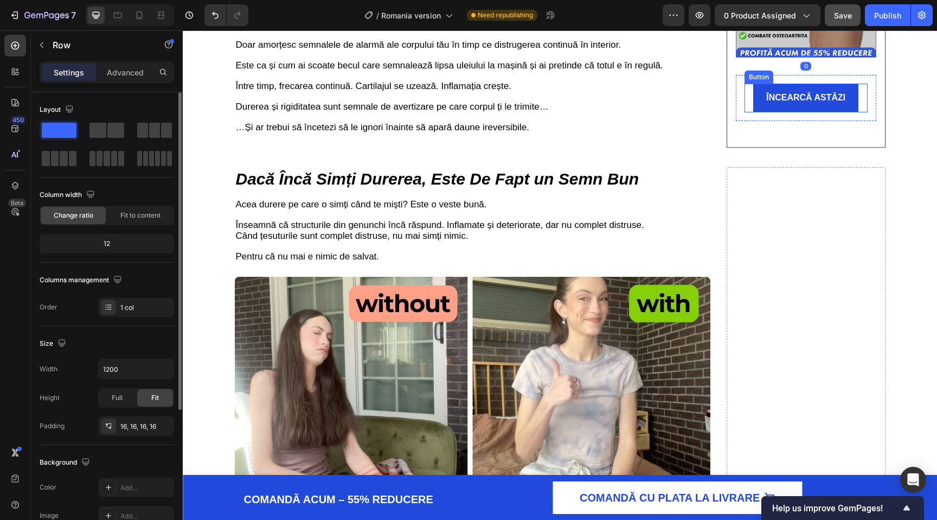
click at [794, 121] on div "ÎNCEARCĂ ASTĂZI Button Row" at bounding box center [806, 98] width 141 height 46
click at [832, 112] on link "ÎNCEARCĂ ASTĂZI" at bounding box center [806, 98] width 105 height 29
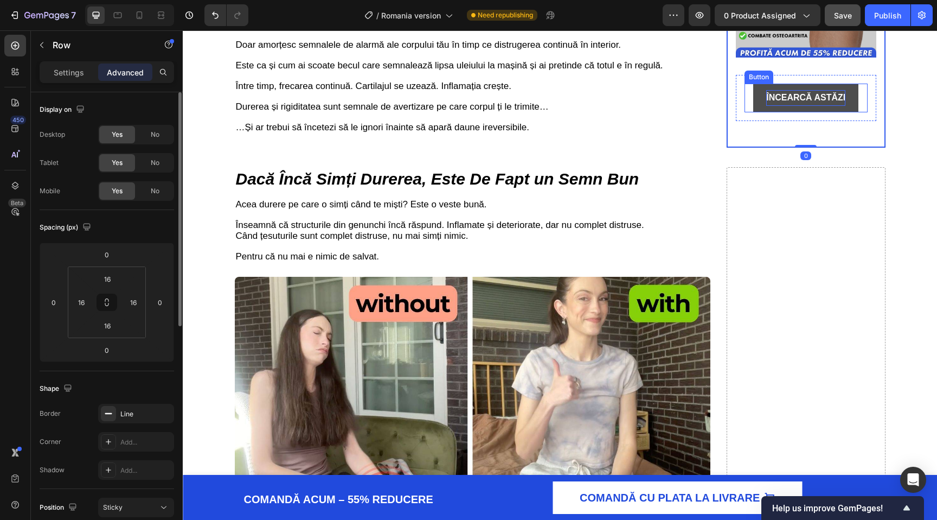
click at [831, 106] on p "ÎNCEARCĂ ASTĂZI" at bounding box center [806, 98] width 79 height 16
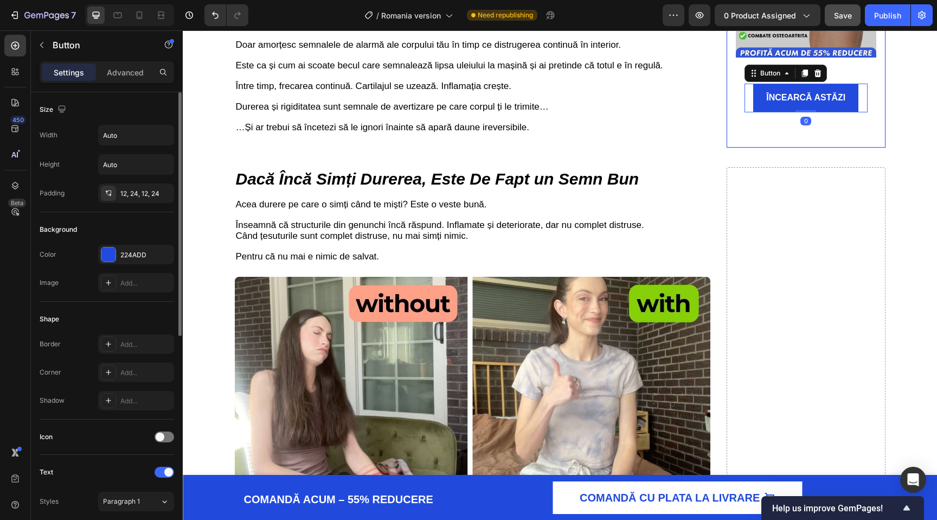
click at [866, 112] on div "ÎNCEARCĂ ASTĂZI Button 0" at bounding box center [806, 98] width 123 height 29
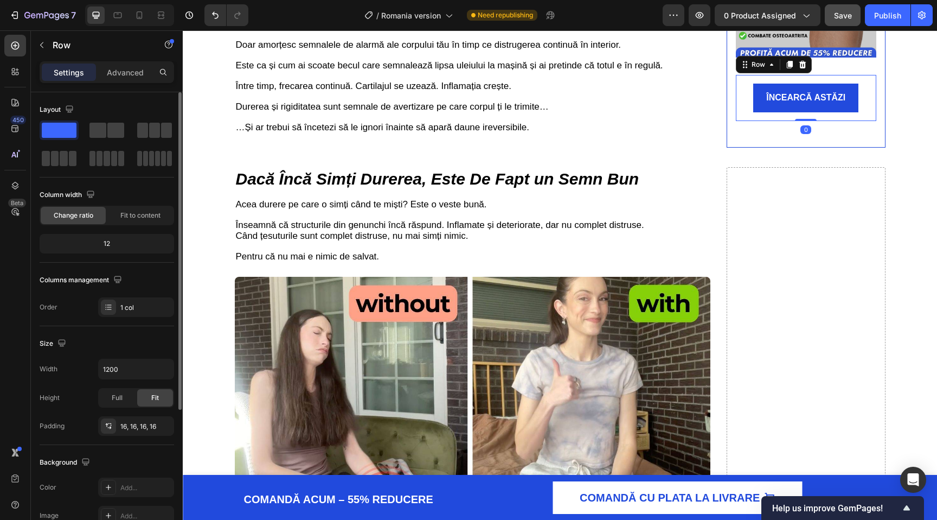
click at [873, 121] on div "ÎNCEARCĂ ASTĂZI Button Row 0" at bounding box center [806, 98] width 141 height 46
click at [863, 112] on div "ÎNCEARCĂ ASTĂZI Button" at bounding box center [806, 98] width 123 height 29
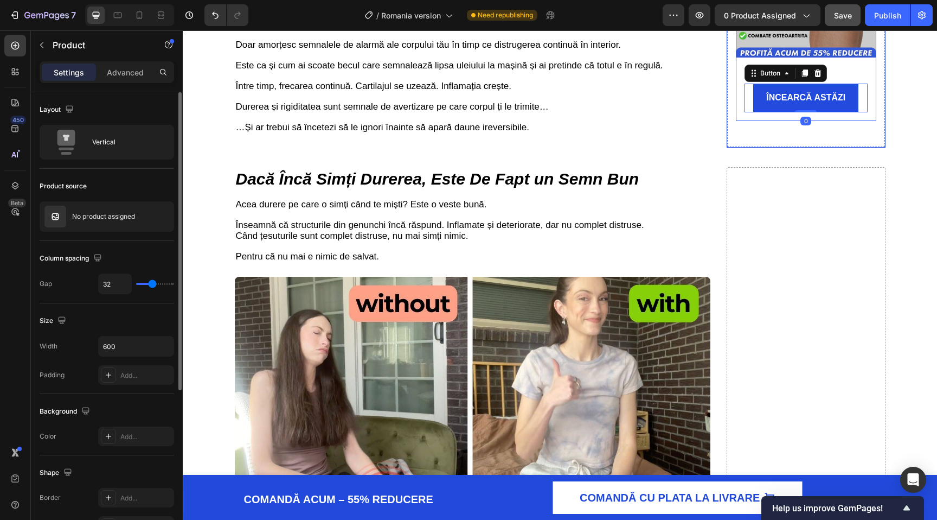
click at [834, 121] on div "Image ÎNCEARCĂ ASTĂZI Button 0 Row Product" at bounding box center [806, 19] width 141 height 203
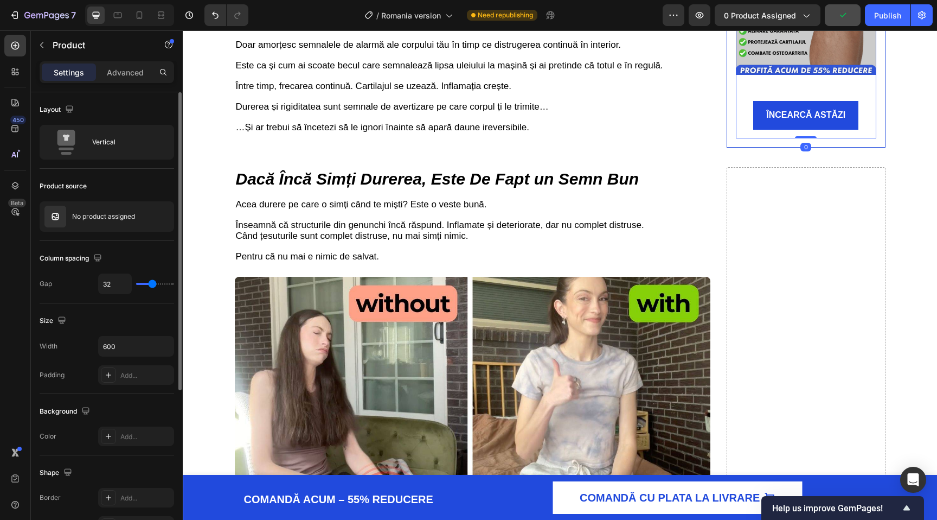
drag, startPoint x: 811, startPoint y: 384, endPoint x: 818, endPoint y: 330, distance: 54.1
click at [818, 138] on div "Image ÎNCEARCĂ ASTĂZI Button Row Product 0" at bounding box center [806, 36] width 141 height 203
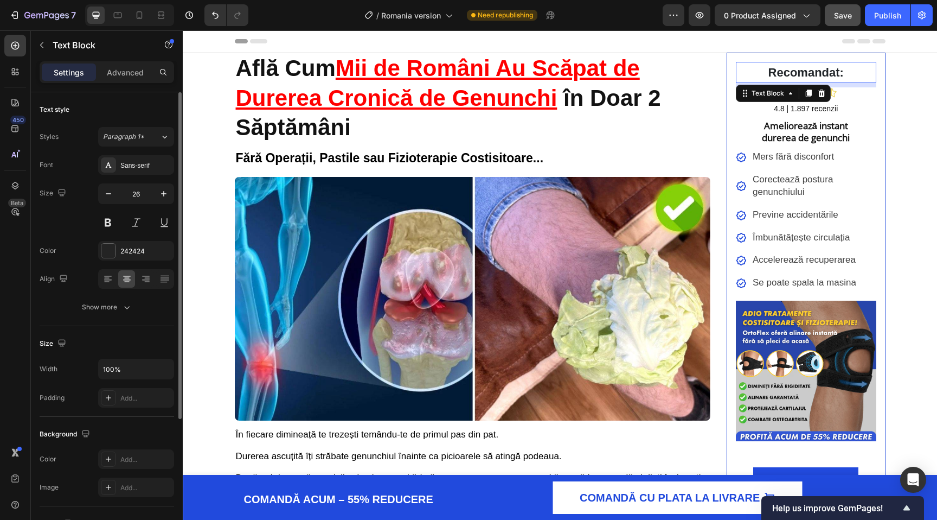
click at [837, 64] on p "Recomandat:" at bounding box center [806, 72] width 138 height 19
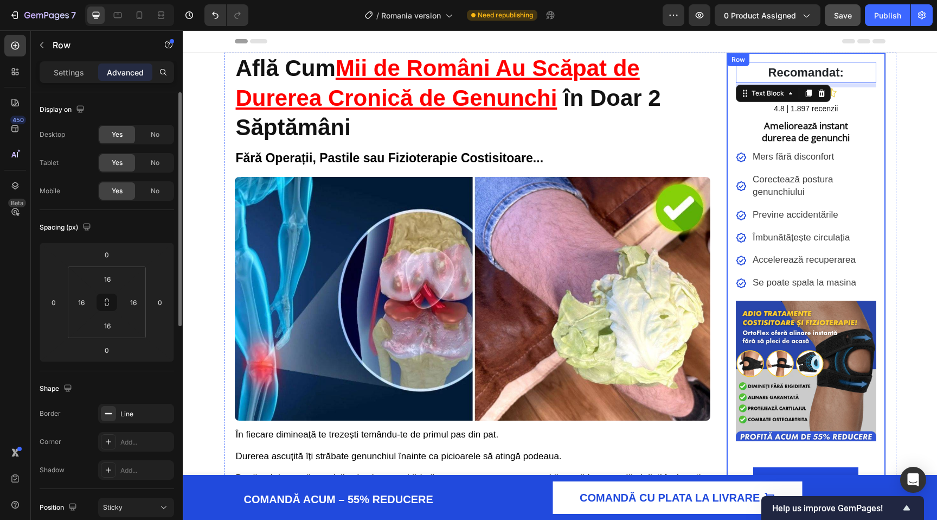
click at [839, 54] on div "Recomandat: Text Block 8 Icon Icon Icon Icon Icon Icon List 4.8 | 1.897 recenzi…" at bounding box center [806, 283] width 159 height 461
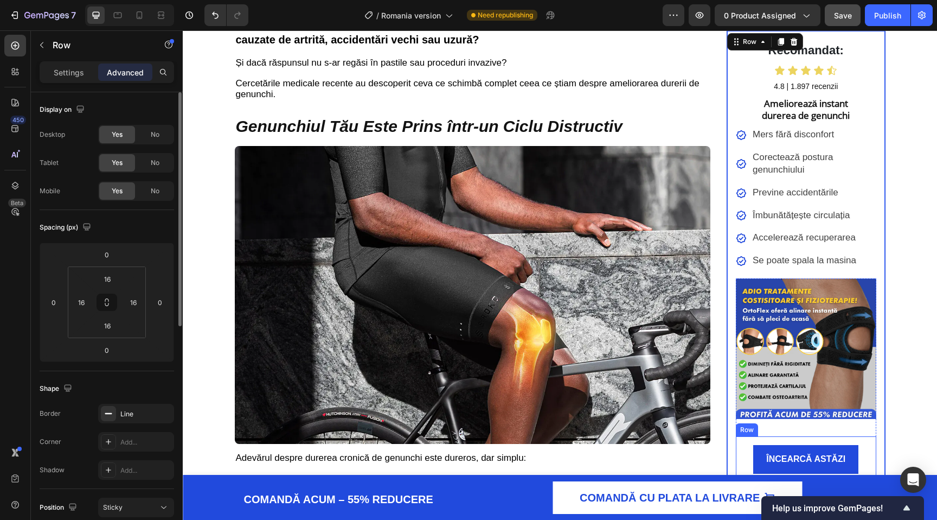
scroll to position [544, 0]
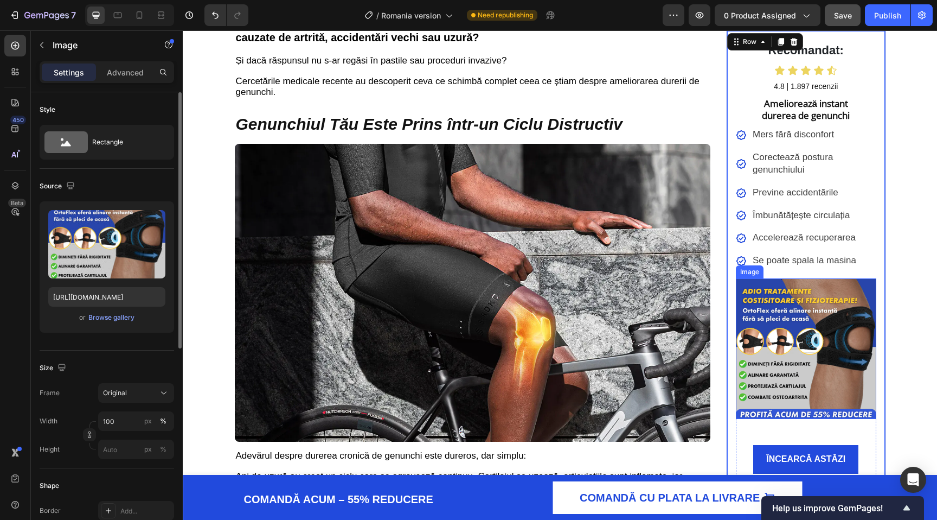
click at [813, 412] on img at bounding box center [806, 348] width 141 height 141
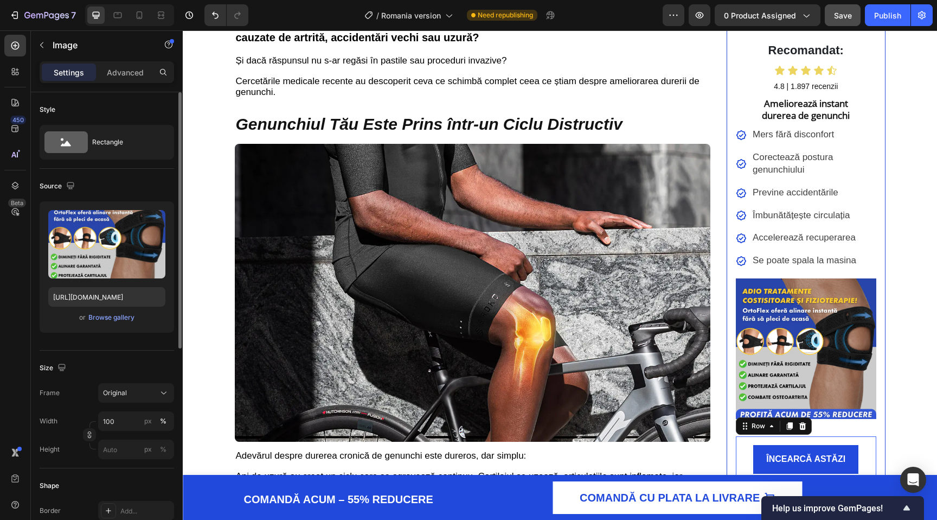
click at [813, 442] on div "ÎNCEARCĂ ASTĂZI Button Row 0" at bounding box center [806, 459] width 141 height 46
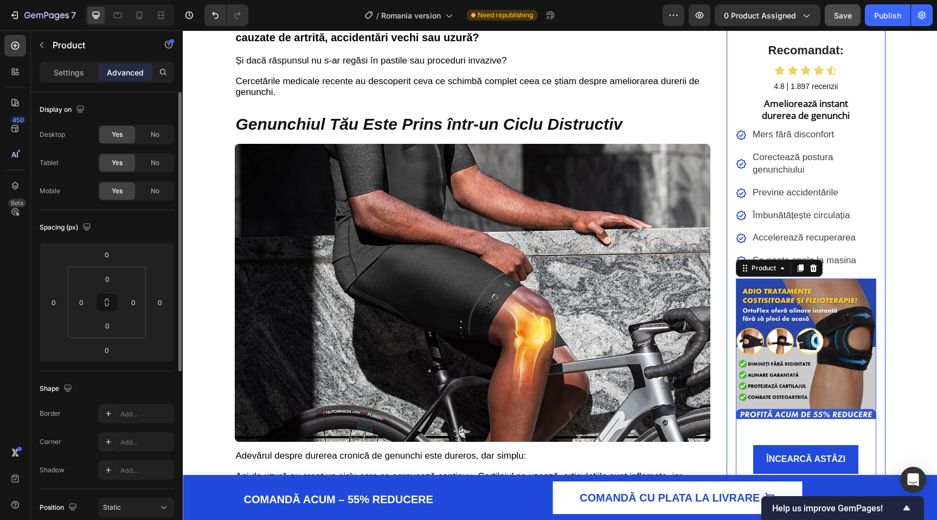
click at [820, 426] on div "Image ÎNCEARCĂ ASTĂZI Button Row Product 0" at bounding box center [806, 379] width 141 height 203
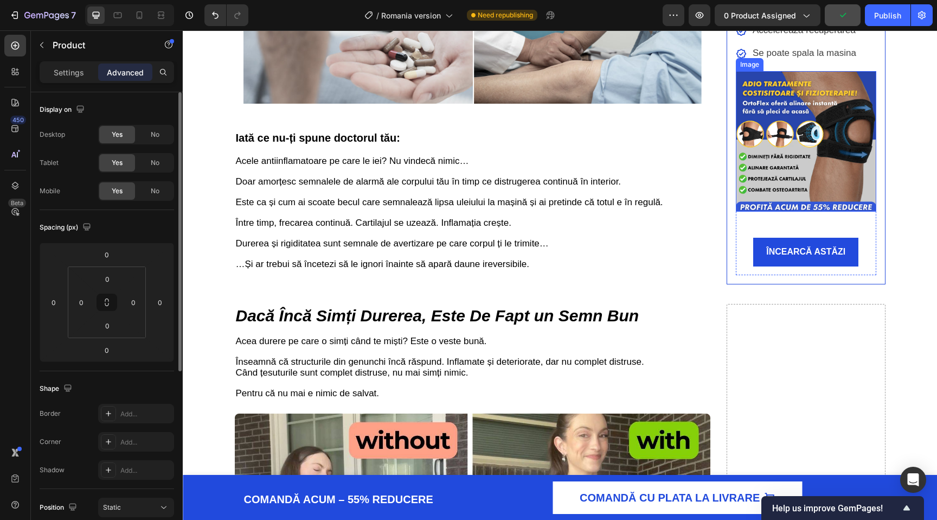
scroll to position [1261, 0]
click at [859, 263] on div "ÎNCEARCĂ ASTĂZI Button" at bounding box center [806, 252] width 123 height 29
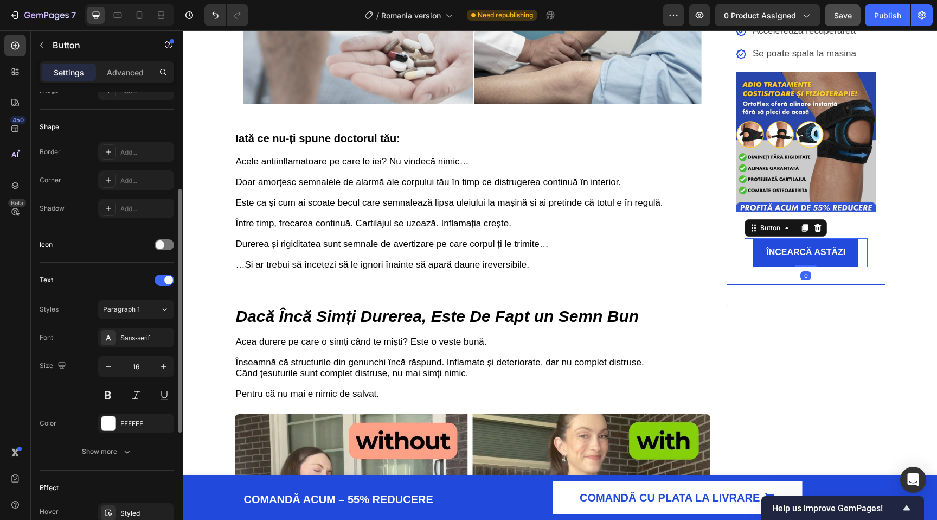
scroll to position [199, 0]
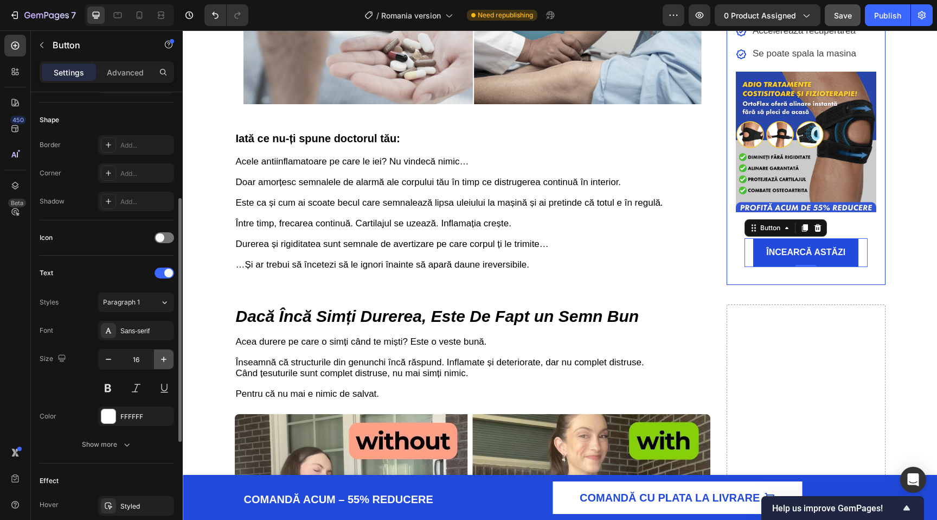
click at [163, 367] on button "button" at bounding box center [164, 359] width 20 height 20
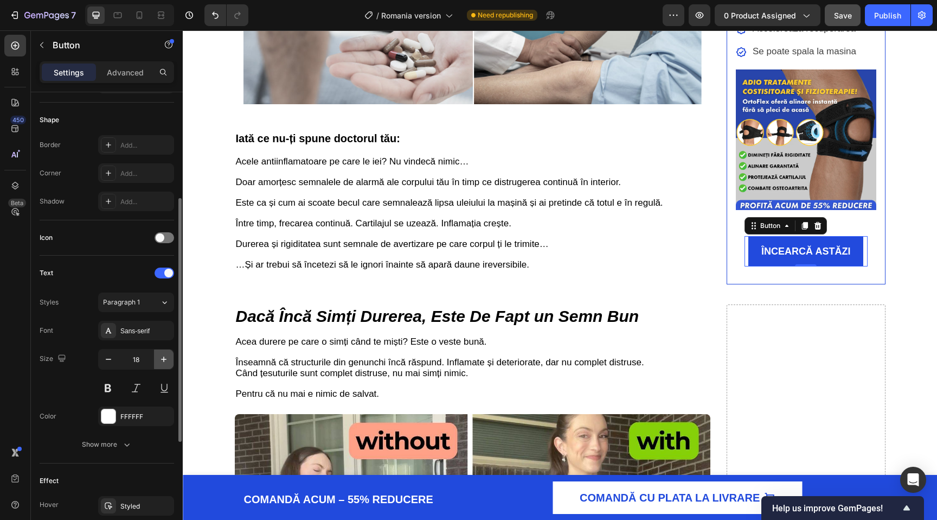
click at [163, 367] on button "button" at bounding box center [164, 359] width 20 height 20
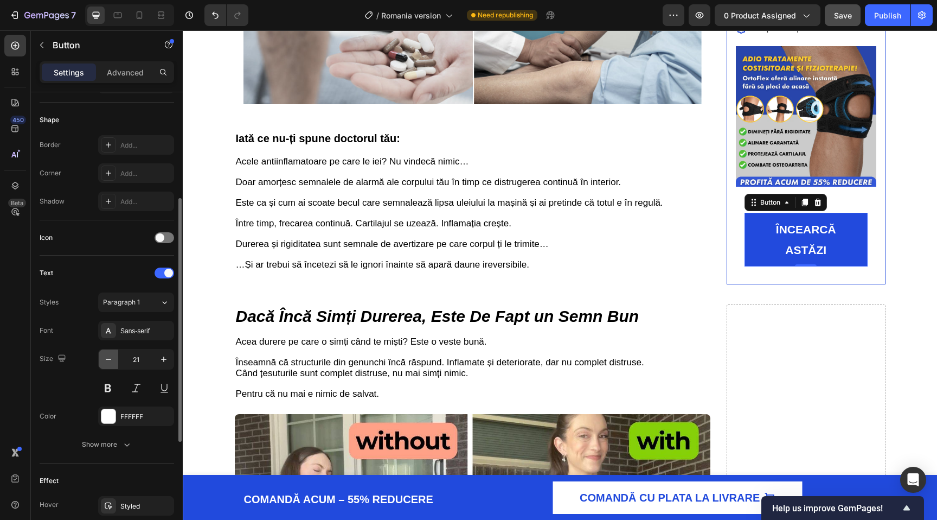
click at [111, 368] on button "button" at bounding box center [109, 359] width 20 height 20
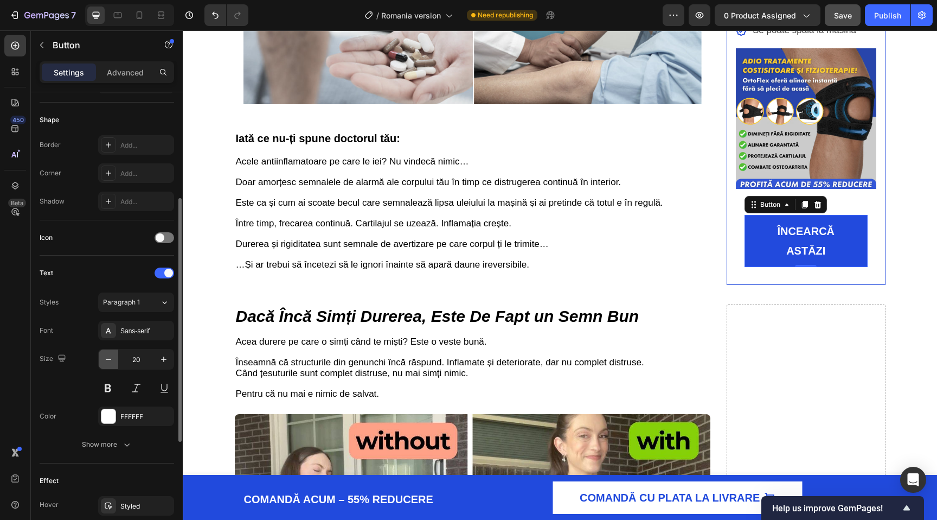
click at [111, 366] on button "button" at bounding box center [109, 359] width 20 height 20
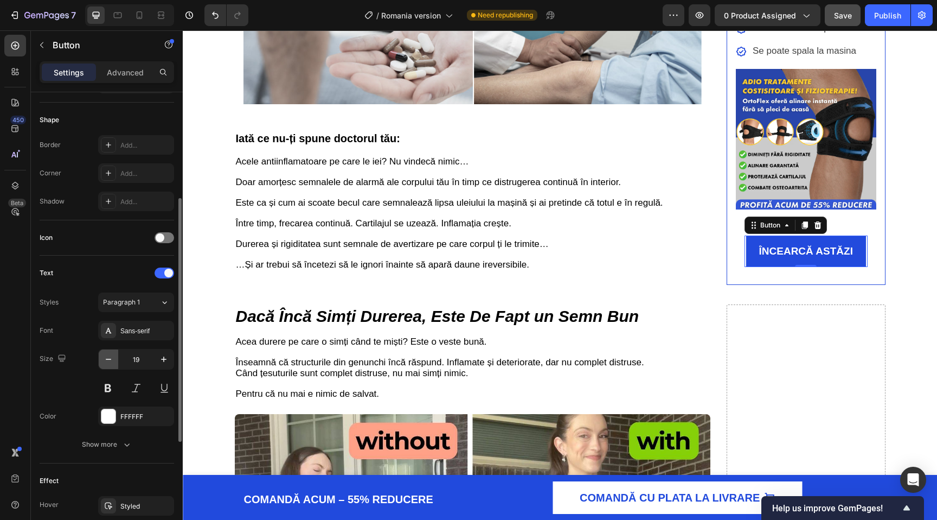
click at [110, 366] on button "button" at bounding box center [109, 359] width 20 height 20
type input "18"
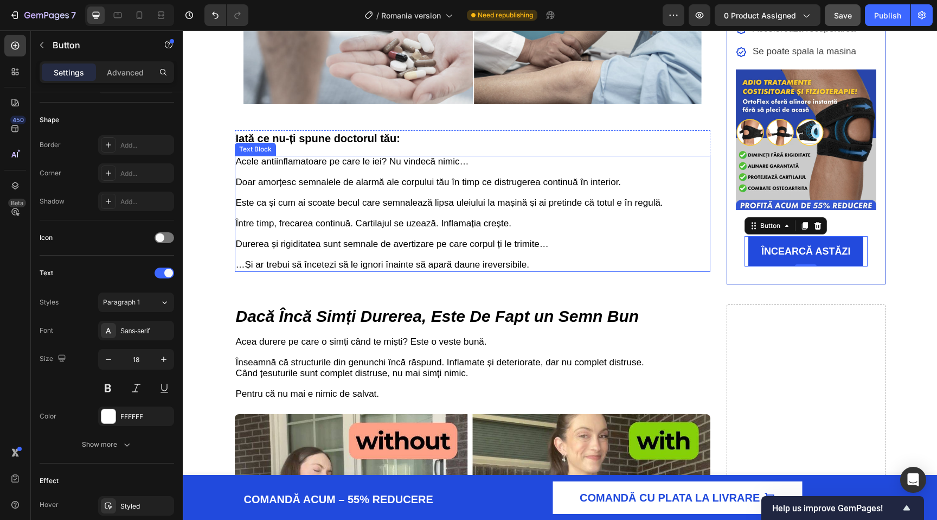
click at [700, 269] on p "Doar amorțesc semnalele de alarmă ale corpului tău în timp ce distrugerea conti…" at bounding box center [473, 223] width 474 height 93
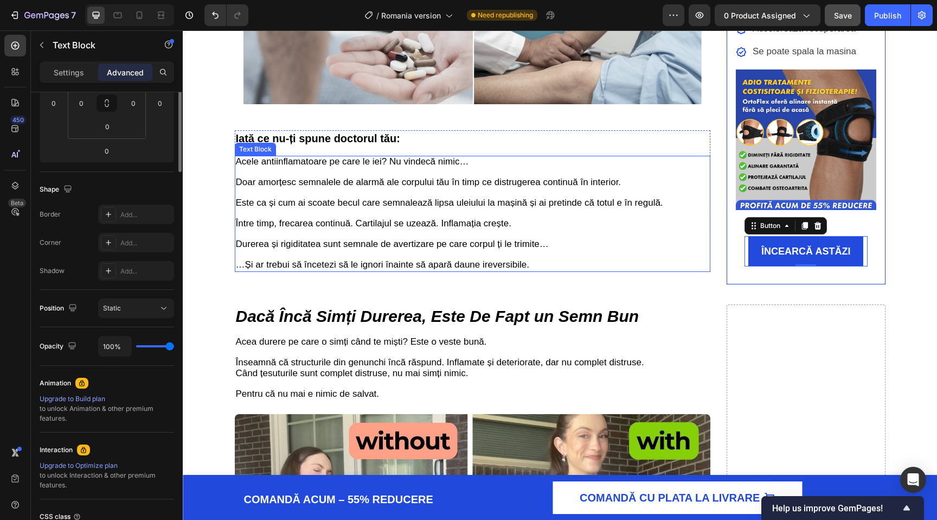
scroll to position [0, 0]
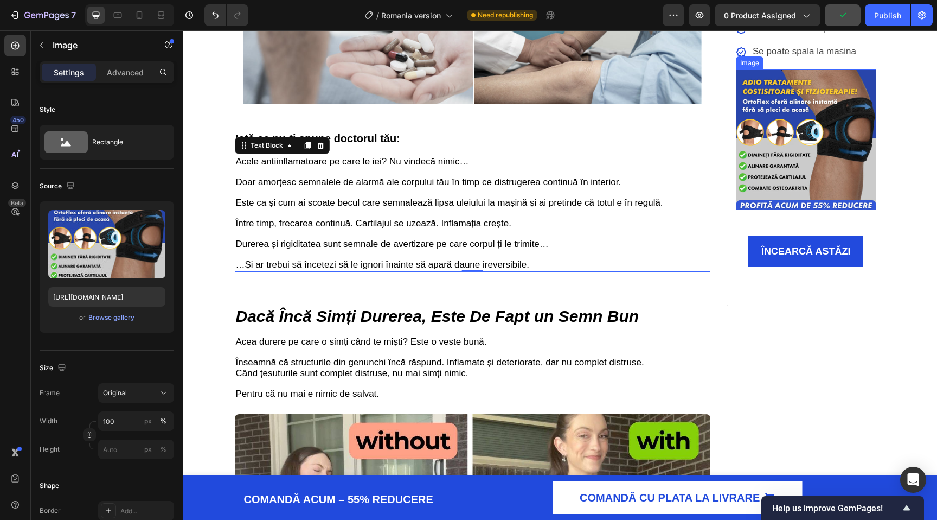
click at [776, 193] on img at bounding box center [806, 140] width 141 height 141
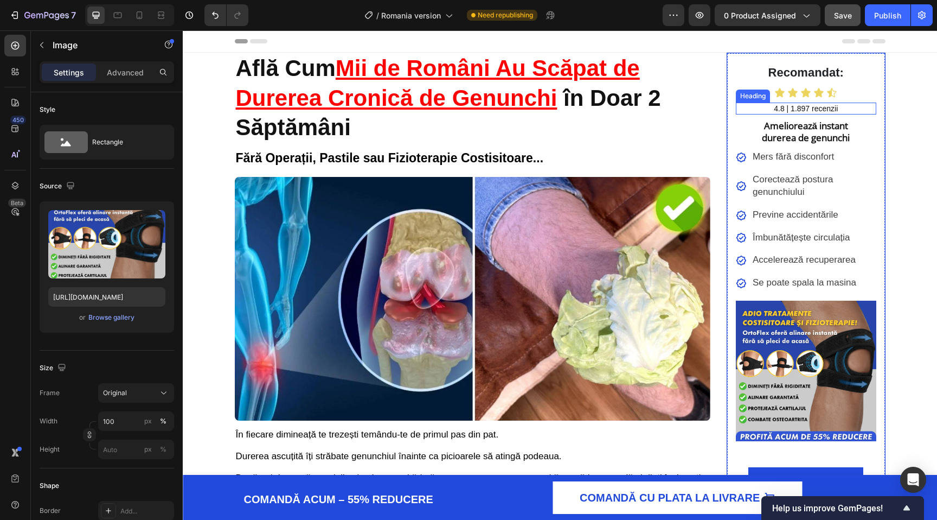
click at [788, 114] on div "4.8 | 1.897 recenzii Heading" at bounding box center [806, 109] width 141 height 12
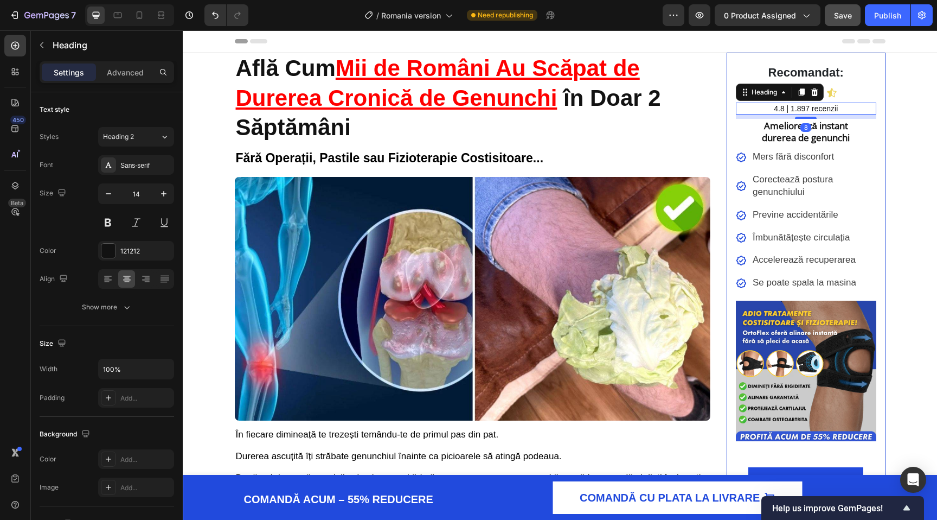
click at [790, 106] on h2 "4.8 | 1.897 recenzii" at bounding box center [806, 109] width 141 height 12
click at [790, 106] on p "4.8 | 1.897 recenzii" at bounding box center [806, 109] width 138 height 10
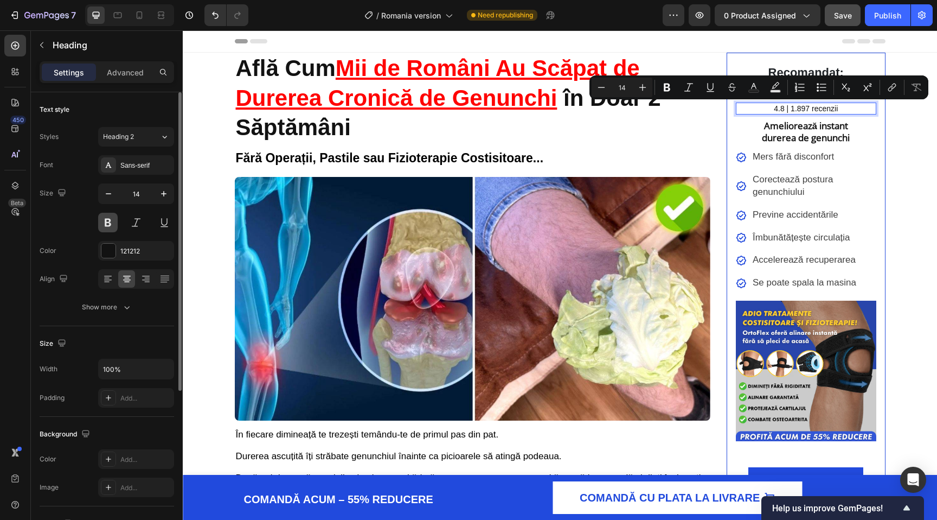
click at [114, 220] on button at bounding box center [108, 223] width 20 height 20
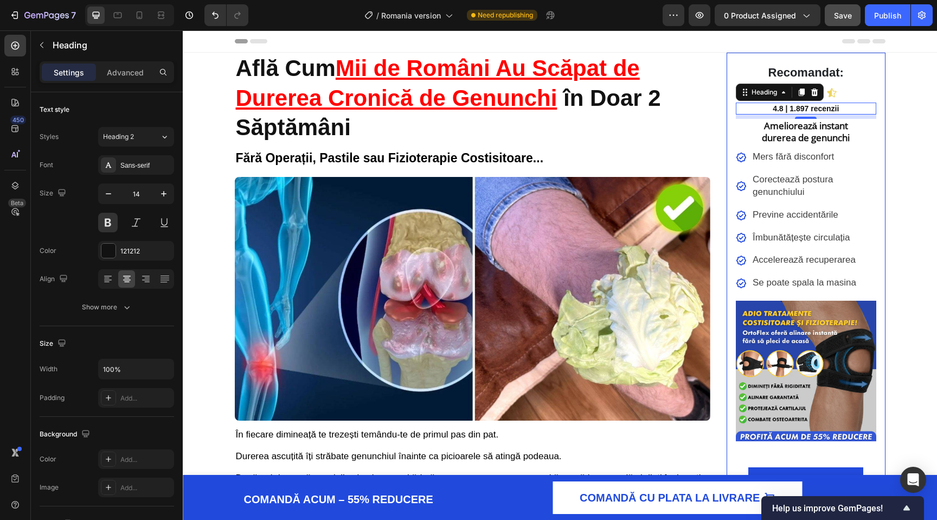
click at [821, 109] on p "4.8 | 1.897 recenzii" at bounding box center [806, 109] width 138 height 10
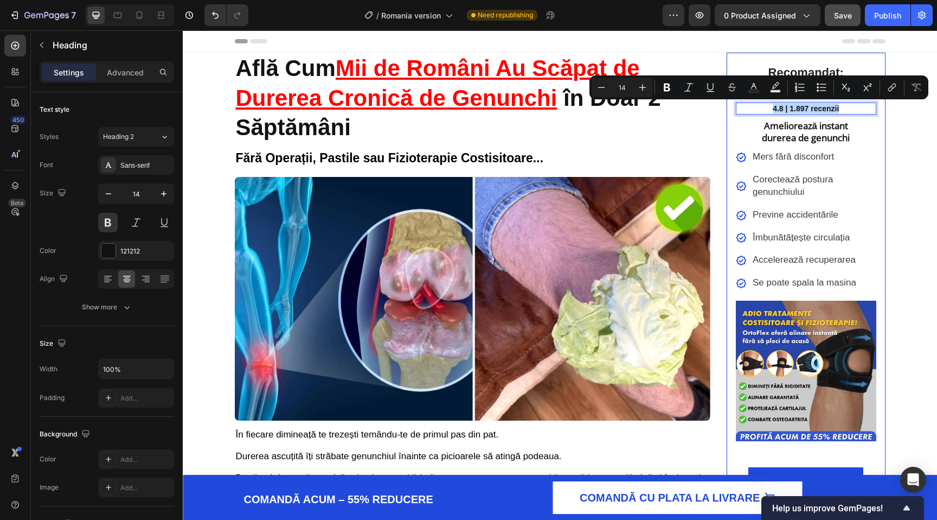
click at [821, 109] on p "4.8 | 1.897 recenzii" at bounding box center [806, 109] width 138 height 10
click at [684, 55] on h2 "Află Cum Mii de Români Au Scăpat de Durerea Cronică de Genunchi în Doar 2 Săptă…" at bounding box center [473, 98] width 476 height 91
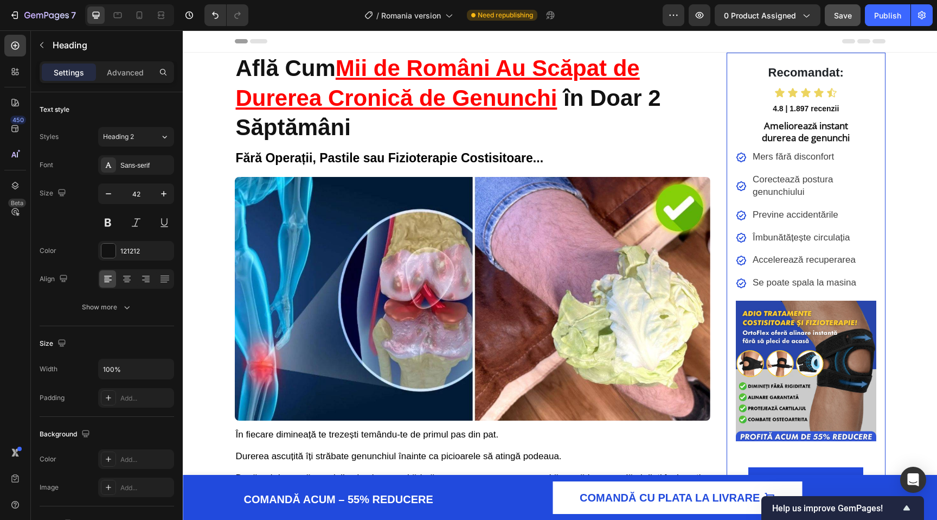
click at [902, 3] on div "7 / Romania version Need republishing Preview 0 product assigned Save Publish" at bounding box center [468, 15] width 937 height 31
click at [892, 8] on button "Publish" at bounding box center [888, 15] width 46 height 22
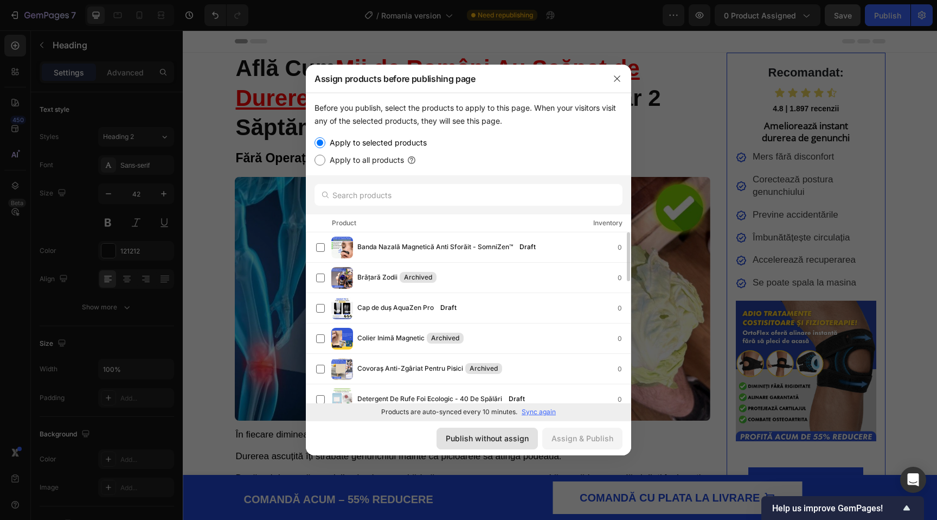
click at [477, 441] on div "Publish without assign" at bounding box center [487, 437] width 83 height 11
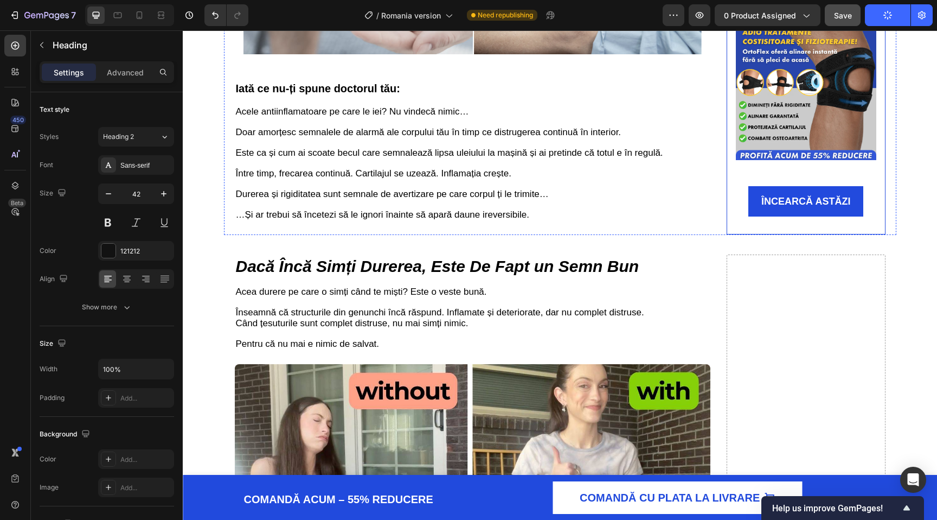
scroll to position [1357, 0]
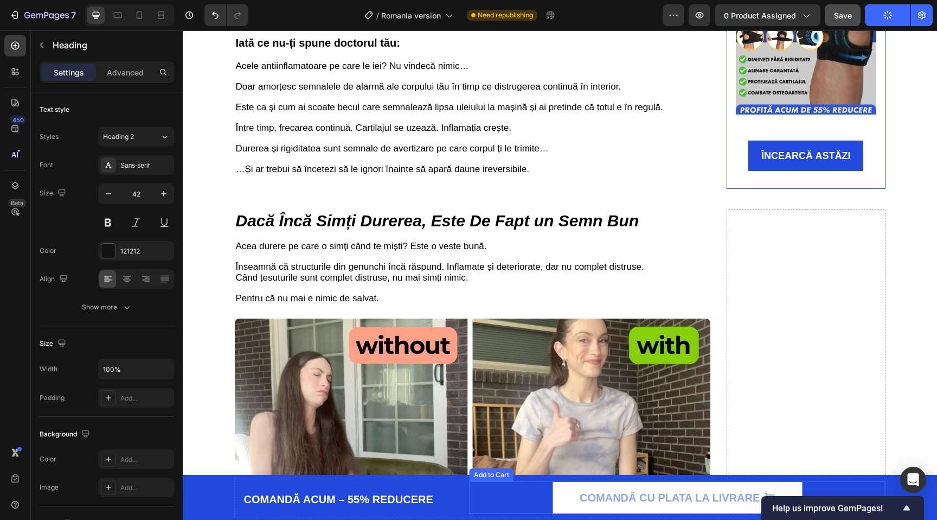
click at [566, 507] on button "COMANDĂ CU PLATA LA LIVRARE" at bounding box center [678, 497] width 250 height 33
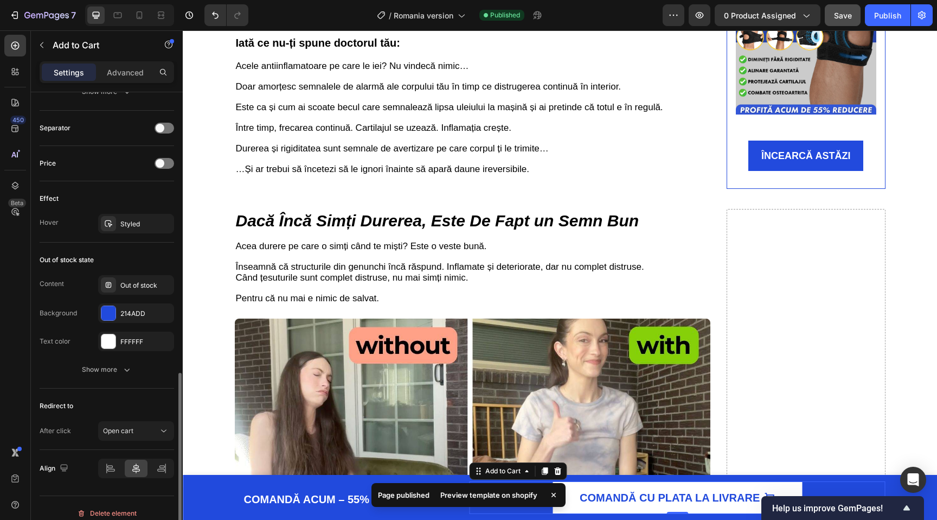
scroll to position [775, 0]
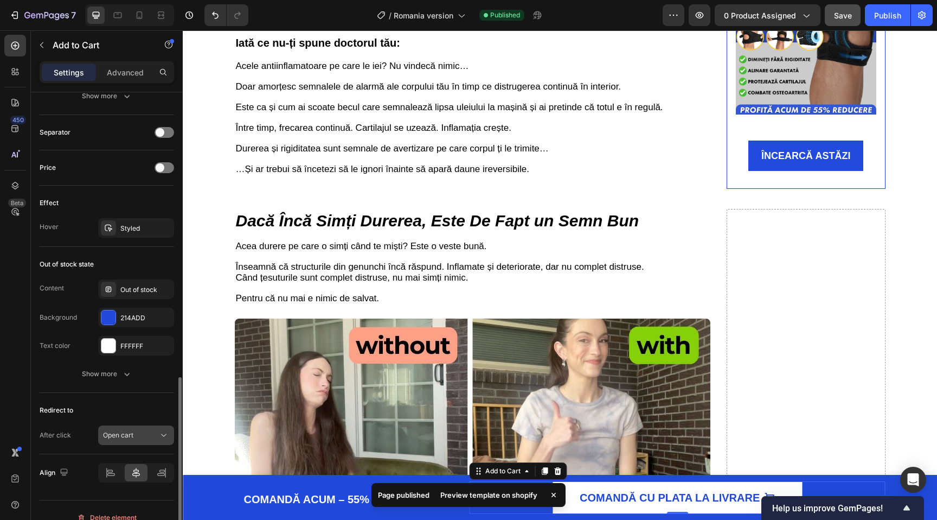
click at [132, 433] on span "Open cart" at bounding box center [118, 435] width 30 height 8
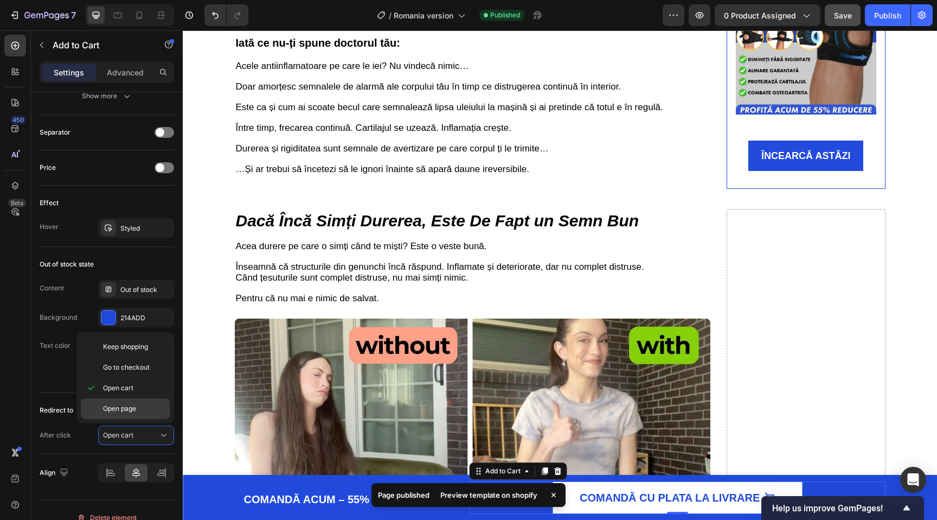
click at [125, 409] on span "Open page" at bounding box center [119, 409] width 33 height 10
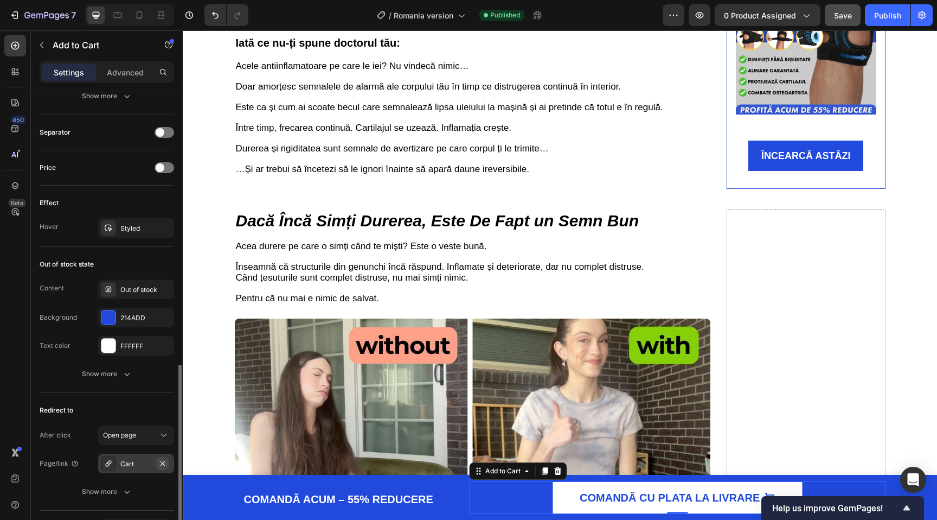
click at [161, 467] on icon "button" at bounding box center [162, 463] width 9 height 9
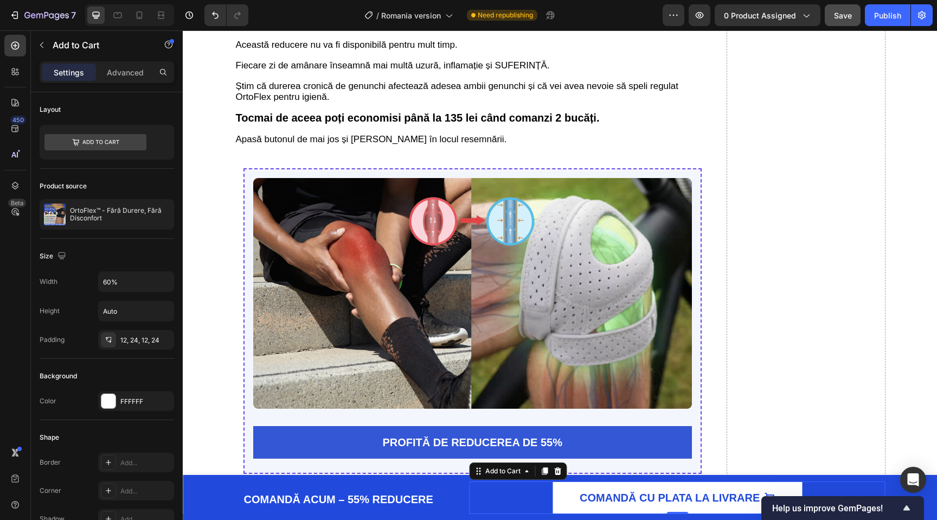
scroll to position [4550, 0]
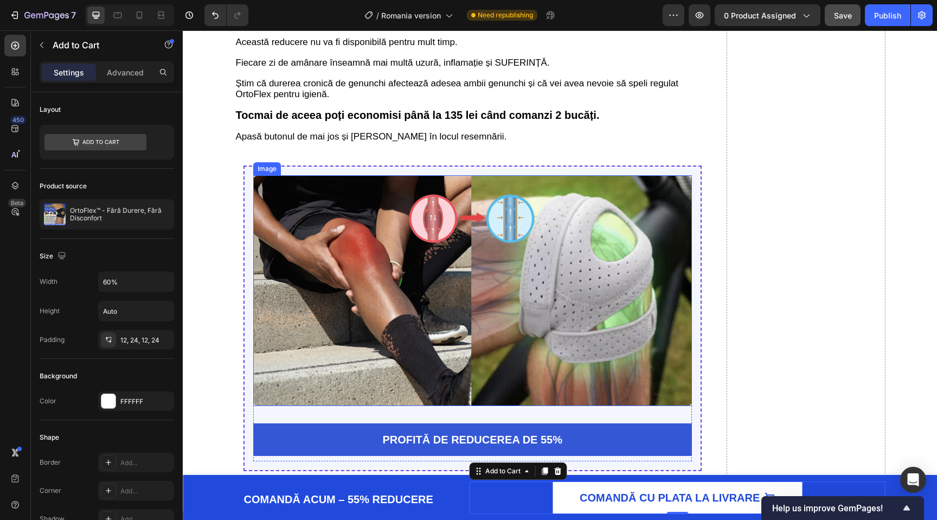
click at [496, 333] on img at bounding box center [472, 290] width 439 height 231
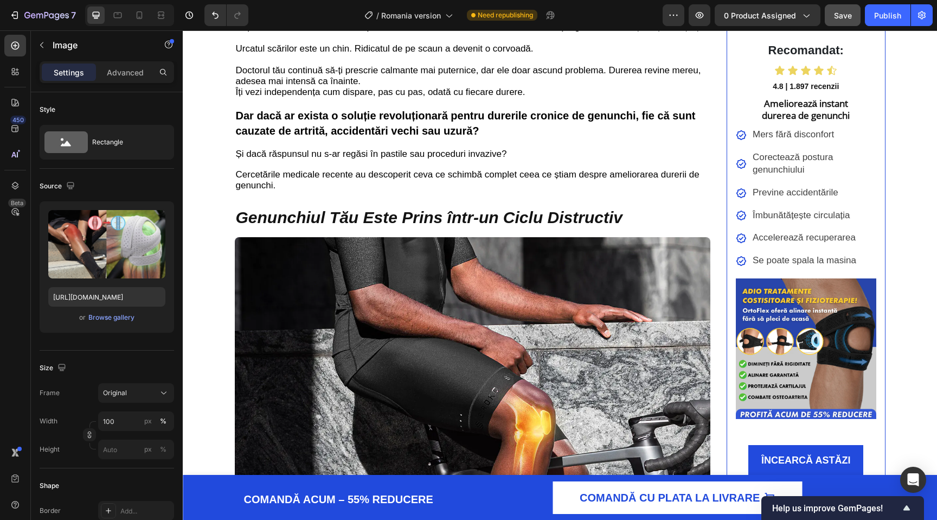
scroll to position [452, 0]
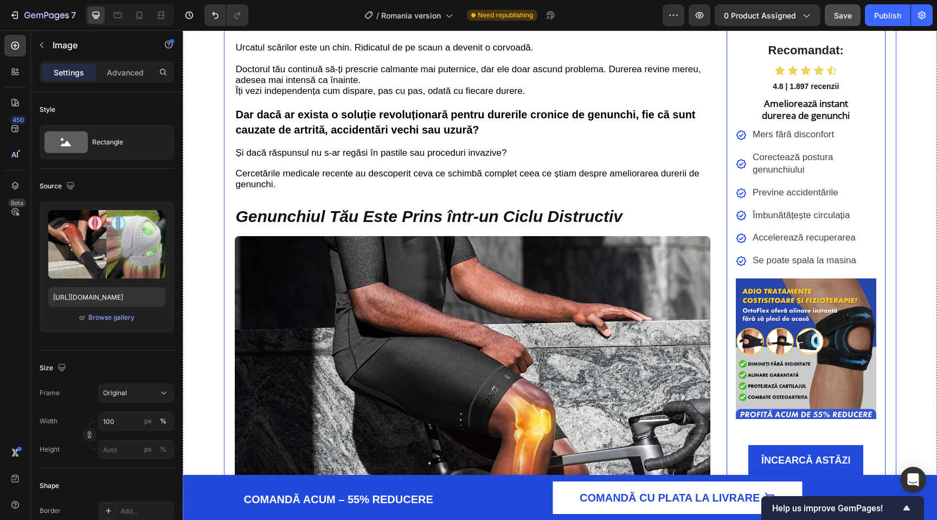
click at [854, 317] on img at bounding box center [806, 348] width 141 height 141
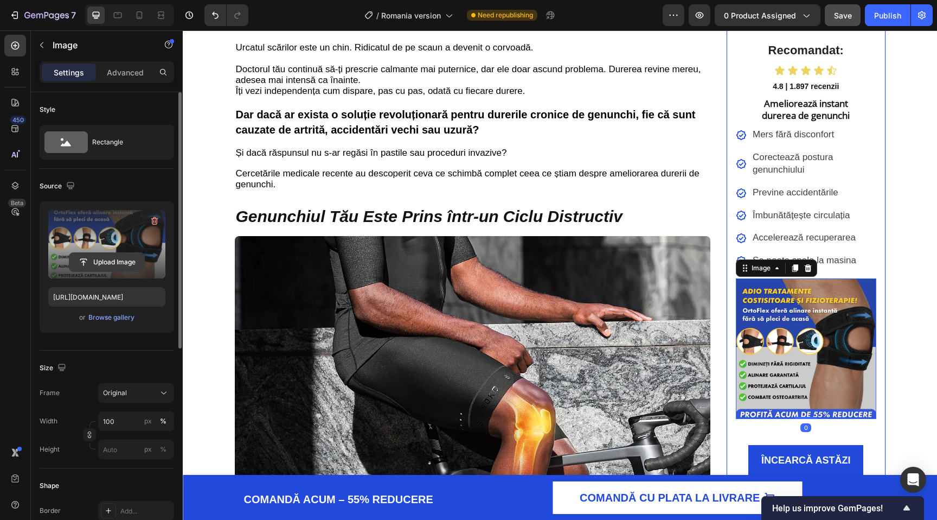
click at [107, 265] on input "file" at bounding box center [106, 262] width 75 height 18
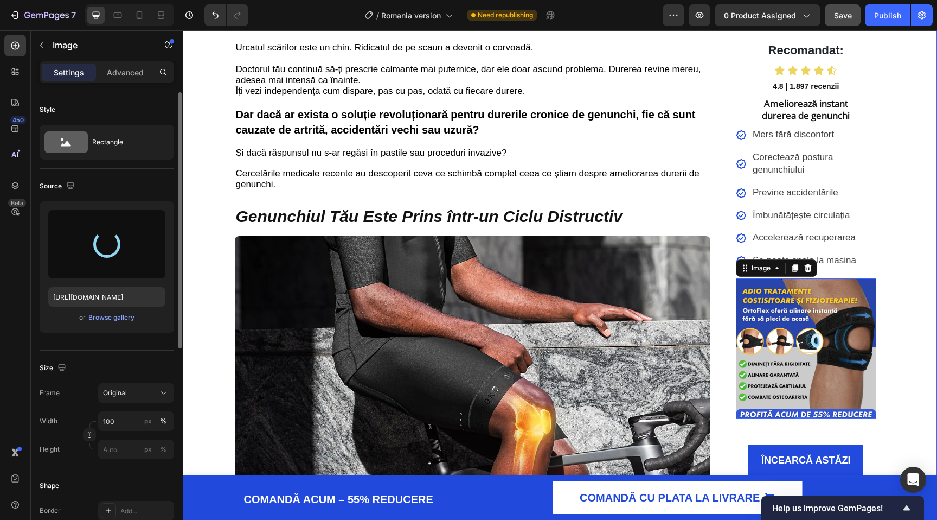
scroll to position [452, 0]
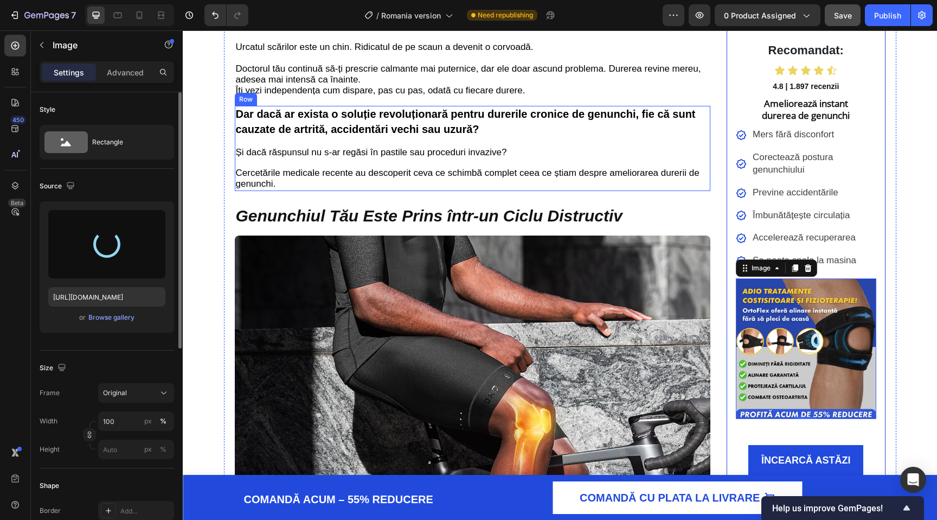
type input "https://cdn.shopify.com/s/files/1/0863/7943/0212/files/gempages_584585362572051…"
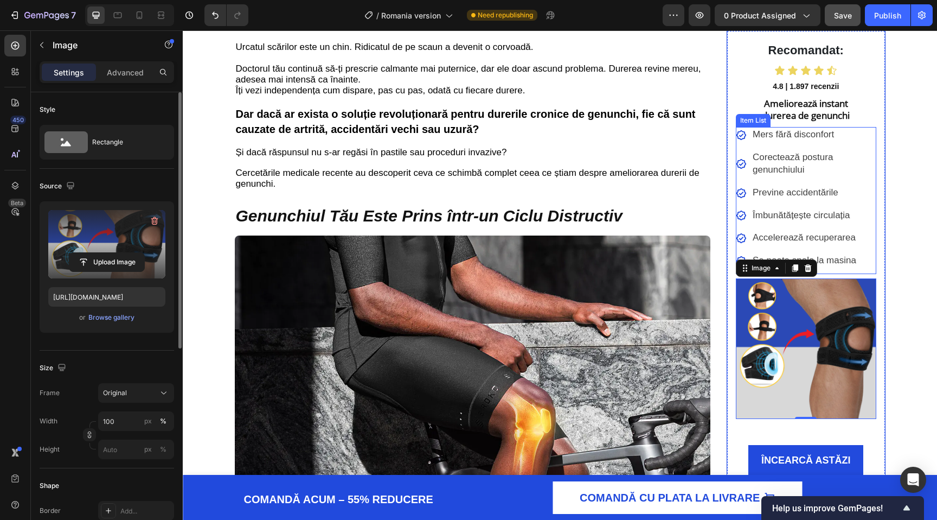
click at [841, 167] on p "Corectează postura genunchiului" at bounding box center [814, 163] width 122 height 25
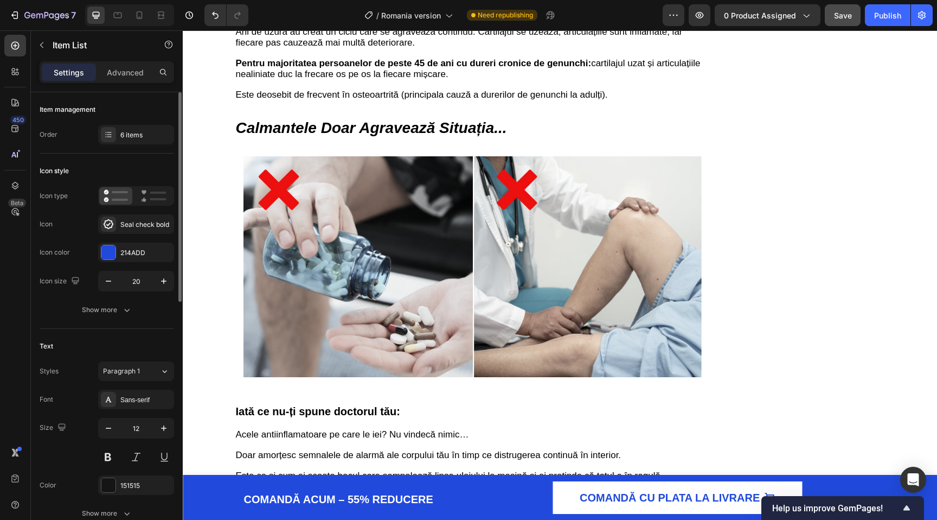
scroll to position [696, 0]
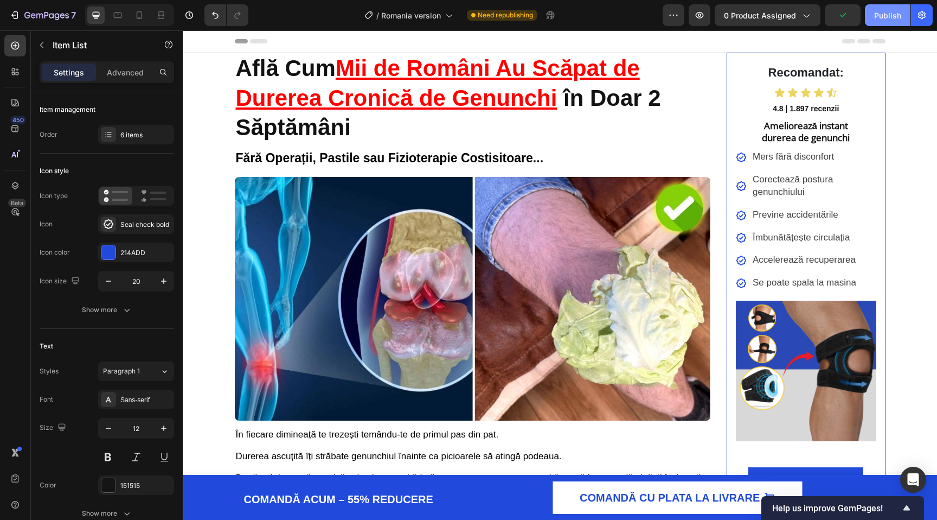
click at [889, 10] on div "Publish" at bounding box center [887, 15] width 27 height 11
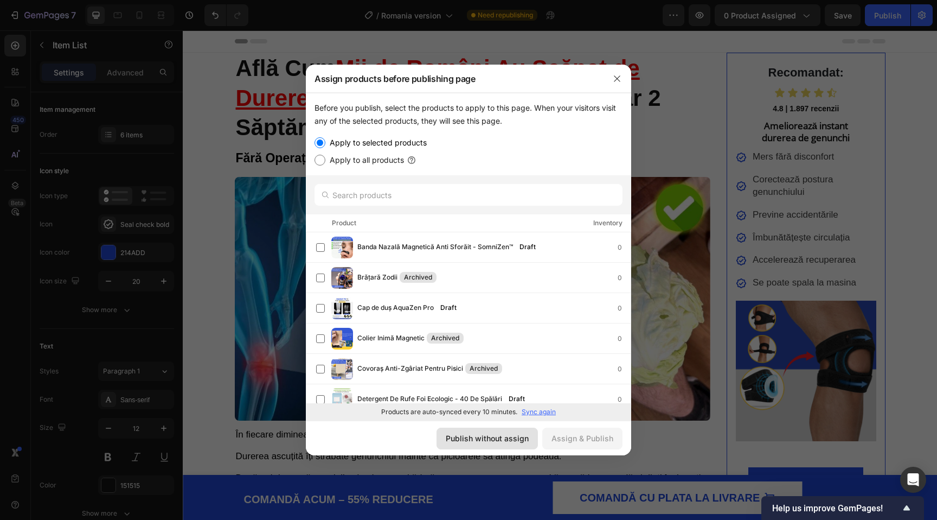
click at [527, 439] on div "Publish without assign" at bounding box center [487, 437] width 83 height 11
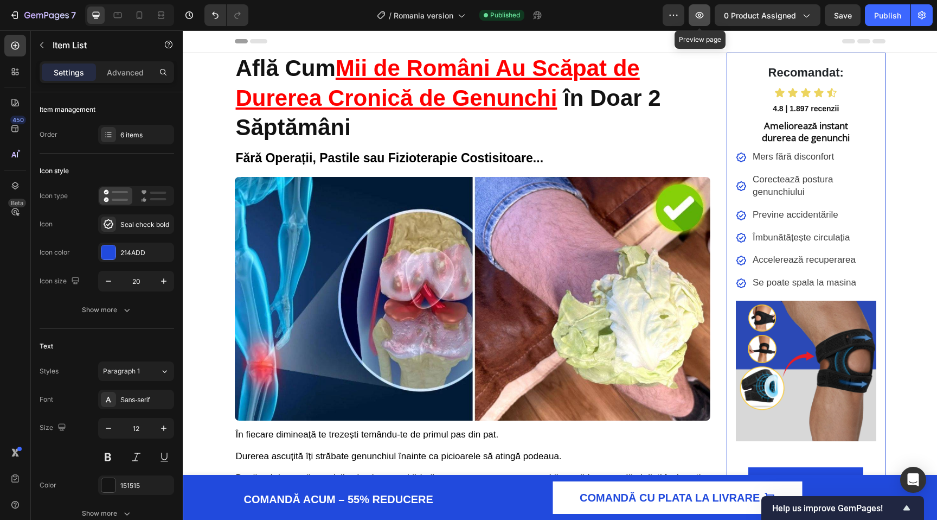
click at [710, 21] on button "button" at bounding box center [700, 15] width 22 height 22
click at [676, 15] on icon "button" at bounding box center [673, 15] width 11 height 11
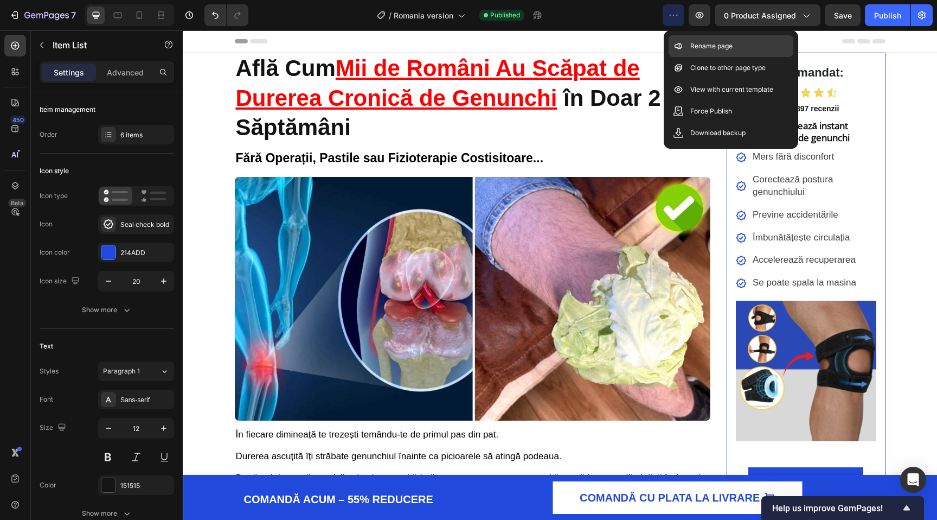
click at [714, 52] on div "Rename page" at bounding box center [731, 46] width 125 height 22
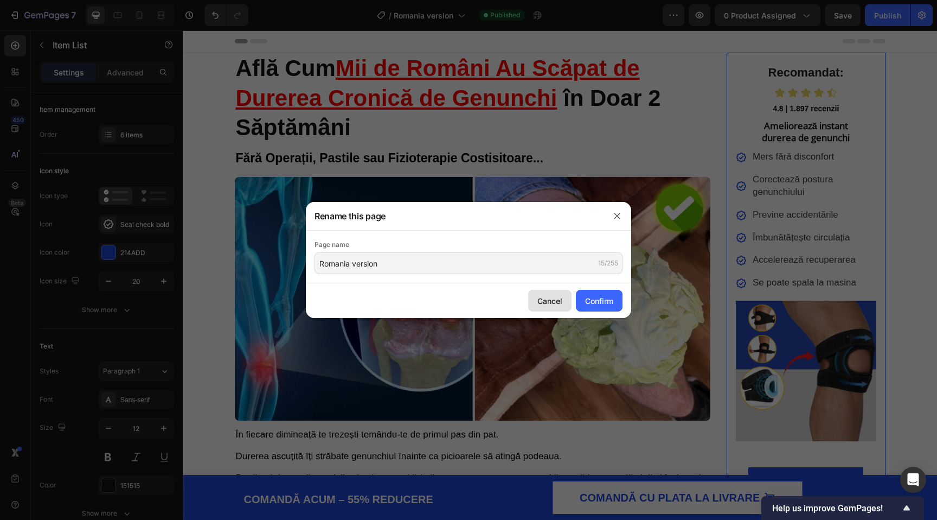
click at [547, 305] on div "Cancel" at bounding box center [550, 300] width 25 height 11
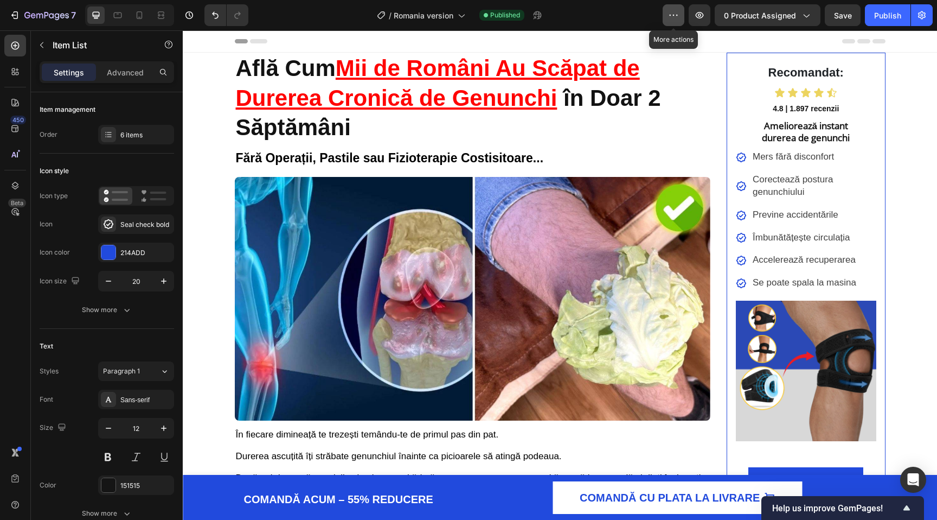
click at [667, 16] on button "button" at bounding box center [674, 15] width 22 height 22
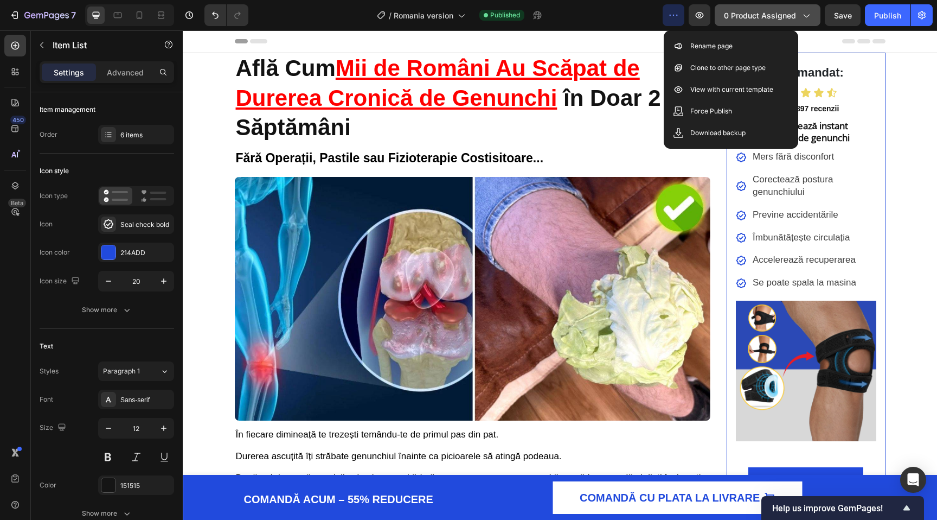
click at [803, 12] on icon "button" at bounding box center [806, 15] width 11 height 11
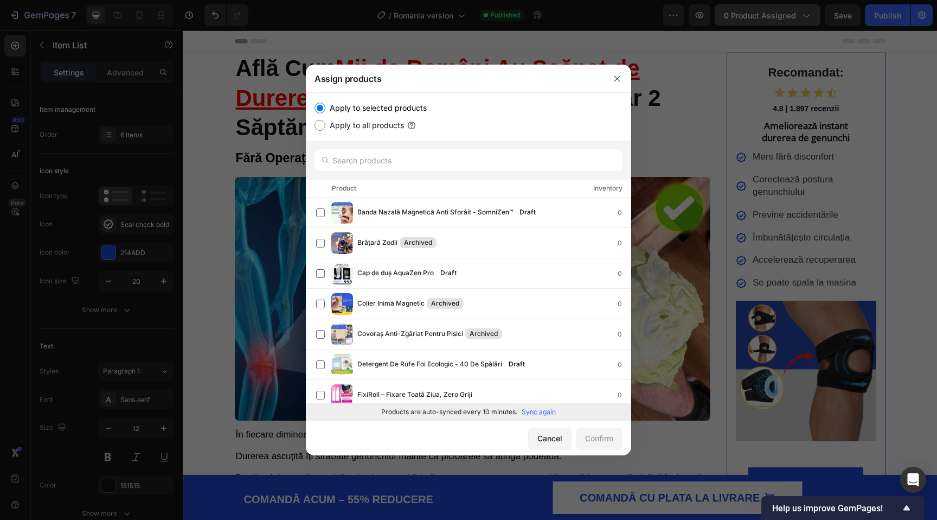
click at [803, 12] on div at bounding box center [468, 260] width 937 height 520
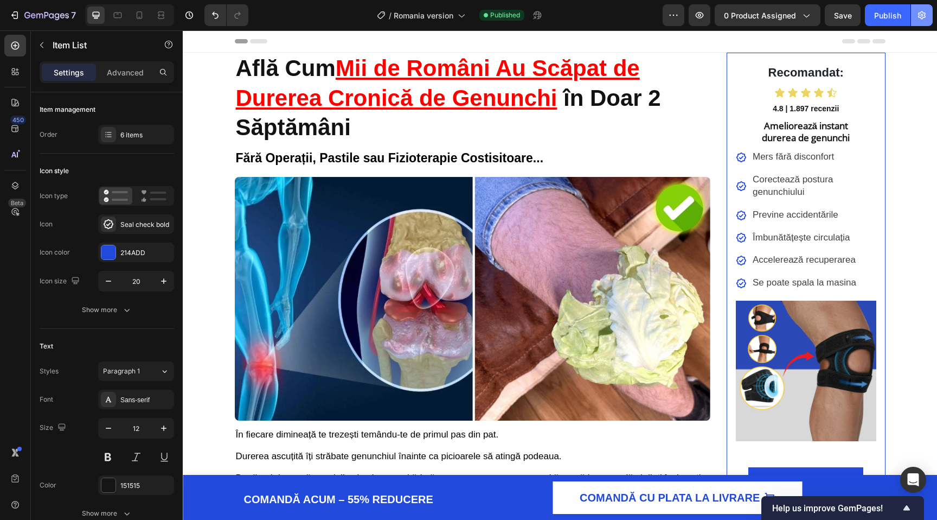
click at [924, 10] on icon "button" at bounding box center [922, 15] width 11 height 11
click at [923, 12] on icon "button" at bounding box center [922, 15] width 11 height 11
click at [921, 21] on button "button" at bounding box center [922, 15] width 22 height 22
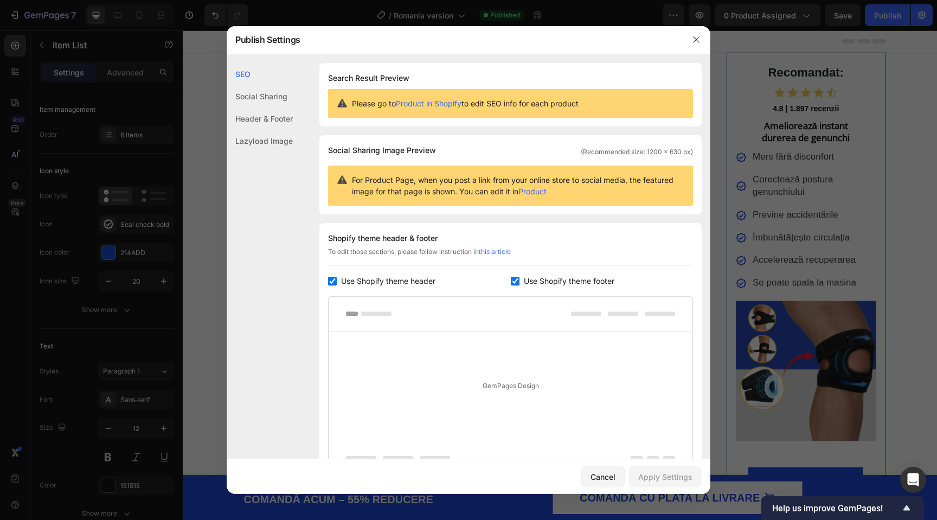
click at [262, 97] on div "Social Sharing" at bounding box center [260, 96] width 66 height 22
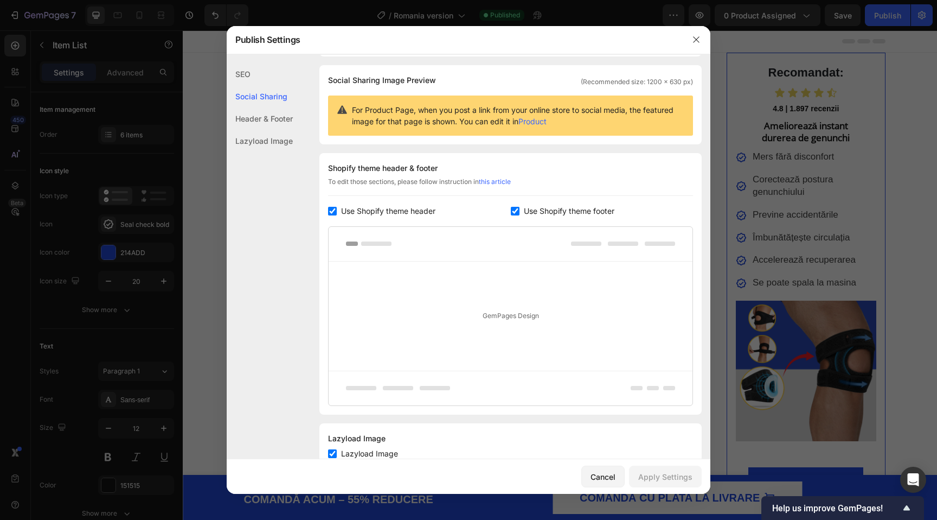
click at [262, 112] on div "Header & Footer" at bounding box center [260, 118] width 66 height 22
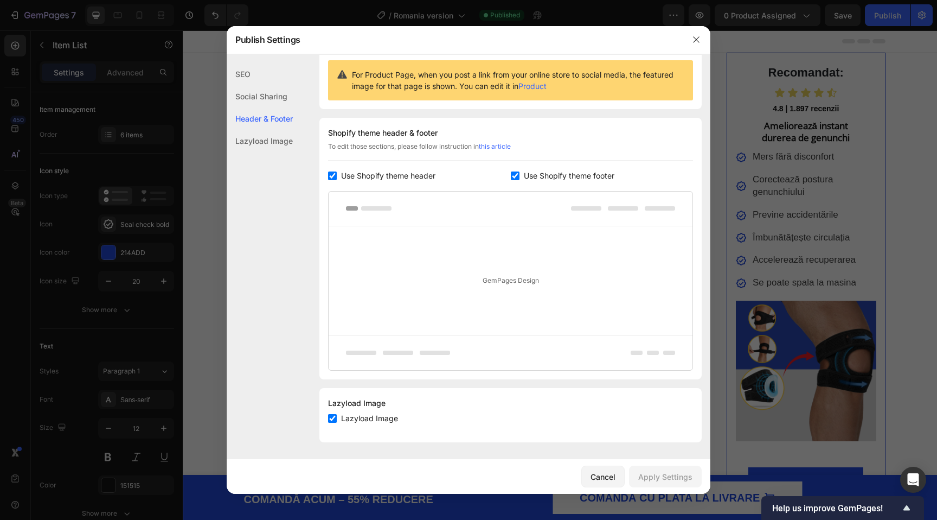
scroll to position [106, 0]
click at [263, 138] on div "Lazyload Image" at bounding box center [260, 141] width 66 height 22
click at [269, 118] on div "Header & Footer" at bounding box center [260, 118] width 66 height 22
click at [269, 77] on div "SEO" at bounding box center [260, 74] width 66 height 22
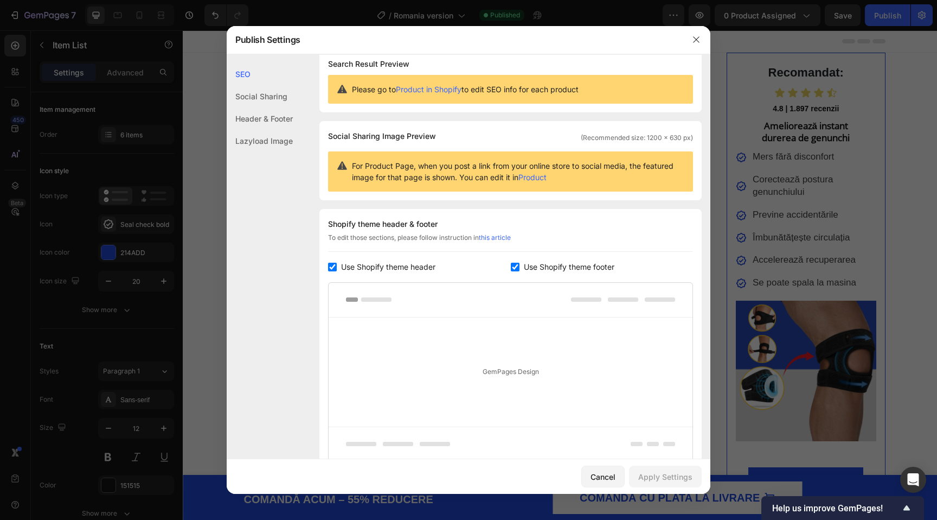
scroll to position [0, 0]
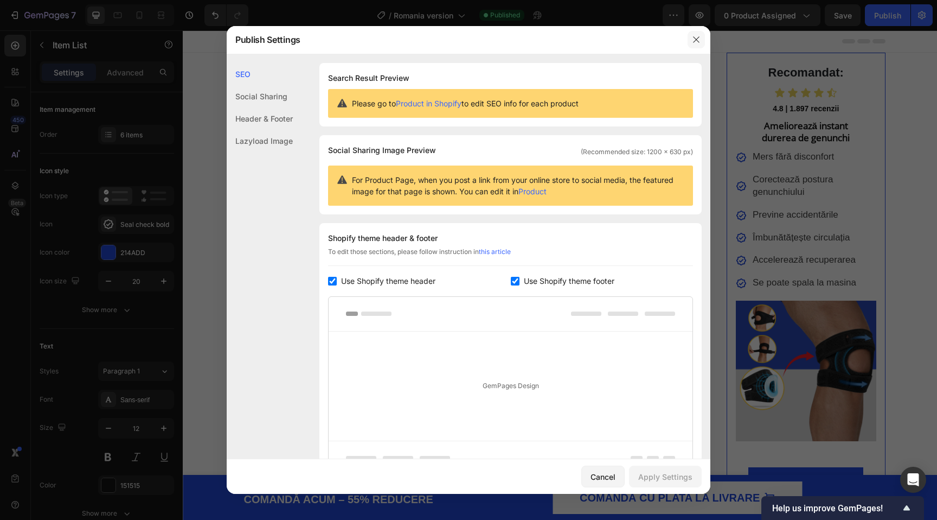
click at [690, 38] on button "button" at bounding box center [696, 39] width 17 height 17
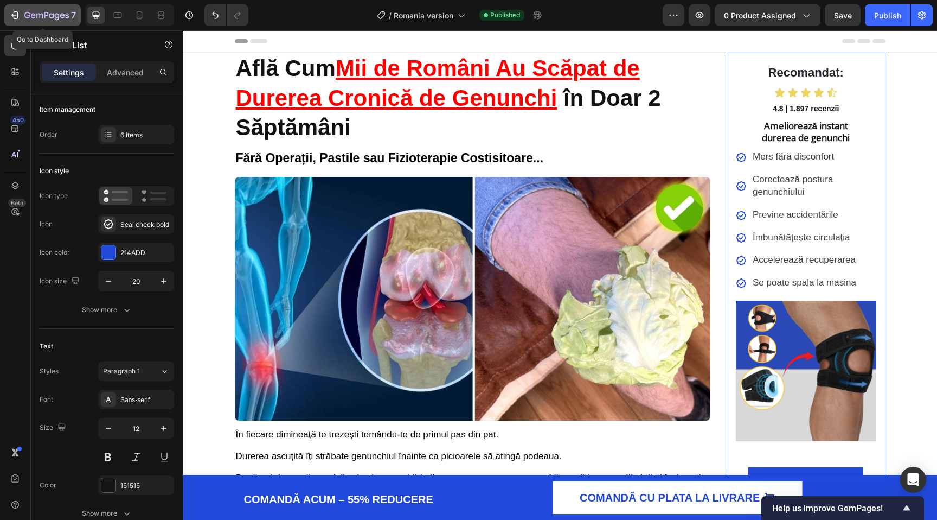
click at [17, 20] on icon "button" at bounding box center [14, 15] width 11 height 11
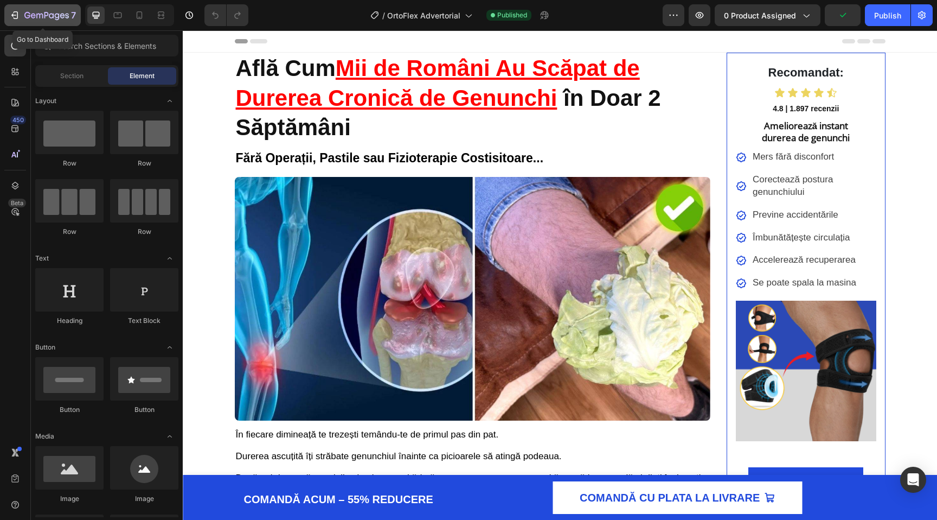
click at [16, 16] on icon "button" at bounding box center [14, 15] width 11 height 11
click at [916, 9] on button "button" at bounding box center [922, 15] width 22 height 22
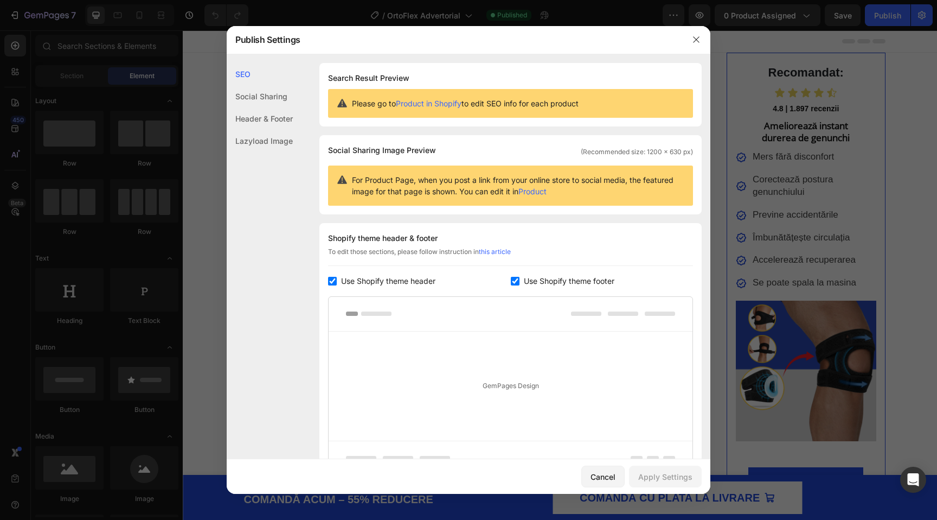
click at [535, 192] on link "Product" at bounding box center [533, 191] width 28 height 9
click at [698, 39] on icon "button" at bounding box center [696, 39] width 9 height 9
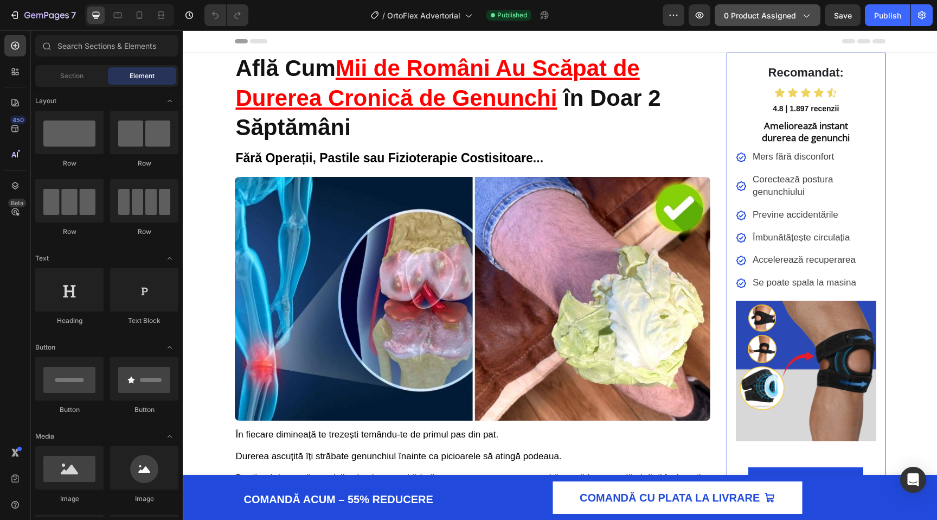
click at [745, 21] on button "0 product assigned" at bounding box center [768, 15] width 106 height 22
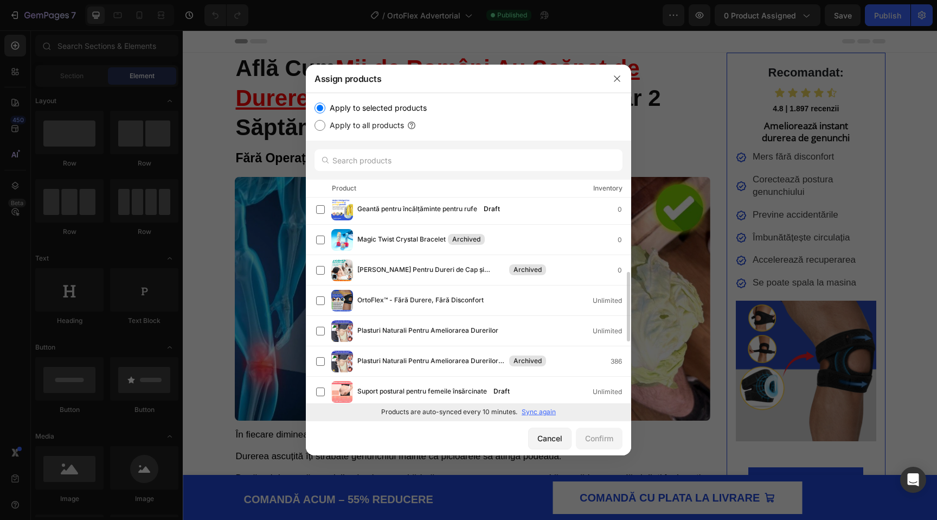
scroll to position [217, 0]
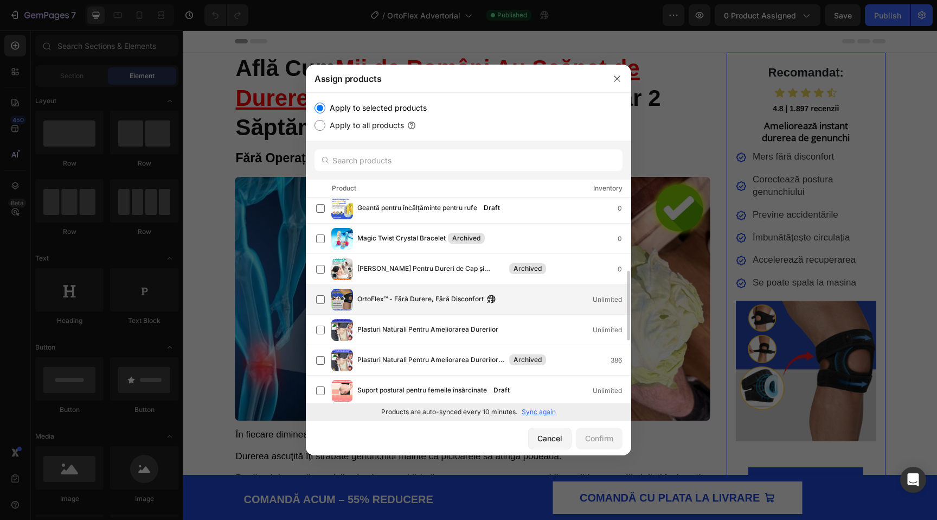
click at [448, 296] on span "OrtoFlex™ - Fără Durere, Fără Disconfort" at bounding box center [420, 299] width 126 height 12
click at [602, 437] on div "Confirm" at bounding box center [599, 437] width 28 height 11
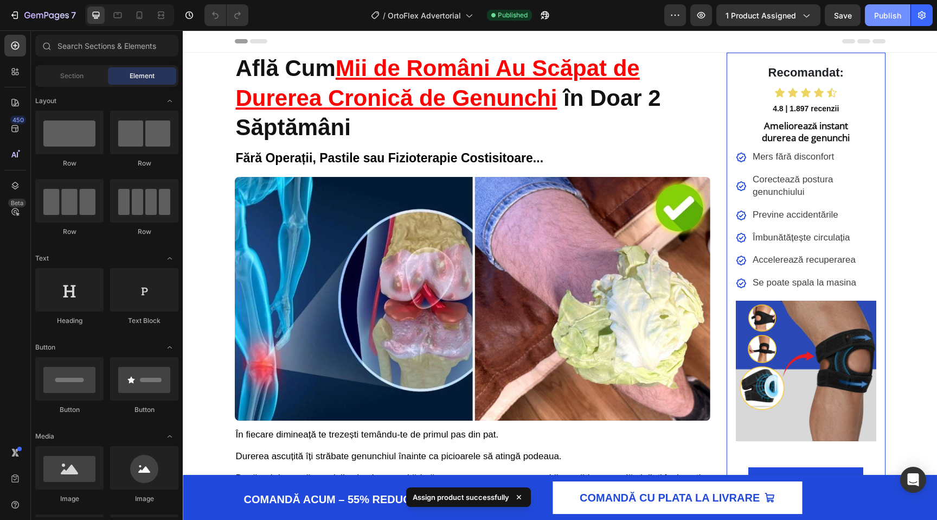
click at [877, 12] on div "Publish" at bounding box center [887, 15] width 27 height 11
click at [889, 21] on div "Publish" at bounding box center [887, 15] width 27 height 11
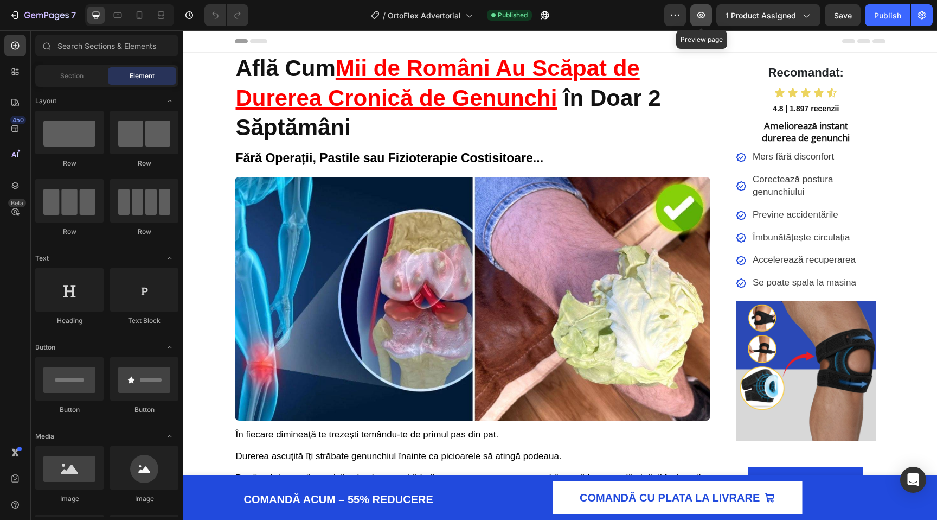
click at [705, 13] on icon "button" at bounding box center [702, 15] width 8 height 7
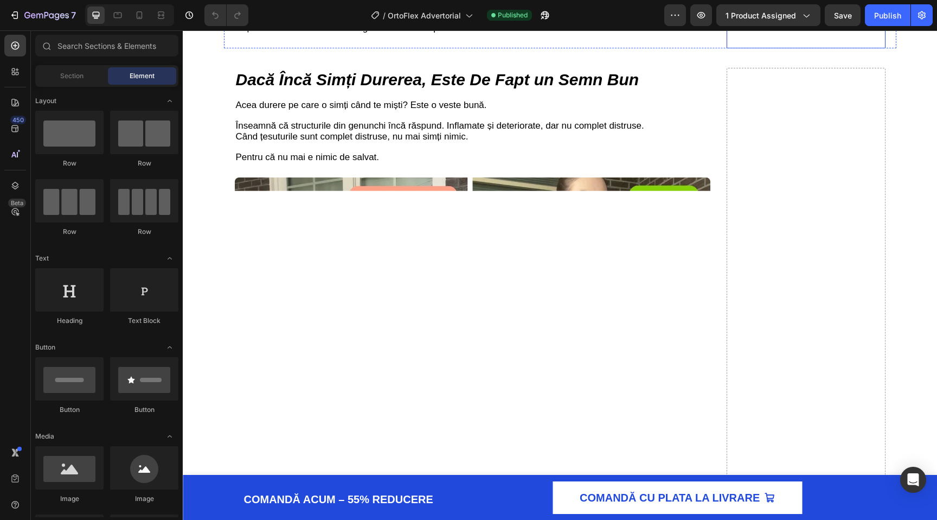
scroll to position [113, 0]
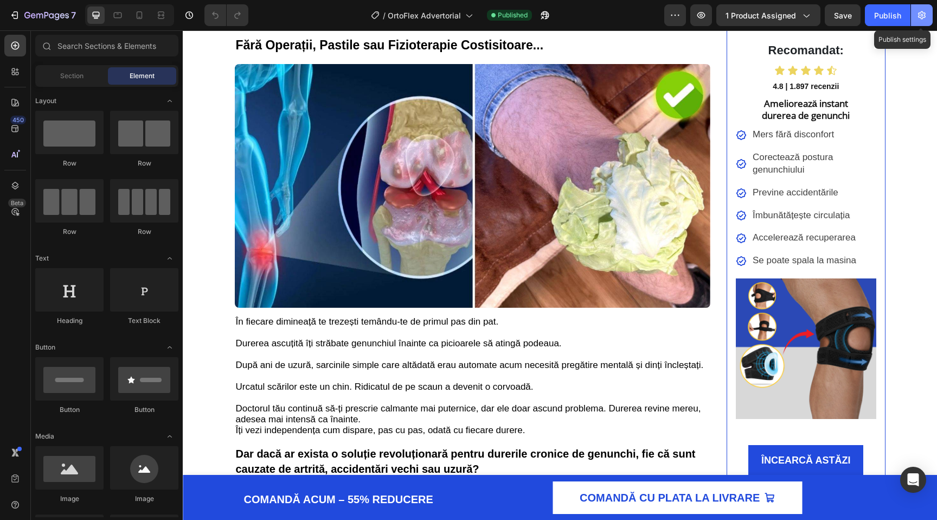
click at [925, 12] on icon "button" at bounding box center [922, 15] width 11 height 11
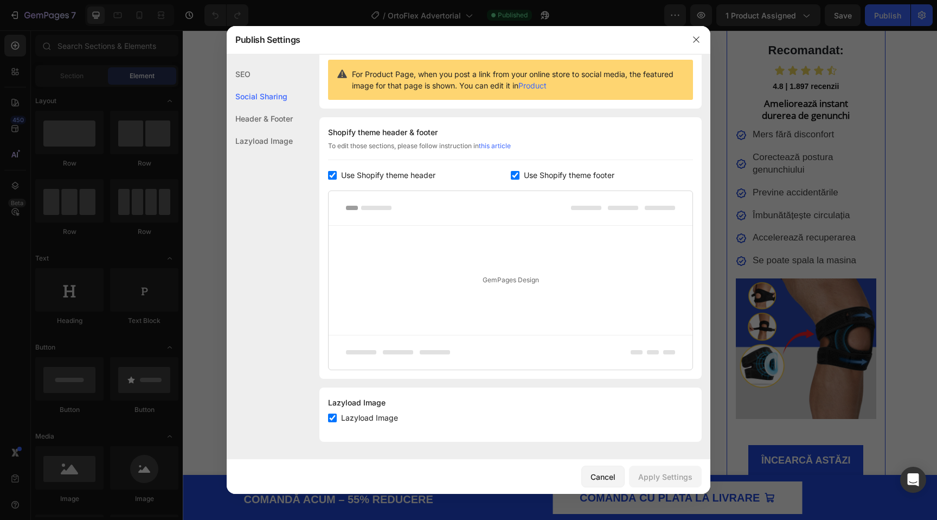
scroll to position [0, 0]
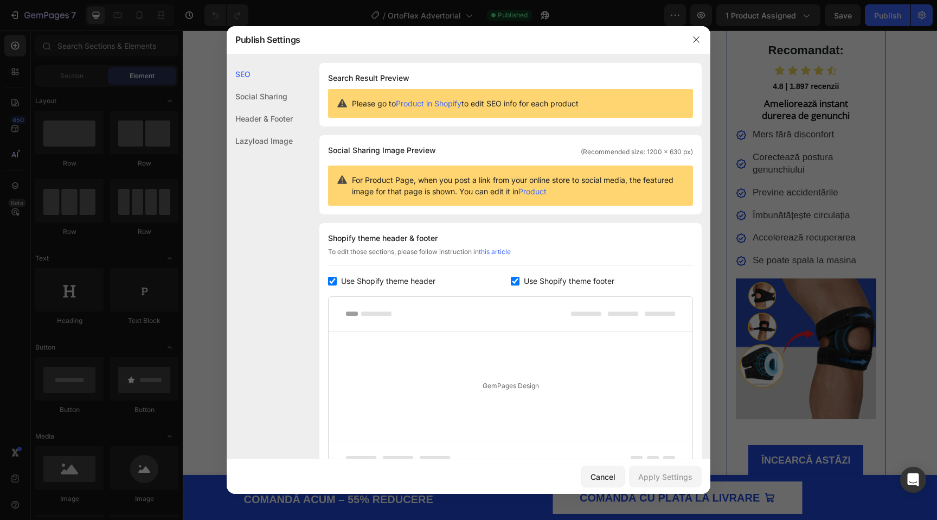
click at [265, 94] on div "Social Sharing" at bounding box center [260, 96] width 66 height 22
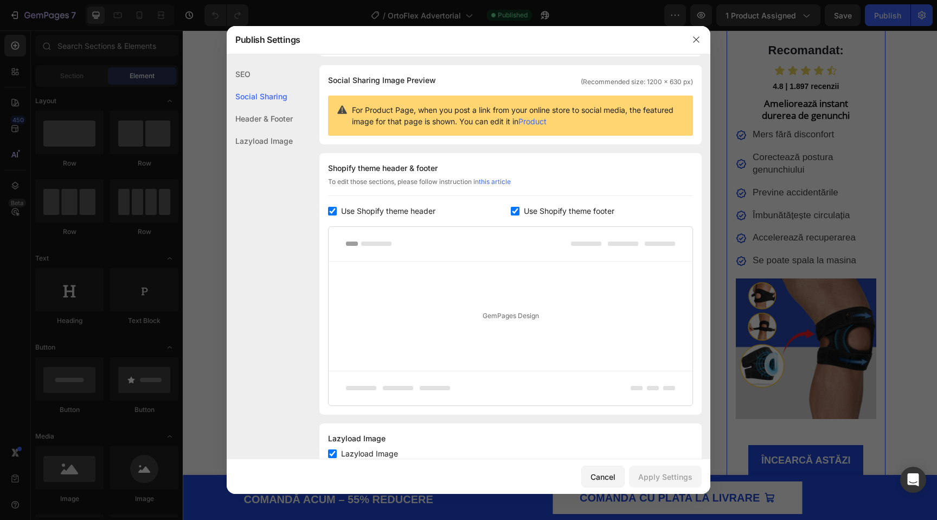
click at [265, 115] on div "Header & Footer" at bounding box center [260, 118] width 66 height 22
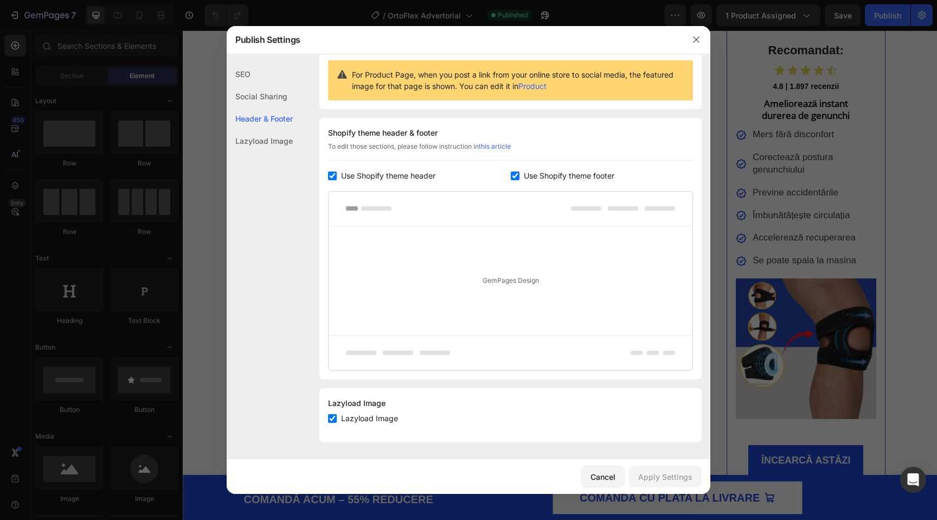
scroll to position [106, 0]
click at [265, 132] on div "Lazyload Image" at bounding box center [260, 141] width 66 height 22
click at [262, 106] on div "Social Sharing" at bounding box center [260, 96] width 66 height 22
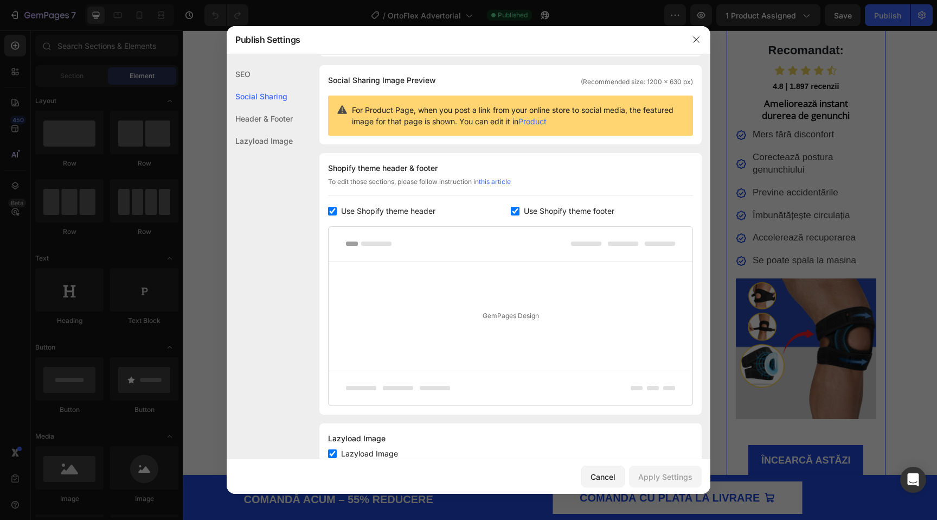
click at [259, 71] on div "SEO" at bounding box center [260, 74] width 66 height 22
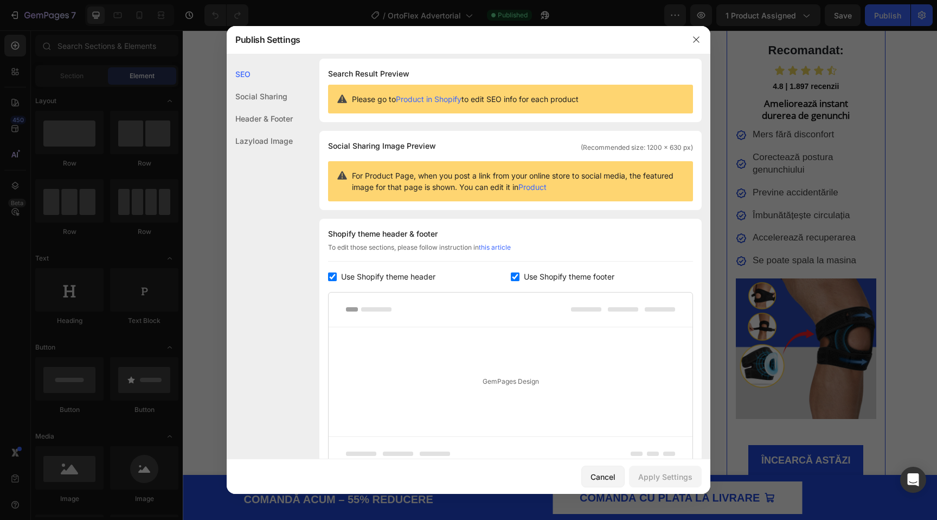
scroll to position [0, 0]
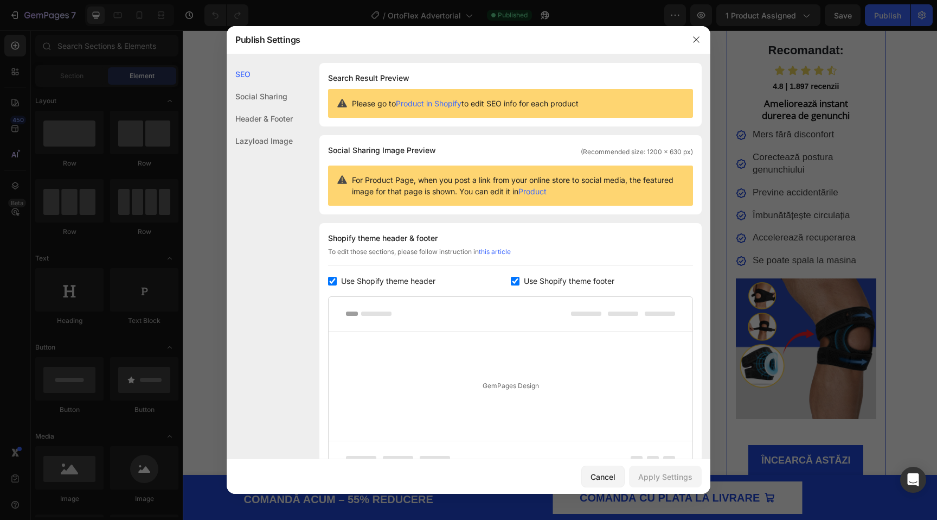
click at [433, 104] on link "Product in Shopify" at bounding box center [429, 103] width 66 height 9
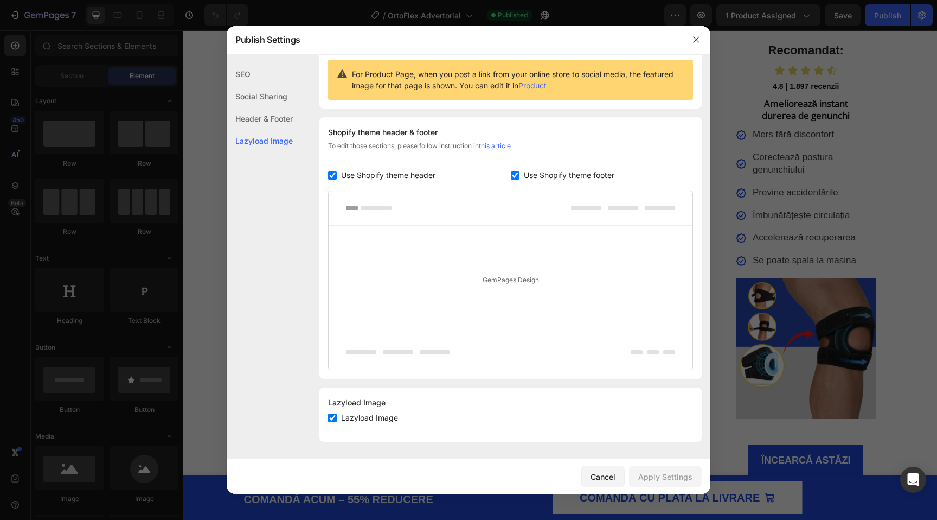
click at [500, 251] on div "GemPages Design" at bounding box center [511, 280] width 364 height 109
click at [500, 289] on div "GemPages Design" at bounding box center [511, 280] width 364 height 109
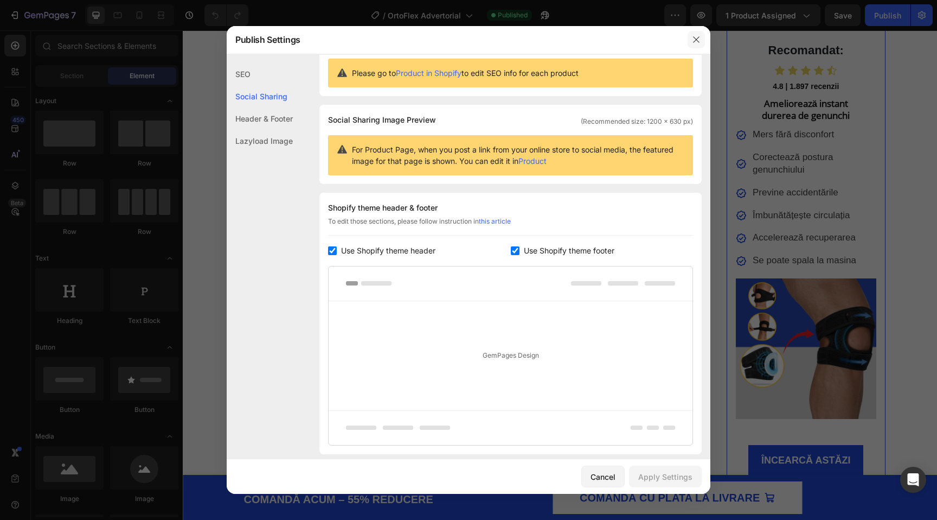
click at [701, 43] on button "button" at bounding box center [696, 39] width 17 height 17
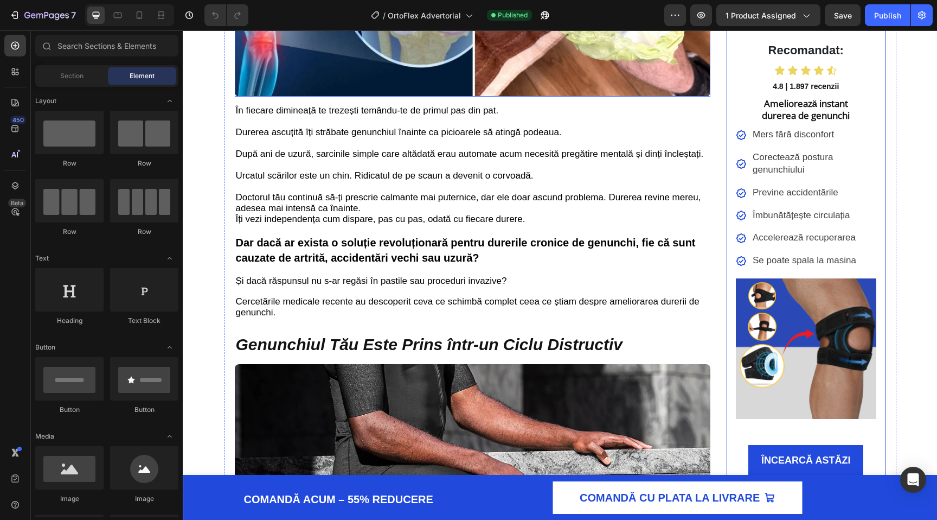
scroll to position [0, 0]
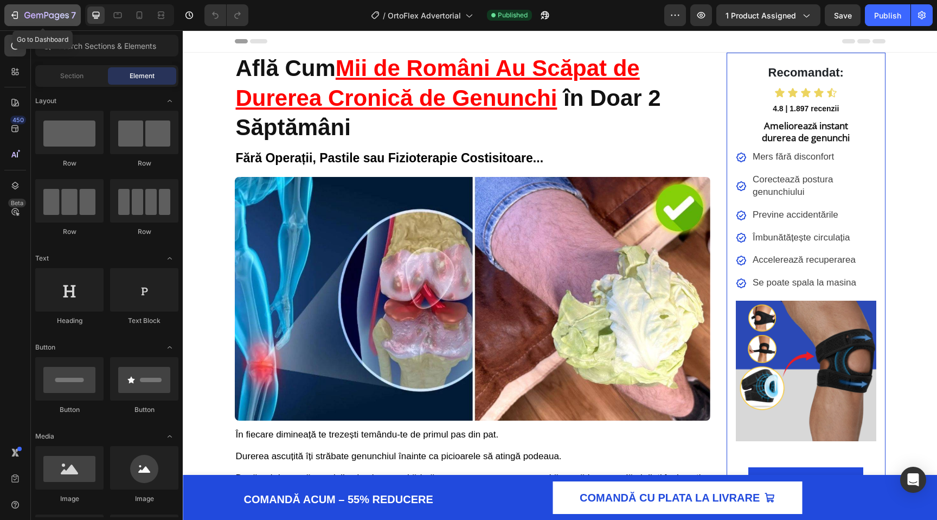
click at [27, 17] on icon "button" at bounding box center [46, 15] width 44 height 9
click at [17, 16] on icon "button" at bounding box center [14, 15] width 11 height 11
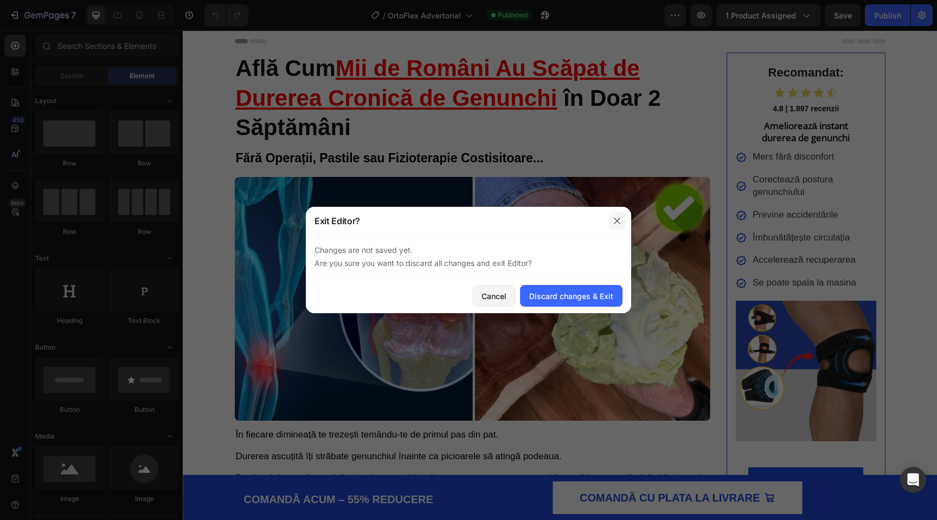
click at [614, 218] on icon "button" at bounding box center [617, 220] width 9 height 9
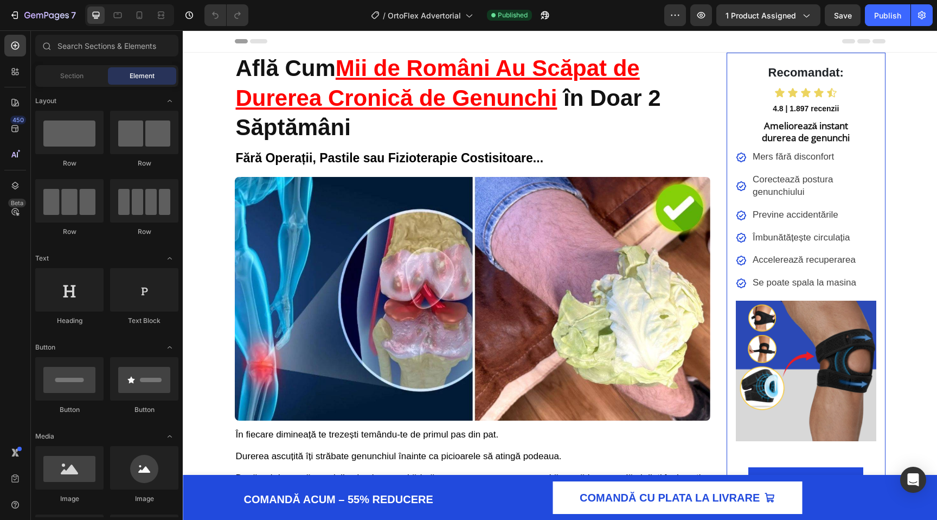
click at [2, 14] on div "7" at bounding box center [40, 15] width 81 height 22
click at [16, 12] on icon "button" at bounding box center [16, 15] width 5 height 8
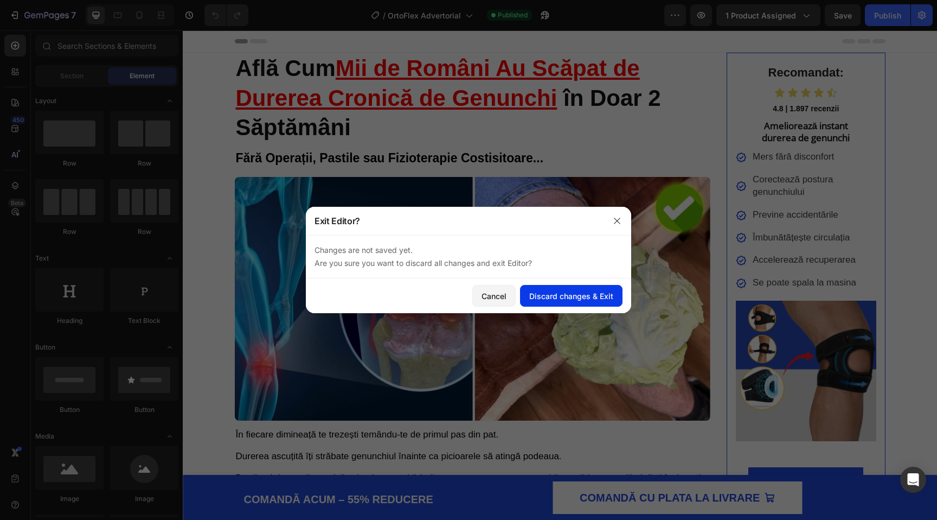
click at [563, 297] on div "Discard changes & Exit" at bounding box center [571, 295] width 84 height 11
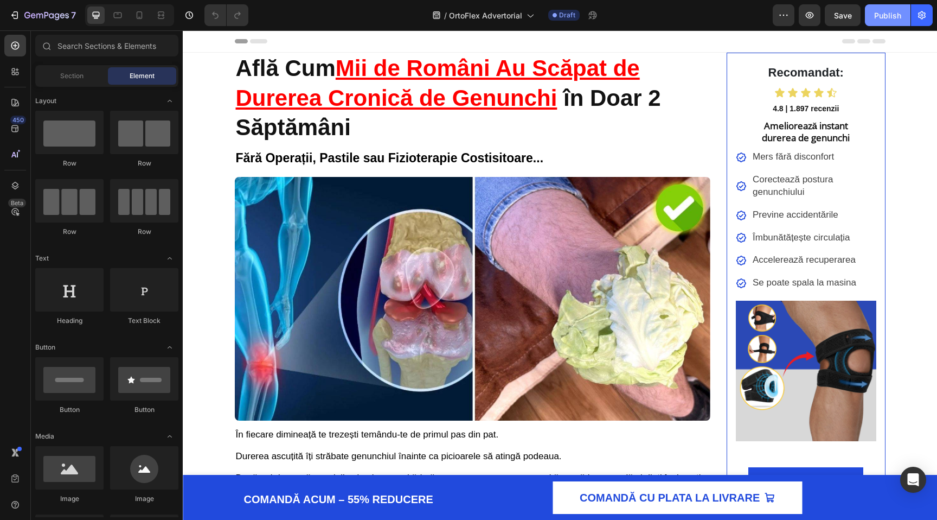
click at [888, 11] on div "Publish" at bounding box center [887, 15] width 27 height 11
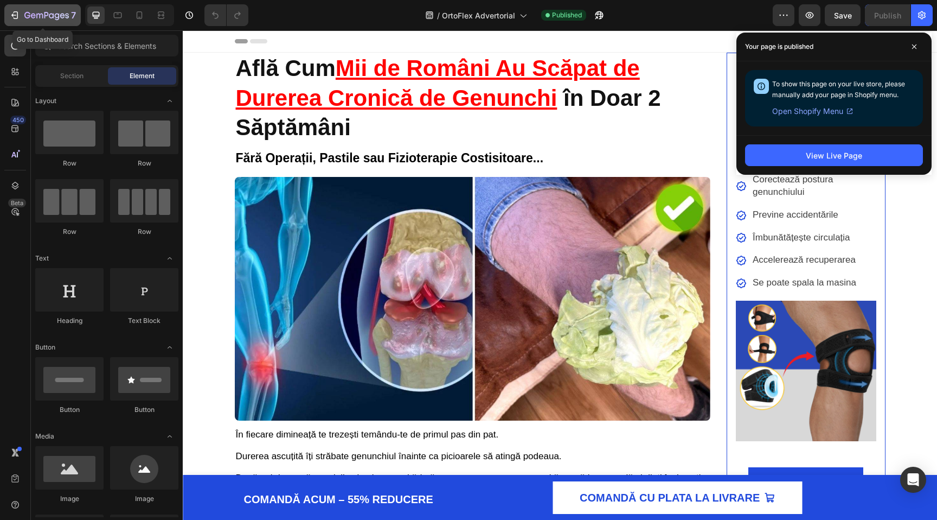
click at [16, 16] on icon "button" at bounding box center [14, 15] width 11 height 11
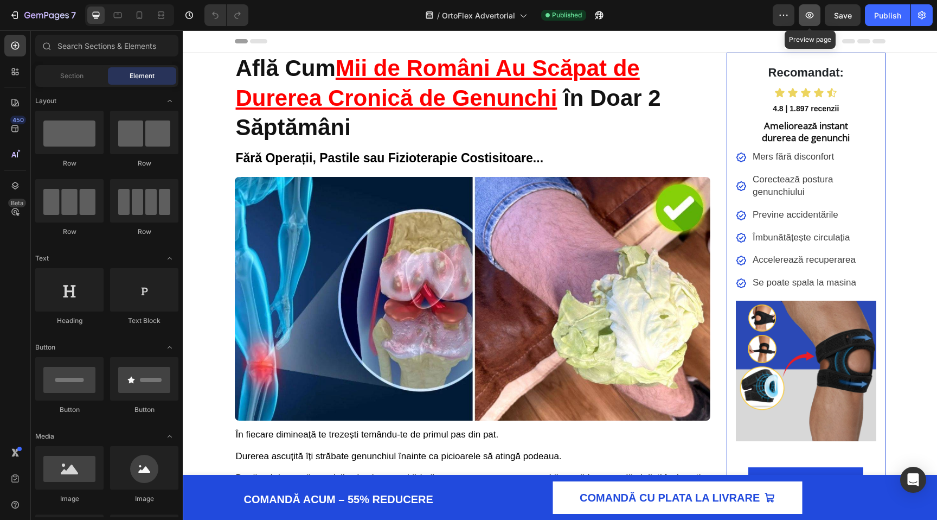
click at [814, 20] on icon "button" at bounding box center [810, 15] width 11 height 11
click at [137, 17] on icon at bounding box center [140, 15] width 6 height 8
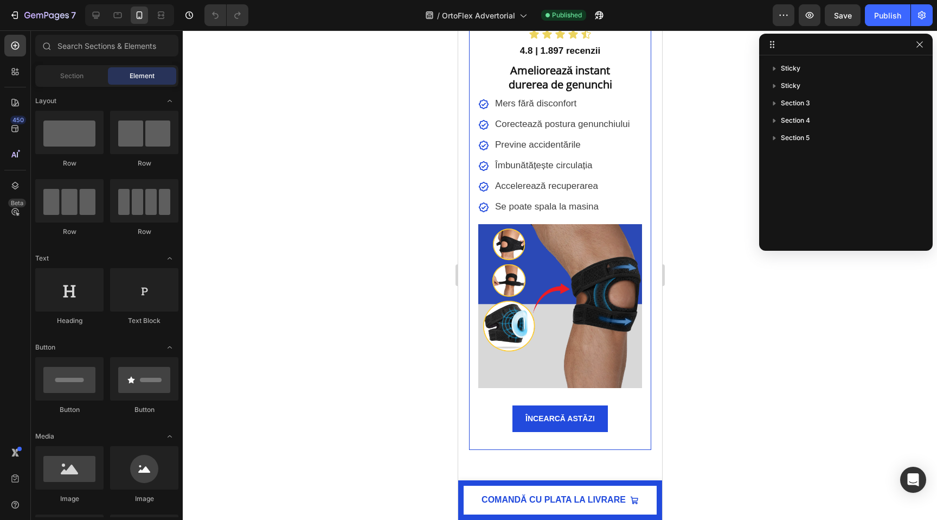
scroll to position [1340, 0]
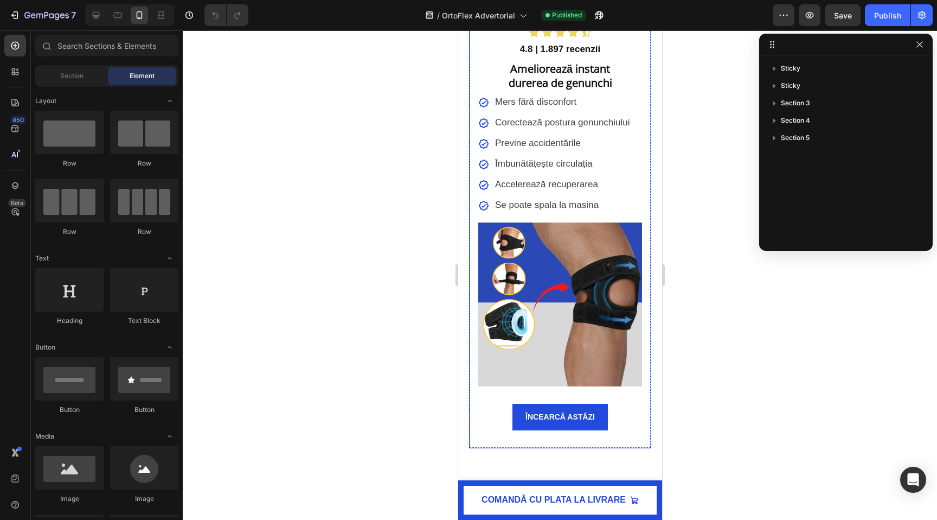
click at [556, 38] on icon at bounding box center [559, 32] width 11 height 11
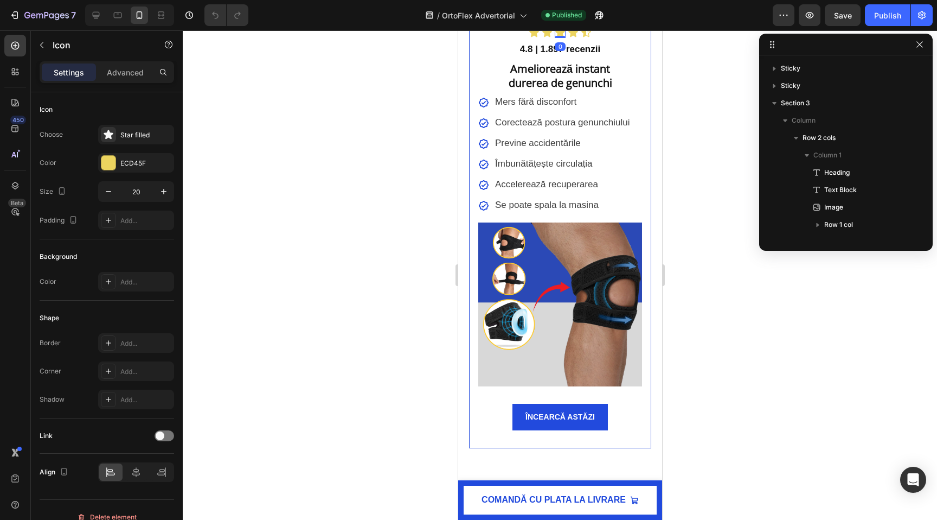
scroll to position [396, 0]
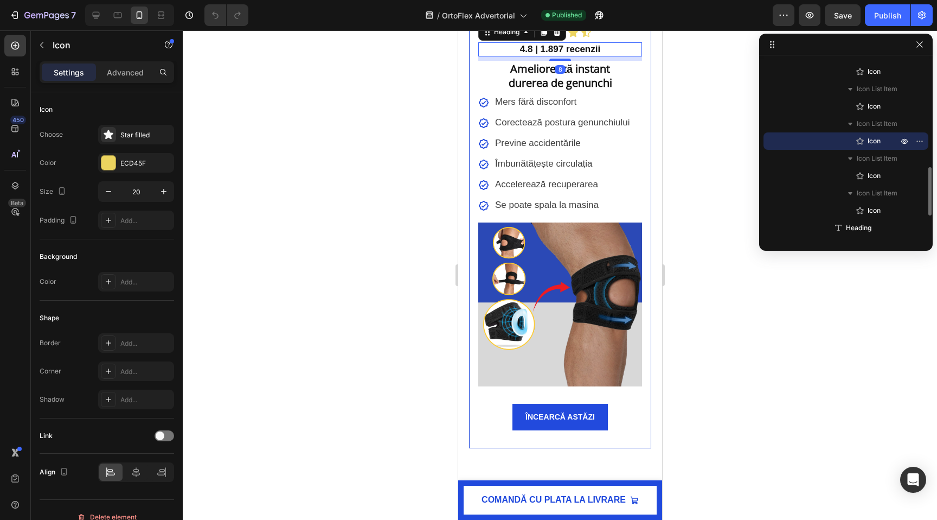
click at [551, 56] on h2 "4.8 | 1.897 recenzii" at bounding box center [560, 49] width 164 height 14
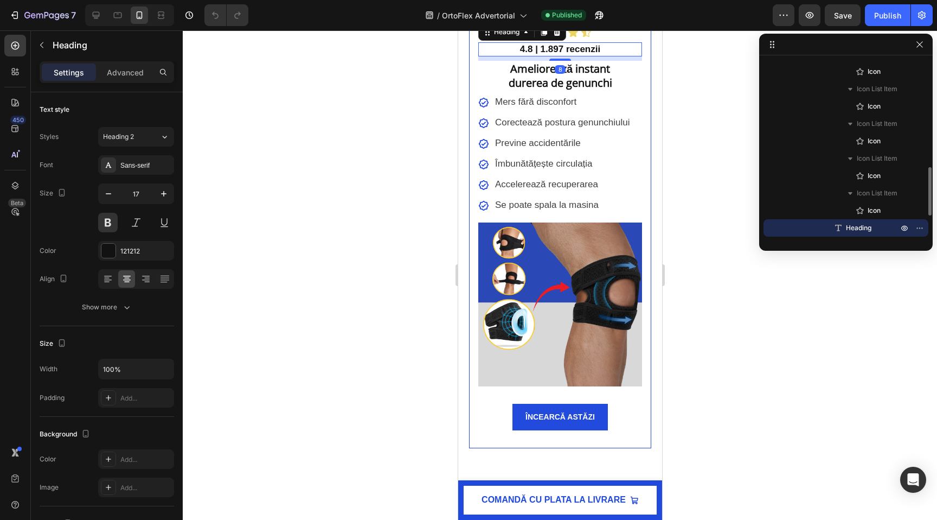
click at [545, 56] on h2 "4.8 | 1.897 recenzii" at bounding box center [560, 49] width 164 height 14
click at [545, 55] on p "4.8 | 1.897 recenzii" at bounding box center [560, 49] width 162 height 12
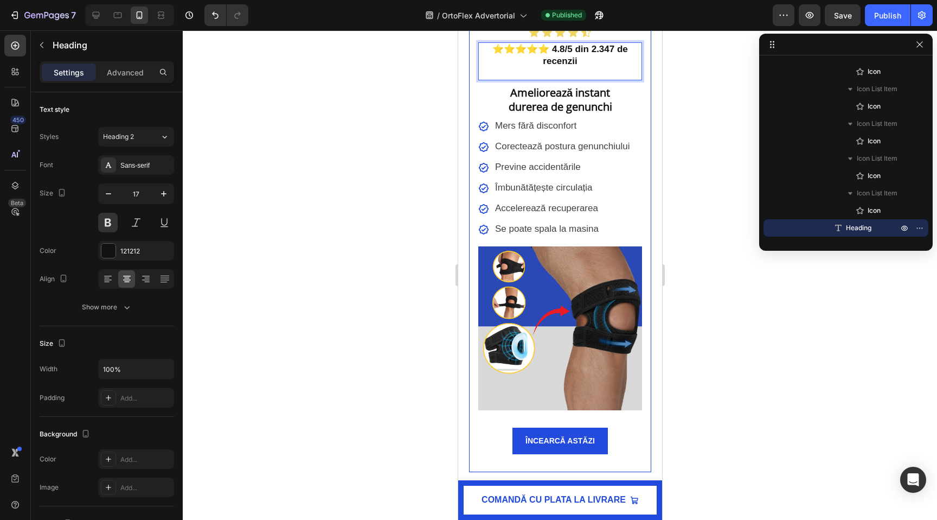
click at [529, 66] on strong "⭐⭐⭐⭐⭐ 4.8/5 din 2.347 de recenzii" at bounding box center [560, 55] width 136 height 22
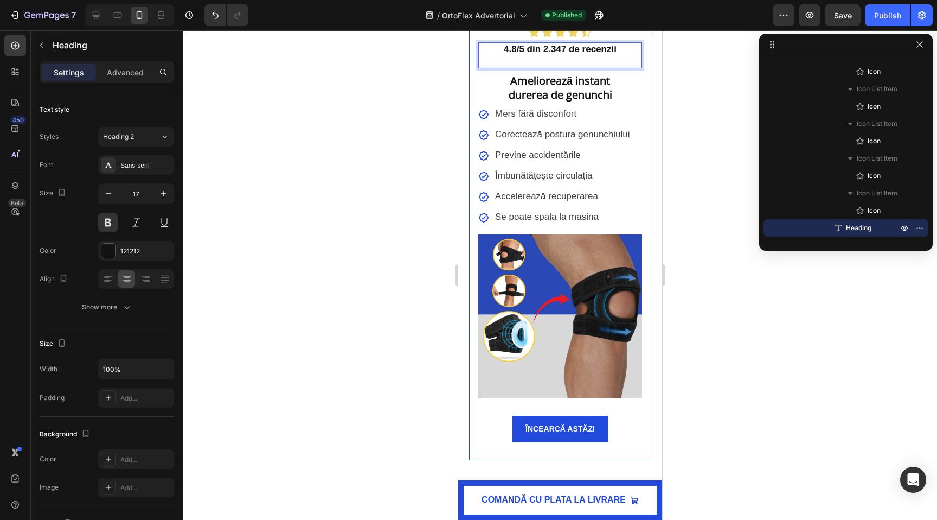
click at [592, 67] on p "Rich Text Editor. Editing area: main" at bounding box center [560, 61] width 162 height 12
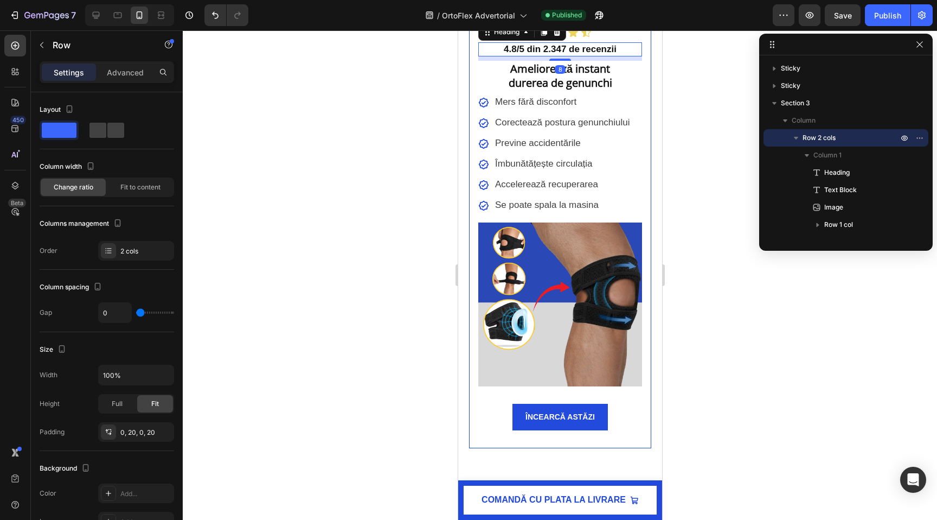
click at [527, 54] on strong "4.8/5 din 2.347 de recenzii" at bounding box center [559, 49] width 113 height 10
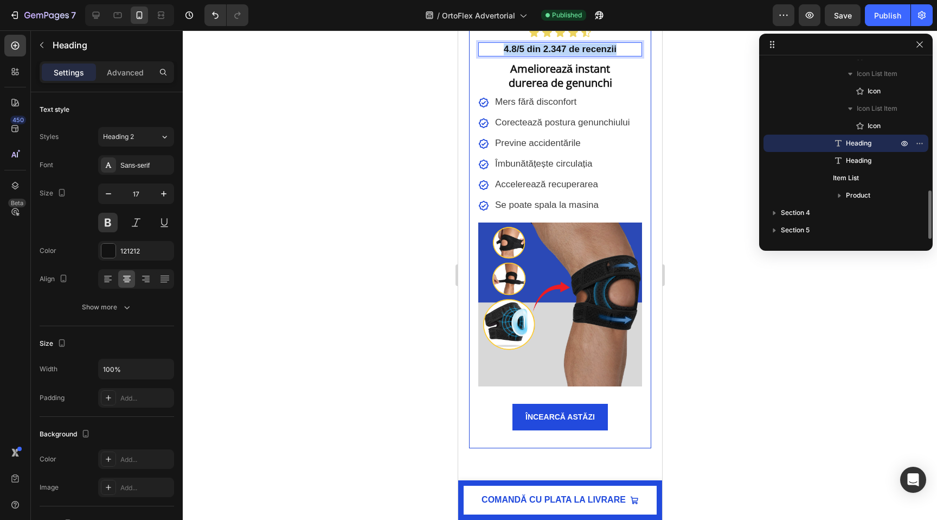
click at [527, 54] on strong "4.8/5 din 2.347 de recenzii" at bounding box center [559, 49] width 113 height 10
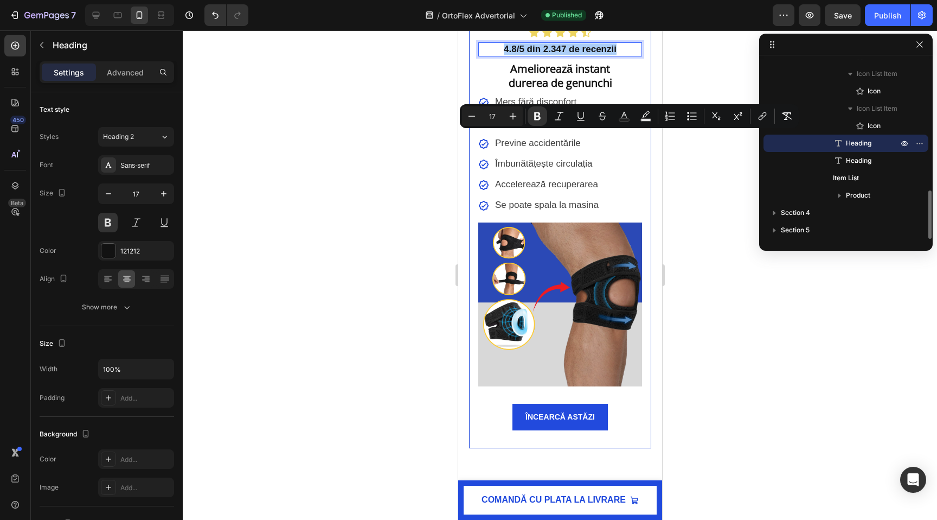
click at [442, 136] on div at bounding box center [560, 274] width 755 height 489
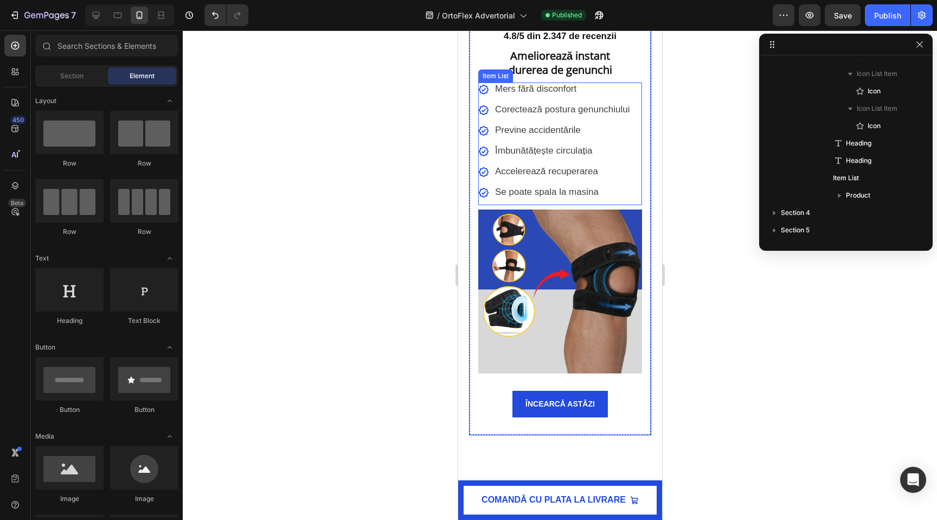
scroll to position [1356, 0]
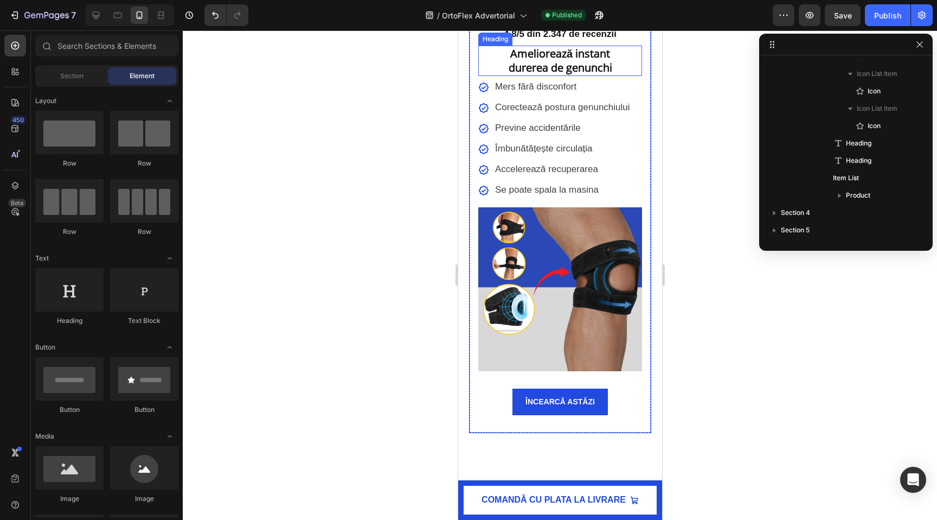
click at [566, 76] on h2 "Ameliorează instant durerea de genunchi" at bounding box center [560, 61] width 164 height 30
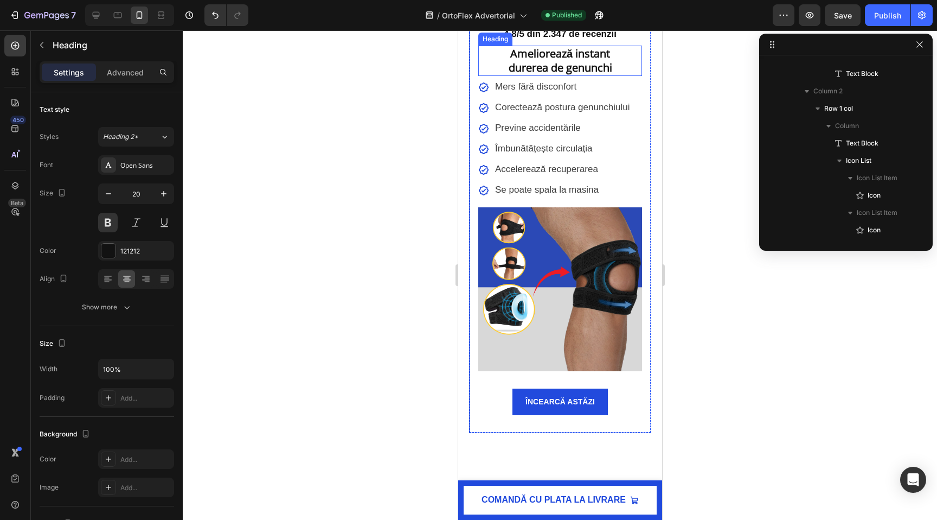
scroll to position [708, 0]
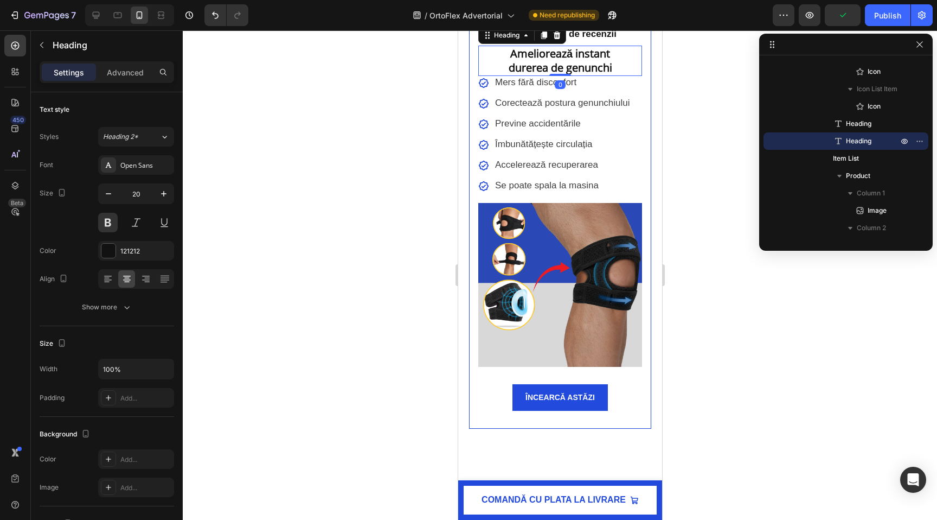
drag, startPoint x: 560, startPoint y: 167, endPoint x: 560, endPoint y: 160, distance: 6.5
click at [560, 76] on div "Ameliorează instant durerea de genunchi Heading 0" at bounding box center [560, 61] width 164 height 30
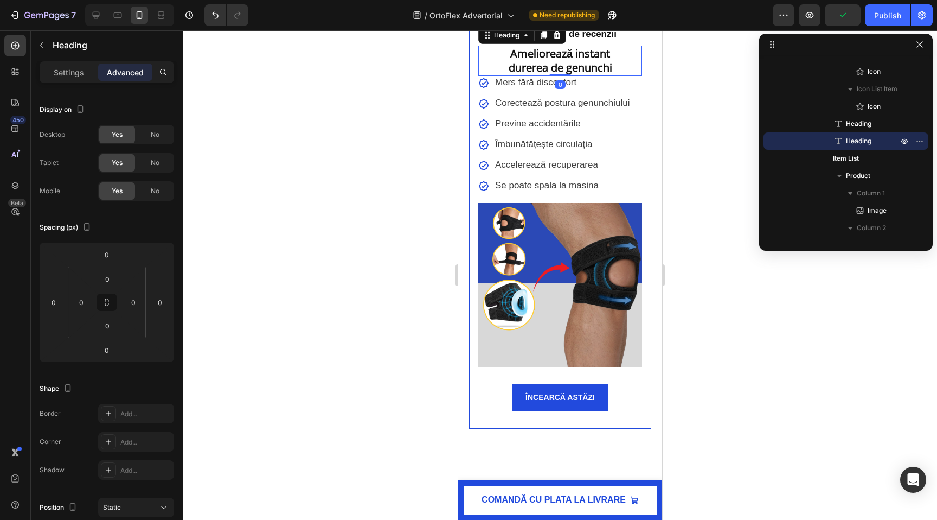
click at [362, 170] on div at bounding box center [560, 274] width 755 height 489
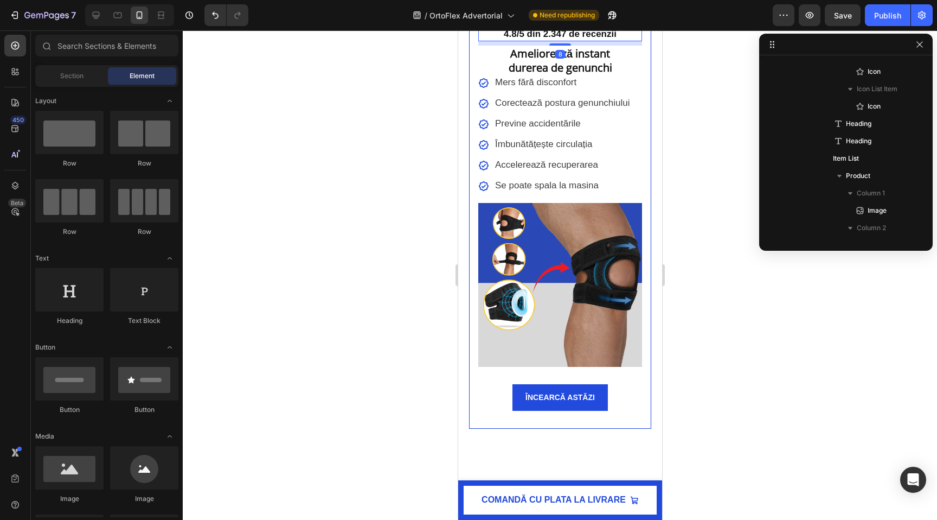
click at [570, 39] on strong "4.8/5 din 2.347 de recenzii" at bounding box center [559, 34] width 113 height 10
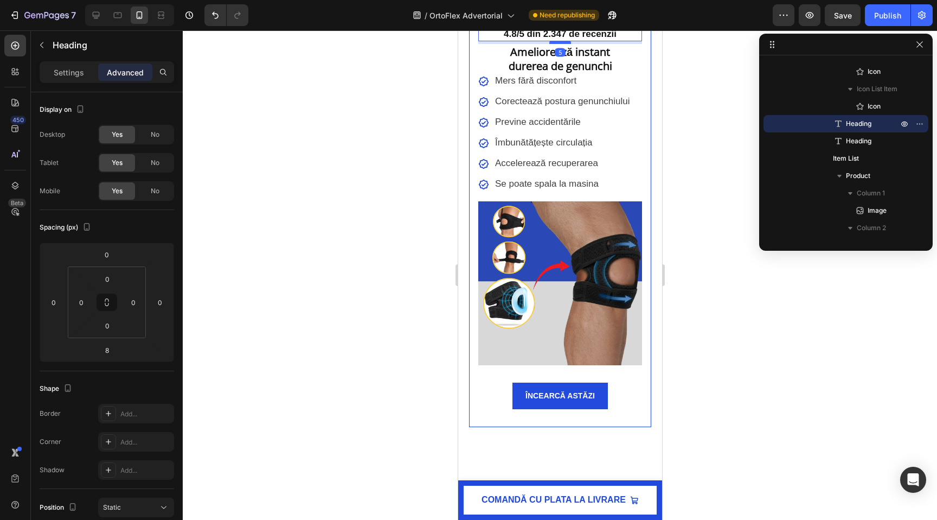
click at [566, 44] on div at bounding box center [560, 42] width 22 height 3
type input "5"
click at [589, 74] on h2 "Ameliorează instant durerea de genunchi" at bounding box center [560, 59] width 164 height 30
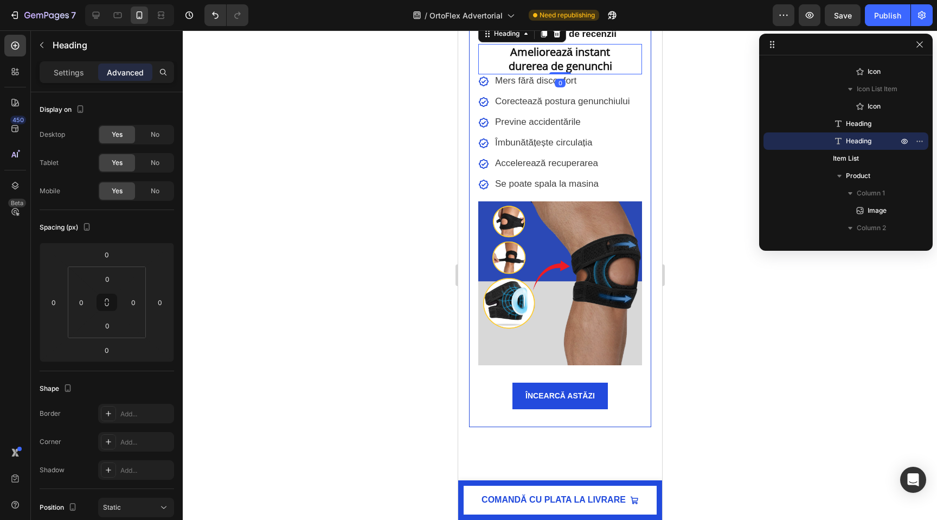
click at [588, 74] on h2 "Ameliorează instant durerea de genunchi" at bounding box center [560, 59] width 164 height 30
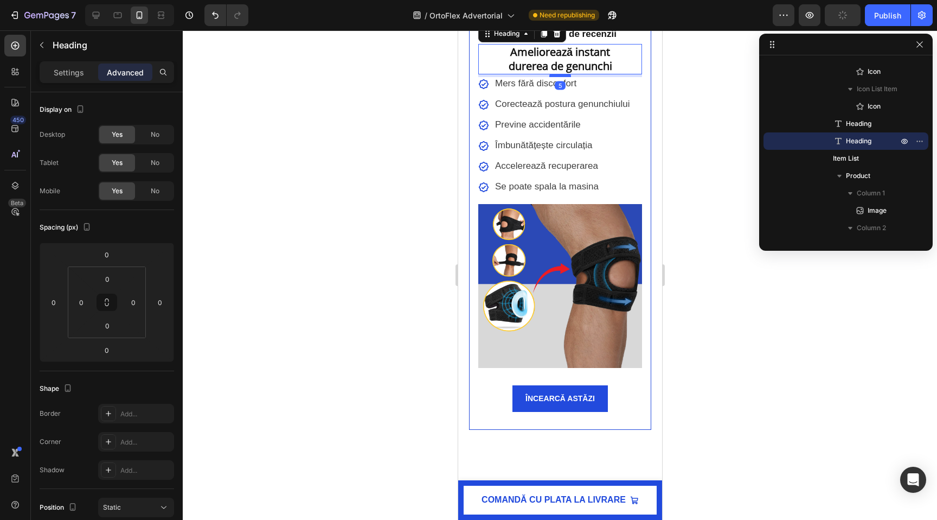
click at [565, 77] on div at bounding box center [560, 75] width 22 height 3
type input "5"
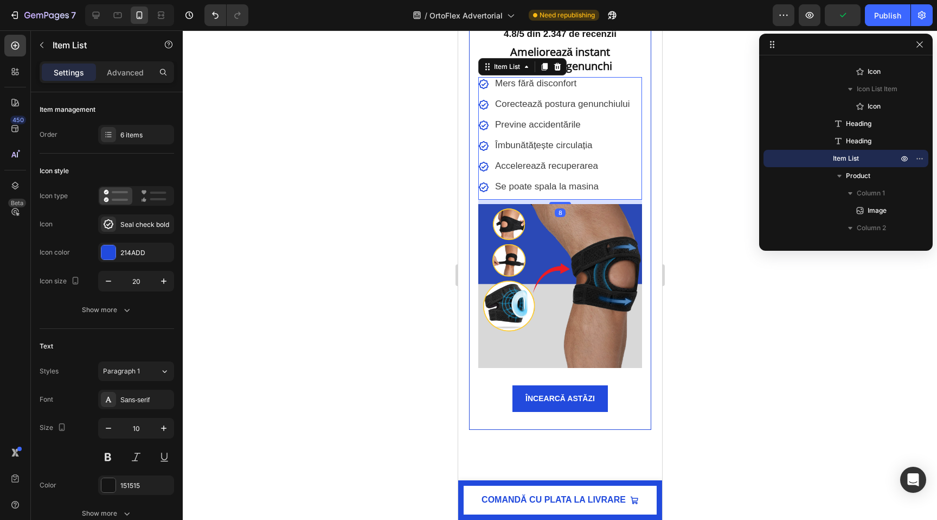
click at [631, 132] on div "Previne accidentările" at bounding box center [562, 125] width 138 height 14
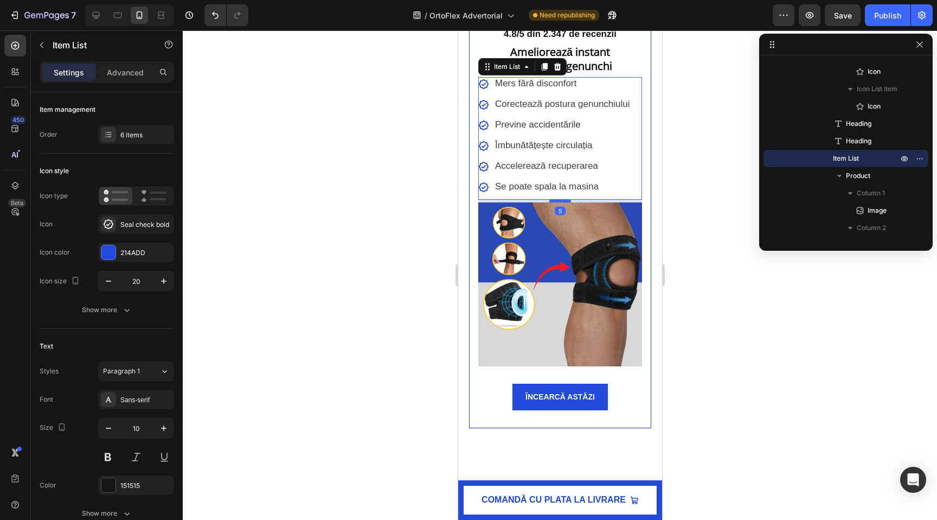
click at [568, 202] on div at bounding box center [560, 200] width 22 height 3
type input "100%"
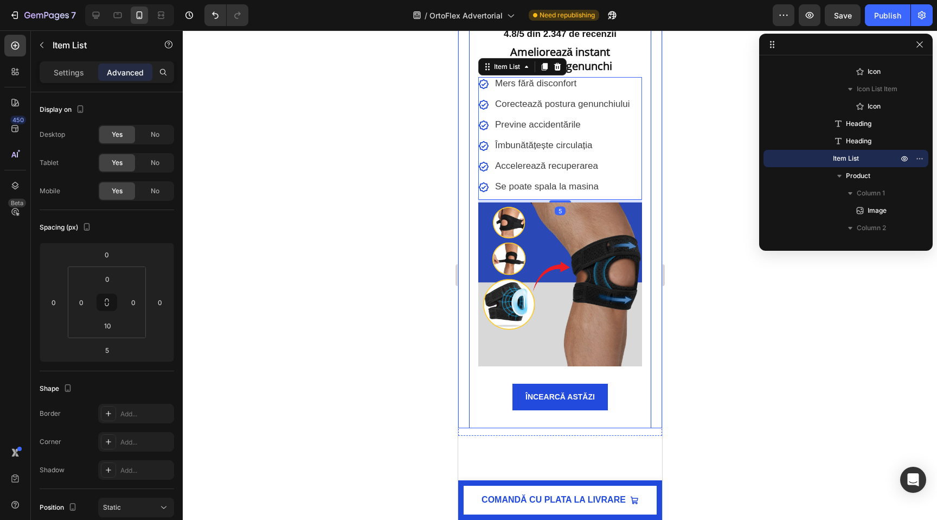
click at [433, 294] on div at bounding box center [560, 274] width 755 height 489
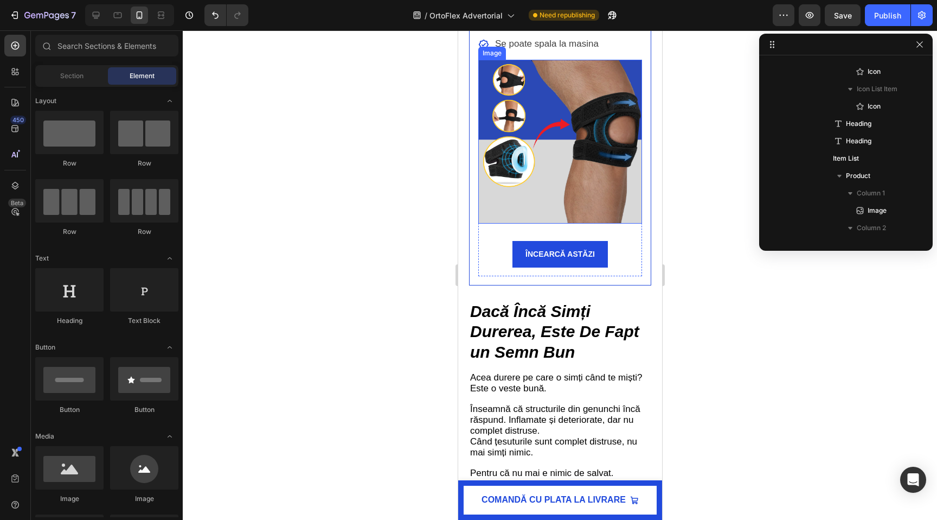
scroll to position [1507, 0]
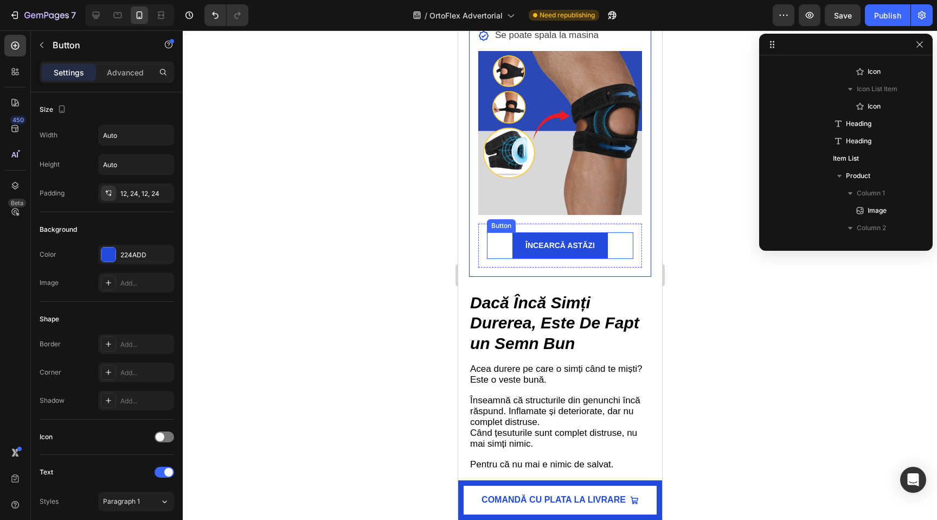
click at [491, 259] on div "ÎNCEARCĂ ASTĂZI Button" at bounding box center [560, 245] width 146 height 27
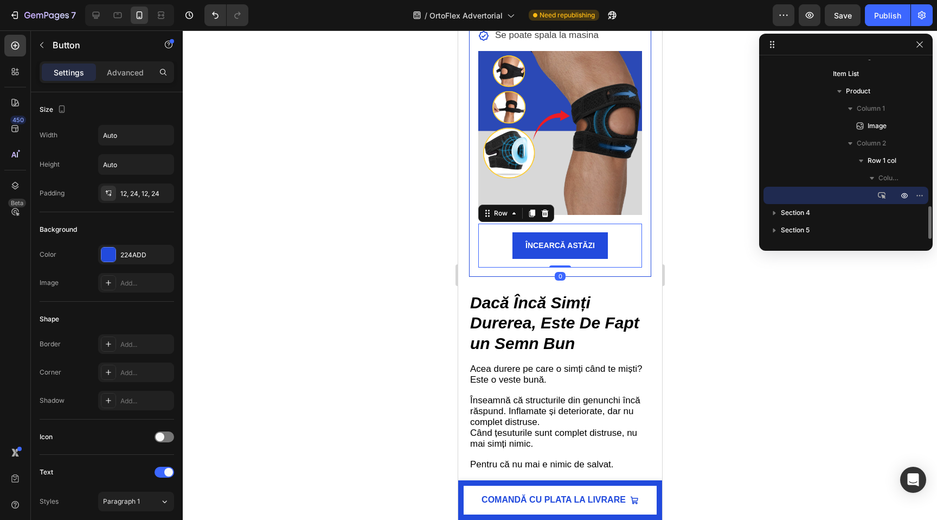
click at [599, 267] on div "ÎNCEARCĂ ASTĂZI Button Row 0" at bounding box center [560, 246] width 164 height 44
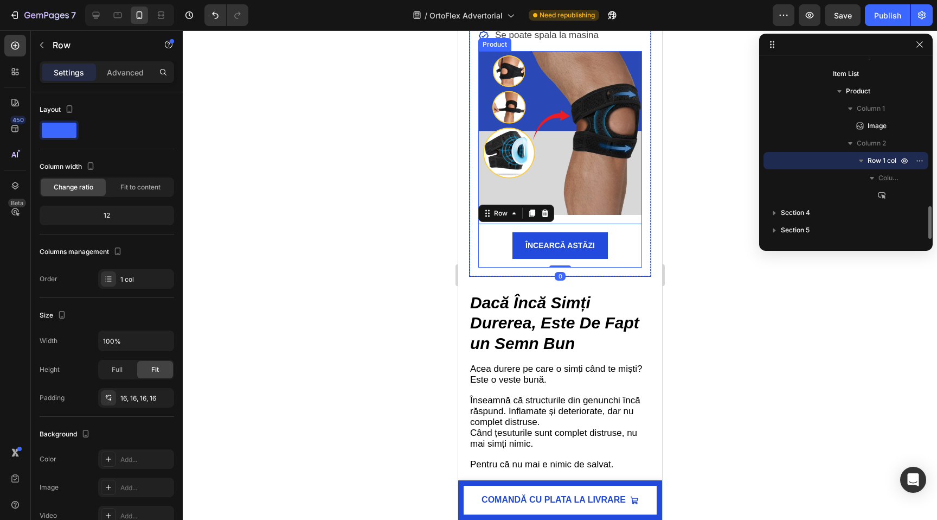
click at [599, 267] on div "Image ÎNCEARCĂ ASTĂZI Button Row 0 Product" at bounding box center [560, 159] width 164 height 216
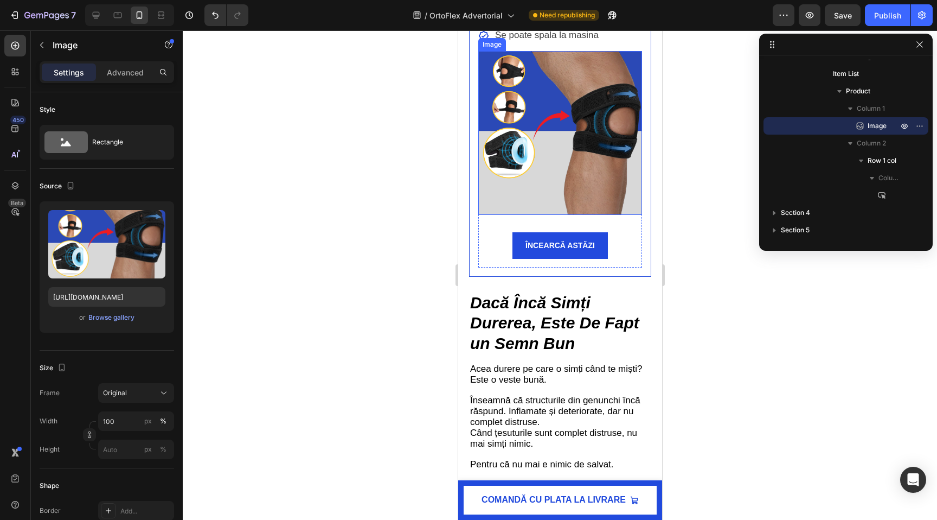
click at [615, 215] on img at bounding box center [560, 133] width 164 height 164
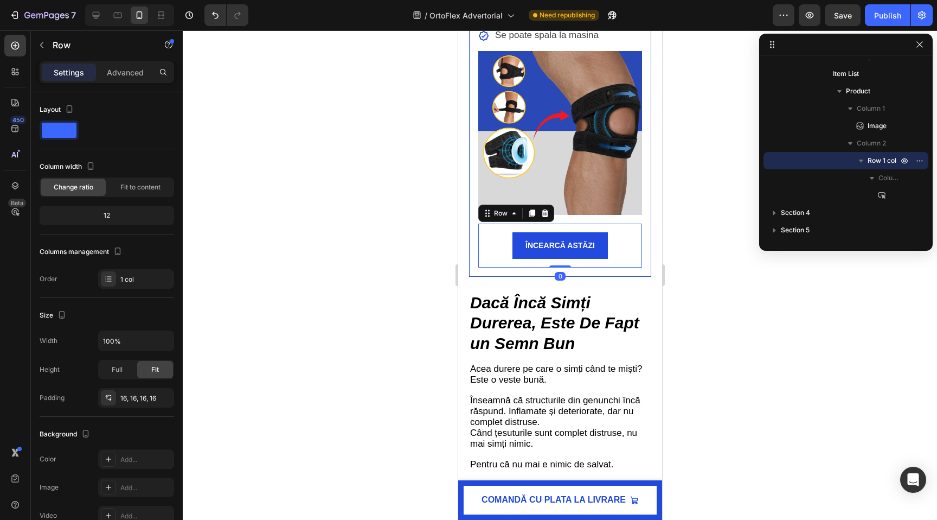
click at [621, 267] on div "ÎNCEARCĂ ASTĂZI Button Row 0" at bounding box center [560, 246] width 164 height 44
click at [335, 298] on div at bounding box center [560, 274] width 755 height 489
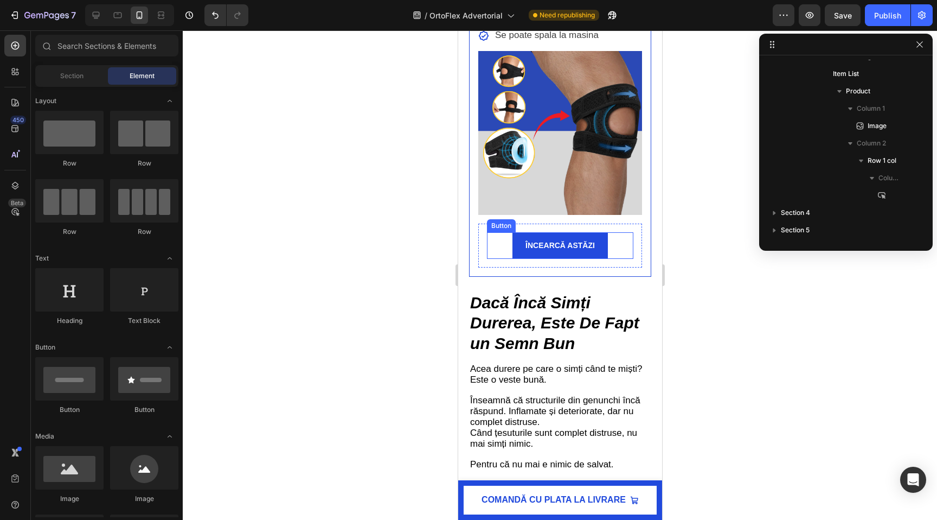
click at [503, 259] on div "ÎNCEARCĂ ASTĂZI Button" at bounding box center [560, 245] width 146 height 27
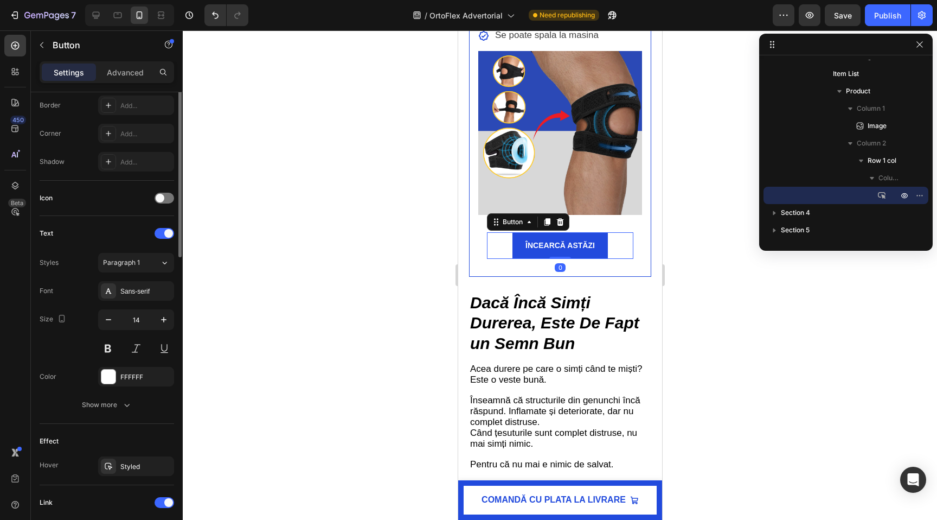
scroll to position [241, 0]
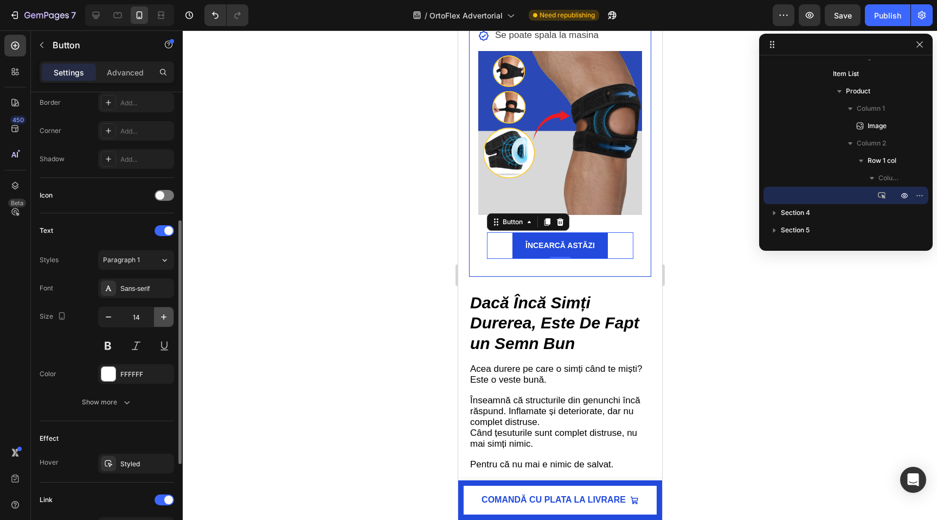
click at [170, 313] on button "button" at bounding box center [164, 317] width 20 height 20
click at [168, 314] on icon "button" at bounding box center [163, 316] width 11 height 11
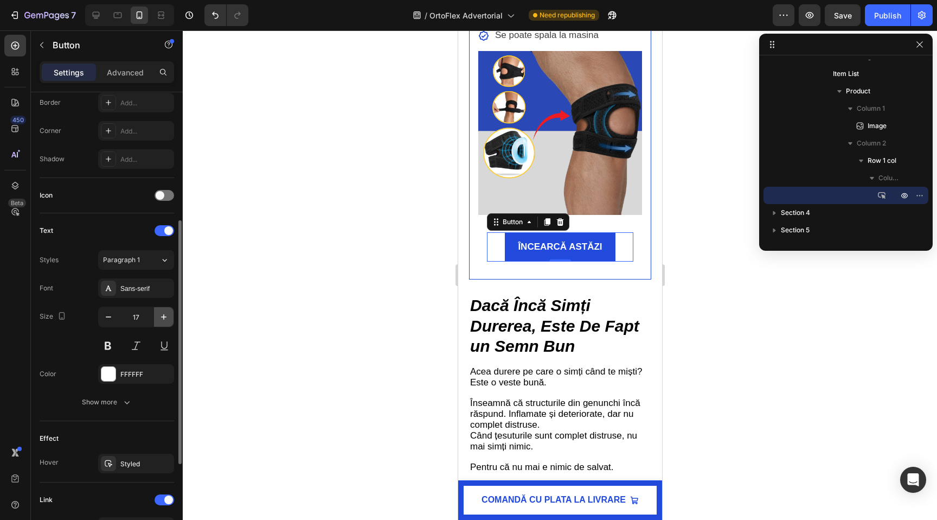
click at [168, 314] on icon "button" at bounding box center [163, 316] width 11 height 11
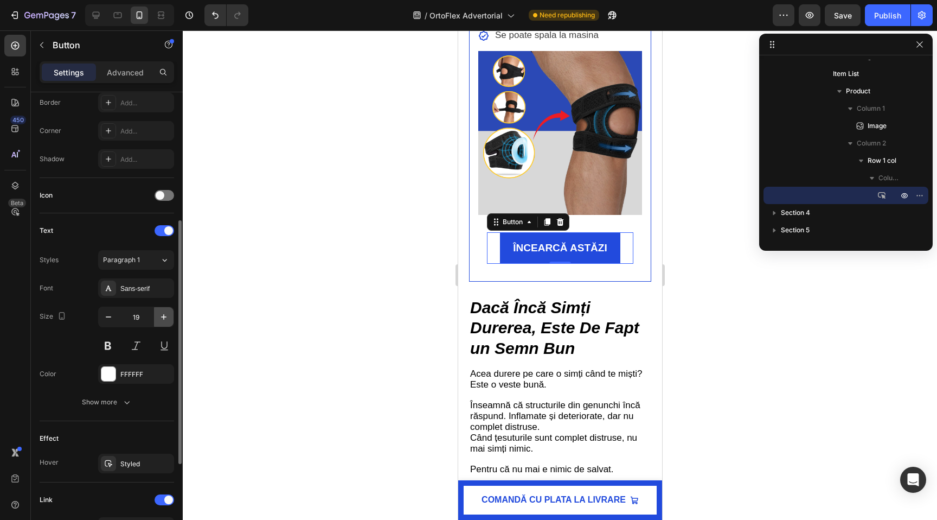
click at [168, 314] on icon "button" at bounding box center [163, 316] width 11 height 11
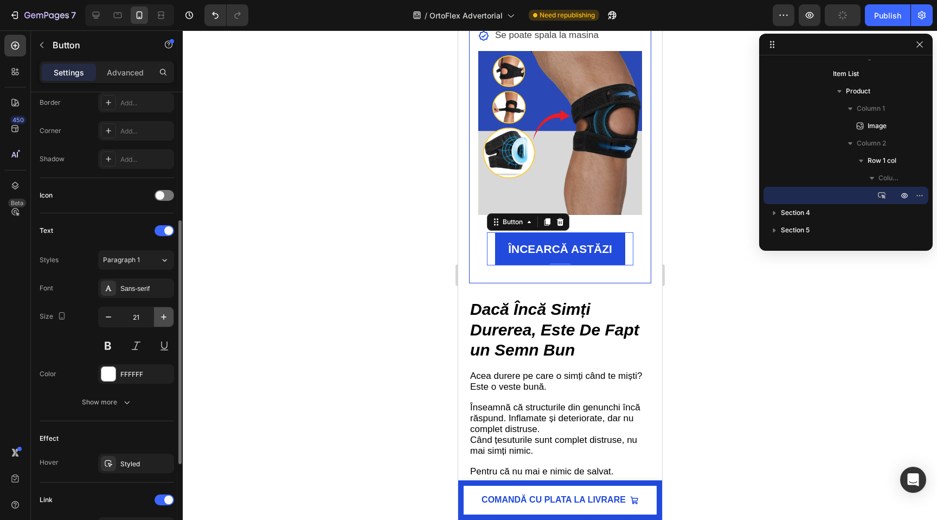
click at [168, 314] on icon "button" at bounding box center [163, 316] width 11 height 11
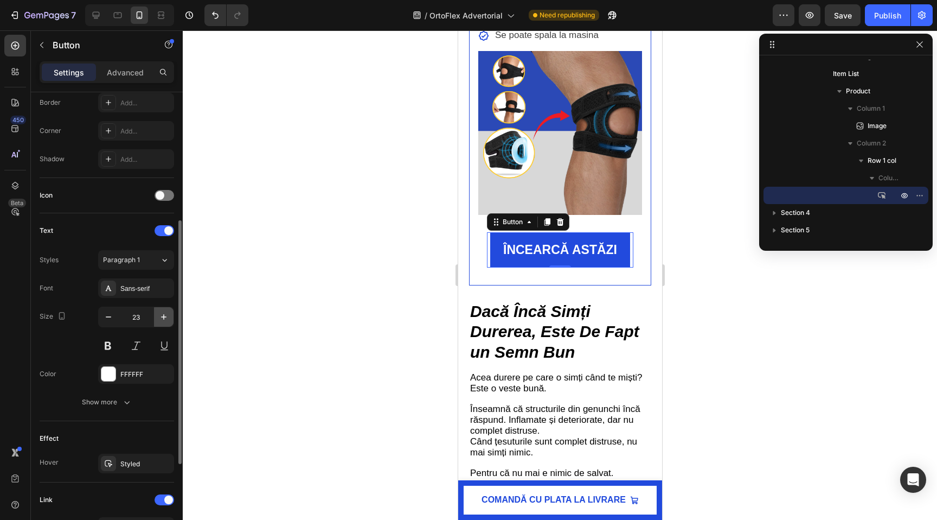
type input "24"
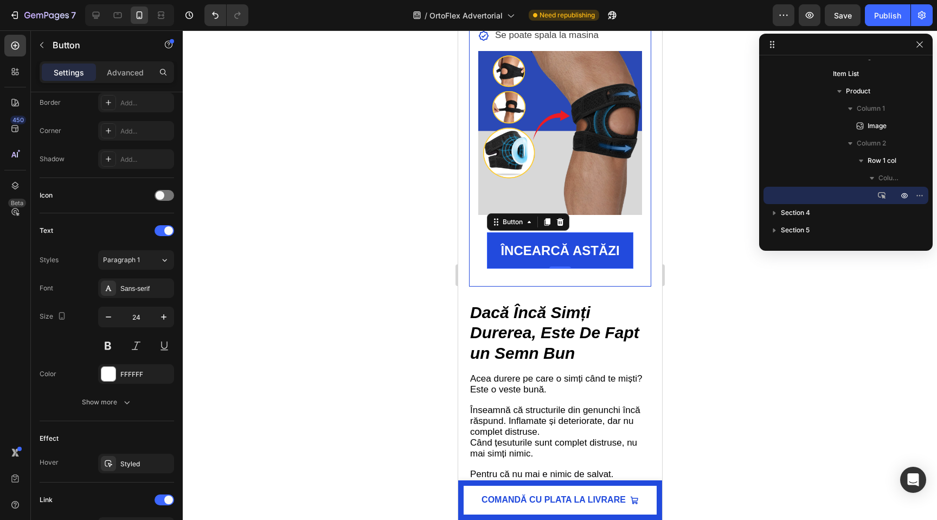
click at [343, 316] on div at bounding box center [560, 274] width 755 height 489
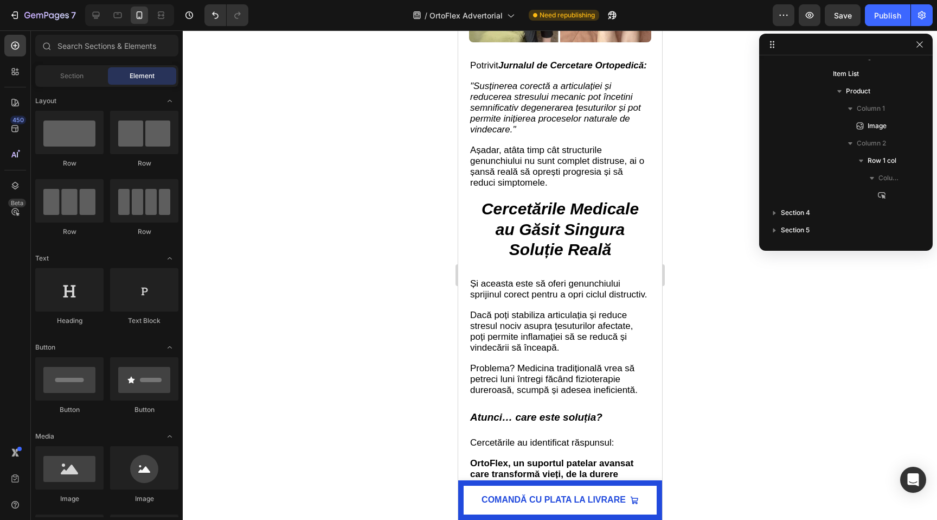
scroll to position [2197, 0]
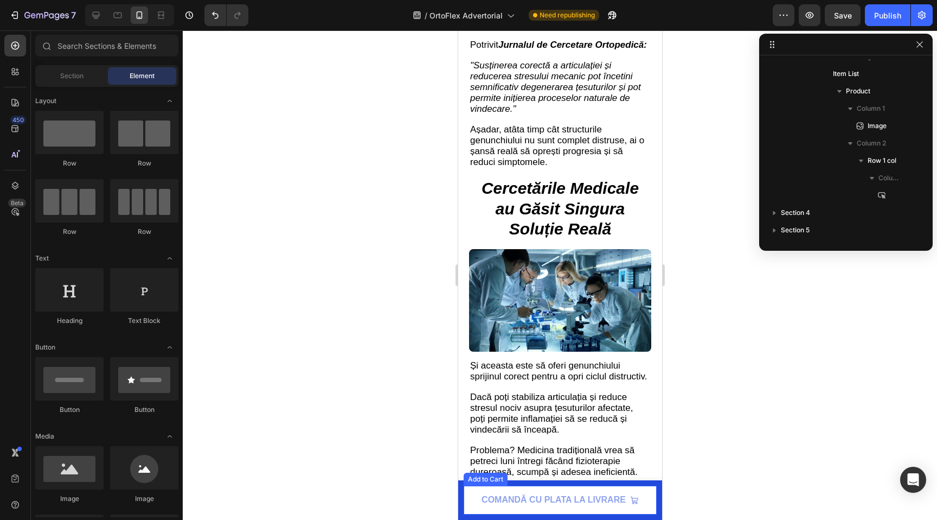
click at [475, 506] on button "COMANDĂ CU PLATA LA LIVRARE" at bounding box center [559, 500] width 193 height 29
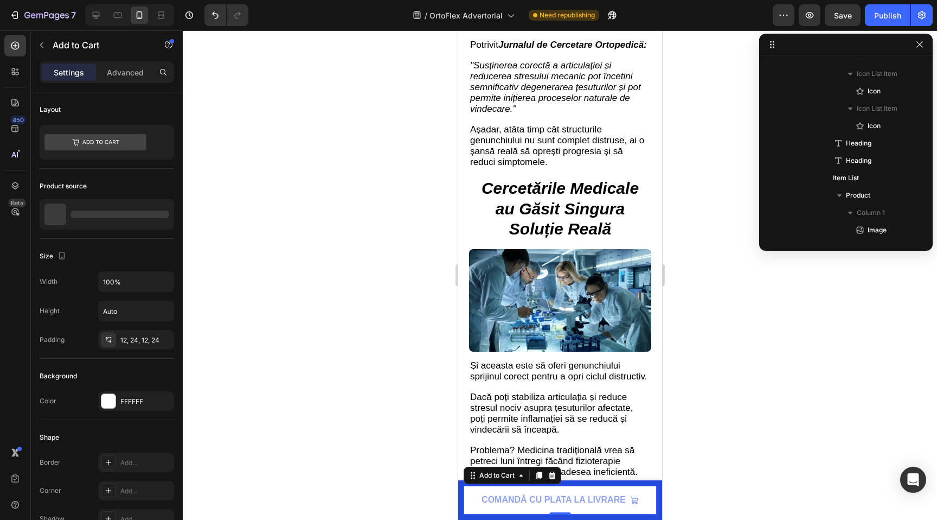
scroll to position [49, 0]
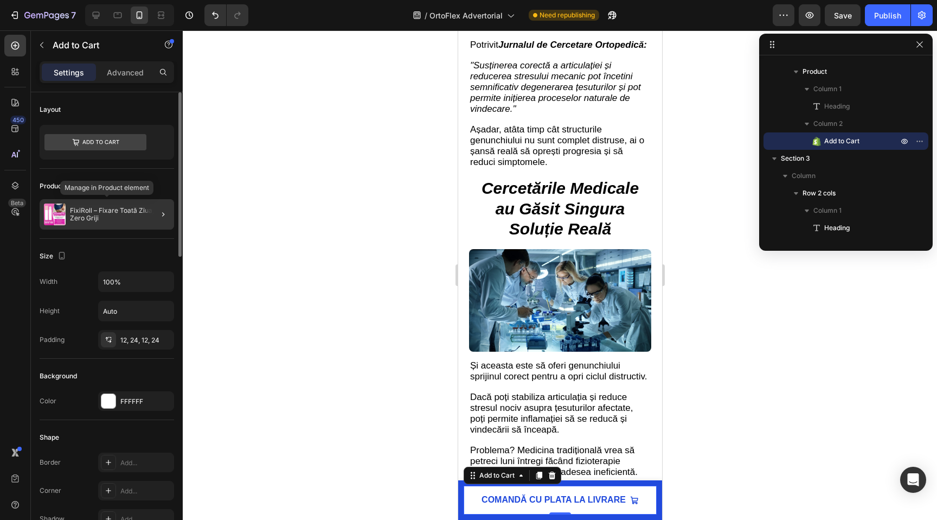
click at [110, 220] on p "FixiRoll – Fixare Toată Ziua, Zero Griji" at bounding box center [120, 214] width 100 height 15
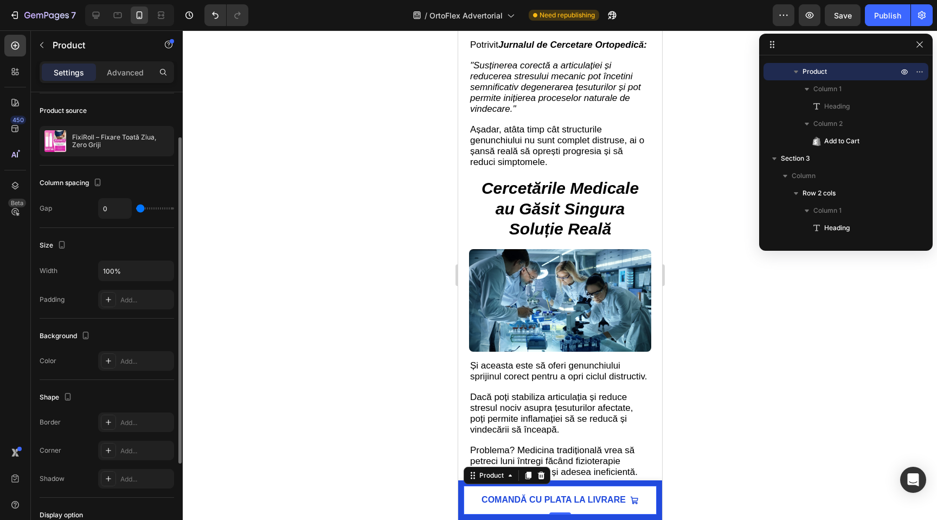
scroll to position [79, 0]
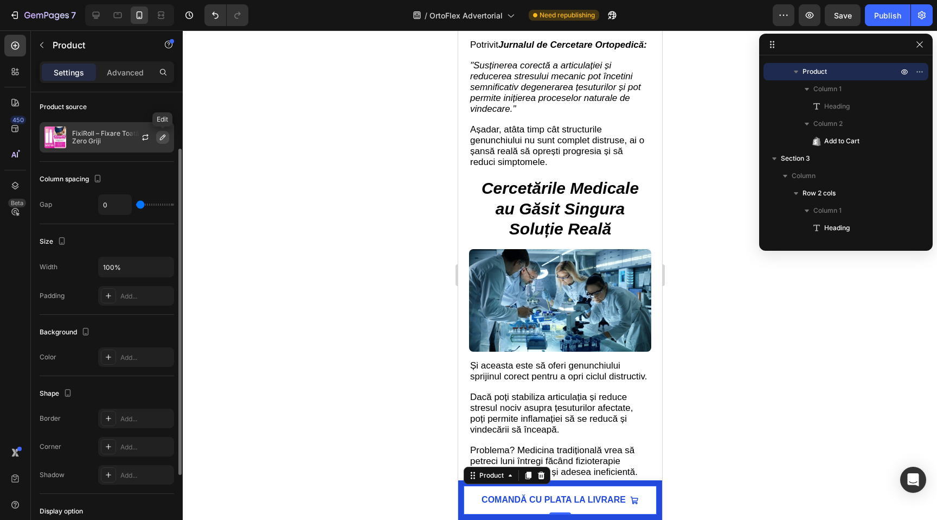
click at [158, 141] on icon "button" at bounding box center [162, 137] width 9 height 9
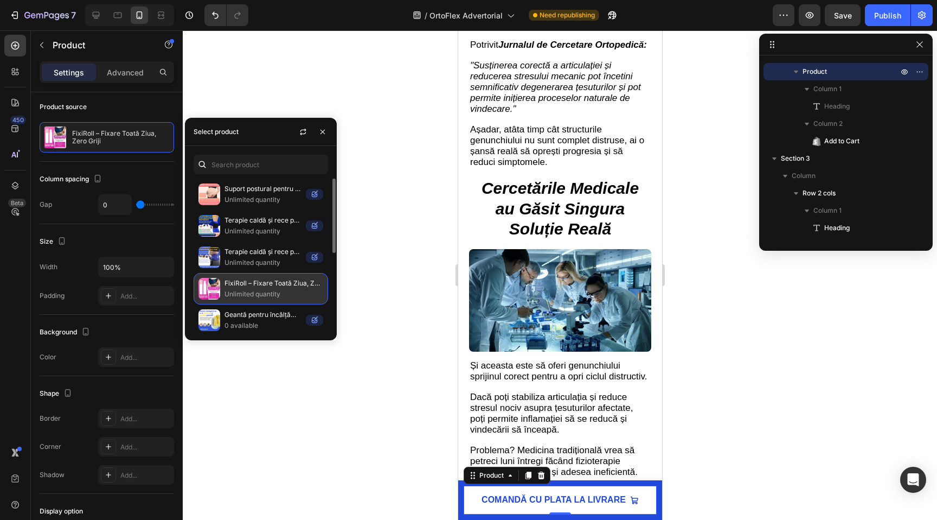
click at [248, 294] on p "Unlimited quantity" at bounding box center [274, 294] width 99 height 11
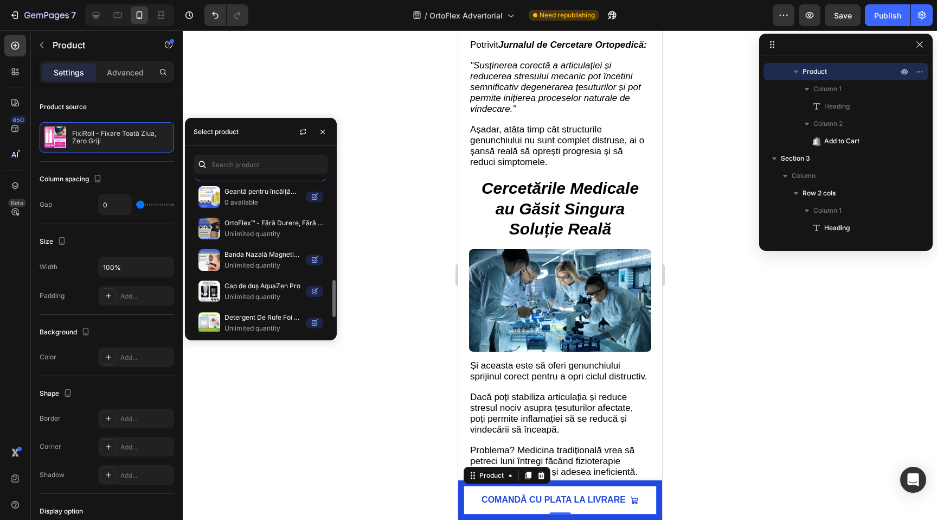
scroll to position [121, 0]
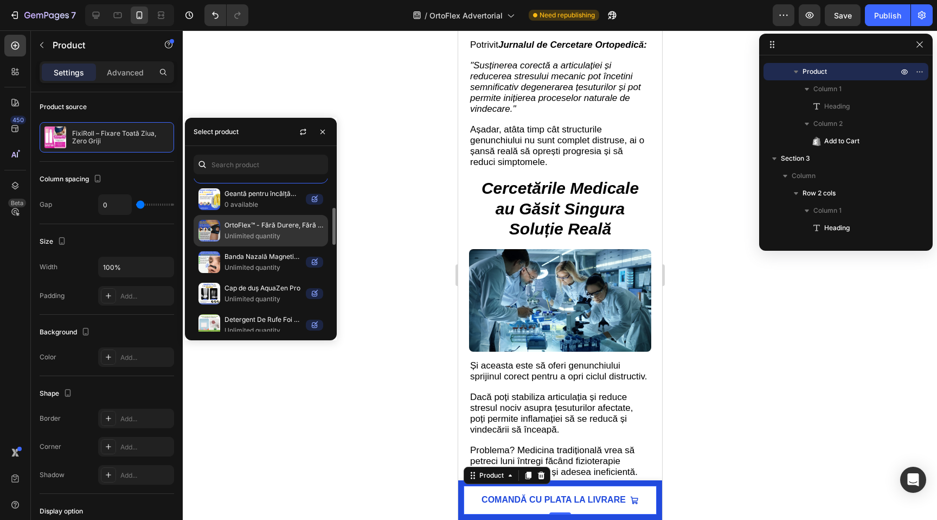
click at [245, 226] on p "OrtoFlex™ - Fără Durere, Fără Disconfort" at bounding box center [274, 225] width 99 height 11
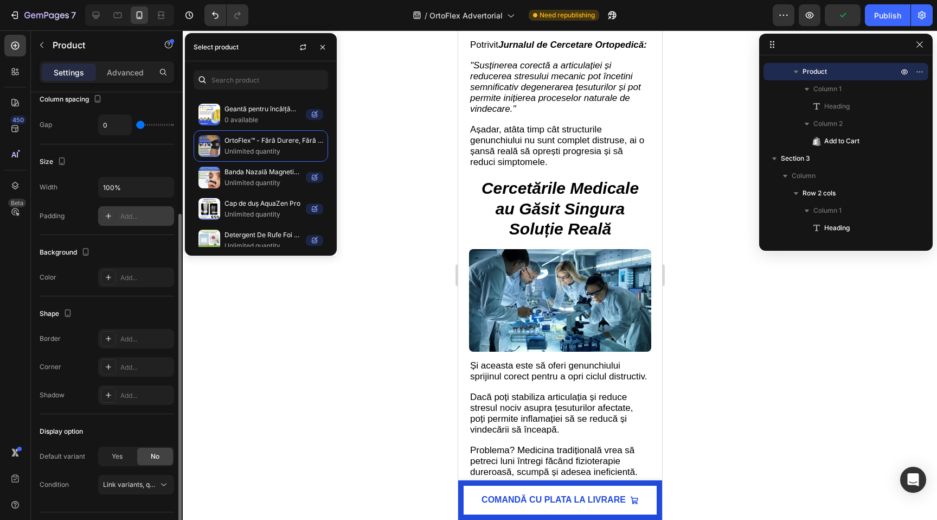
scroll to position [165, 0]
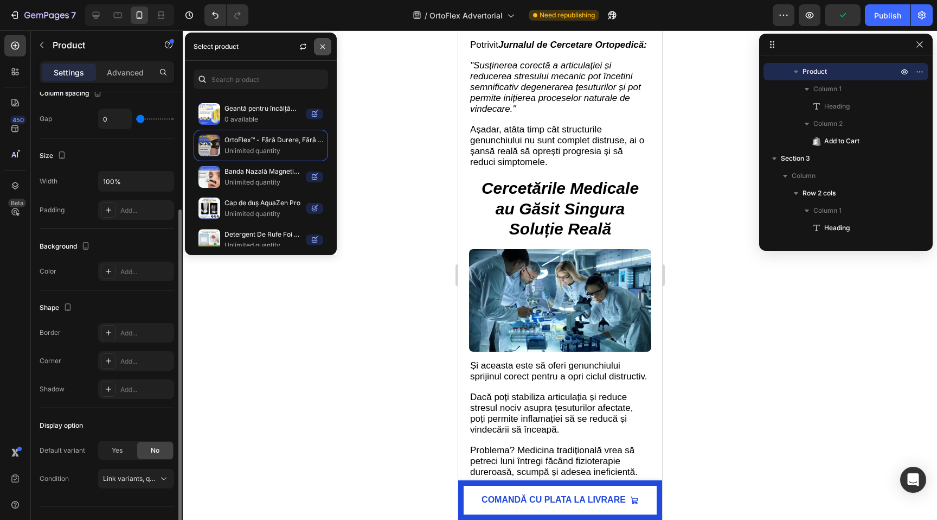
click at [323, 48] on icon "button" at bounding box center [322, 46] width 9 height 9
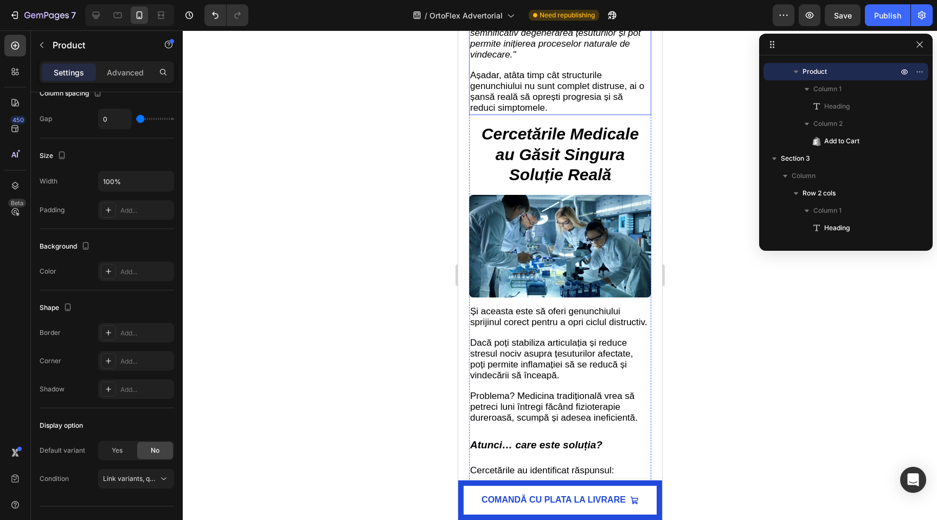
scroll to position [2258, 0]
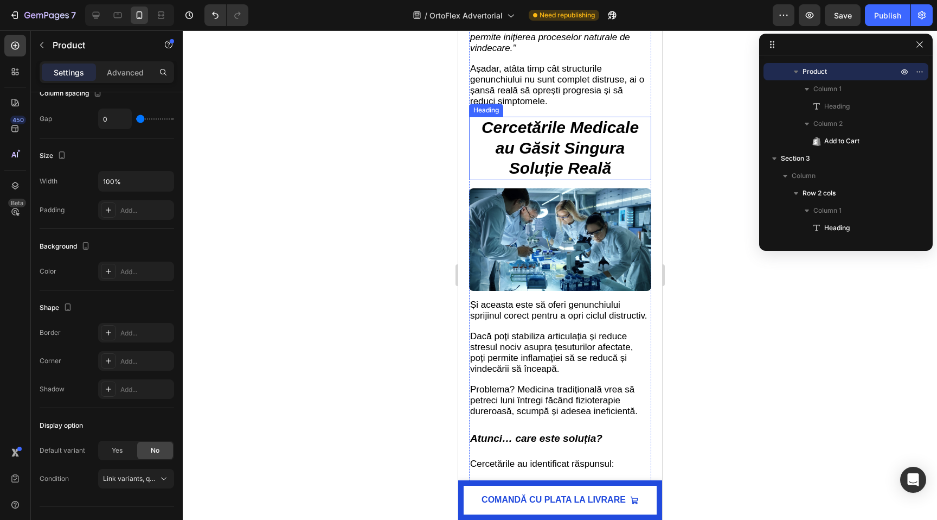
click at [539, 151] on strong "Cercetările Medicale au Găsit Singura Soluție Reală" at bounding box center [559, 147] width 157 height 59
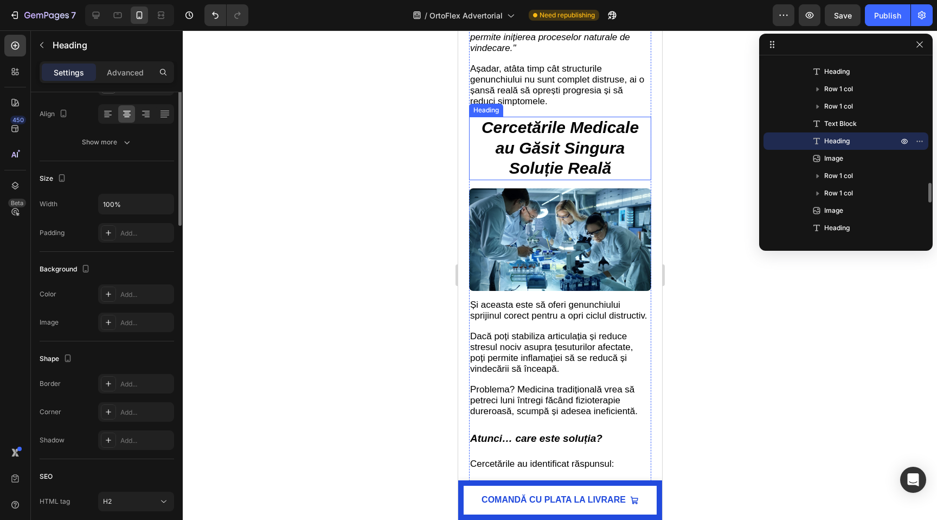
scroll to position [0, 0]
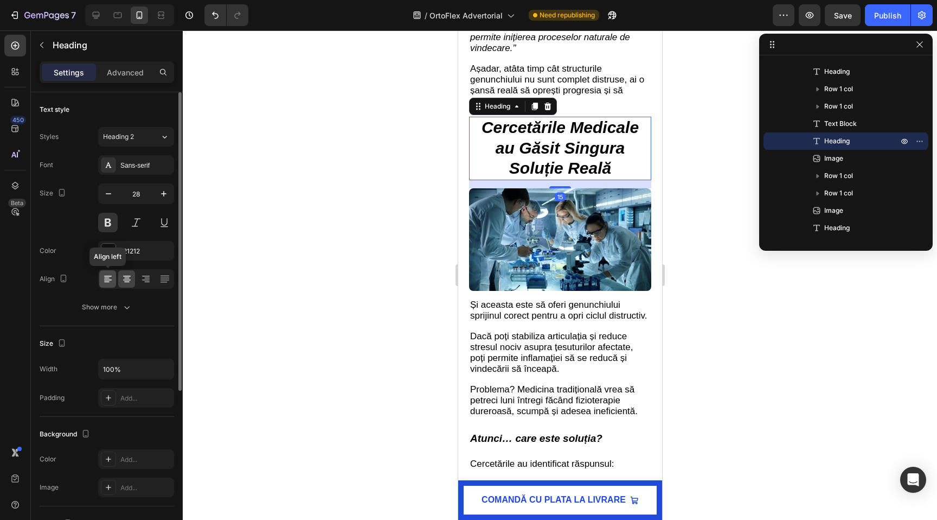
click at [114, 279] on div at bounding box center [107, 278] width 17 height 17
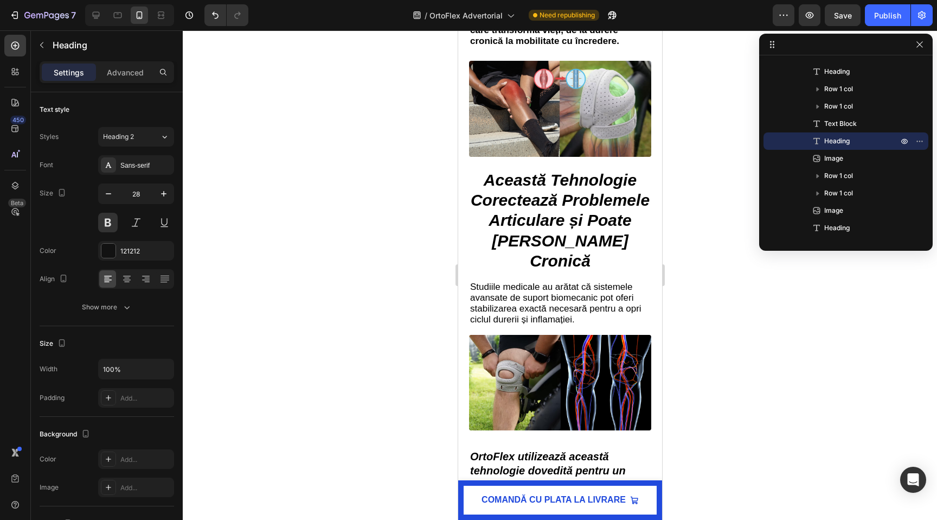
scroll to position [2518, 0]
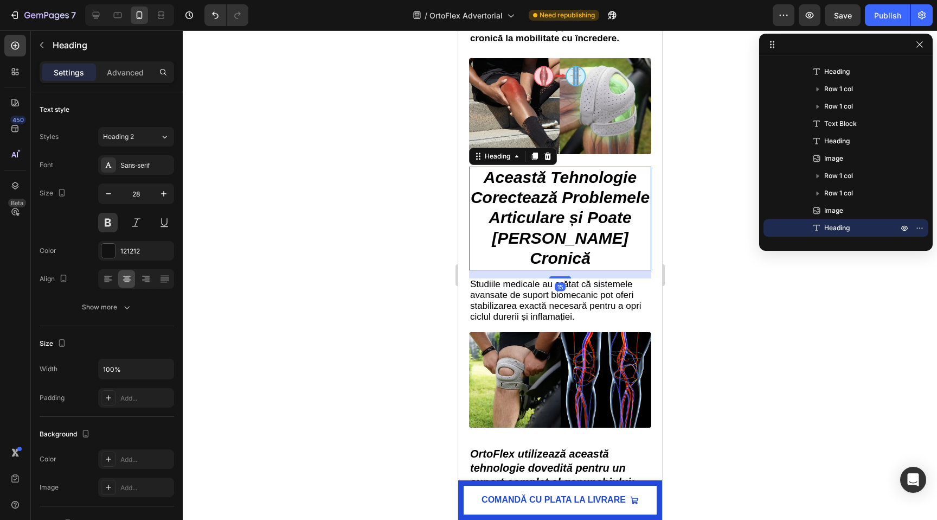
click at [561, 195] on strong "Această Tehnologie Corectează Problemele Articulare și Poate [PERSON_NAME] Cron…" at bounding box center [559, 217] width 179 height 99
click at [106, 285] on div at bounding box center [107, 278] width 17 height 17
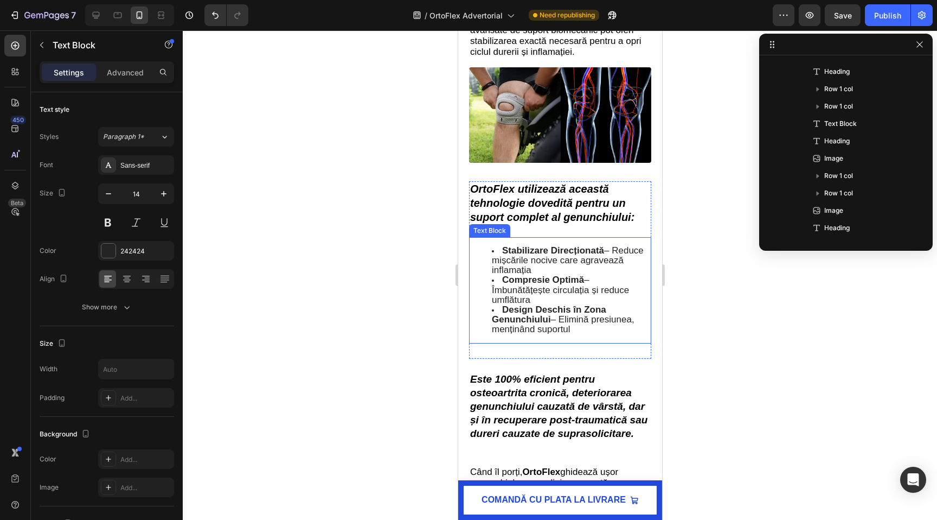
scroll to position [1299, 0]
click at [566, 282] on strong "Compresie Optimă" at bounding box center [543, 279] width 82 height 10
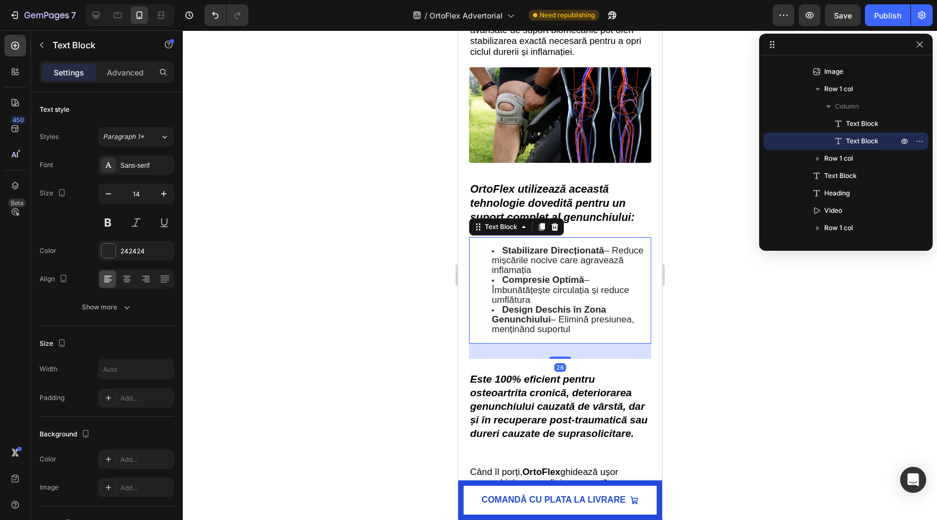
click at [590, 267] on span "Stabilizare Direcționată – Reduce mișcările nocive care agravează inflamația" at bounding box center [567, 260] width 152 height 30
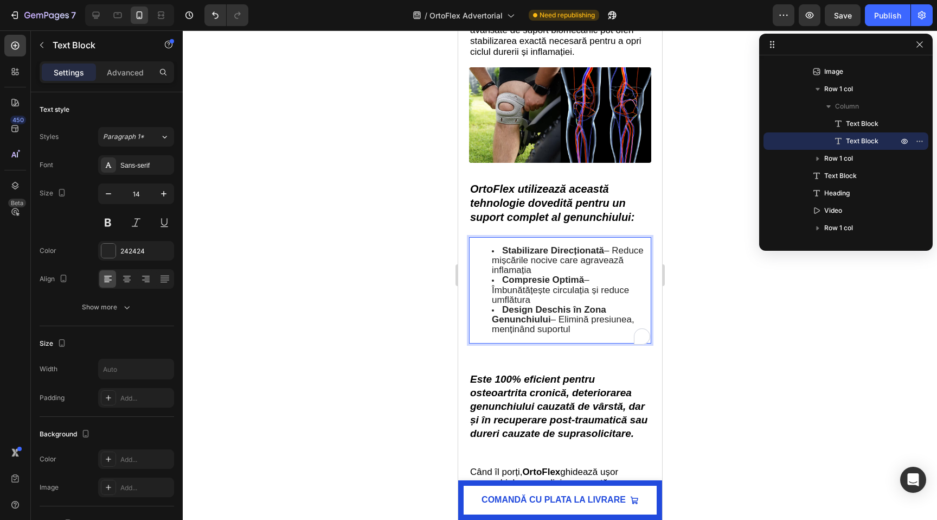
click at [580, 273] on li "Stabilizare Direcționată – Reduce mișcările nocive care agravează inflamația" at bounding box center [570, 261] width 158 height 30
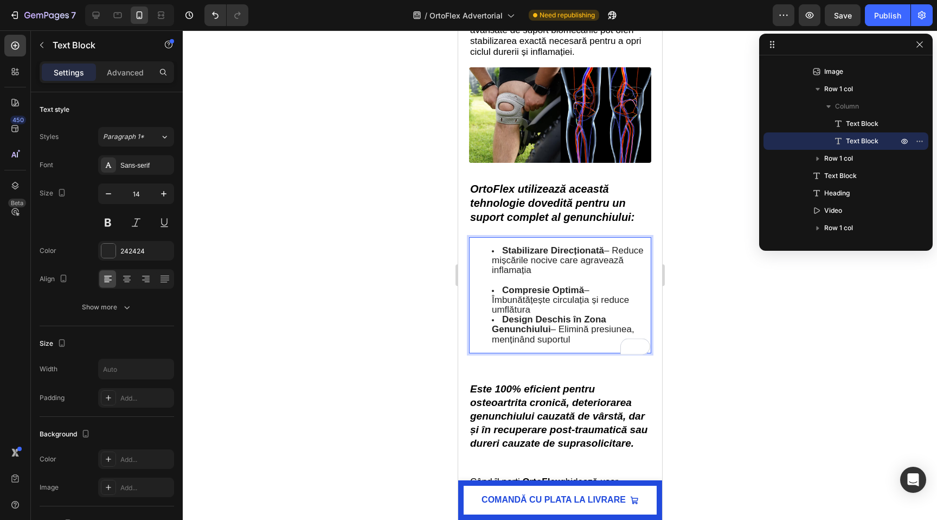
click at [564, 312] on li "Compresie Optimă – Îmbunătățește circulația și reduce umflătura" at bounding box center [570, 300] width 158 height 30
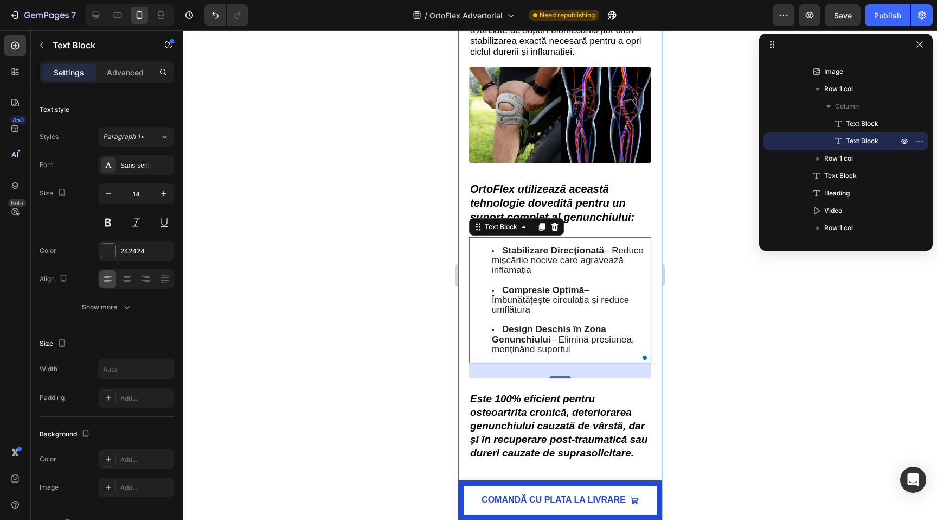
click at [412, 289] on div at bounding box center [560, 274] width 755 height 489
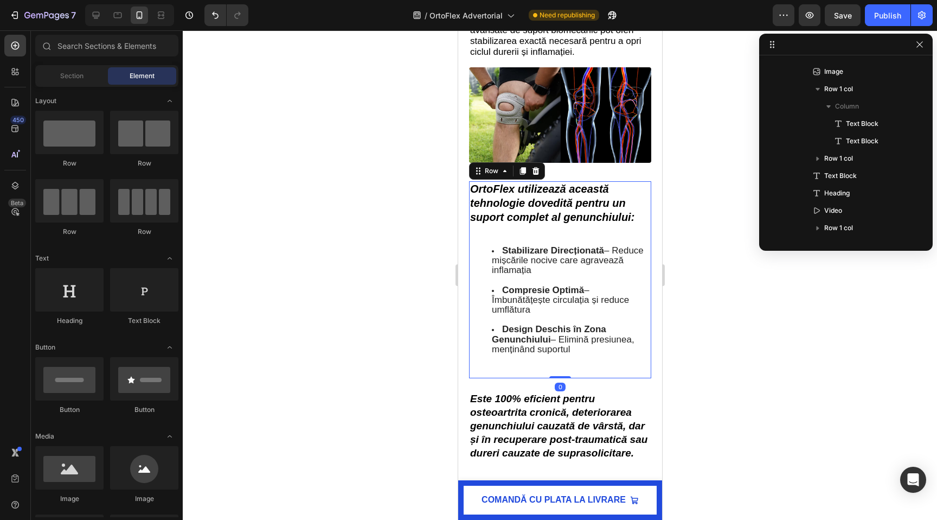
click at [537, 241] on div "OrtoFlex utilizează această tehnologie dovedită pentru un suport complet al gen…" at bounding box center [560, 279] width 182 height 197
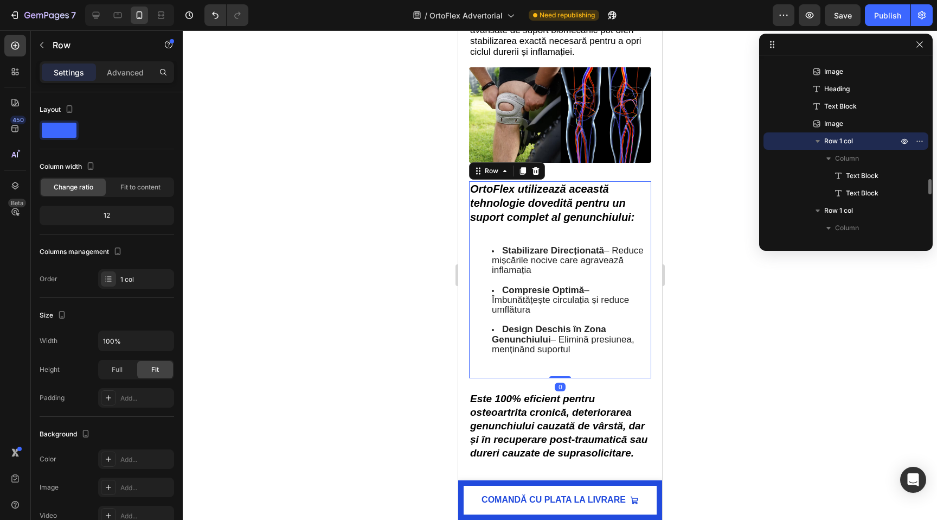
click at [546, 231] on div "OrtoFlex utilizează această tehnologie dovedită pentru un suport complet al gen…" at bounding box center [560, 279] width 182 height 197
click at [546, 204] on strong "OrtoFlex utilizează această tehnologie dovedită pentru un suport complet al gen…" at bounding box center [552, 203] width 164 height 40
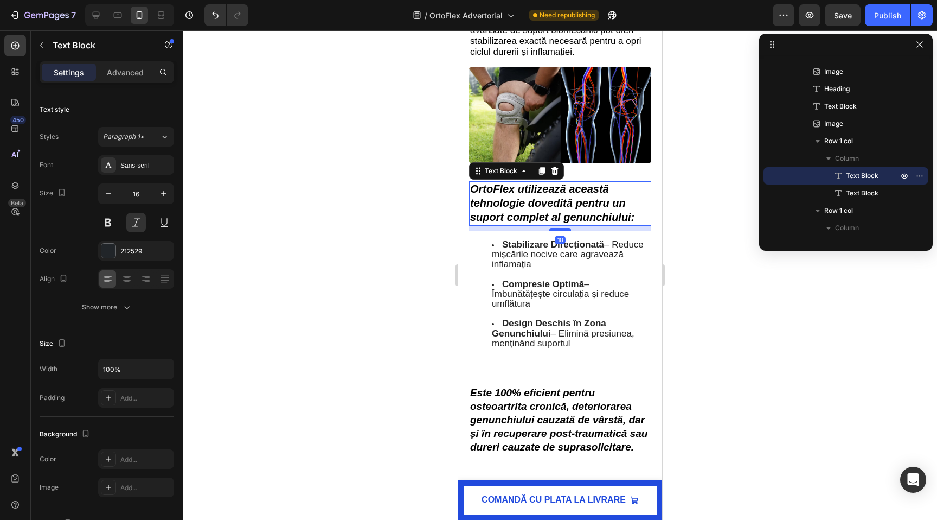
drag, startPoint x: 567, startPoint y: 242, endPoint x: 567, endPoint y: 236, distance: 6.0
click at [567, 231] on div at bounding box center [560, 229] width 22 height 3
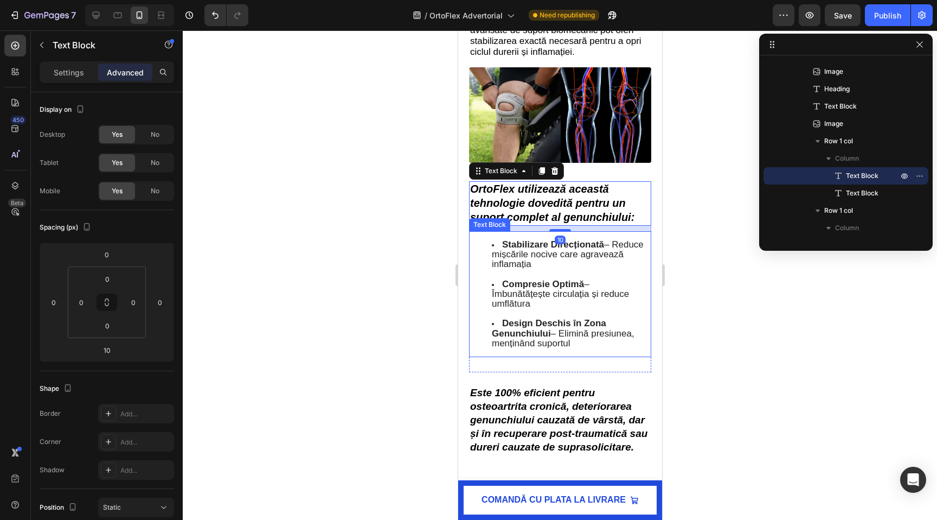
click at [525, 258] on span "Stabilizare Direcționată – Reduce mișcările nocive care agravează inflamația" at bounding box center [567, 254] width 152 height 30
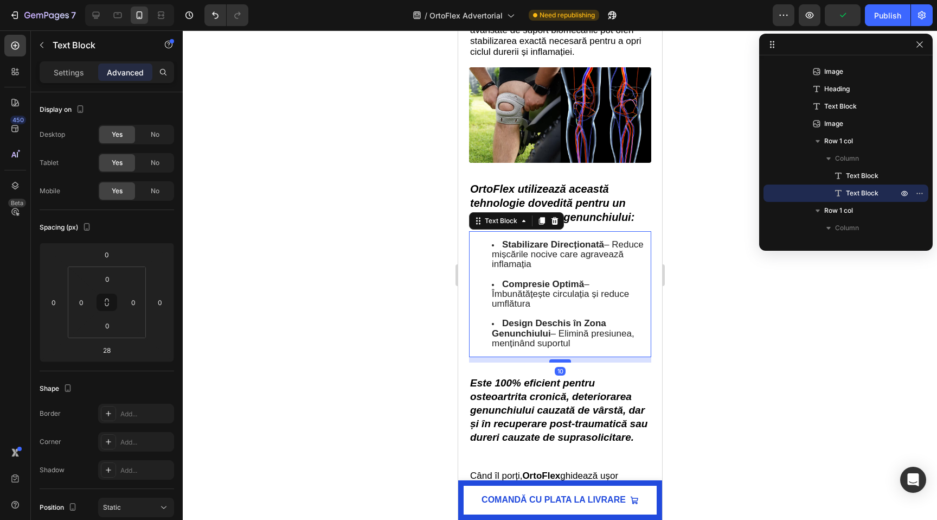
drag, startPoint x: 560, startPoint y: 379, endPoint x: 561, endPoint y: 369, distance: 9.8
click at [561, 362] on div at bounding box center [560, 360] width 22 height 3
type input "10"
click at [505, 419] on strong "Este 100% eficient pentru osteoartrita cronică, deteriorarea genunchiului cauza…" at bounding box center [558, 410] width 177 height 66
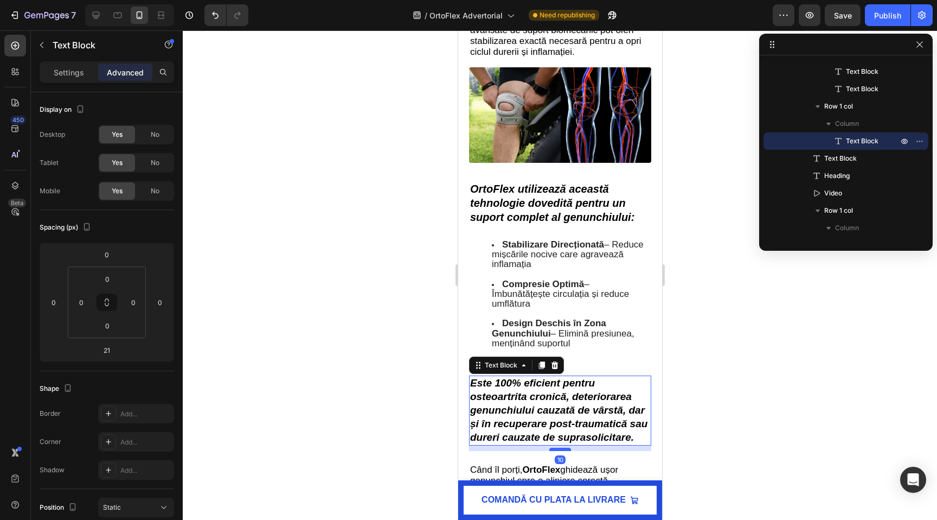
drag, startPoint x: 569, startPoint y: 464, endPoint x: 569, endPoint y: 458, distance: 6.0
click at [569, 451] on div at bounding box center [560, 449] width 22 height 3
type input "10"
click at [408, 430] on div at bounding box center [560, 274] width 755 height 489
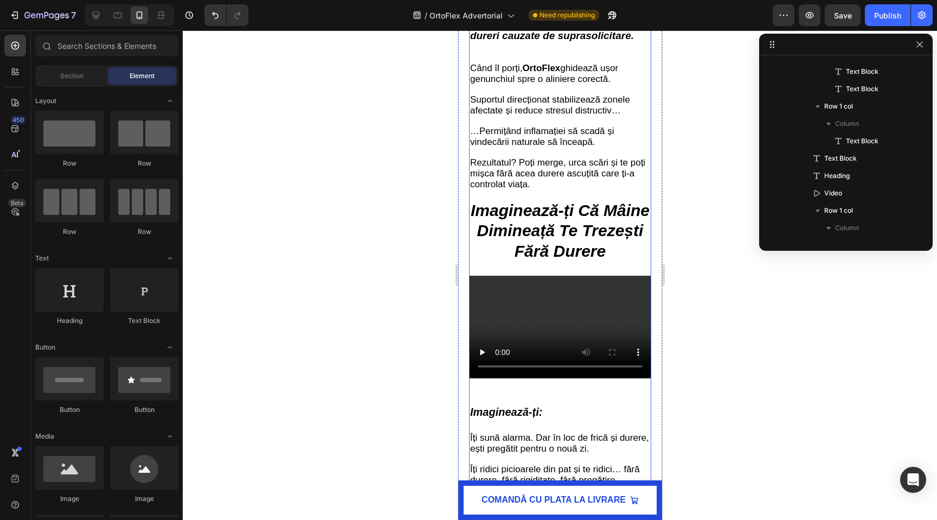
scroll to position [3182, 0]
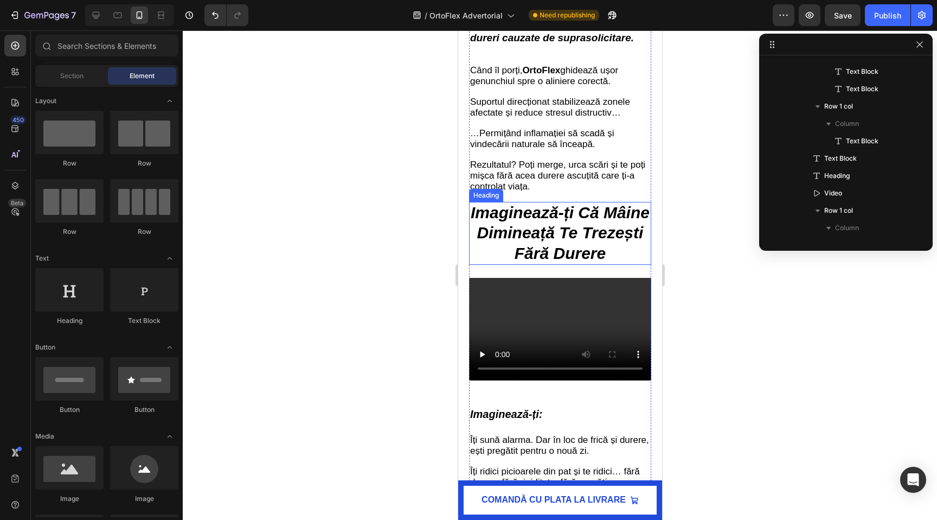
click at [580, 234] on strong "Imaginează-ți Că Mâine Dimineață Te Trezești Fără Durere" at bounding box center [559, 232] width 179 height 59
